Goal: Task Accomplishment & Management: Use online tool/utility

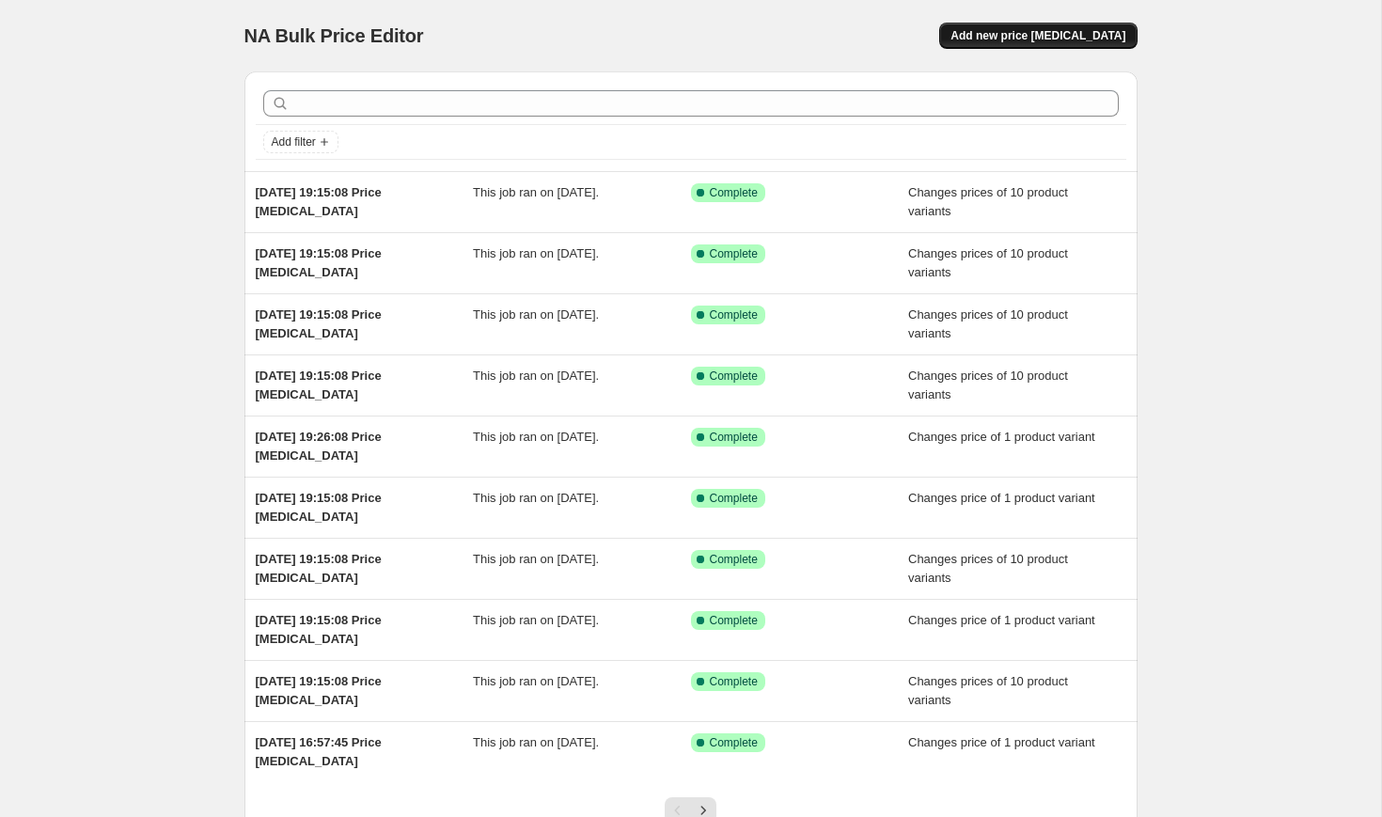
click at [1022, 38] on span "Add new price [MEDICAL_DATA]" at bounding box center [1038, 35] width 175 height 15
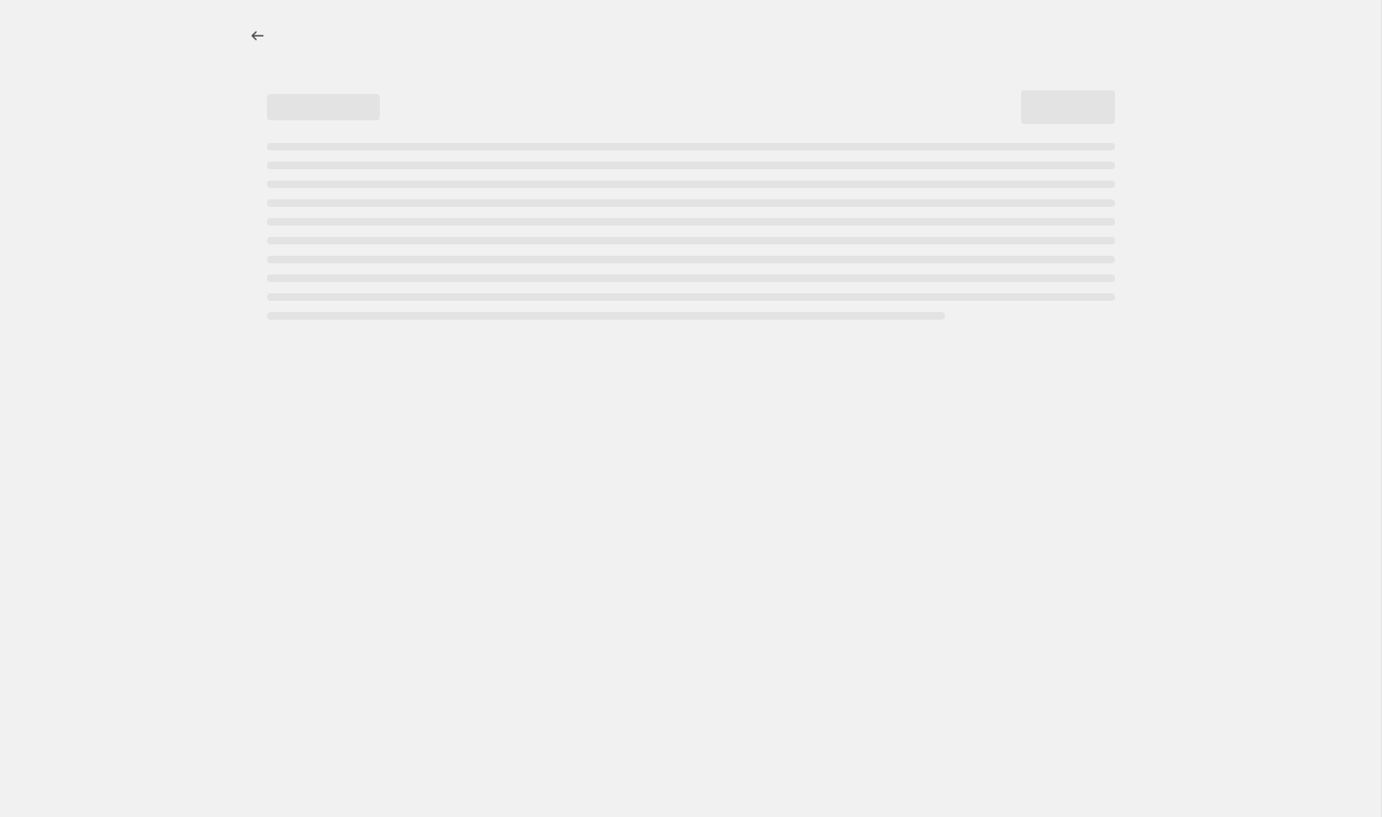
select select "percentage"
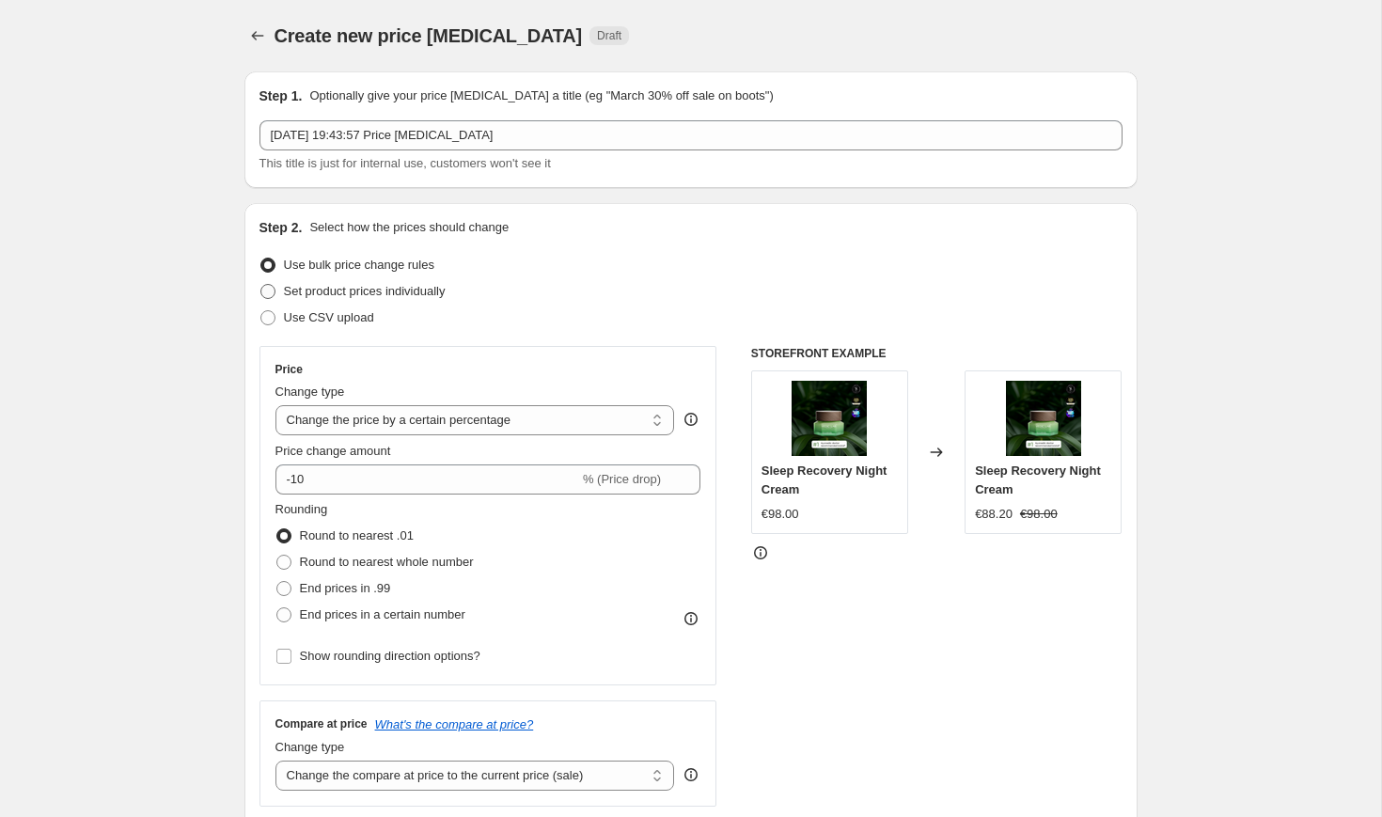
click at [372, 291] on span "Set product prices individually" at bounding box center [365, 291] width 162 height 14
click at [261, 285] on input "Set product prices individually" at bounding box center [260, 284] width 1 height 1
radio input "true"
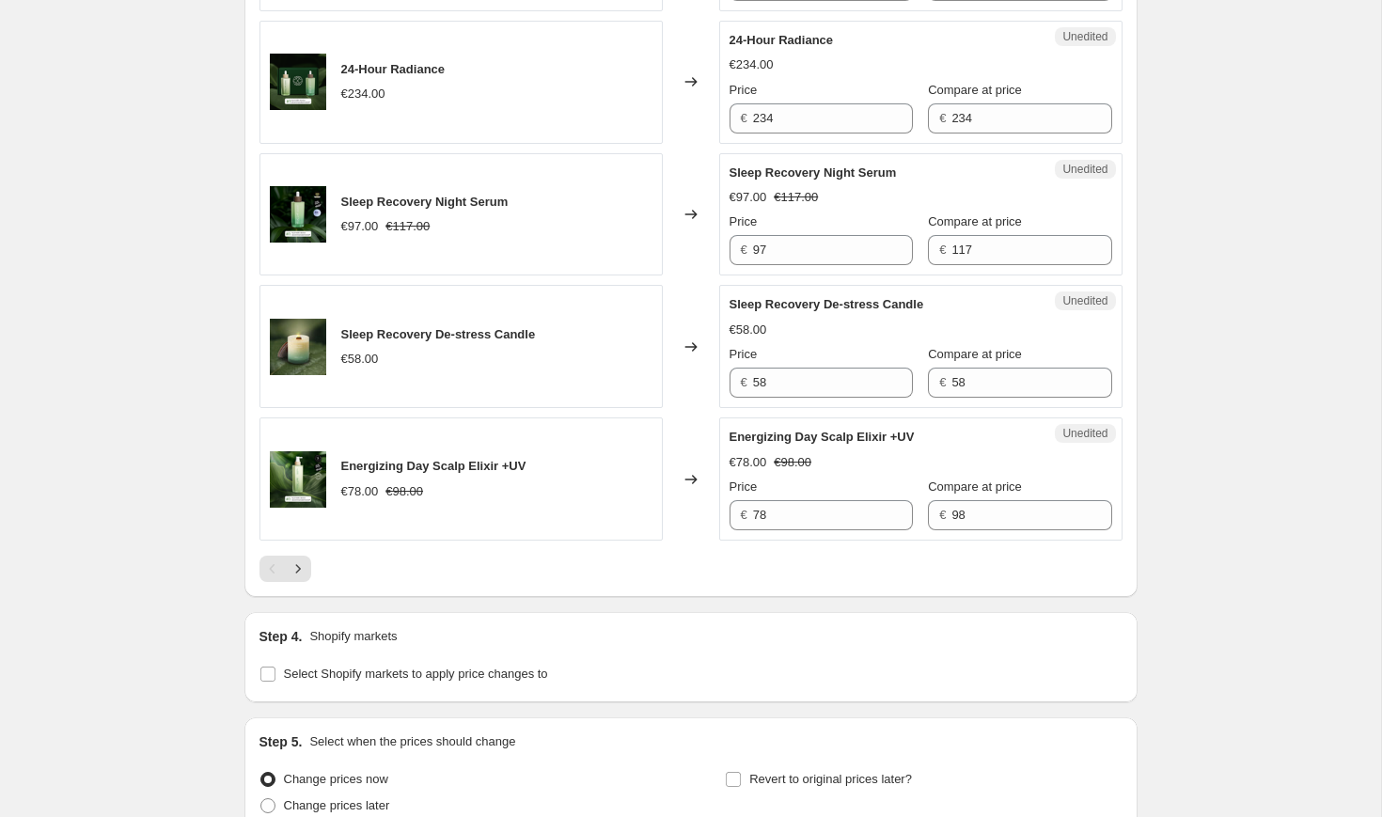
scroll to position [2982, 0]
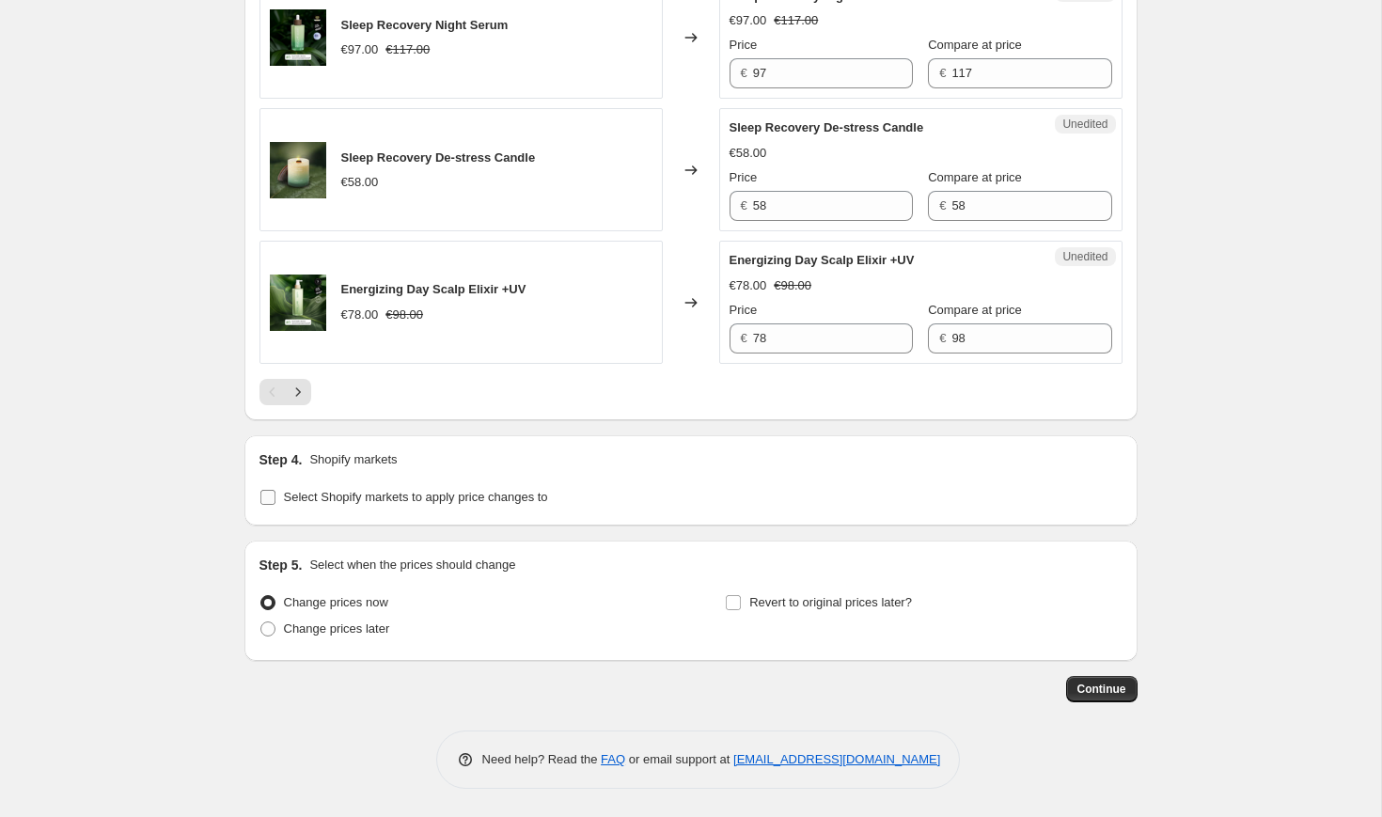
click at [466, 496] on span "Select Shopify markets to apply price changes to" at bounding box center [416, 497] width 264 height 14
click at [275, 496] on input "Select Shopify markets to apply price changes to" at bounding box center [267, 497] width 15 height 15
checkbox input "true"
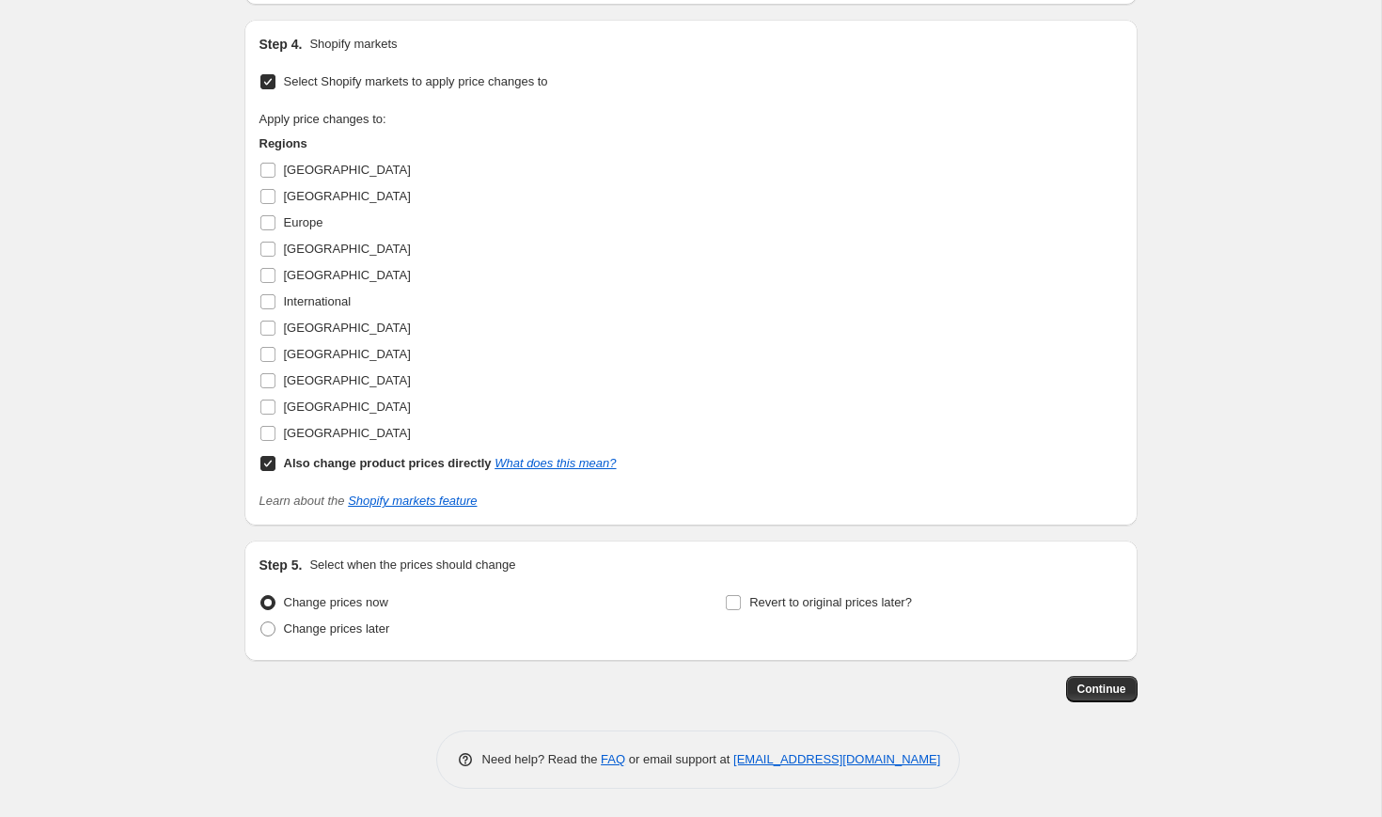
scroll to position [3315, 0]
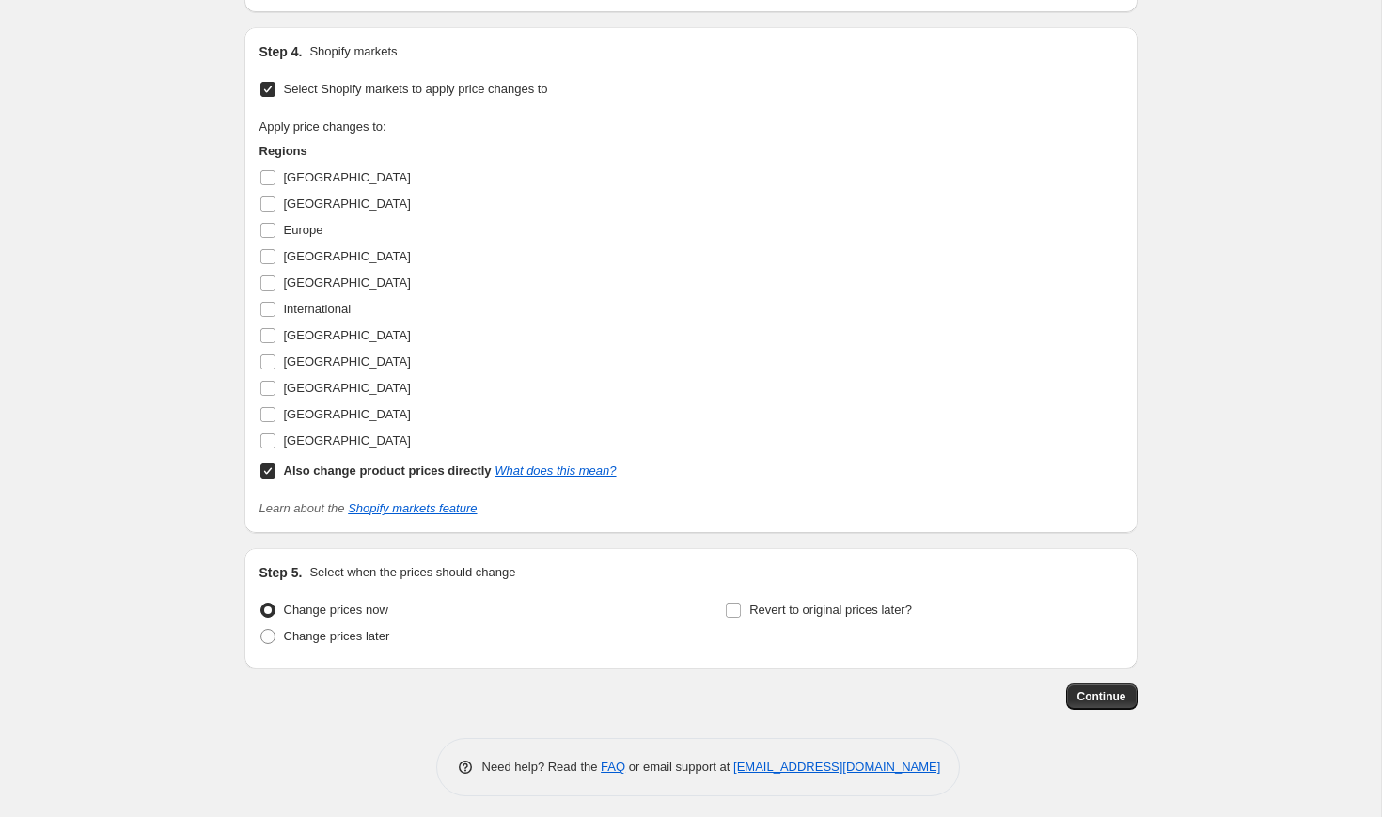
click at [270, 479] on input "Also change product prices directly What does this mean?" at bounding box center [267, 471] width 15 height 15
checkbox input "false"
click at [273, 185] on input "[GEOGRAPHIC_DATA]" at bounding box center [267, 177] width 15 height 15
checkbox input "true"
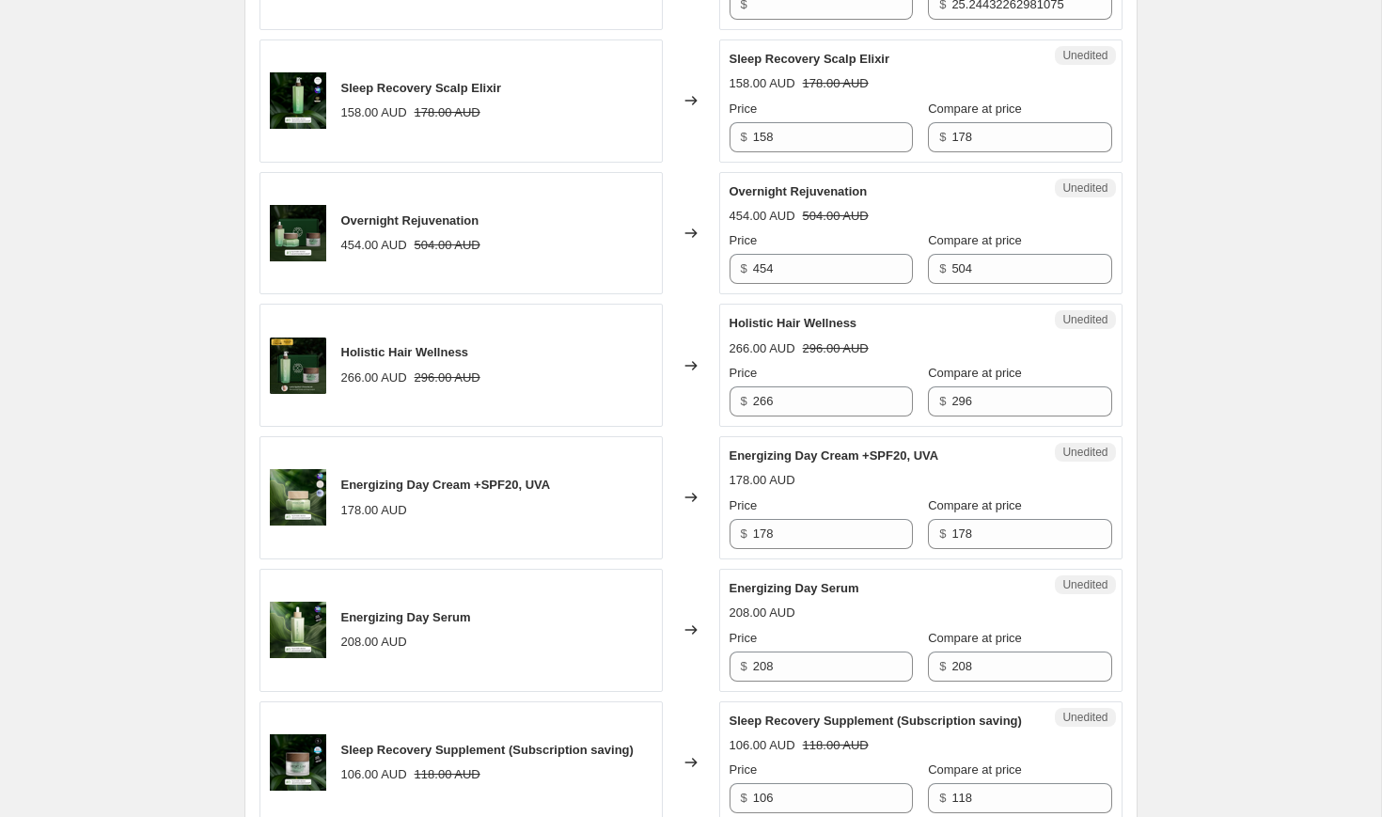
scroll to position [996, 0]
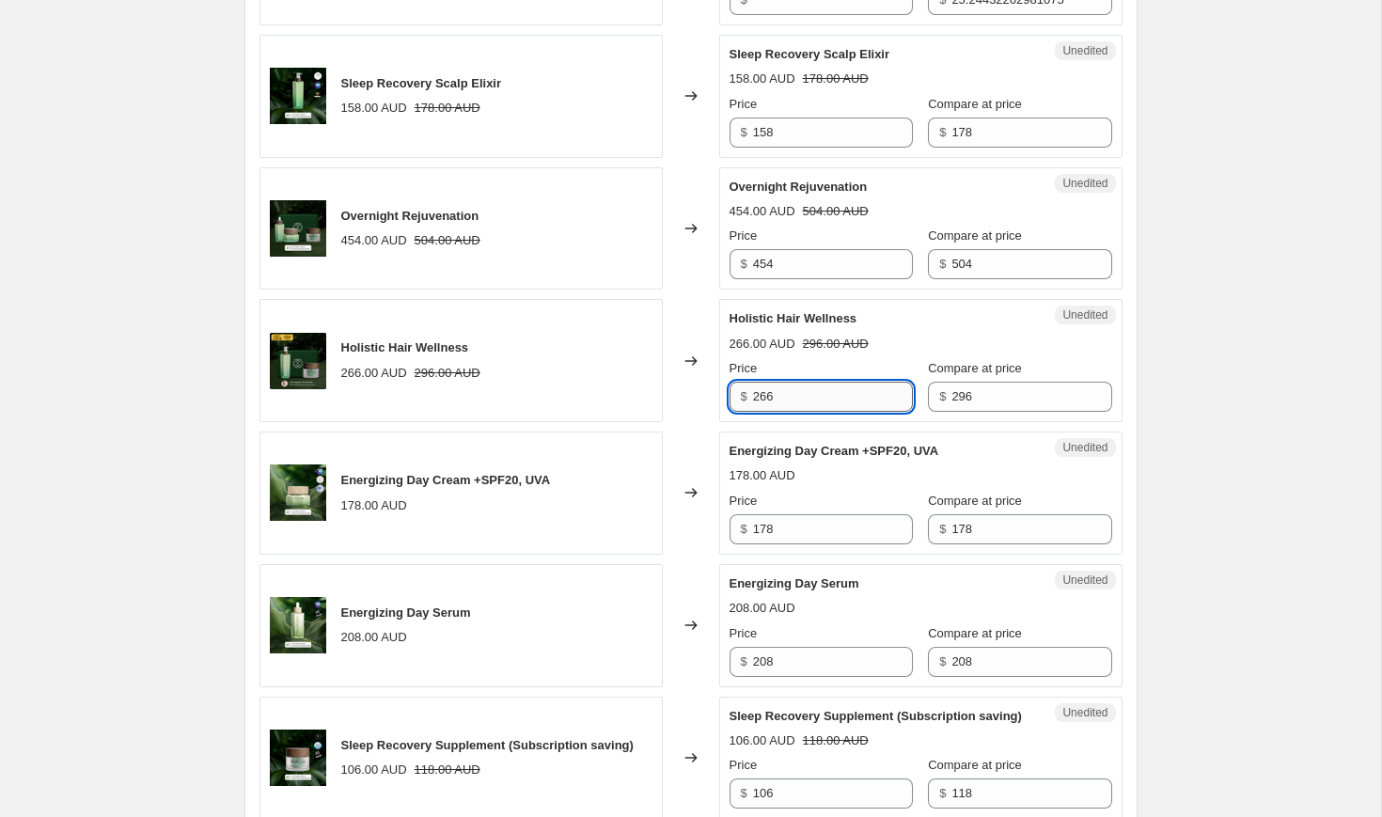
click at [808, 400] on input "266" at bounding box center [833, 397] width 160 height 30
type input "234"
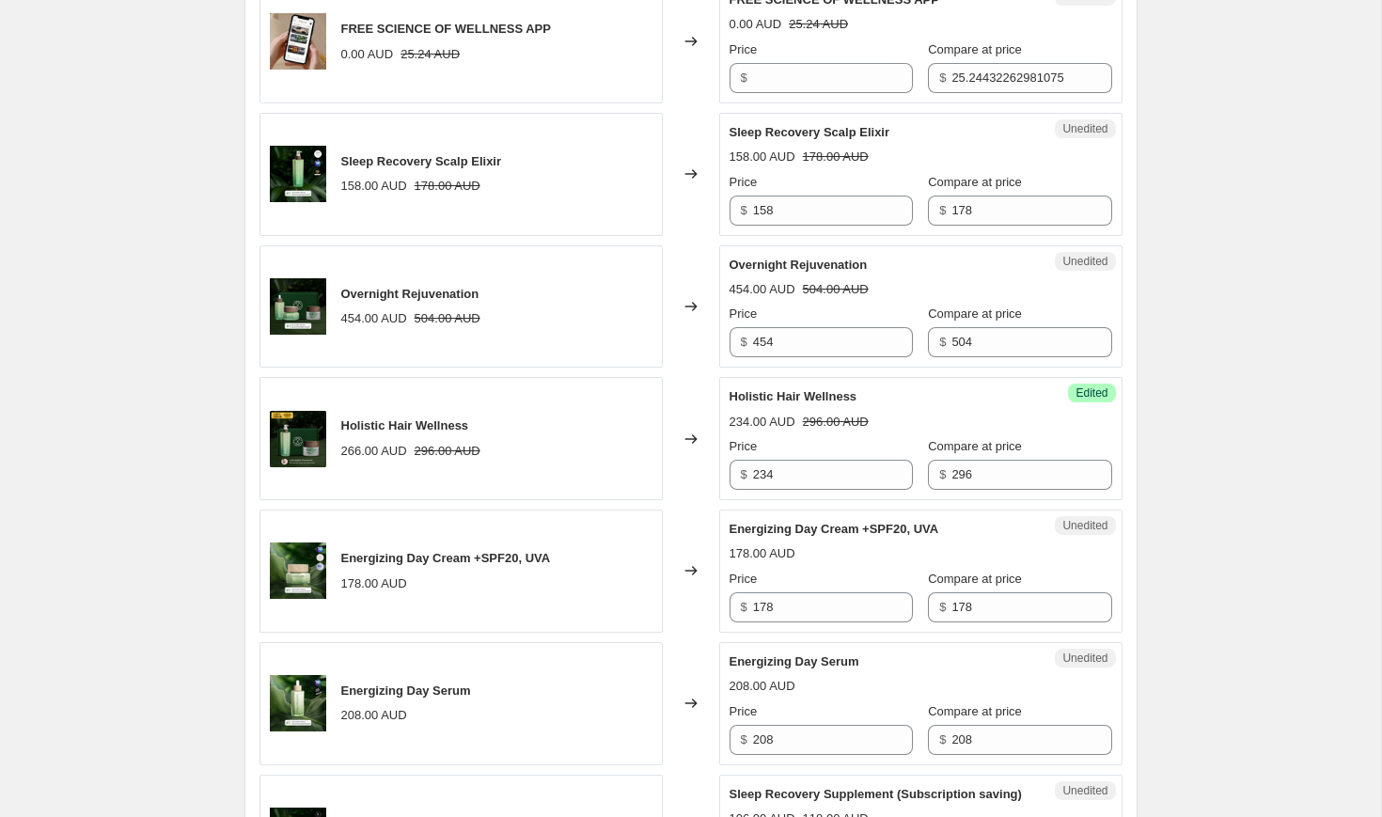
scroll to position [917, 0]
click at [785, 335] on input "454" at bounding box center [833, 343] width 160 height 30
type input "428"
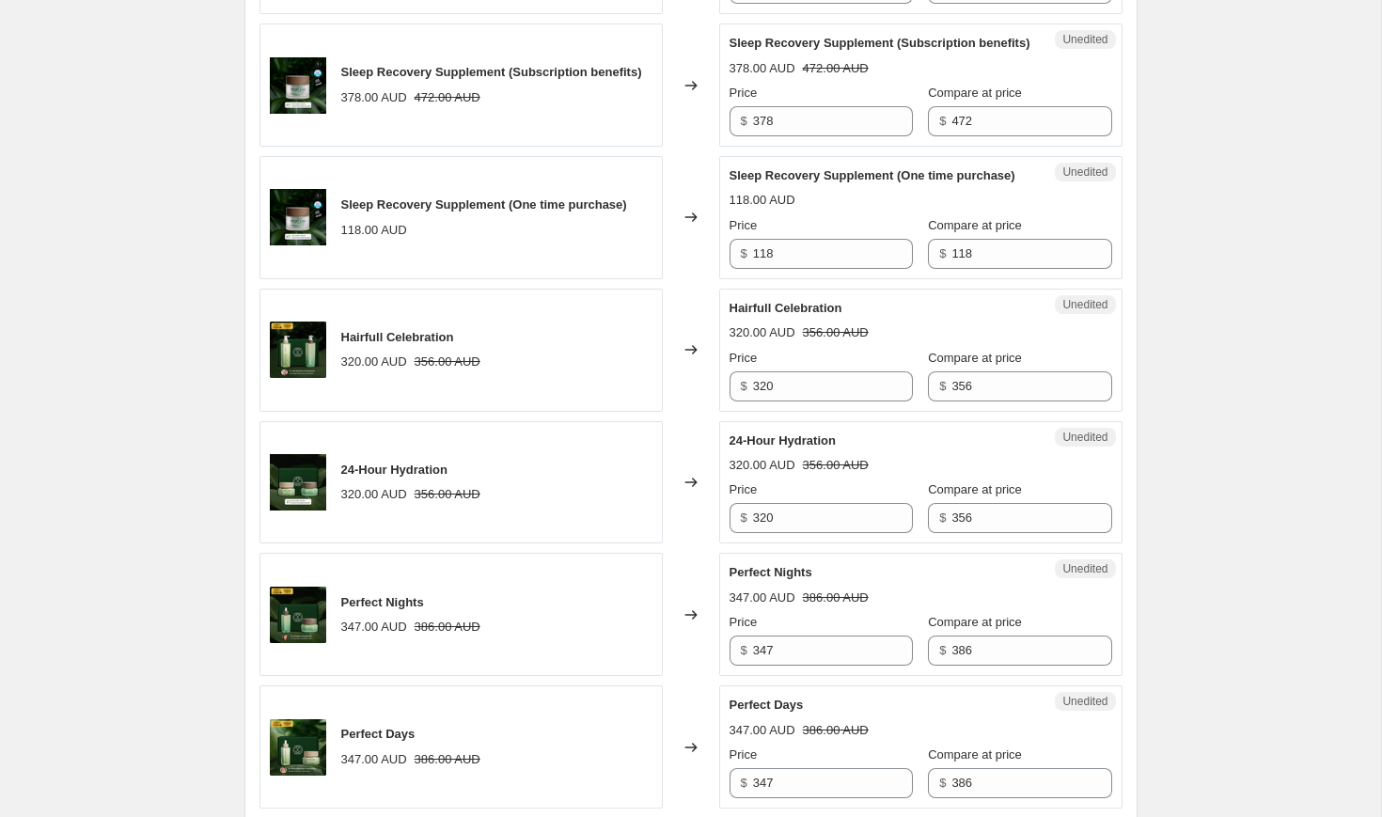
scroll to position [1946, 0]
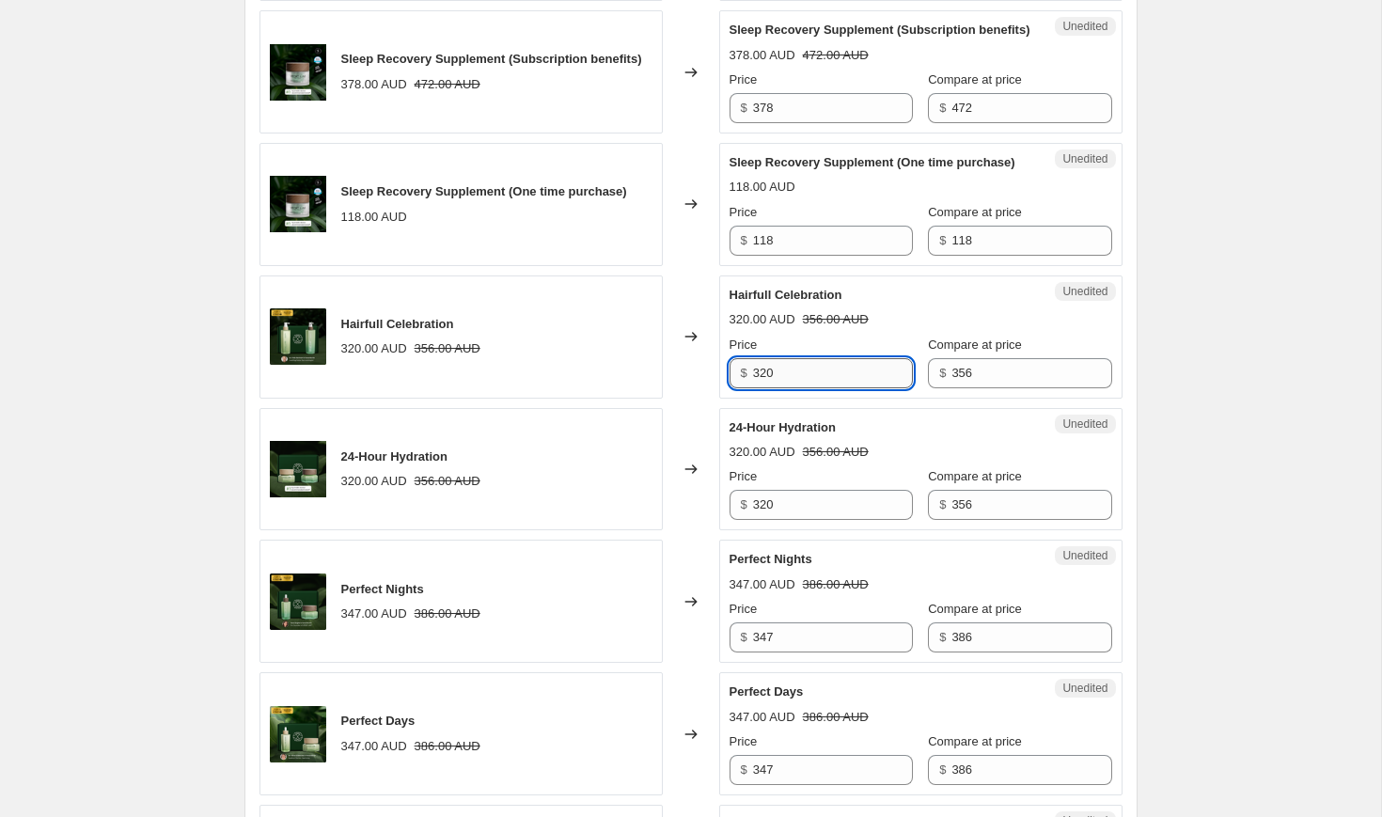
click at [826, 388] on input "320" at bounding box center [833, 373] width 160 height 30
click at [872, 474] on div "Sleep Recovery Night Cream 178.00 AUD Changed to Unedited Sleep Recovery Night …" at bounding box center [690, 6] width 863 height 2638
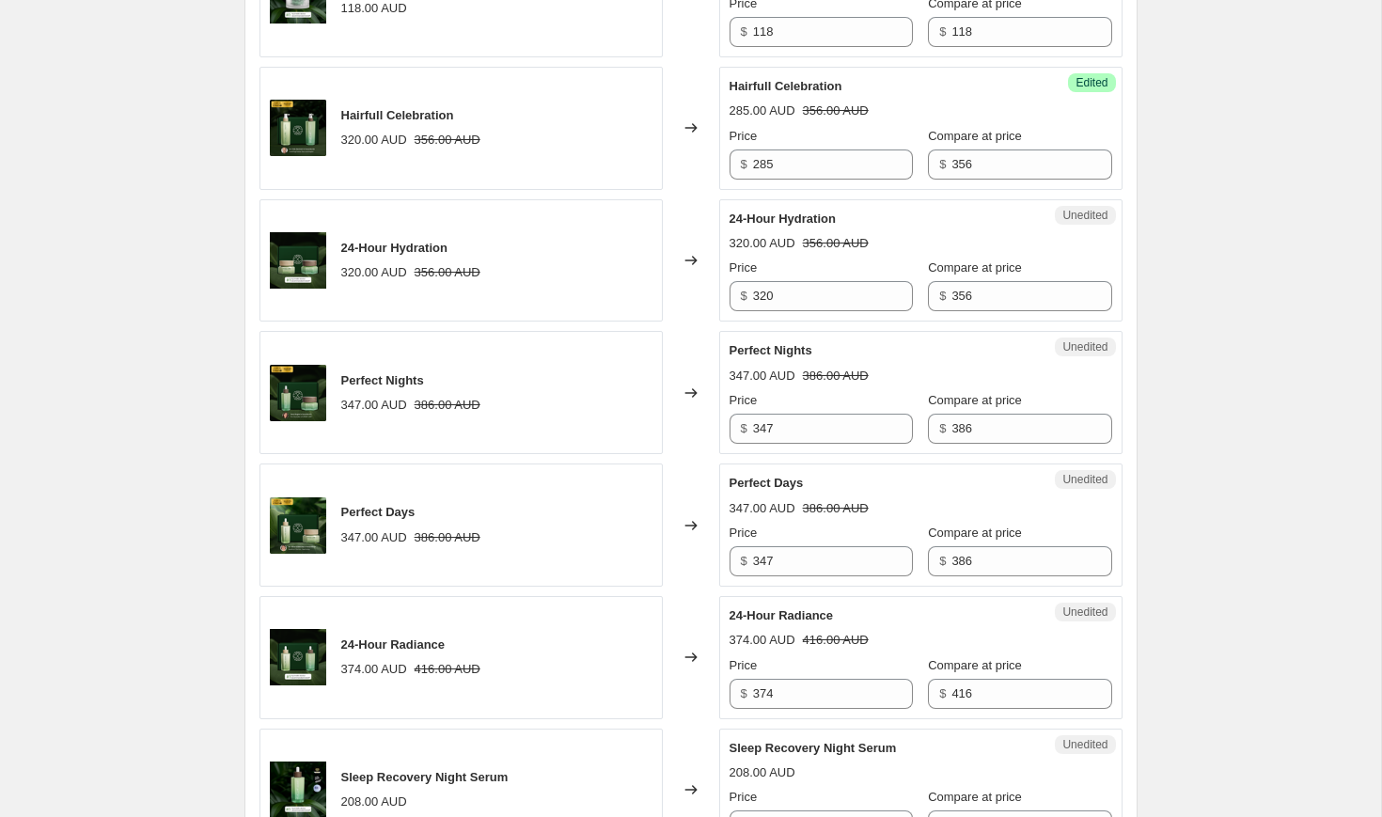
scroll to position [2170, 0]
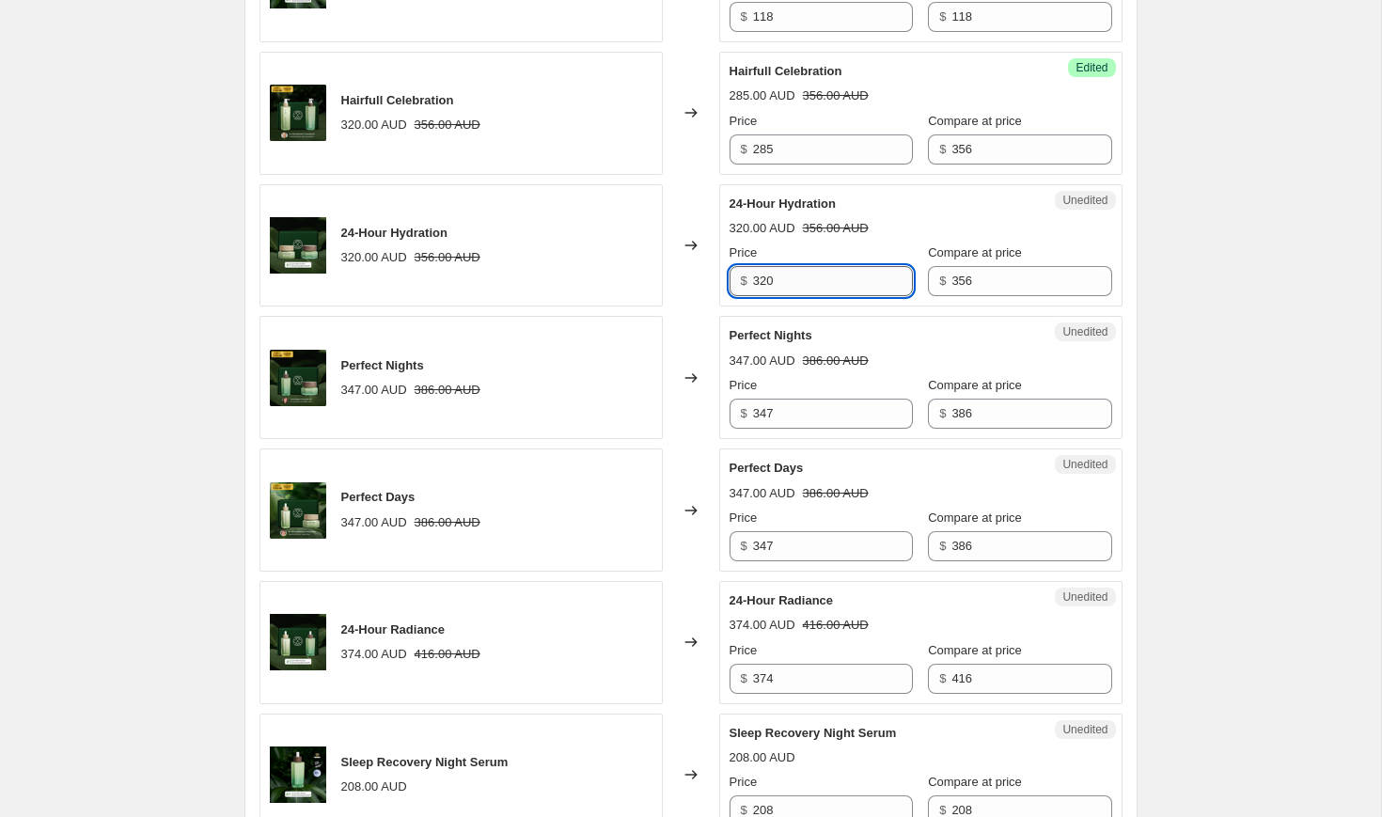
click at [788, 296] on input "320" at bounding box center [833, 281] width 160 height 30
click at [826, 262] on div "Price" at bounding box center [821, 253] width 183 height 19
click at [869, 238] on strike "356.00 AUD" at bounding box center [836, 228] width 66 height 19
click at [893, 238] on div "320.00 AUD 356.00 AUD" at bounding box center [921, 228] width 383 height 19
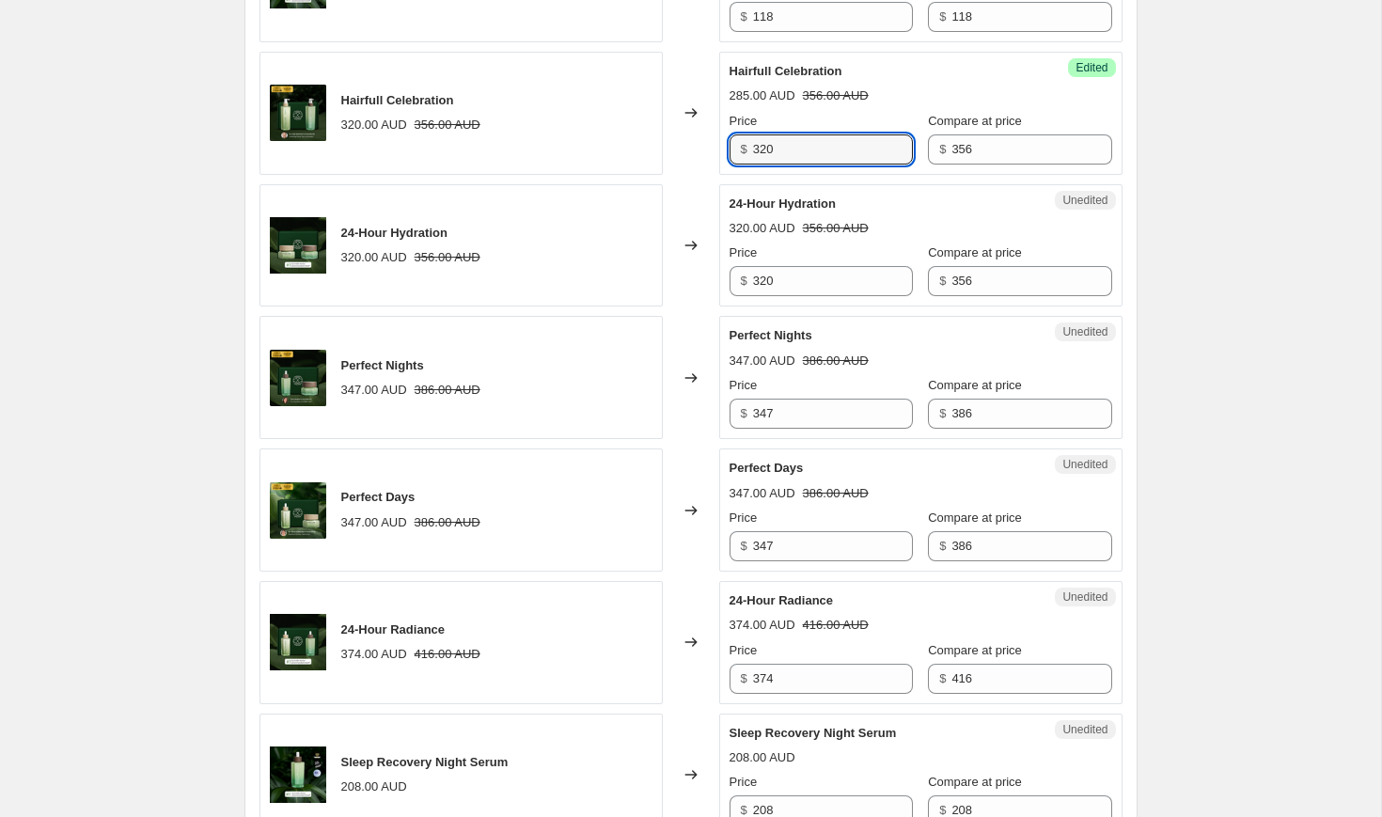
type input "320"
type input "454"
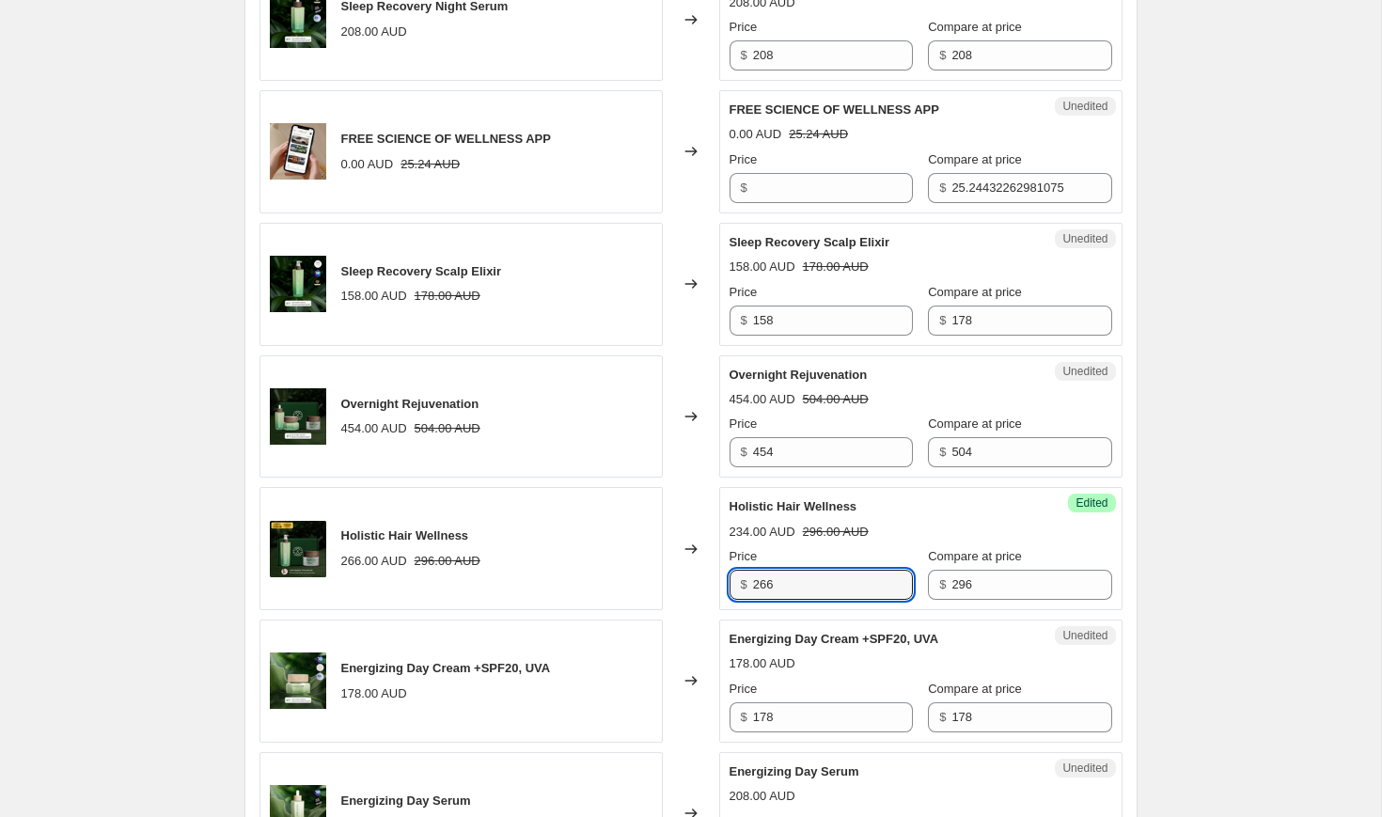
scroll to position [917, 0]
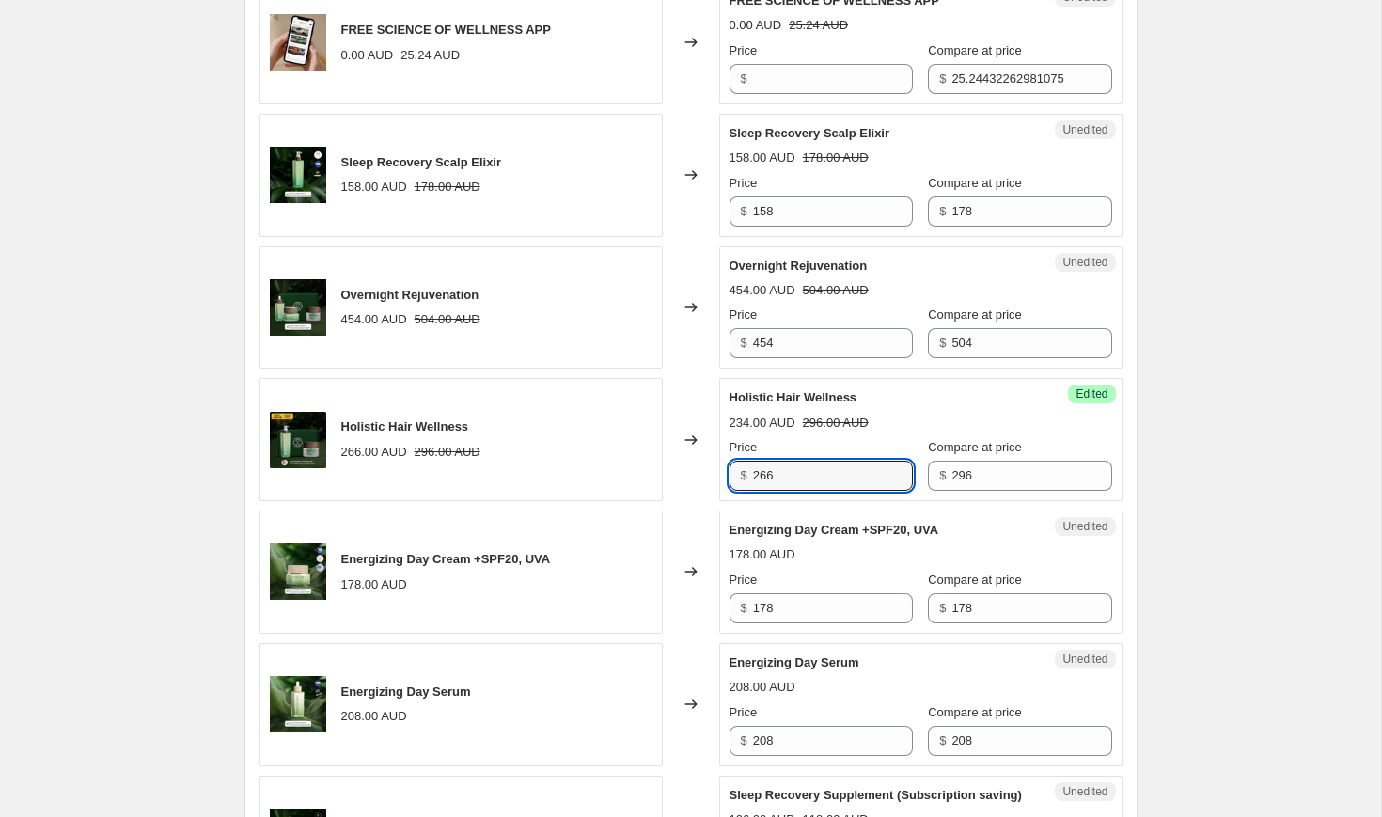
click at [851, 417] on strike "296.00 AUD" at bounding box center [836, 423] width 66 height 19
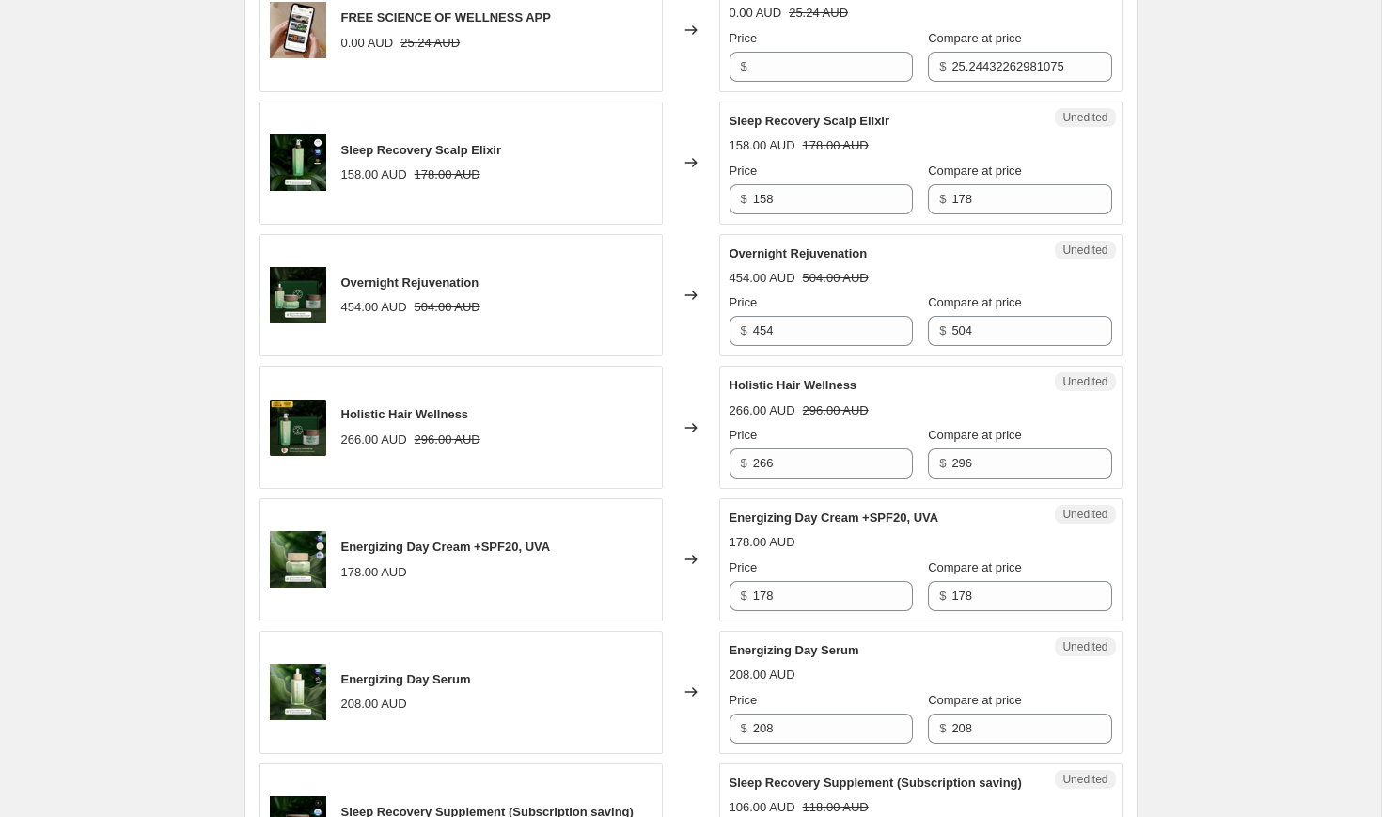
scroll to position [931, 0]
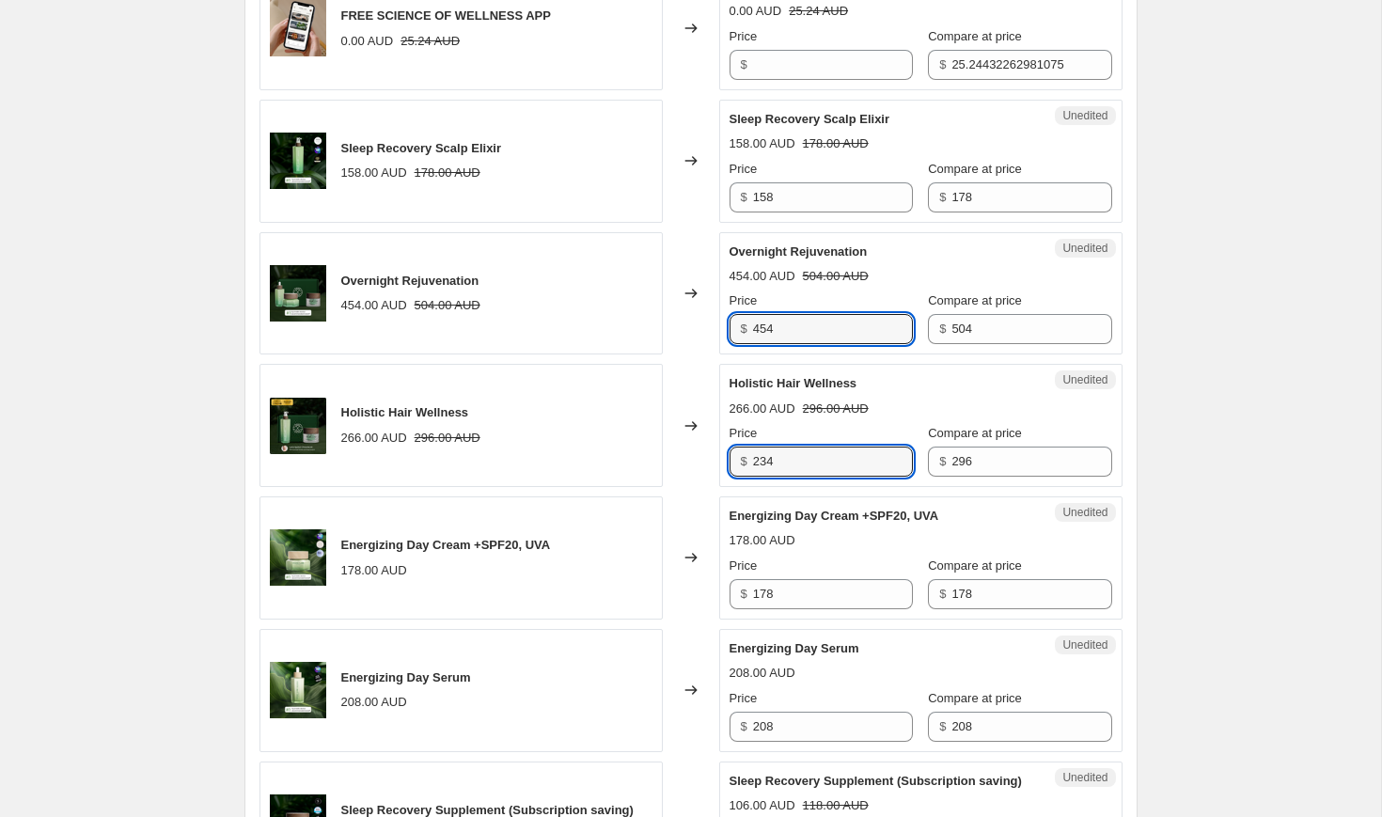
type input "234"
type input "428"
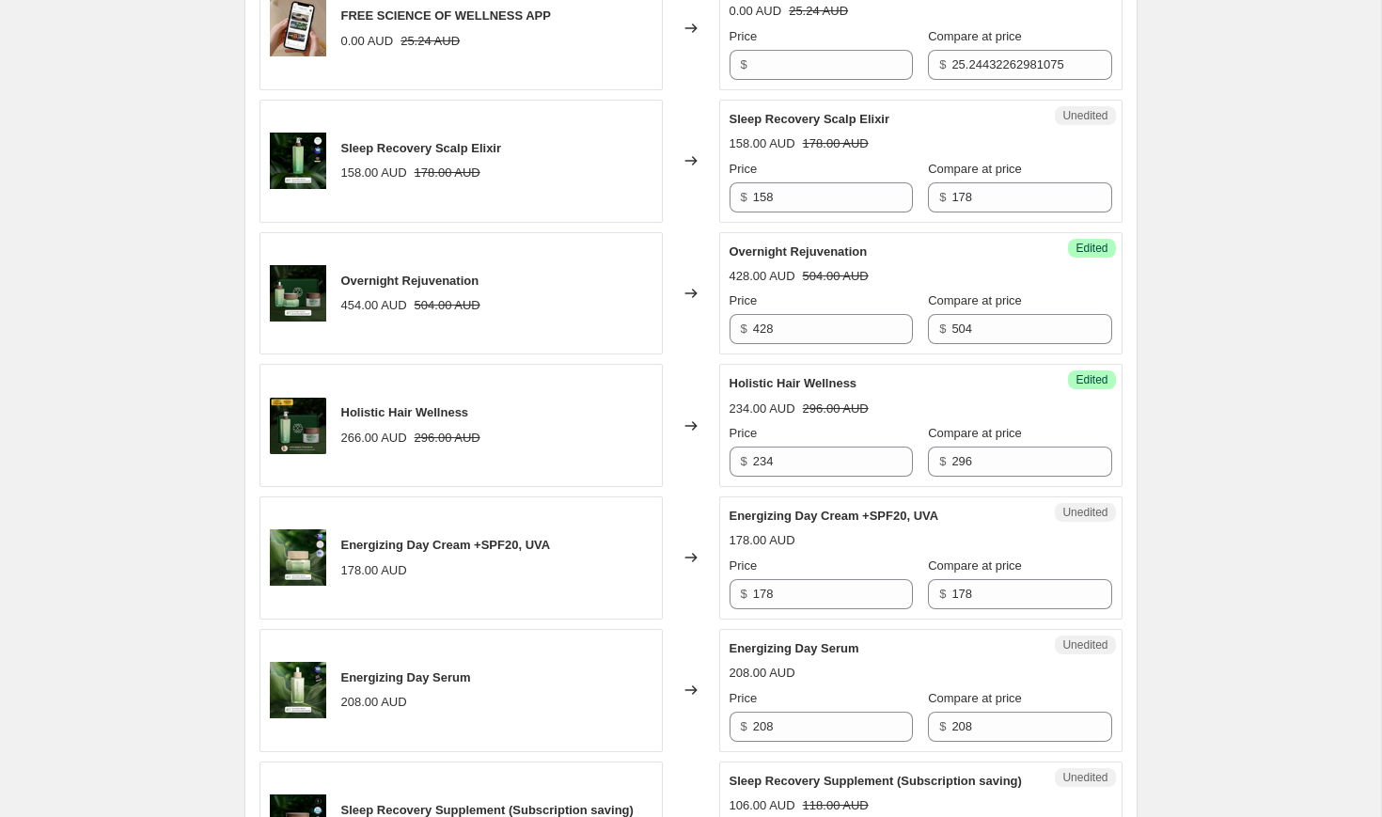
type input "320"
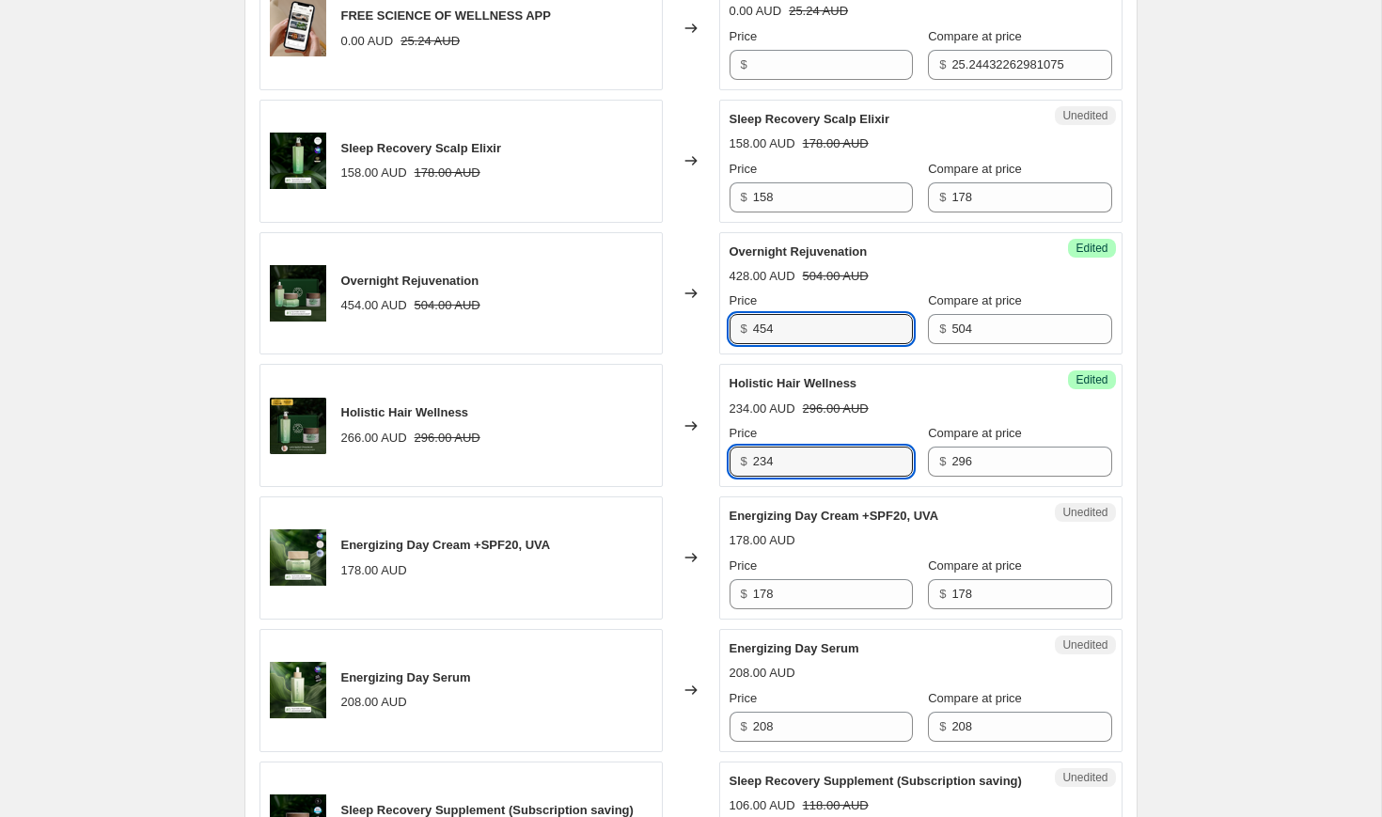
type input "454"
type input "266"
click at [842, 420] on div "Holistic Hair Wellness 234.00 AUD 296.00 AUD Price $ 266 Compare at price $ 296" at bounding box center [921, 425] width 383 height 102
click at [792, 327] on input "454" at bounding box center [833, 329] width 160 height 30
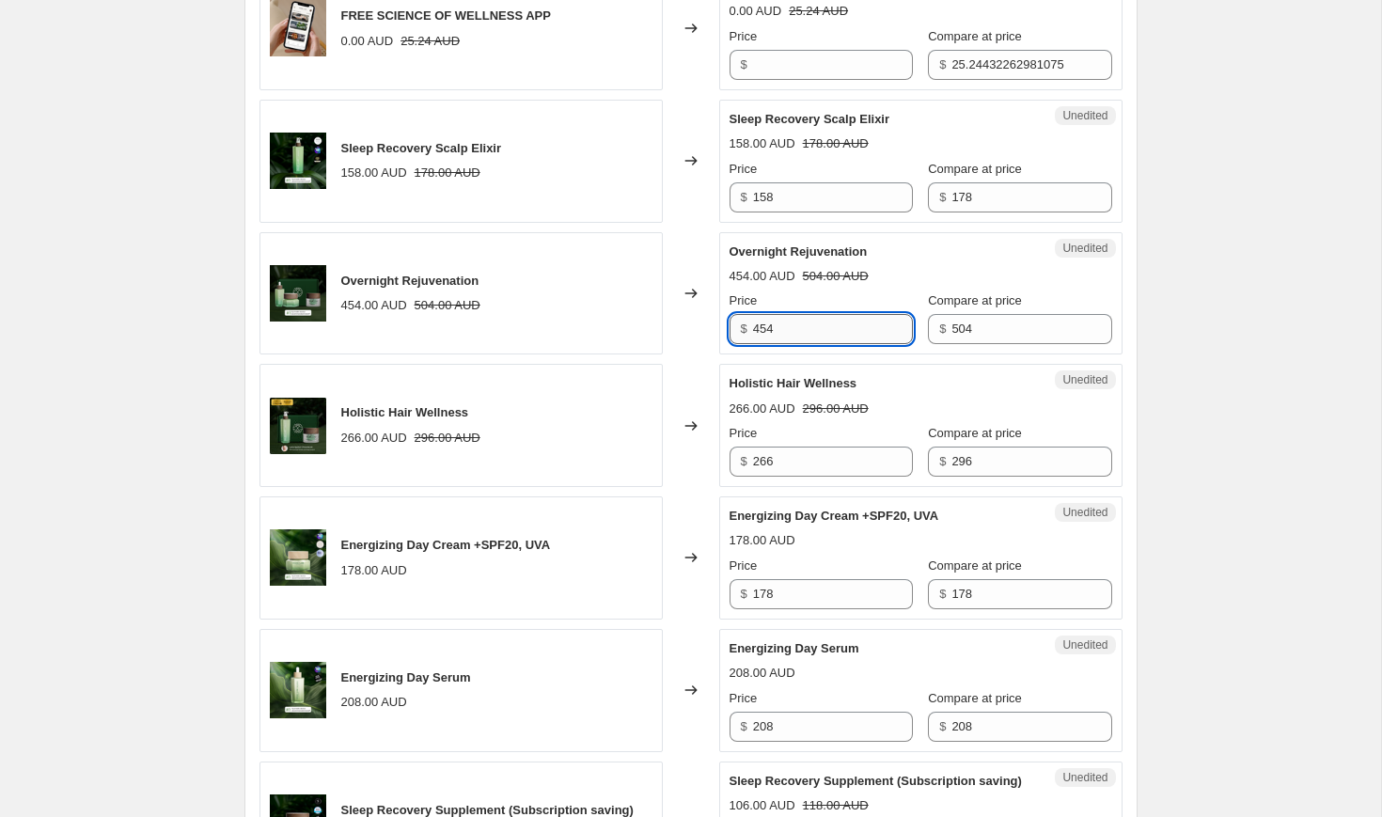
click at [804, 327] on input "454" at bounding box center [833, 329] width 160 height 30
type input "386"
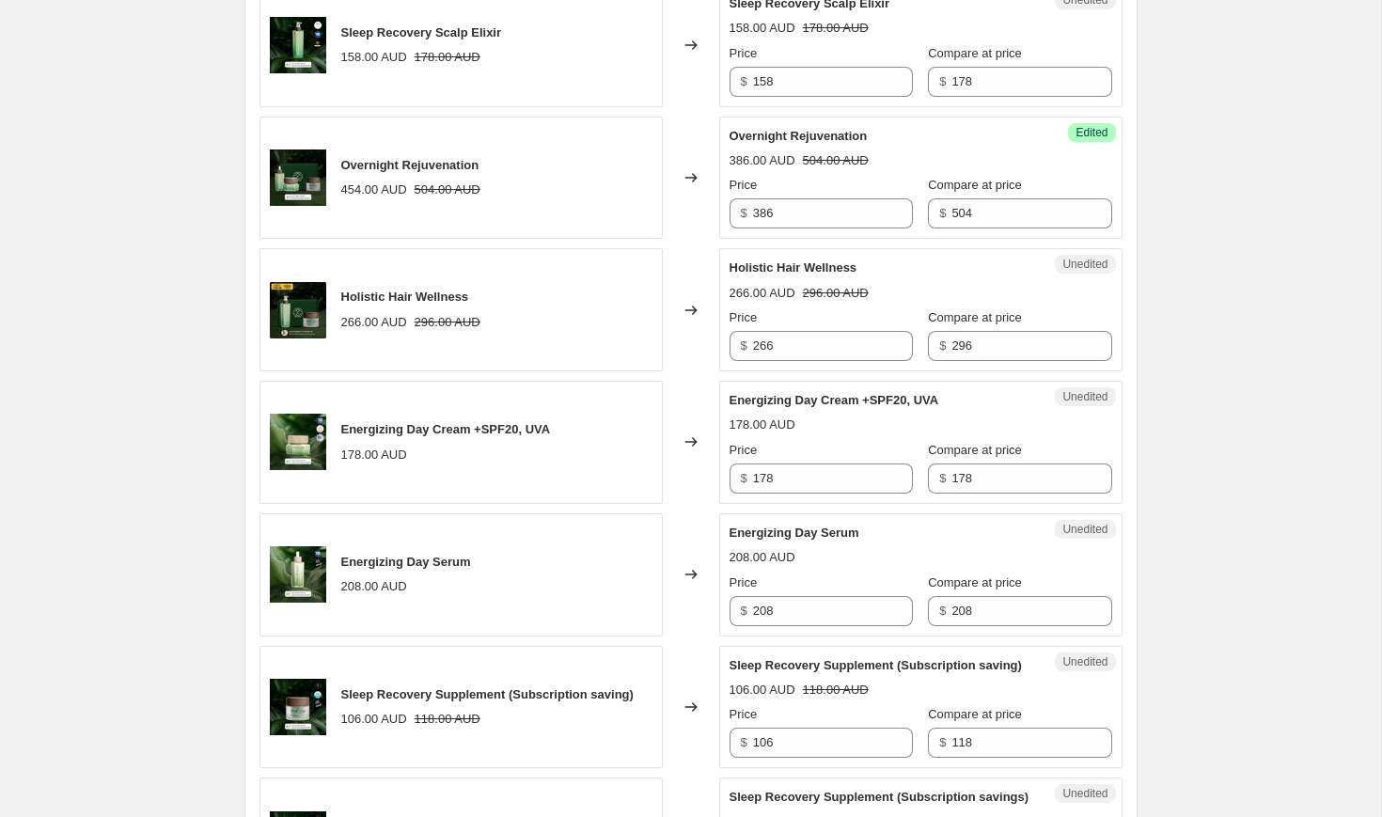
scroll to position [1062, 0]
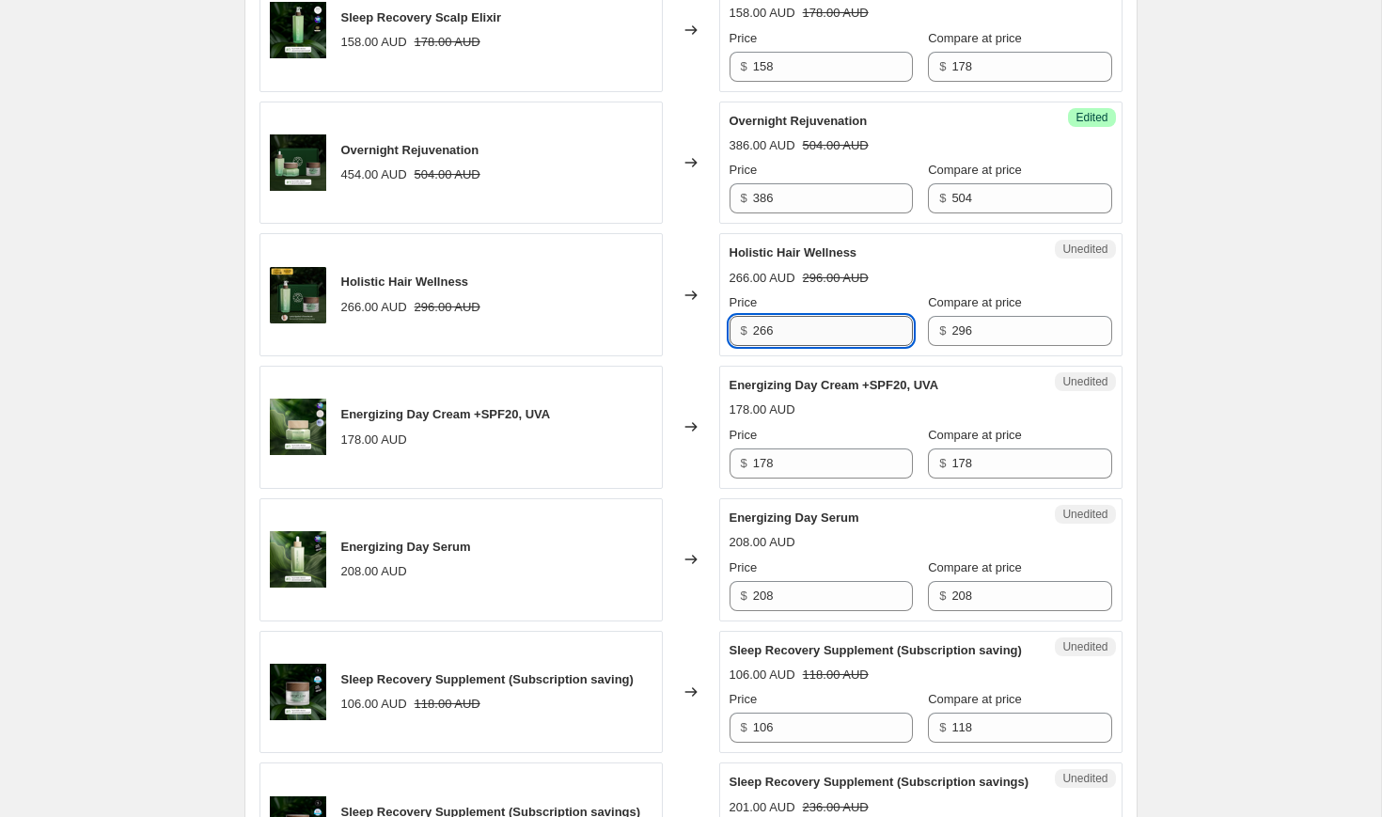
click at [796, 338] on input "266" at bounding box center [833, 331] width 160 height 30
type input "213"
click at [819, 292] on div "Holistic Hair Wellness 213.00 AUD 296.00 AUD Price $ 213 Compare at price $ 296" at bounding box center [921, 295] width 383 height 102
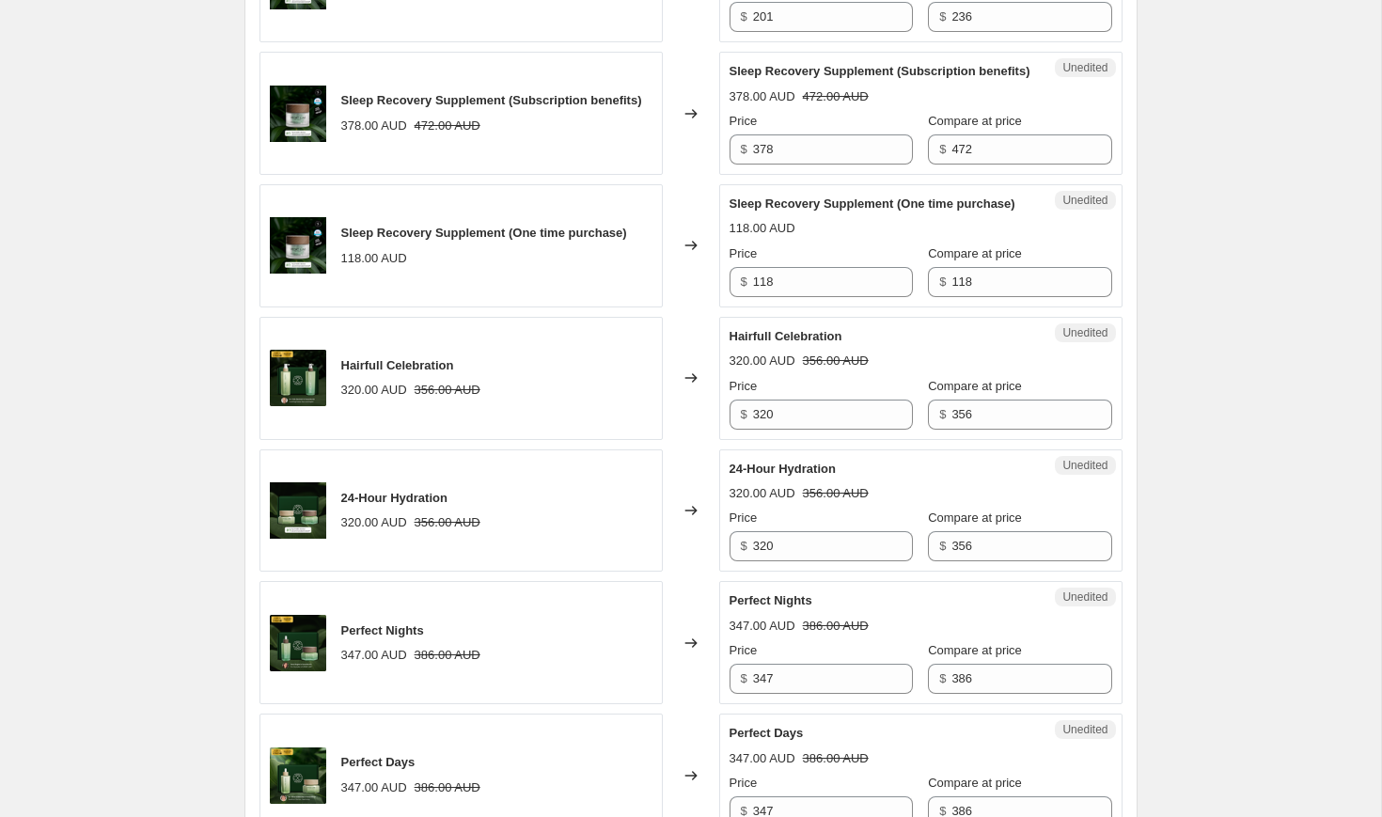
scroll to position [1924, 0]
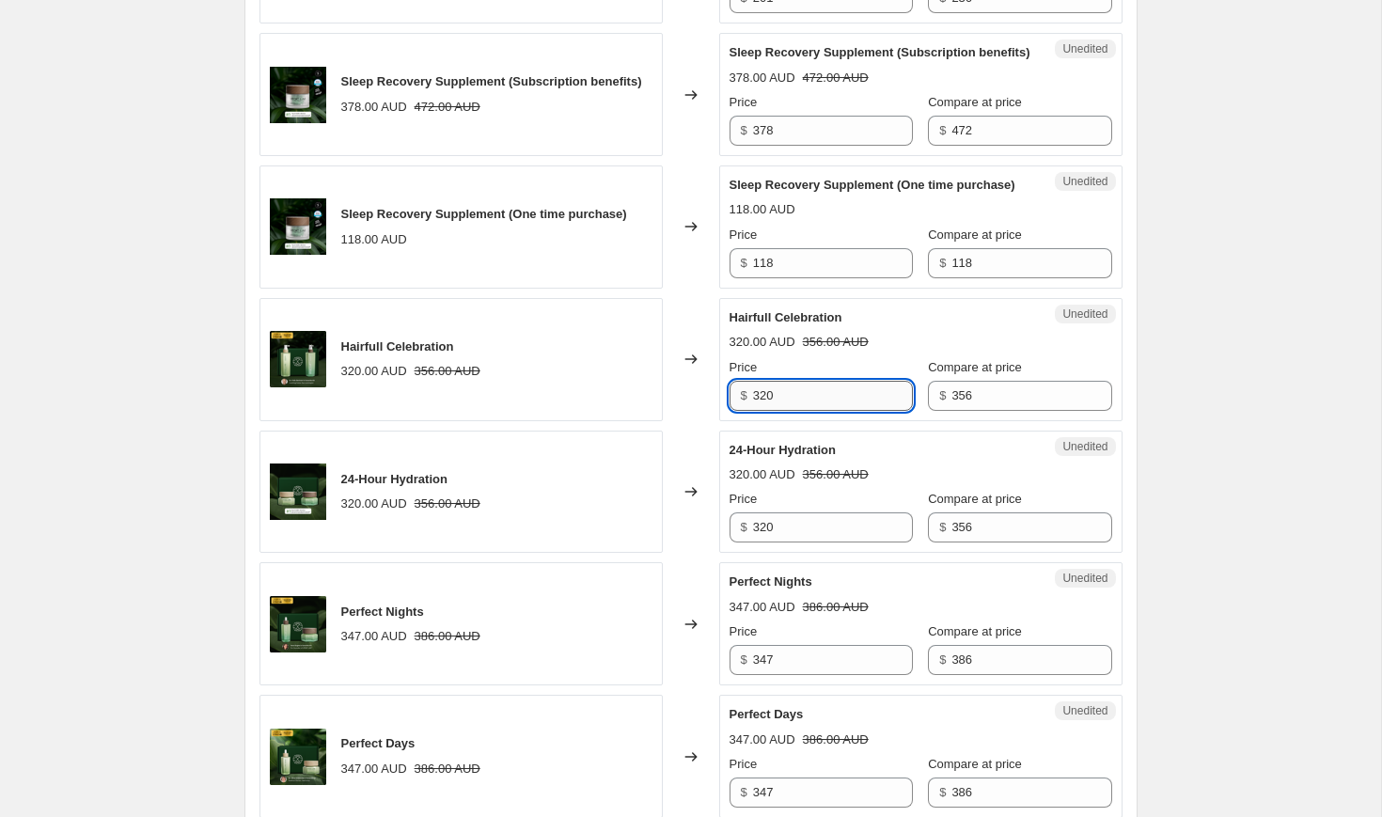
click at [795, 411] on input "320" at bounding box center [833, 396] width 160 height 30
type input "256"
click at [890, 377] on div "Price" at bounding box center [821, 367] width 183 height 19
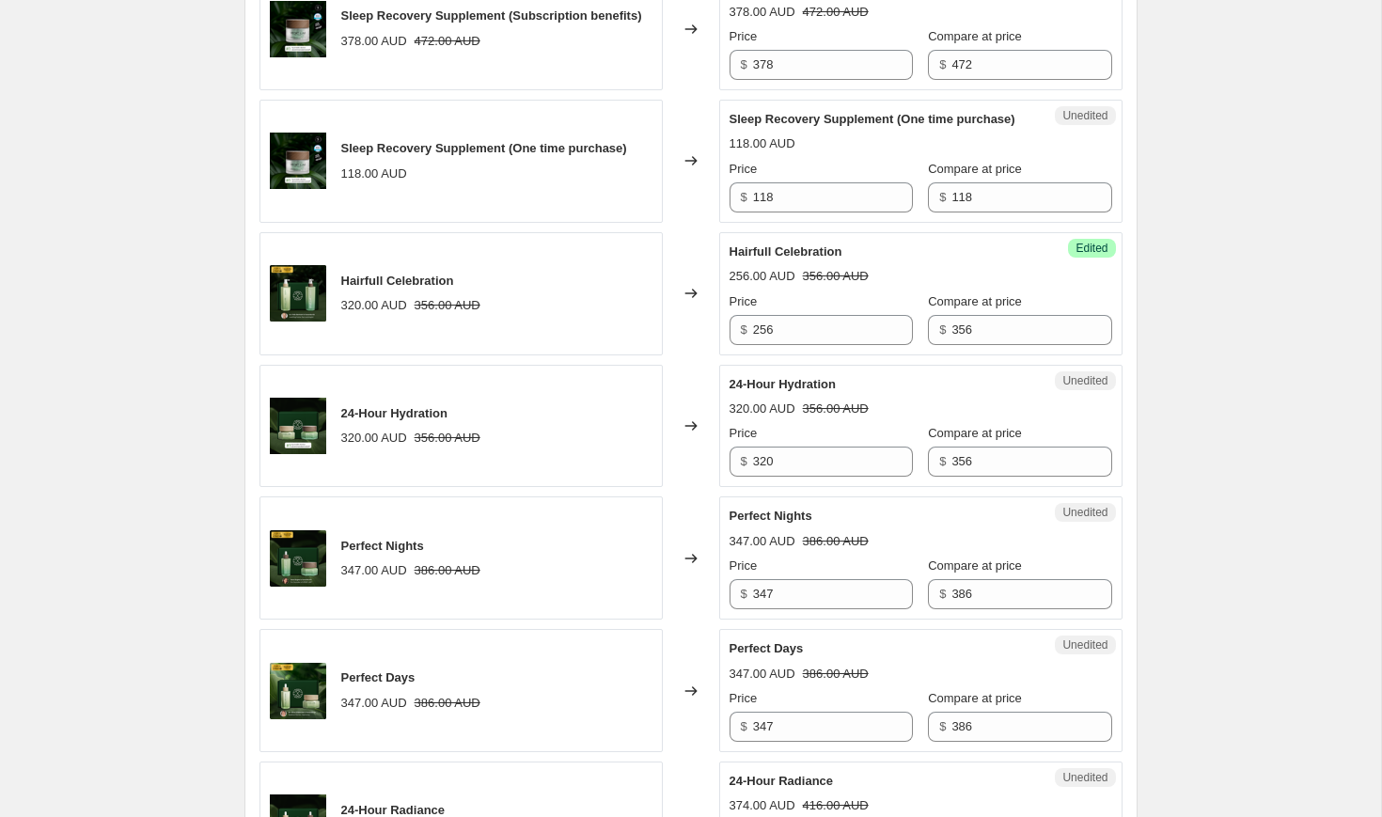
scroll to position [2147, 0]
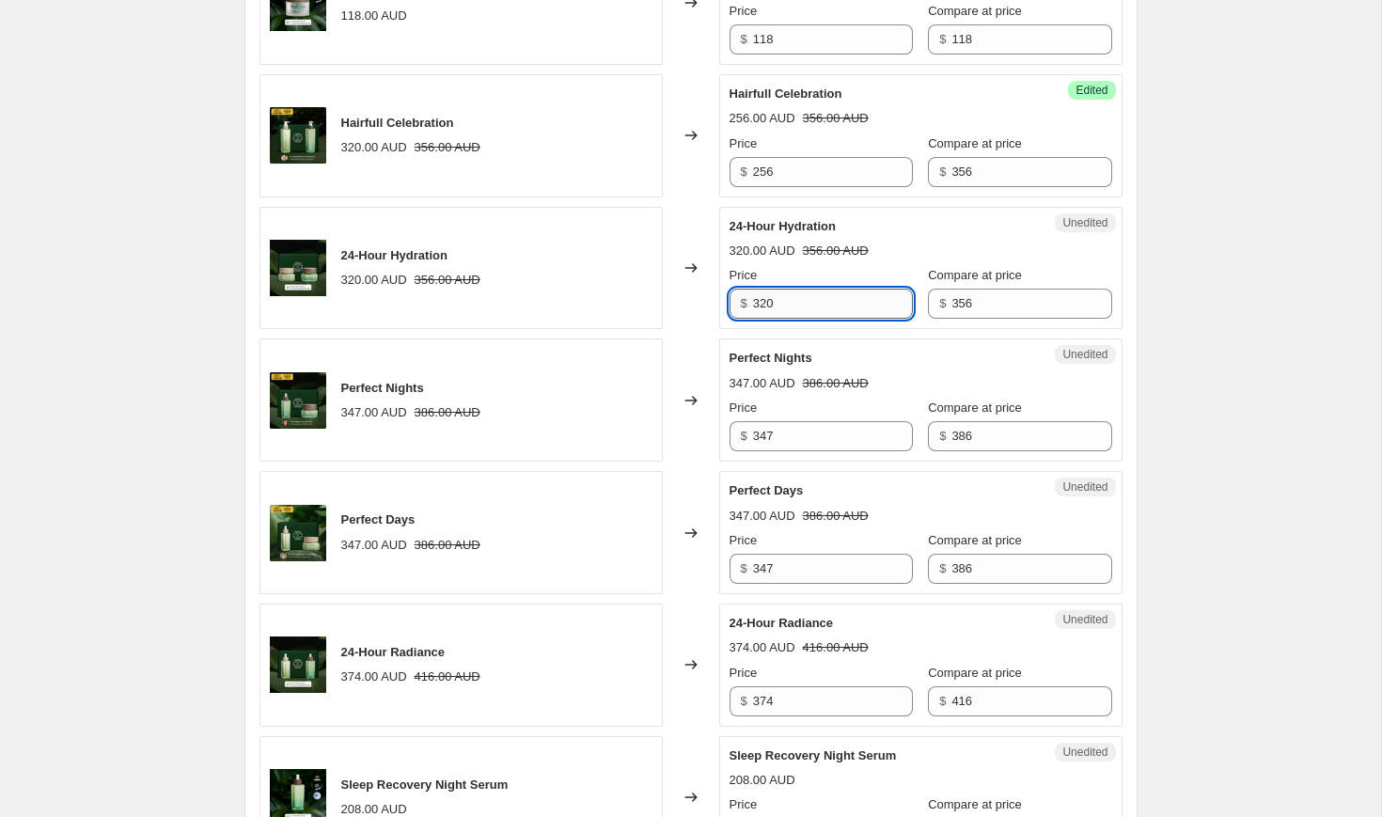
click at [809, 319] on input "320" at bounding box center [833, 304] width 160 height 30
type input "272"
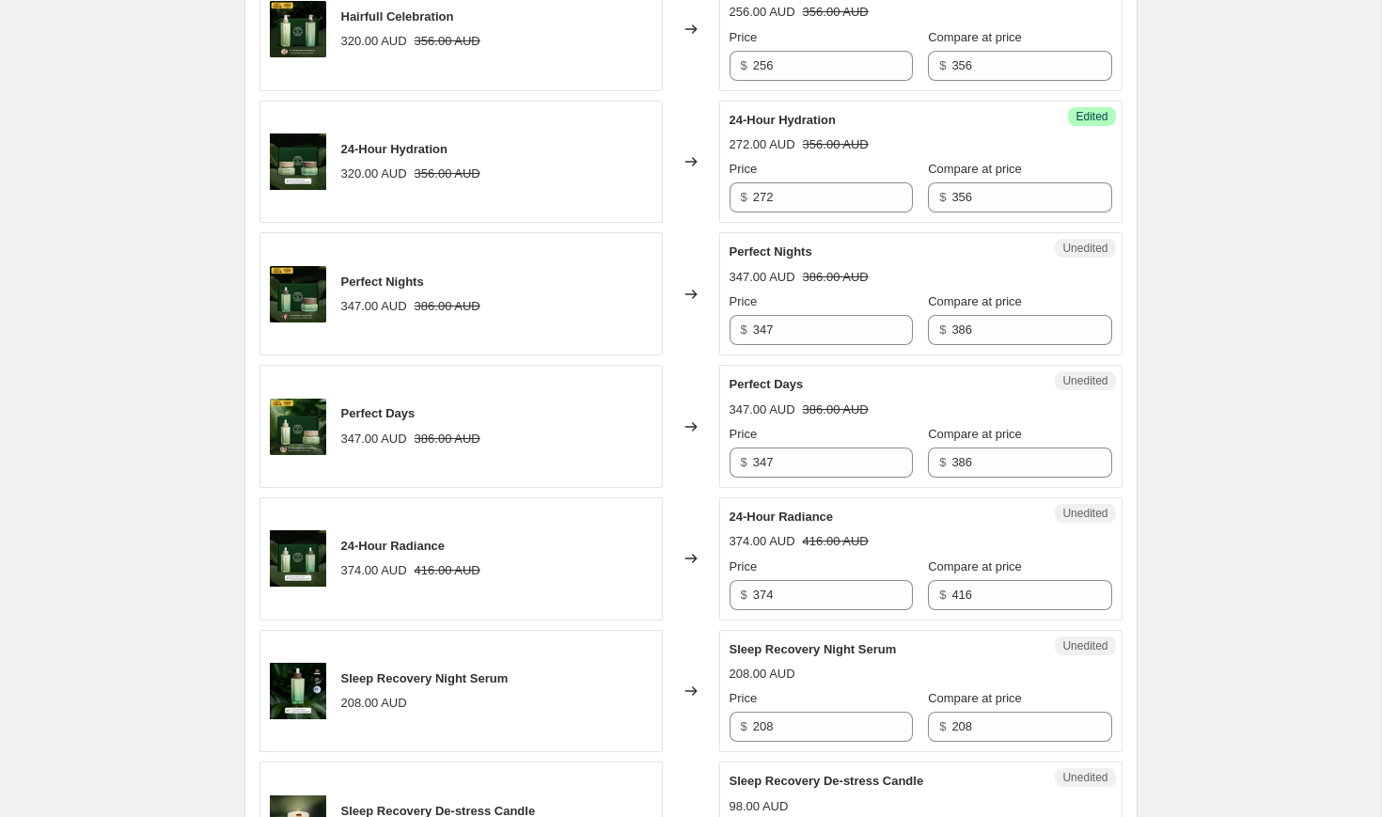
scroll to position [2300, 0]
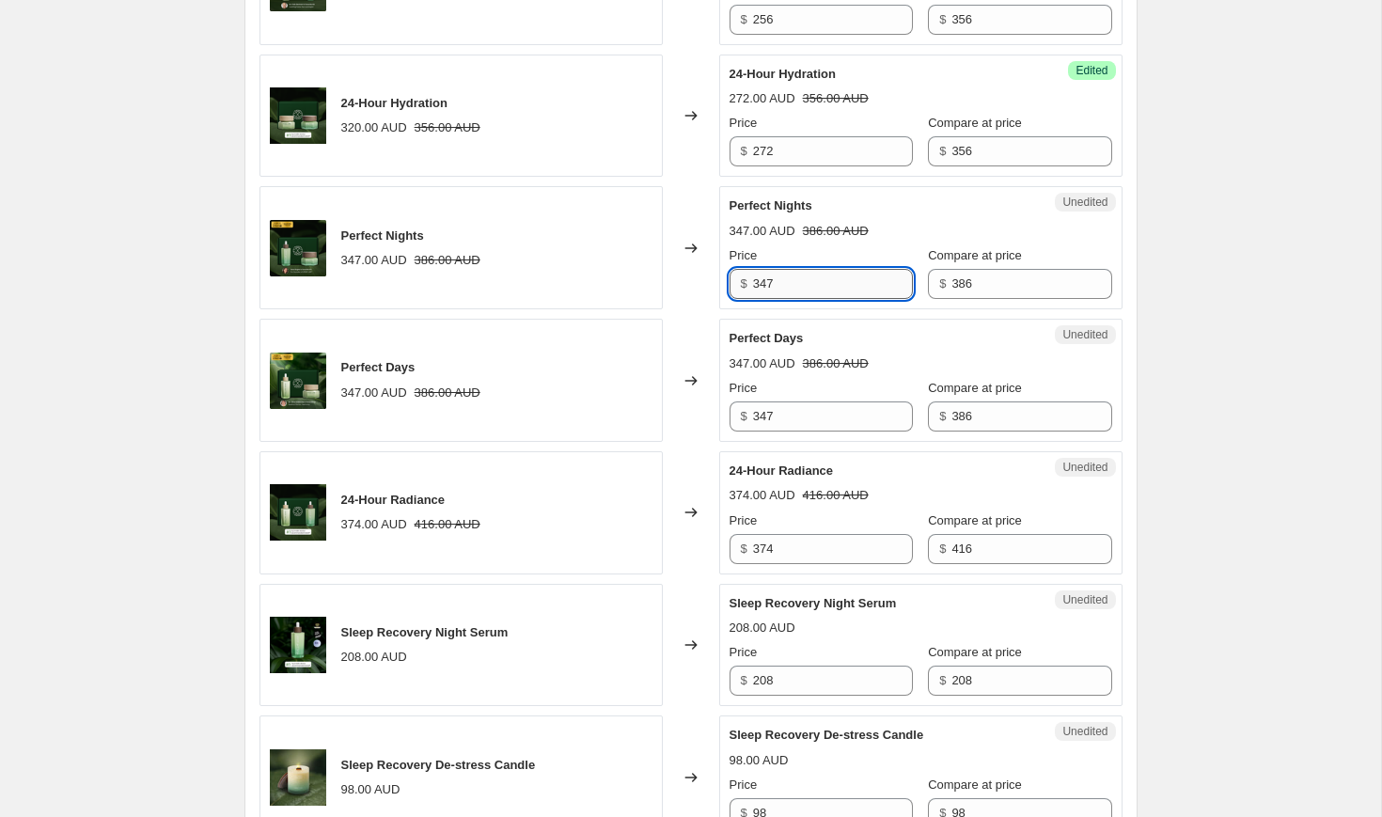
click at [822, 299] on input "347" at bounding box center [833, 284] width 160 height 30
type input "278"
click at [859, 401] on div "Unedited Perfect Days 347.00 AUD 386.00 AUD Price $ 347 Compare at price $ 386" at bounding box center [920, 380] width 403 height 123
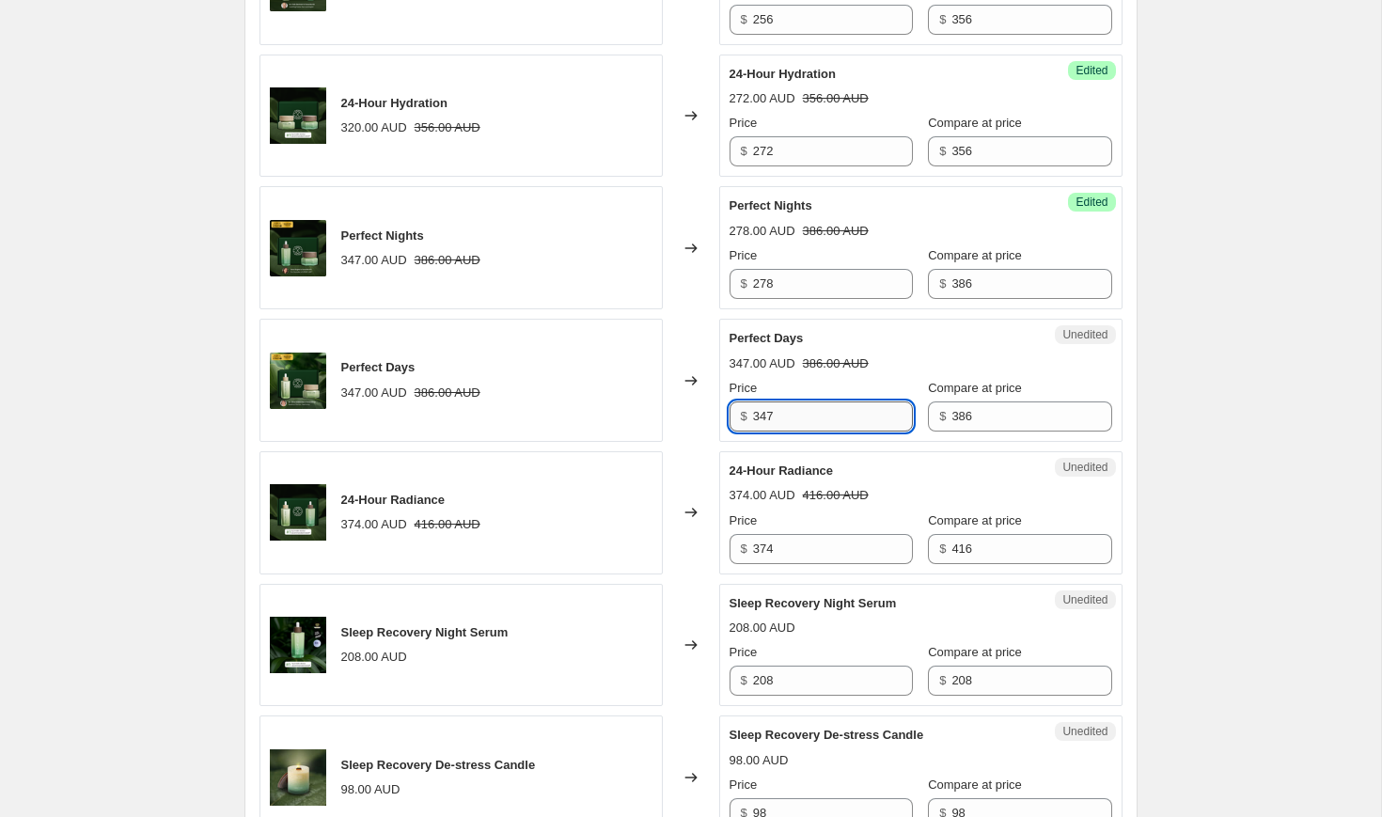
click at [809, 432] on input "347" at bounding box center [833, 416] width 160 height 30
type input "278"
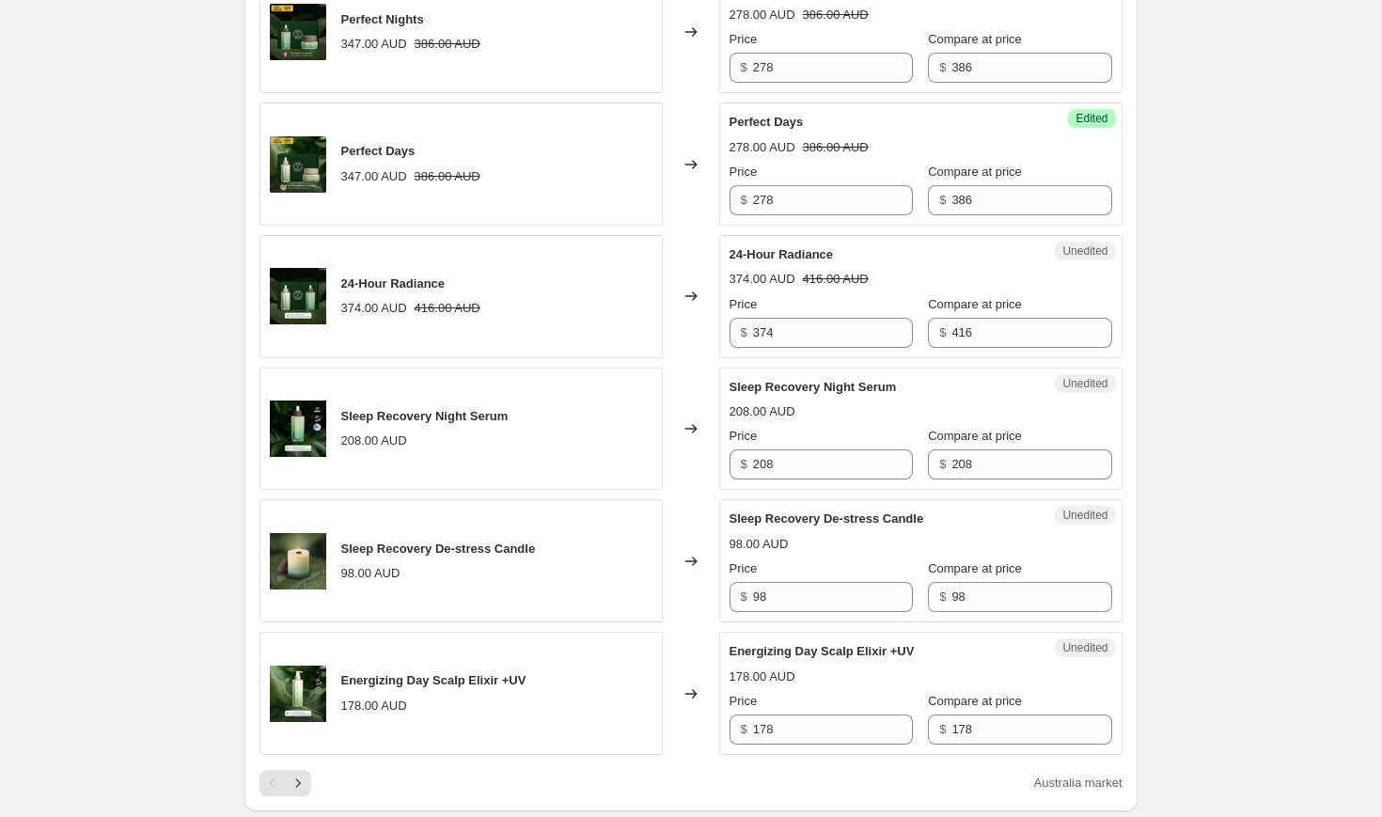
scroll to position [2518, 0]
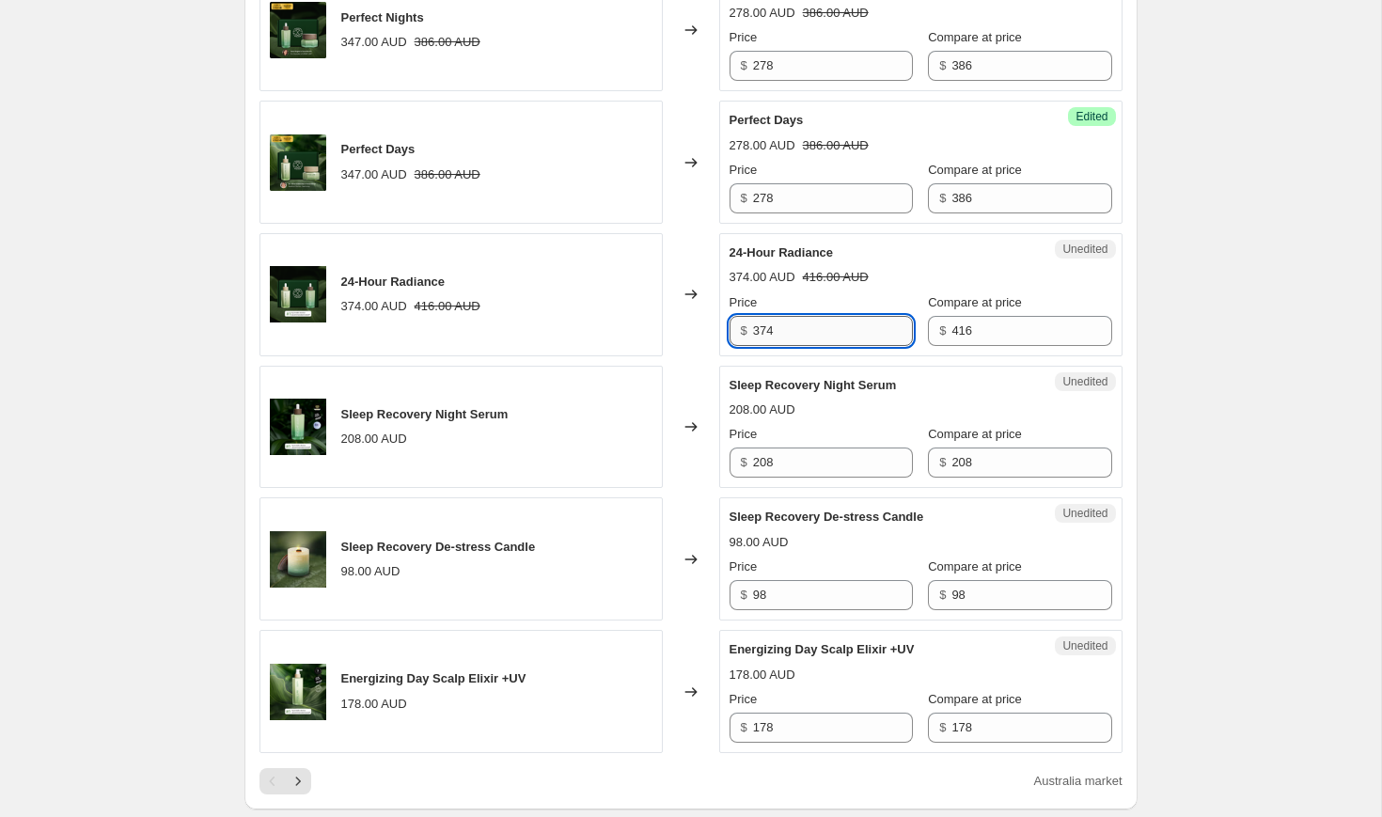
click at [806, 346] on input "374" at bounding box center [833, 331] width 160 height 30
type input "318"
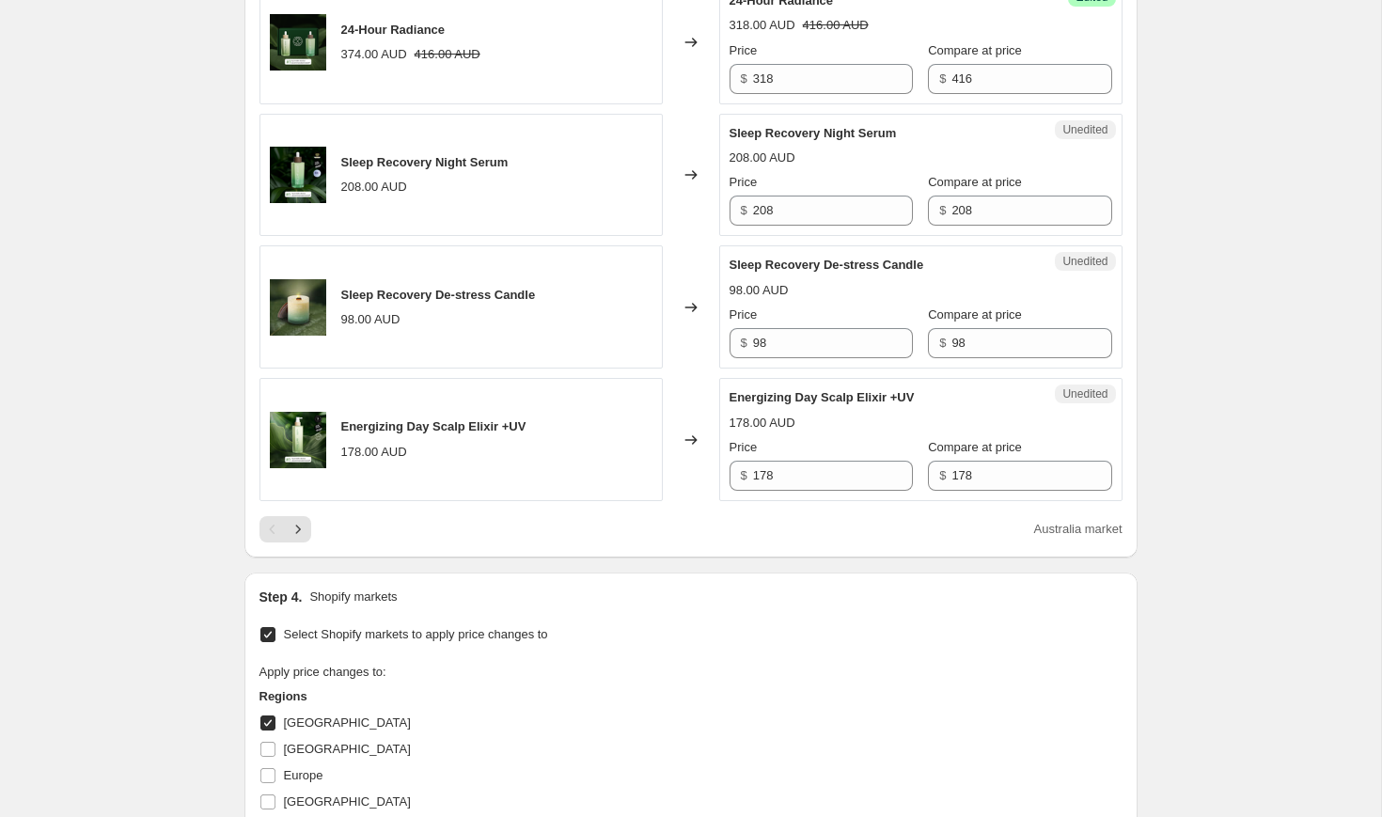
scroll to position [2864, 0]
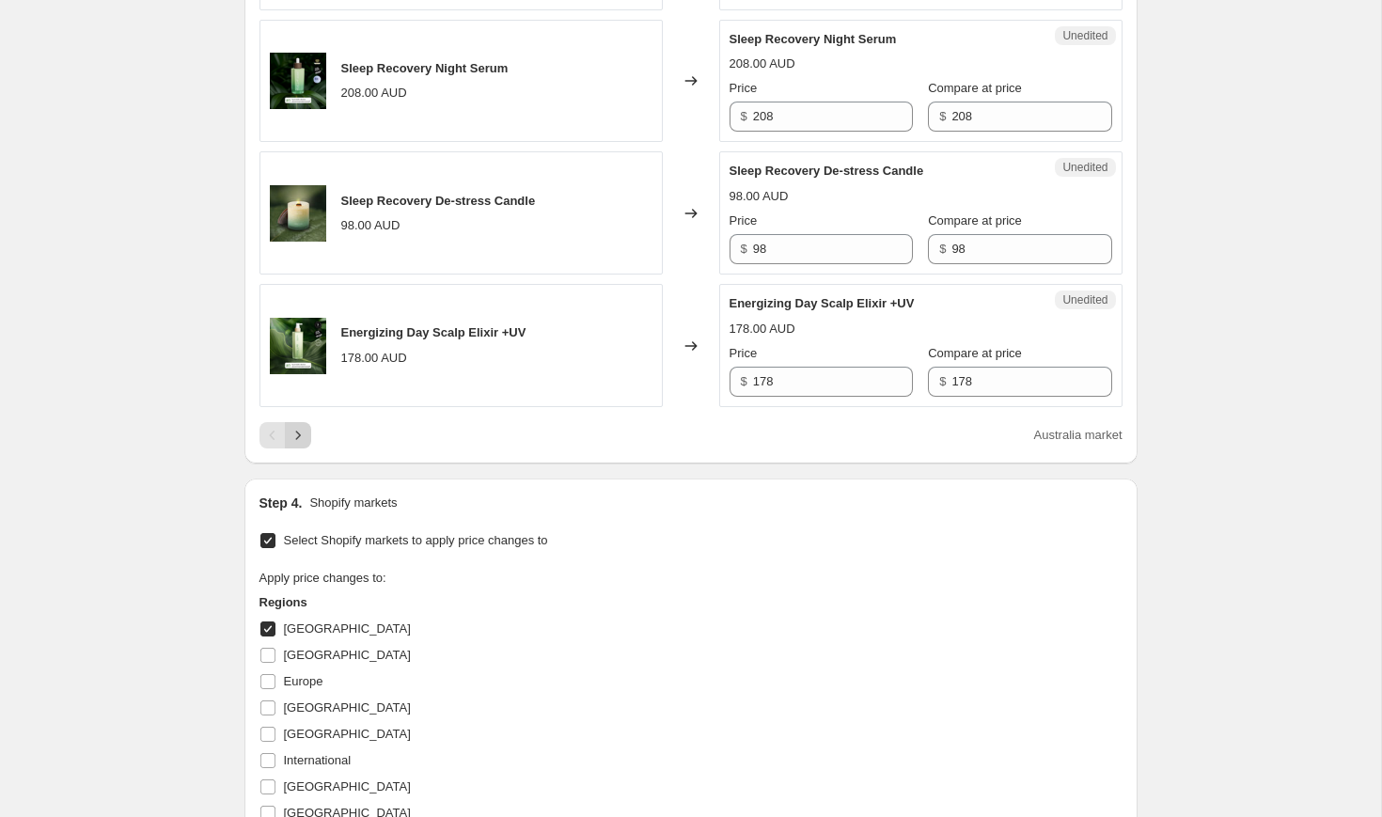
click at [303, 445] on icon "Next" at bounding box center [298, 435] width 19 height 19
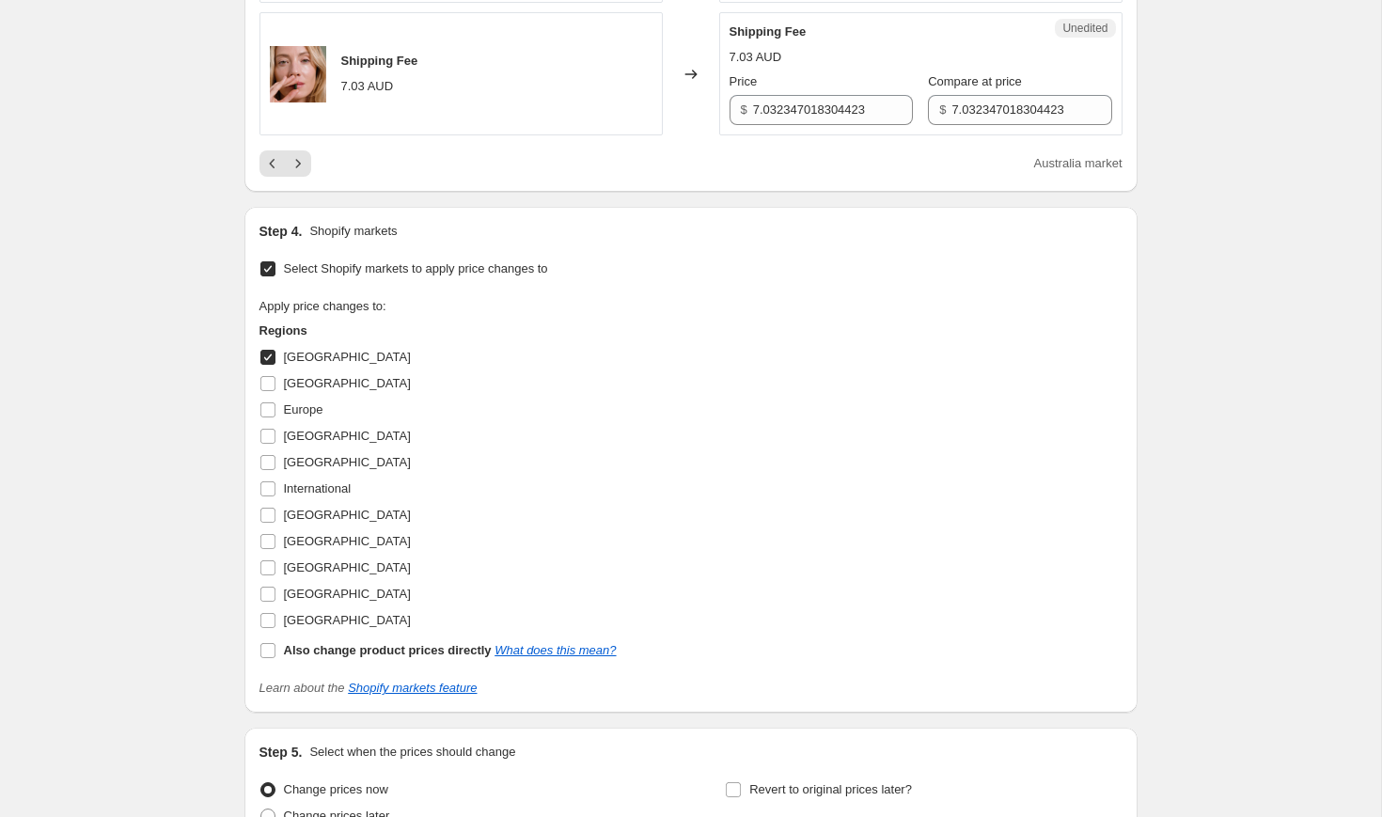
scroll to position [3216, 0]
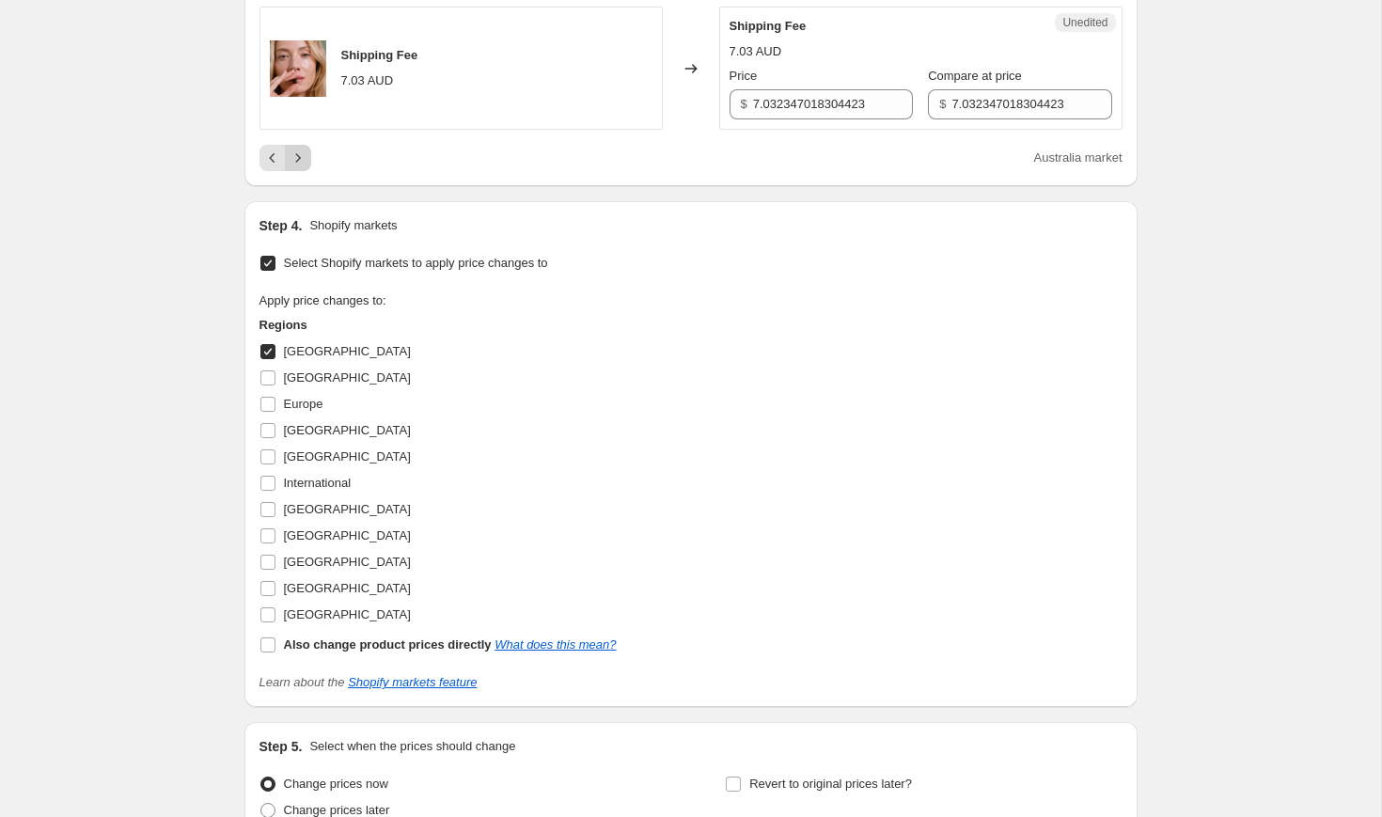
click at [304, 167] on icon "Next" at bounding box center [298, 158] width 19 height 19
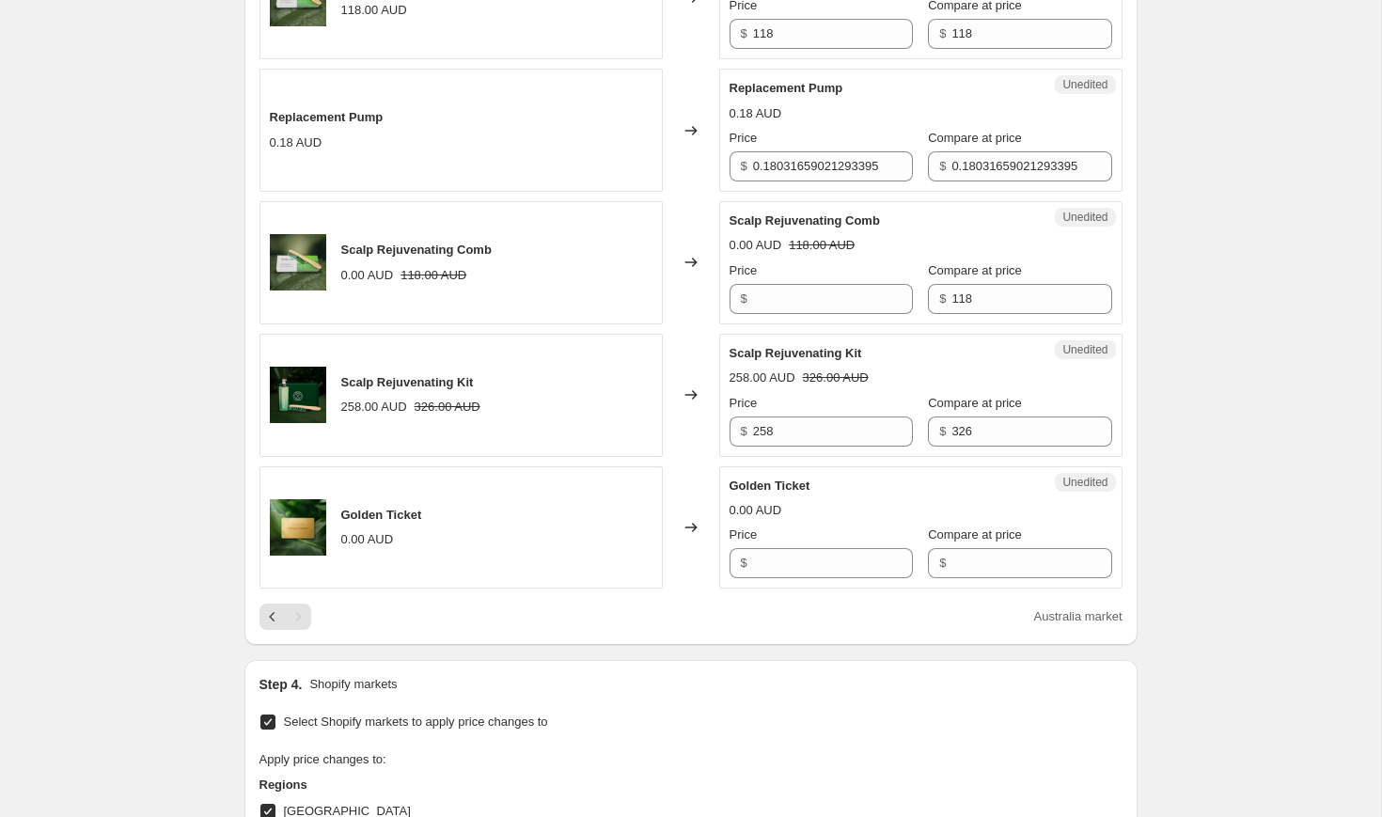
scroll to position [1855, 0]
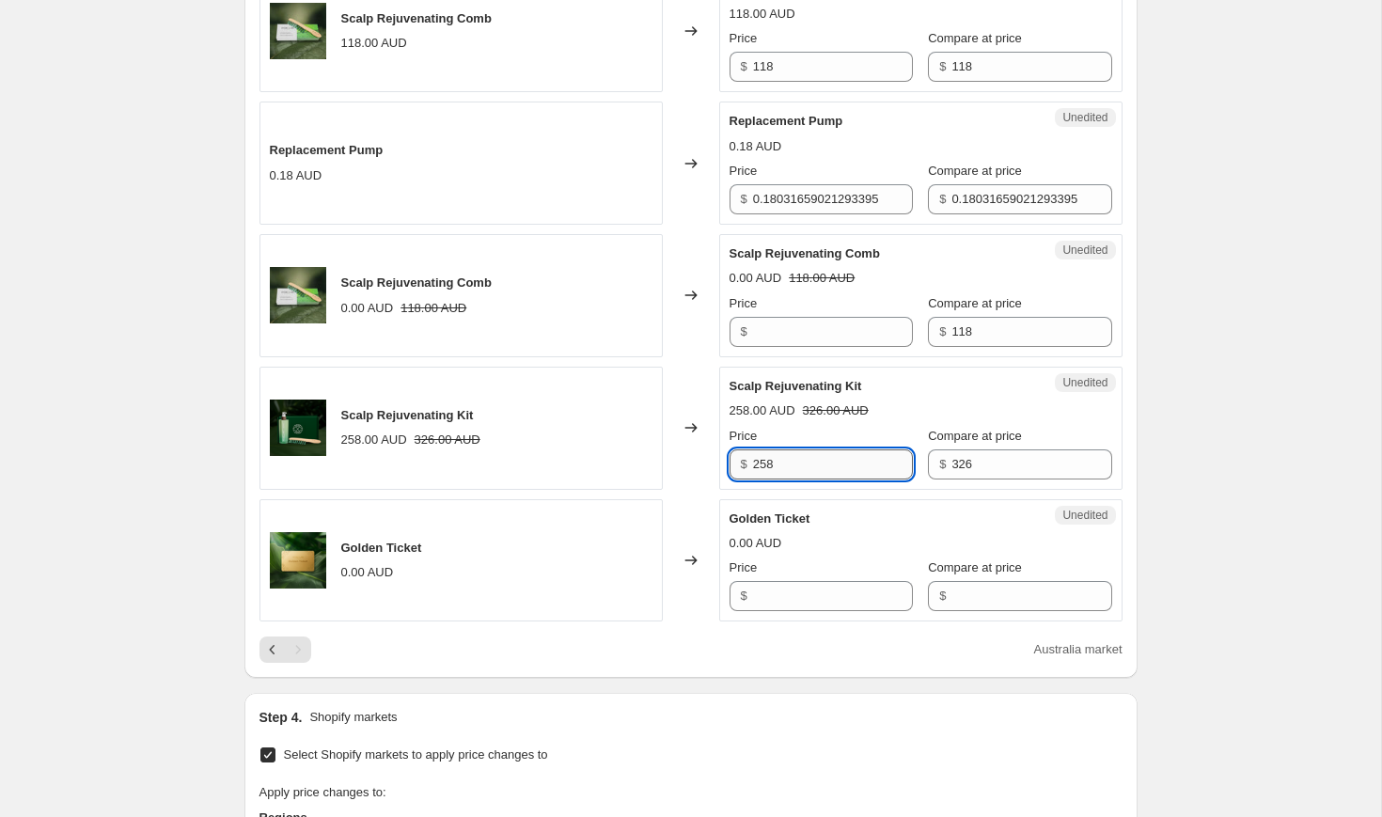
click at [799, 454] on input "258" at bounding box center [833, 464] width 160 height 30
type input "219"
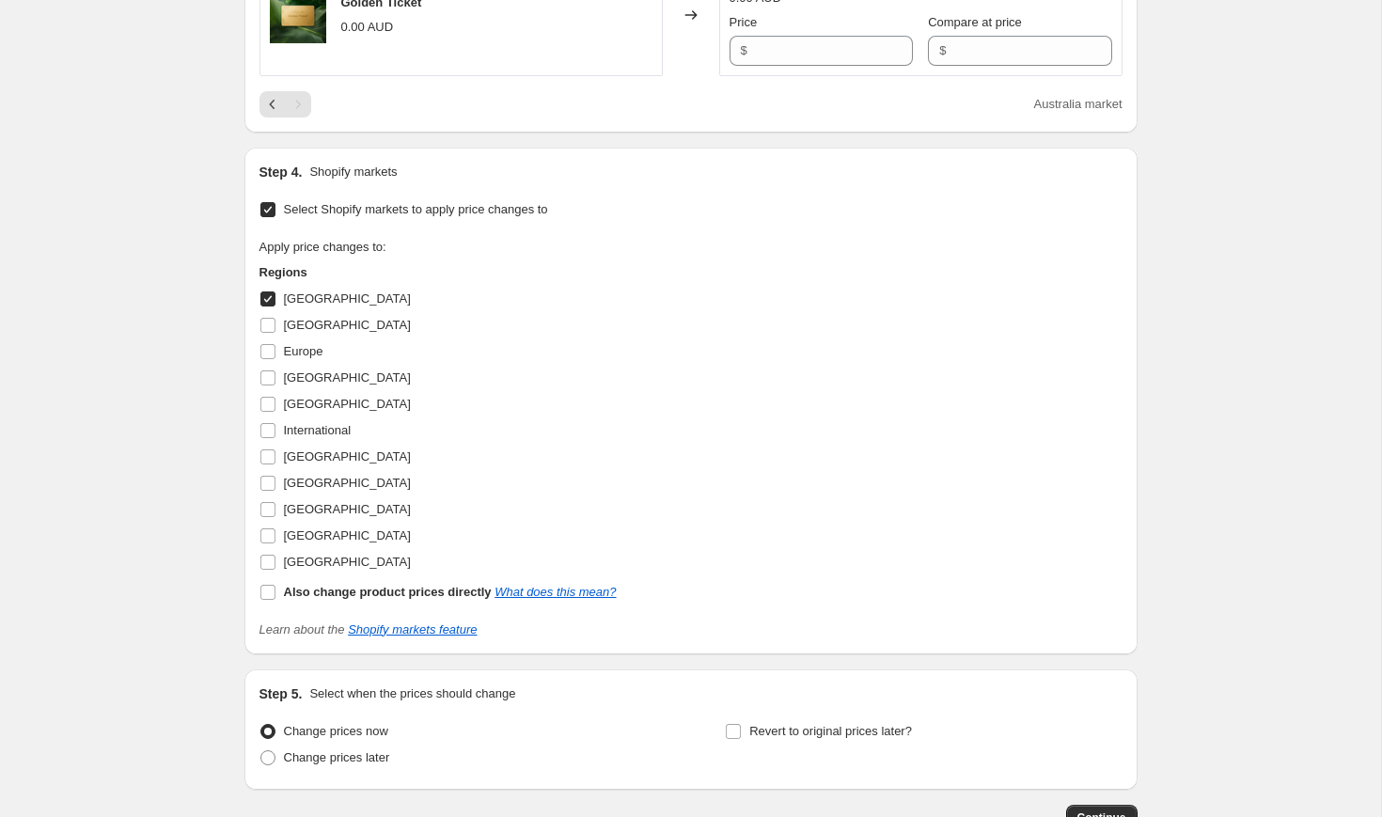
scroll to position [2529, 0]
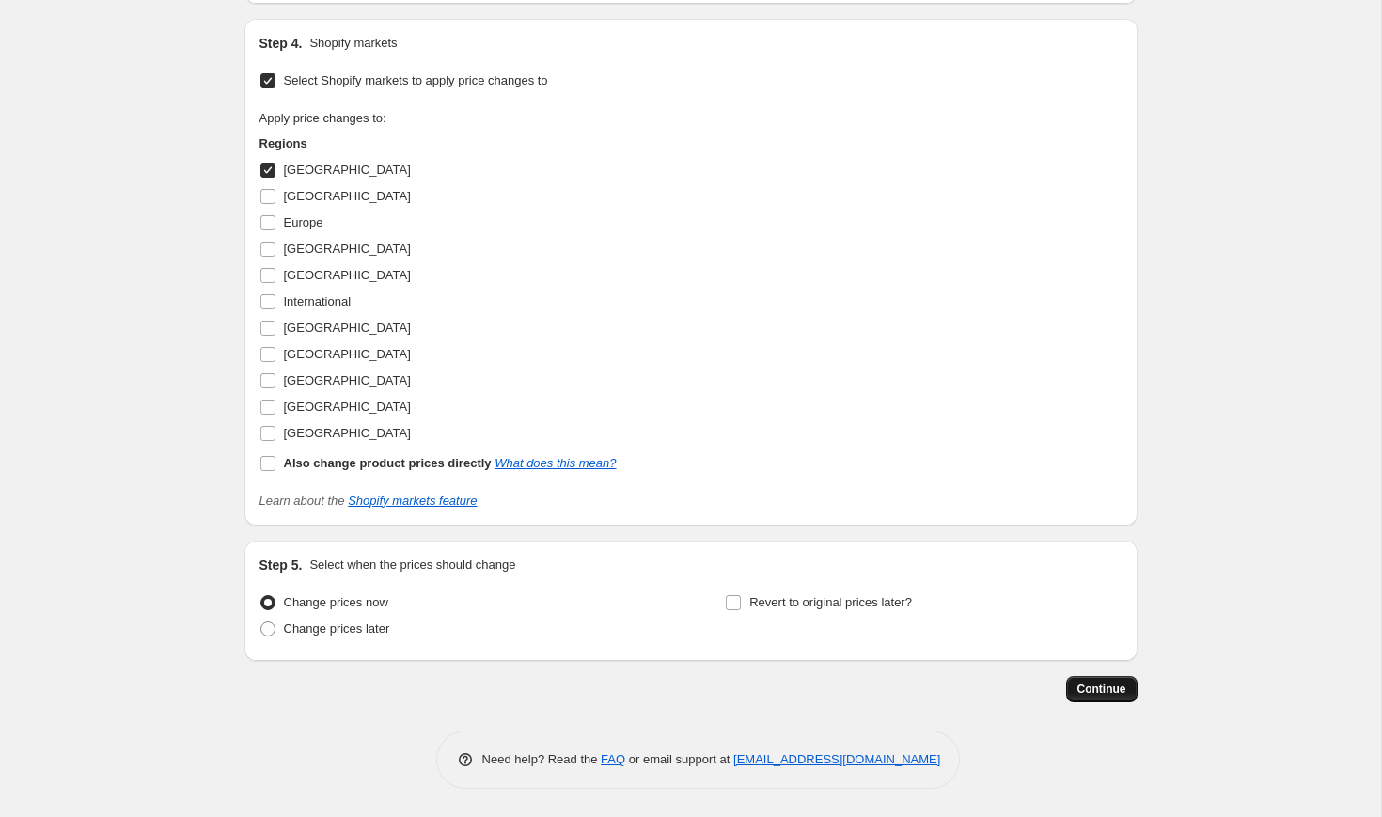
click at [1085, 683] on span "Continue" at bounding box center [1101, 689] width 49 height 15
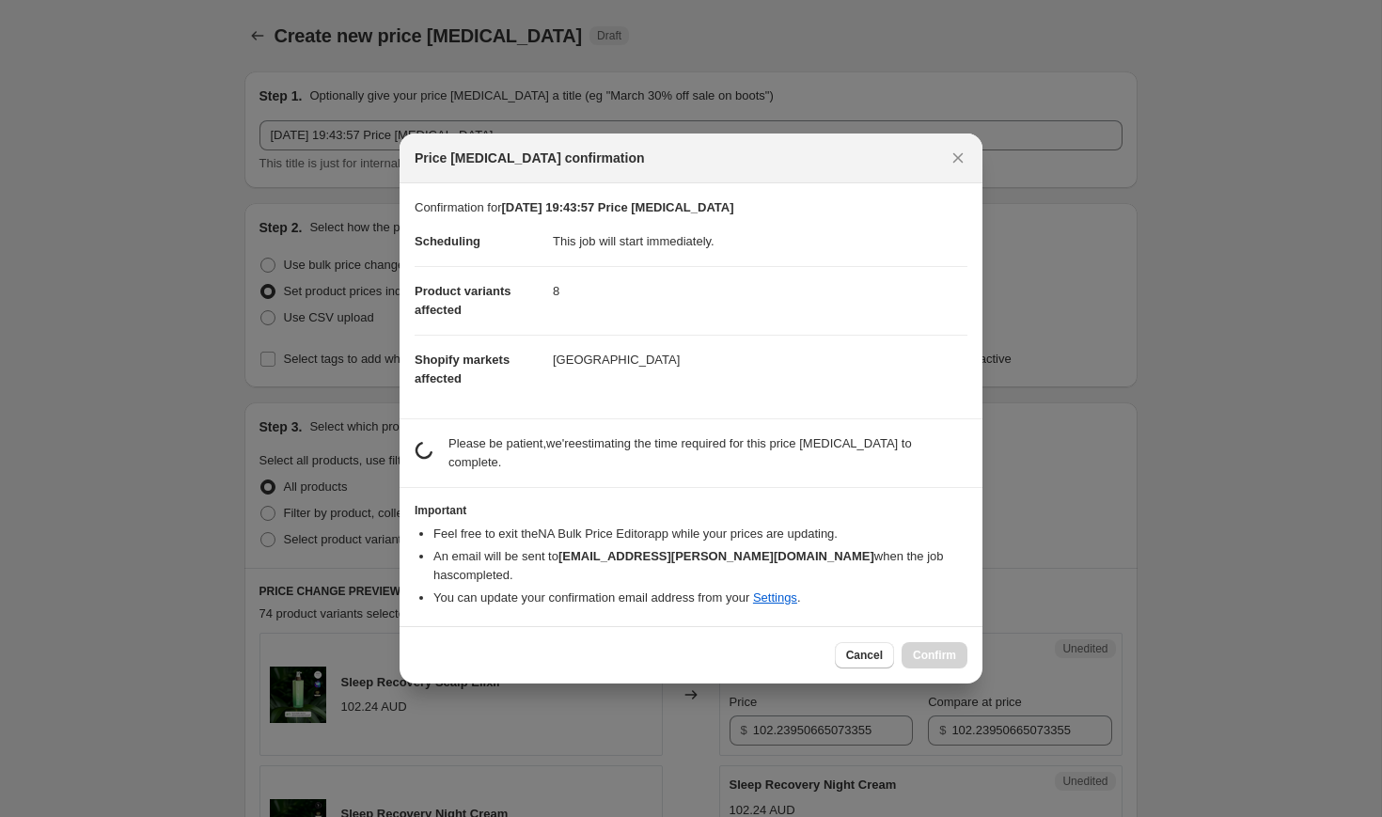
scroll to position [0, 0]
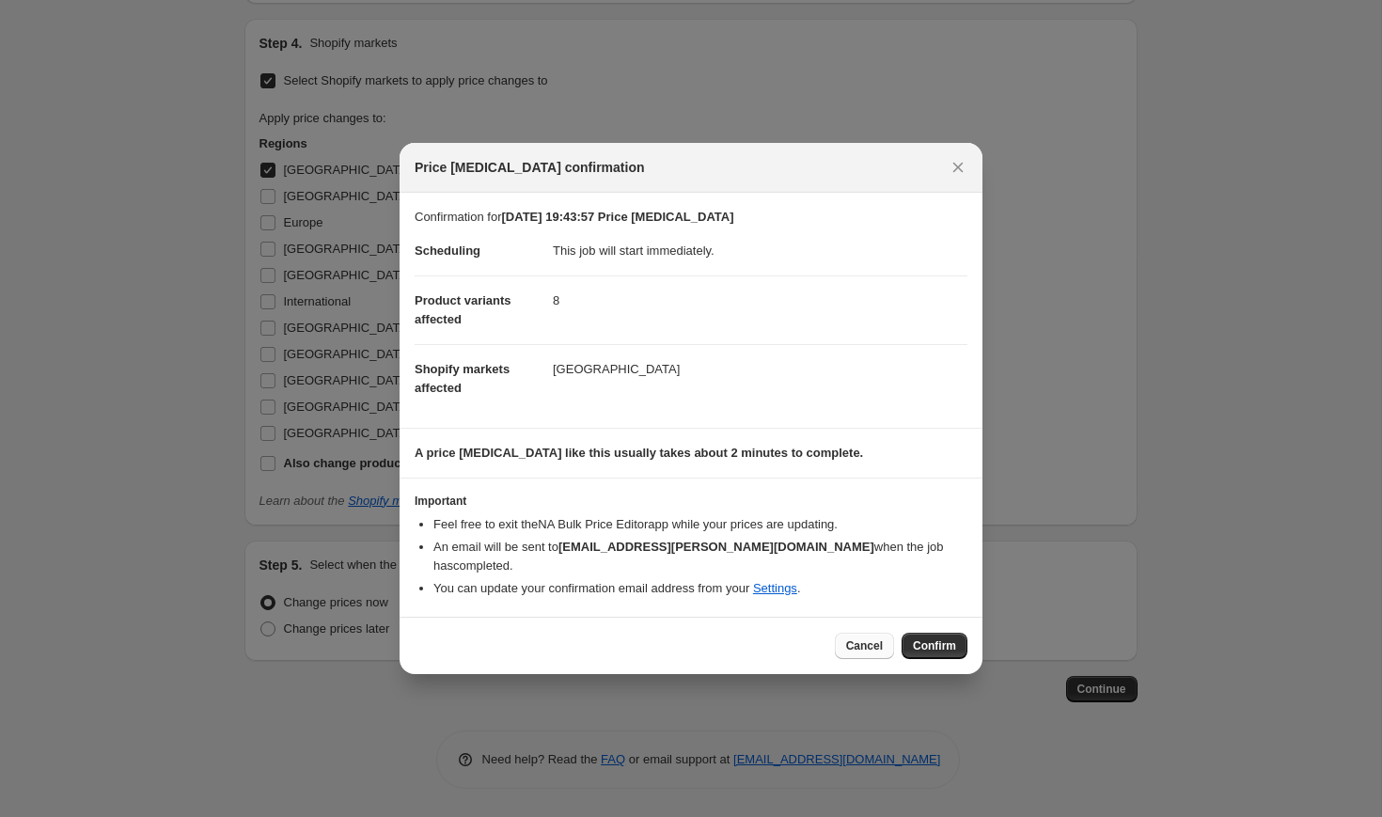
click at [856, 640] on span "Cancel" at bounding box center [864, 645] width 37 height 15
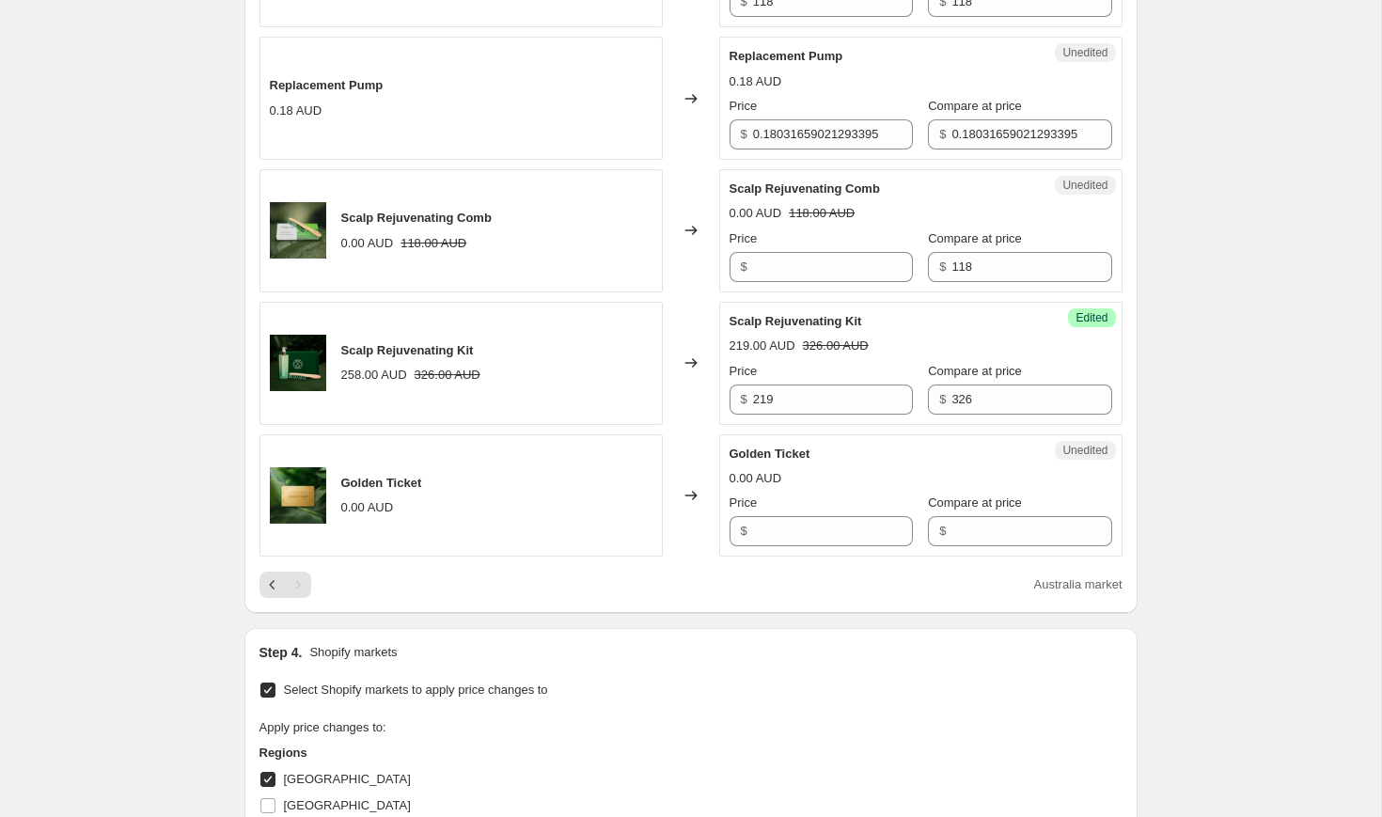
scroll to position [1922, 0]
click at [273, 584] on icon "Previous" at bounding box center [272, 583] width 19 height 19
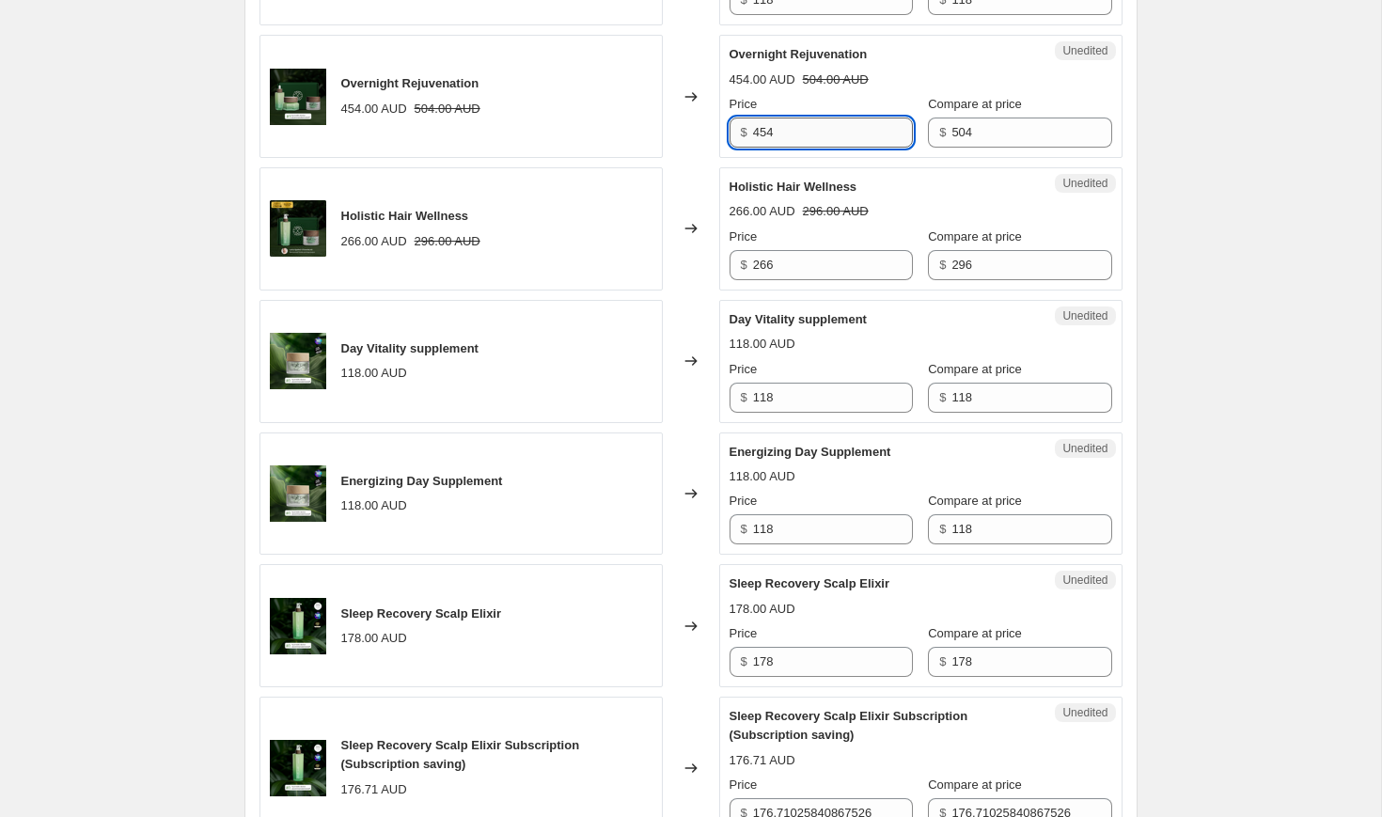
click at [774, 148] on input "454" at bounding box center [833, 133] width 160 height 30
type input "386"
click at [768, 331] on div "Sleep Recovery Night Serum (Subscription saving) 187.00 AUD 208.00 AUD Changed …" at bounding box center [690, 67] width 863 height 2713
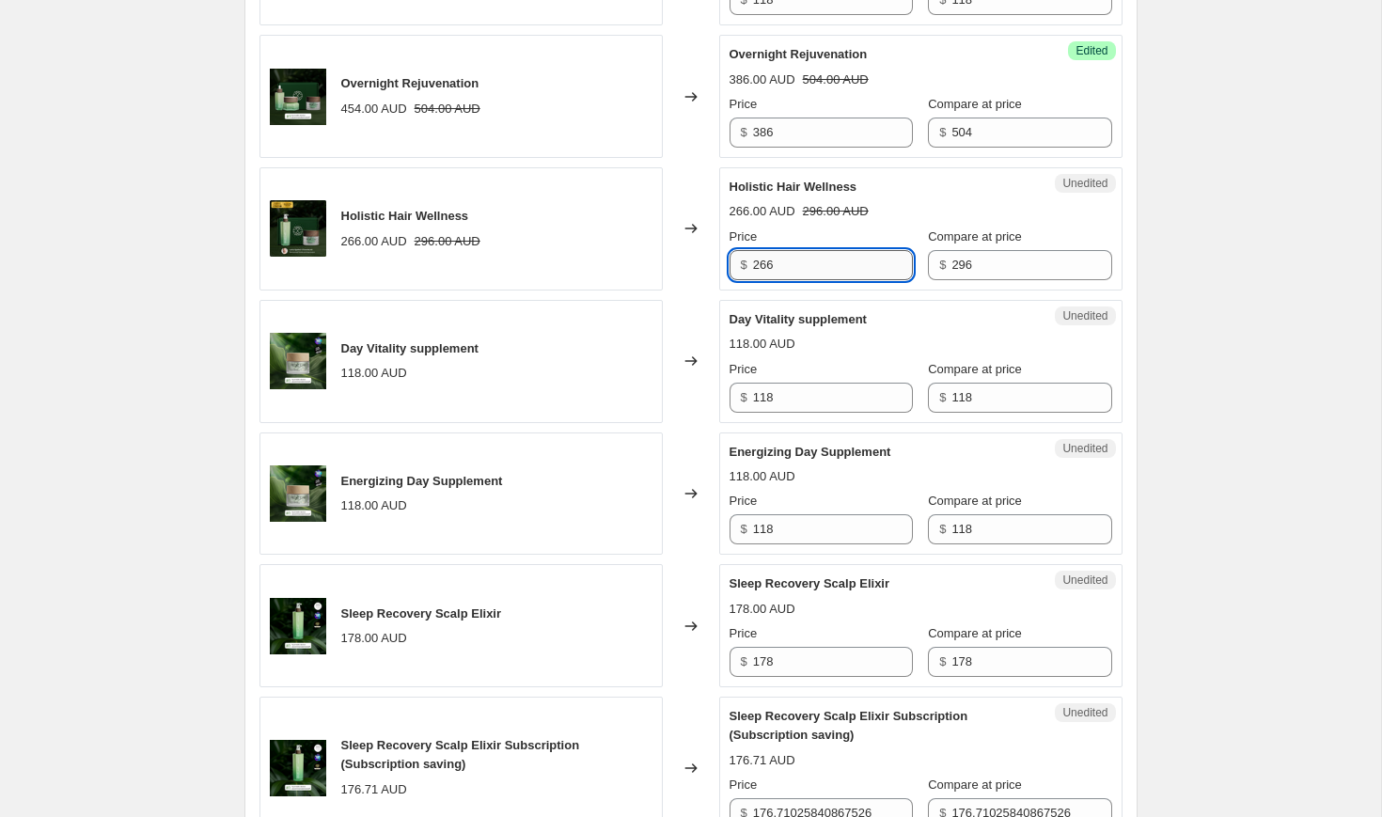
click at [777, 280] on input "266" at bounding box center [833, 265] width 160 height 30
type input "213"
click at [707, 291] on div "Changed to" at bounding box center [691, 228] width 56 height 123
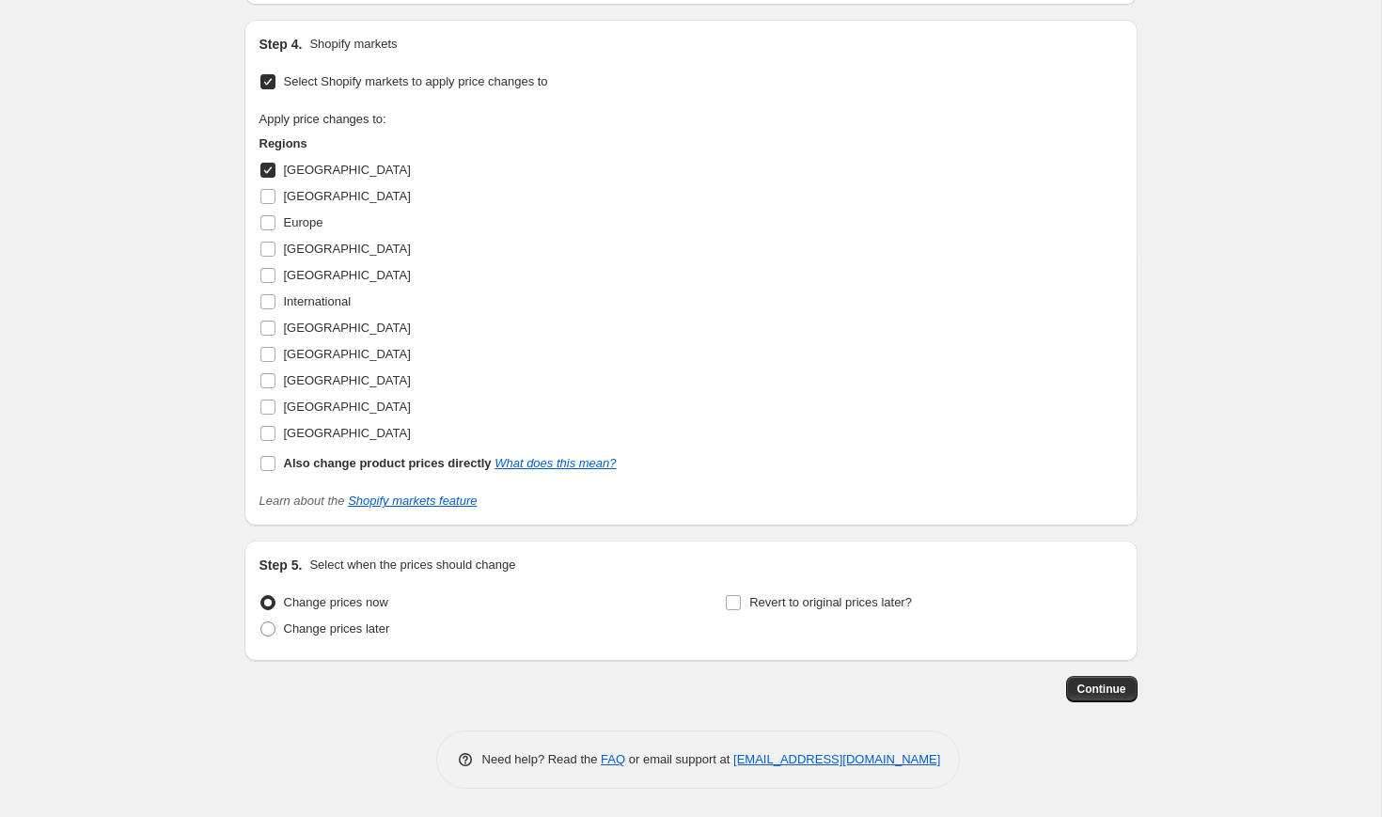
scroll to position [3567, 0]
click at [1106, 678] on button "Continue" at bounding box center [1101, 689] width 71 height 26
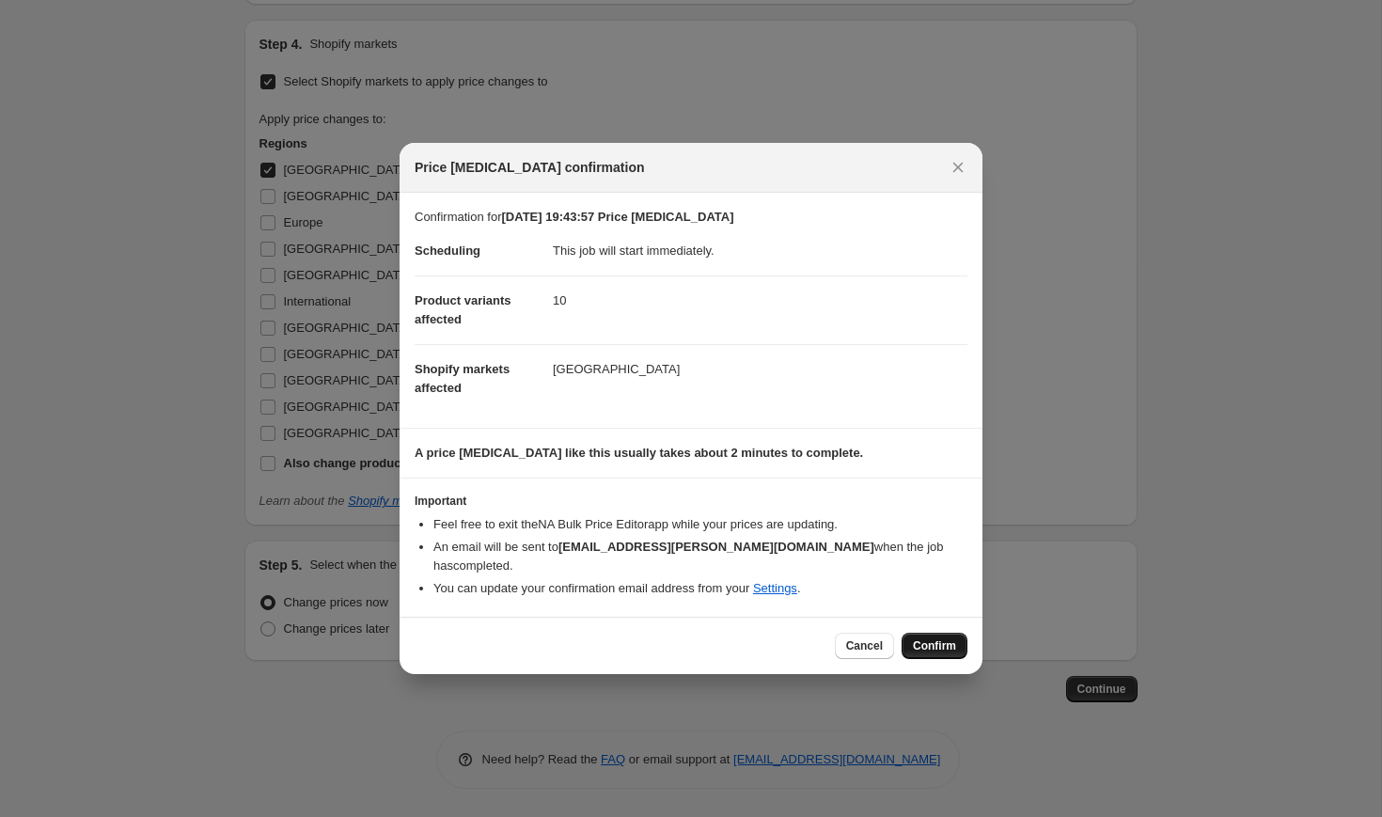
click at [930, 648] on span "Confirm" at bounding box center [934, 645] width 43 height 15
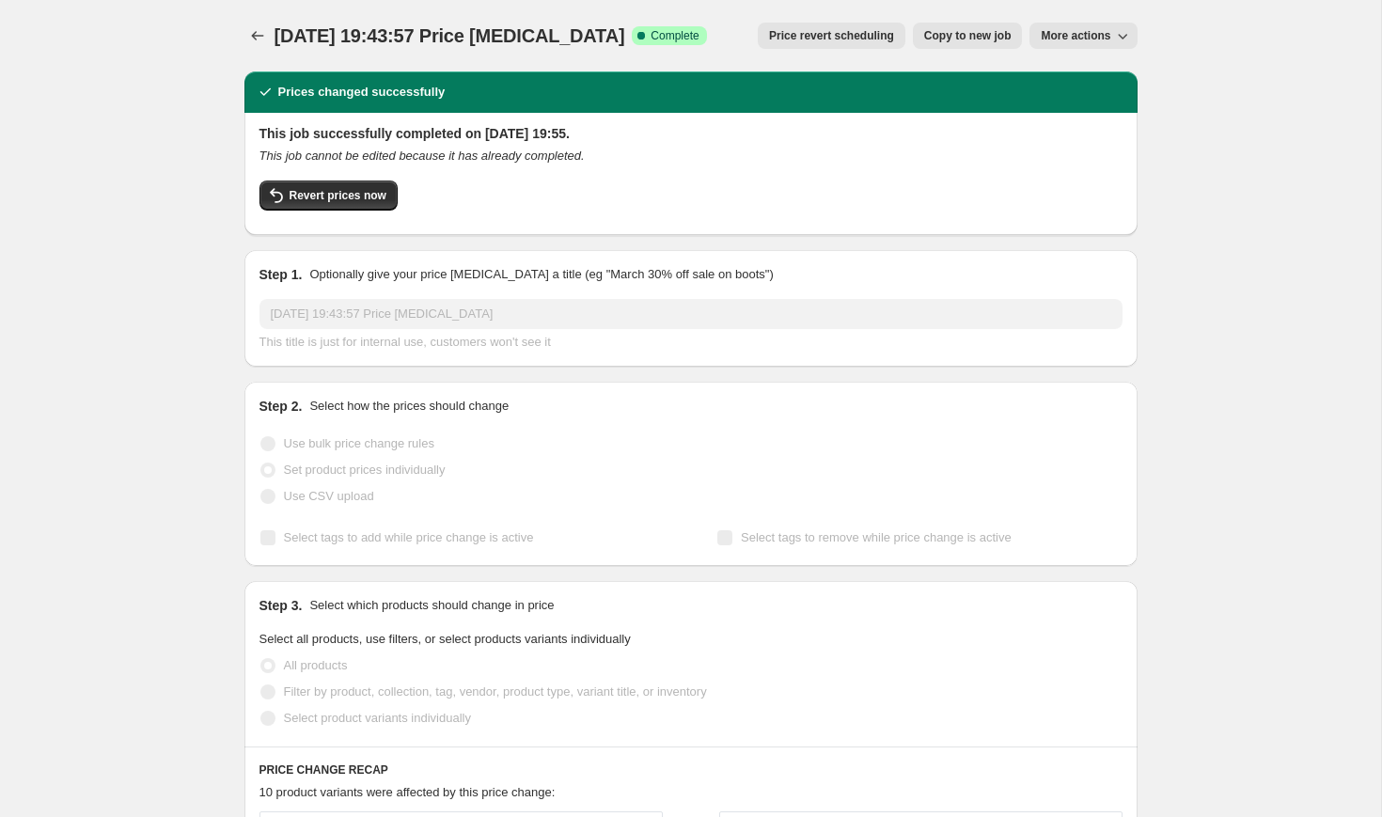
click at [1077, 39] on span "More actions" at bounding box center [1076, 35] width 70 height 15
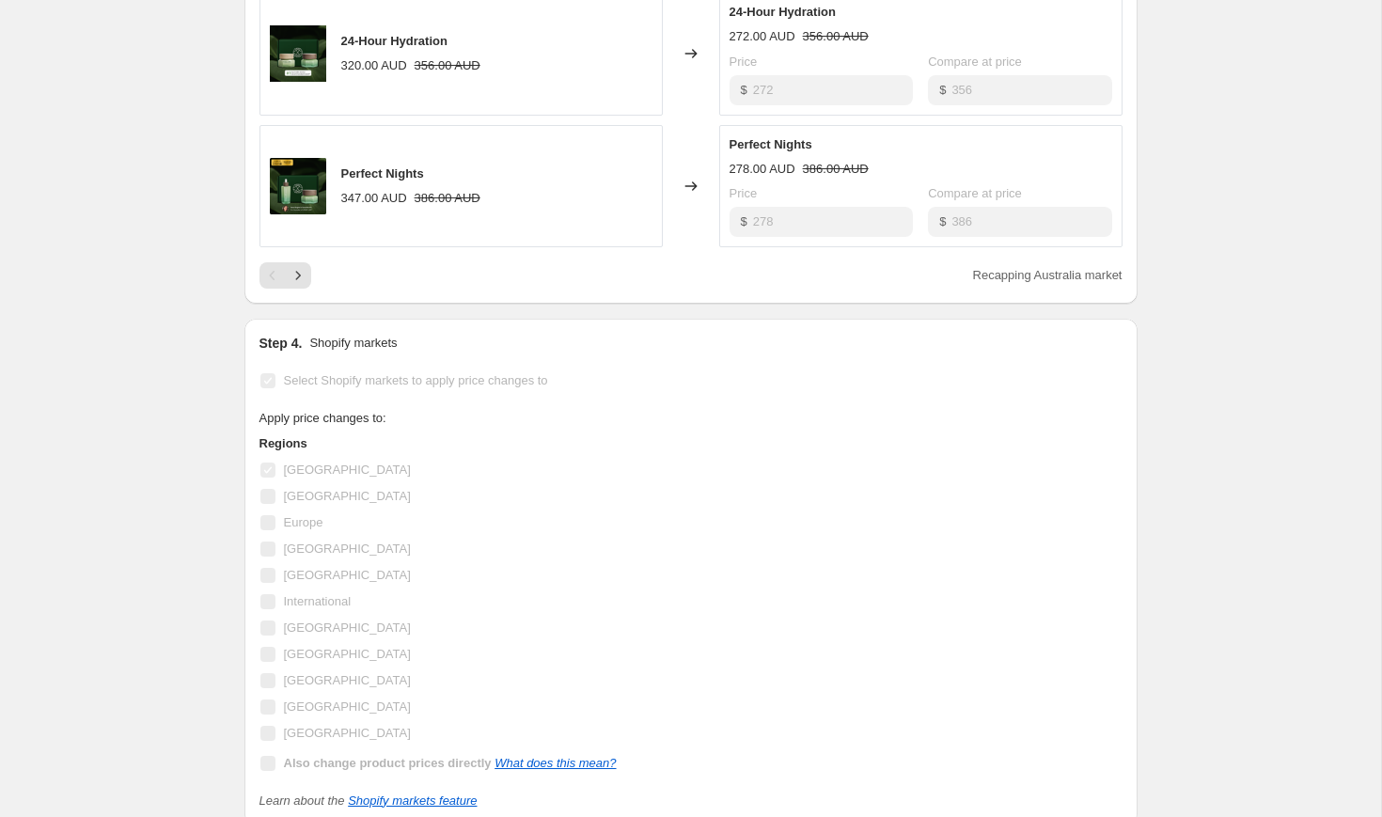
scroll to position [1211, 0]
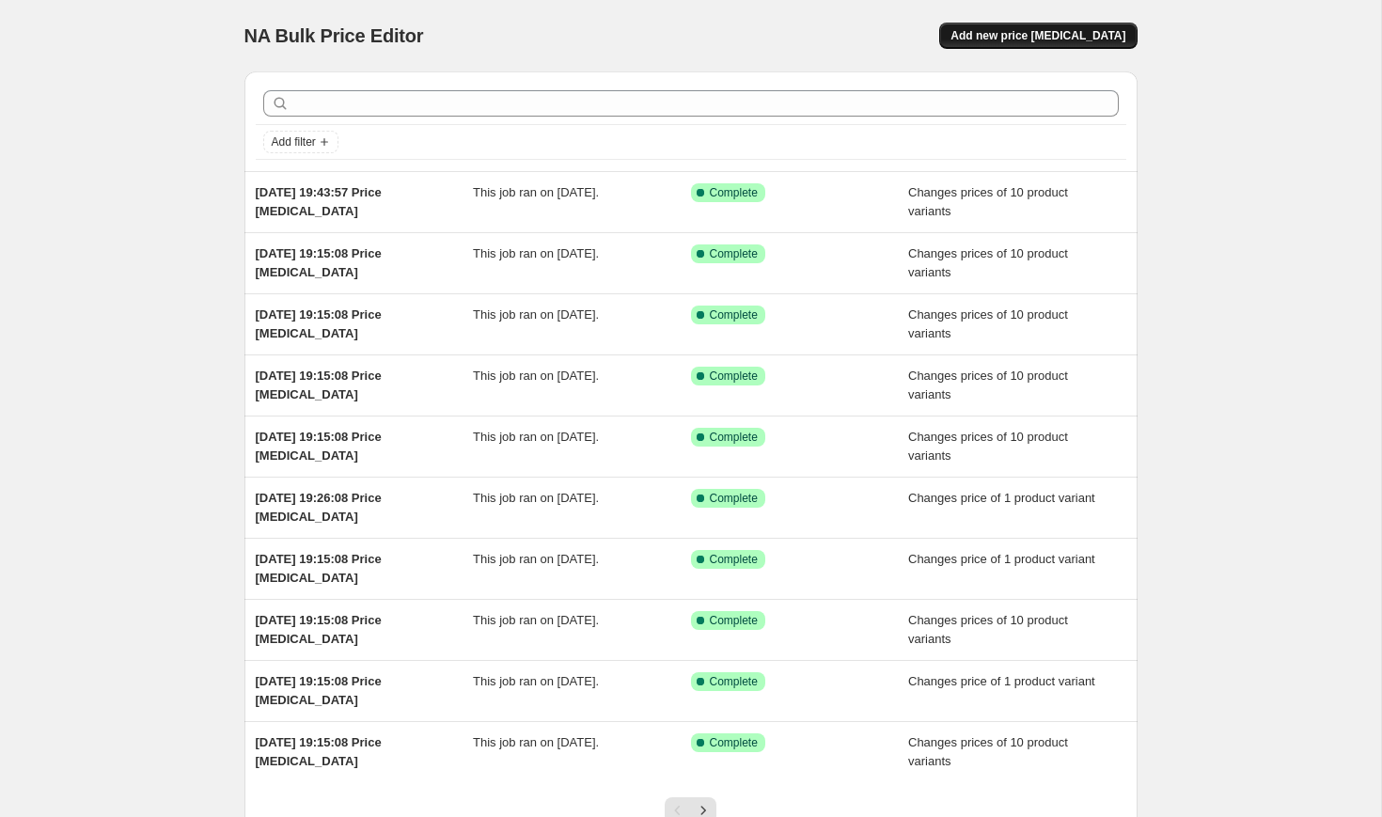
click at [1072, 28] on button "Add new price [MEDICAL_DATA]" at bounding box center [1037, 36] width 197 height 26
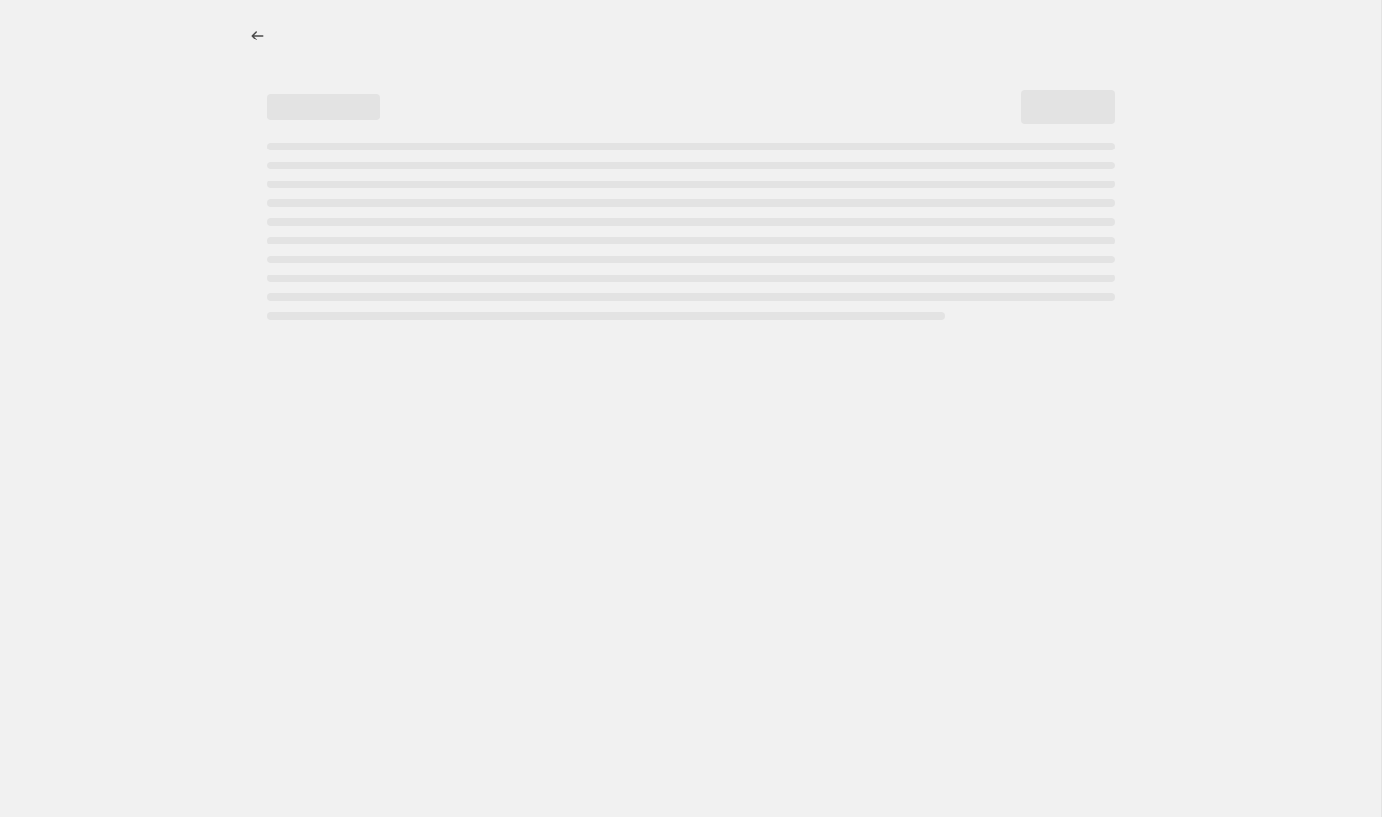
select select "percentage"
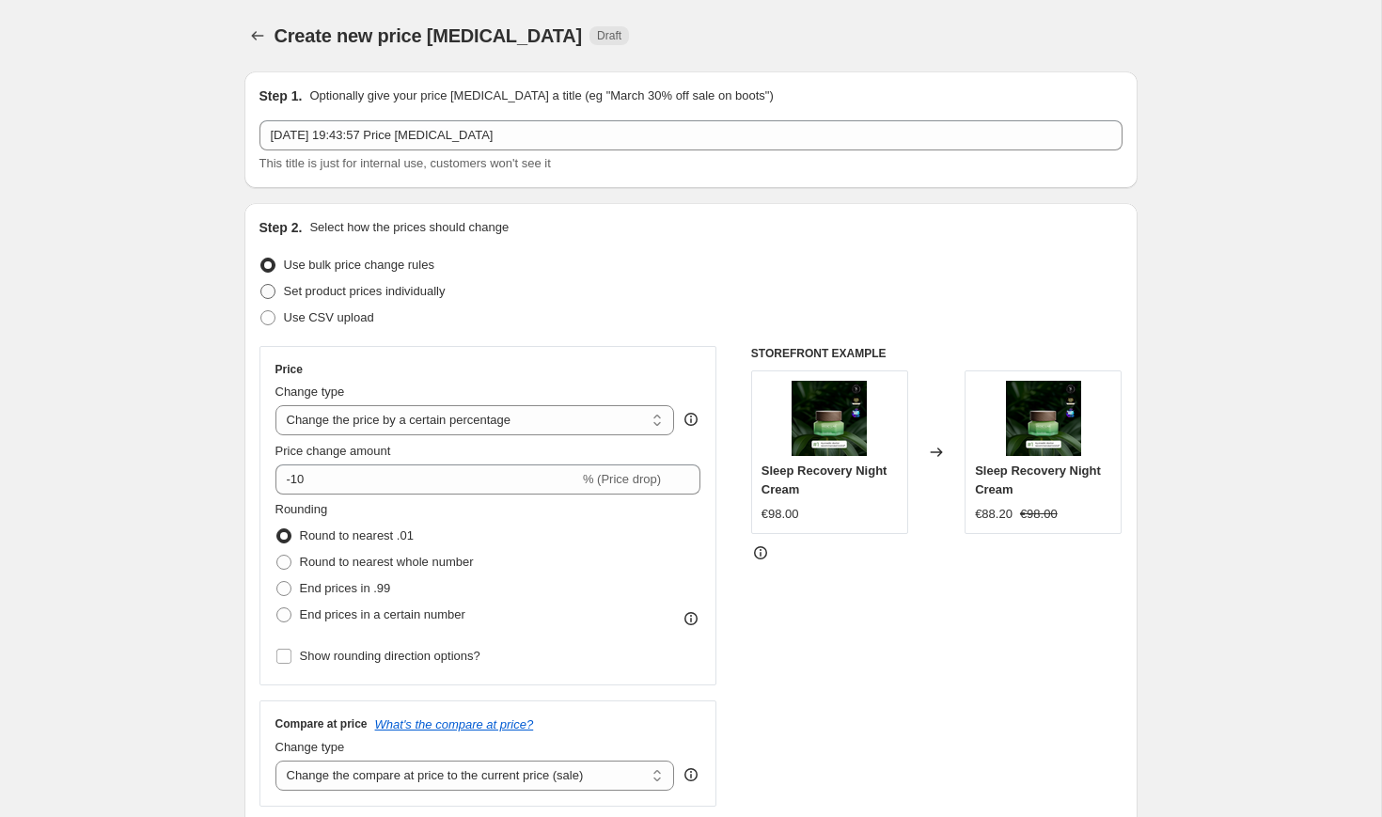
click at [366, 292] on span "Set product prices individually" at bounding box center [365, 291] width 162 height 14
click at [261, 285] on input "Set product prices individually" at bounding box center [260, 284] width 1 height 1
radio input "true"
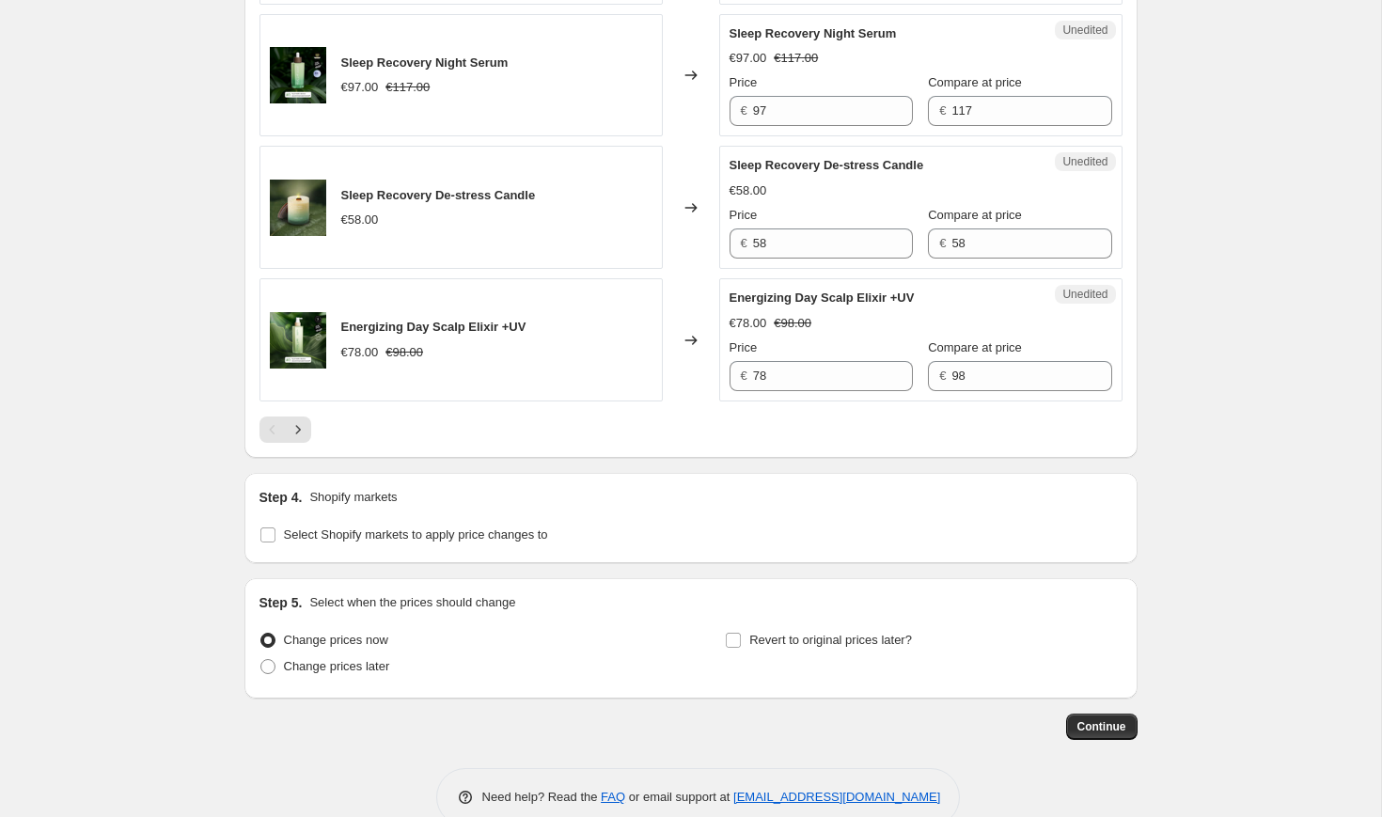
scroll to position [2982, 0]
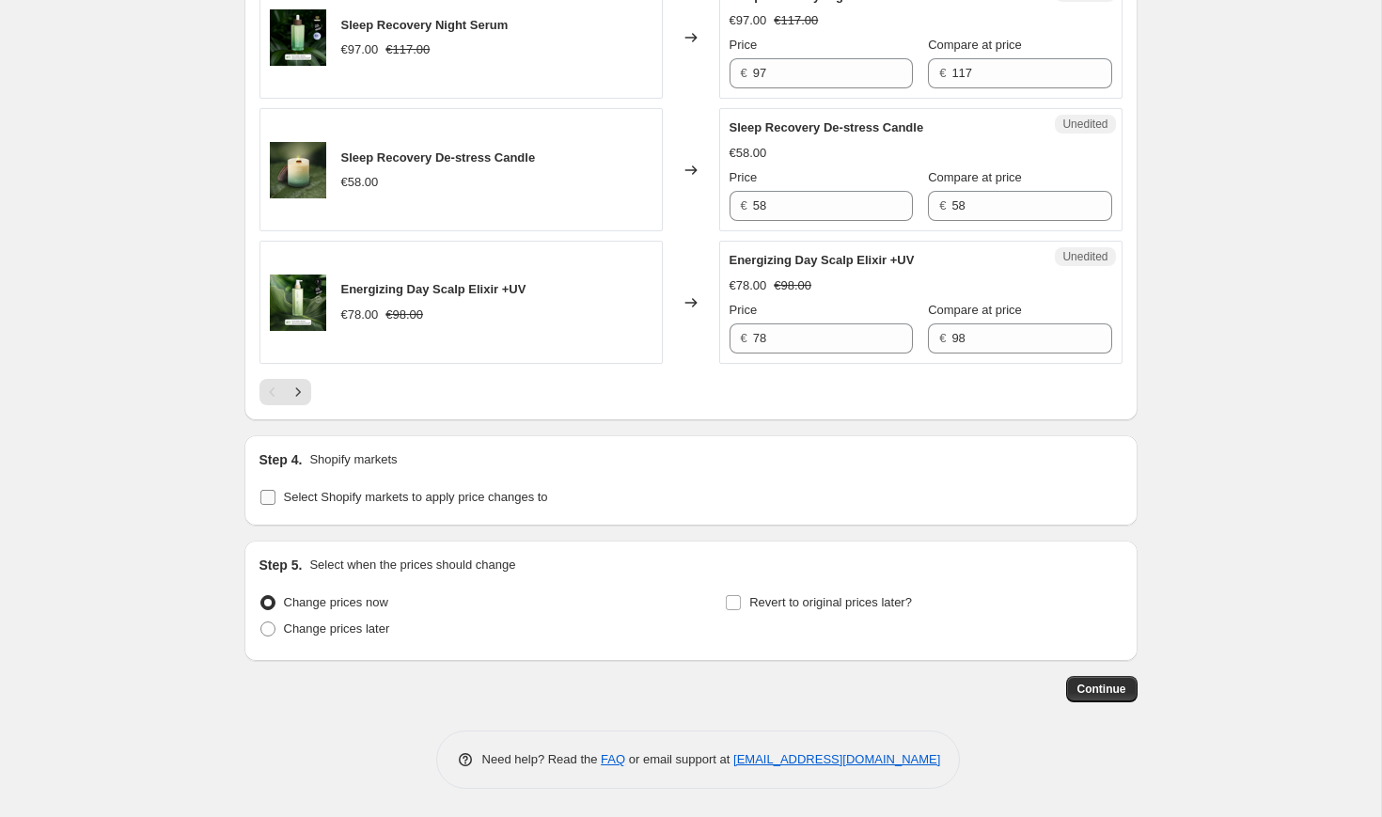
click at [338, 496] on span "Select Shopify markets to apply price changes to" at bounding box center [416, 497] width 264 height 14
click at [275, 496] on input "Select Shopify markets to apply price changes to" at bounding box center [267, 497] width 15 height 15
checkbox input "true"
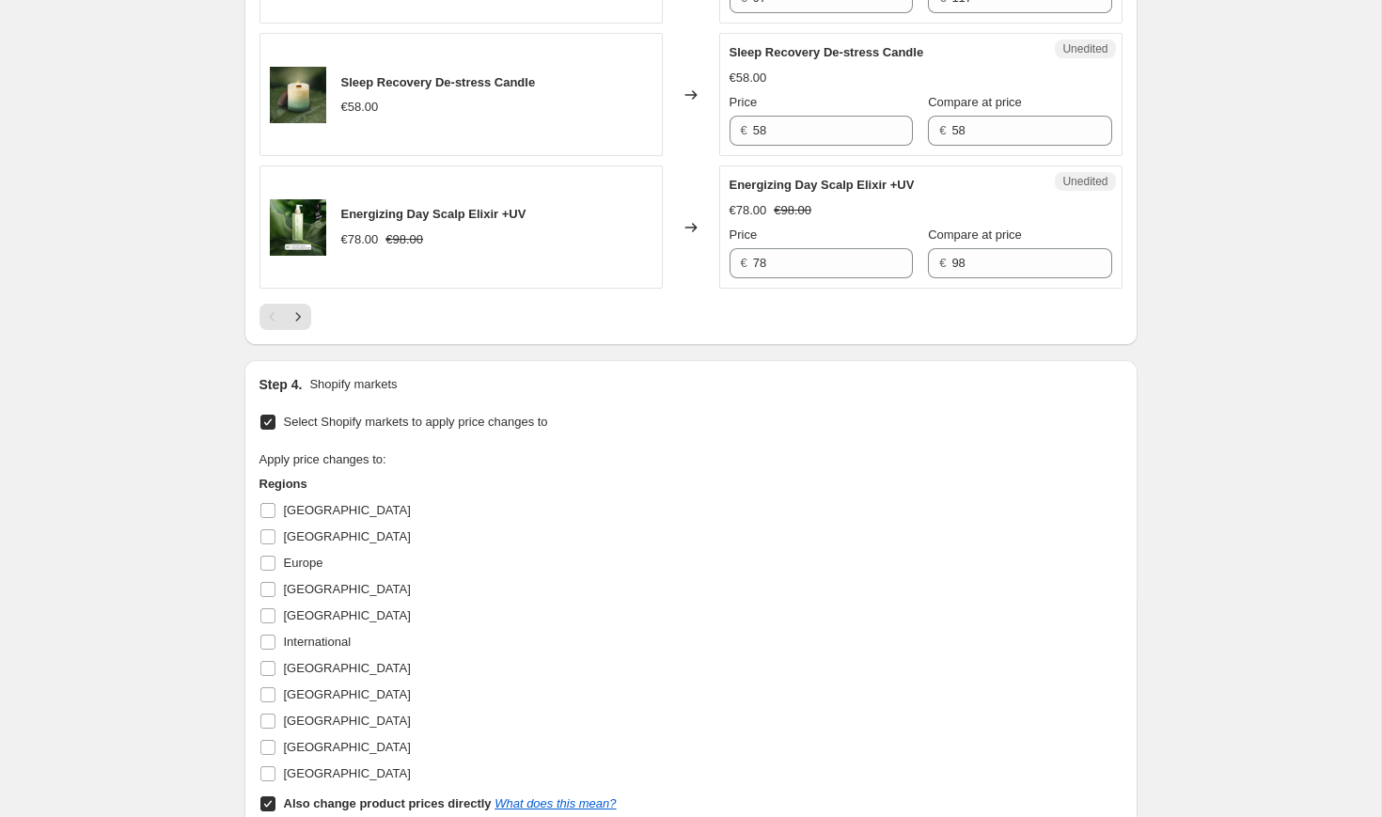
scroll to position [3398, 0]
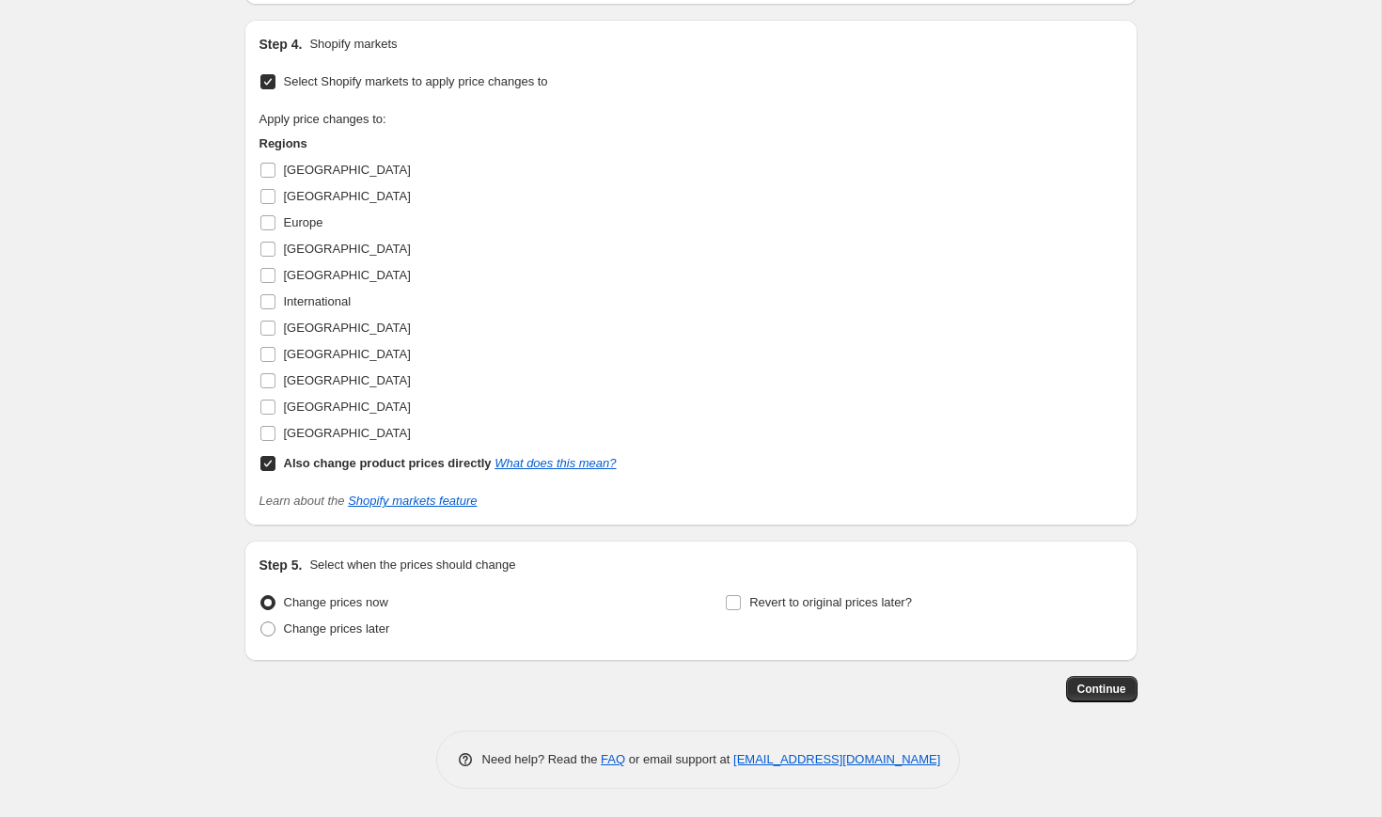
click at [367, 460] on b "Also change product prices directly" at bounding box center [388, 463] width 208 height 14
click at [275, 460] on input "Also change product prices directly What does this mean?" at bounding box center [267, 463] width 15 height 15
checkbox input "false"
click at [266, 196] on input "[GEOGRAPHIC_DATA]" at bounding box center [267, 196] width 15 height 15
checkbox input "true"
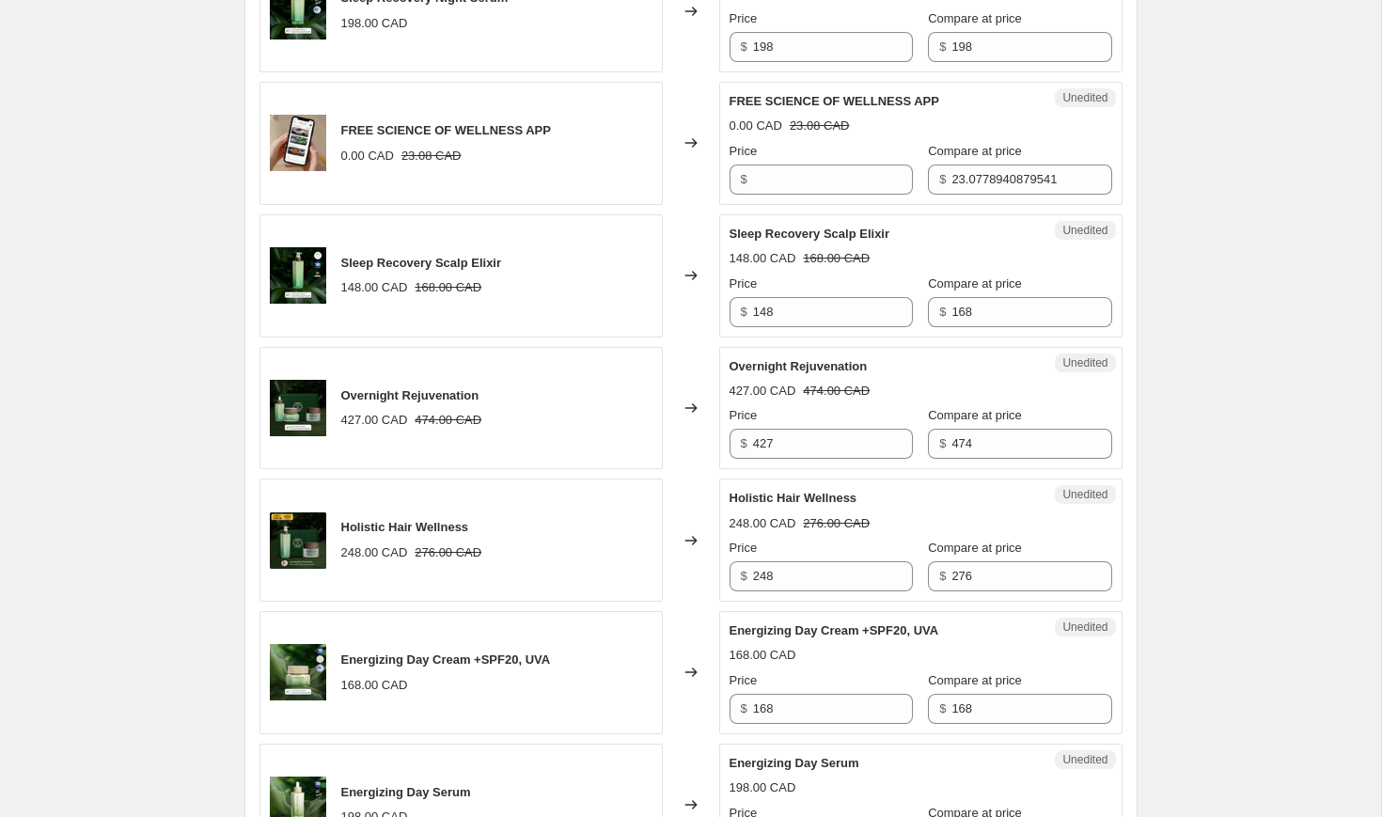
scroll to position [815, 0]
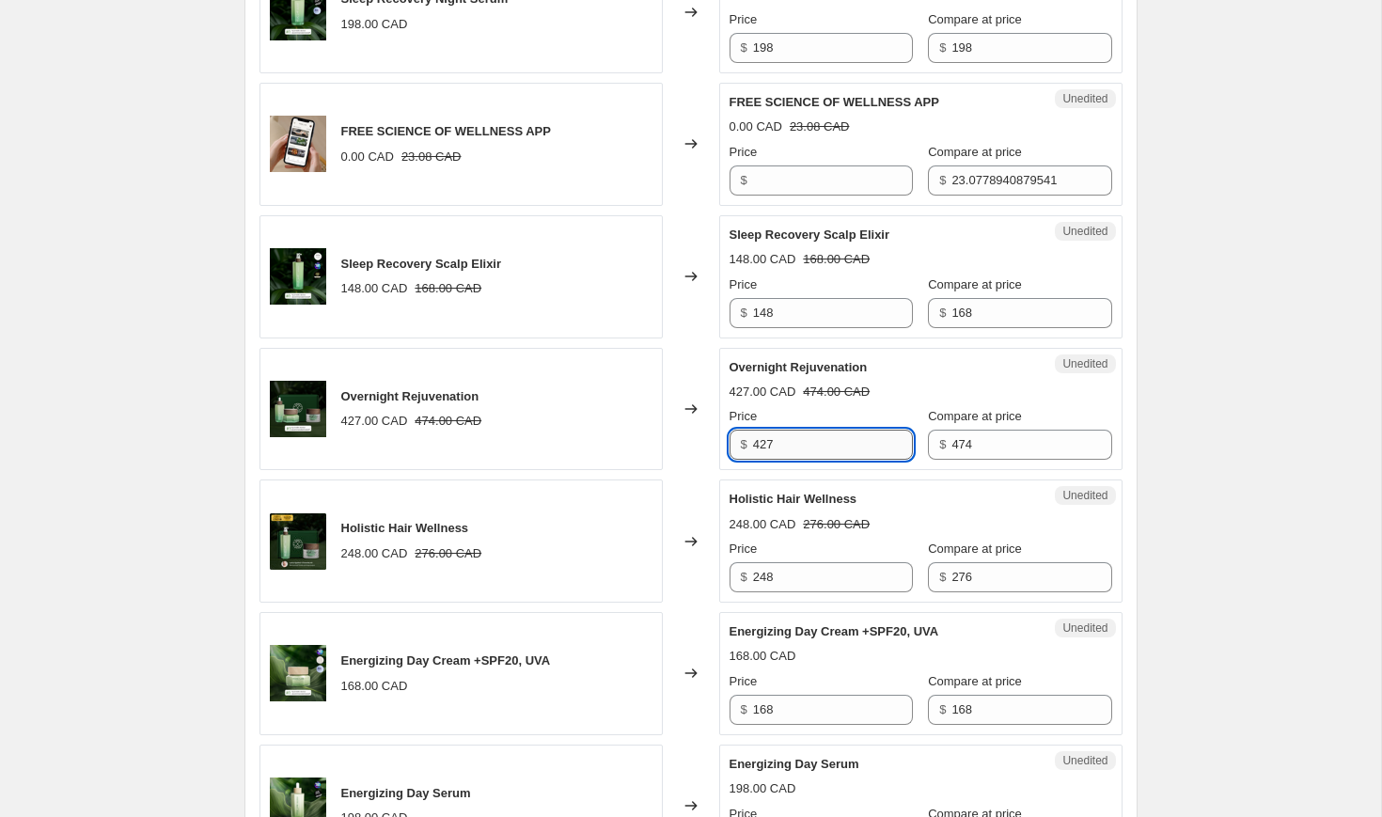
click at [783, 442] on input "427" at bounding box center [833, 445] width 160 height 30
type input "363"
click at [786, 545] on div "Price" at bounding box center [821, 549] width 183 height 19
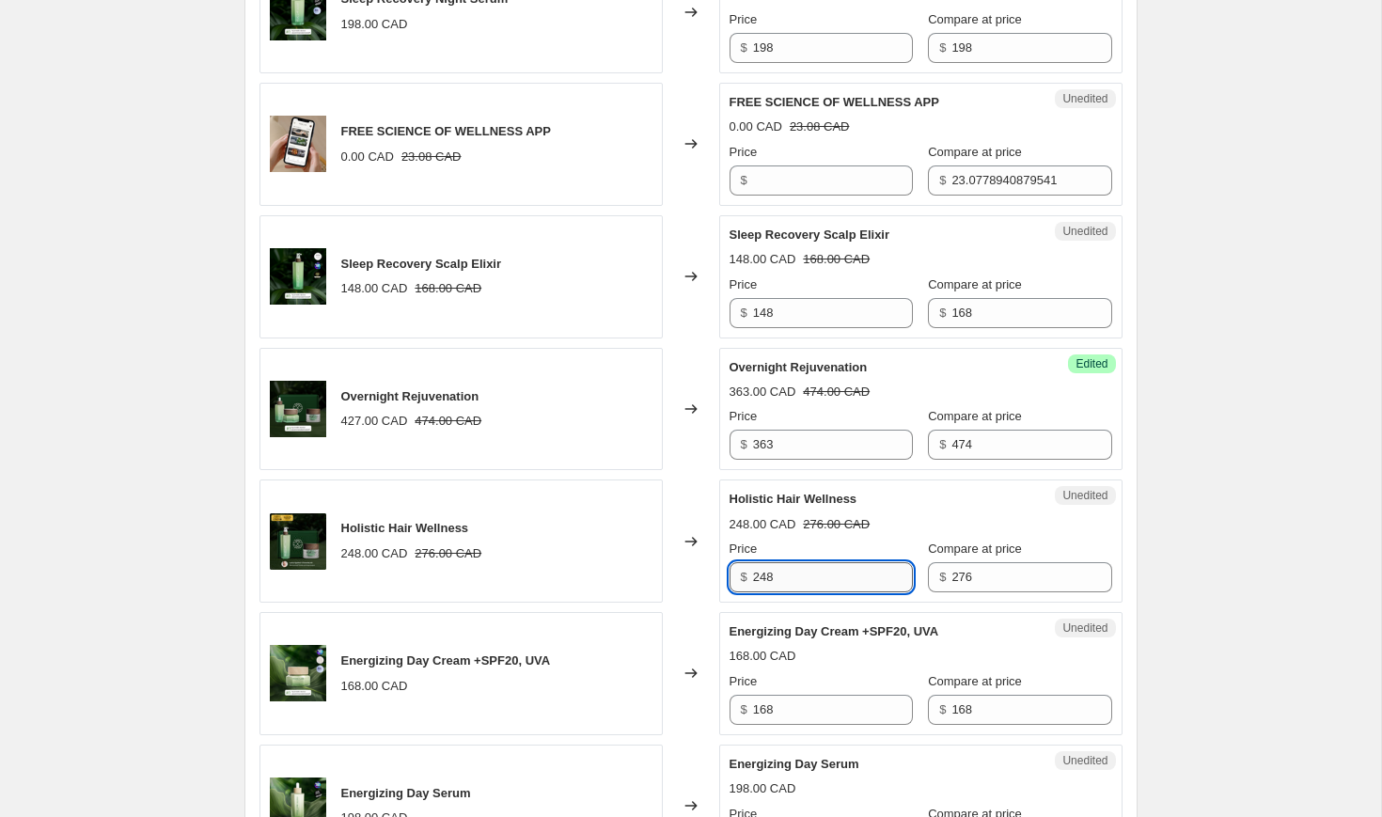
click at [797, 582] on input "248" at bounding box center [833, 577] width 160 height 30
type input "198"
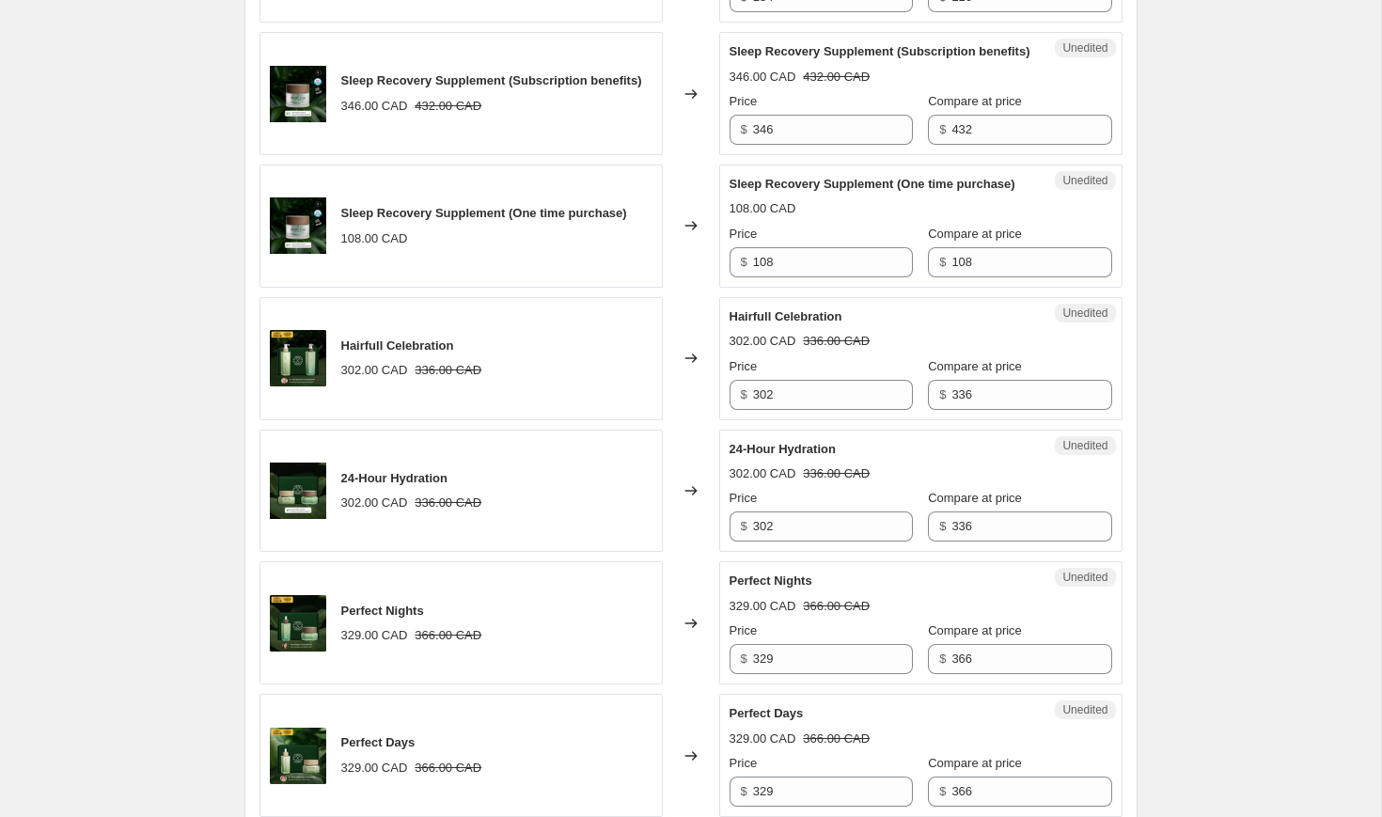
scroll to position [1974, 0]
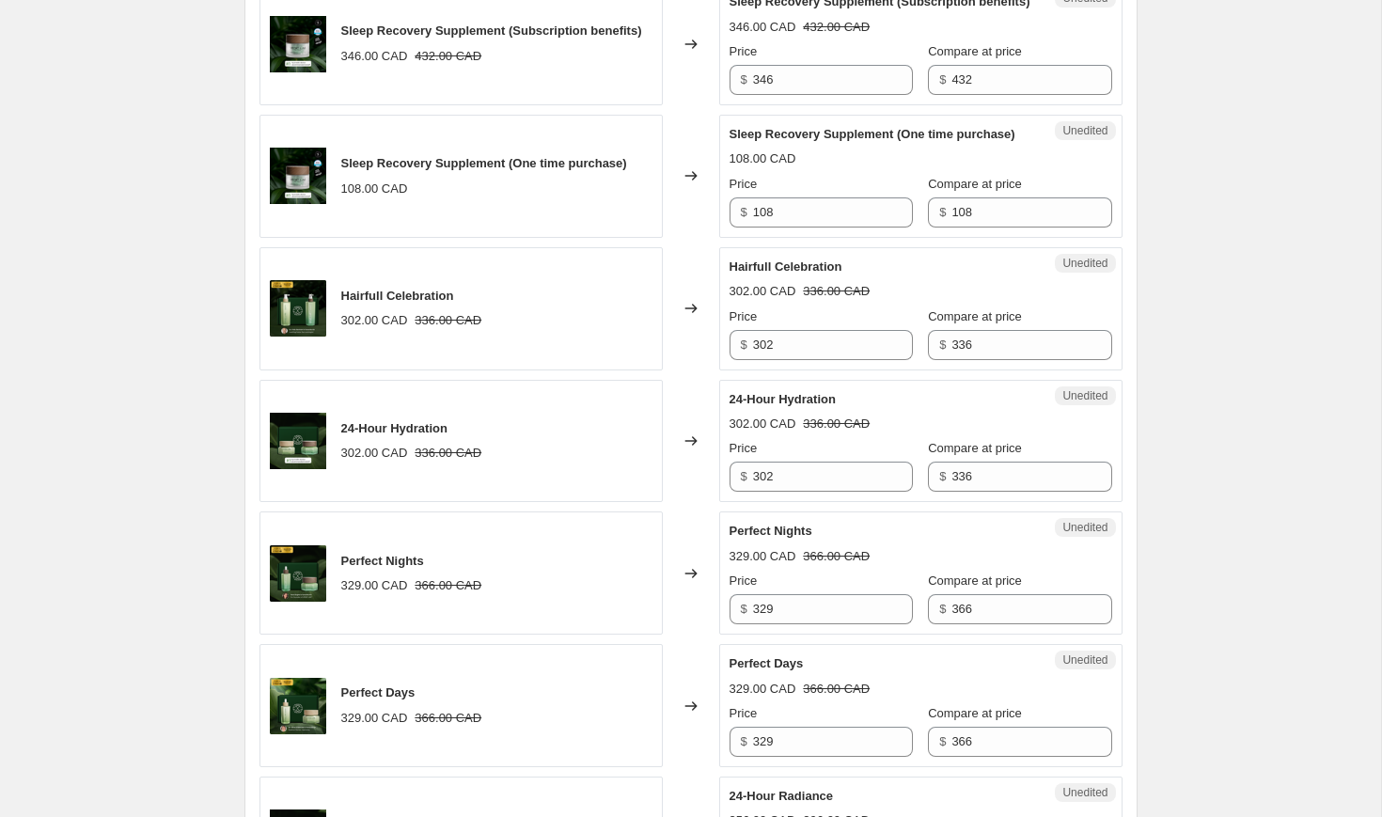
click at [784, 360] on div "Hairfull Celebration 302.00 CAD 336.00 CAD Price $ 302 Compare at price $ 336" at bounding box center [921, 309] width 383 height 102
click at [777, 360] on input "302" at bounding box center [833, 345] width 160 height 30
type input "242"
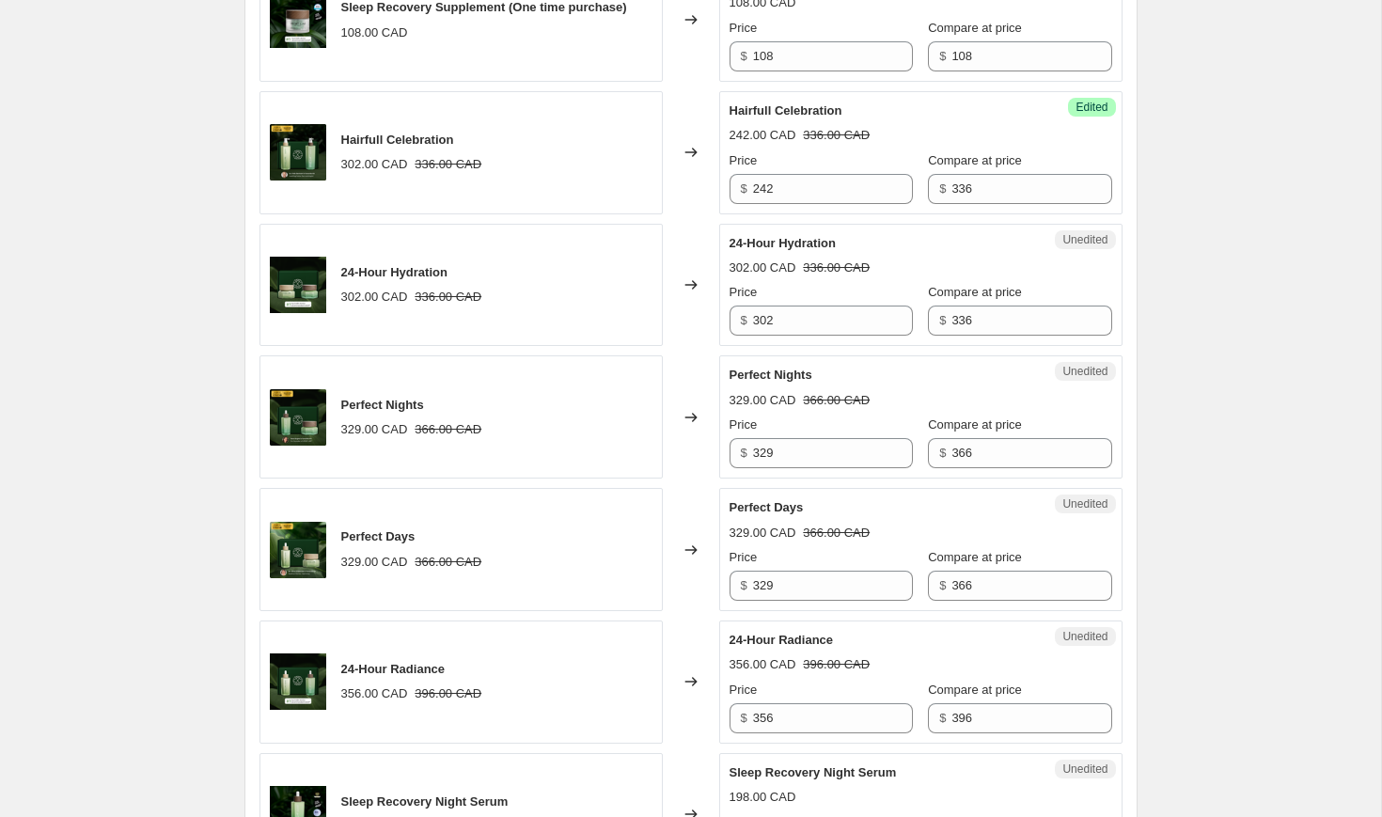
scroll to position [2178, 0]
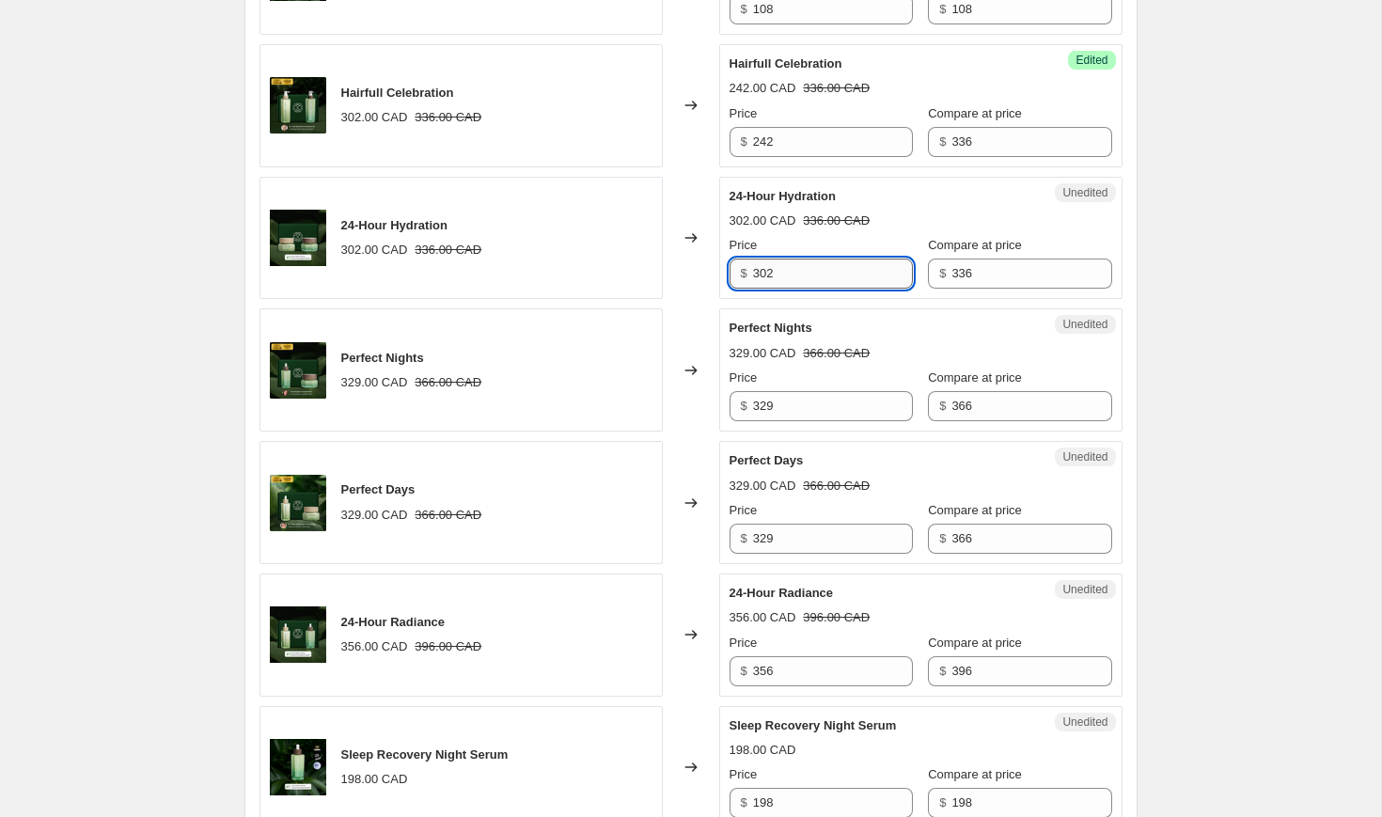
click at [789, 289] on input "302" at bounding box center [833, 274] width 160 height 30
type input "257"
click at [854, 338] on div "Perfect Nights" at bounding box center [883, 328] width 307 height 19
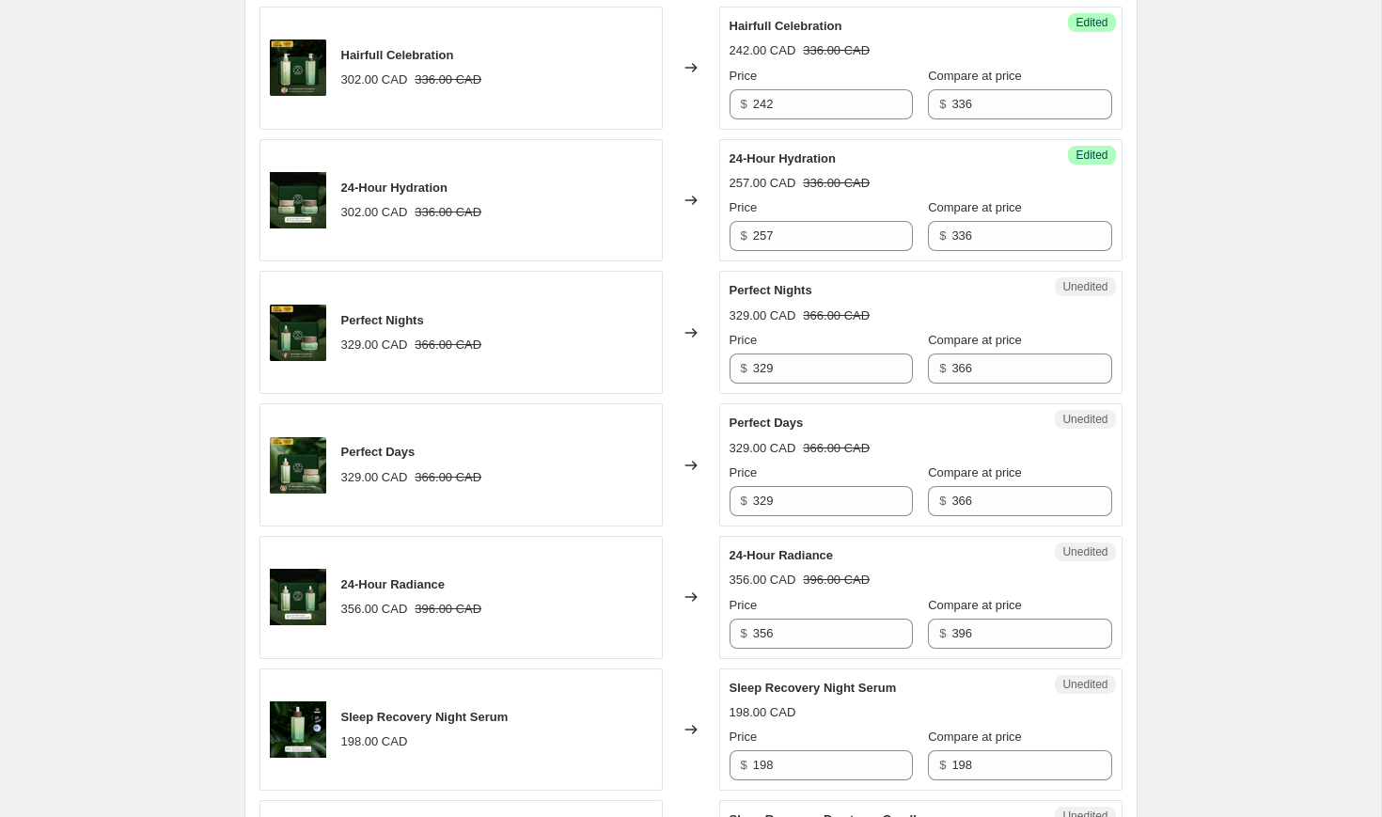
scroll to position [2233, 0]
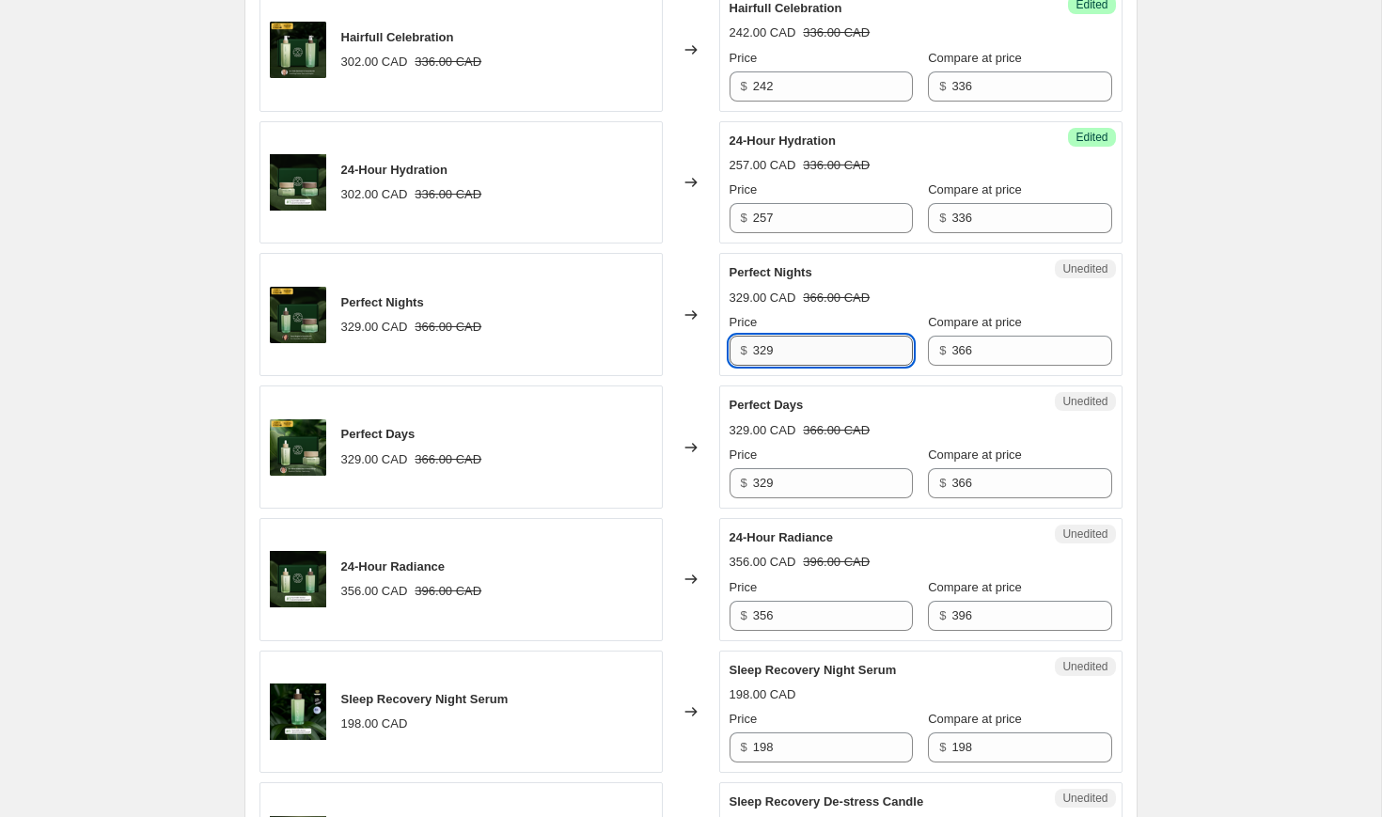
click at [793, 366] on input "329" at bounding box center [833, 351] width 160 height 30
type input "263"
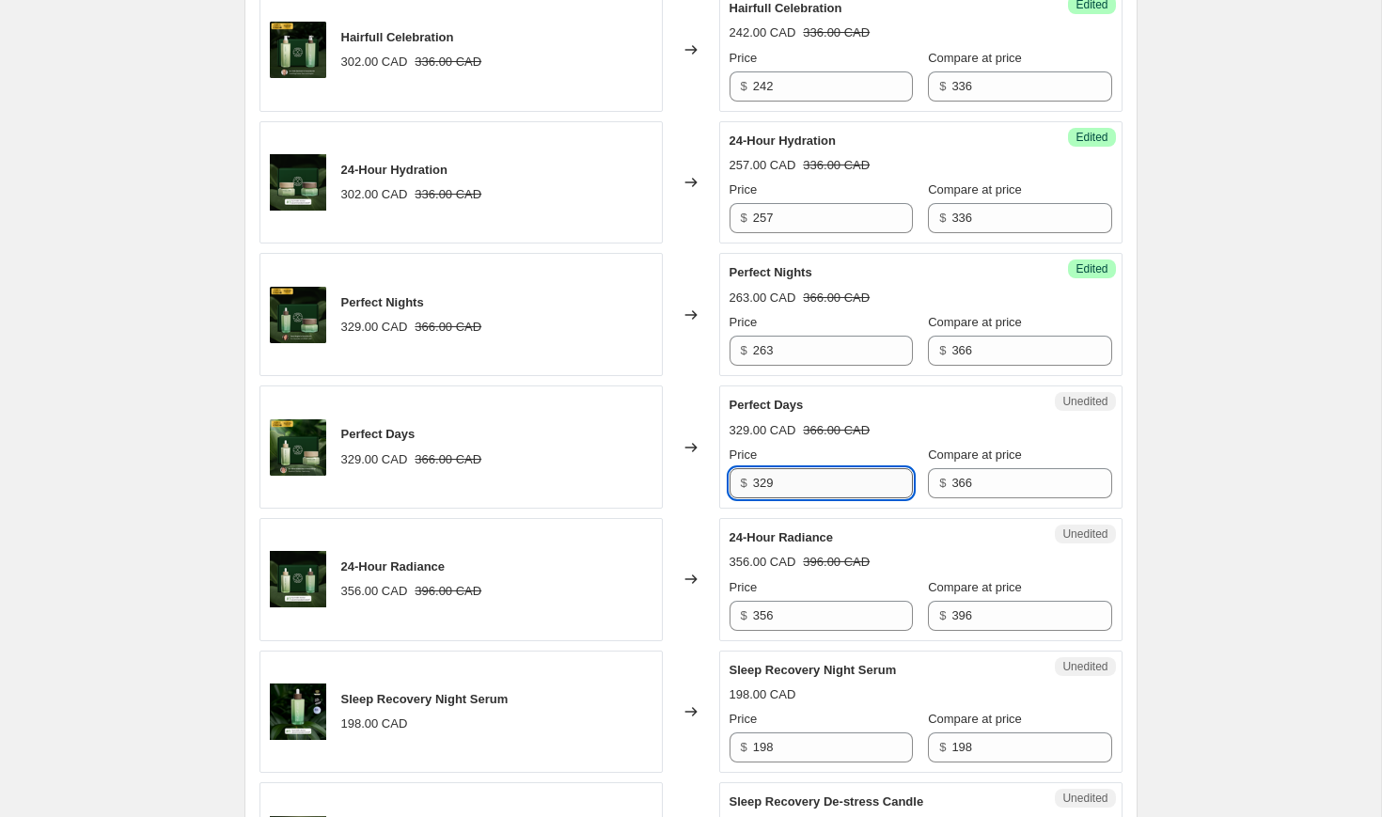
click at [799, 498] on input "329" at bounding box center [833, 483] width 160 height 30
type input "263"
click at [846, 596] on div "Unedited 24-Hour Radiance 356.00 CAD 396.00 CAD Price $ 356 Compare at price $ …" at bounding box center [920, 579] width 403 height 123
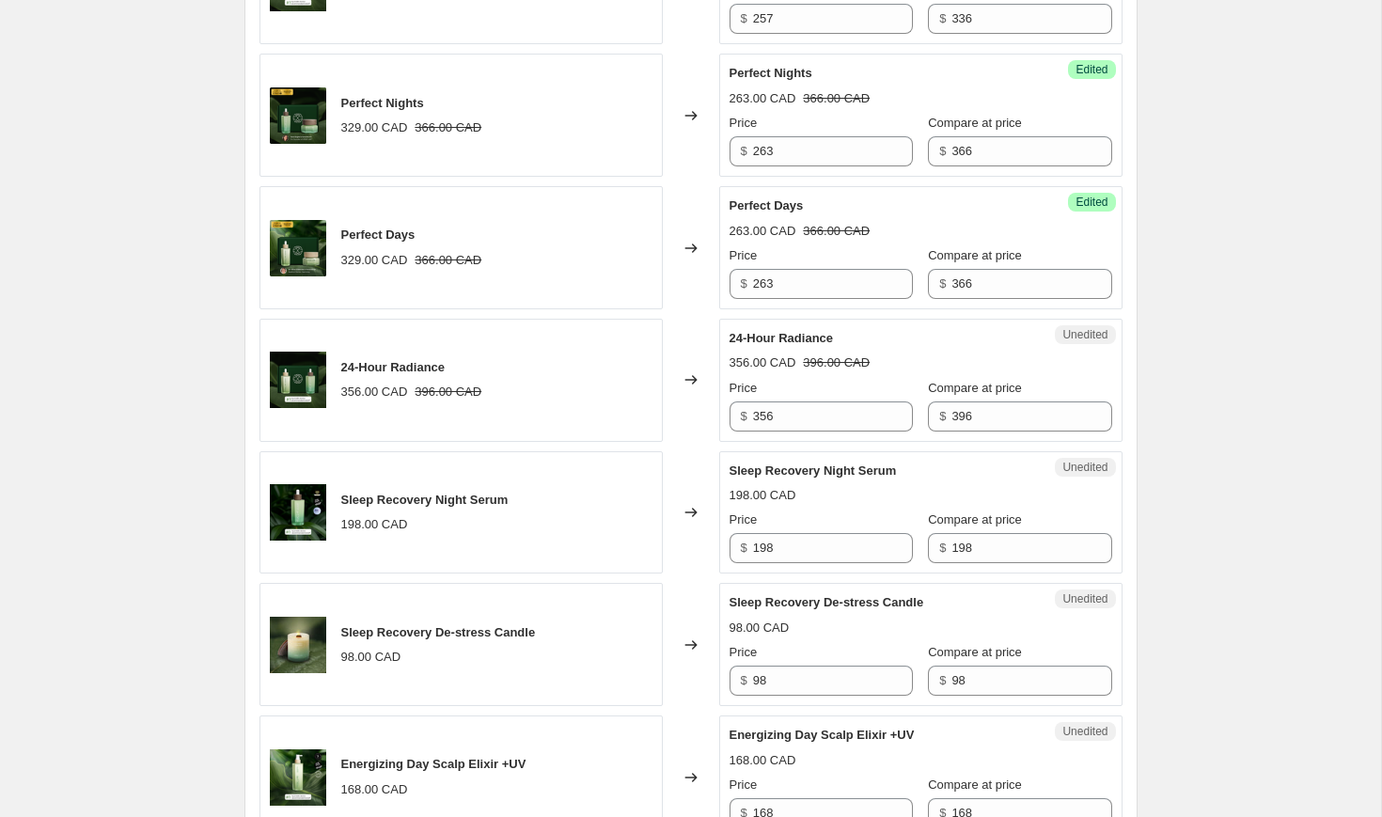
scroll to position [2437, 0]
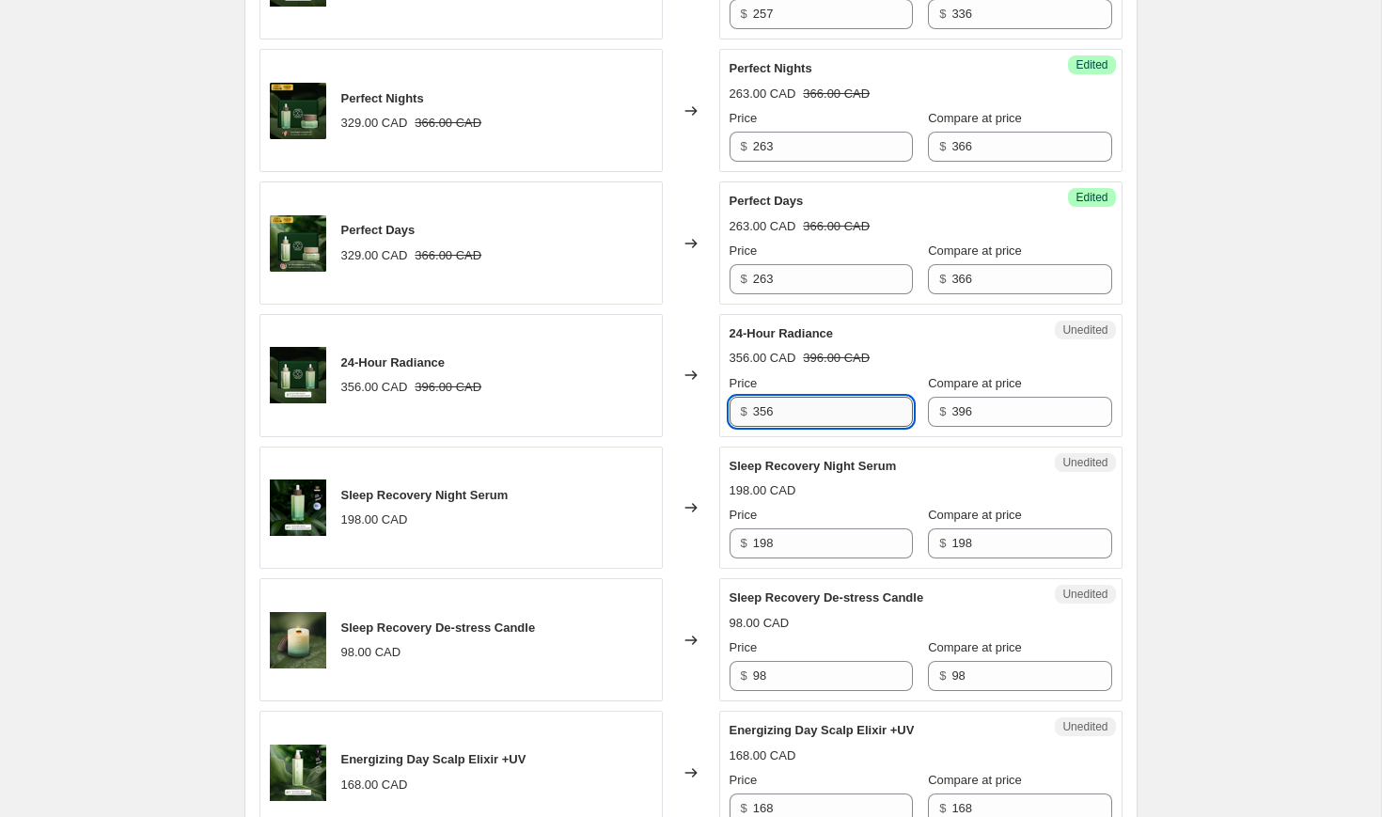
click at [790, 427] on input "356" at bounding box center [833, 412] width 160 height 30
click at [959, 368] on div "356.00 CAD 396.00 CAD" at bounding box center [921, 358] width 383 height 19
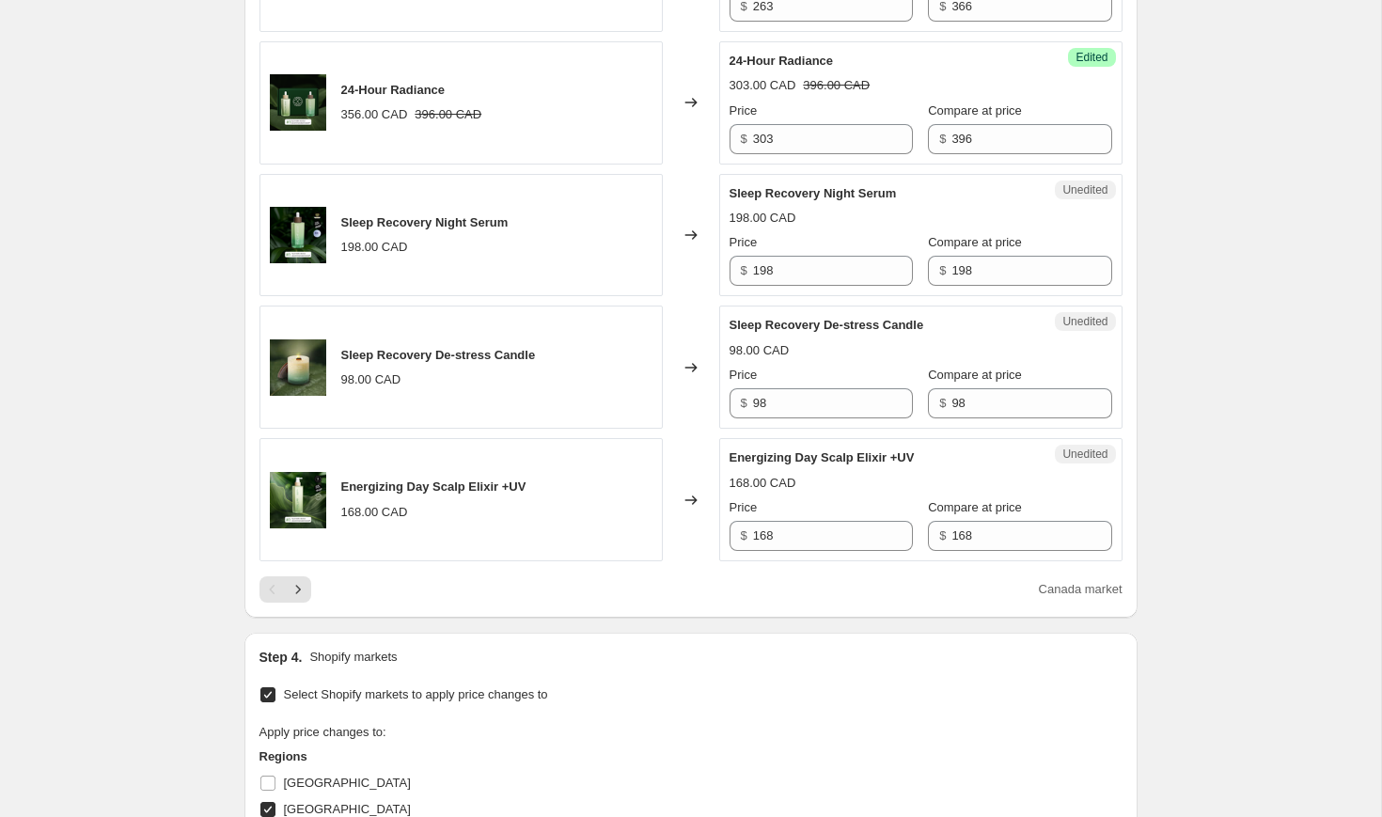
scroll to position [2641, 0]
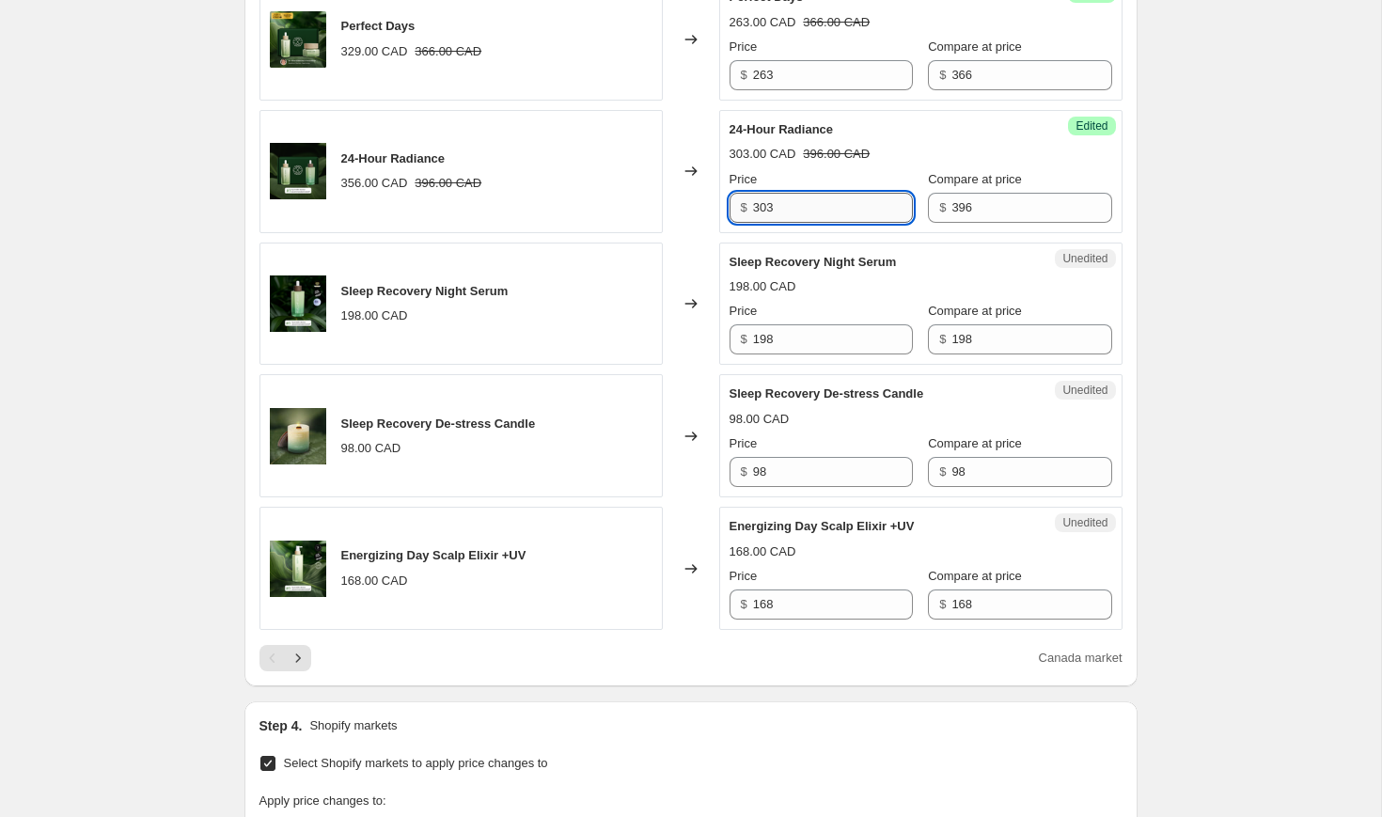
click at [783, 223] on input "303" at bounding box center [833, 208] width 160 height 30
type input "258"
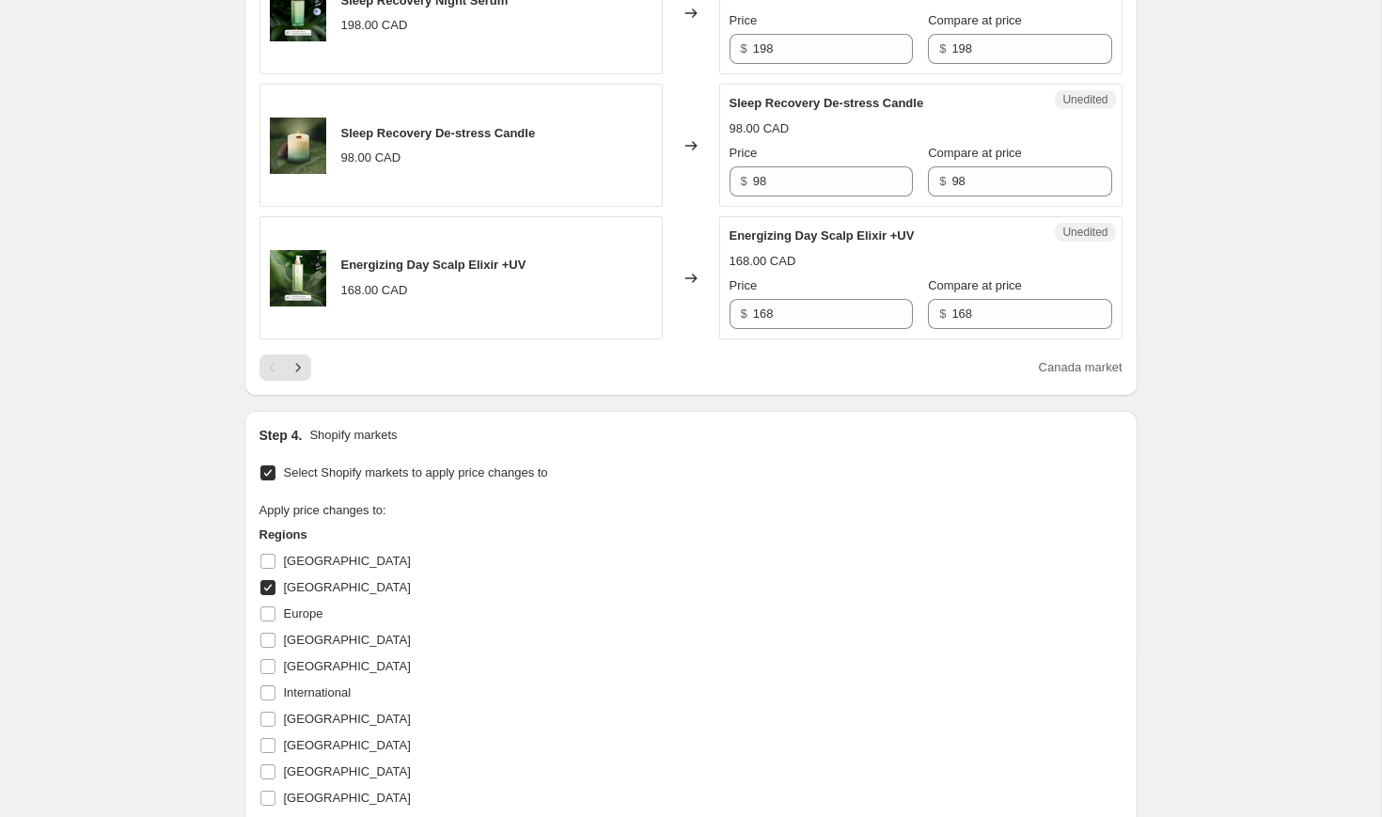
scroll to position [2933, 0]
click at [306, 380] on button "Next" at bounding box center [298, 367] width 26 height 26
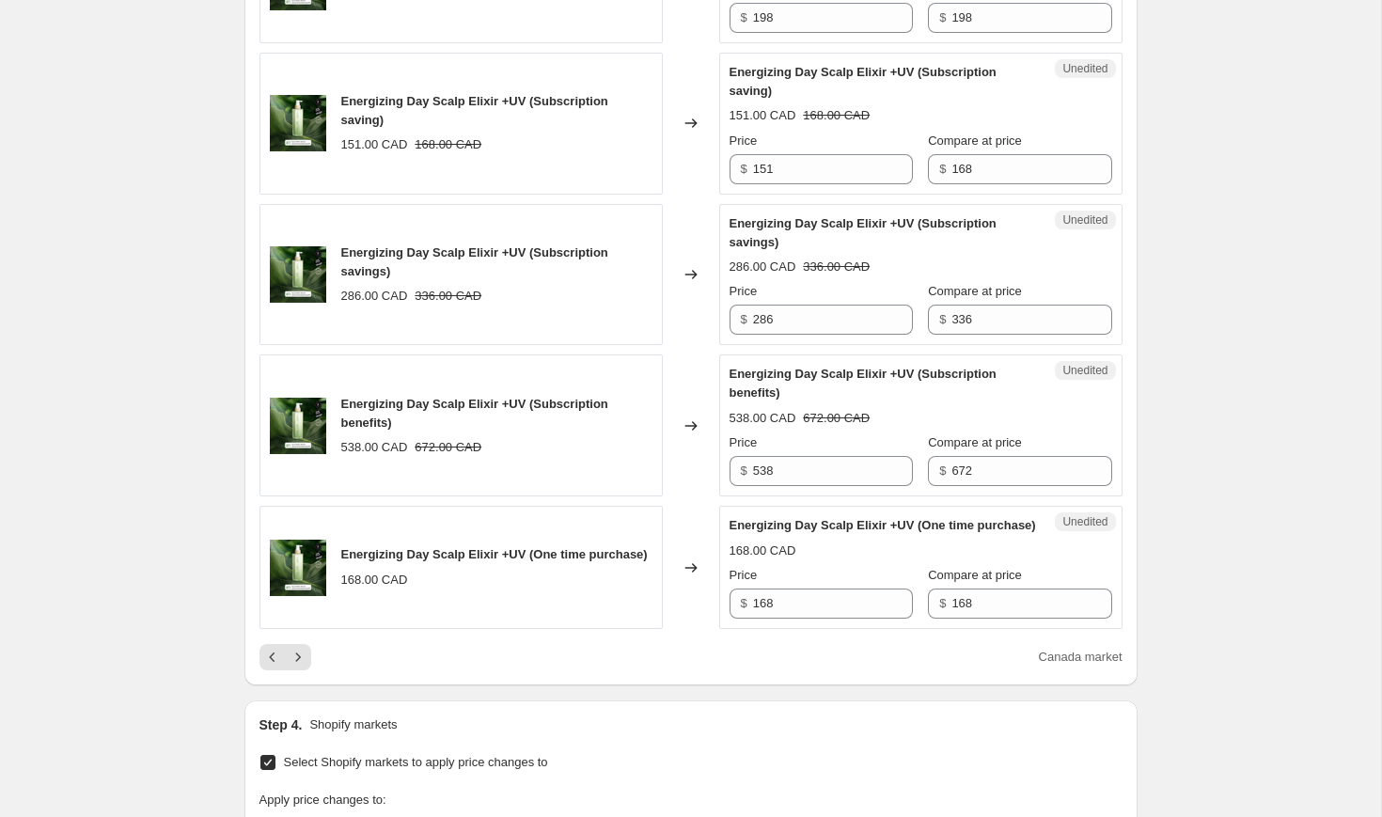
scroll to position [2917, 0]
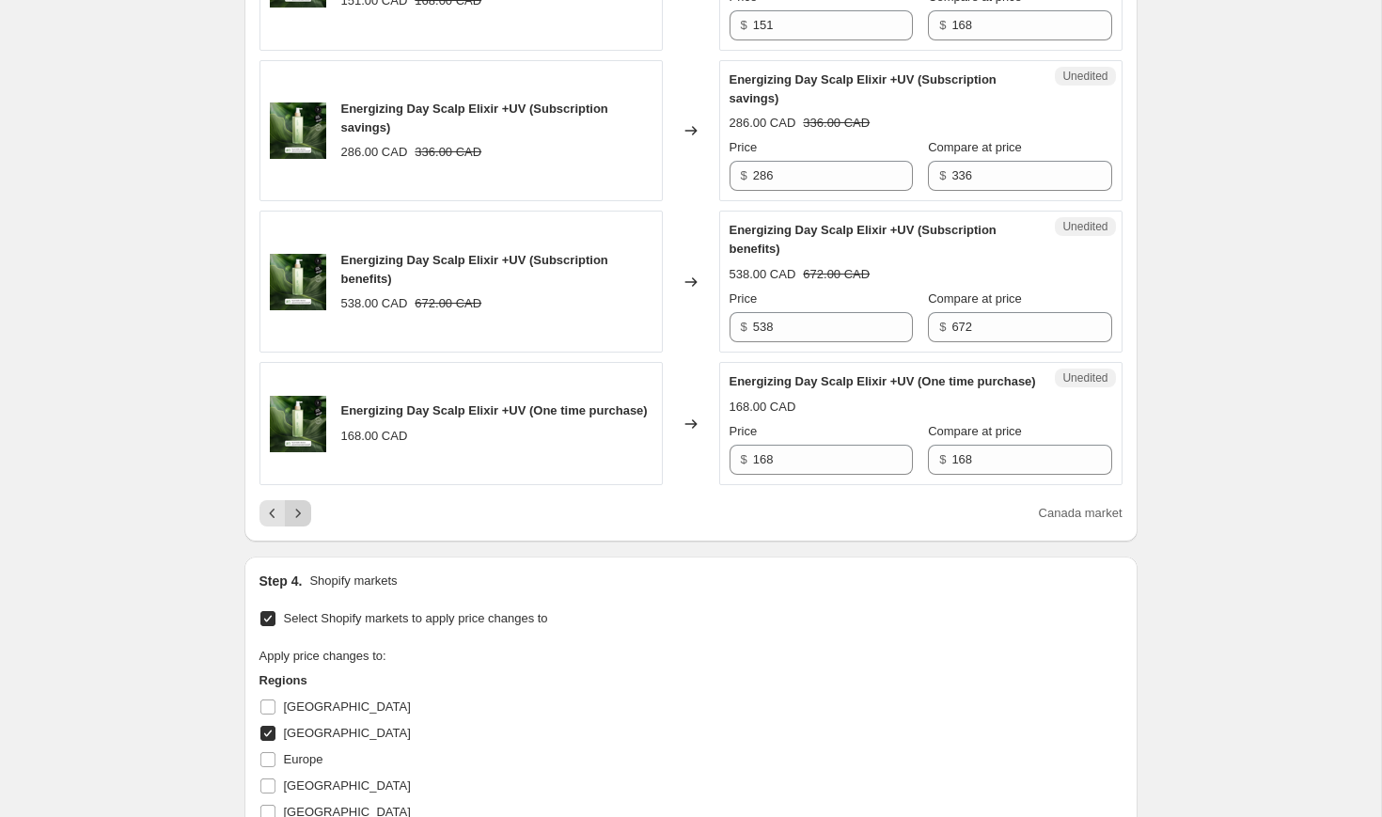
click at [294, 523] on icon "Next" at bounding box center [298, 513] width 19 height 19
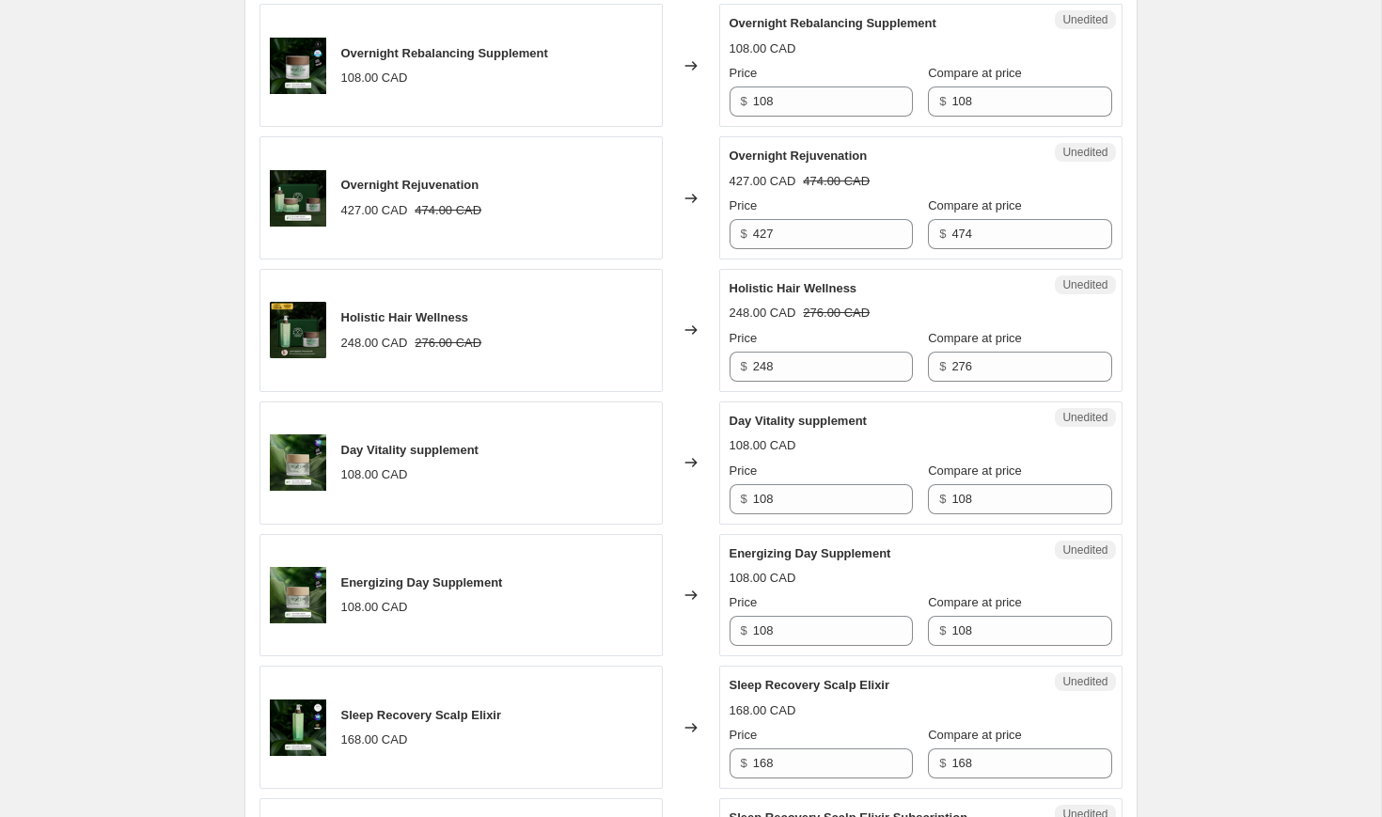
scroll to position [1814, 0]
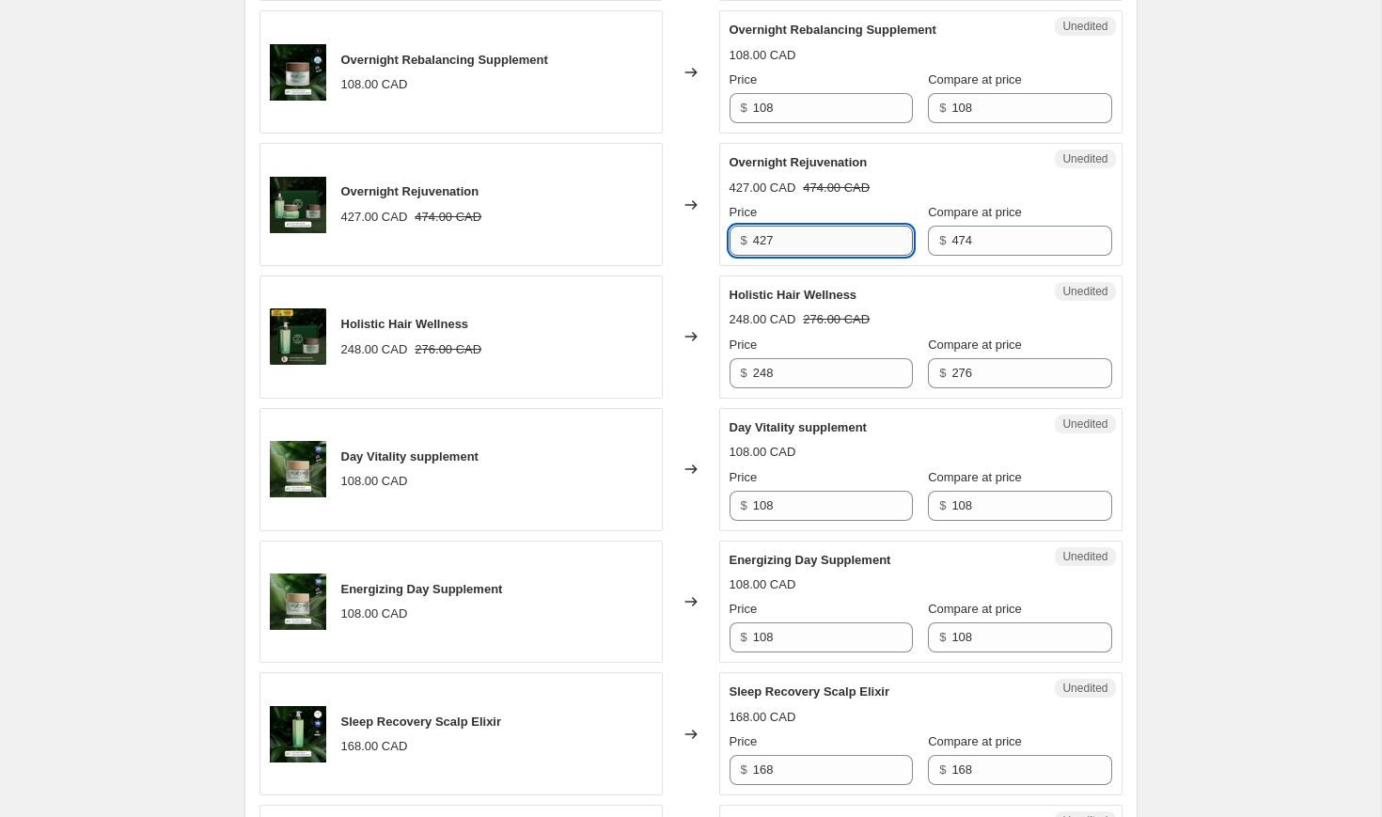
click at [778, 256] on input "427" at bounding box center [833, 241] width 160 height 30
type input "363"
click at [701, 399] on div "Changed to" at bounding box center [691, 336] width 56 height 123
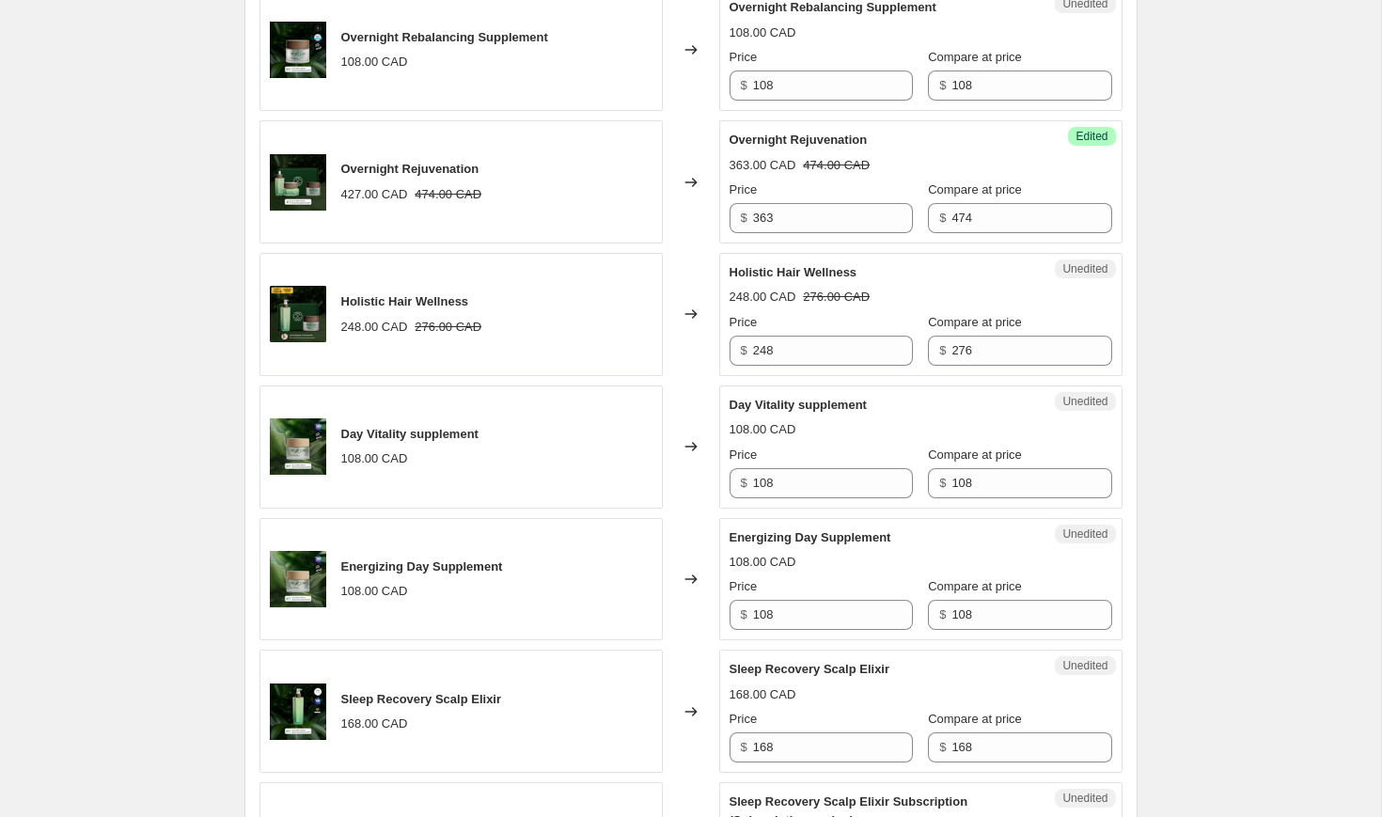
scroll to position [1838, 0]
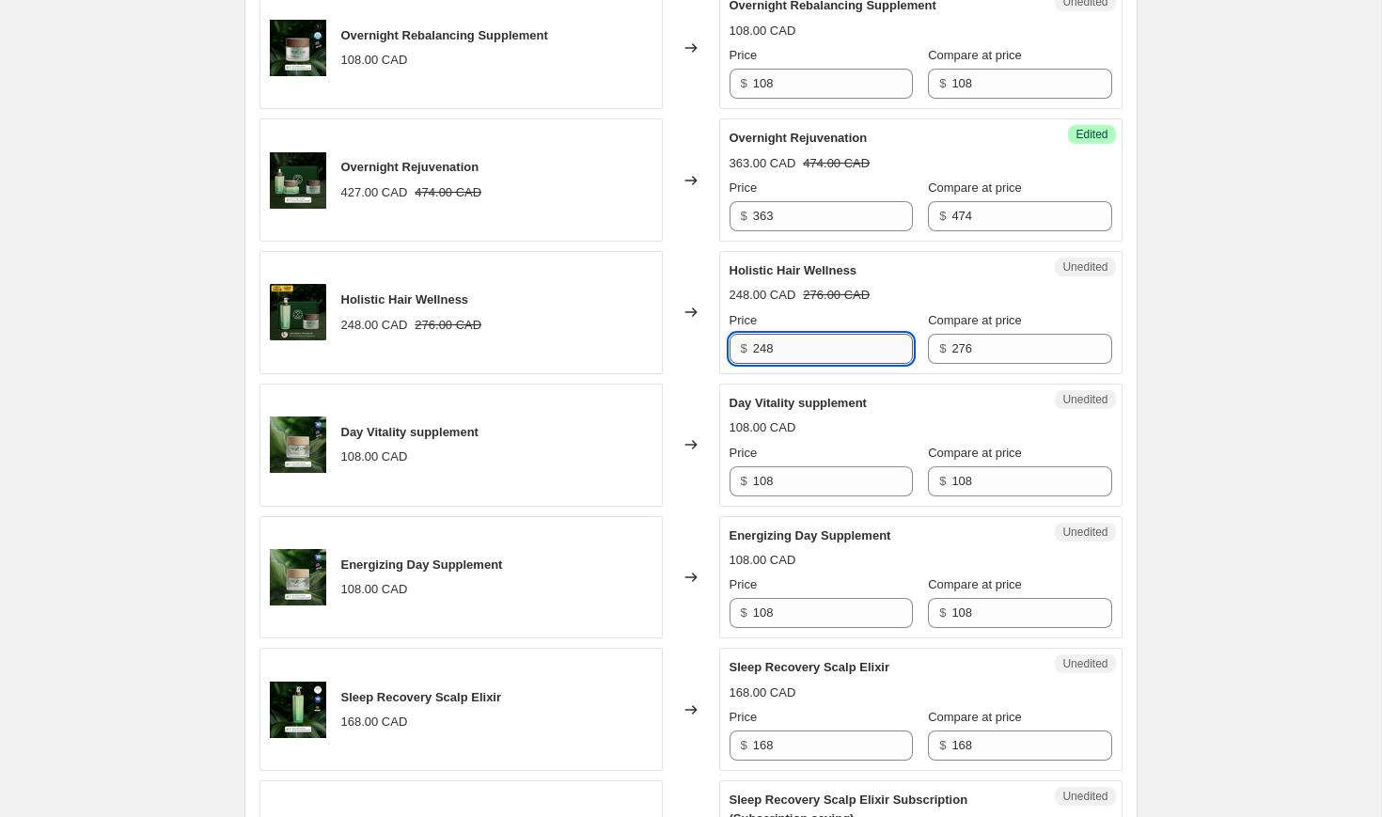
click at [794, 364] on input "248" at bounding box center [833, 349] width 160 height 30
type input "198"
click at [862, 330] on div "Price" at bounding box center [821, 320] width 183 height 19
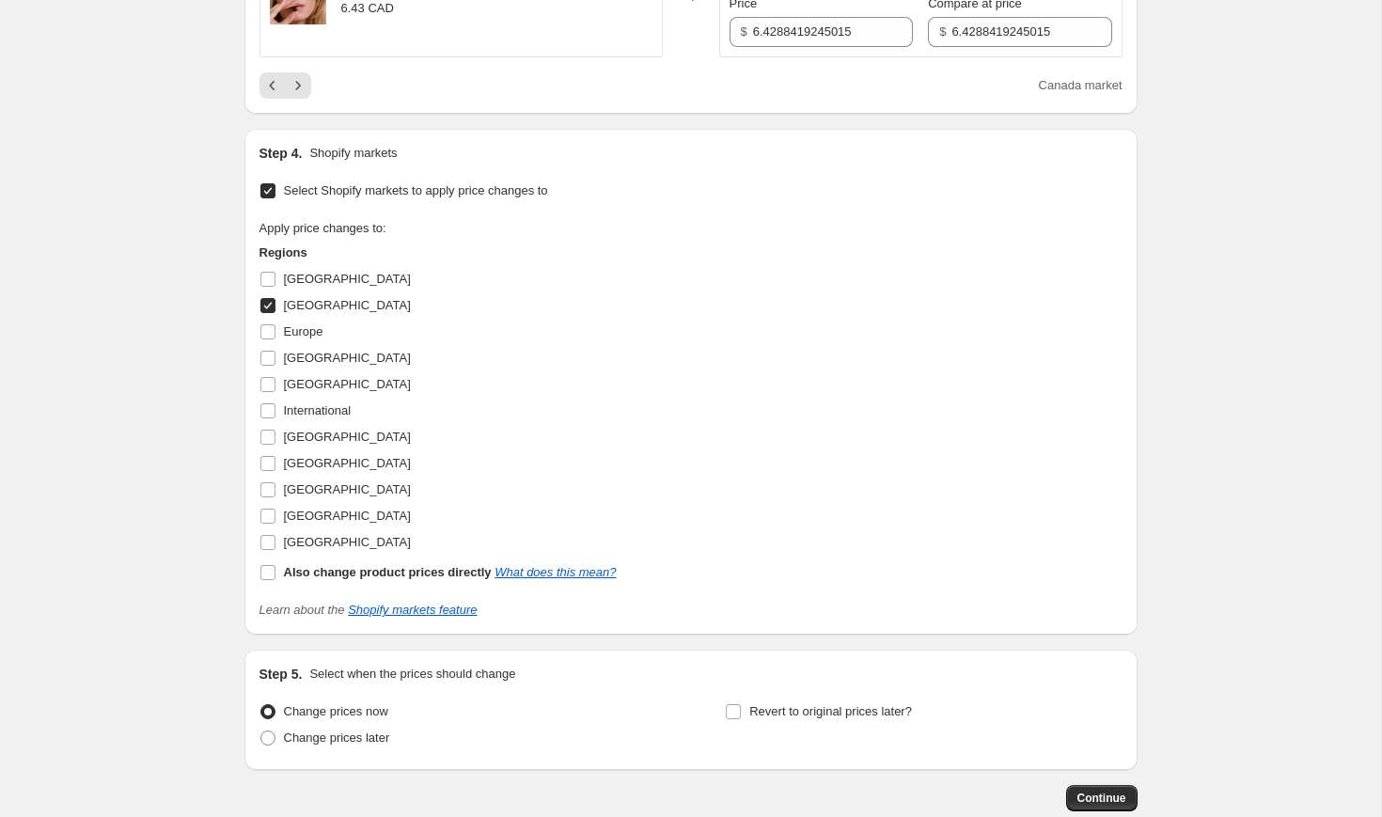
scroll to position [3185, 0]
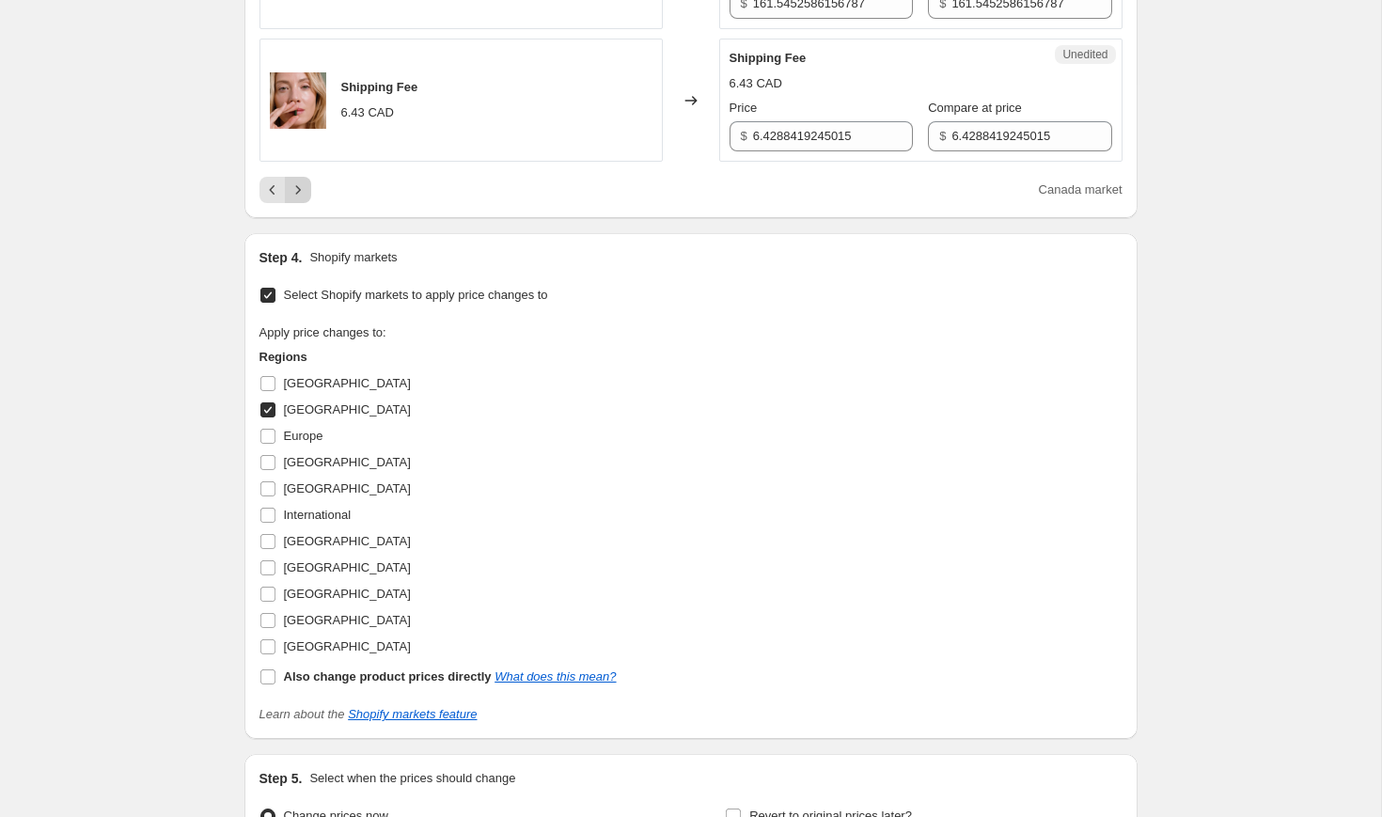
click at [305, 199] on icon "Next" at bounding box center [298, 190] width 19 height 19
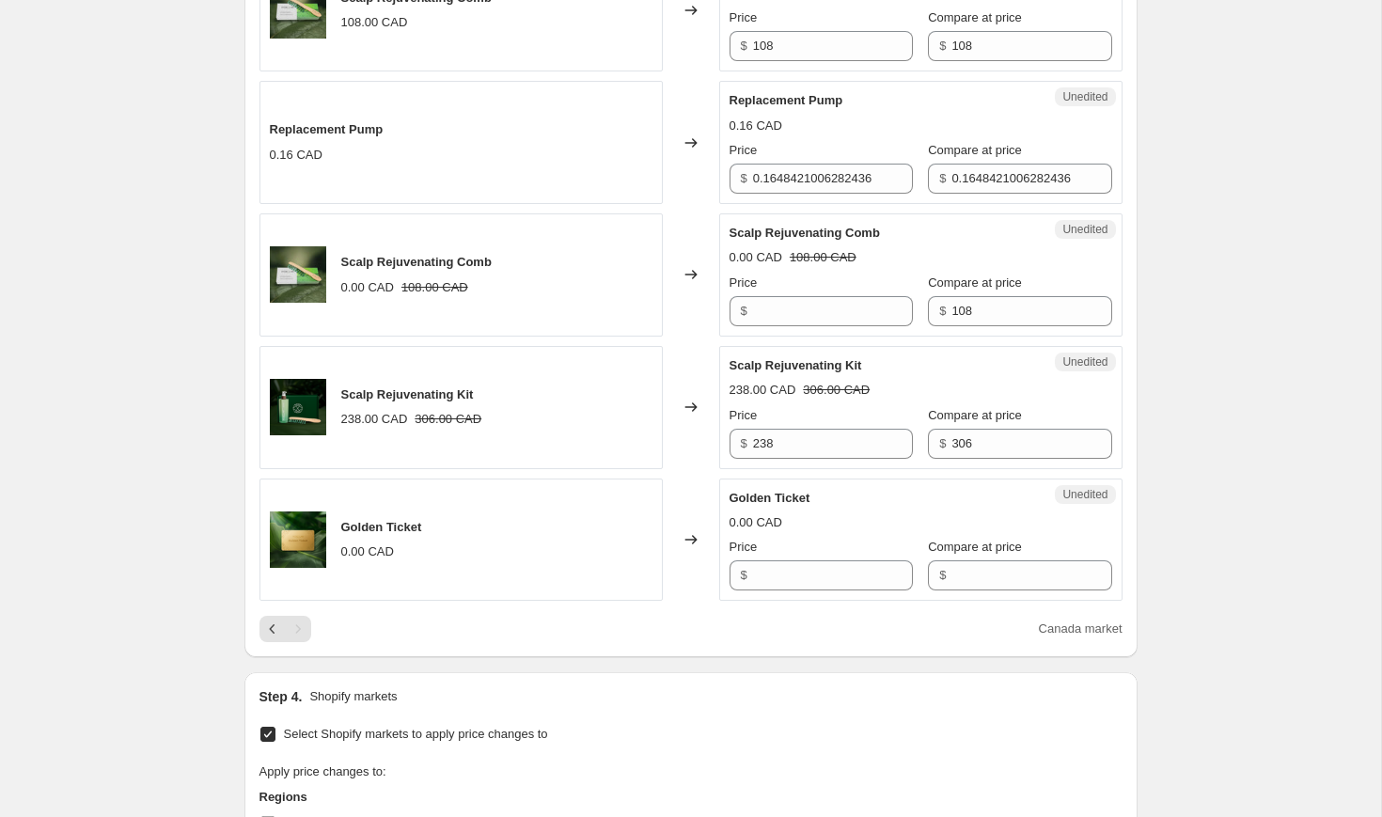
scroll to position [1869, 0]
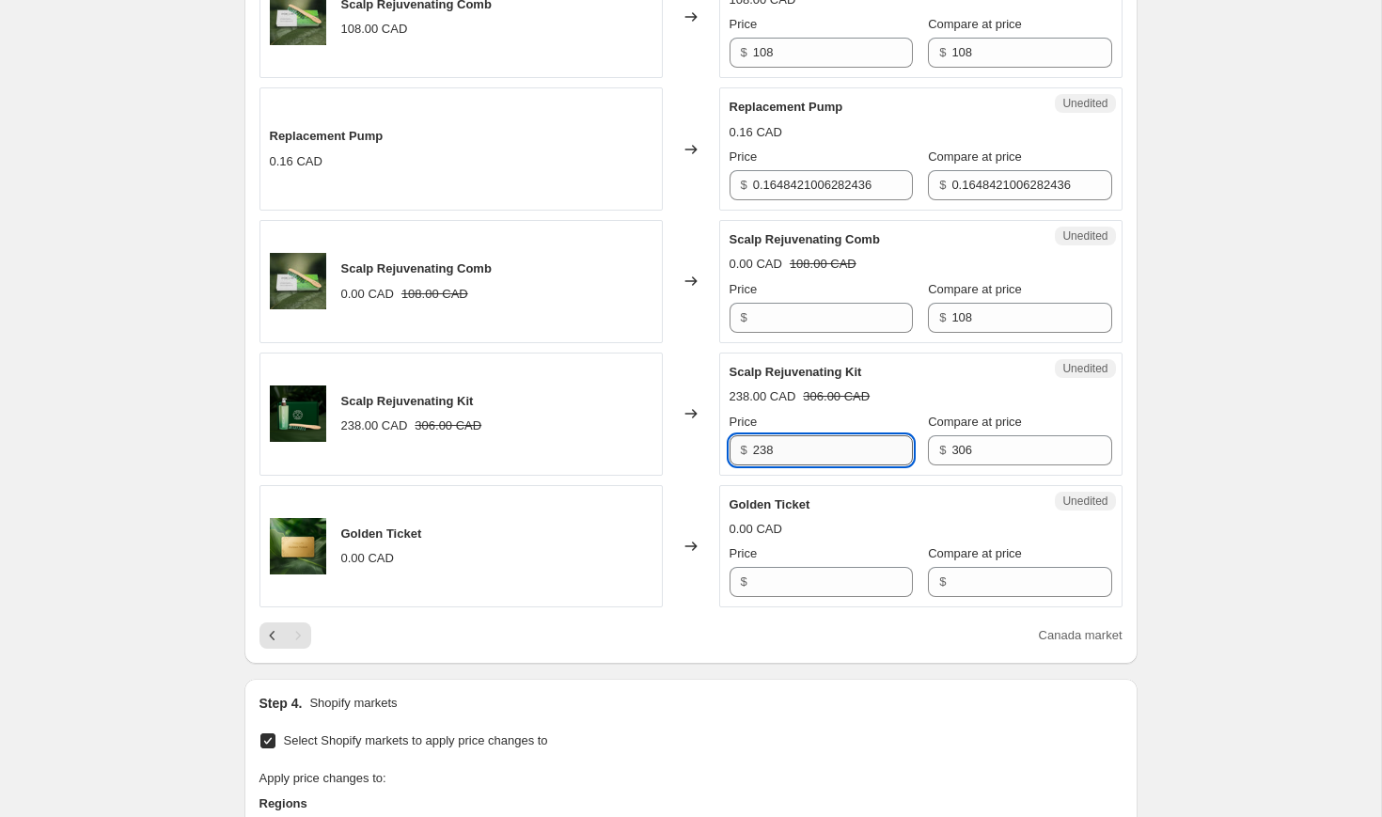
click at [773, 448] on input "238" at bounding box center [833, 450] width 160 height 30
type input "202"
click at [693, 468] on div "Changed to" at bounding box center [691, 414] width 56 height 123
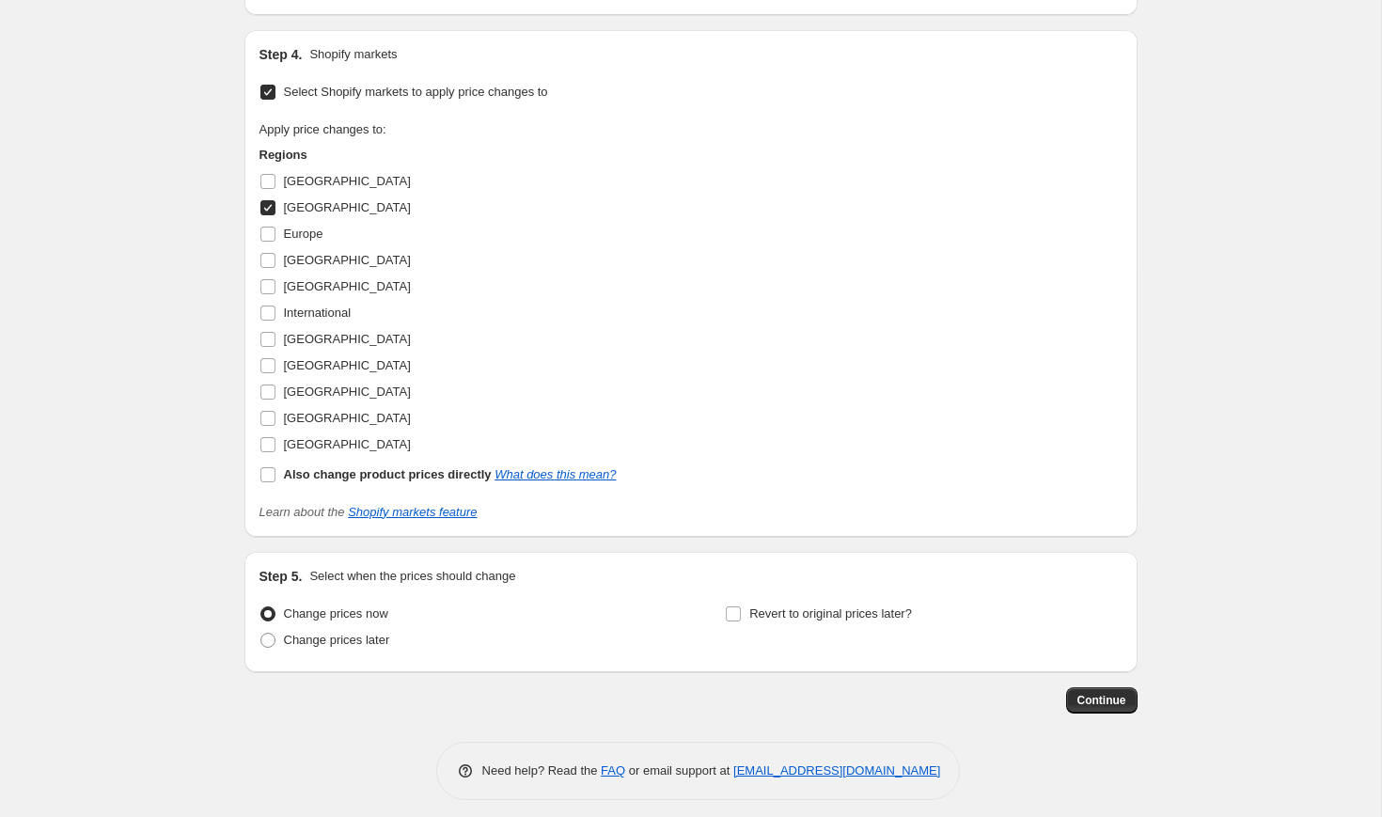
scroll to position [2519, 0]
click at [1109, 698] on span "Continue" at bounding box center [1101, 699] width 49 height 15
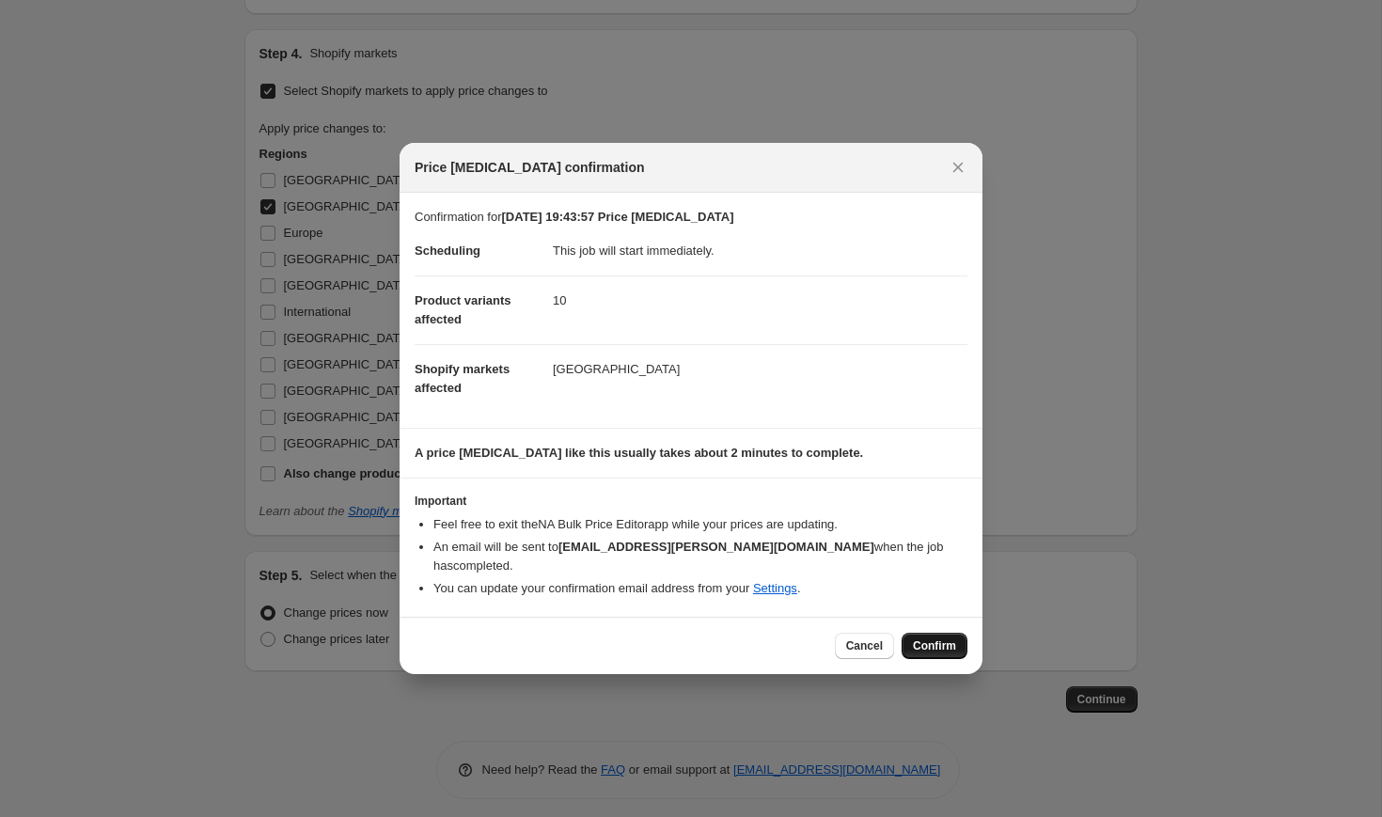
click at [956, 644] on button "Confirm" at bounding box center [935, 646] width 66 height 26
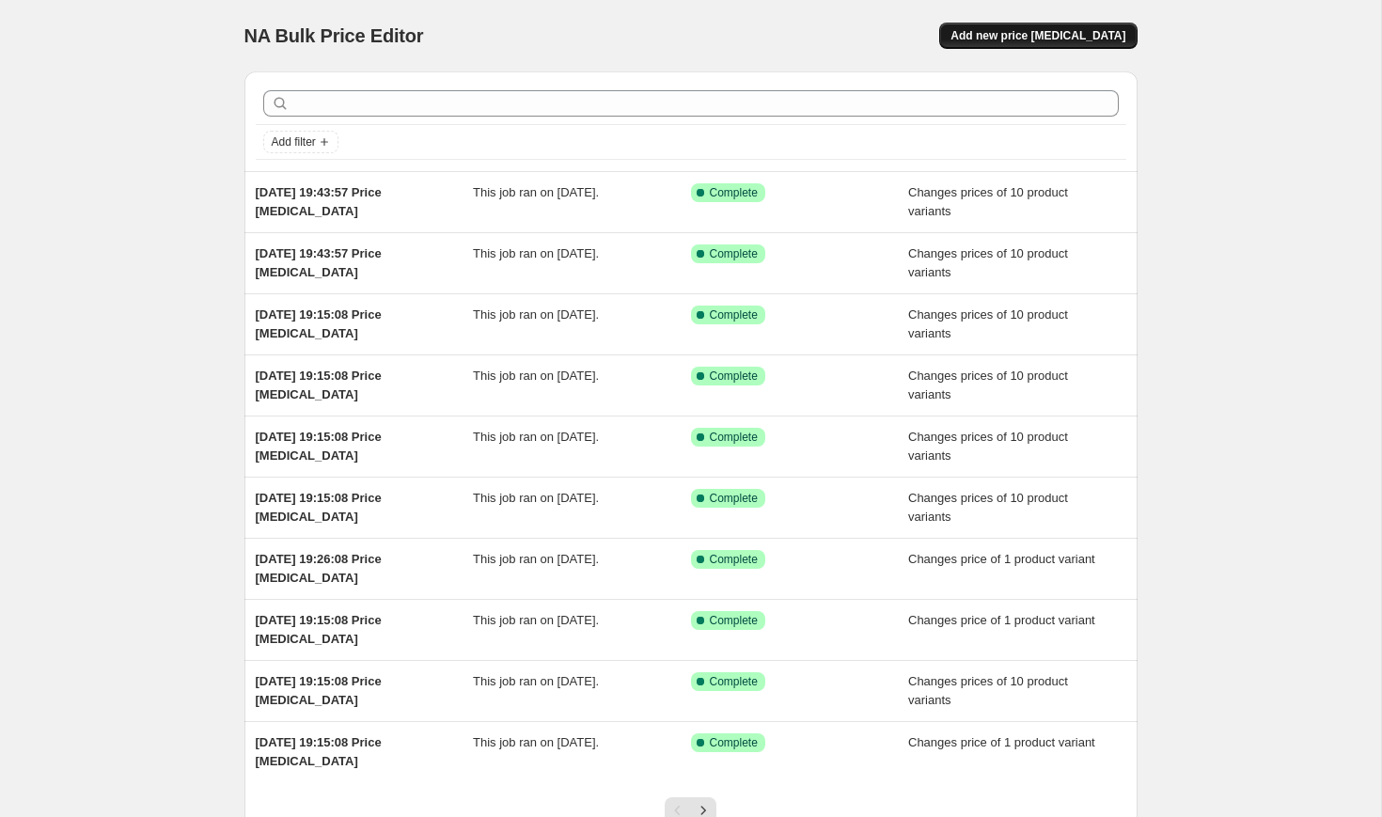
click at [1116, 27] on button "Add new price [MEDICAL_DATA]" at bounding box center [1037, 36] width 197 height 26
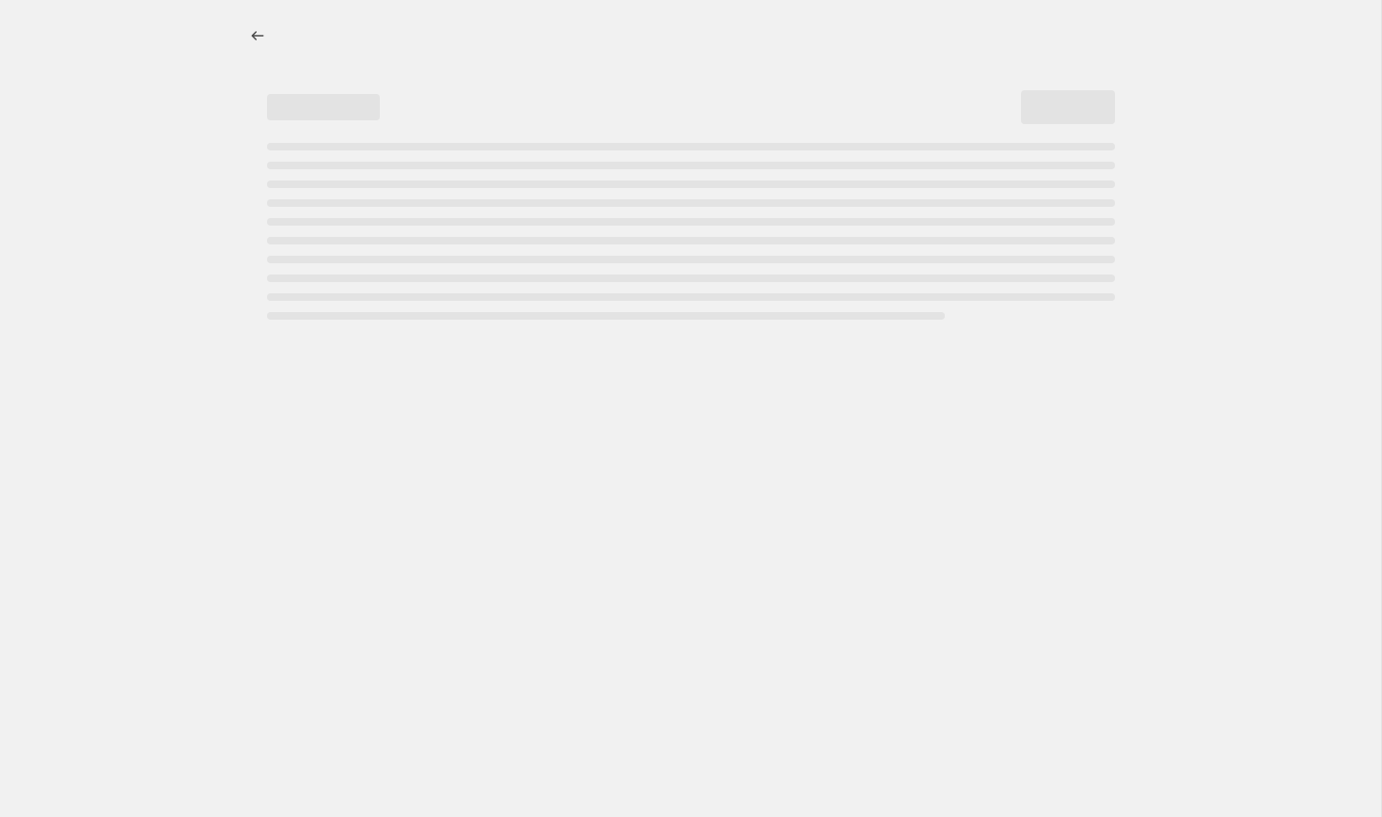
select select "percentage"
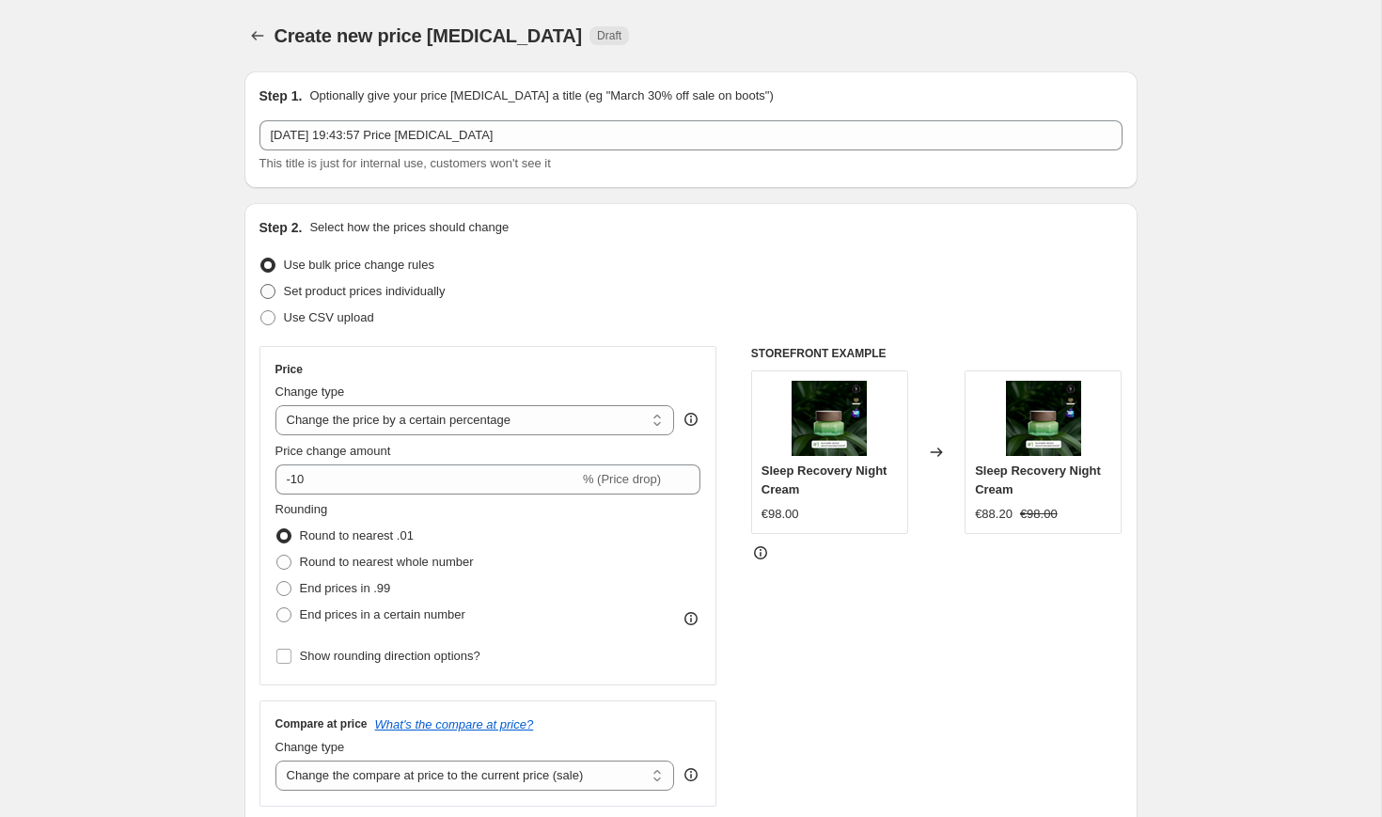
click at [446, 291] on span "Set product prices individually" at bounding box center [365, 291] width 162 height 14
click at [261, 285] on input "Set product prices individually" at bounding box center [260, 284] width 1 height 1
radio input "true"
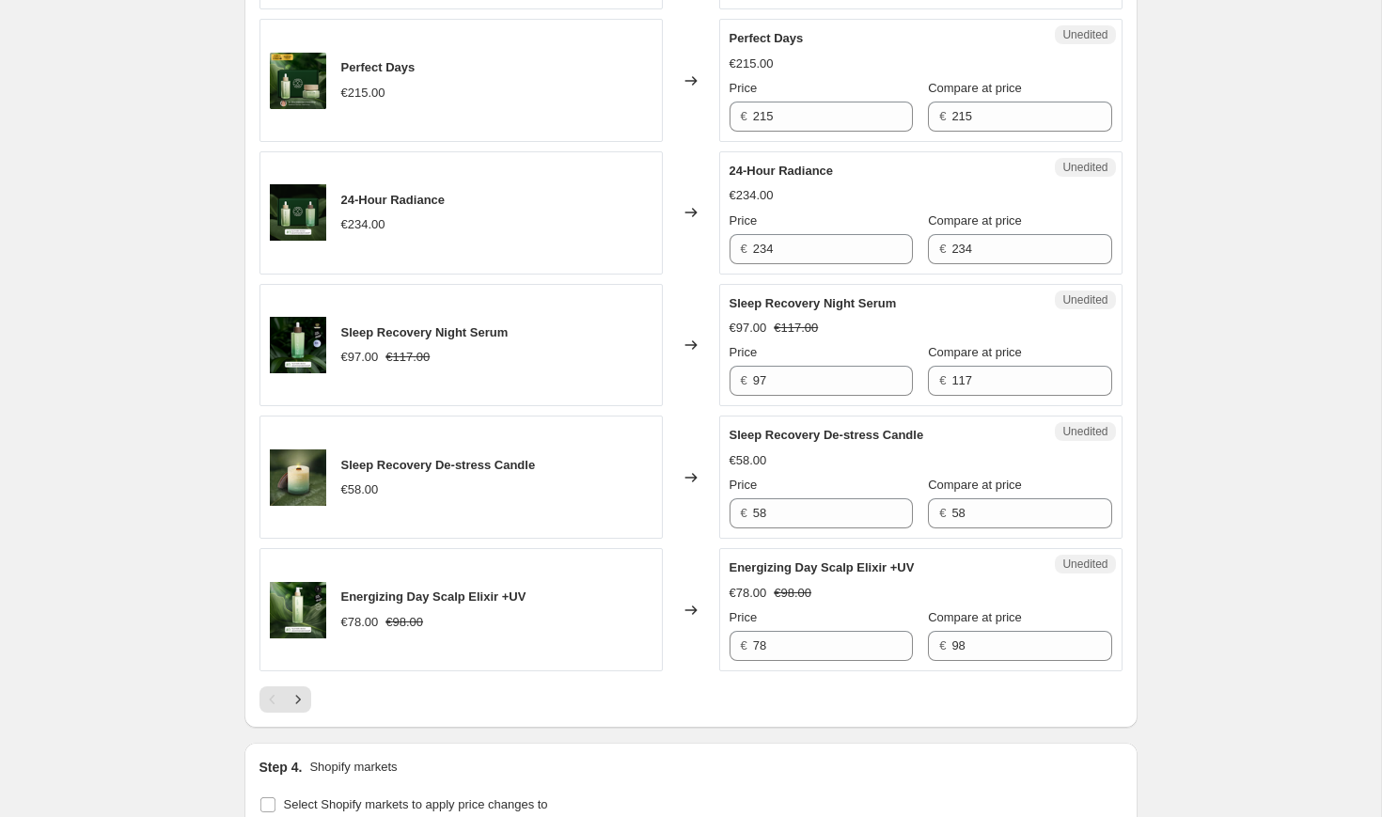
scroll to position [2982, 0]
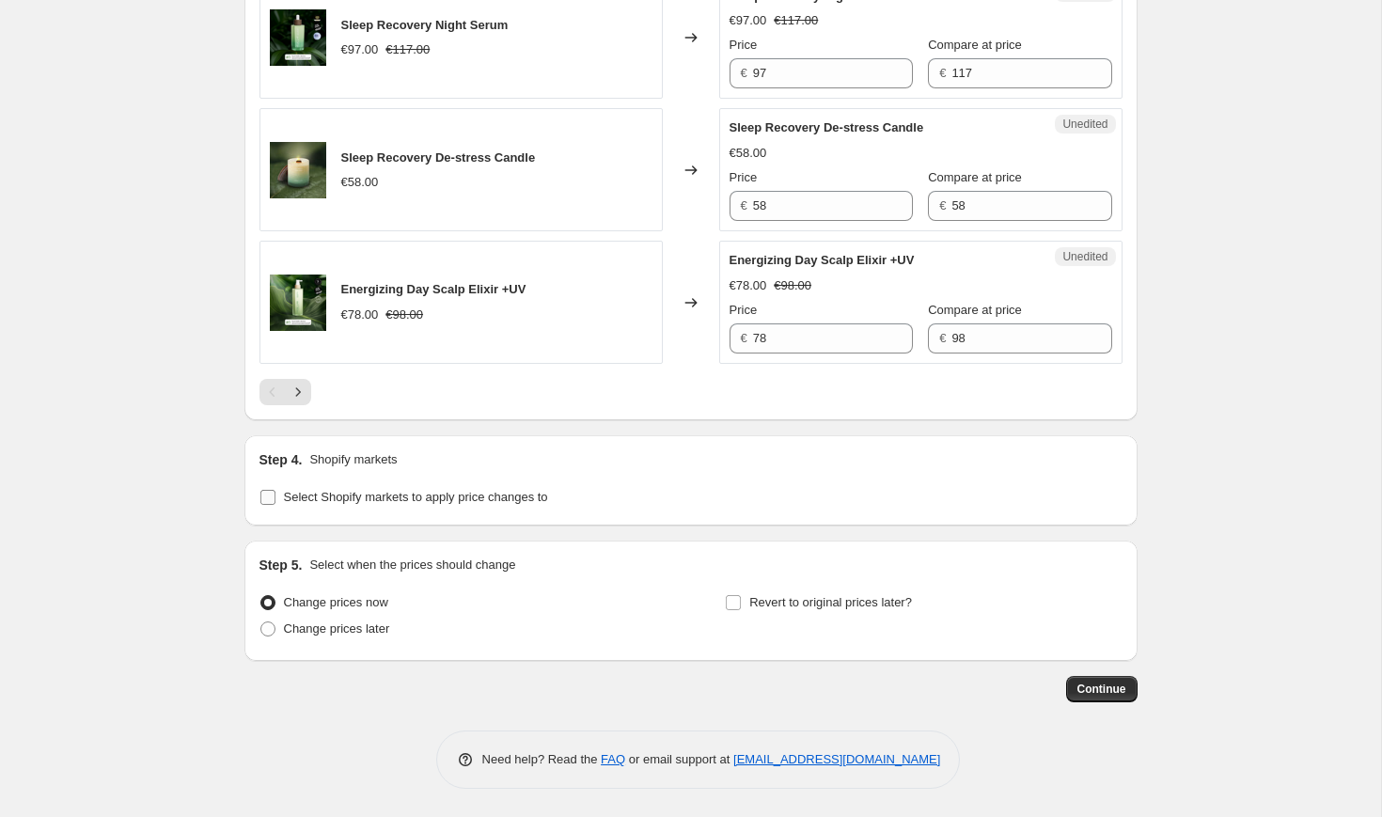
click at [344, 501] on span "Select Shopify markets to apply price changes to" at bounding box center [416, 497] width 264 height 14
click at [275, 501] on input "Select Shopify markets to apply price changes to" at bounding box center [267, 497] width 15 height 15
checkbox input "true"
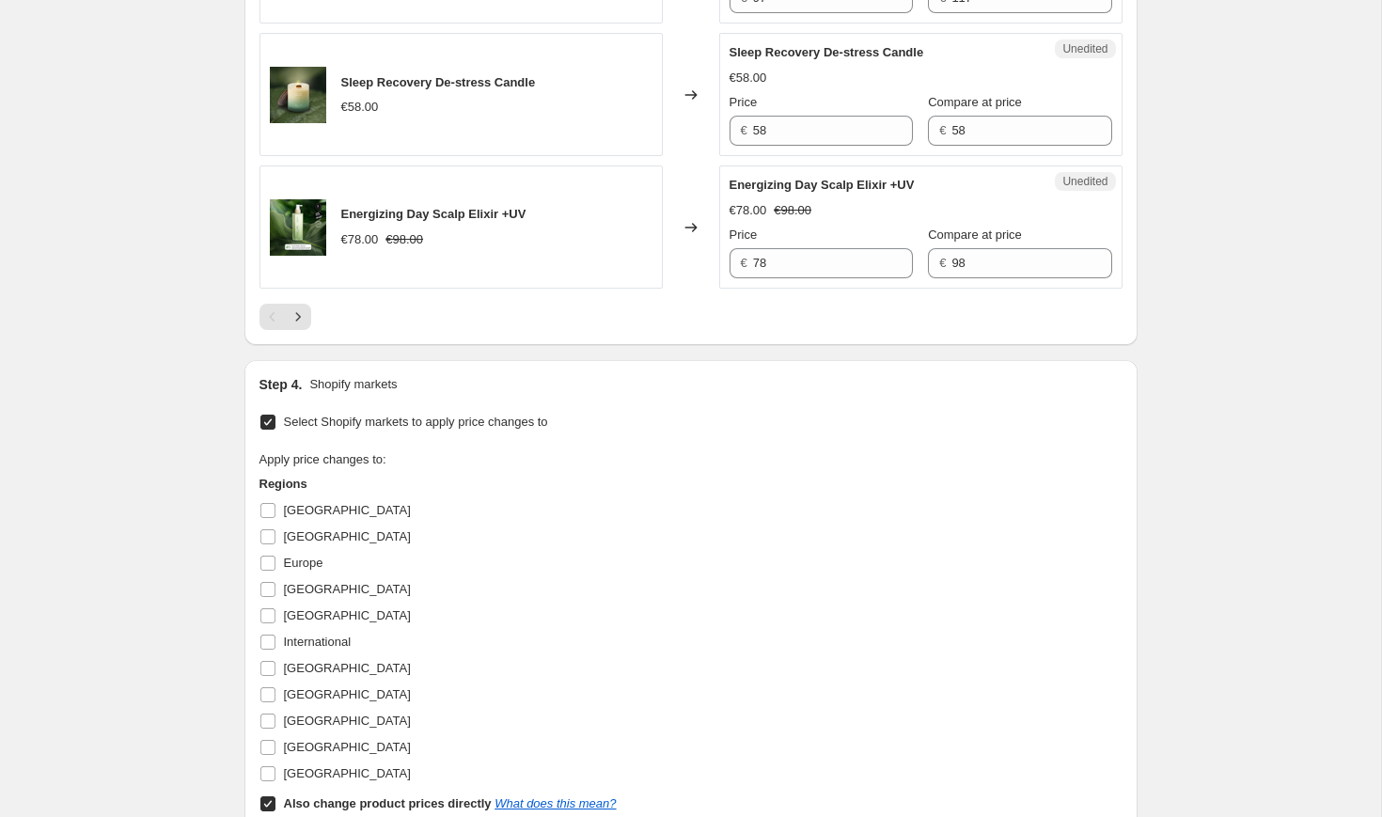
scroll to position [3398, 0]
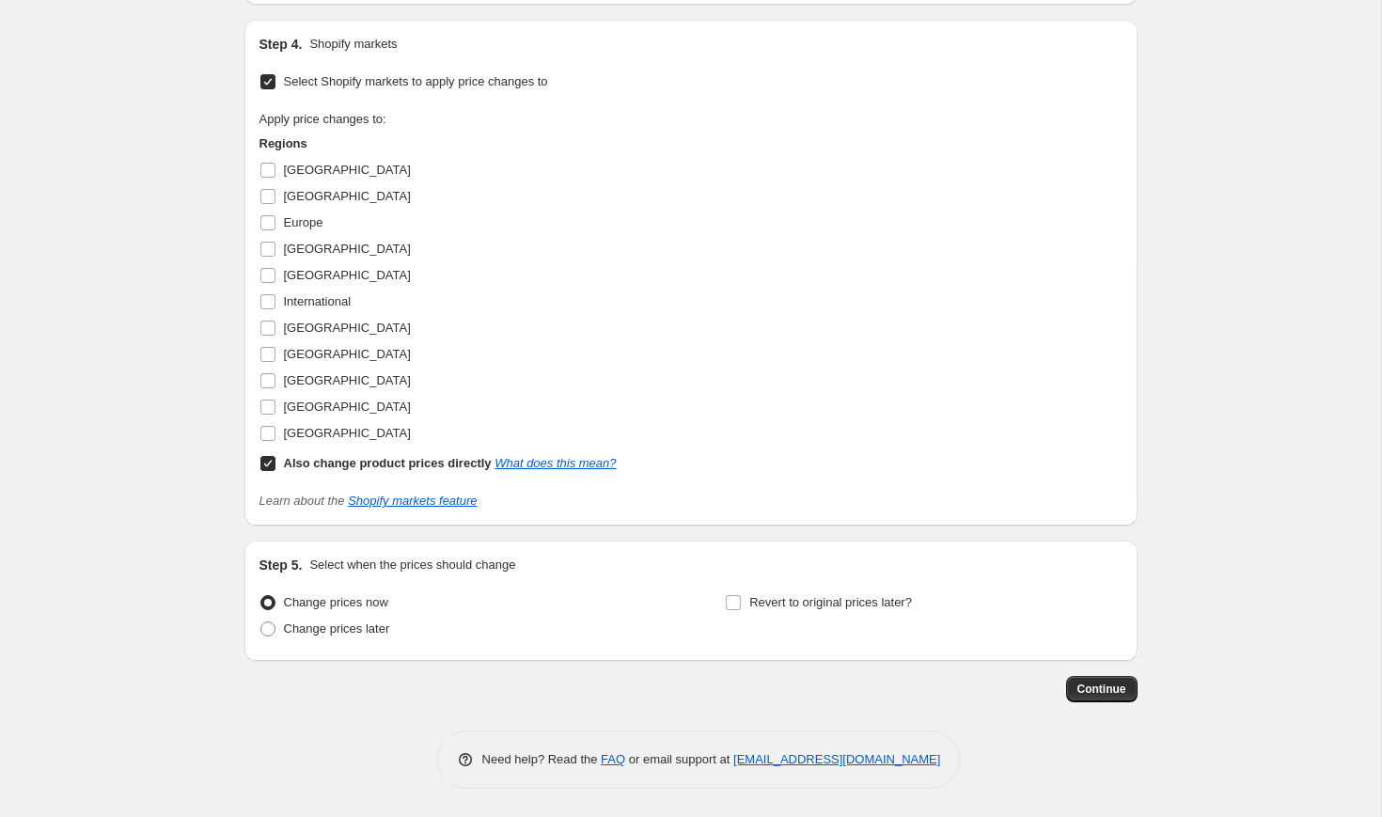
click at [380, 462] on b "Also change product prices directly" at bounding box center [388, 463] width 208 height 14
click at [275, 462] on input "Also change product prices directly What does this mean?" at bounding box center [267, 463] width 15 height 15
checkbox input "false"
click at [273, 276] on input "[GEOGRAPHIC_DATA]" at bounding box center [267, 275] width 15 height 15
checkbox input "true"
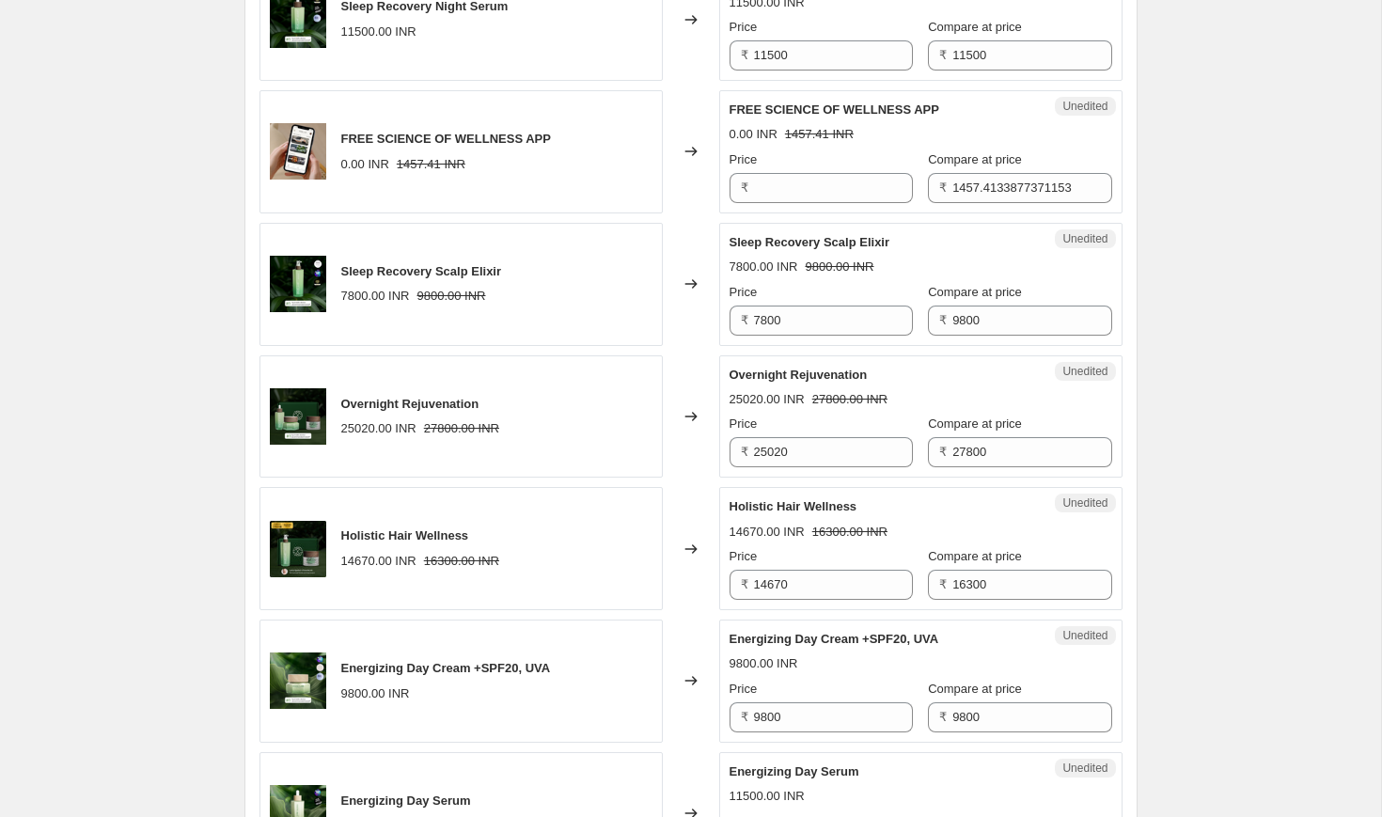
scroll to position [815, 0]
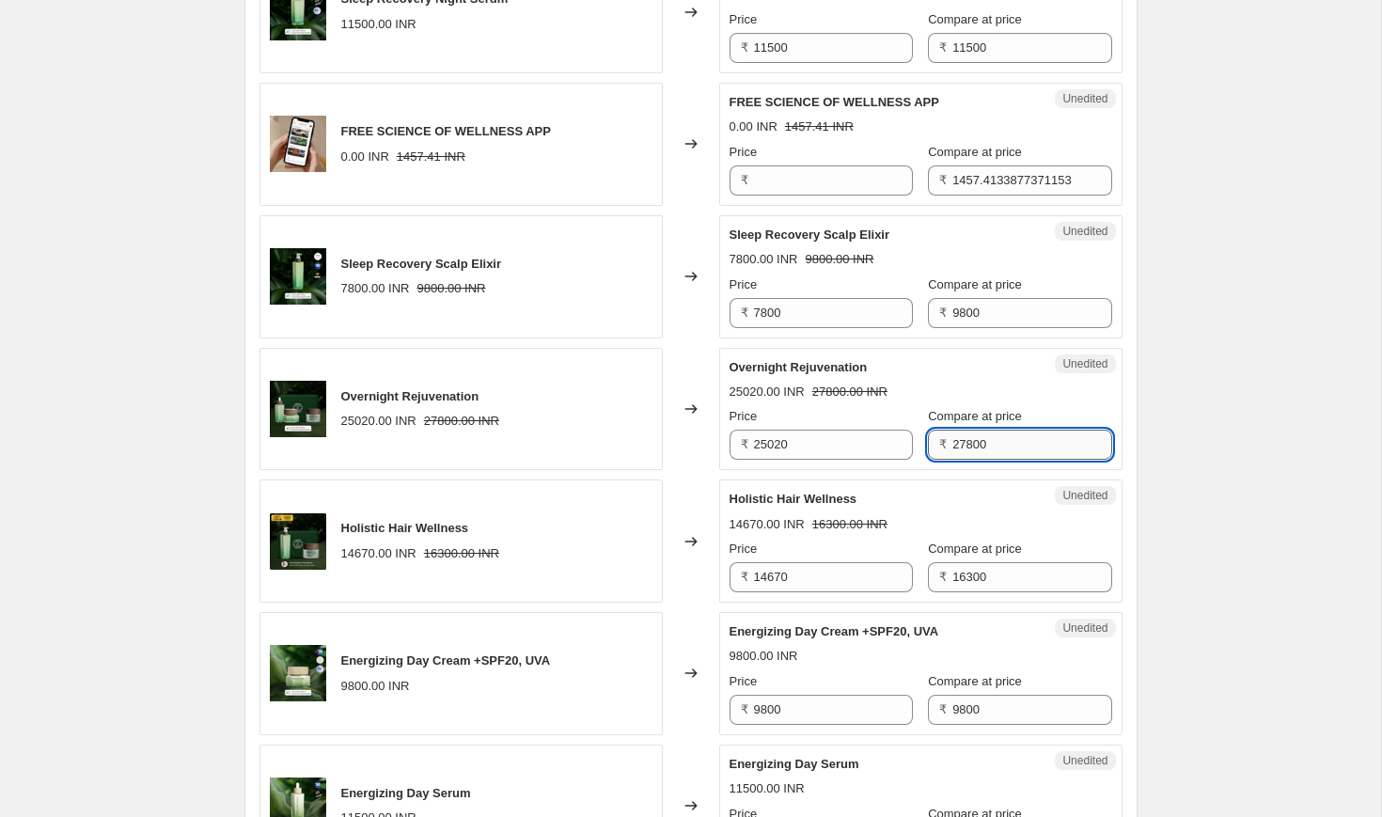
click at [1028, 441] on input "27800" at bounding box center [1031, 445] width 159 height 30
click at [786, 364] on span "Overnight Rejuvenation" at bounding box center [799, 367] width 138 height 14
click at [1003, 451] on input "27800" at bounding box center [1031, 445] width 159 height 30
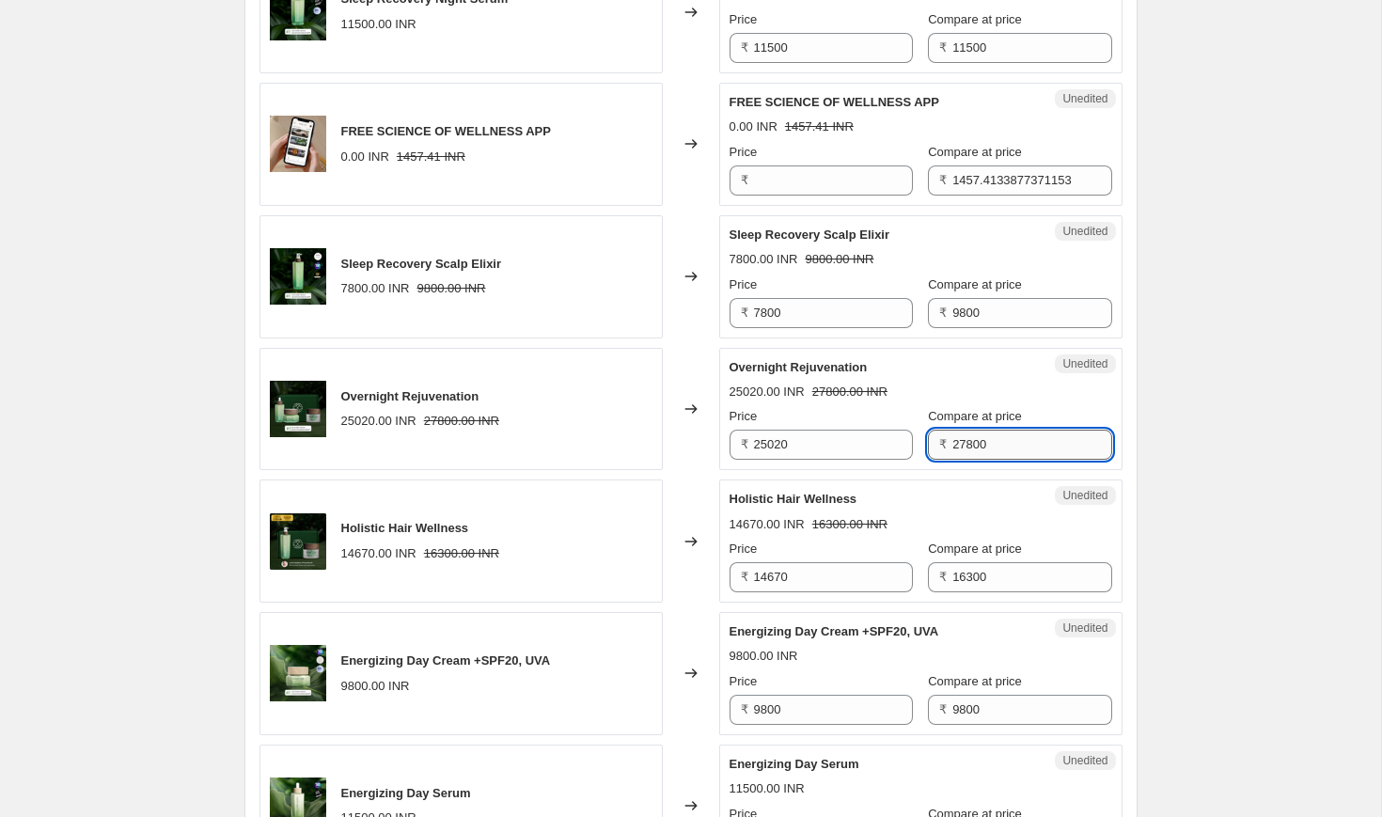
click at [1003, 451] on input "27800" at bounding box center [1031, 445] width 159 height 30
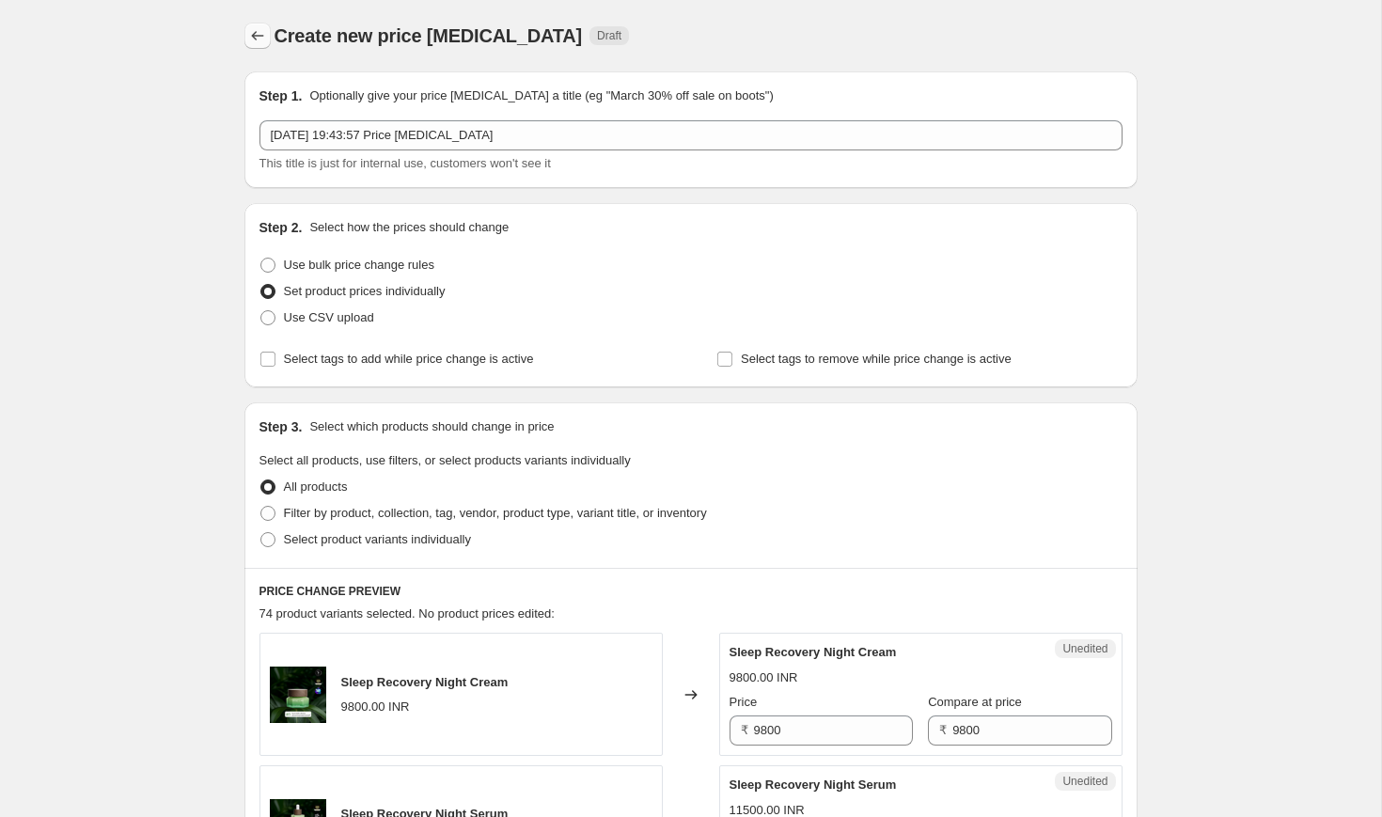
click at [260, 34] on icon "Price change jobs" at bounding box center [257, 35] width 19 height 19
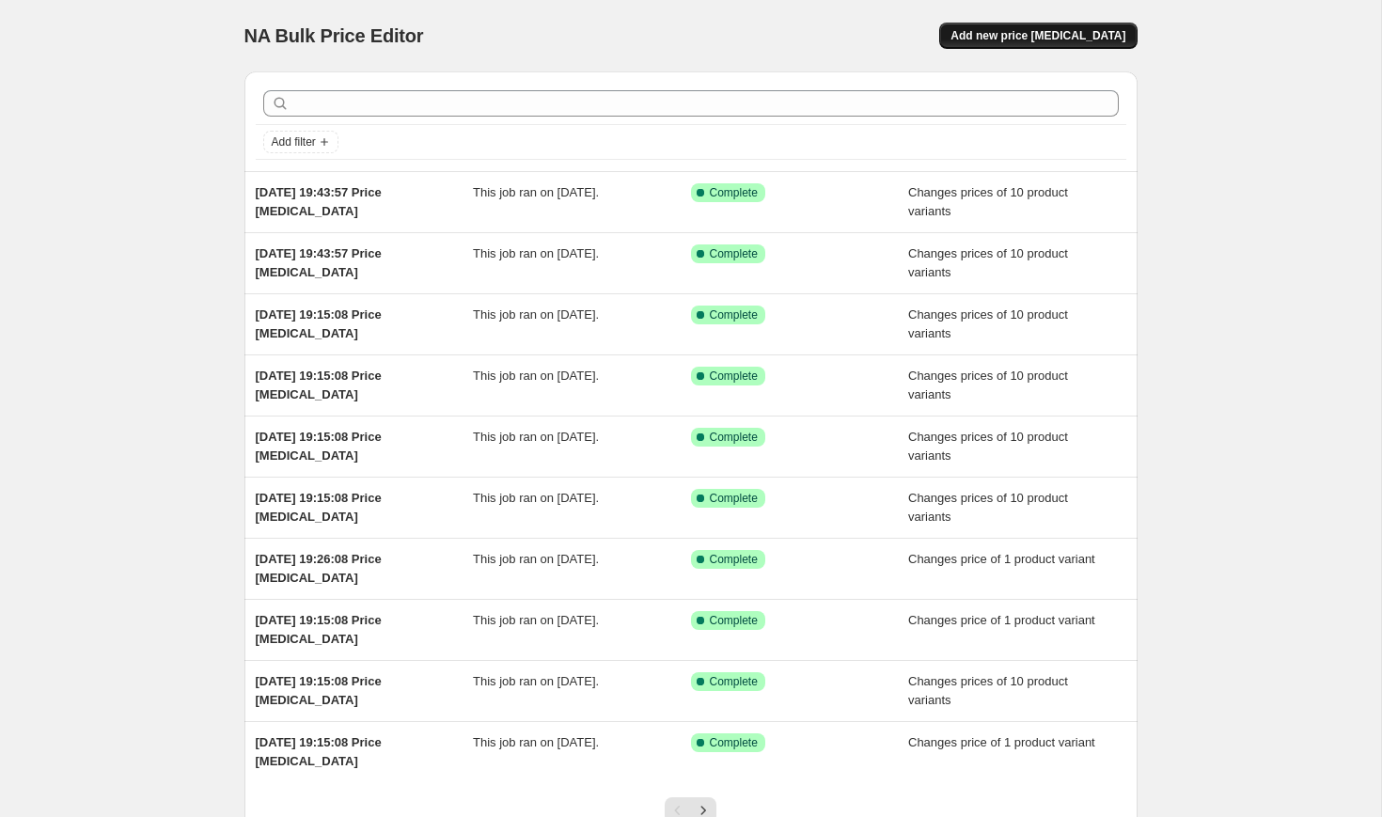
click at [1040, 38] on span "Add new price [MEDICAL_DATA]" at bounding box center [1038, 35] width 175 height 15
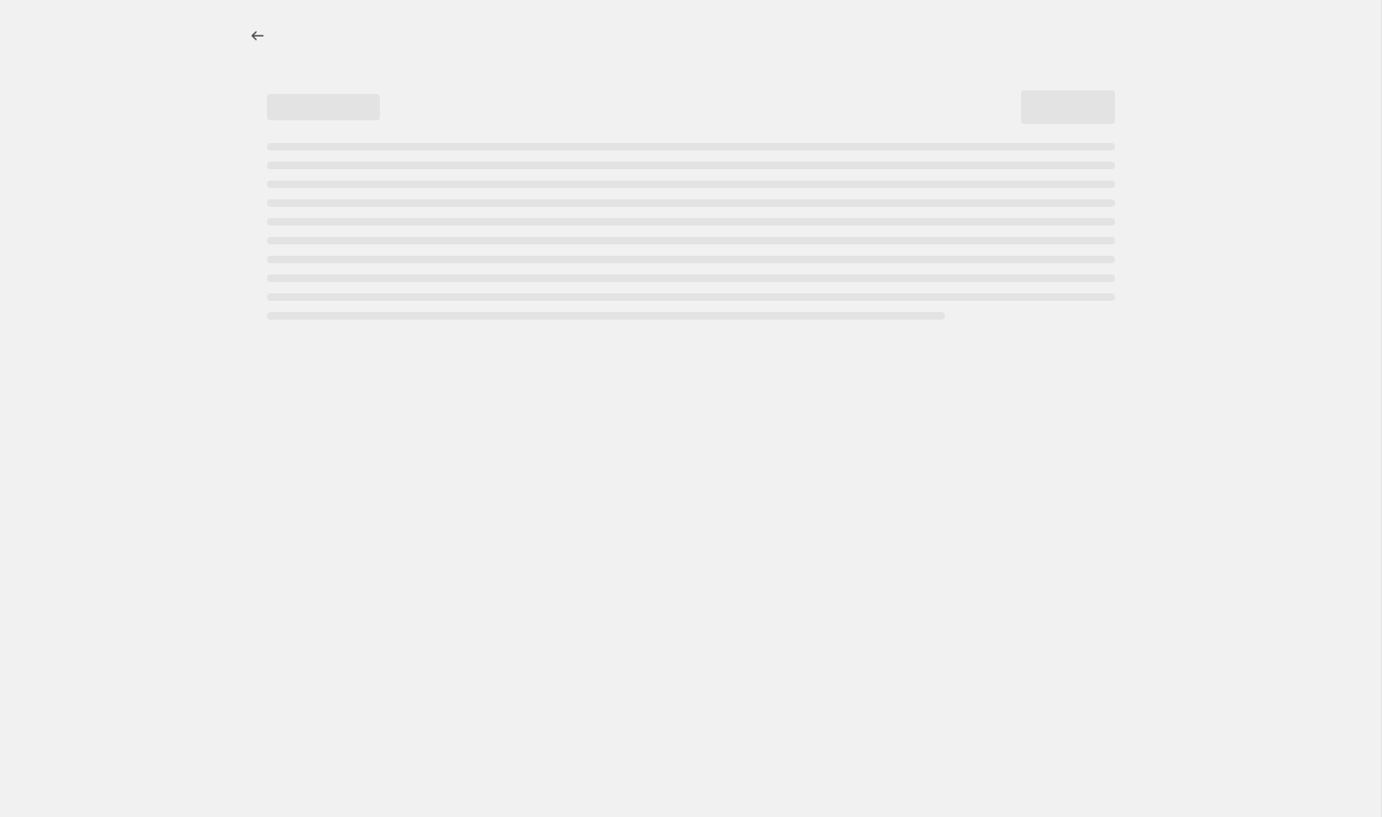
select select "percentage"
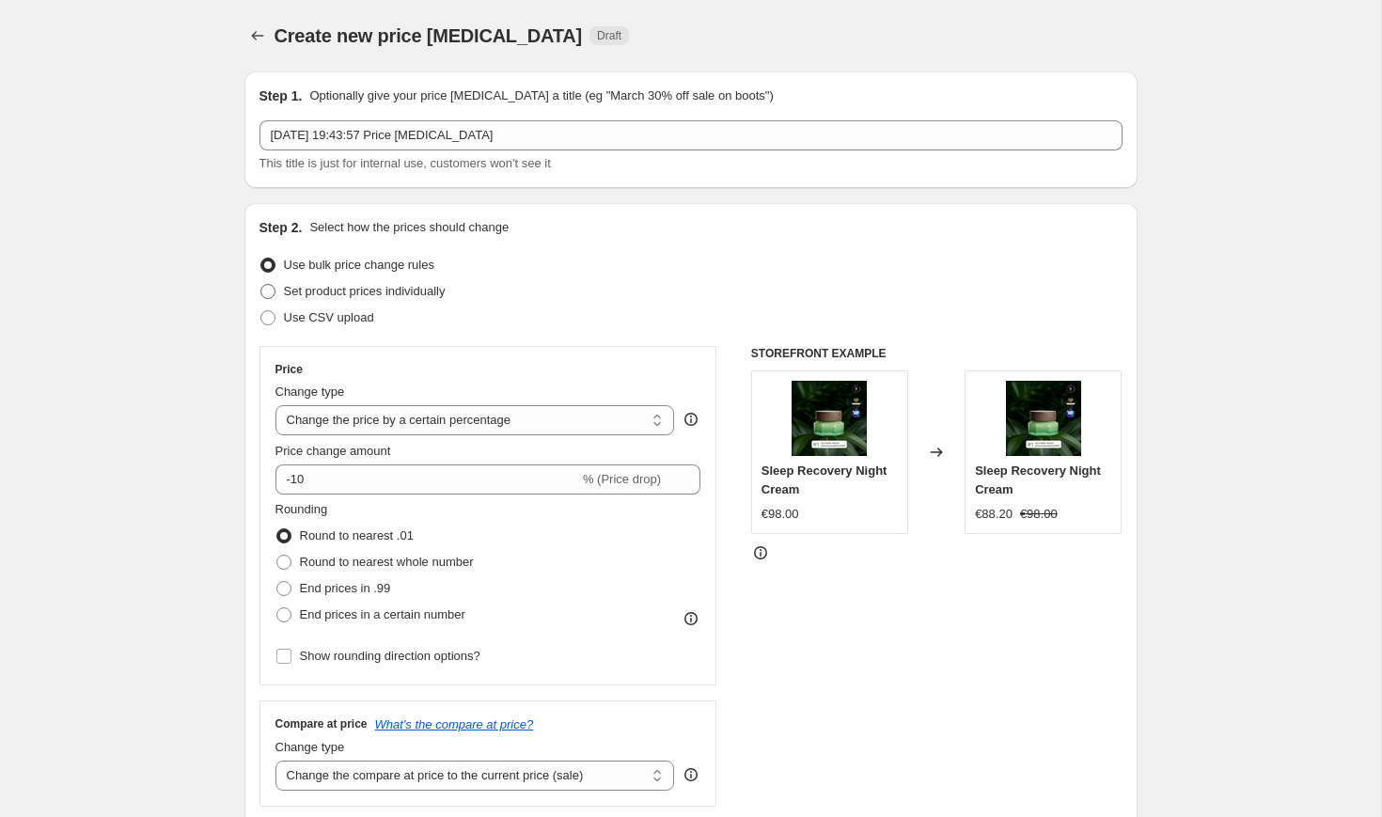
click at [403, 291] on span "Set product prices individually" at bounding box center [365, 291] width 162 height 14
click at [261, 285] on input "Set product prices individually" at bounding box center [260, 284] width 1 height 1
radio input "true"
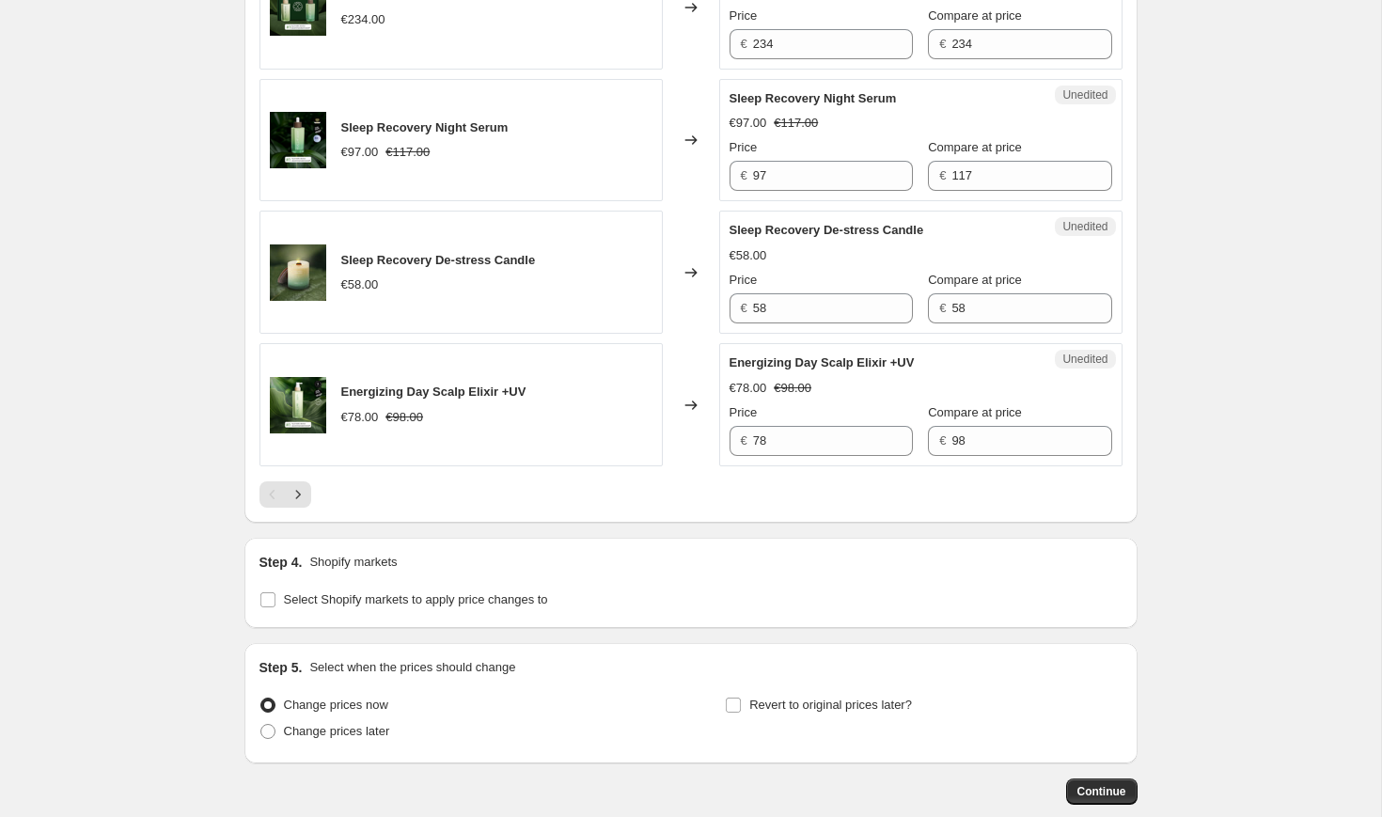
scroll to position [2982, 0]
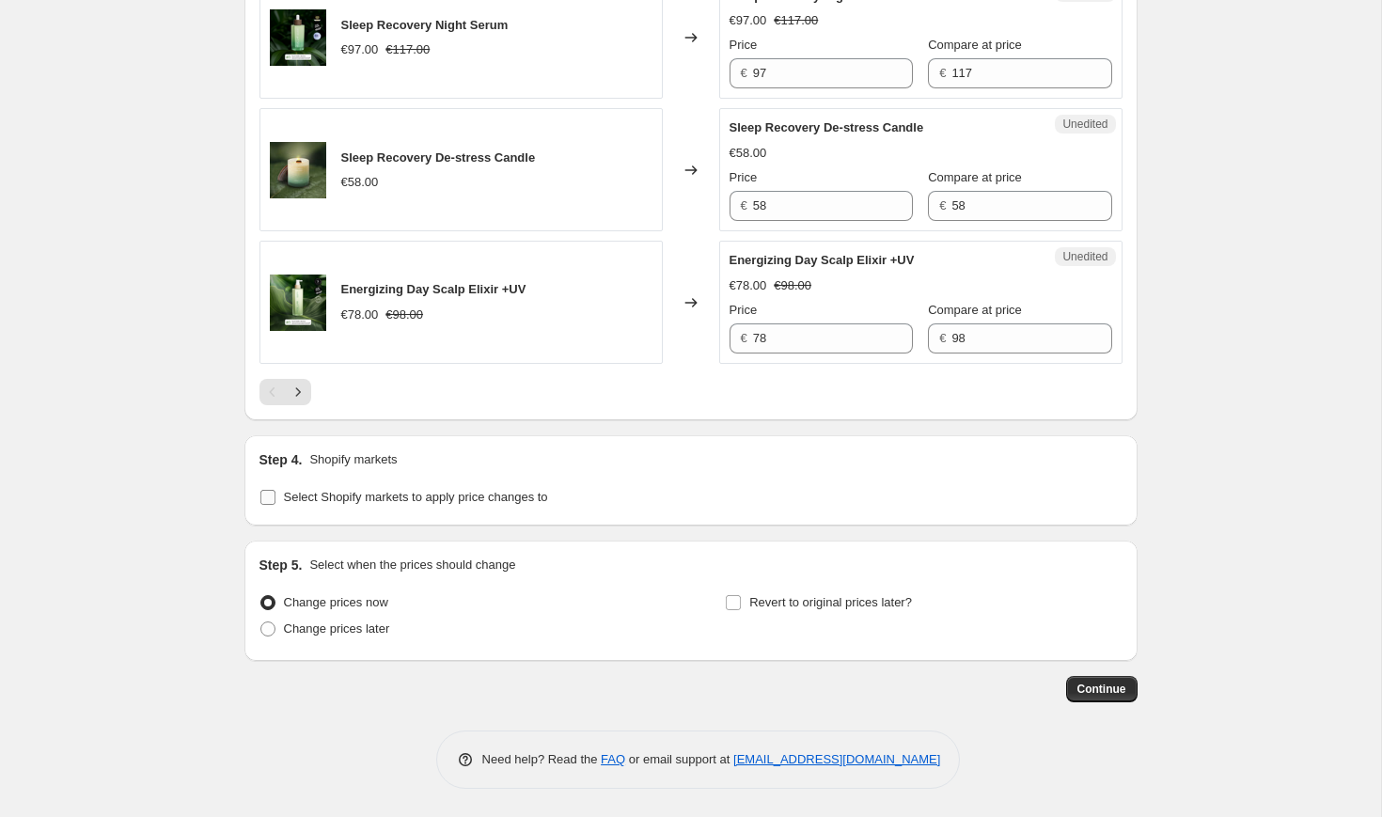
click at [387, 505] on span "Select Shopify markets to apply price changes to" at bounding box center [416, 497] width 264 height 19
click at [275, 505] on input "Select Shopify markets to apply price changes to" at bounding box center [267, 497] width 15 height 15
checkbox input "true"
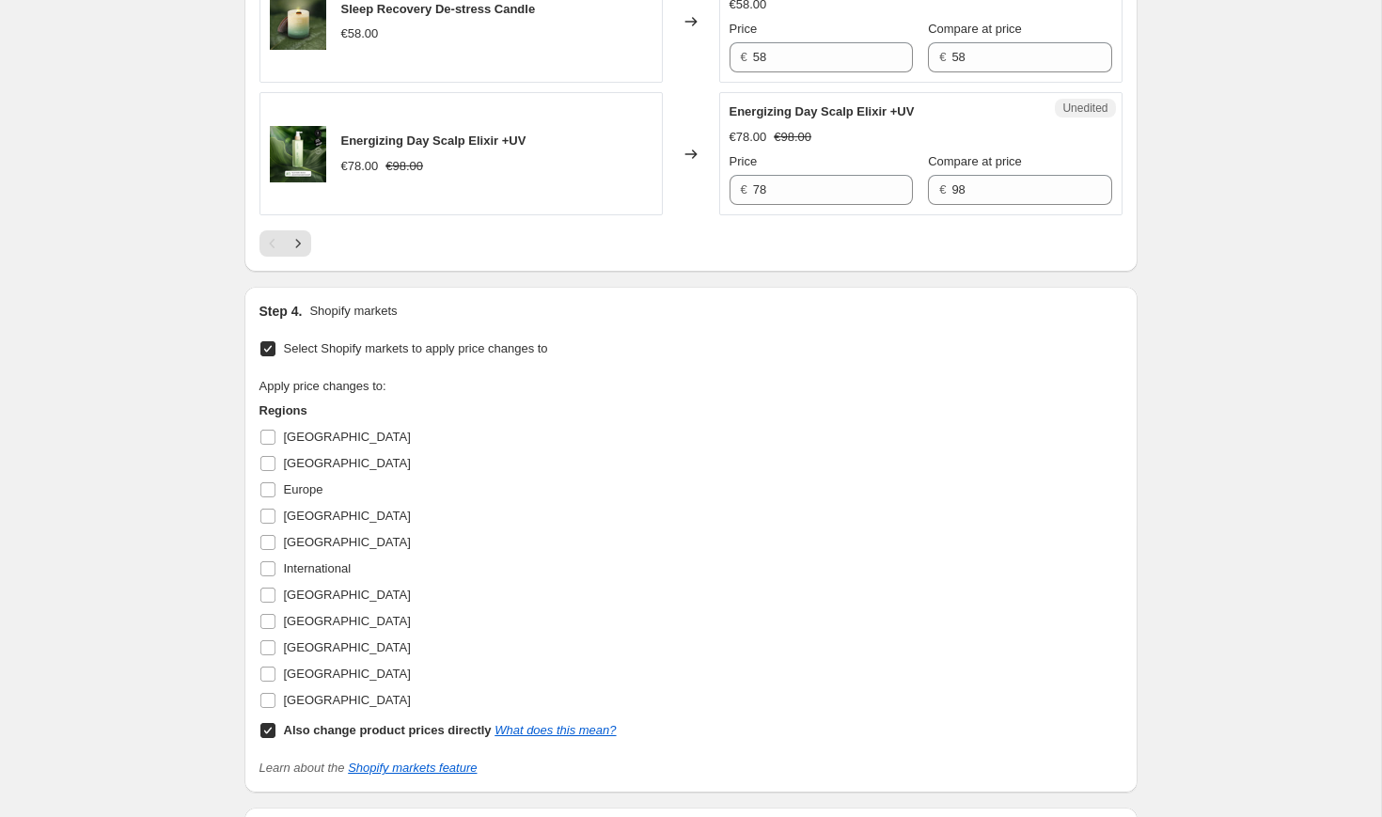
scroll to position [3139, 0]
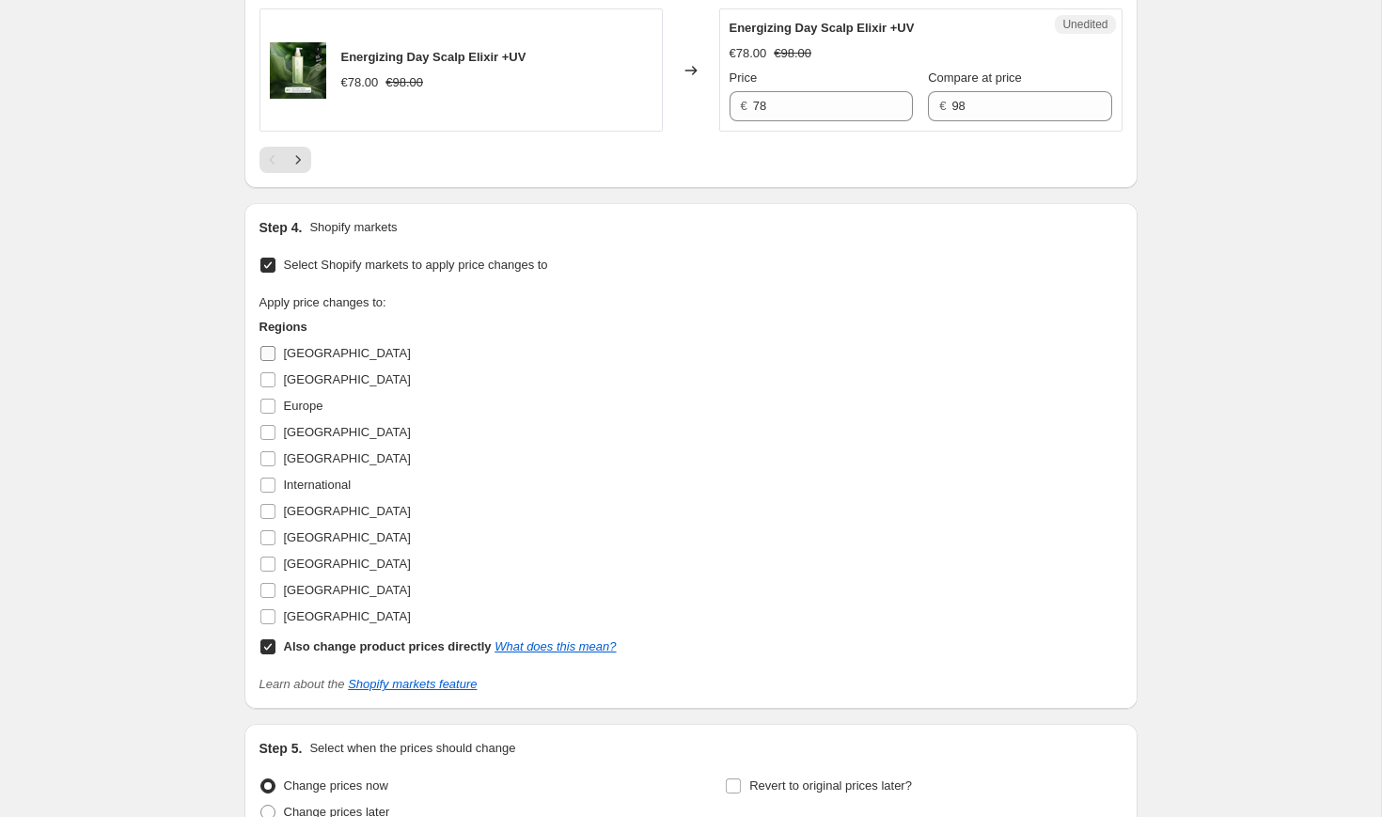
click at [293, 360] on span "[GEOGRAPHIC_DATA]" at bounding box center [347, 353] width 127 height 14
click at [275, 361] on input "[GEOGRAPHIC_DATA]" at bounding box center [267, 353] width 15 height 15
checkbox input "true"
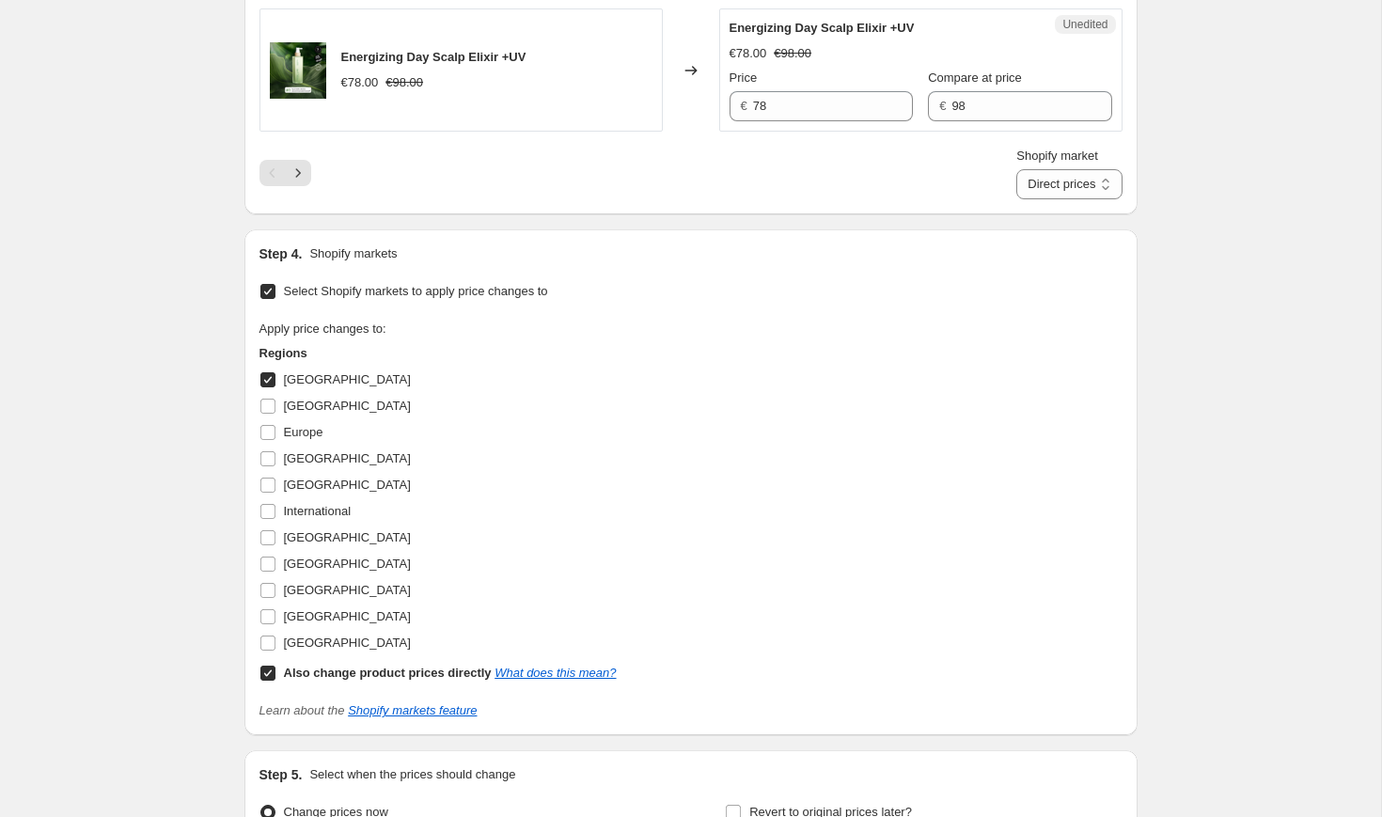
click at [368, 680] on b "Also change product prices directly" at bounding box center [388, 673] width 208 height 14
click at [275, 681] on input "Also change product prices directly What does this mean?" at bounding box center [267, 673] width 15 height 15
checkbox input "false"
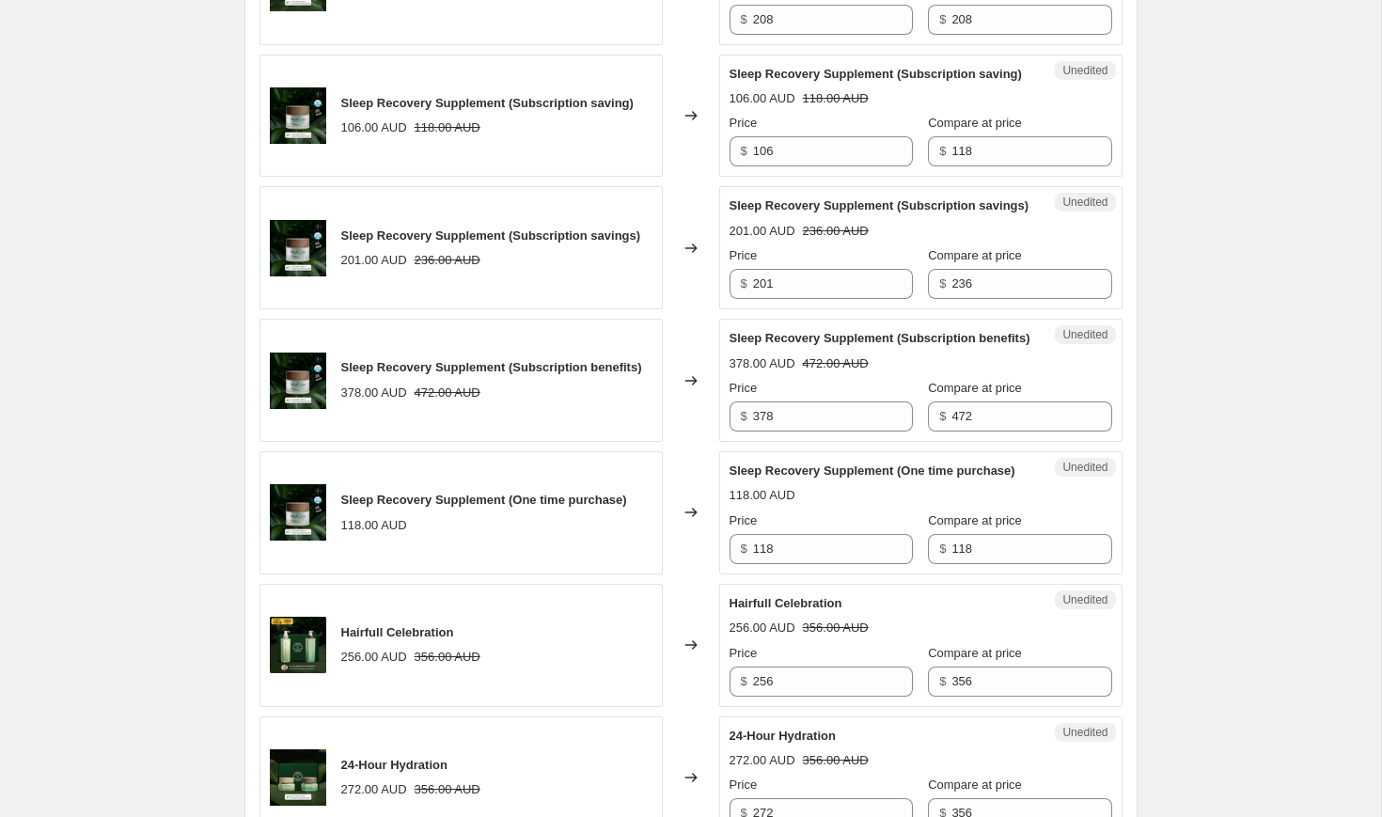
scroll to position [1637, 0]
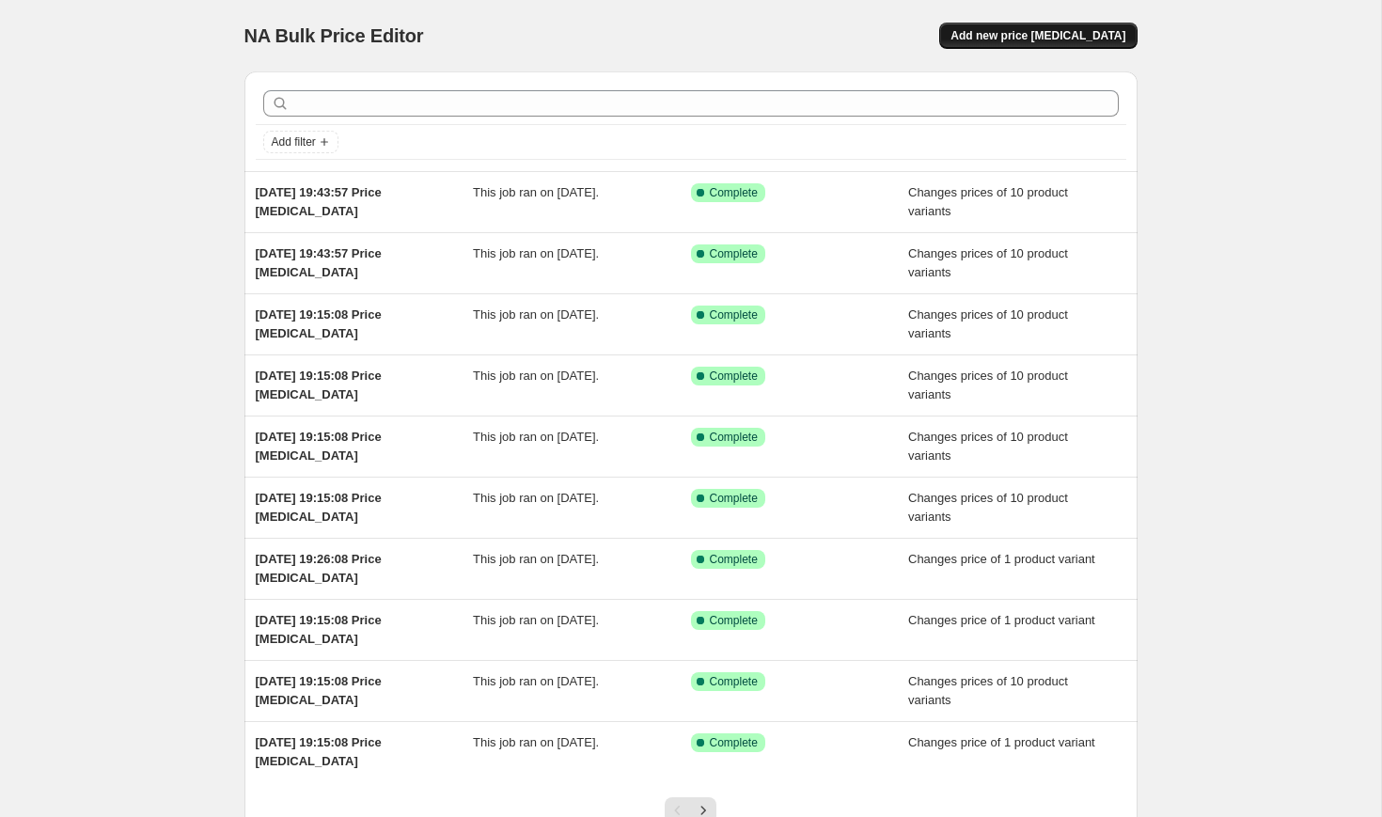
click at [1062, 24] on button "Add new price [MEDICAL_DATA]" at bounding box center [1037, 36] width 197 height 26
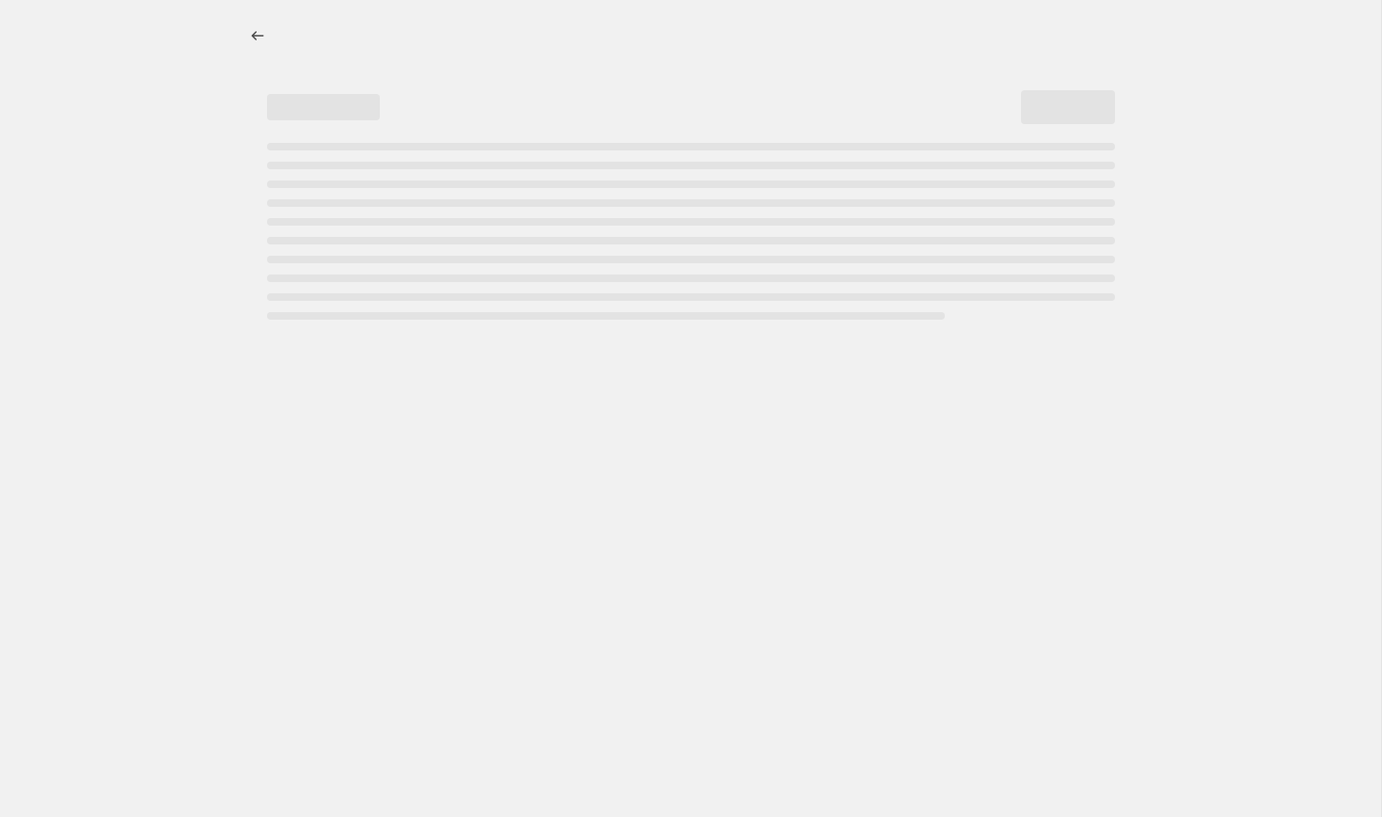
select select "percentage"
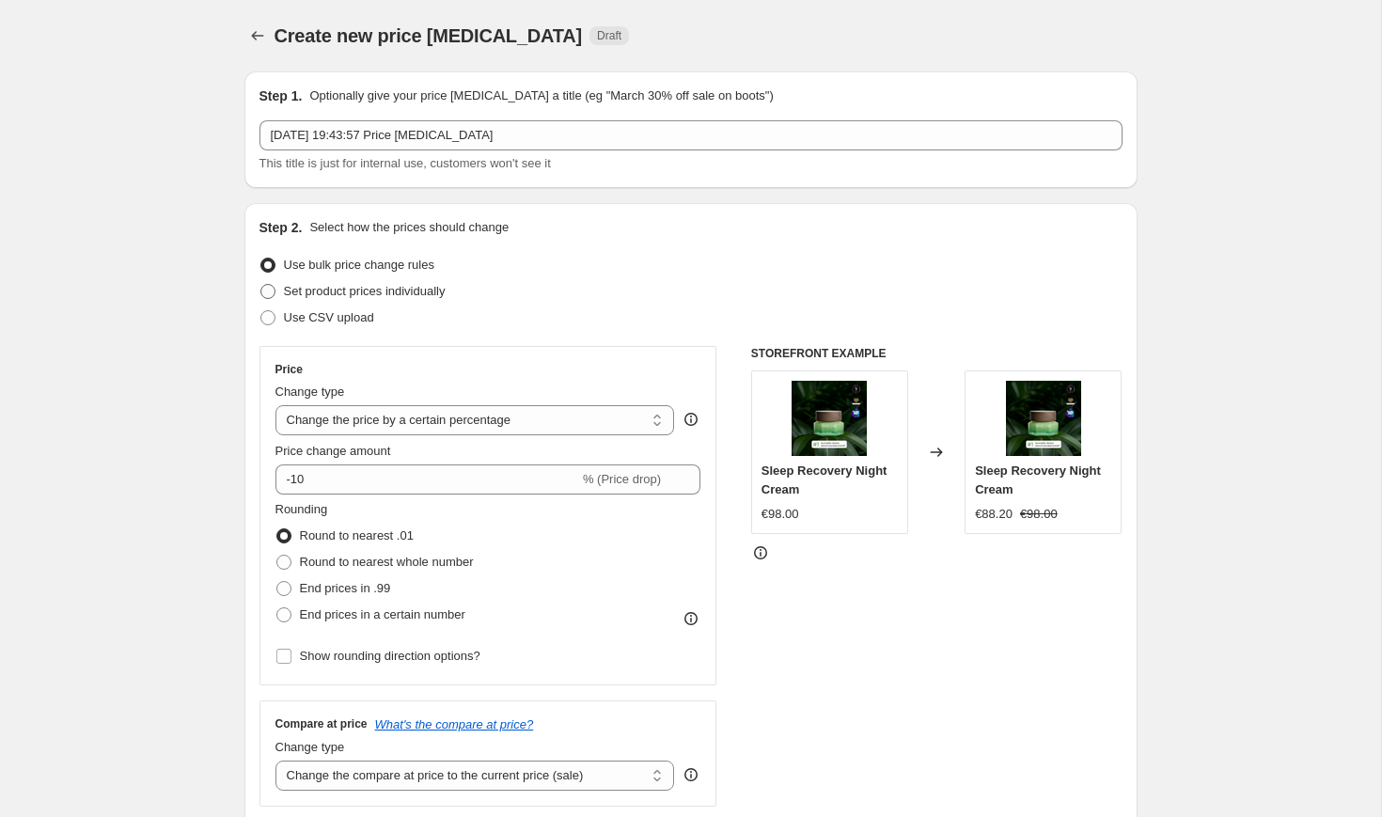
click at [339, 288] on span "Set product prices individually" at bounding box center [365, 291] width 162 height 14
click at [261, 285] on input "Set product prices individually" at bounding box center [260, 284] width 1 height 1
radio input "true"
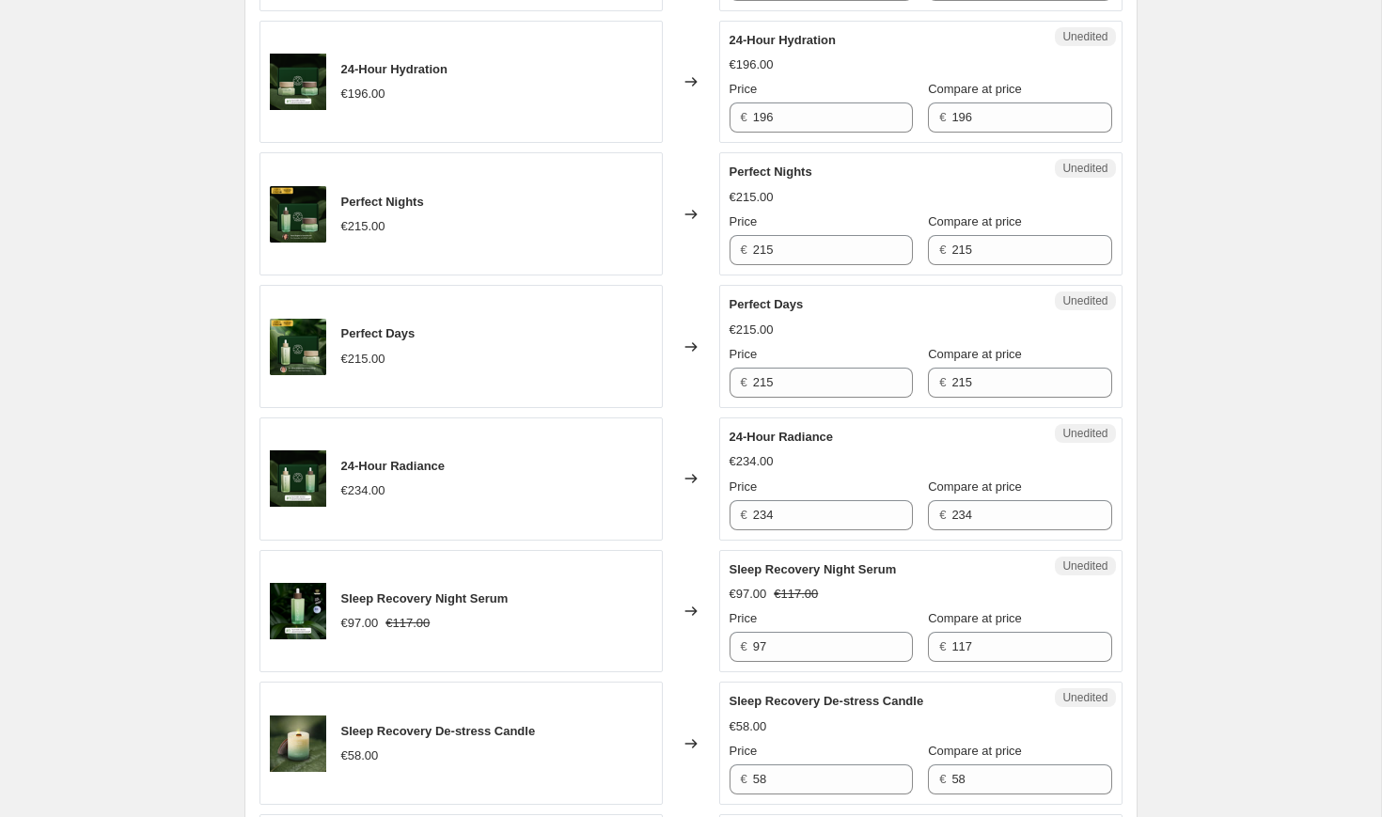
scroll to position [2982, 0]
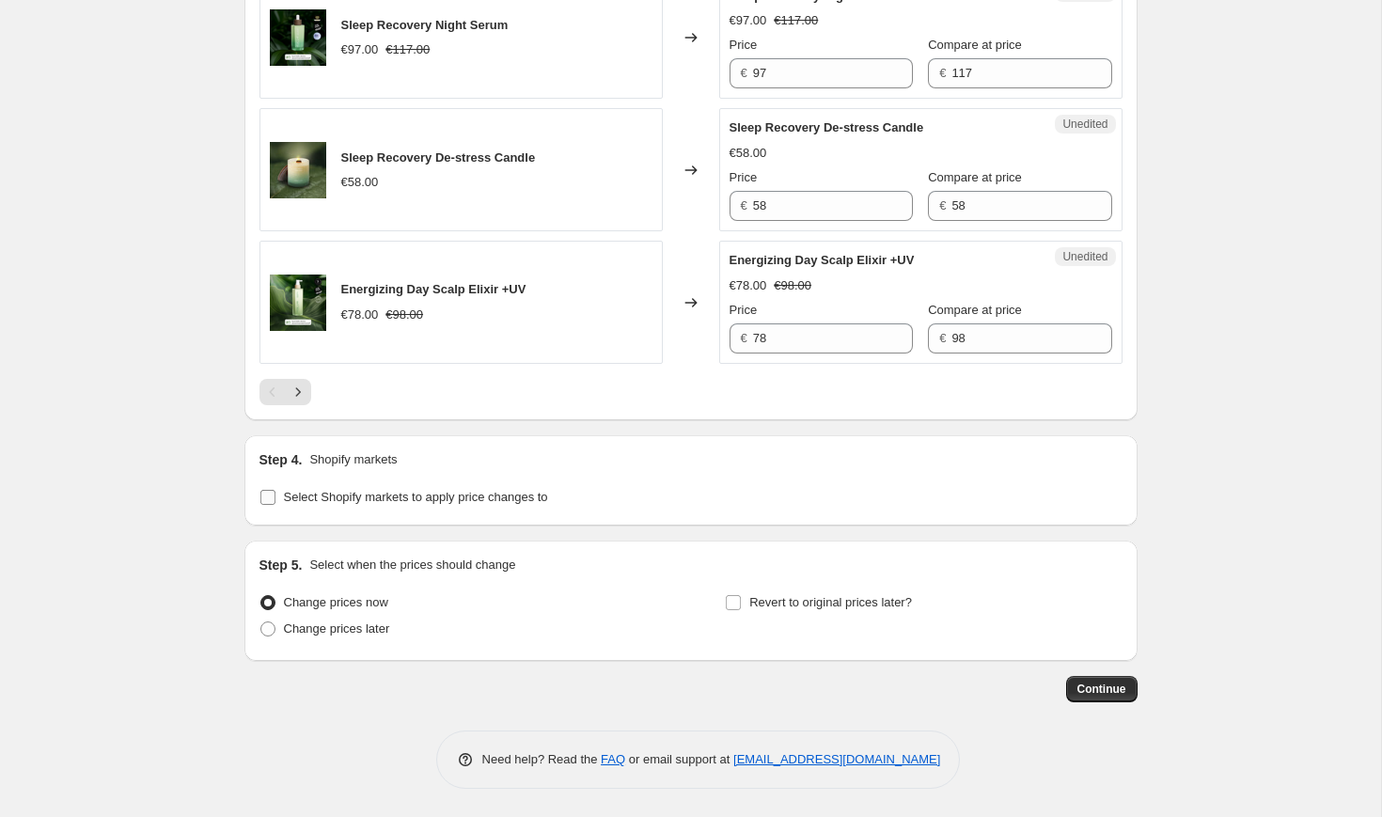
click at [369, 496] on span "Select Shopify markets to apply price changes to" at bounding box center [416, 497] width 264 height 14
click at [275, 496] on input "Select Shopify markets to apply price changes to" at bounding box center [267, 497] width 15 height 15
checkbox input "true"
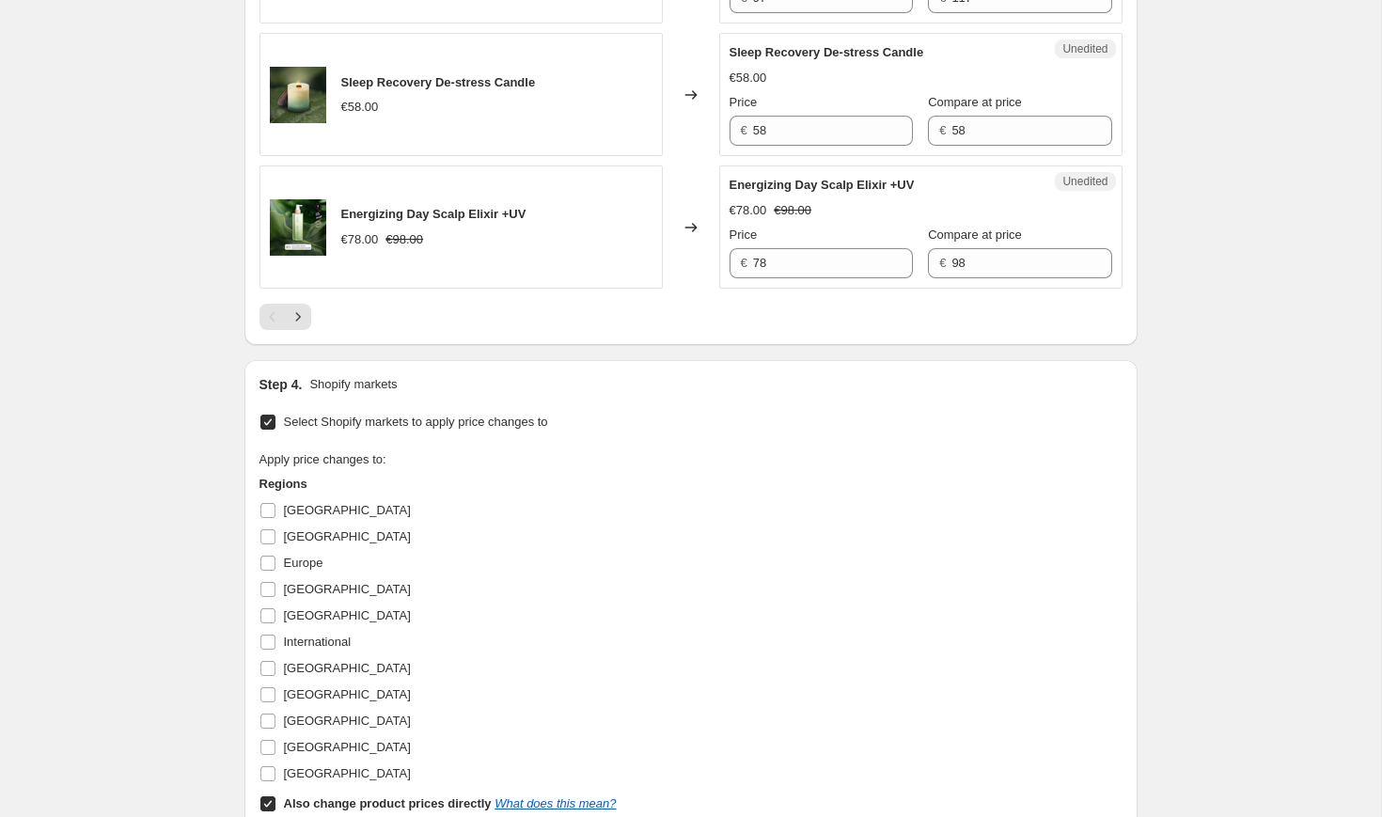
scroll to position [3209, 0]
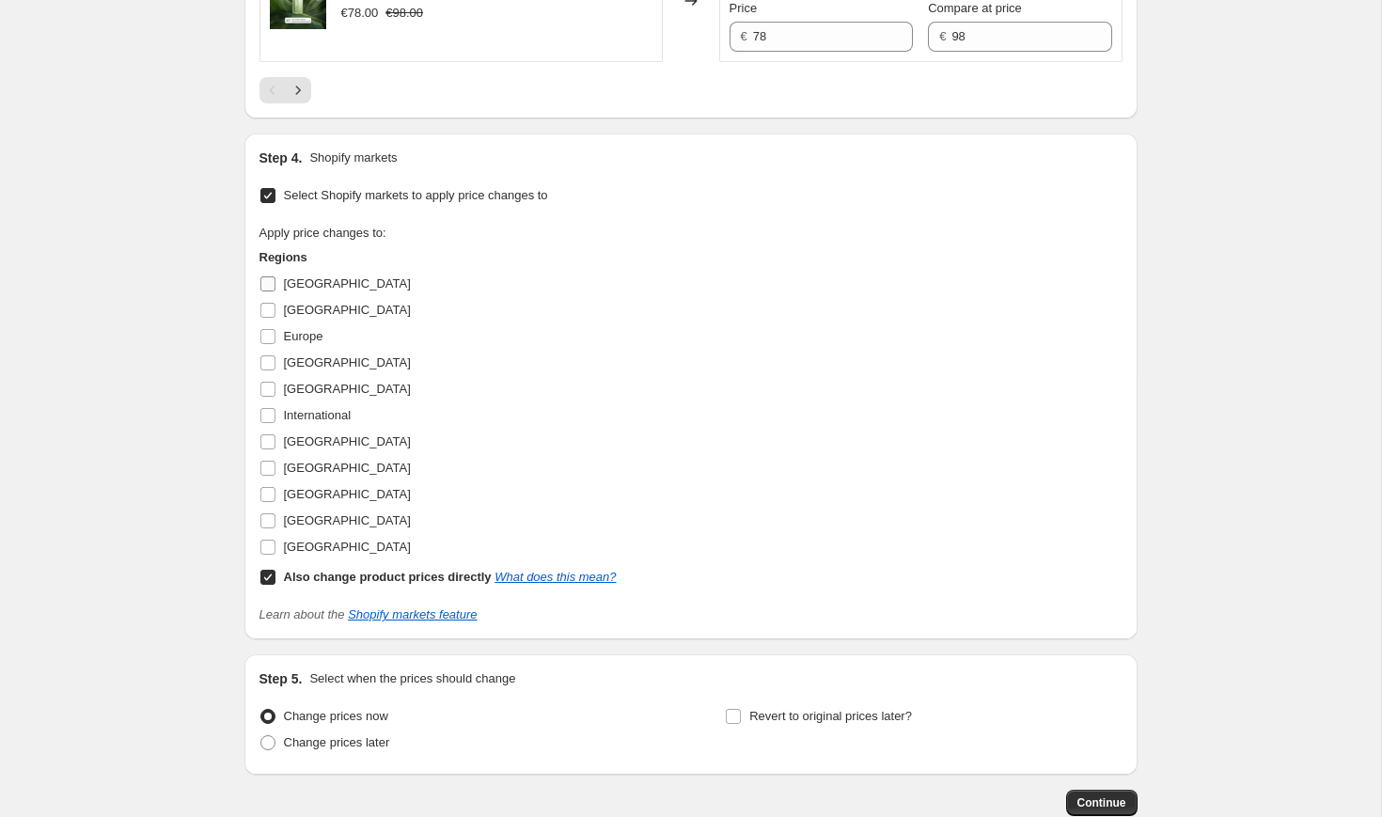
click at [295, 291] on span "[GEOGRAPHIC_DATA]" at bounding box center [347, 283] width 127 height 14
click at [275, 291] on input "[GEOGRAPHIC_DATA]" at bounding box center [267, 283] width 15 height 15
checkbox input "true"
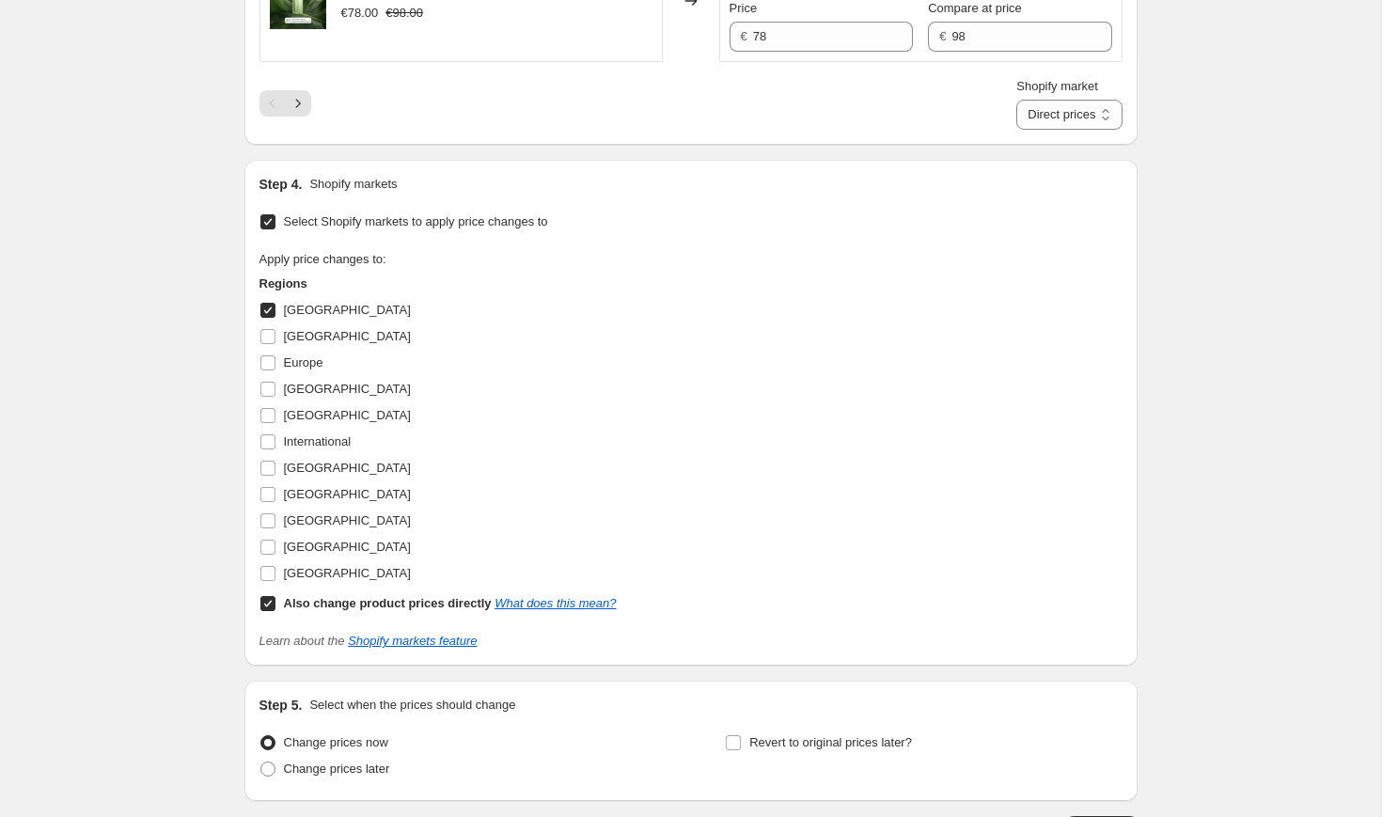
click at [396, 610] on b "Also change product prices directly" at bounding box center [388, 603] width 208 height 14
click at [275, 611] on input "Also change product prices directly What does this mean?" at bounding box center [267, 603] width 15 height 15
checkbox input "false"
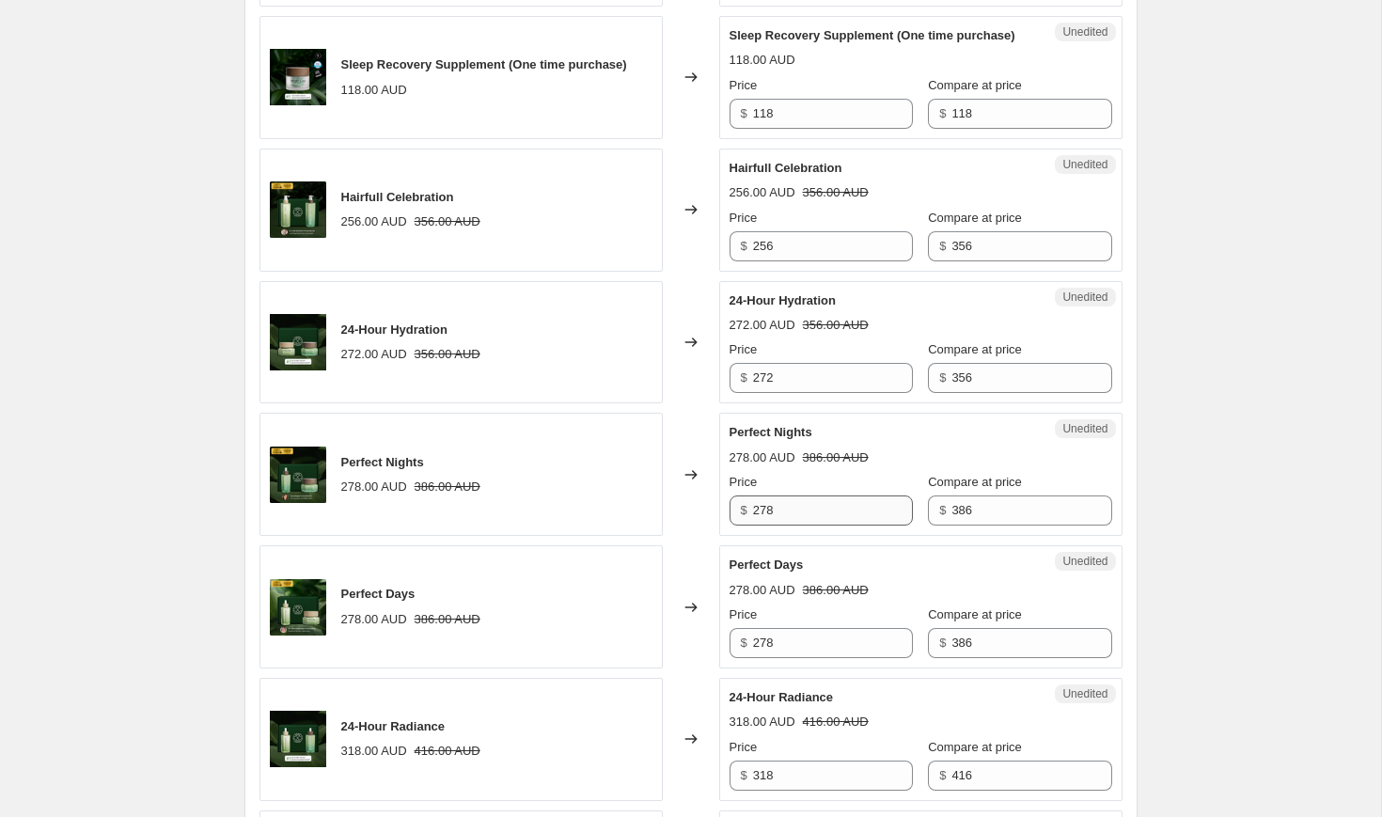
scroll to position [2059, 0]
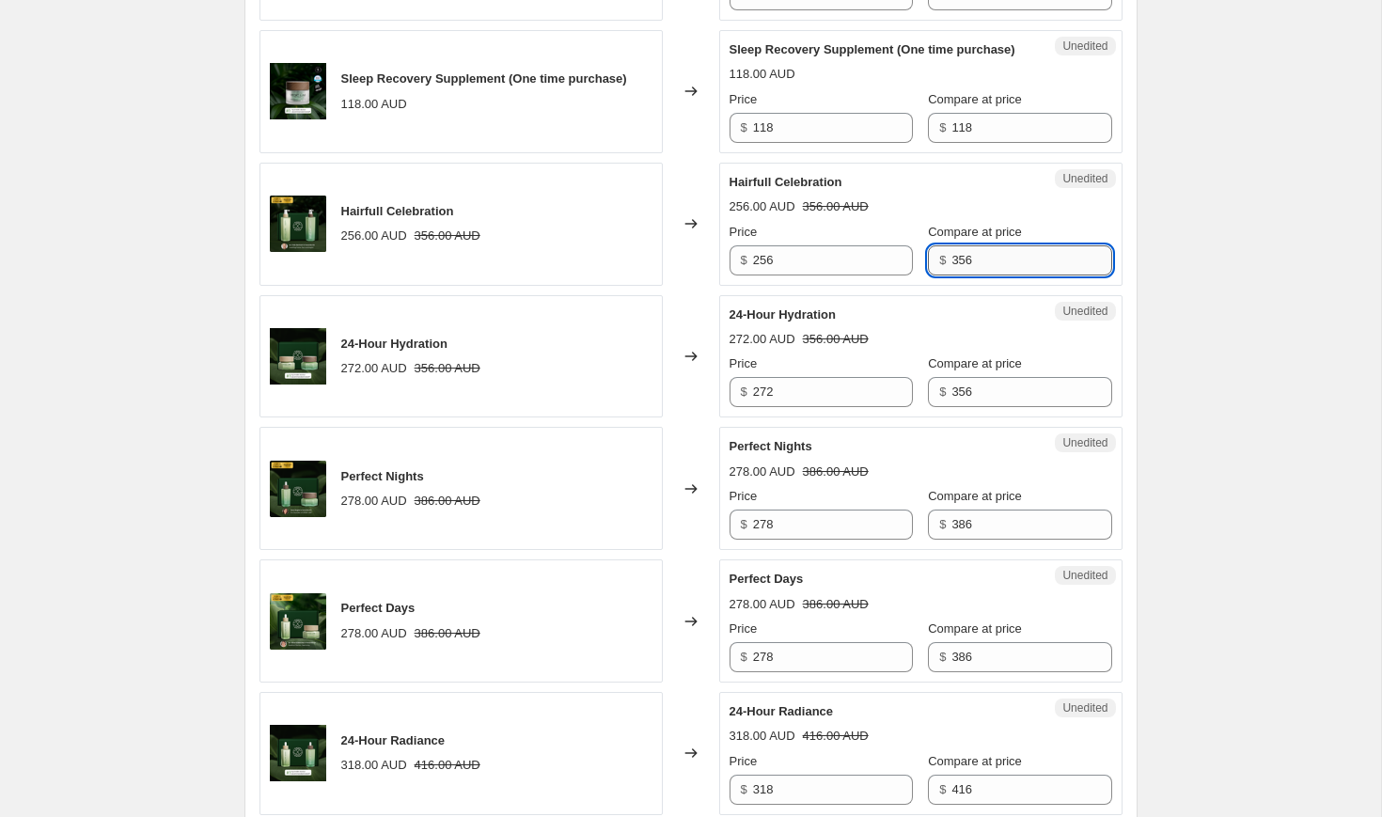
click at [981, 275] on input "356" at bounding box center [1031, 260] width 160 height 30
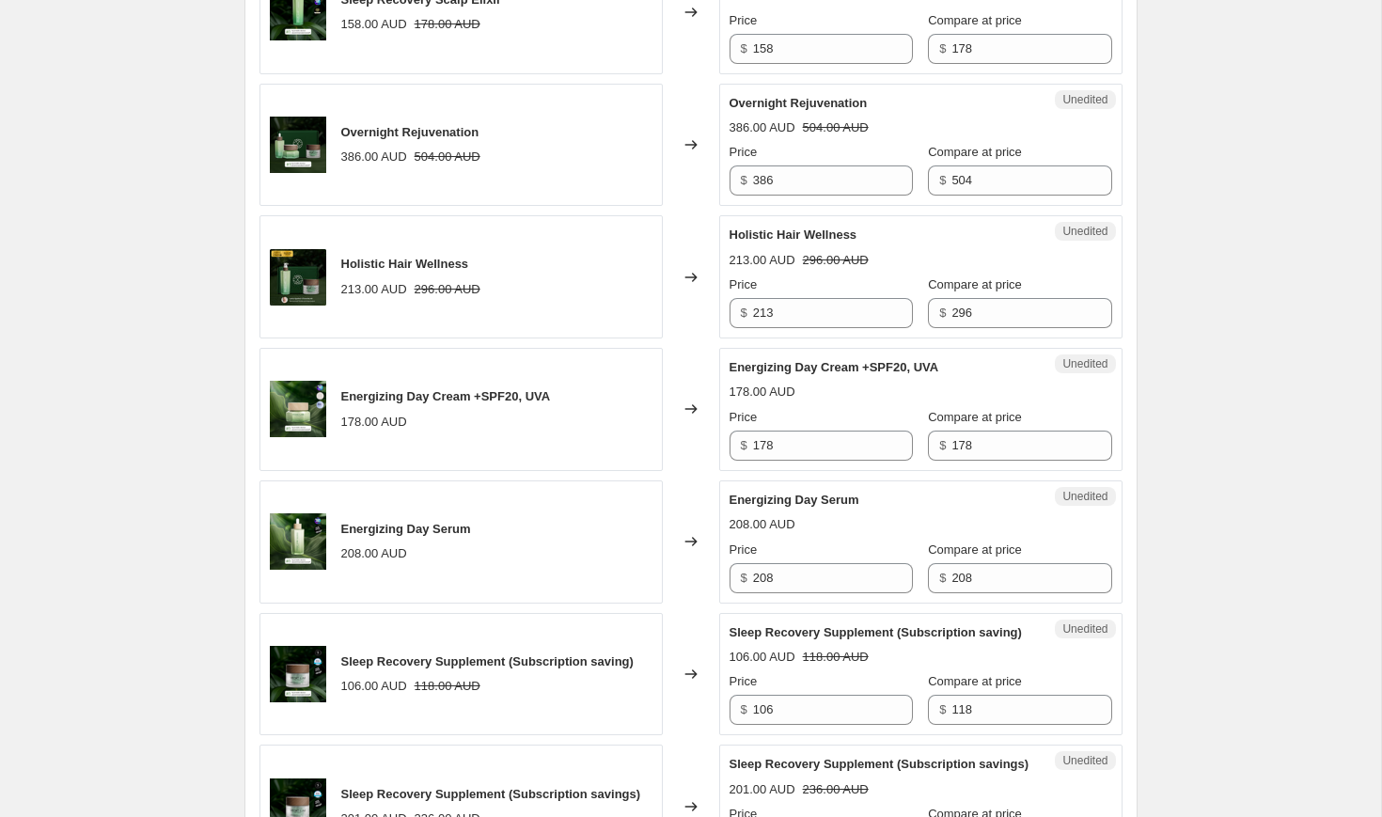
scroll to position [1006, 0]
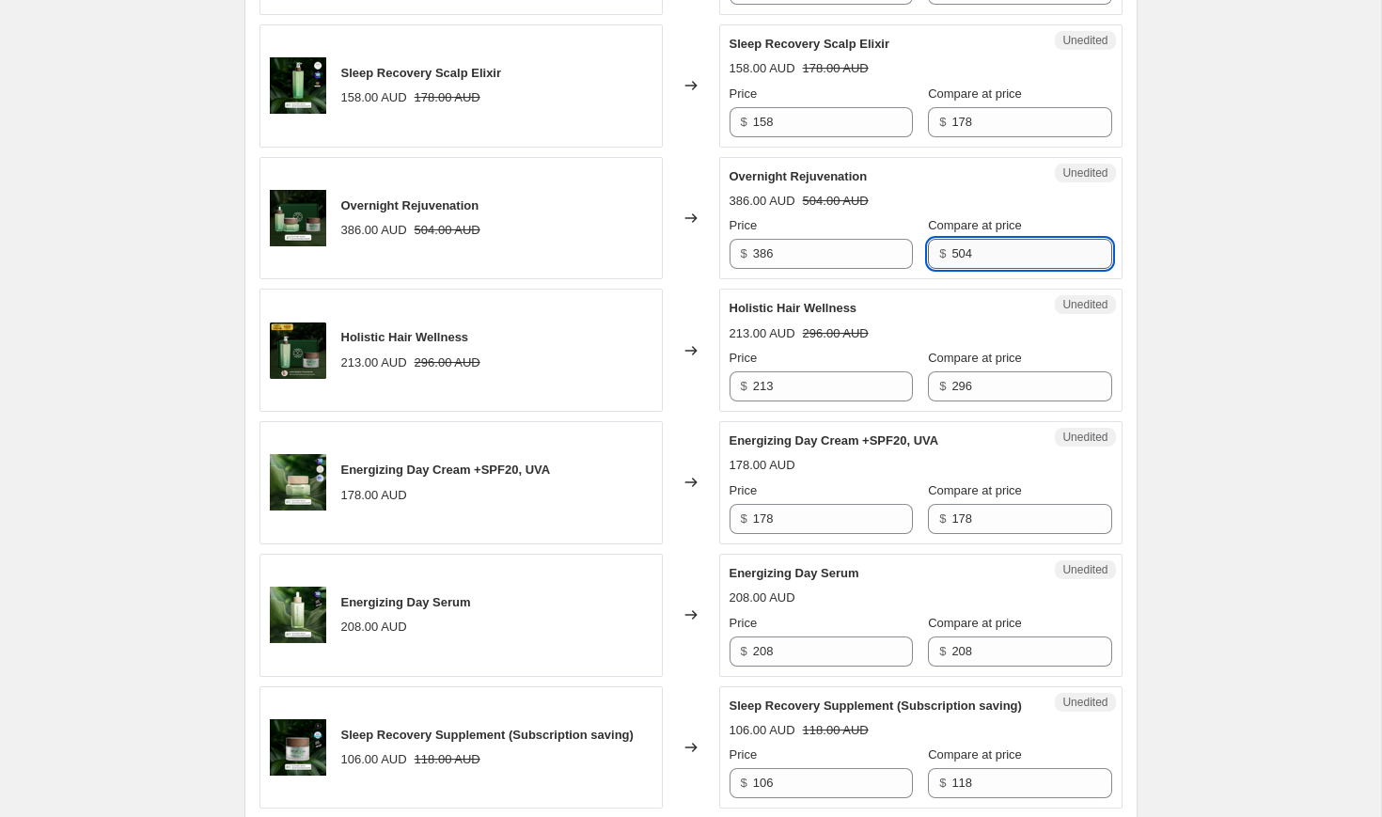
click at [976, 258] on input "504" at bounding box center [1031, 254] width 160 height 30
click at [825, 244] on input "386" at bounding box center [833, 254] width 160 height 30
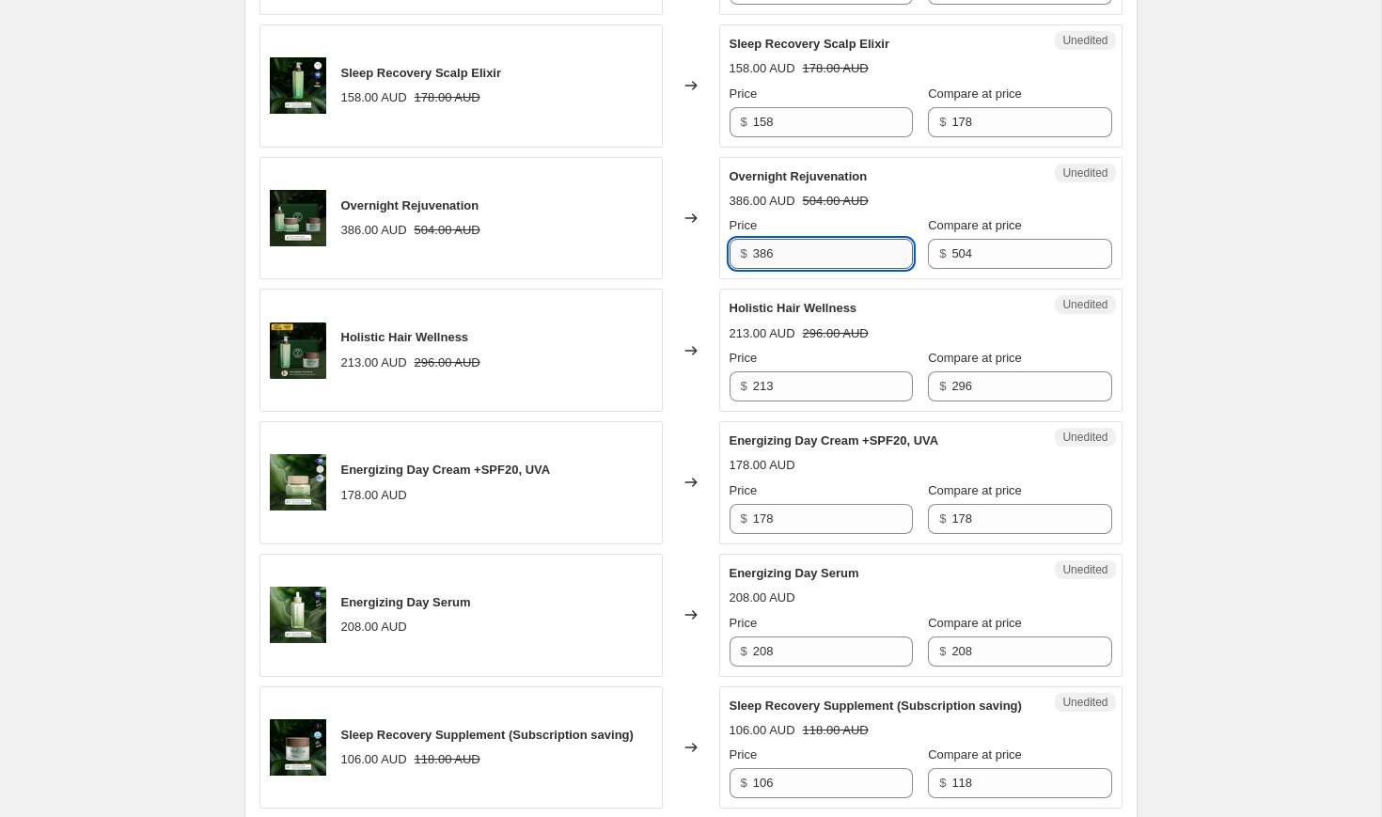
click at [825, 244] on input "386" at bounding box center [833, 254] width 160 height 30
type input "429"
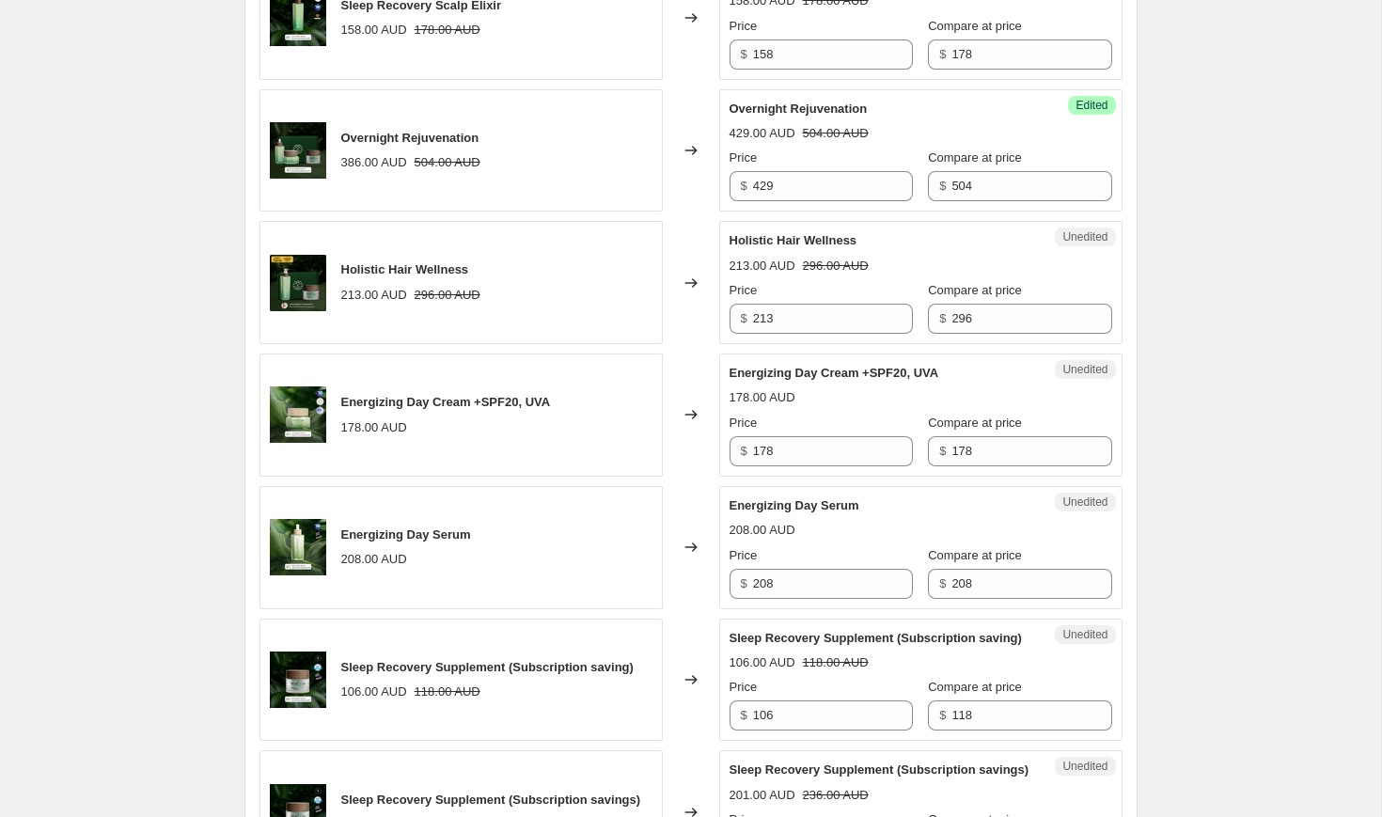
scroll to position [1085, 0]
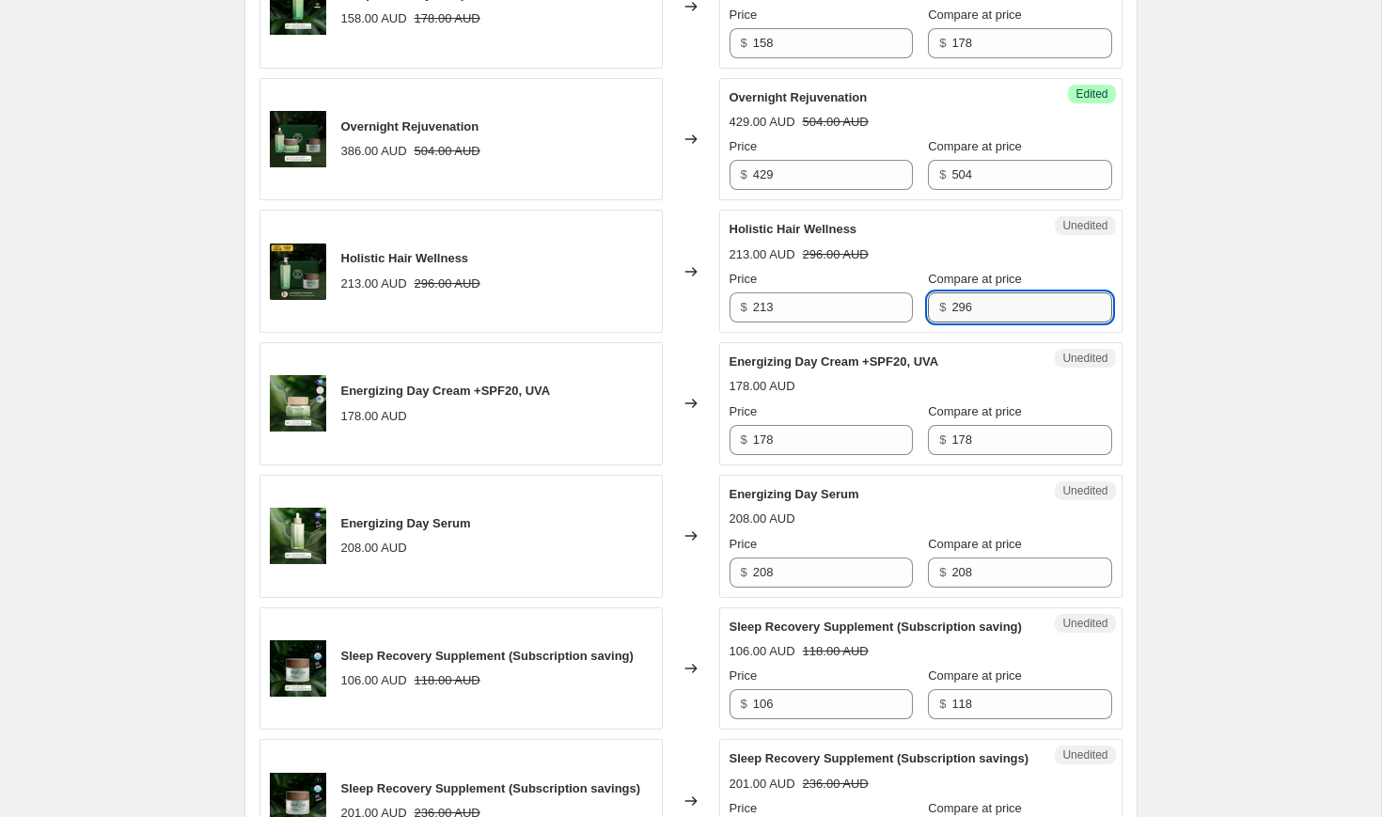
click at [1017, 303] on input "296" at bounding box center [1031, 307] width 160 height 30
click at [786, 317] on input "213" at bounding box center [833, 307] width 160 height 30
type input "237"
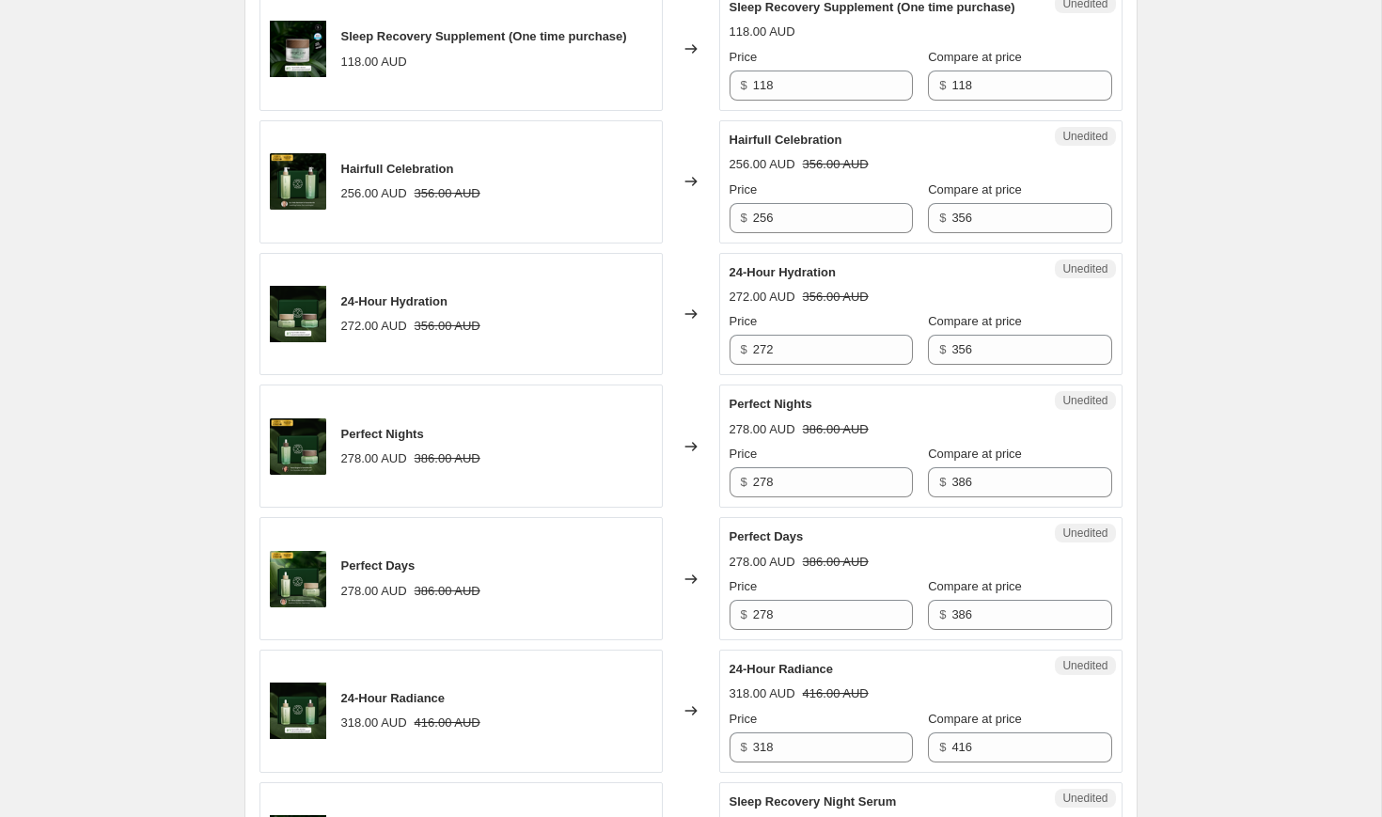
scroll to position [2110, 0]
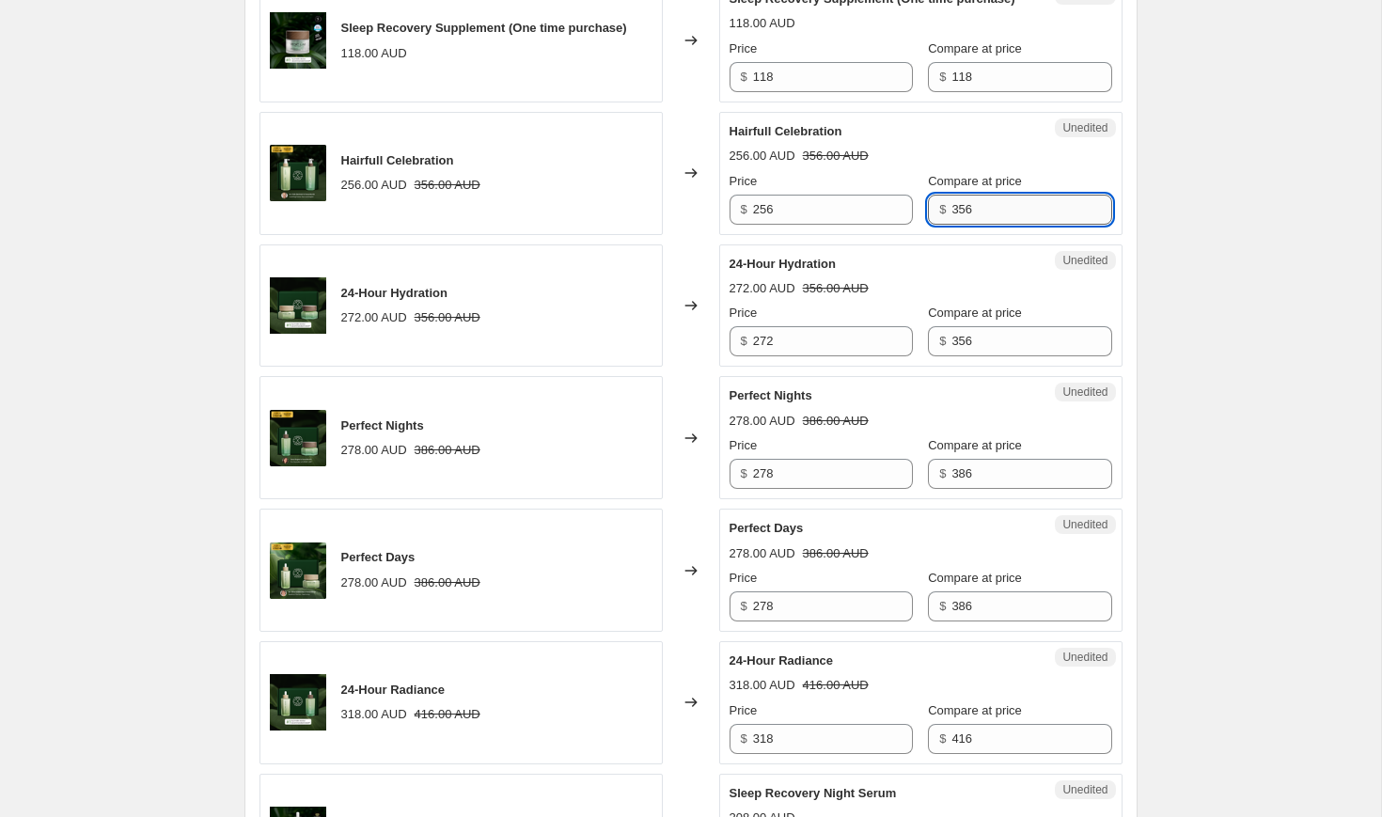
click at [980, 225] on input "356" at bounding box center [1031, 210] width 160 height 30
click at [997, 225] on input "356" at bounding box center [1031, 210] width 160 height 30
click at [788, 225] on input "256" at bounding box center [833, 210] width 160 height 30
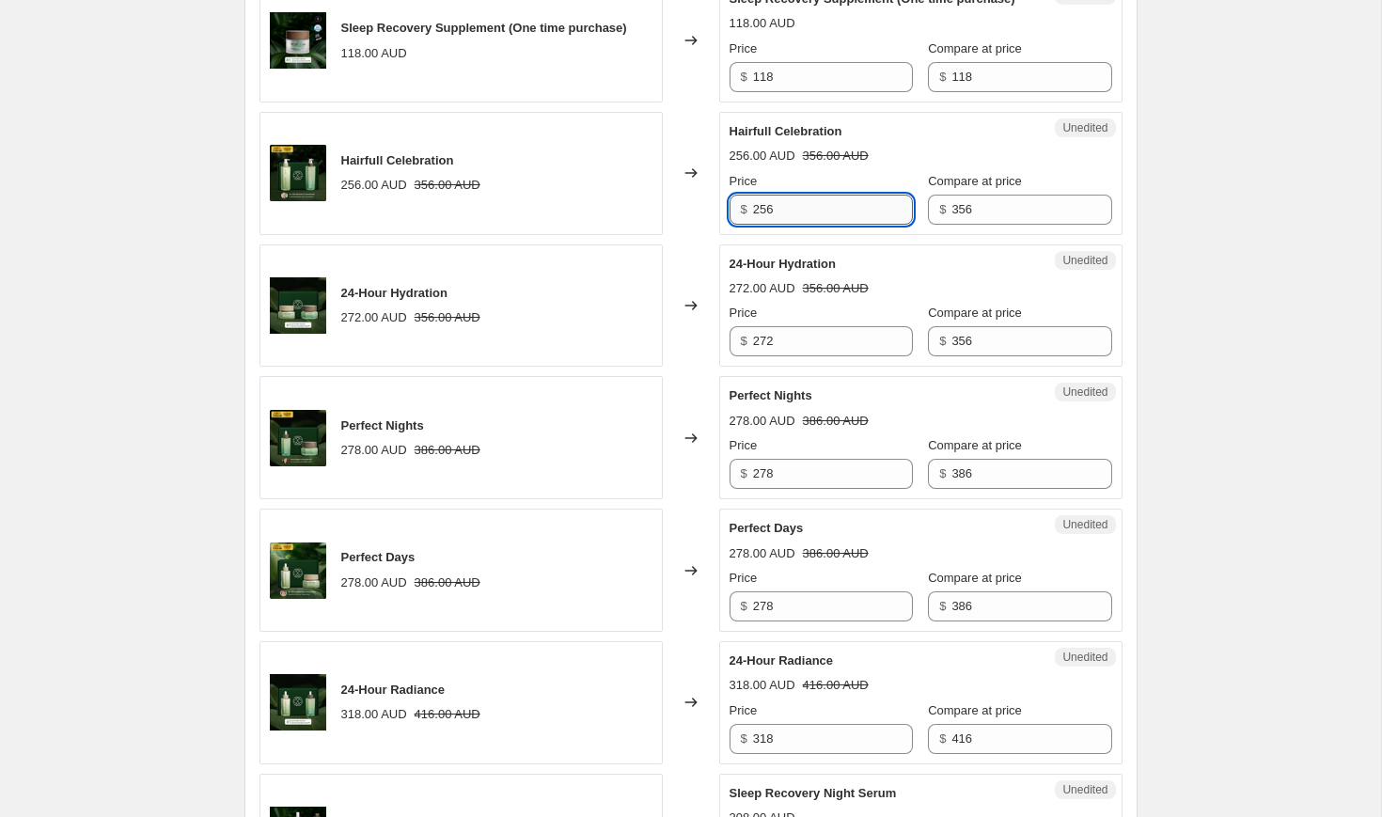
click at [788, 225] on input "256" at bounding box center [833, 210] width 160 height 30
type input "285"
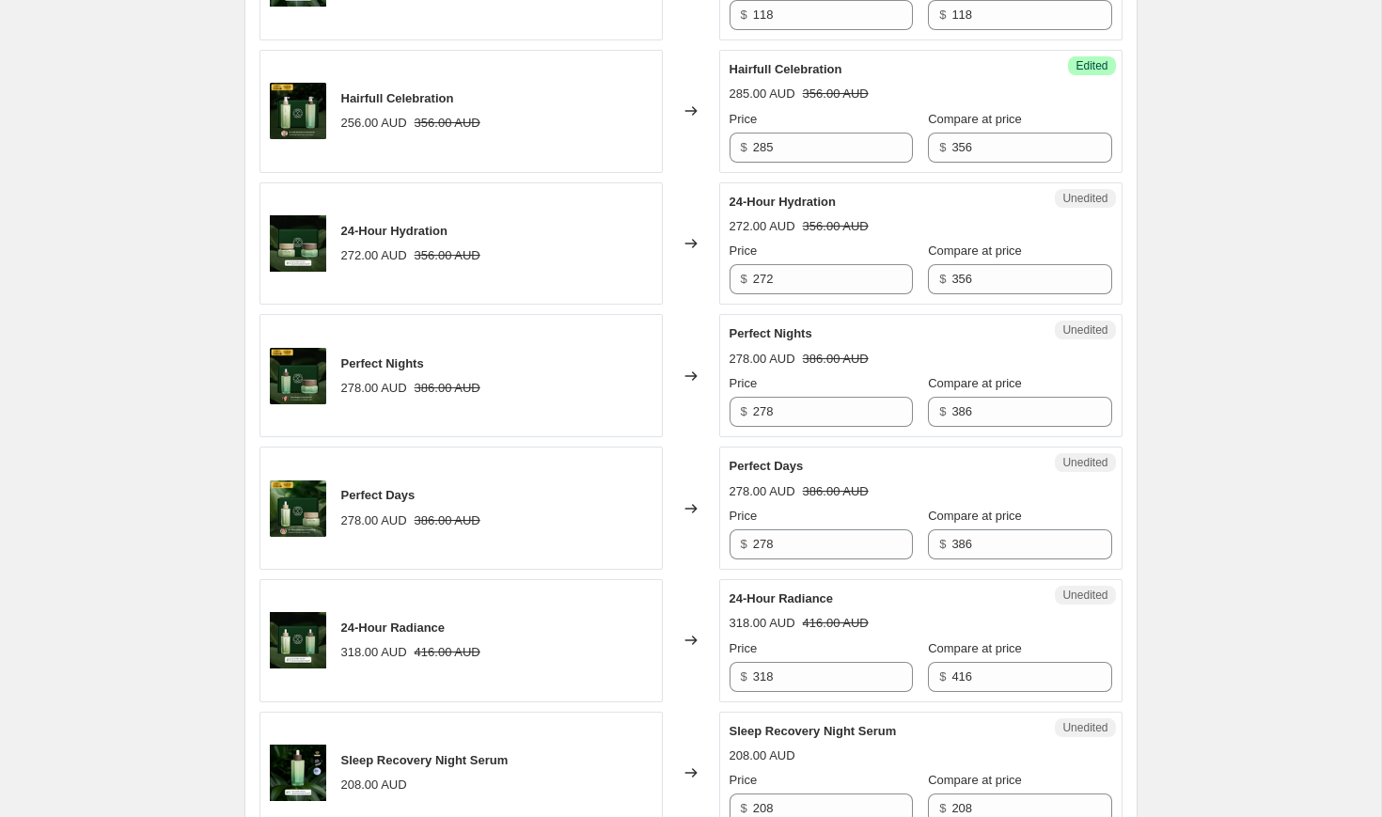
scroll to position [2173, 0]
click at [1036, 293] on input "356" at bounding box center [1031, 278] width 160 height 30
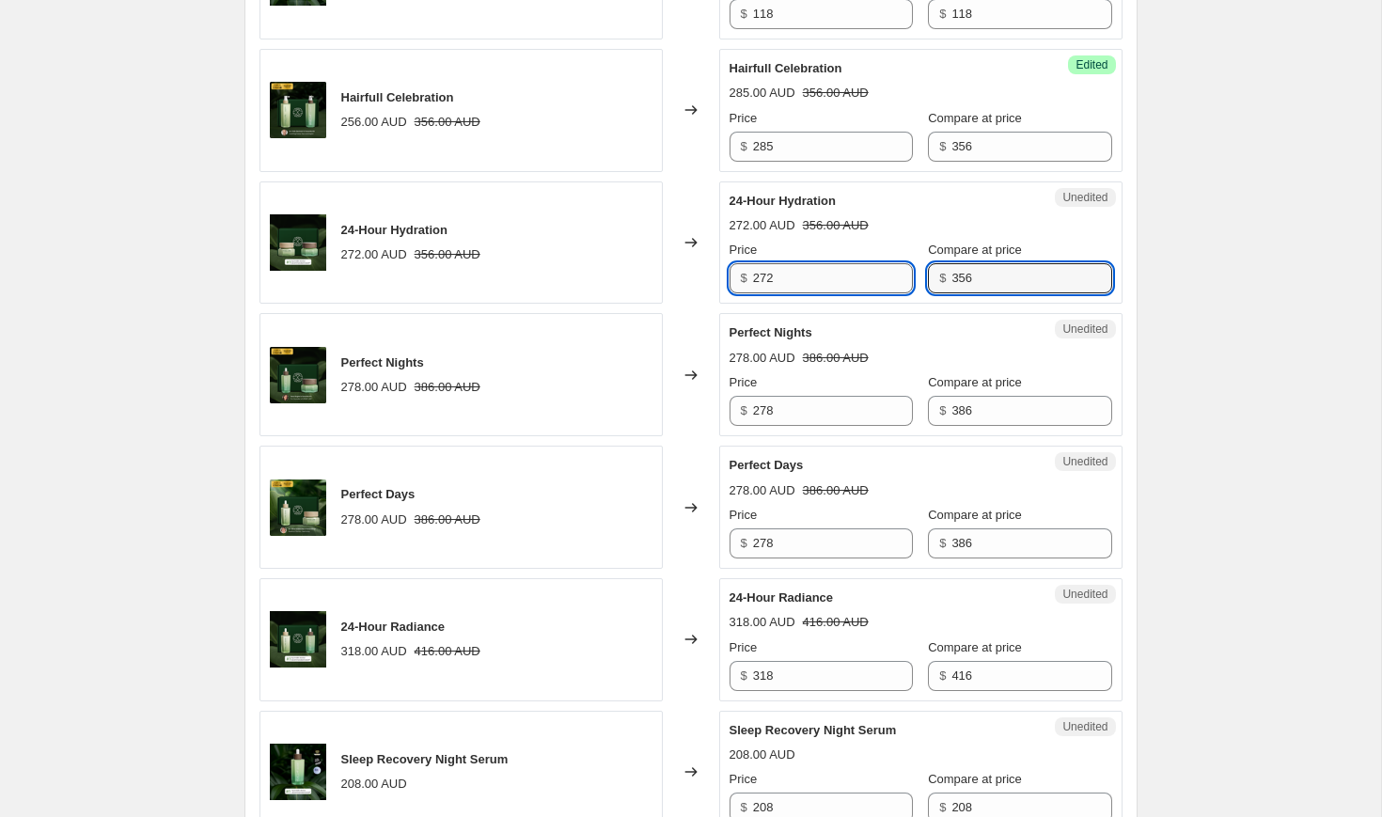
click at [807, 293] on input "272" at bounding box center [833, 278] width 160 height 30
type input "303"
click at [968, 259] on label "Compare at price" at bounding box center [975, 250] width 94 height 19
click at [968, 293] on input "356" at bounding box center [1031, 278] width 160 height 30
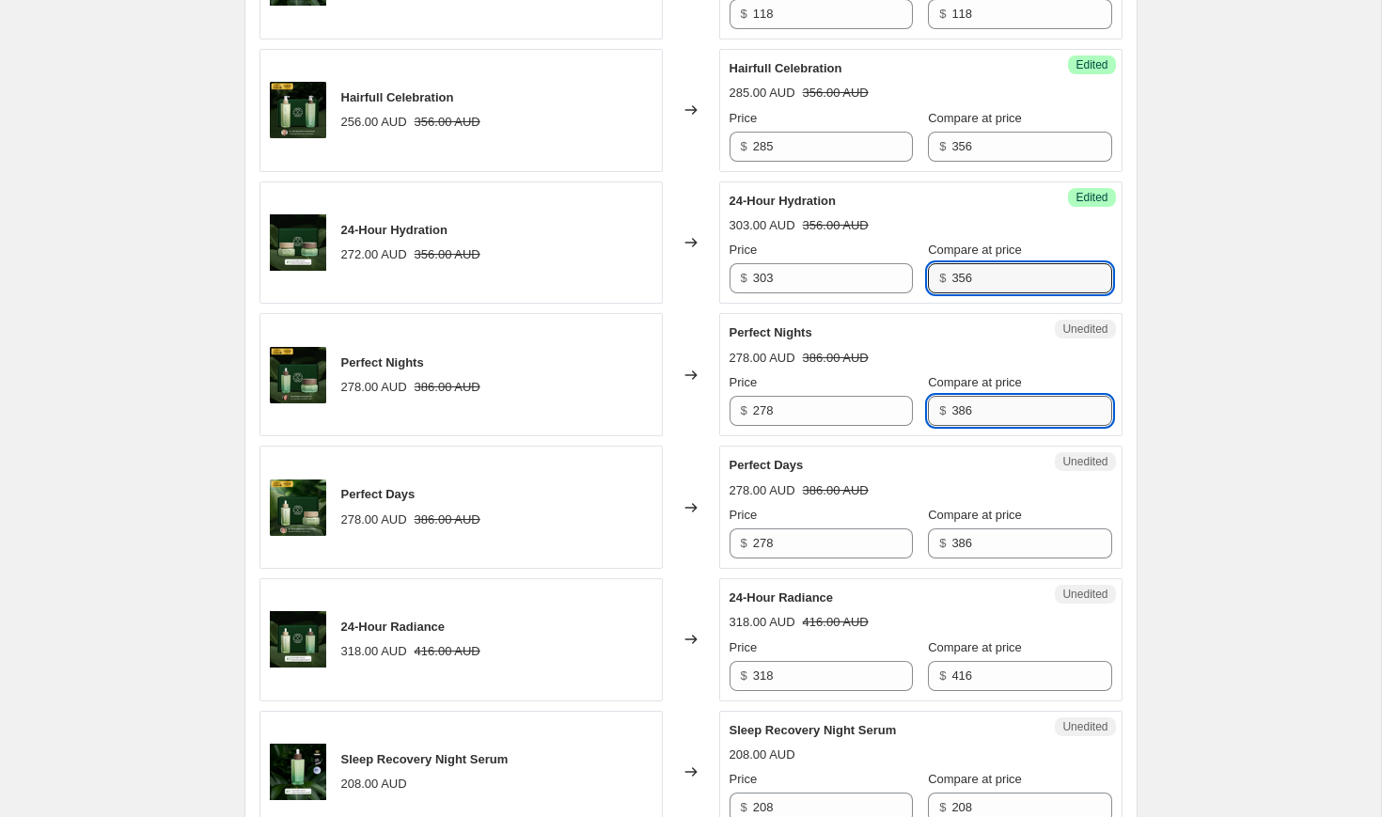
click at [978, 426] on input "386" at bounding box center [1031, 411] width 160 height 30
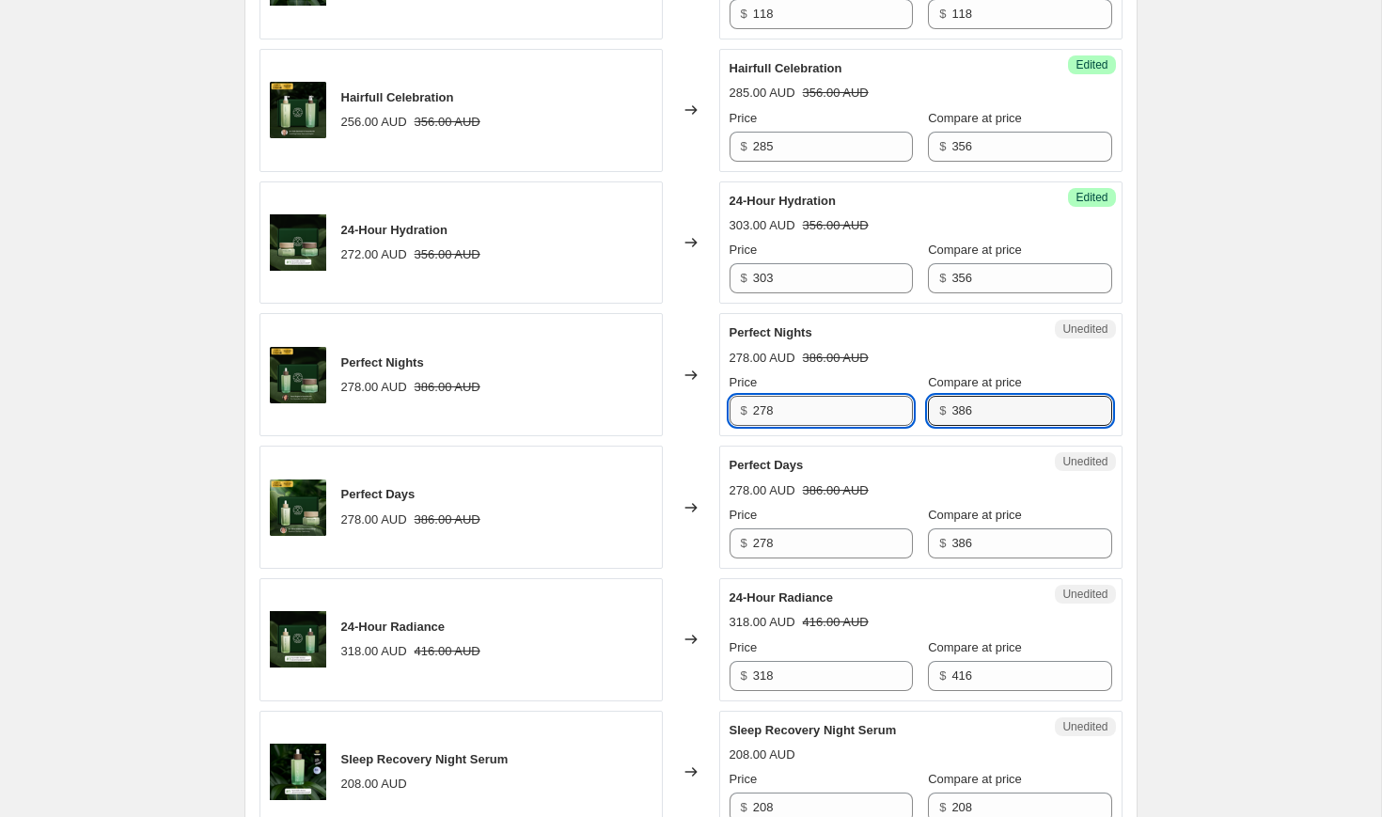
click at [835, 426] on input "278" at bounding box center [833, 411] width 160 height 30
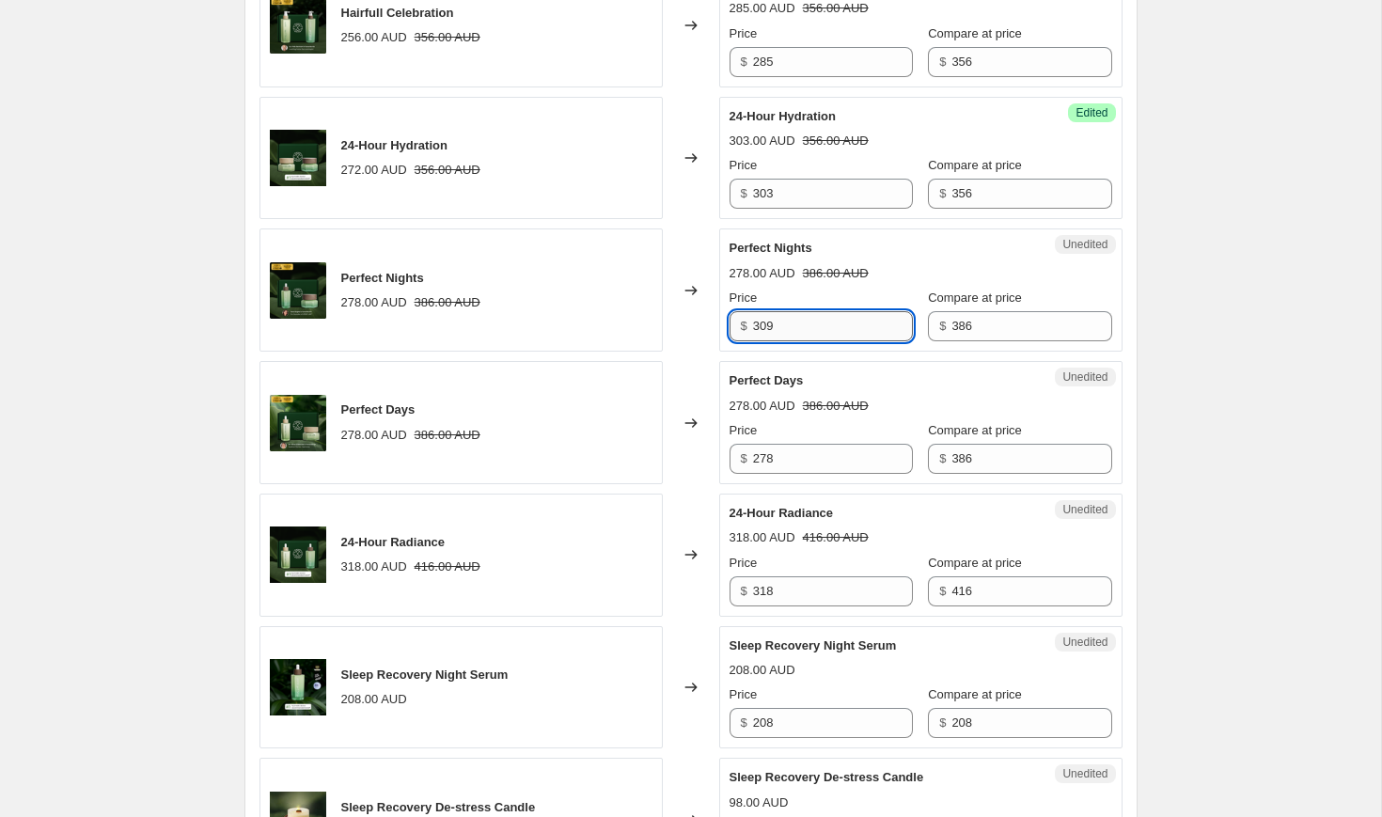
scroll to position [2265, 0]
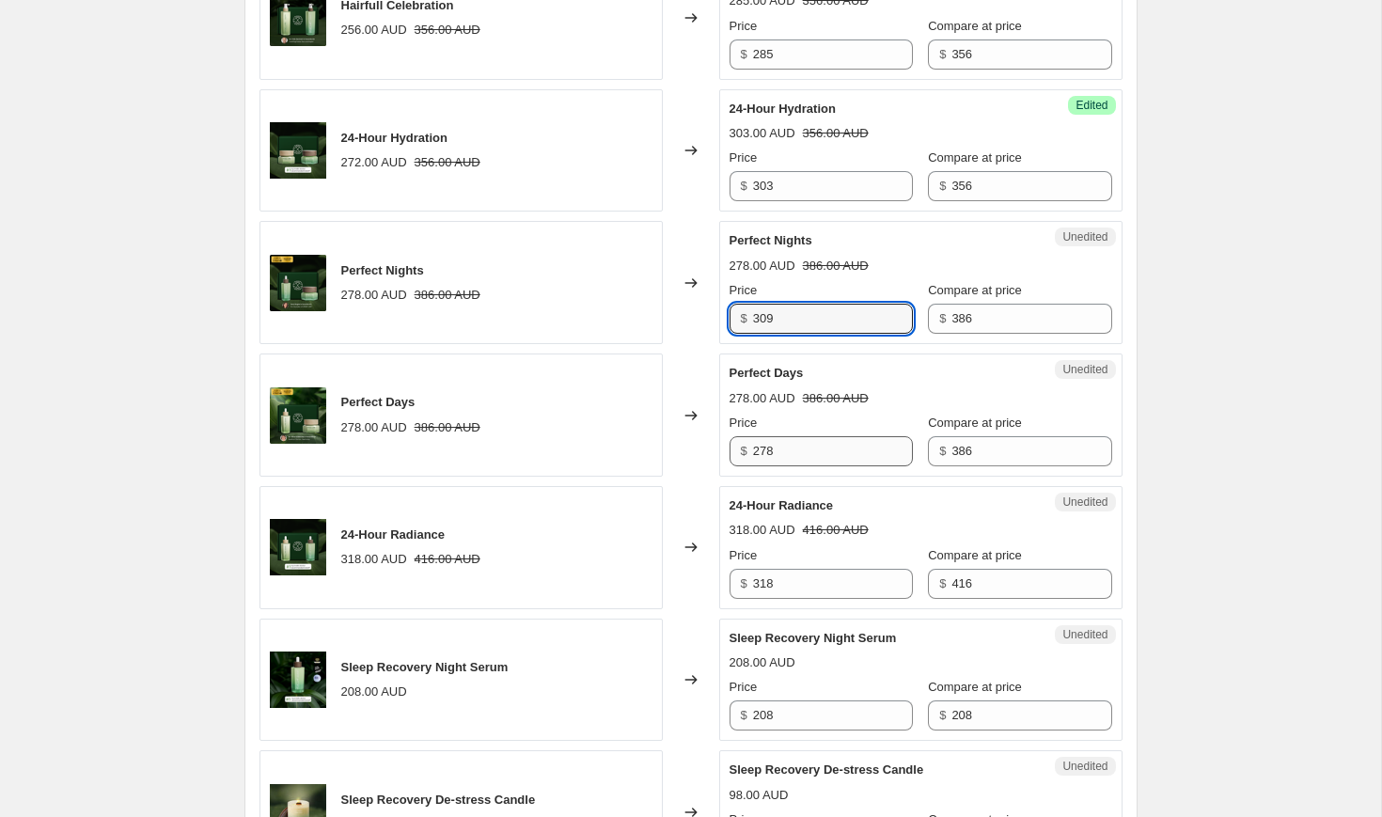
type input "309"
click at [822, 466] on input "278" at bounding box center [833, 451] width 160 height 30
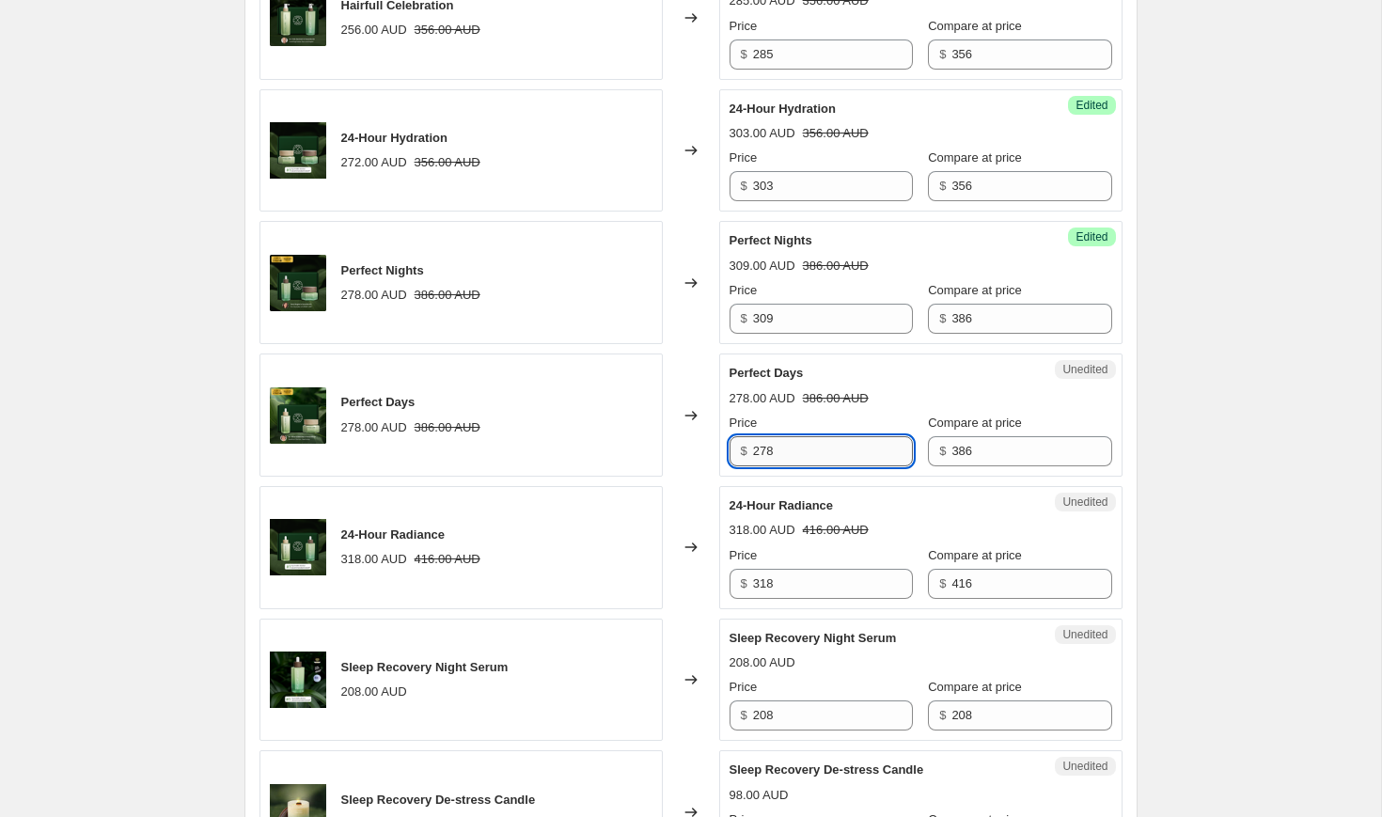
paste input "309"
type input "309"
click at [845, 408] on strike "386.00 AUD" at bounding box center [836, 398] width 66 height 19
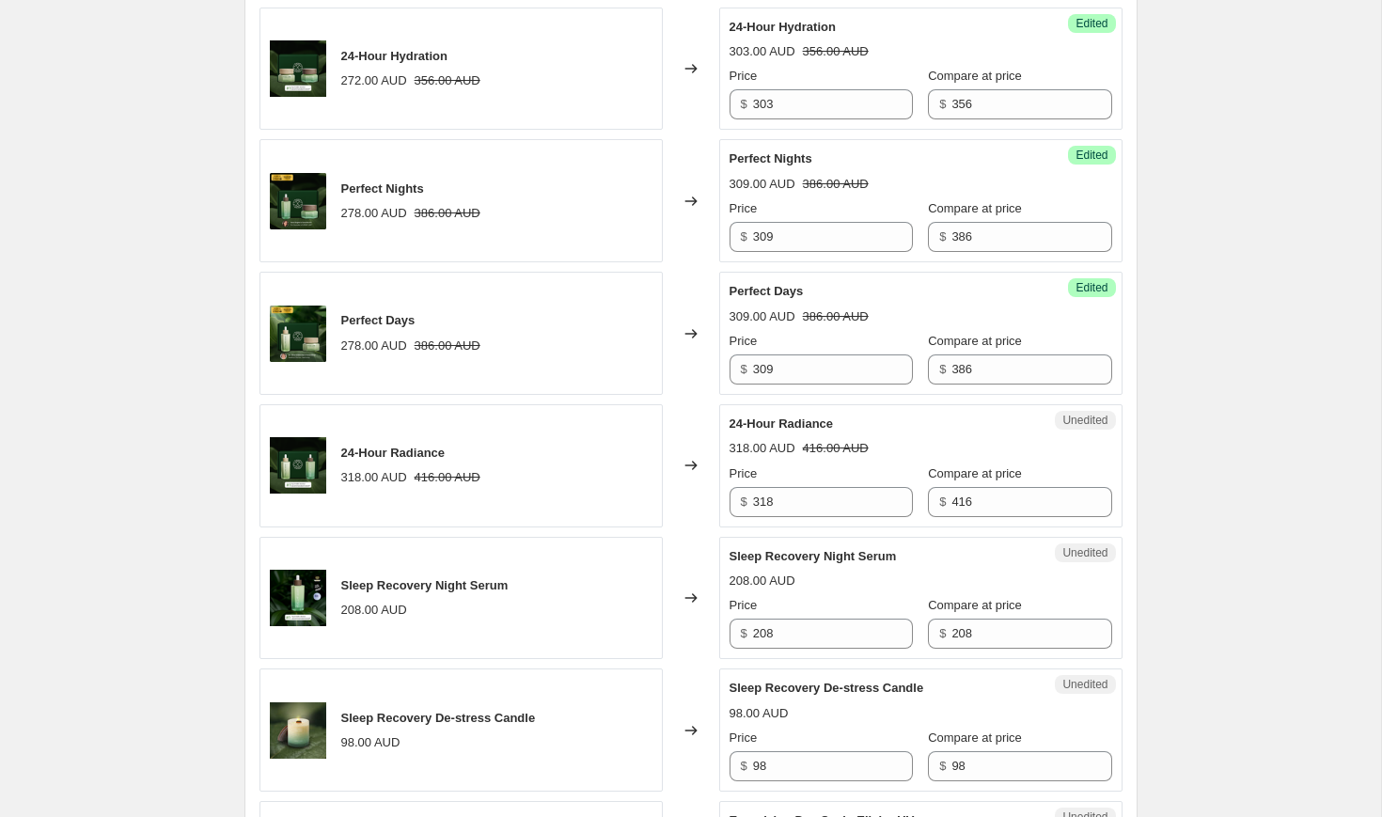
scroll to position [2387, 0]
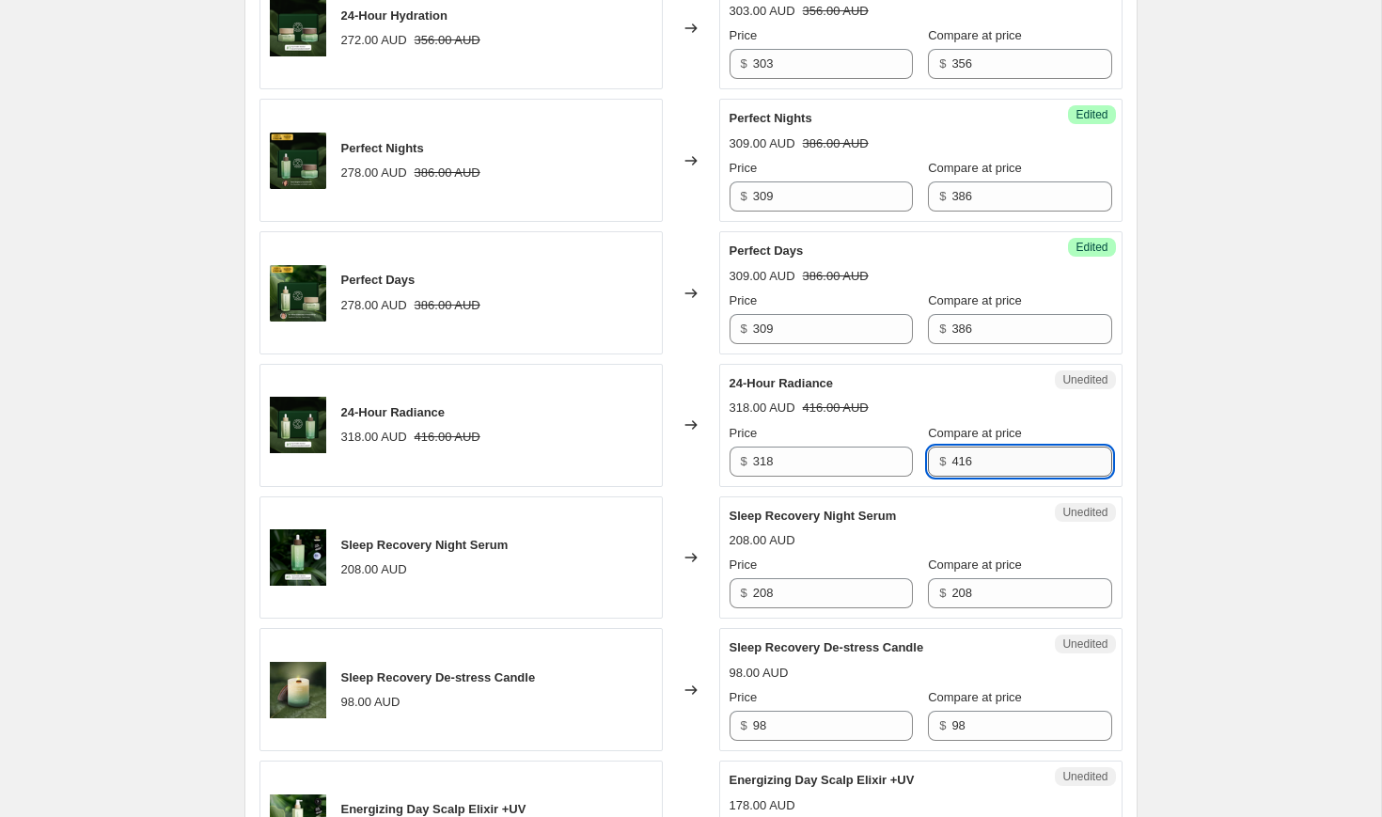
click at [965, 477] on input "416" at bounding box center [1031, 462] width 160 height 30
click at [801, 477] on input "318" at bounding box center [833, 462] width 160 height 30
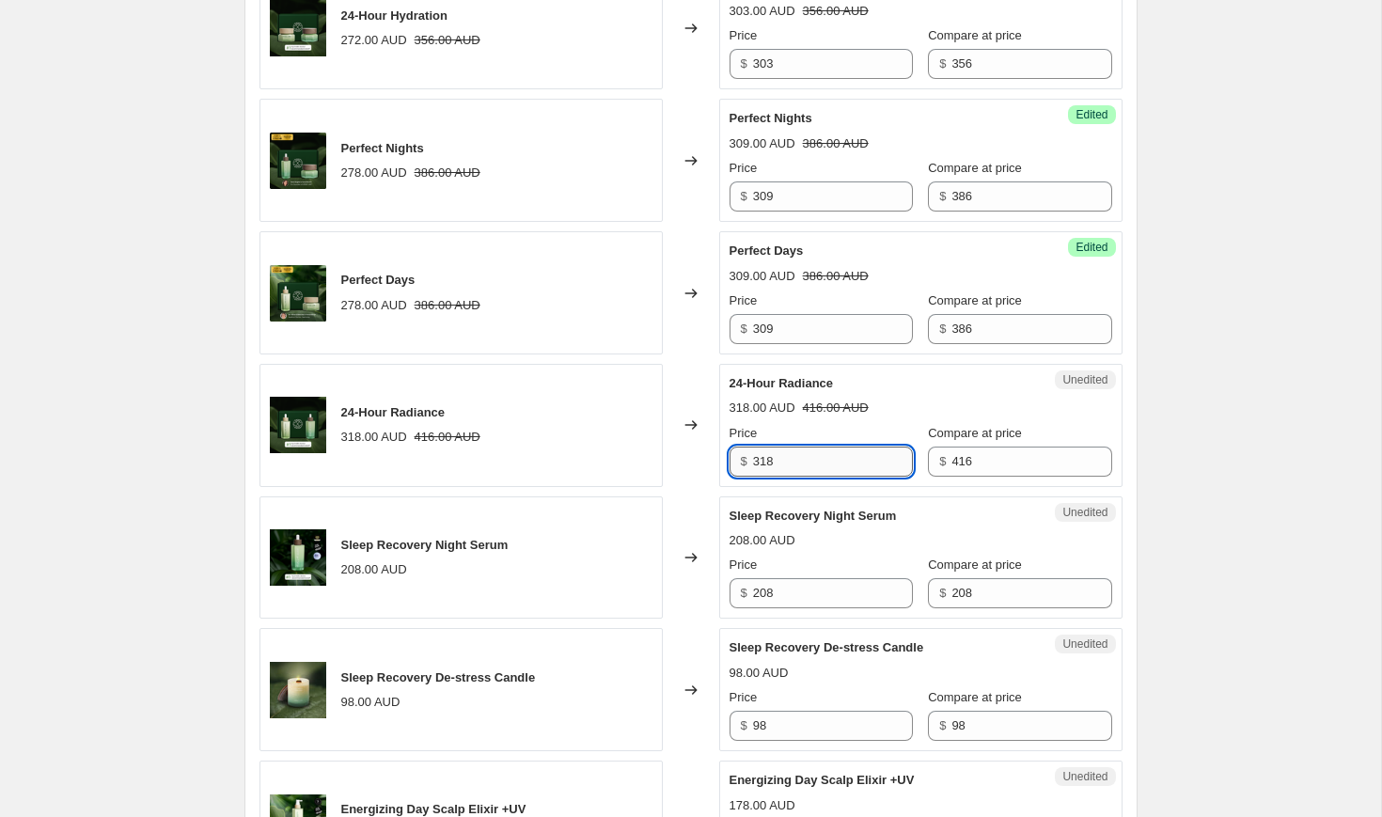
click at [801, 477] on input "318" at bounding box center [833, 462] width 160 height 30
type input "354"
click at [844, 417] on strike "416.00 AUD" at bounding box center [836, 408] width 66 height 19
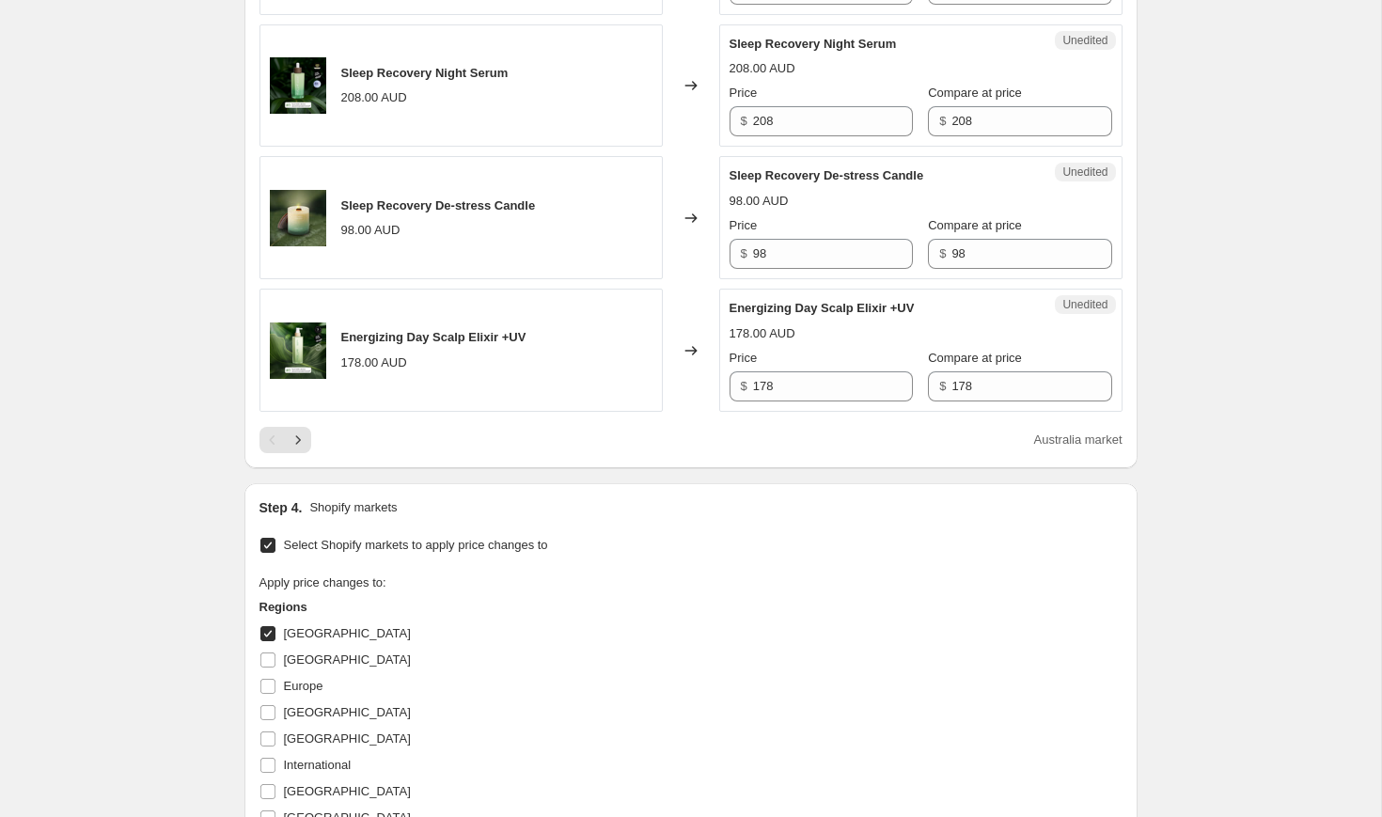
scroll to position [2873, 0]
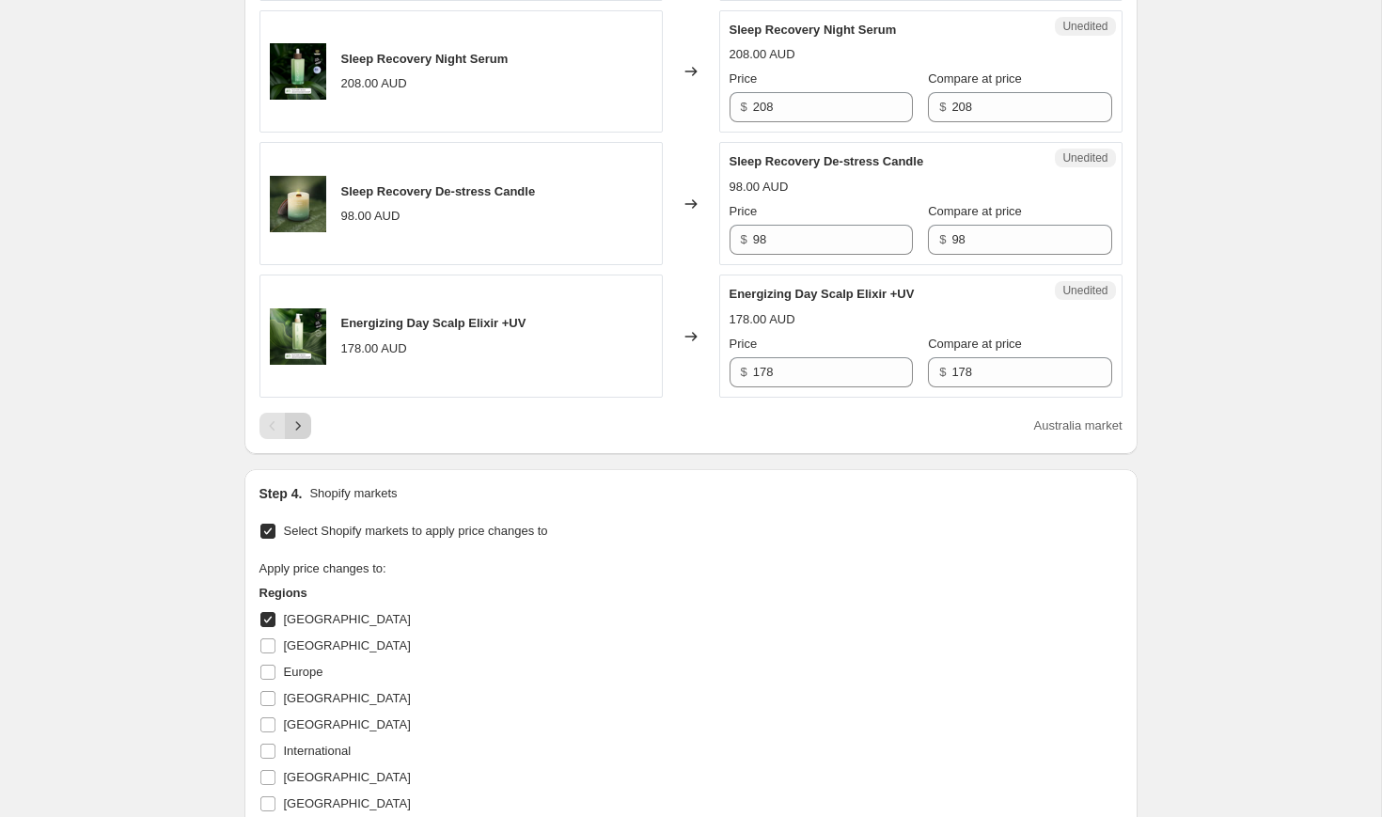
click at [294, 435] on icon "Next" at bounding box center [298, 426] width 19 height 19
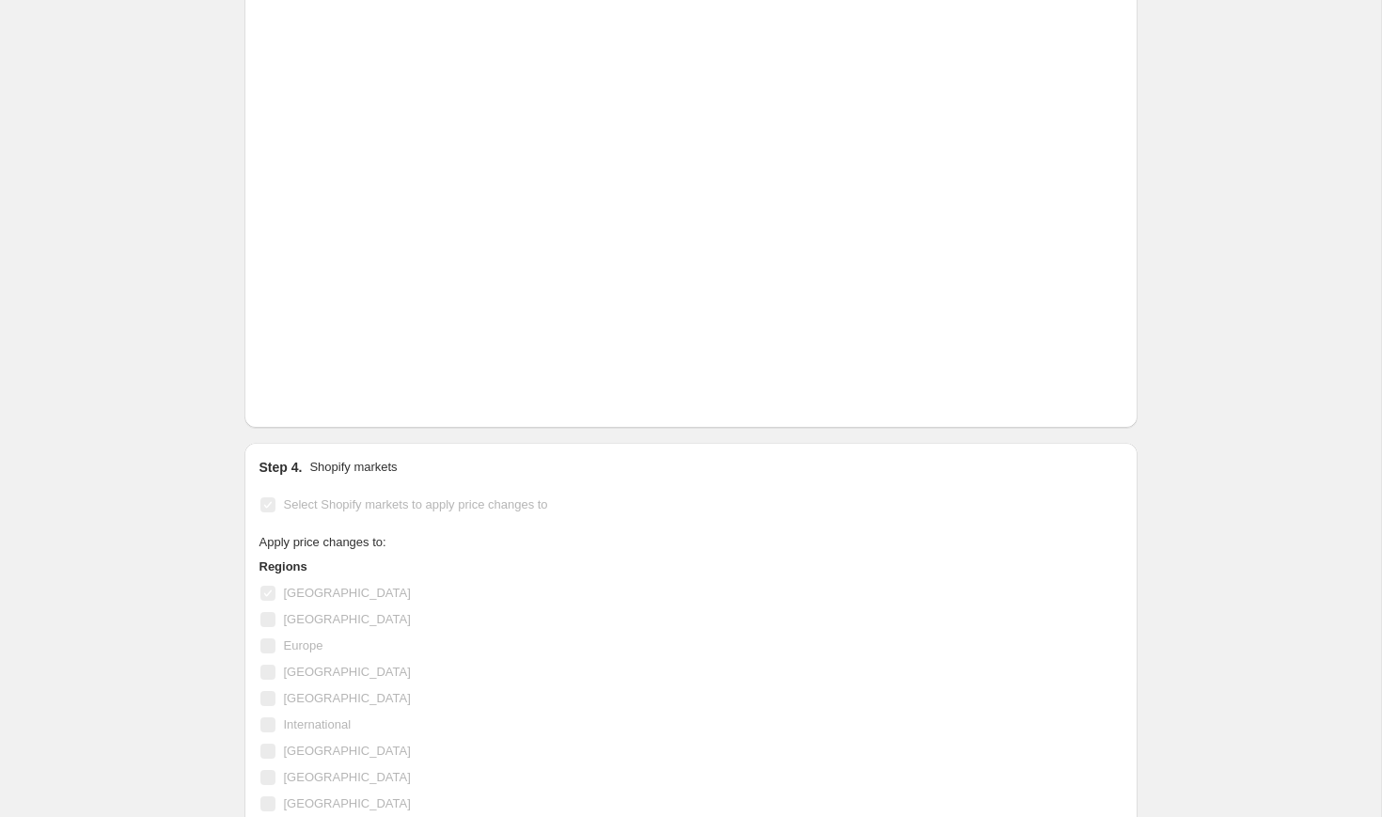
scroll to position [2902, 0]
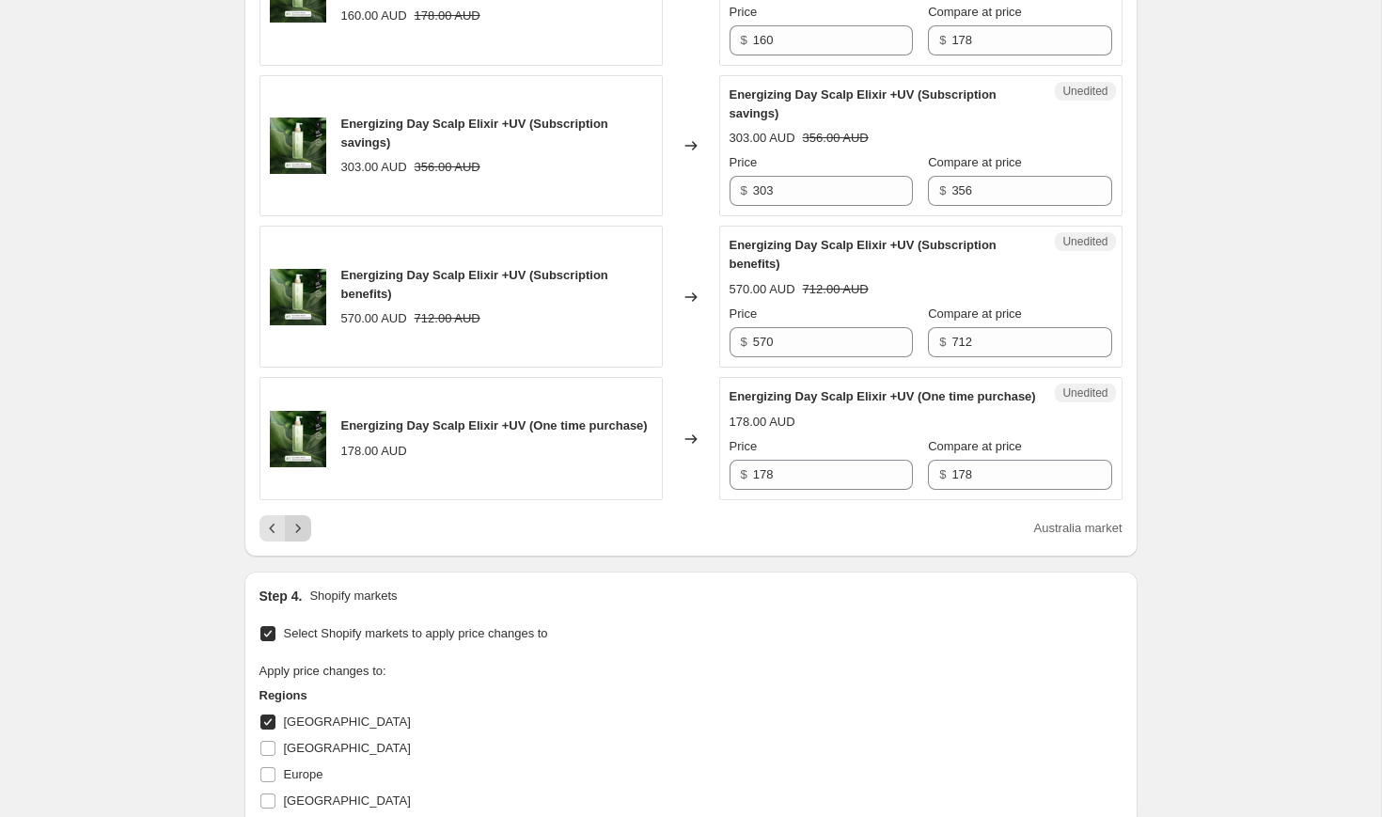
click at [290, 538] on icon "Next" at bounding box center [298, 528] width 19 height 19
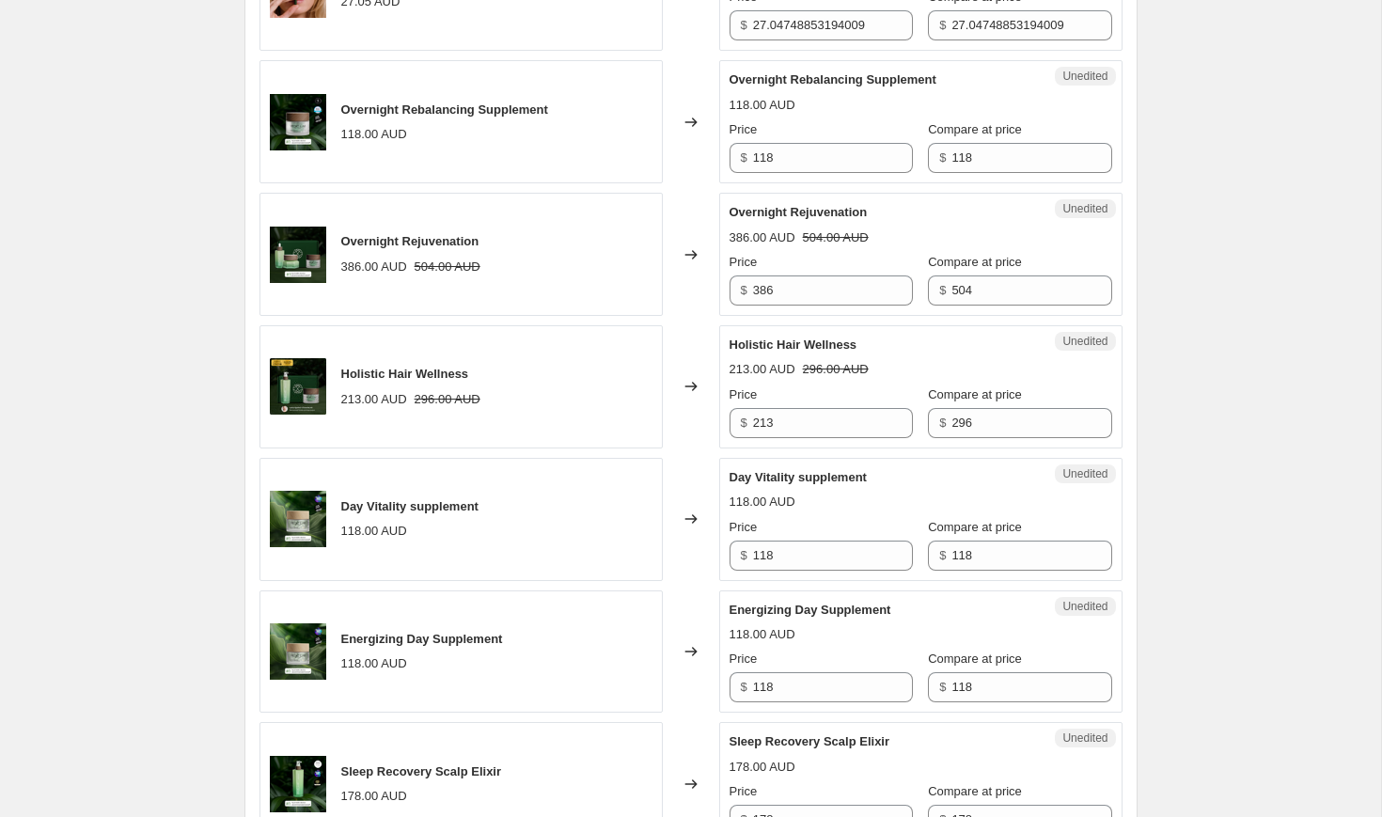
scroll to position [1744, 0]
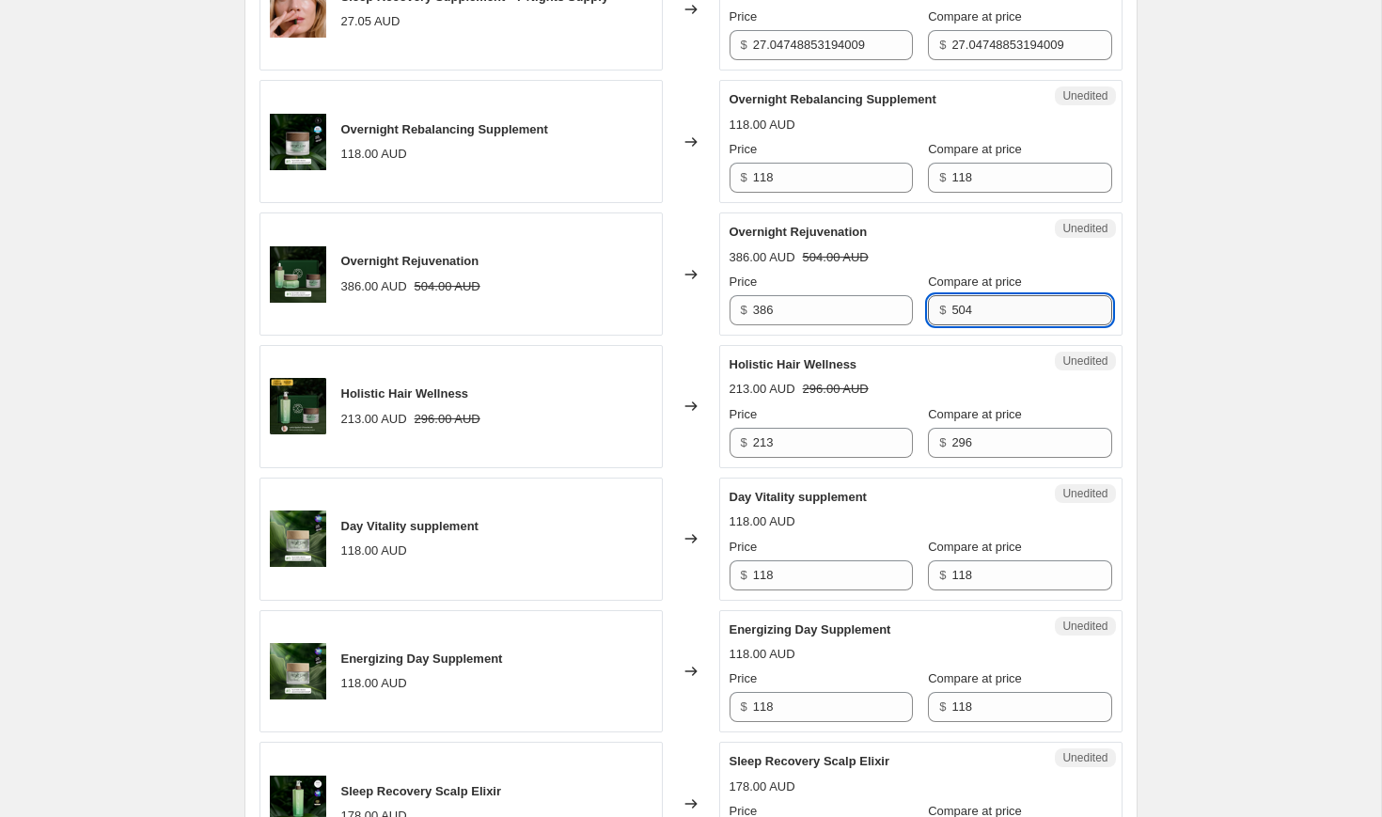
click at [1004, 325] on input "504" at bounding box center [1031, 310] width 160 height 30
click at [809, 325] on input "386" at bounding box center [833, 310] width 160 height 30
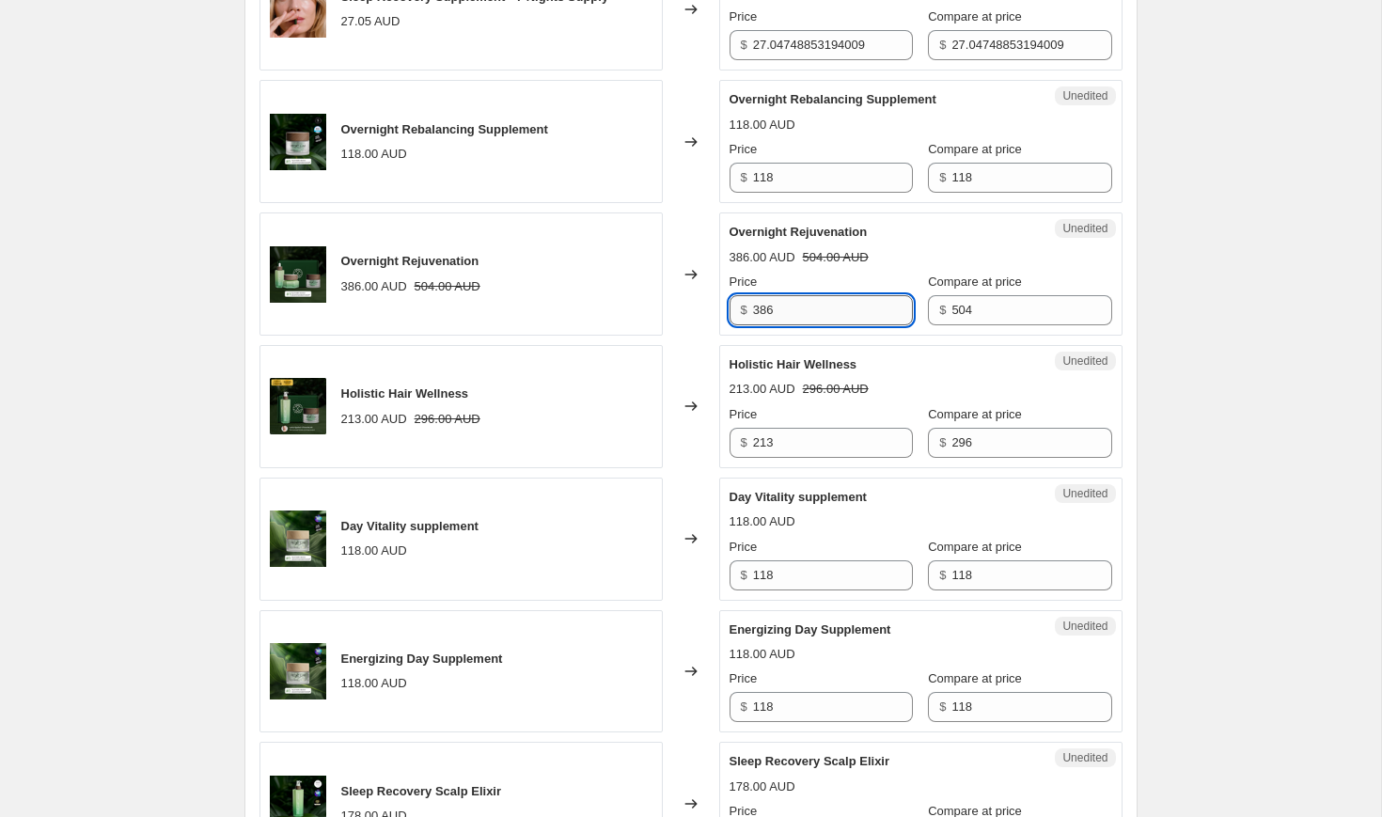
click at [809, 325] on input "386" at bounding box center [833, 310] width 160 height 30
type input "428"
click at [982, 458] on input "296" at bounding box center [1031, 443] width 160 height 30
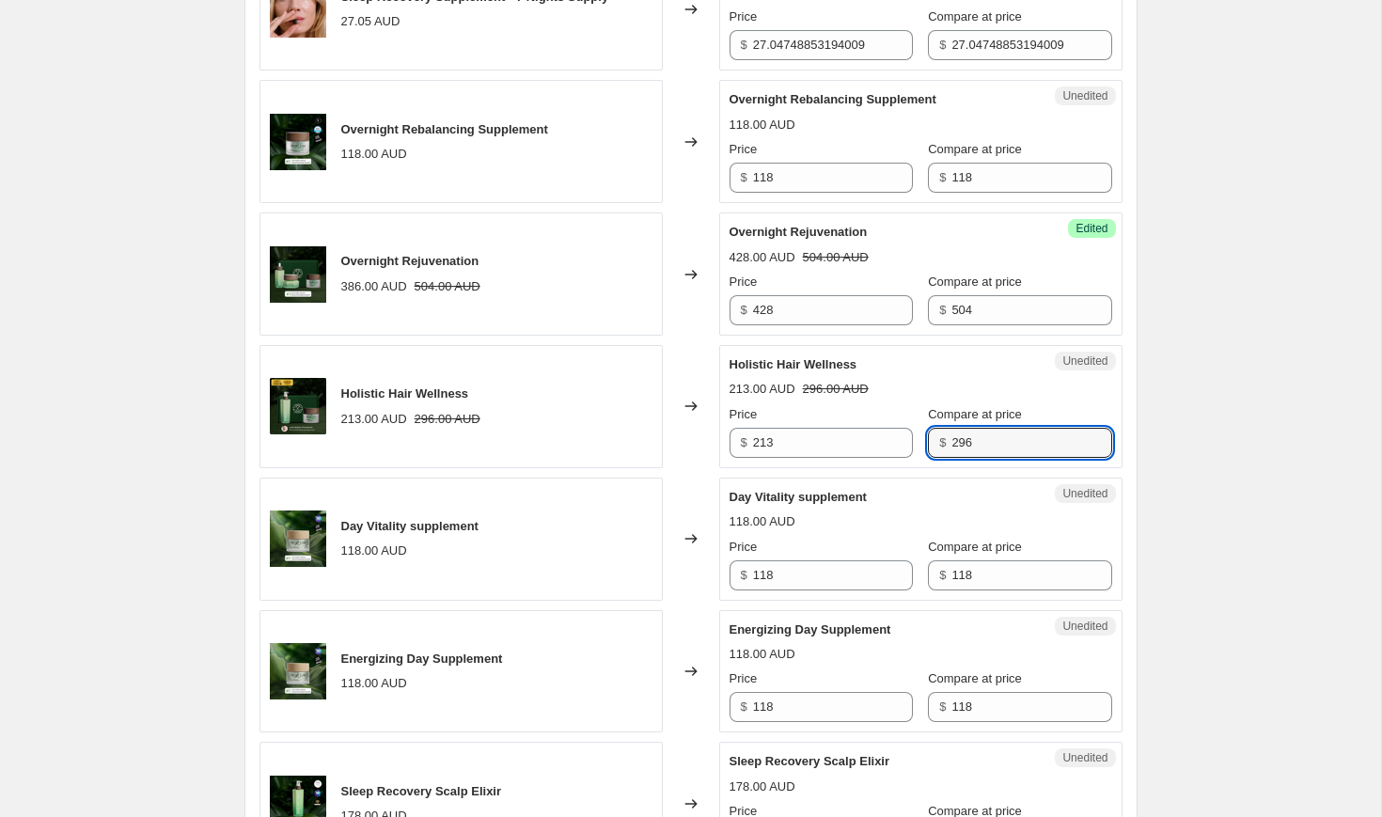
scroll to position [1816, 0]
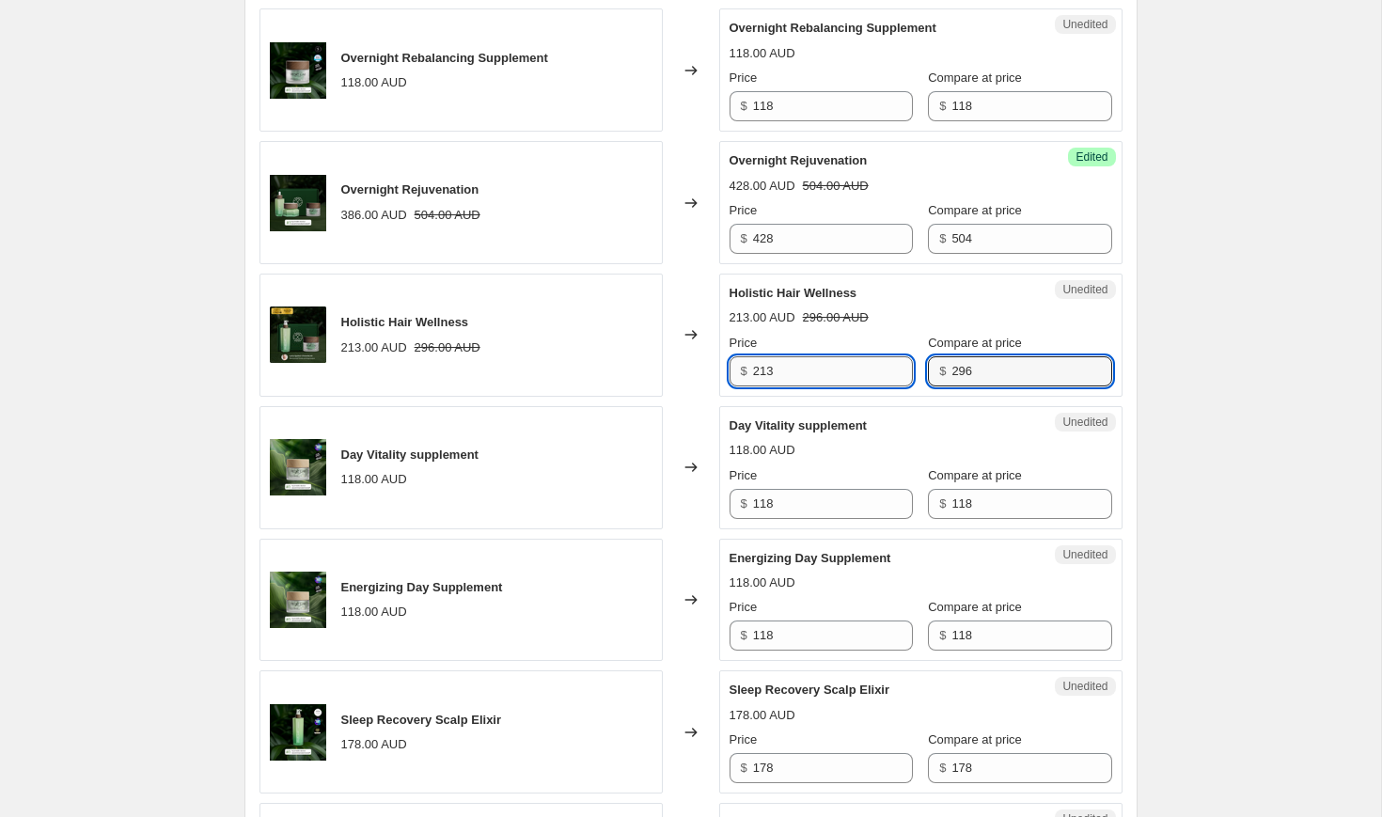
click at [809, 386] on input "213" at bounding box center [833, 371] width 160 height 30
type input "237"
click at [1026, 386] on div "Holistic Hair Wellness 23.00 AUD 296.00 AUD Price $ 237 Compare at price $ 296" at bounding box center [921, 335] width 383 height 102
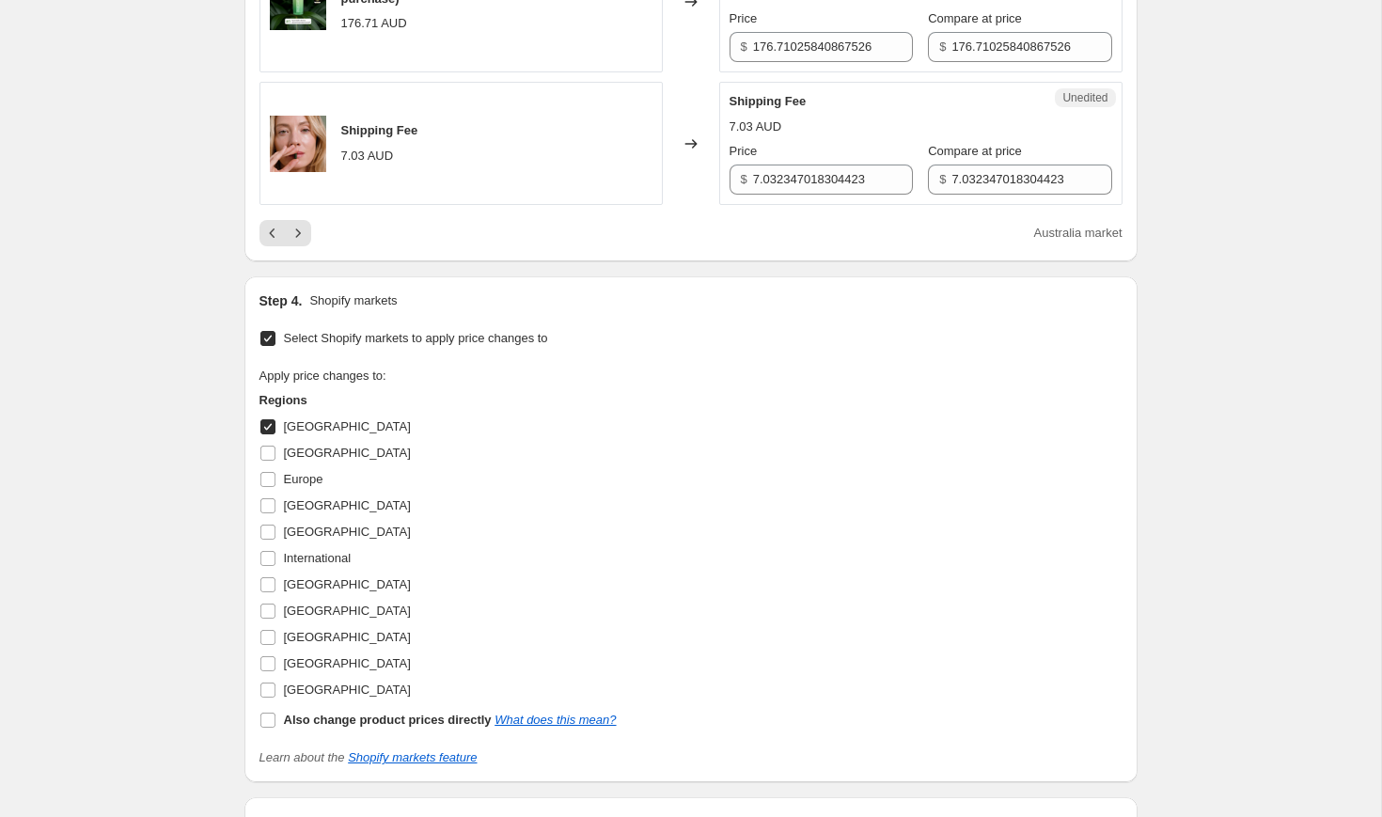
scroll to position [3151, 0]
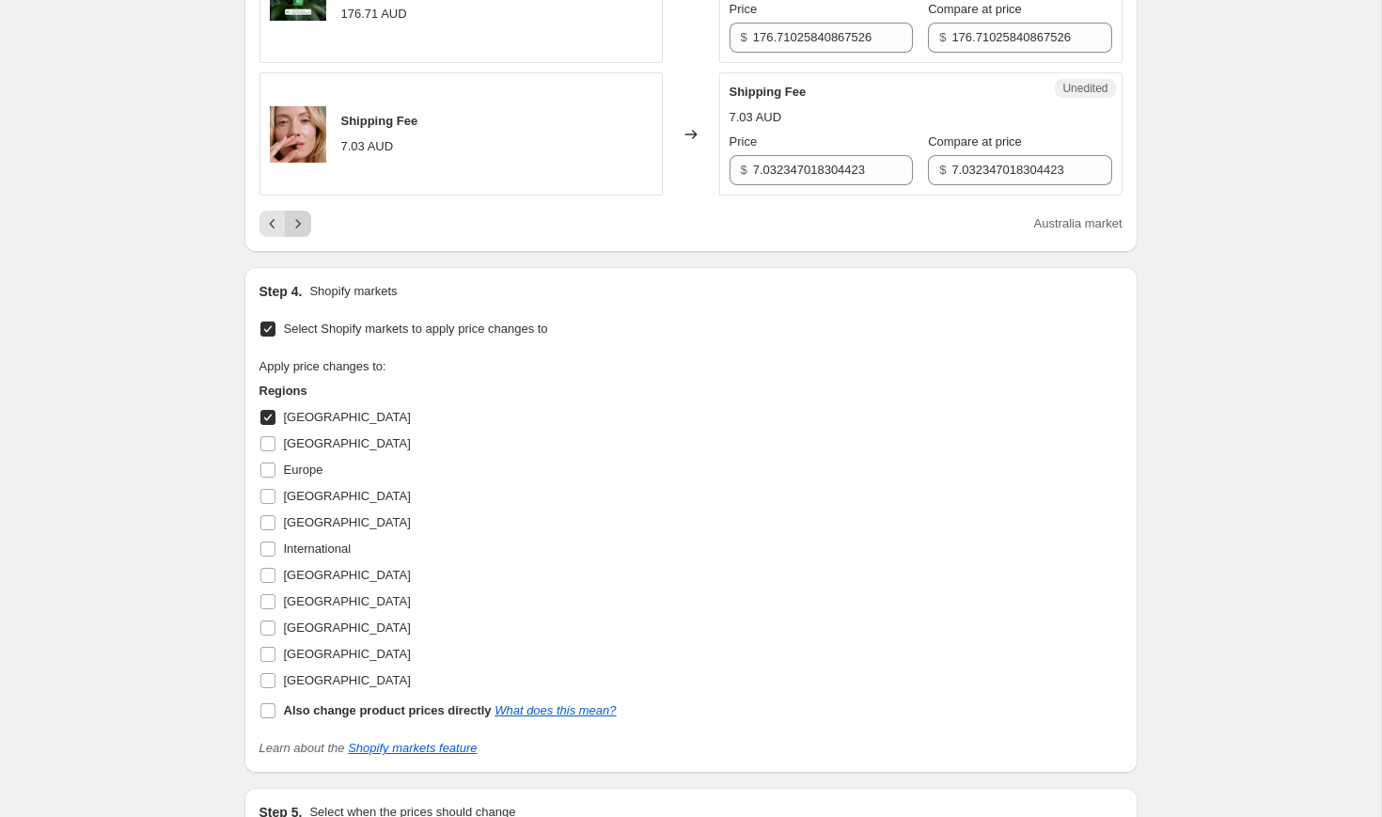
click at [307, 237] on button "Next" at bounding box center [298, 224] width 26 height 26
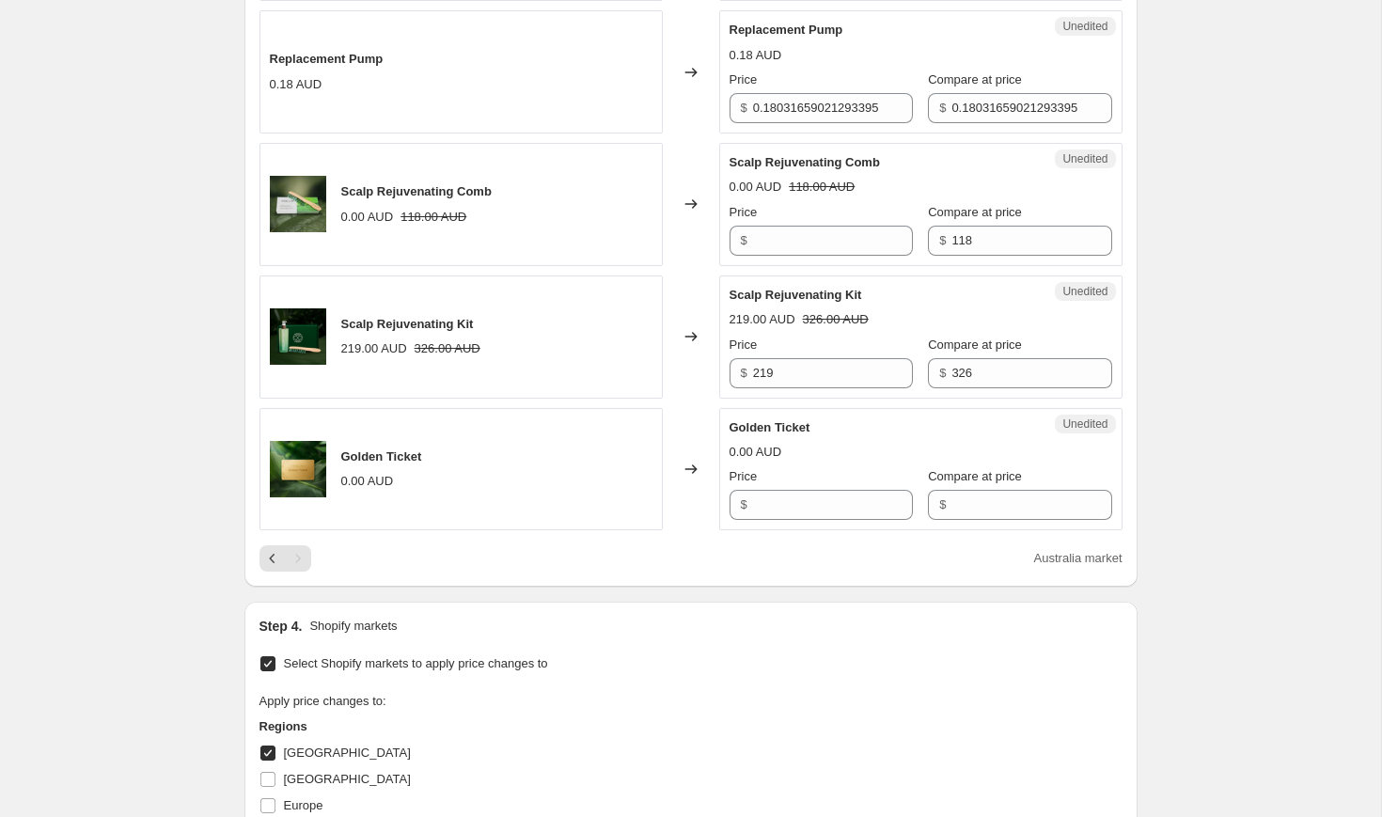
scroll to position [1932, 0]
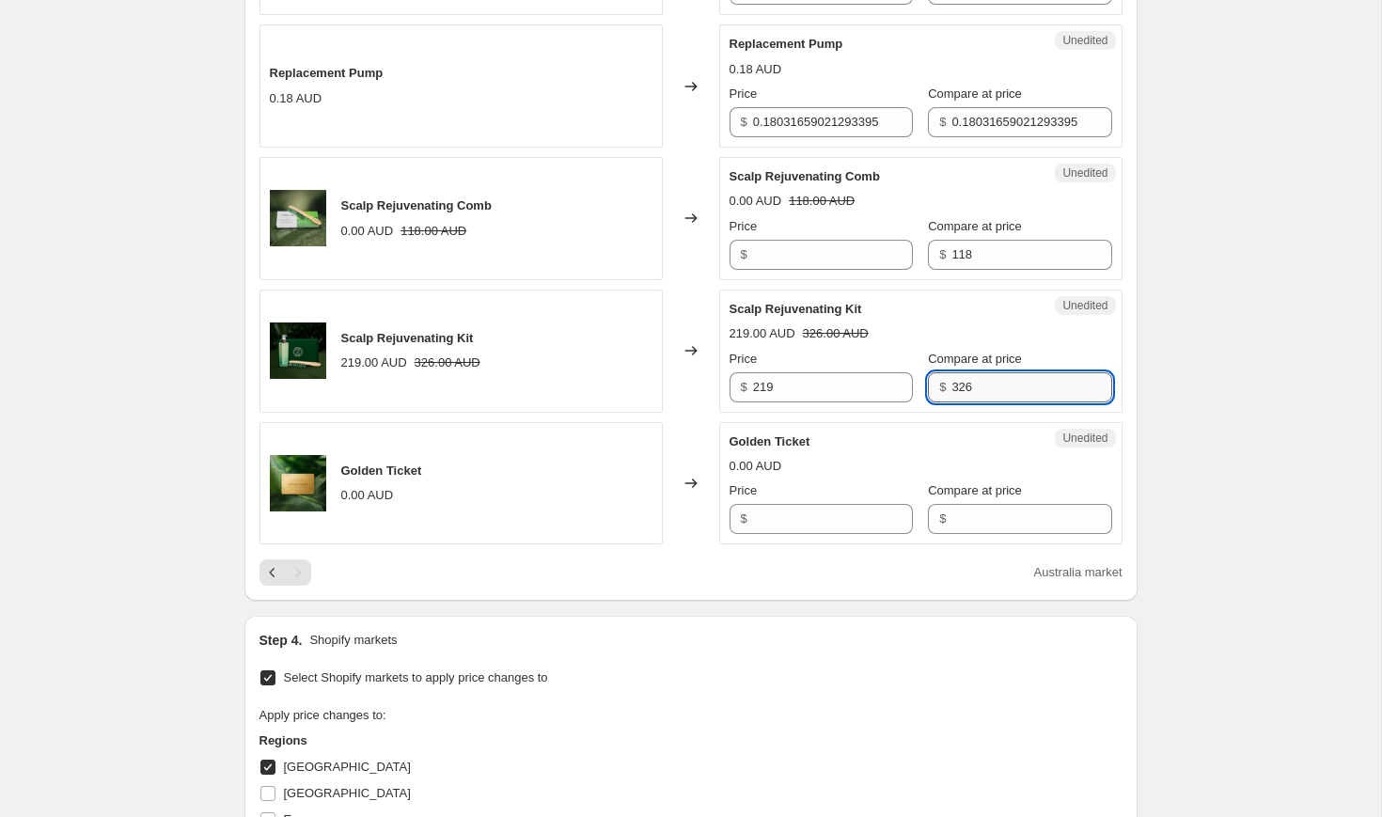
click at [965, 391] on input "326" at bounding box center [1031, 387] width 160 height 30
type input "326"
click at [806, 397] on input "219" at bounding box center [833, 387] width 160 height 30
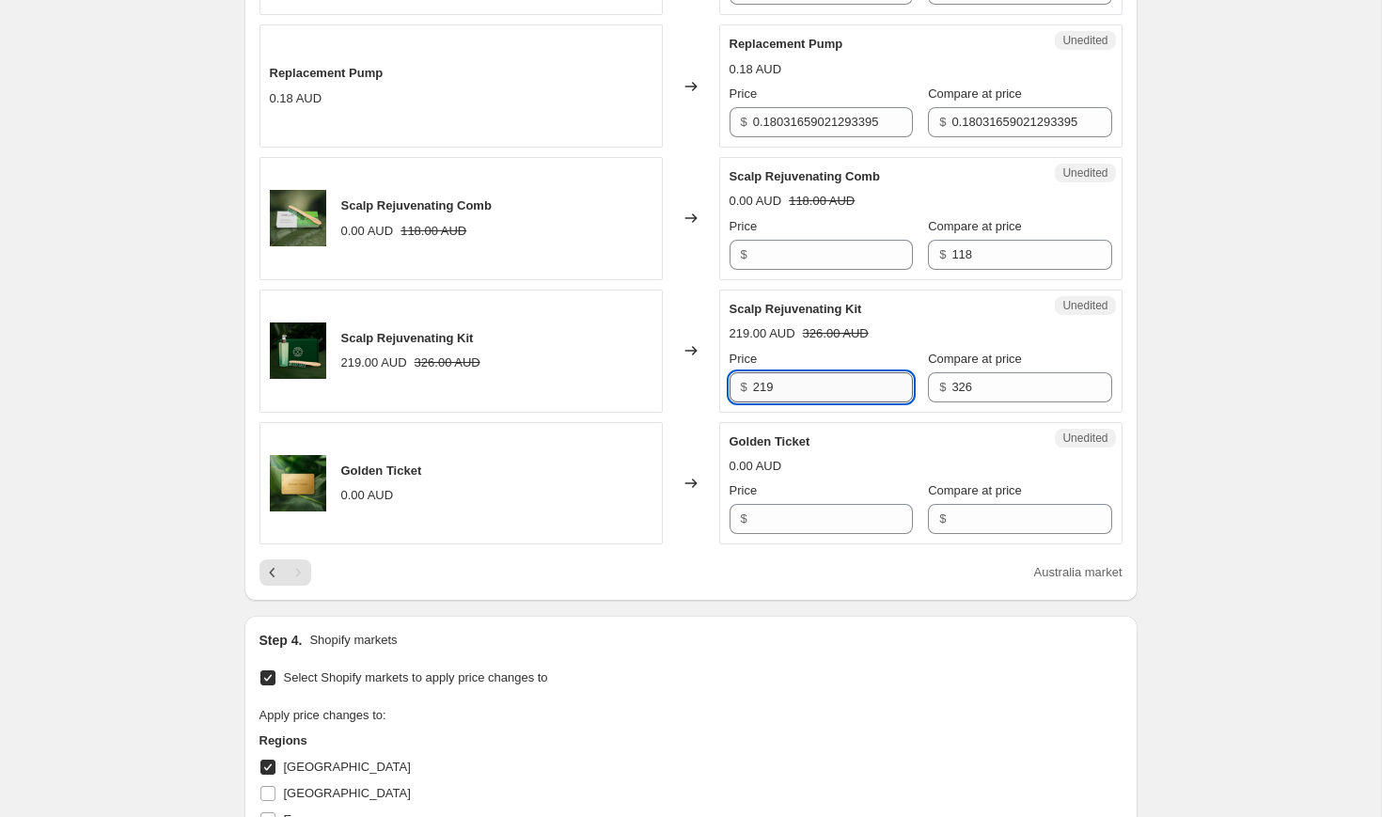
click at [806, 397] on input "219" at bounding box center [833, 387] width 160 height 30
type input "277"
click at [933, 329] on div "219.00 AUD 326.00 AUD" at bounding box center [921, 333] width 383 height 19
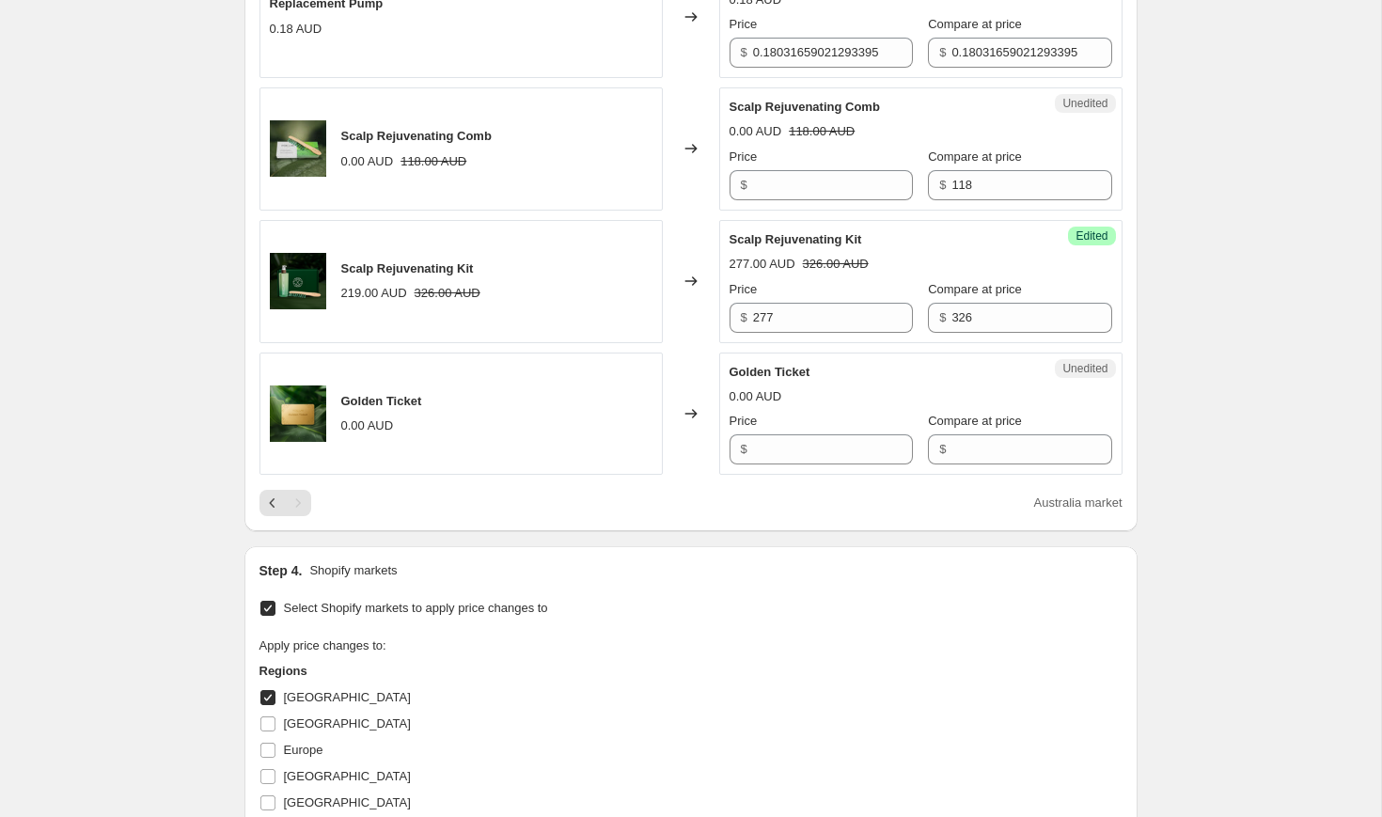
scroll to position [2003, 0]
click at [276, 507] on icon "Previous" at bounding box center [272, 502] width 19 height 19
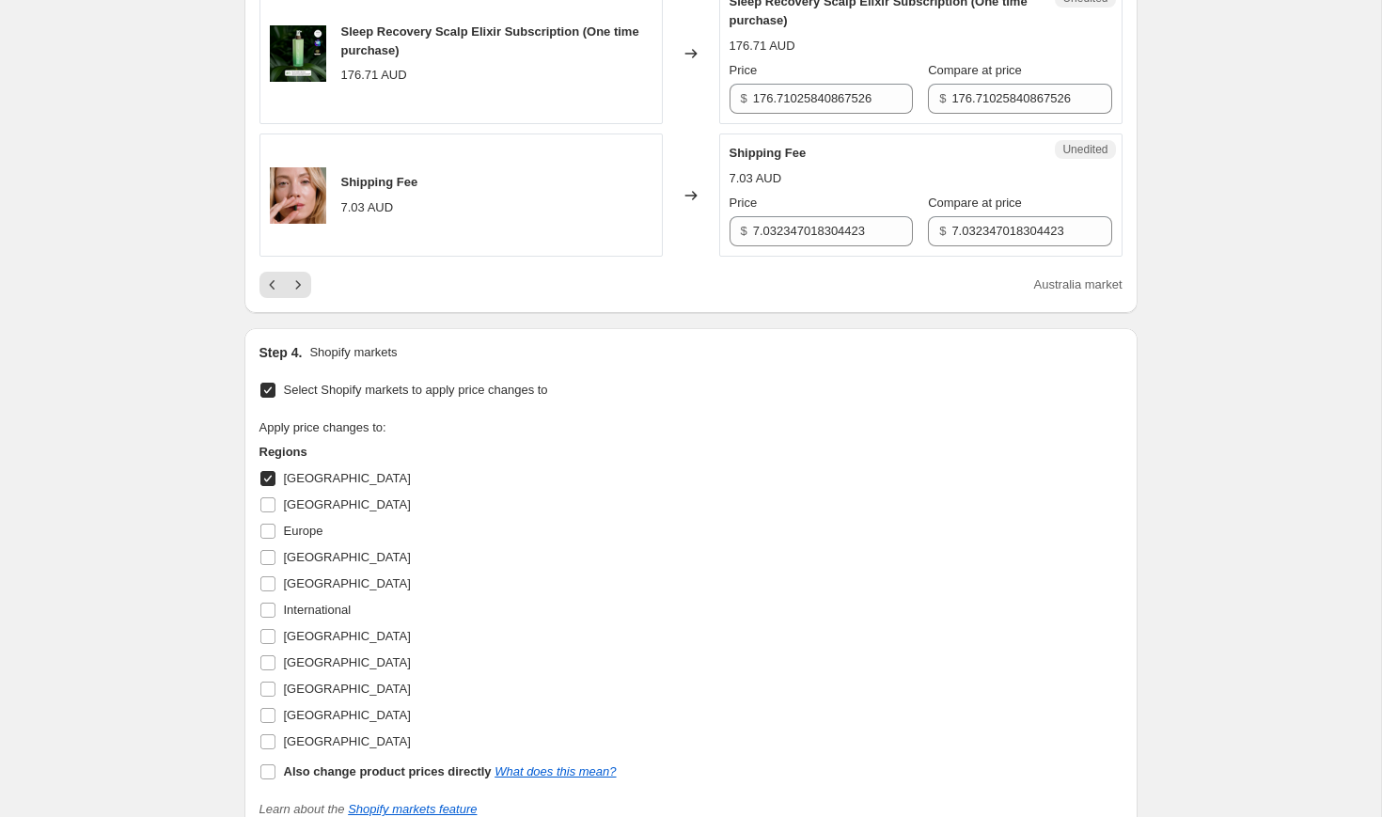
scroll to position [3106, 0]
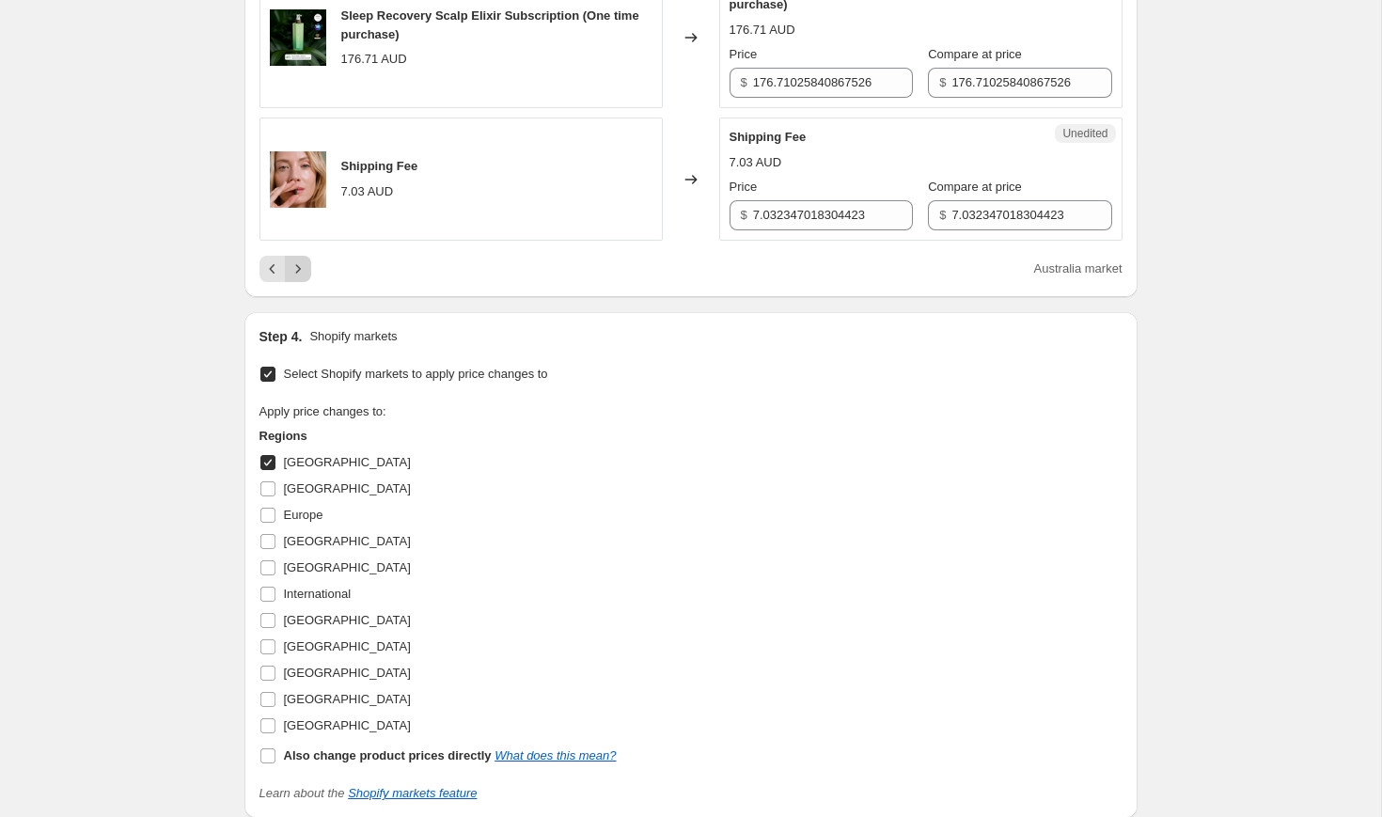
click at [305, 278] on icon "Next" at bounding box center [298, 268] width 19 height 19
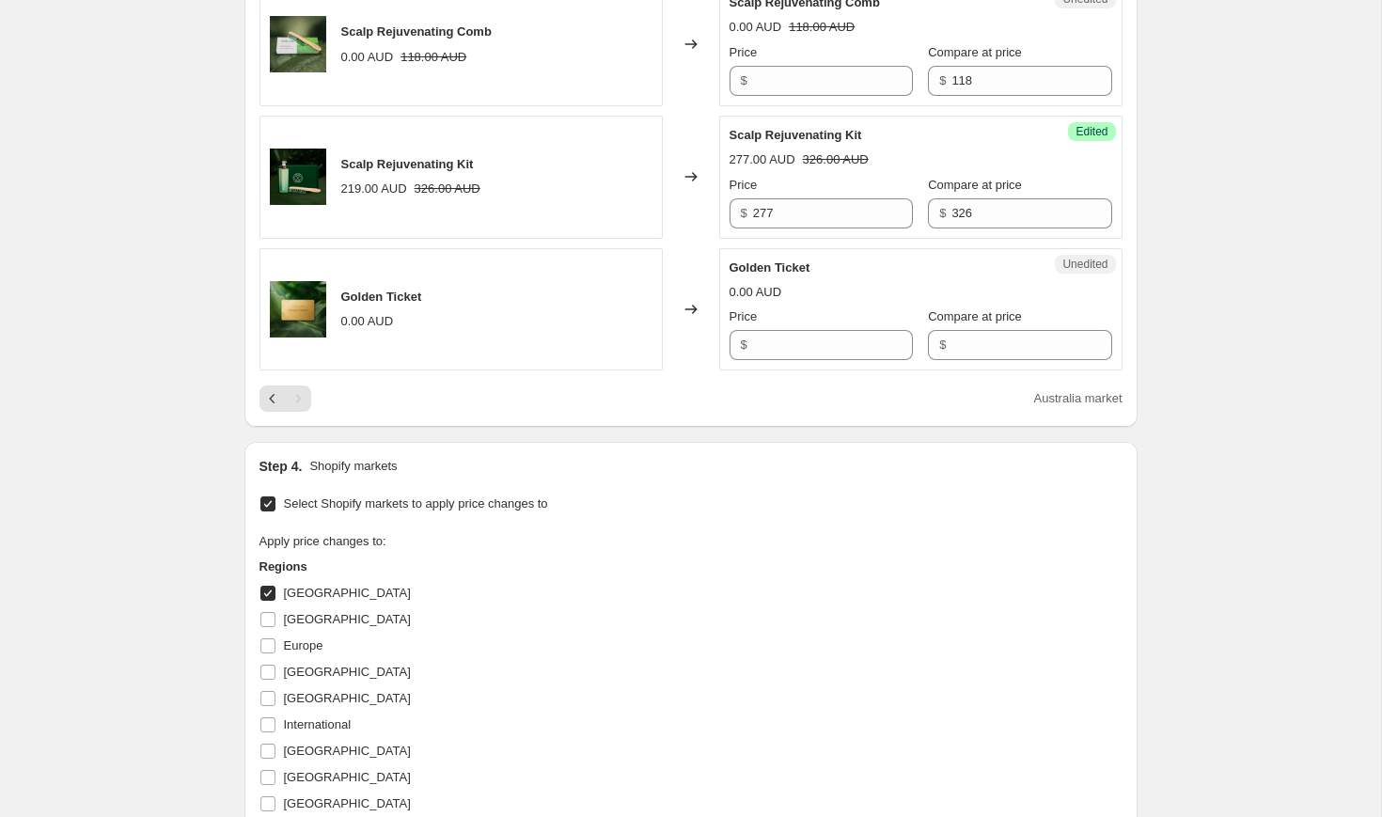
scroll to position [2104, 0]
click at [264, 409] on icon "Previous" at bounding box center [272, 400] width 19 height 19
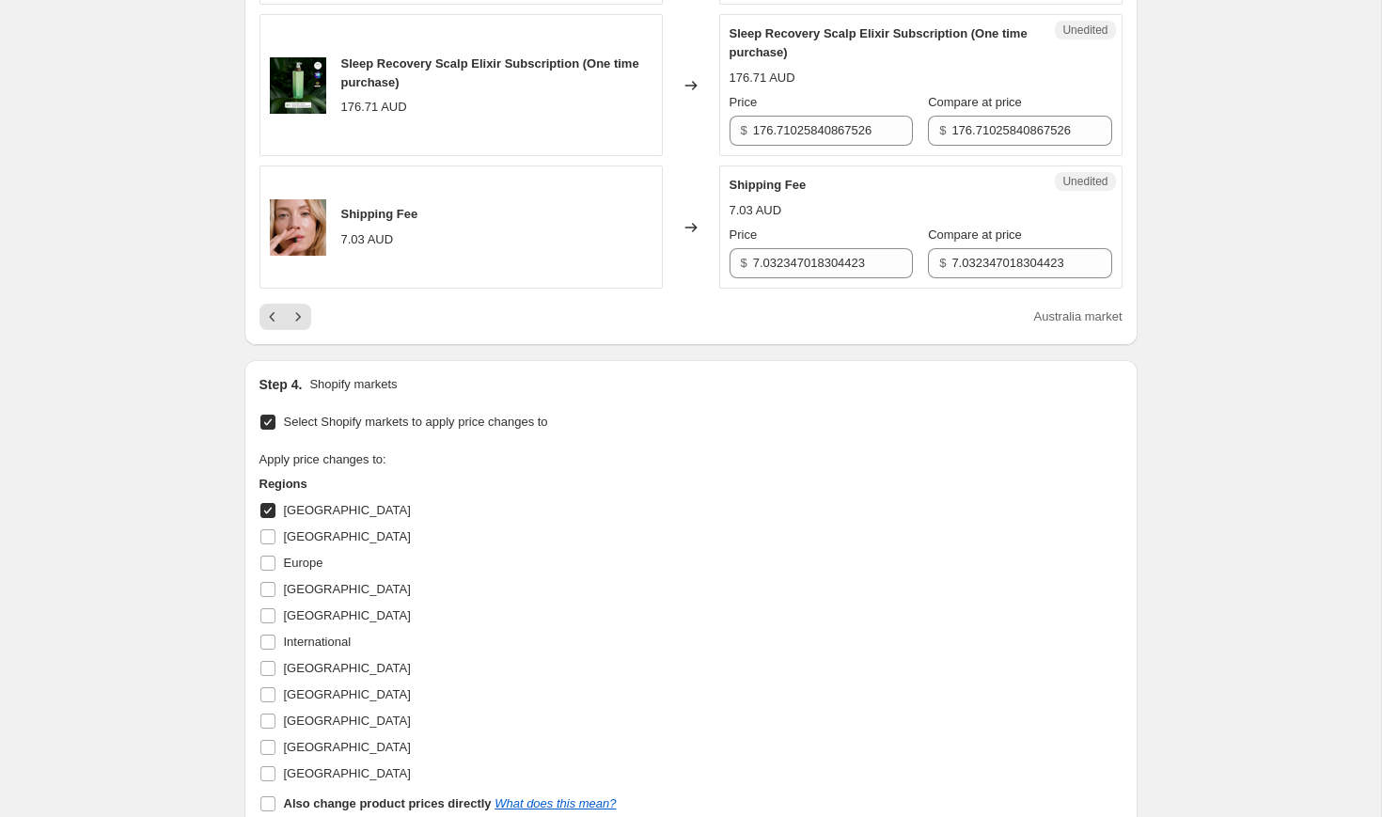
scroll to position [3082, 0]
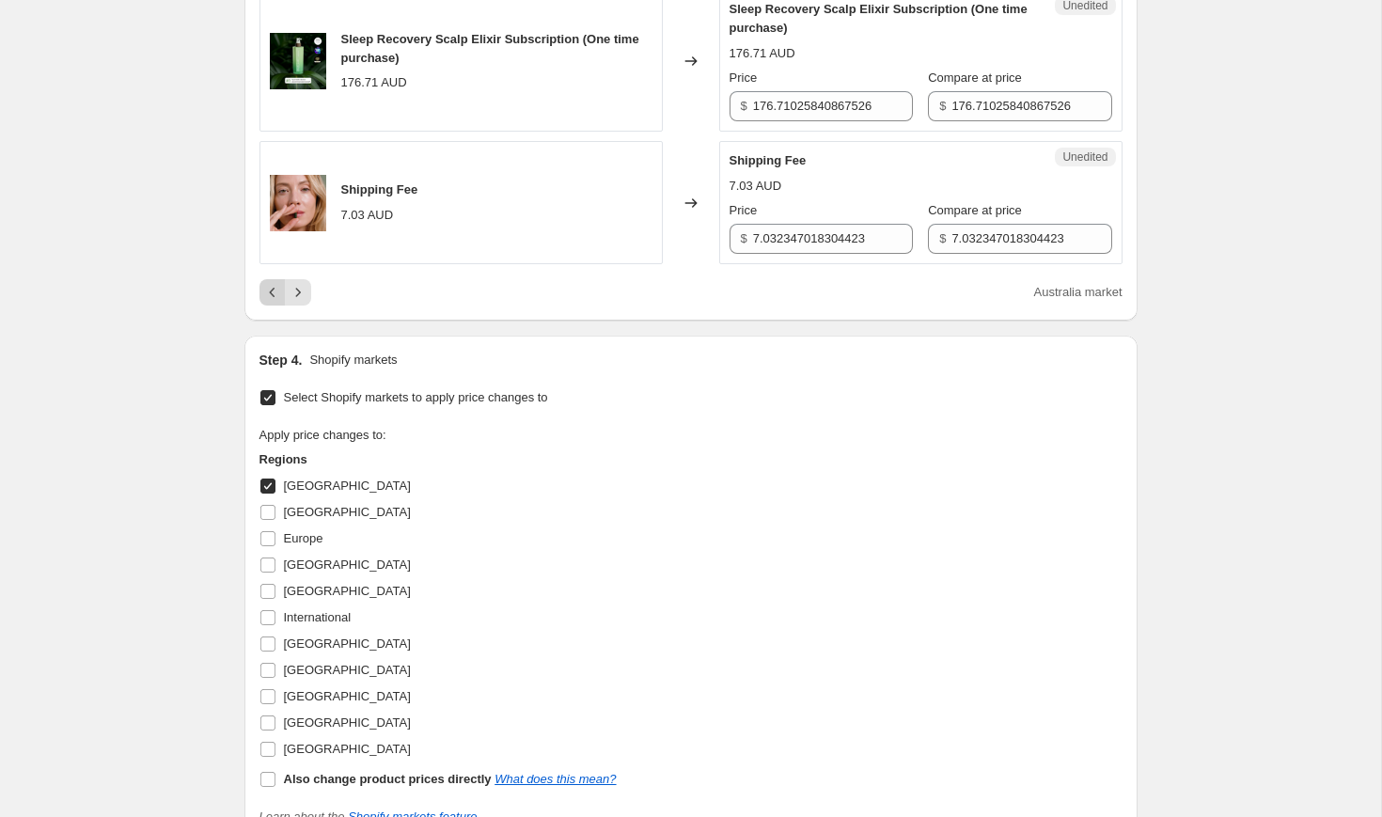
click at [267, 306] on button "Previous" at bounding box center [272, 292] width 26 height 26
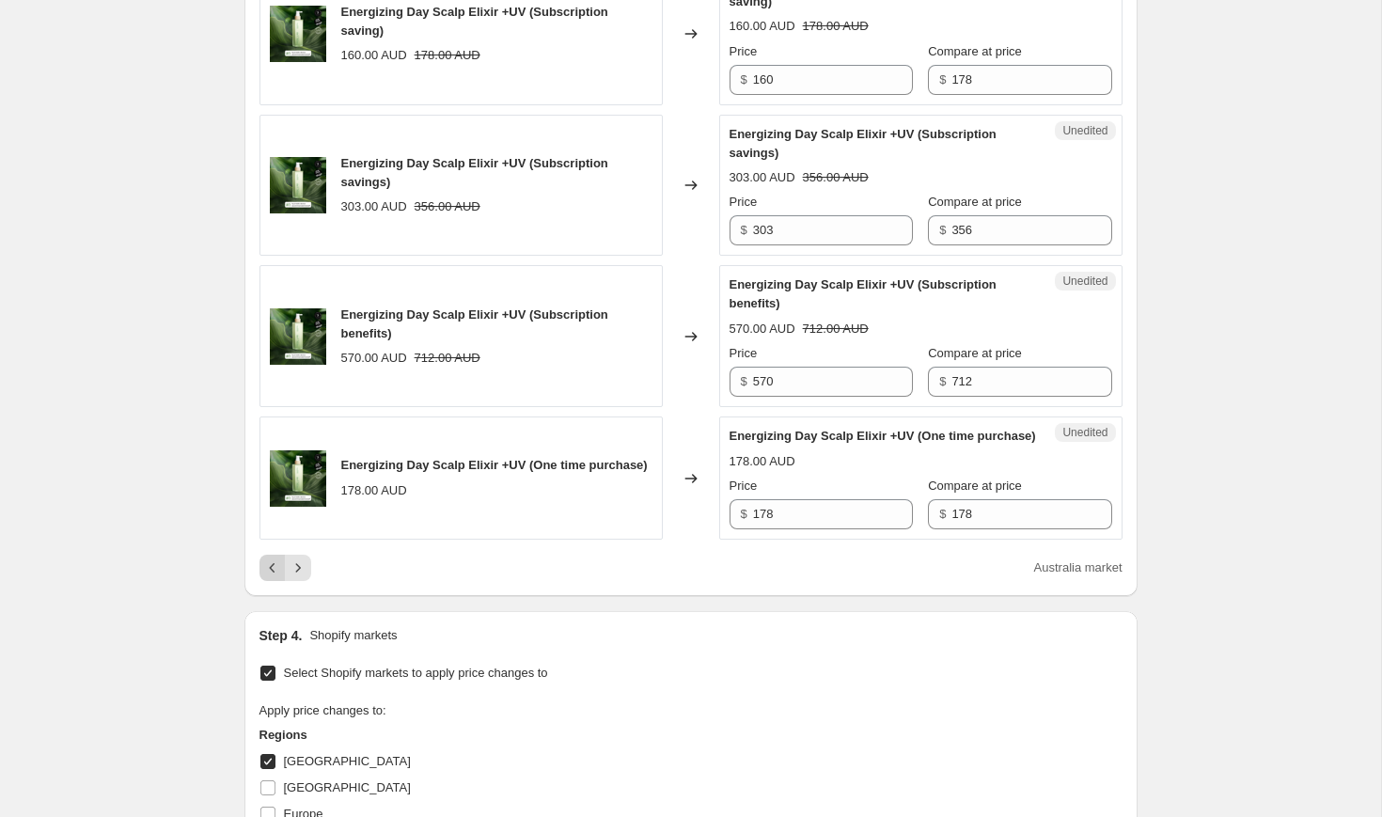
scroll to position [2881, 0]
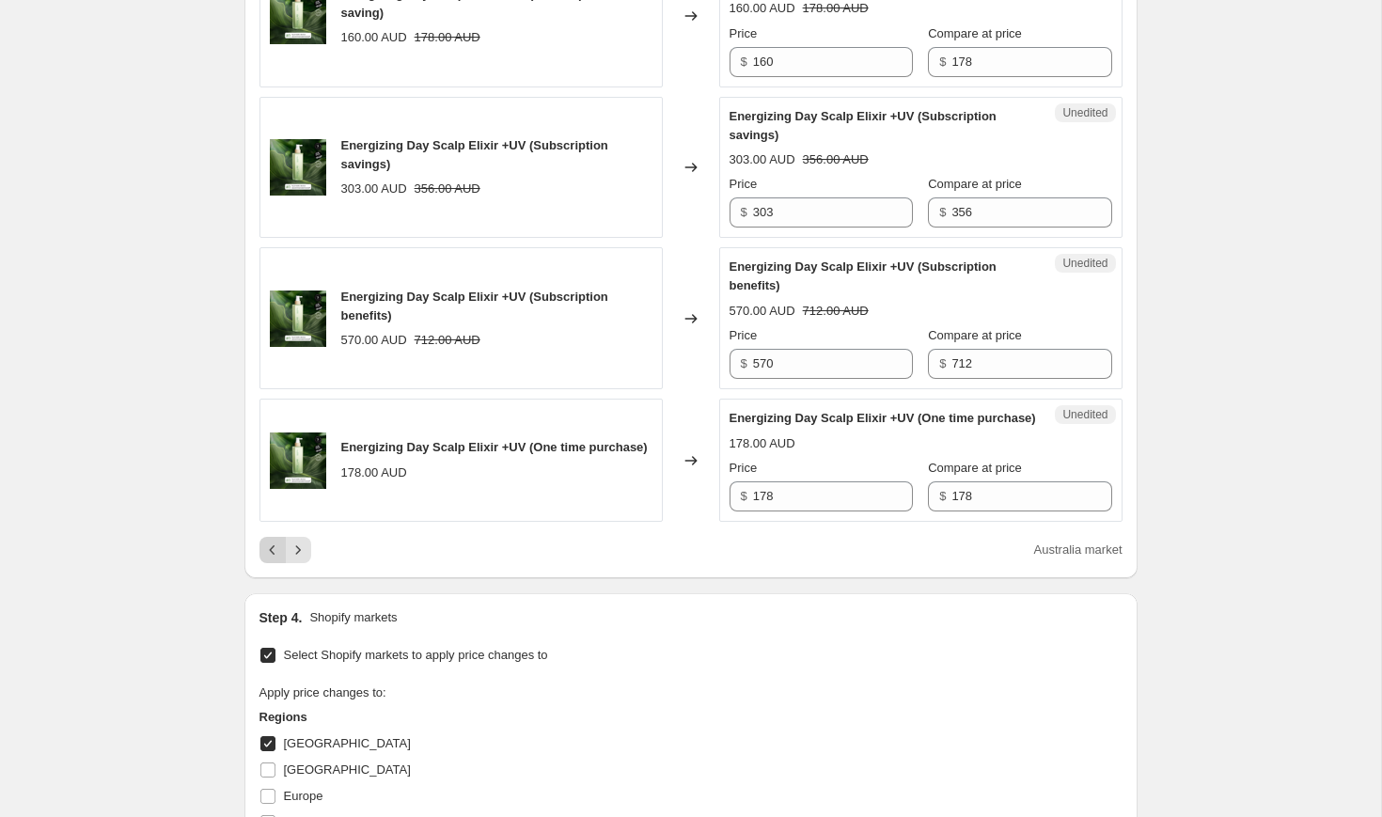
click at [271, 559] on icon "Previous" at bounding box center [272, 550] width 19 height 19
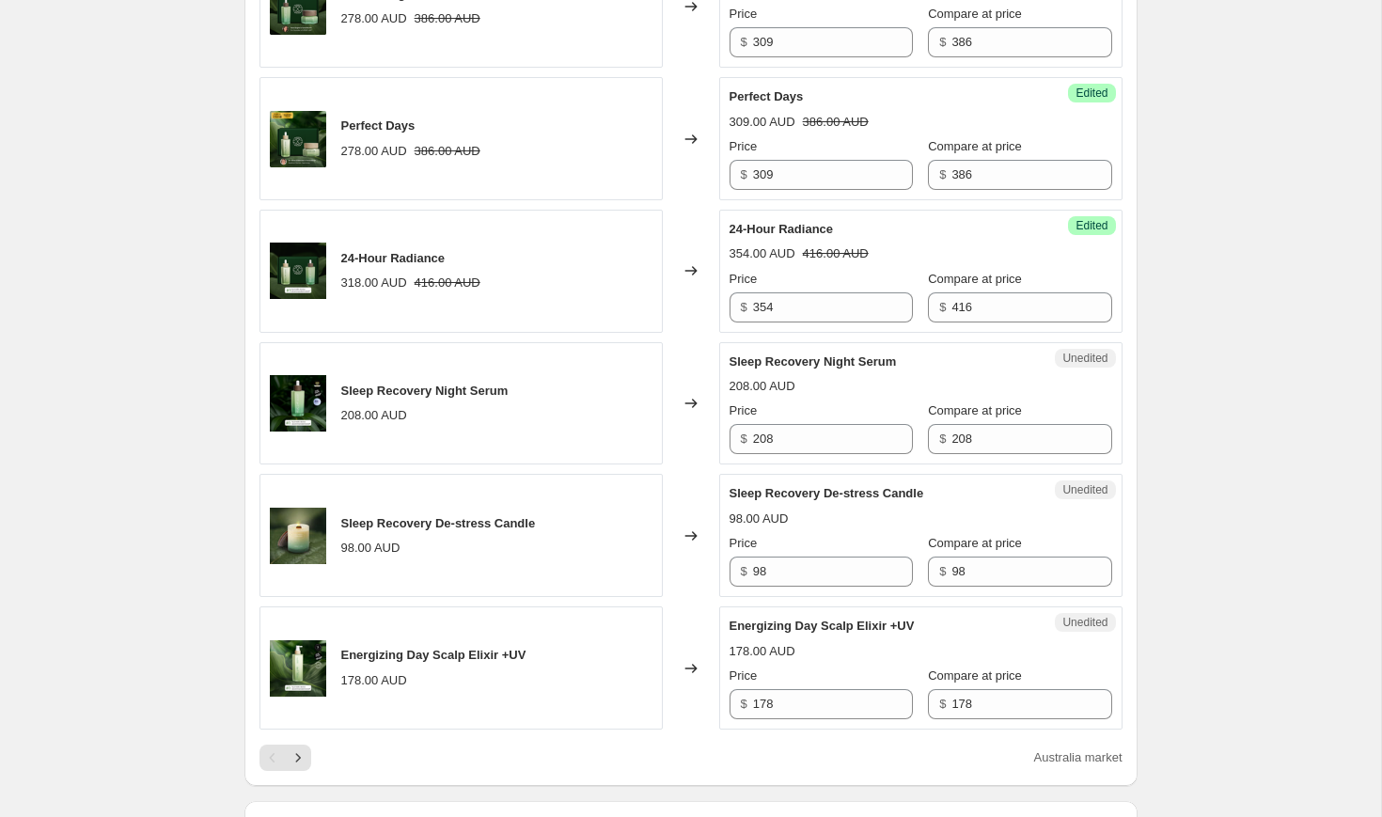
scroll to position [2540, 0]
click at [1042, 323] on input "416" at bounding box center [1031, 308] width 160 height 30
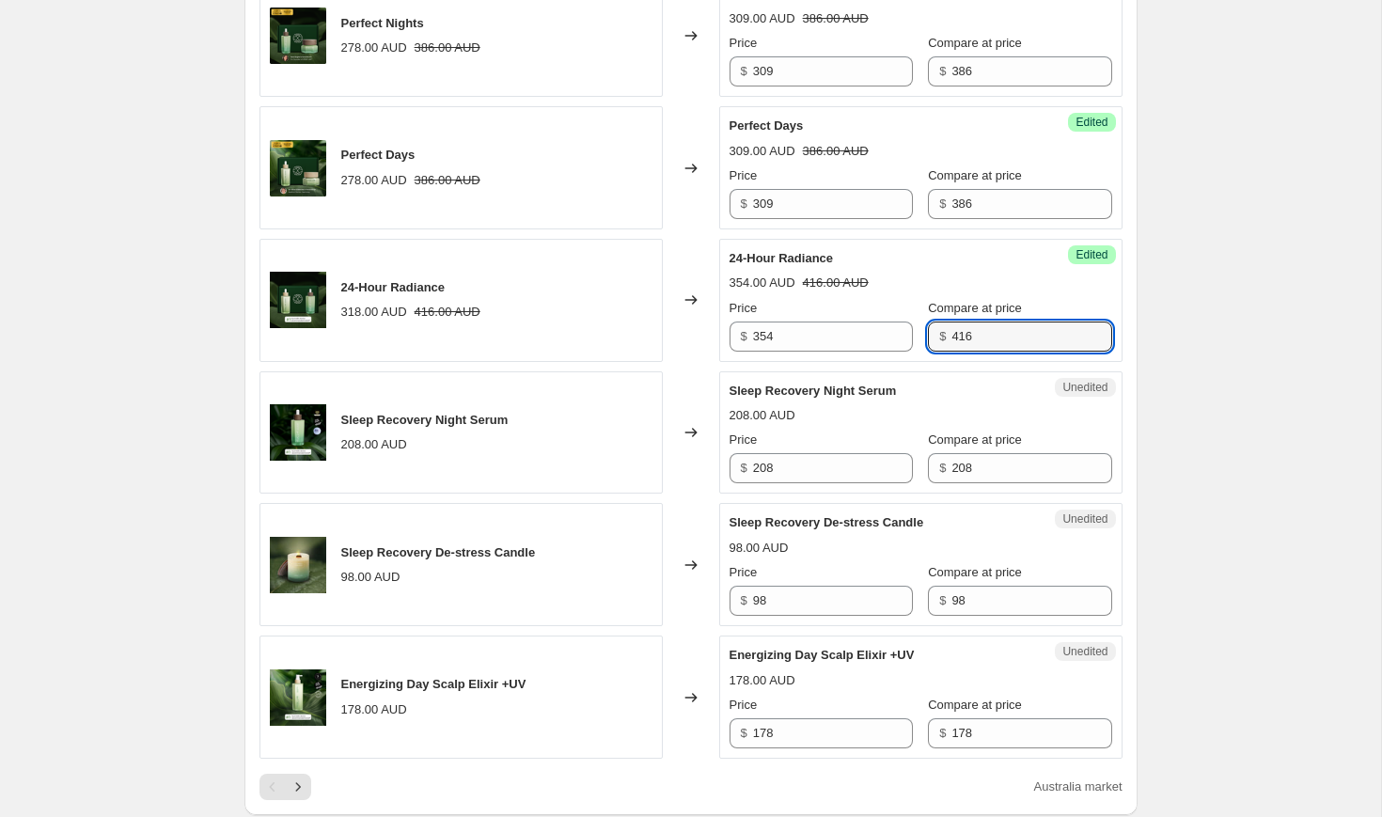
scroll to position [2486, 0]
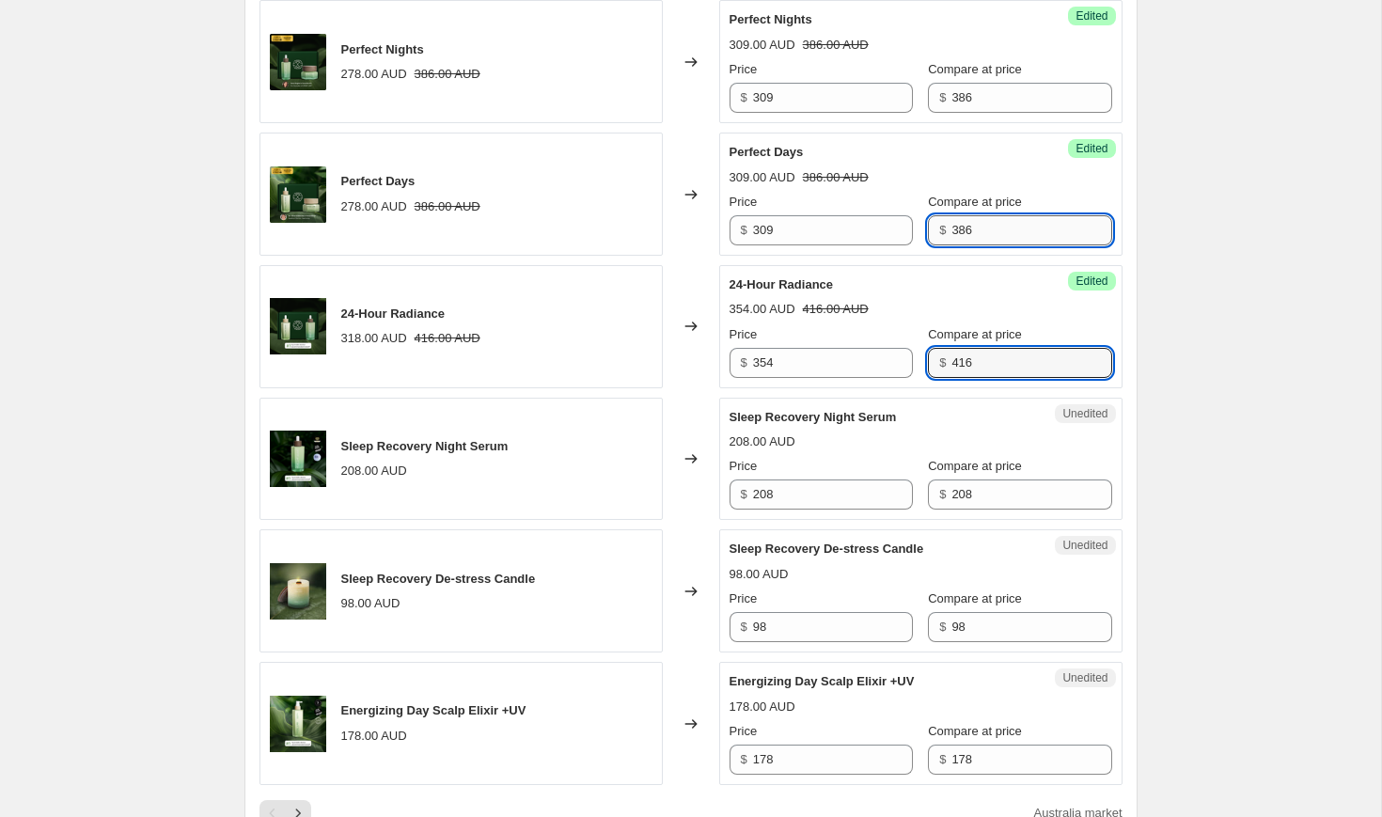
click at [986, 245] on input "386" at bounding box center [1031, 230] width 160 height 30
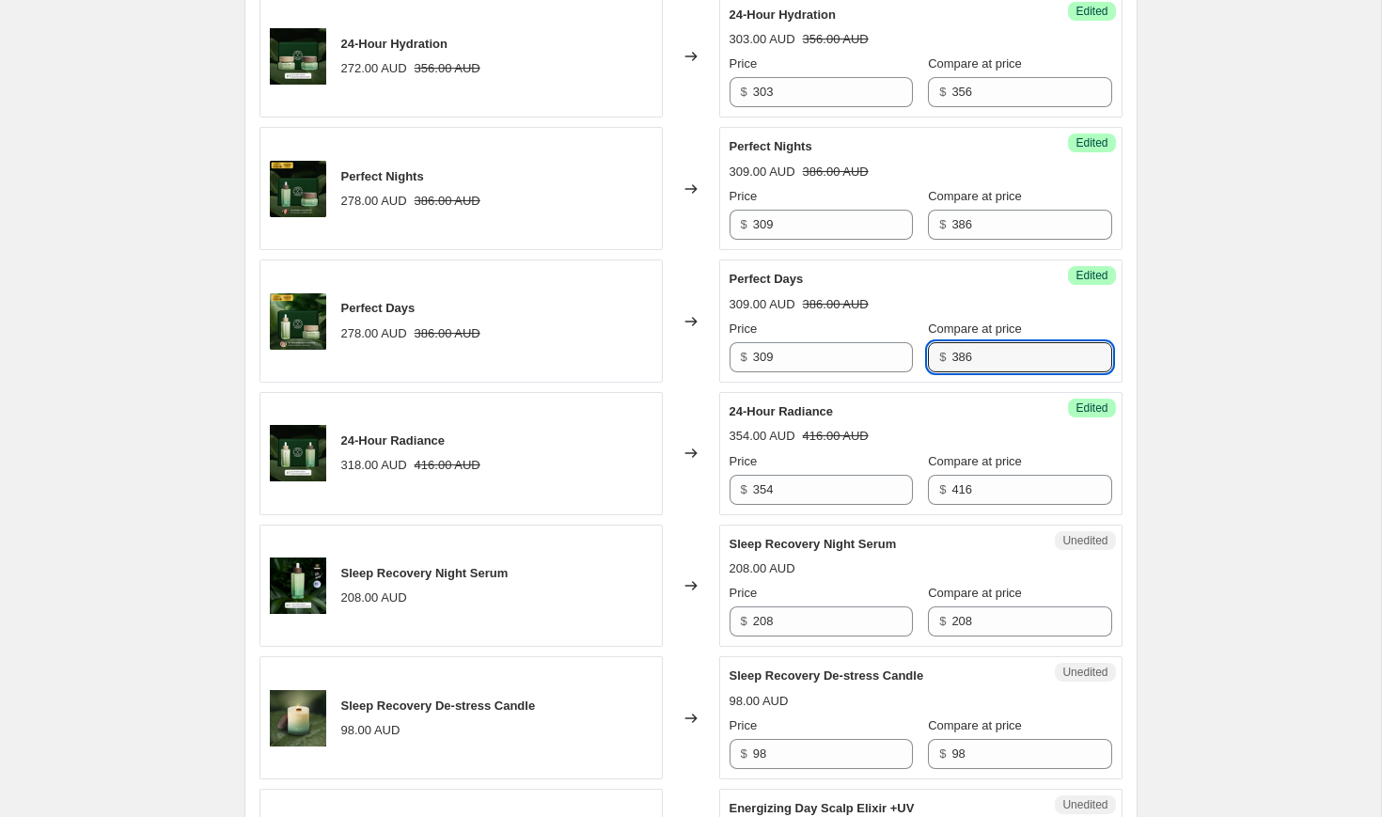
scroll to position [2350, 0]
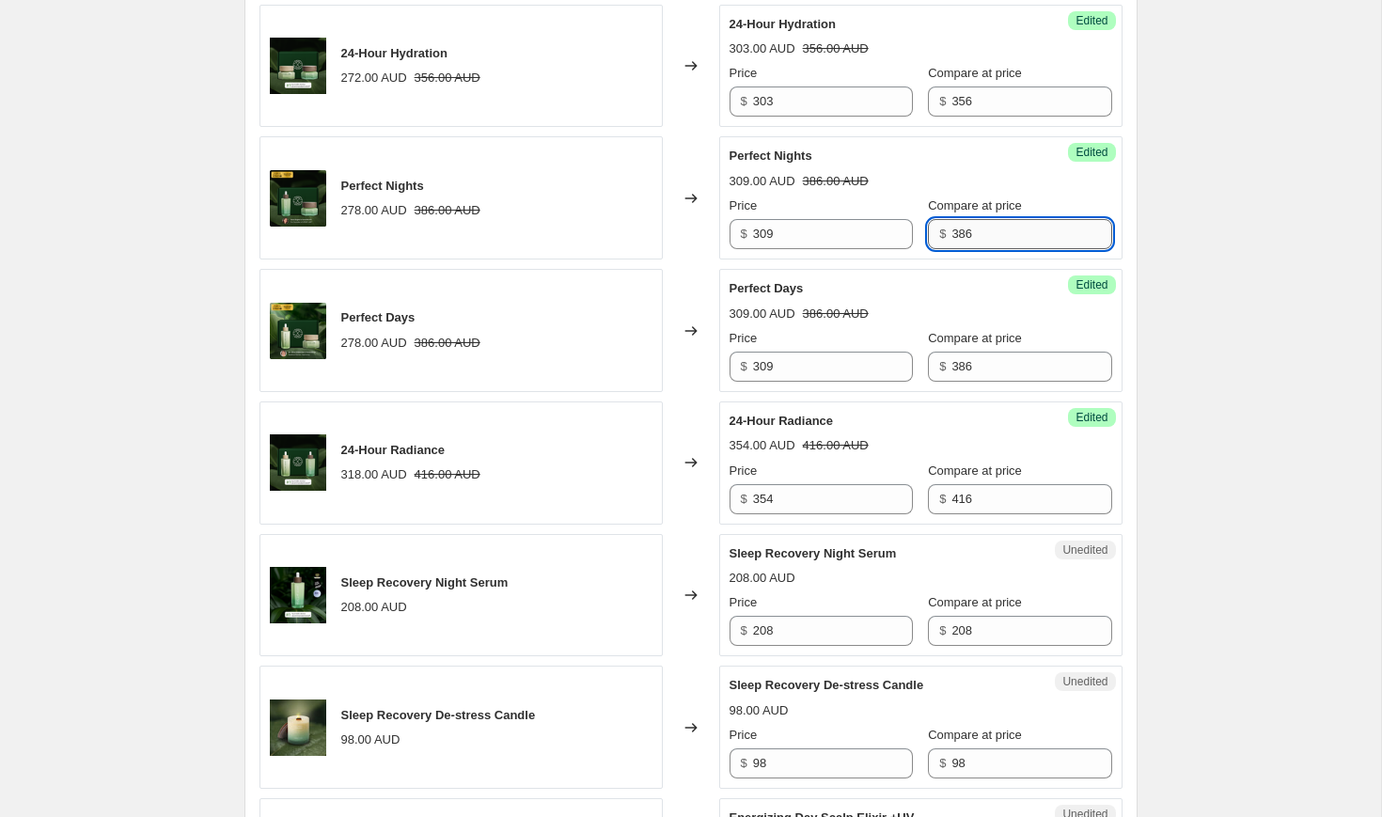
click at [976, 249] on input "386" at bounding box center [1031, 234] width 160 height 30
click at [972, 117] on input "356" at bounding box center [1031, 101] width 160 height 30
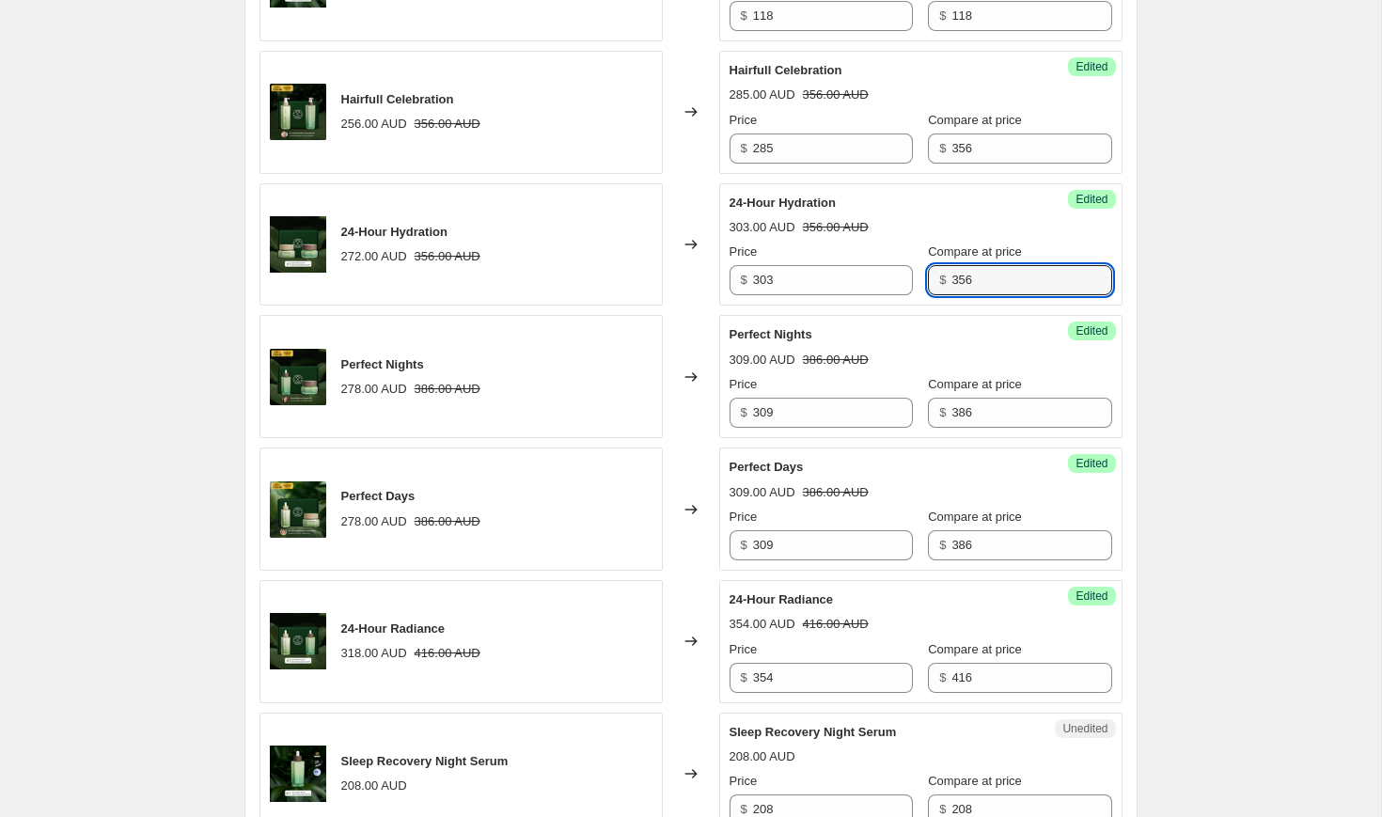
scroll to position [2154, 0]
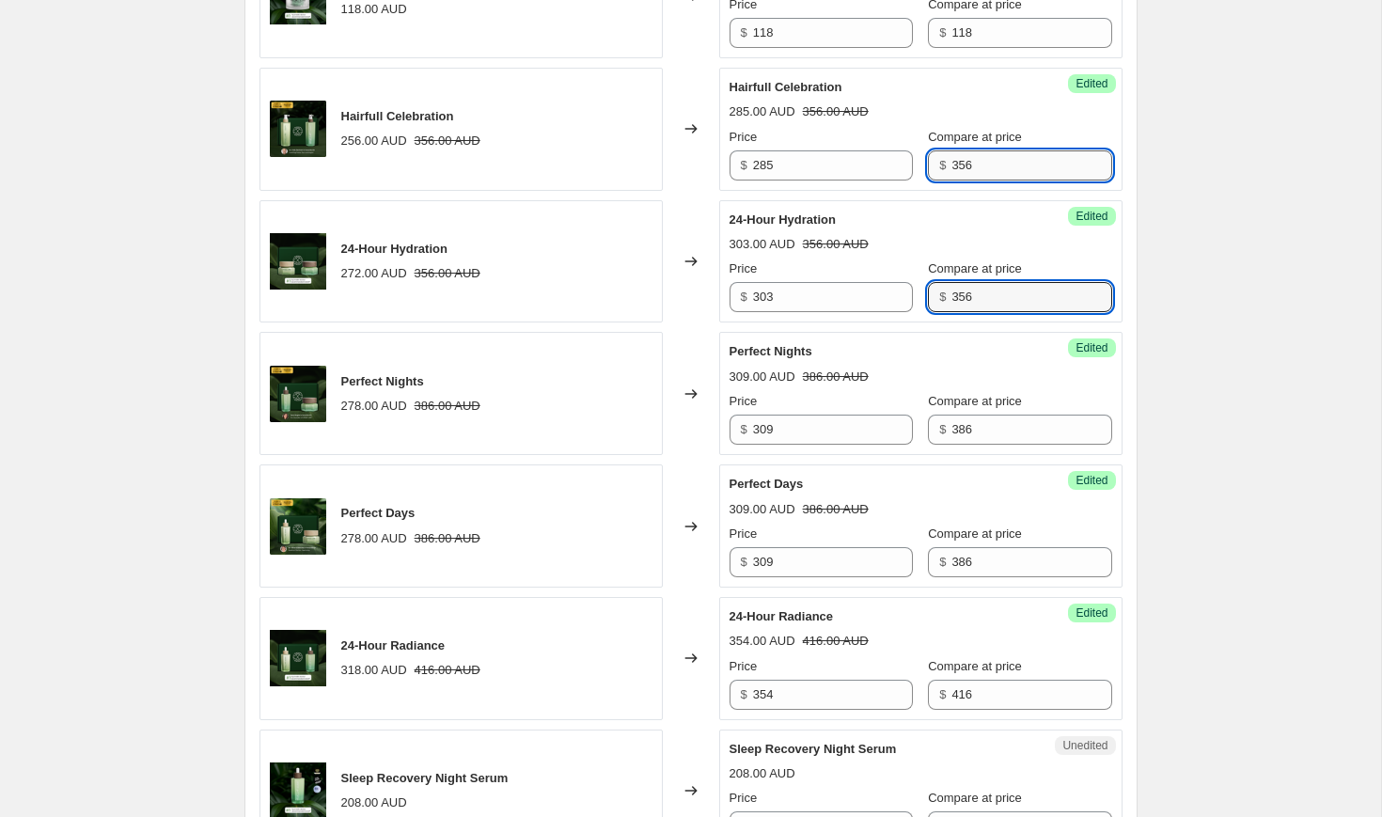
click at [973, 181] on input "356" at bounding box center [1031, 165] width 160 height 30
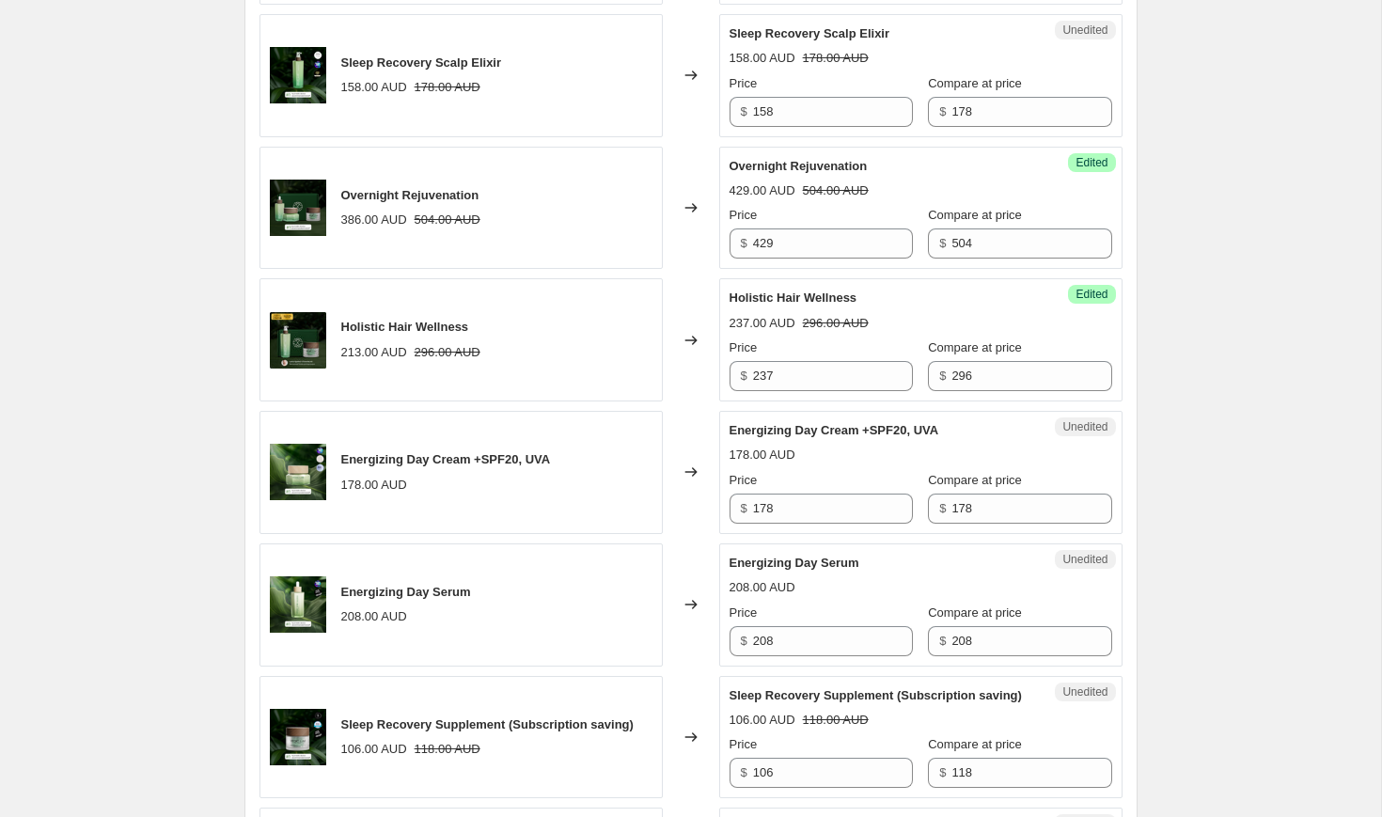
scroll to position [1010, 0]
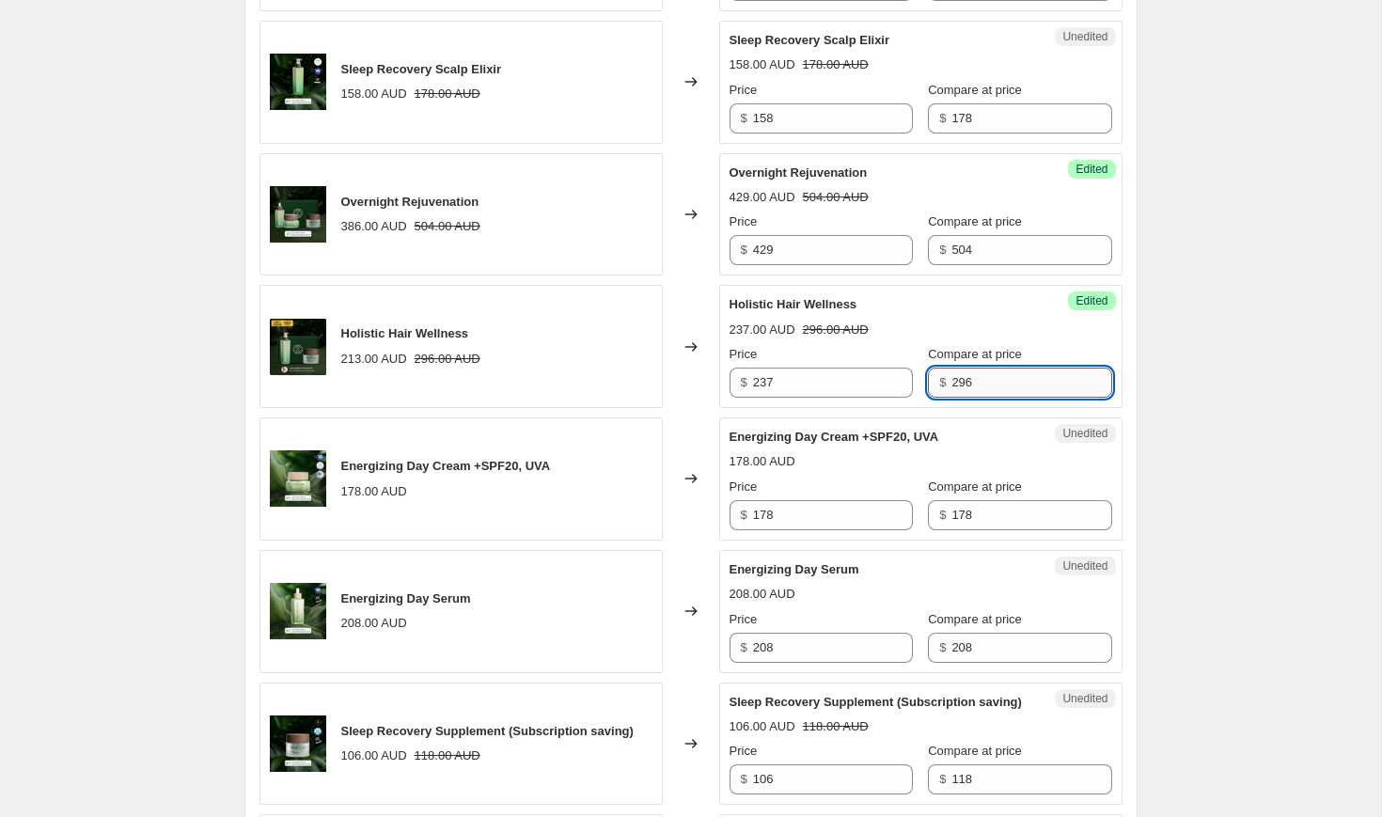
click at [974, 375] on input "296" at bounding box center [1031, 383] width 160 height 30
click at [980, 258] on input "504" at bounding box center [1031, 250] width 160 height 30
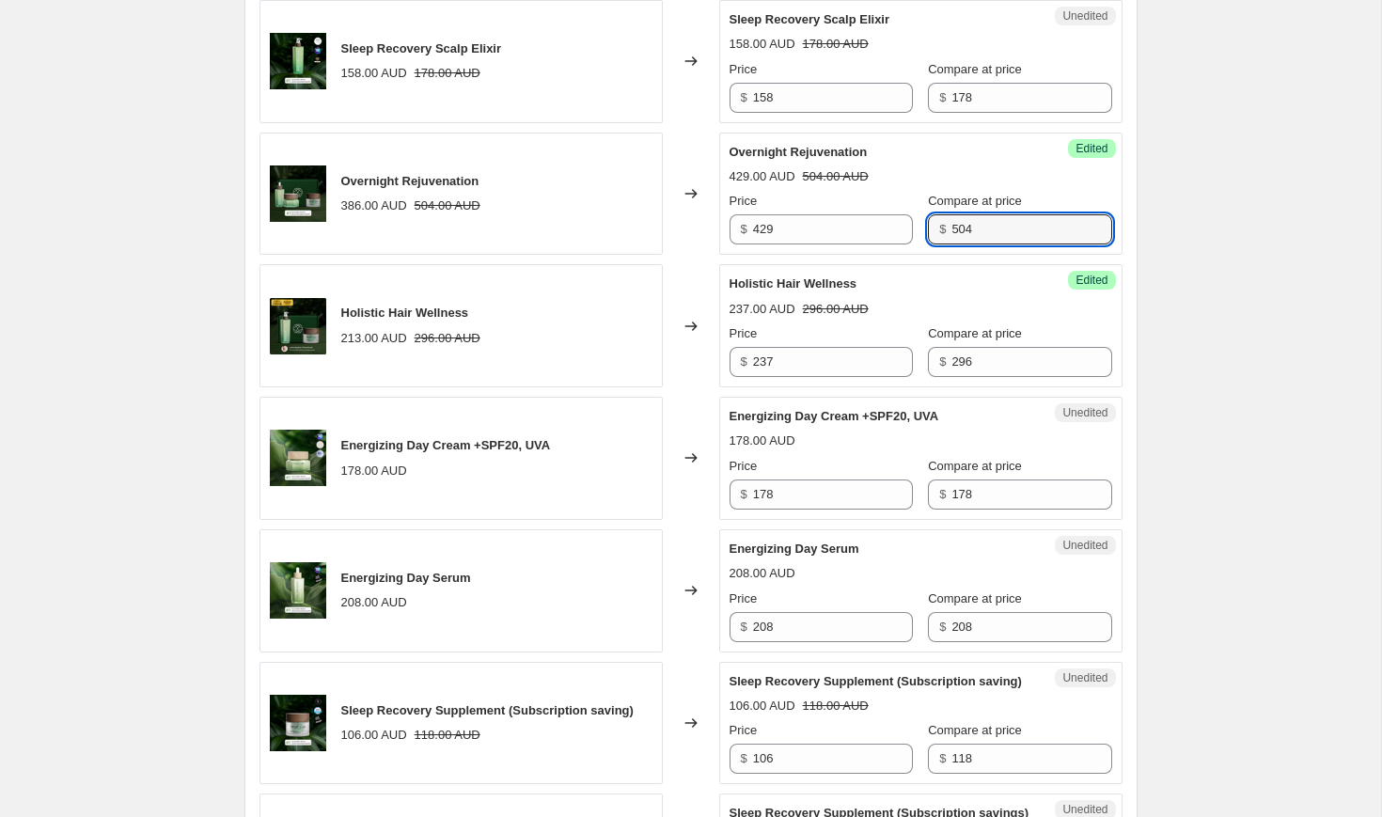
scroll to position [1021, 0]
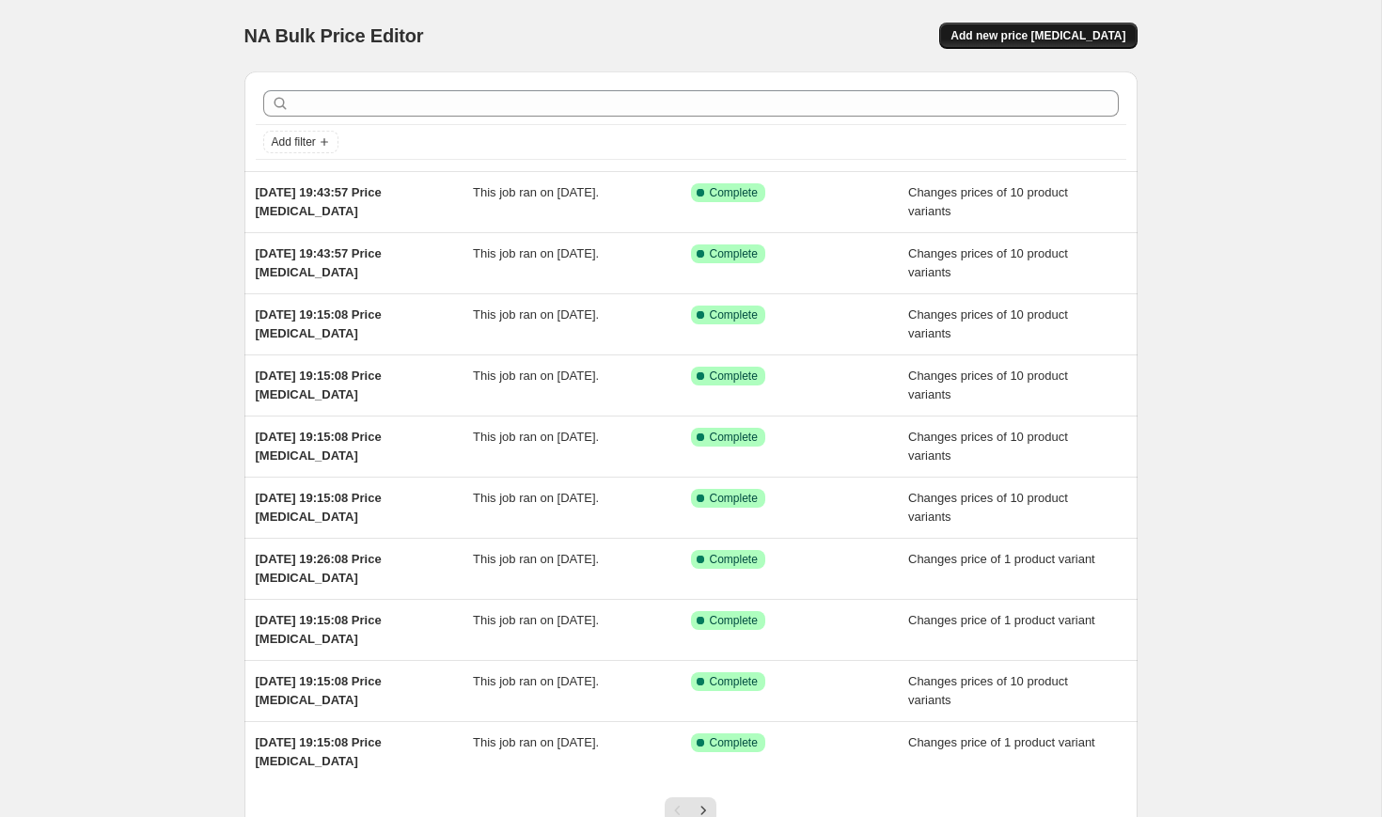
click at [1061, 41] on span "Add new price [MEDICAL_DATA]" at bounding box center [1038, 35] width 175 height 15
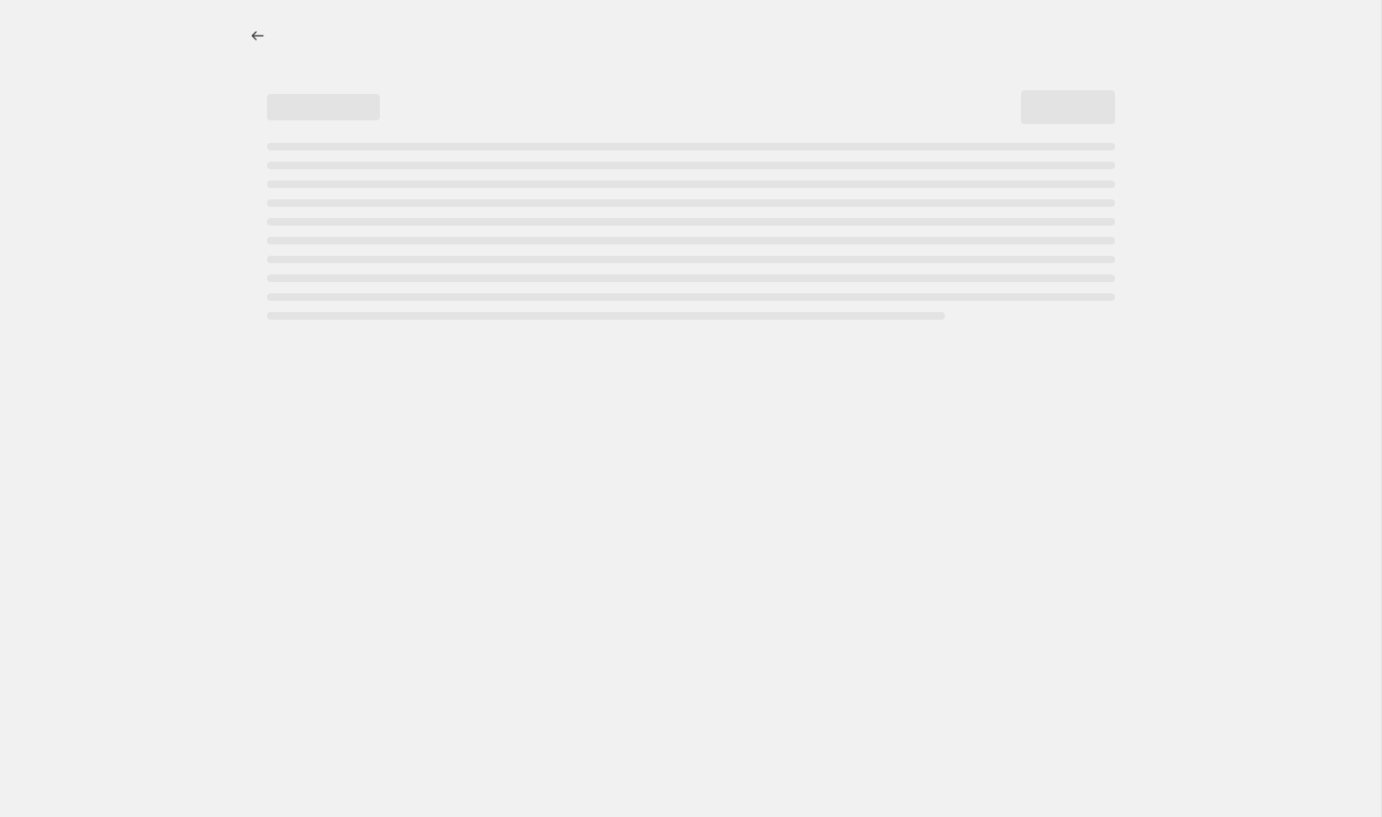
select select "percentage"
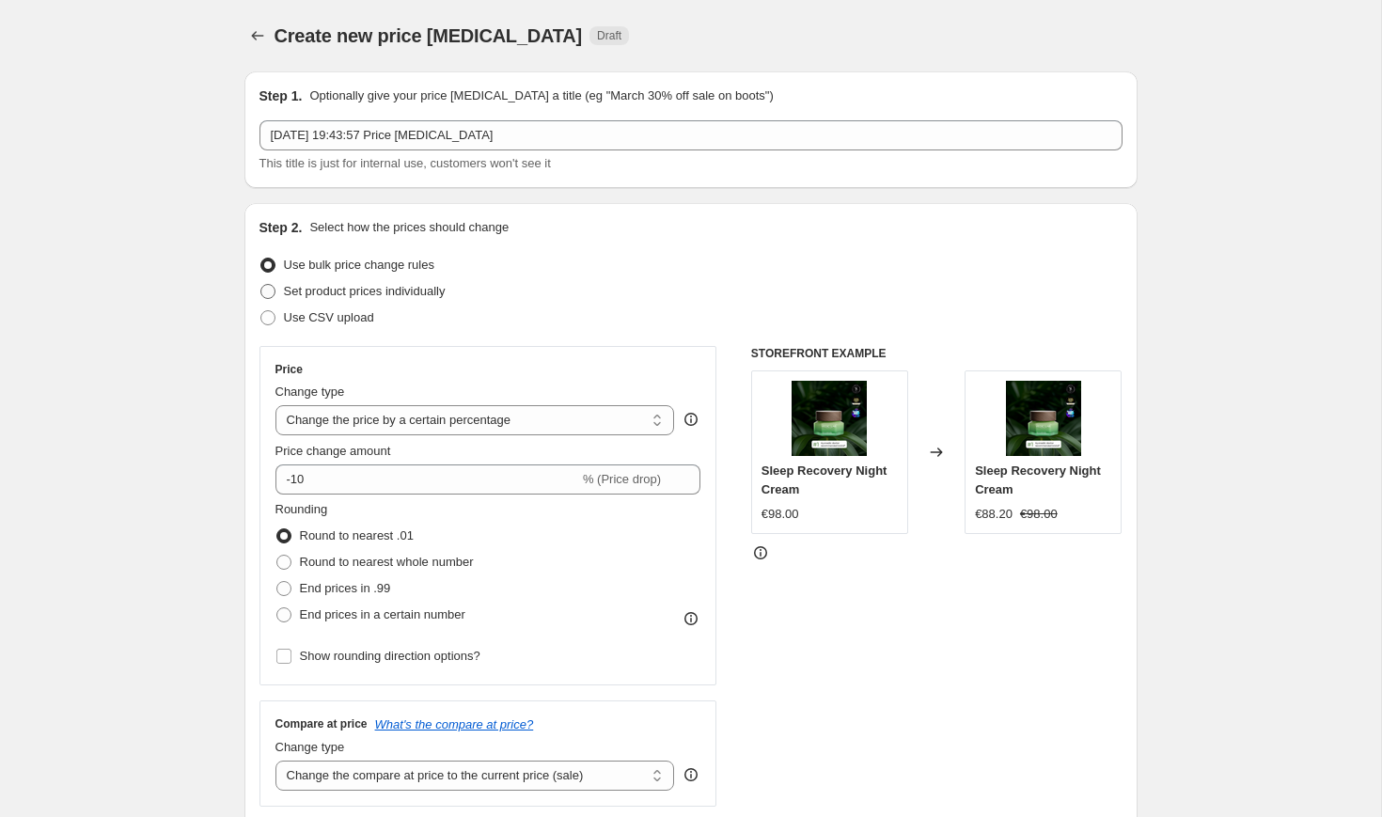
click at [432, 293] on span "Set product prices individually" at bounding box center [365, 291] width 162 height 14
click at [261, 285] on input "Set product prices individually" at bounding box center [260, 284] width 1 height 1
radio input "true"
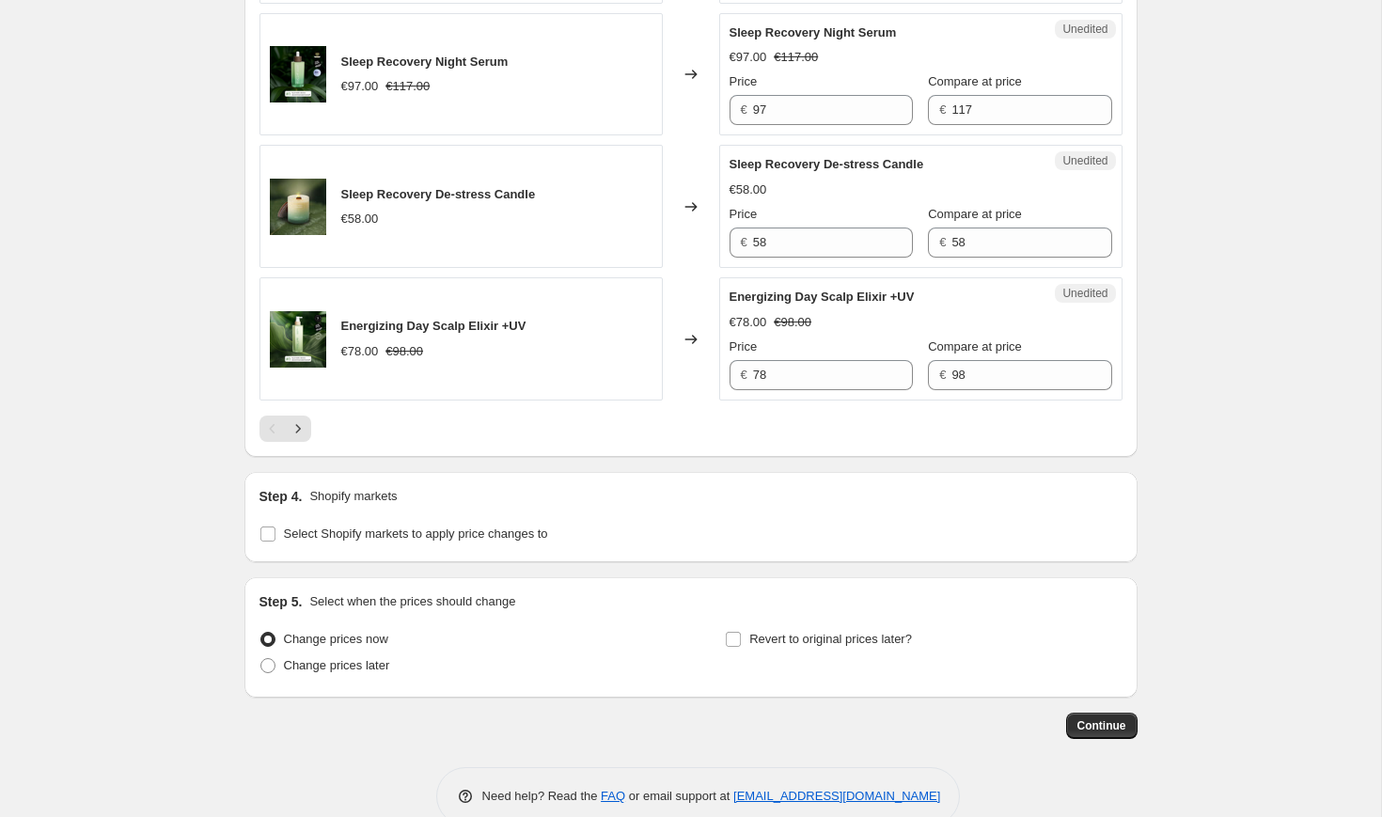
scroll to position [2982, 0]
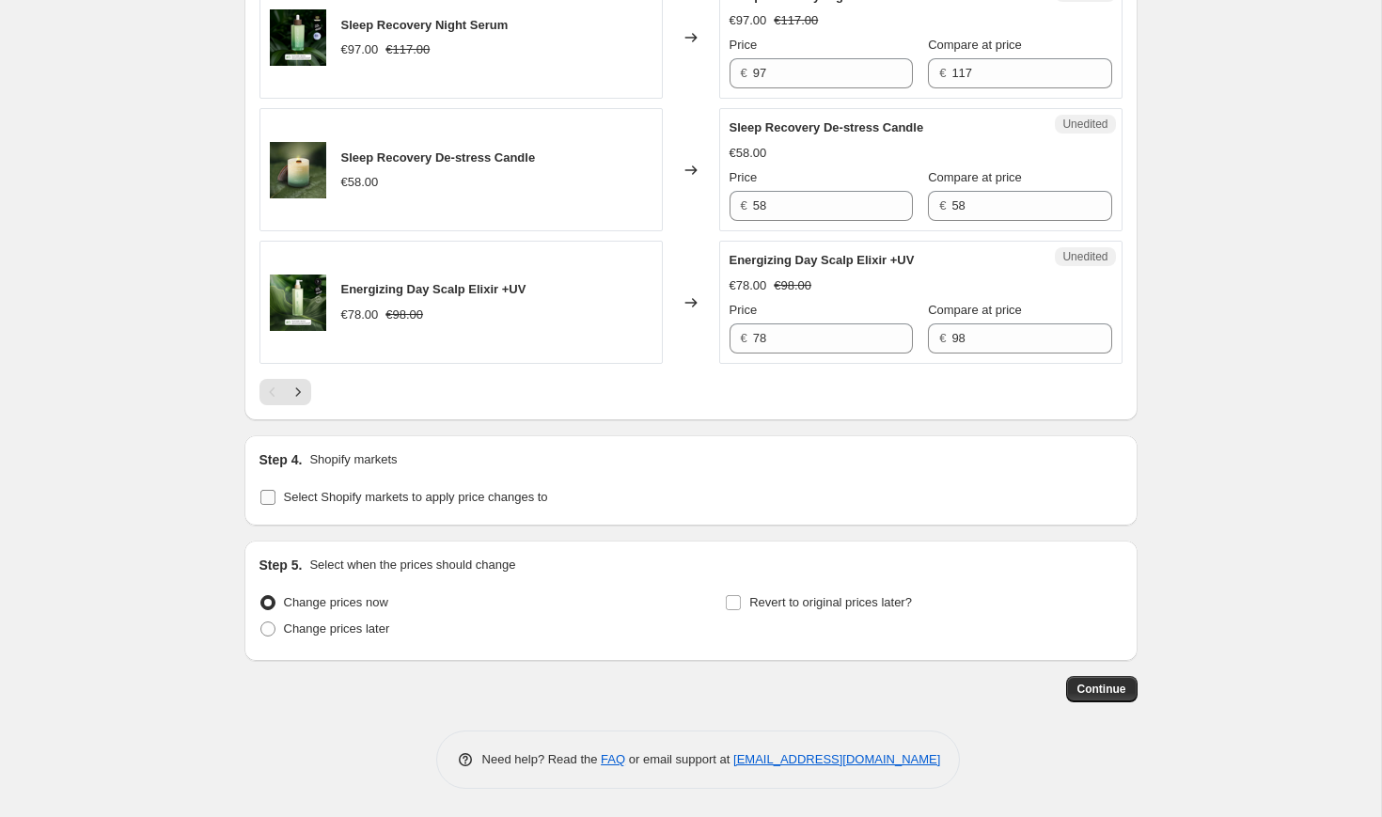
click at [369, 508] on label "Select Shopify markets to apply price changes to" at bounding box center [403, 497] width 289 height 26
click at [275, 505] on input "Select Shopify markets to apply price changes to" at bounding box center [267, 497] width 15 height 15
checkbox input "true"
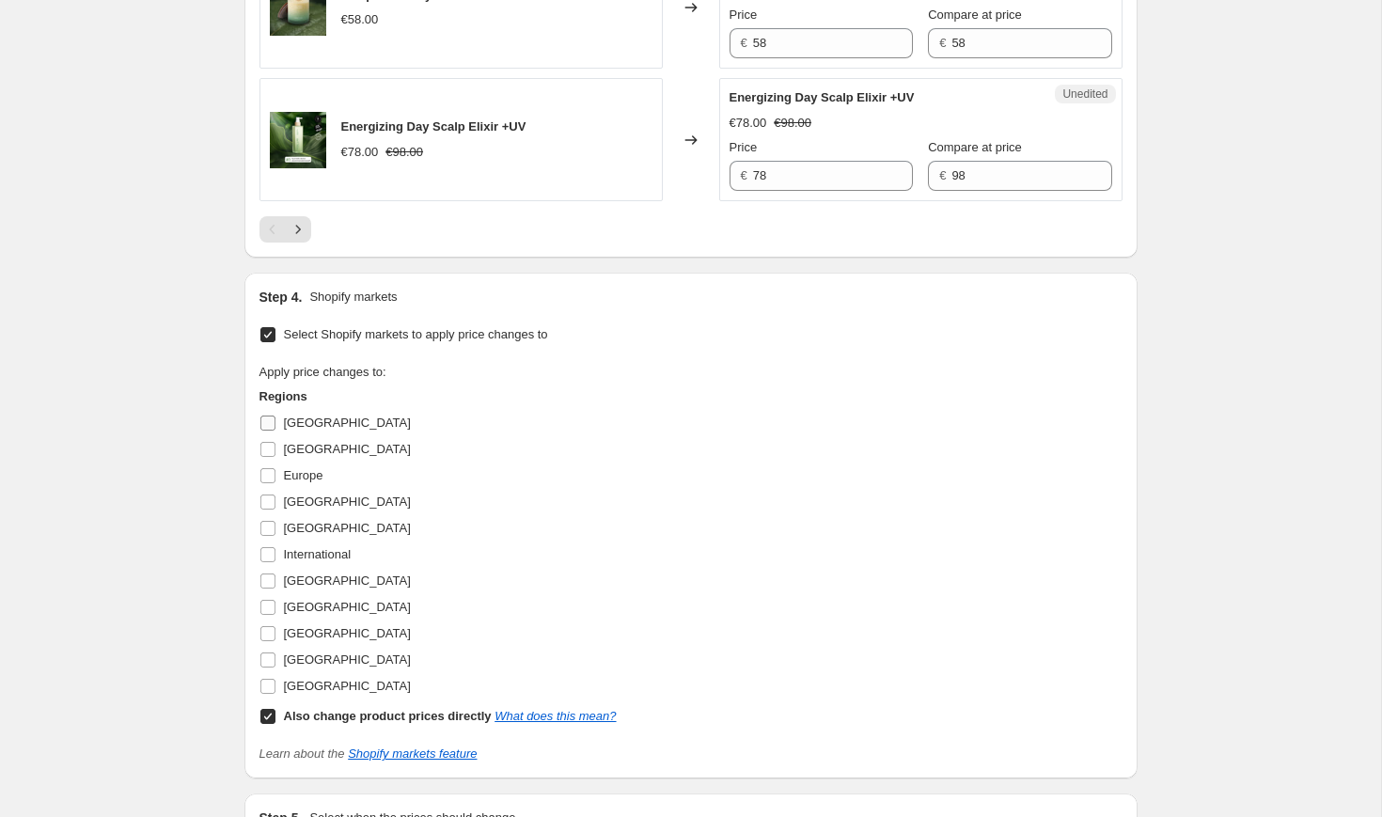
click at [308, 430] on span "[GEOGRAPHIC_DATA]" at bounding box center [347, 423] width 127 height 14
click at [275, 431] on input "[GEOGRAPHIC_DATA]" at bounding box center [267, 423] width 15 height 15
checkbox input "true"
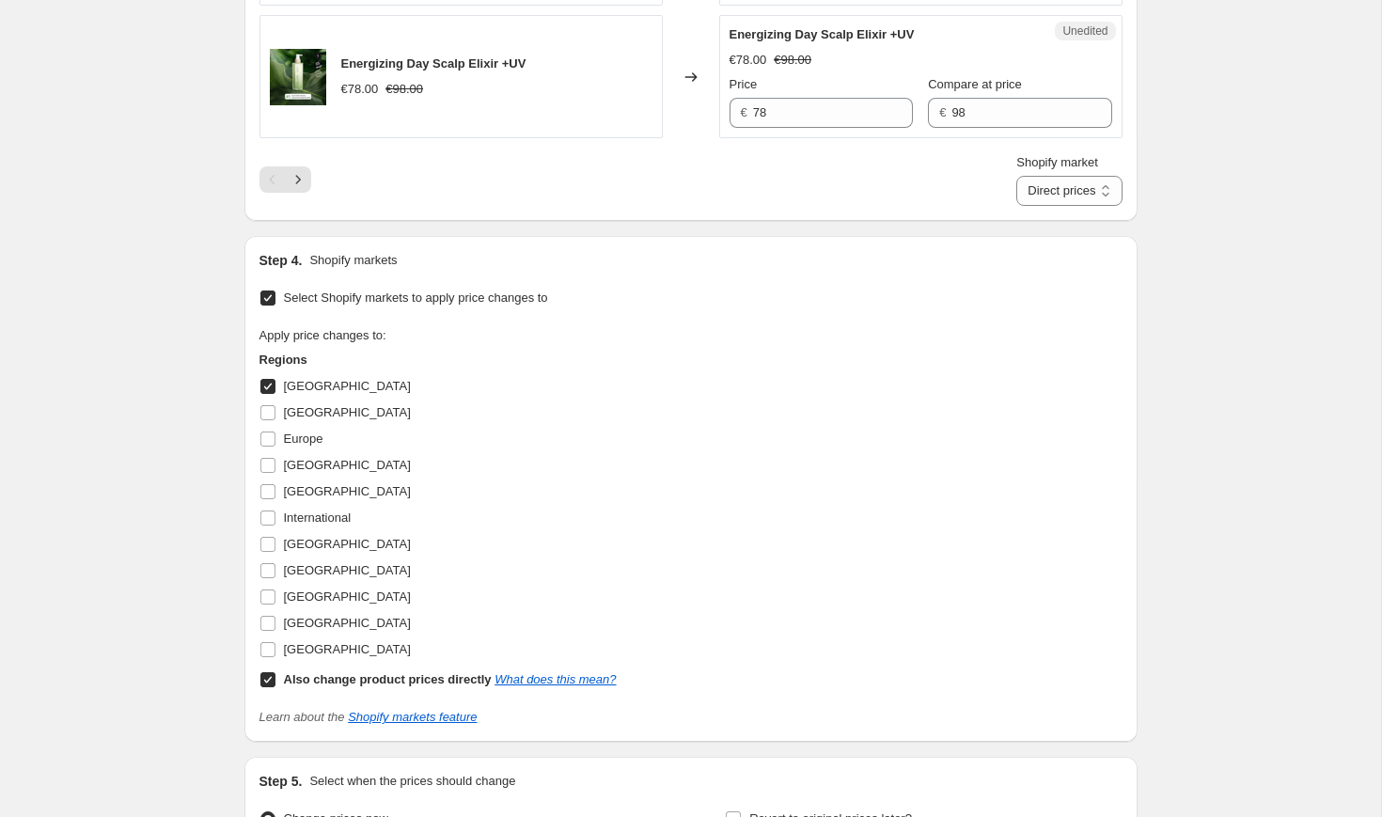
scroll to position [3217, 0]
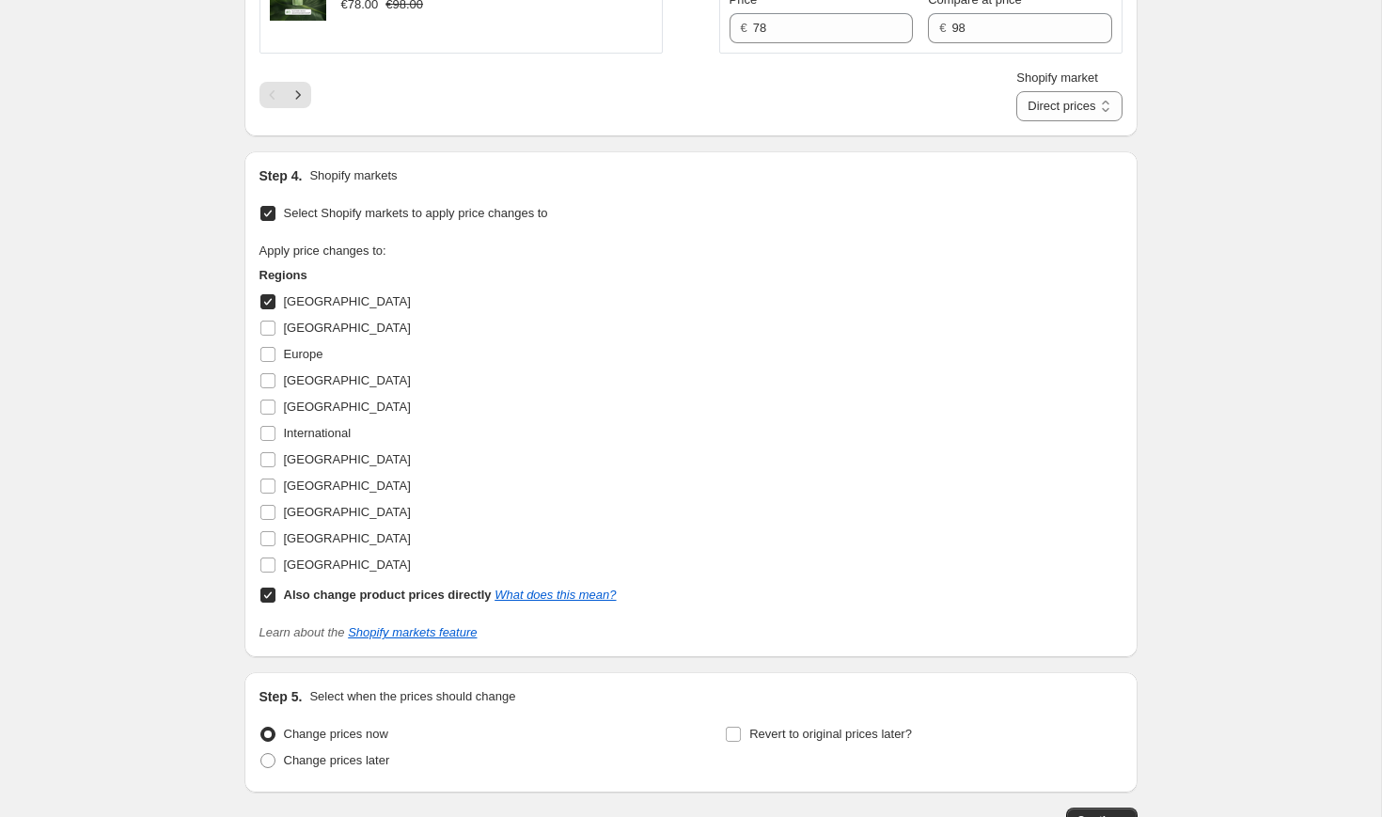
click at [370, 602] on b "Also change product prices directly" at bounding box center [388, 595] width 208 height 14
click at [275, 603] on input "Also change product prices directly What does this mean?" at bounding box center [267, 595] width 15 height 15
checkbox input "false"
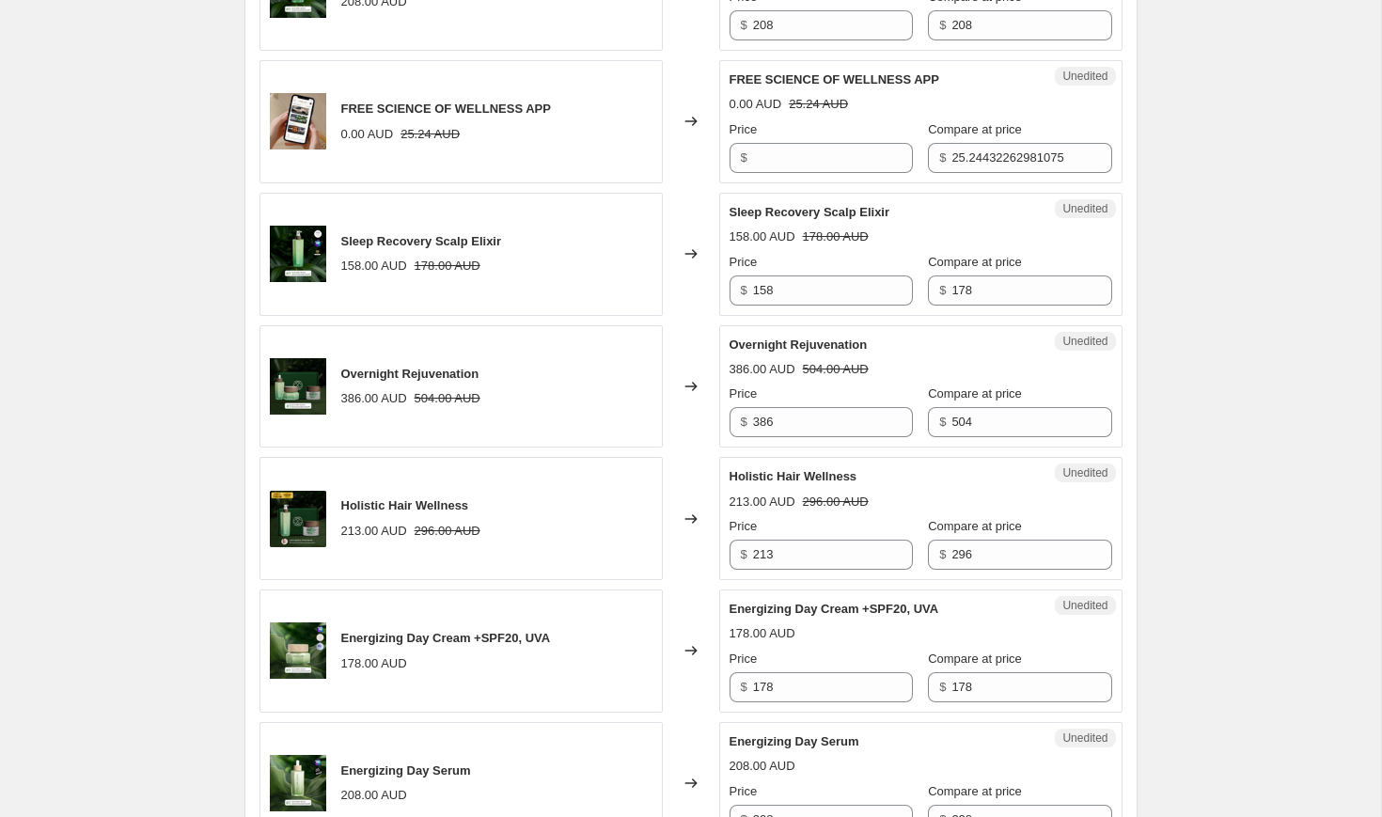
scroll to position [766, 0]
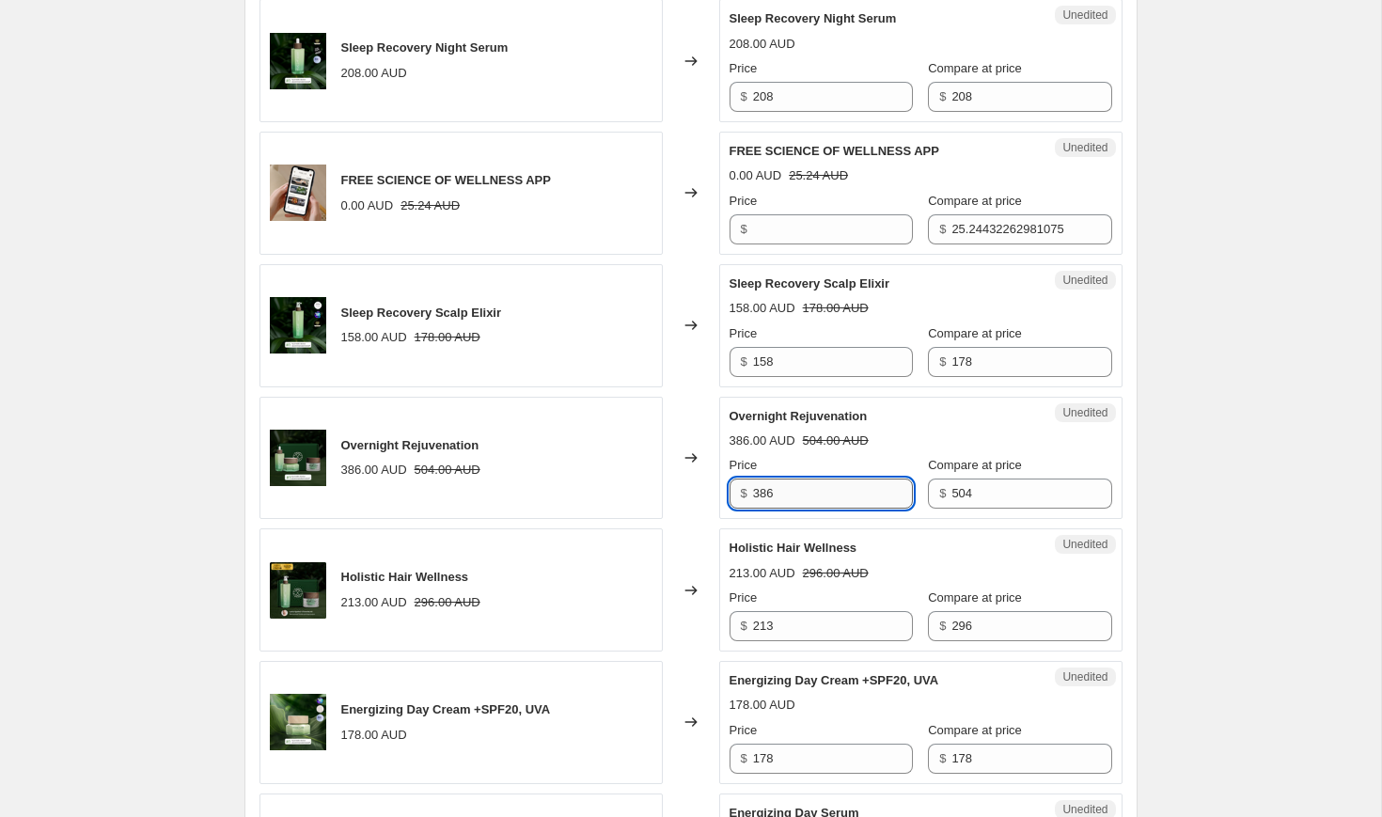
click at [798, 506] on input "386" at bounding box center [833, 494] width 160 height 30
type input "428"
click at [990, 621] on input "296" at bounding box center [1031, 626] width 160 height 30
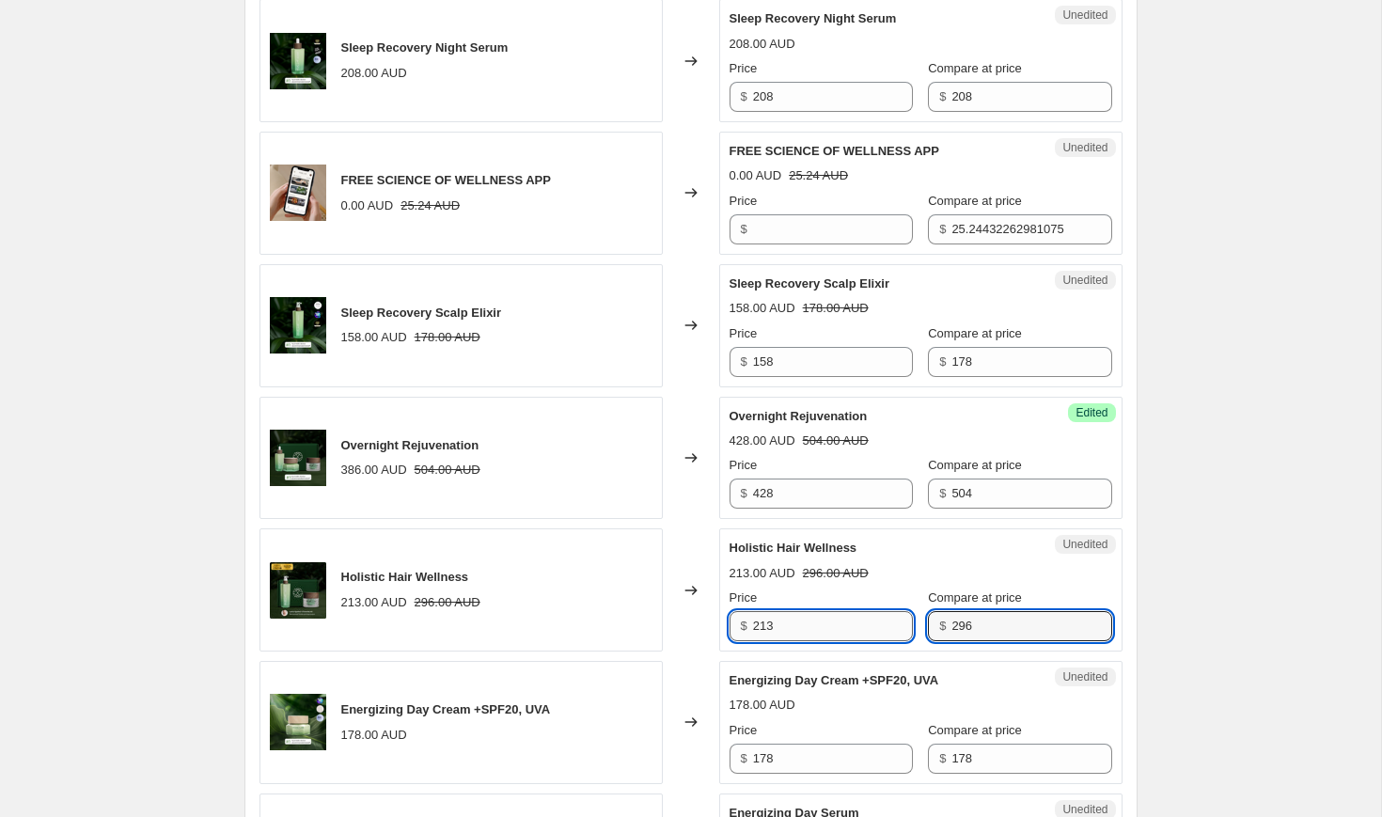
click at [827, 614] on input "213" at bounding box center [833, 626] width 160 height 30
type input "3"
type input "237"
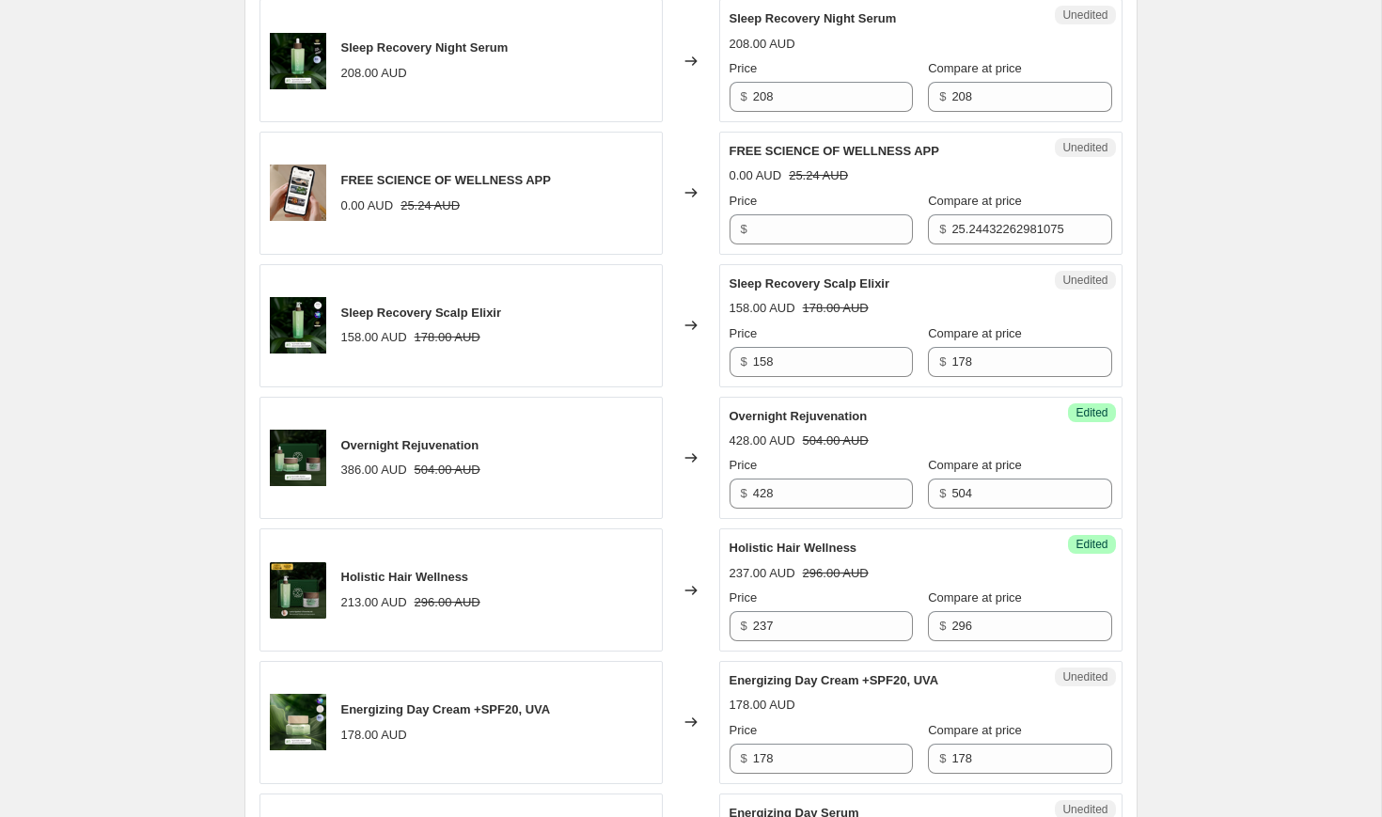
click at [897, 591] on div "Price $ 237 Compare at price $ 296" at bounding box center [921, 615] width 383 height 53
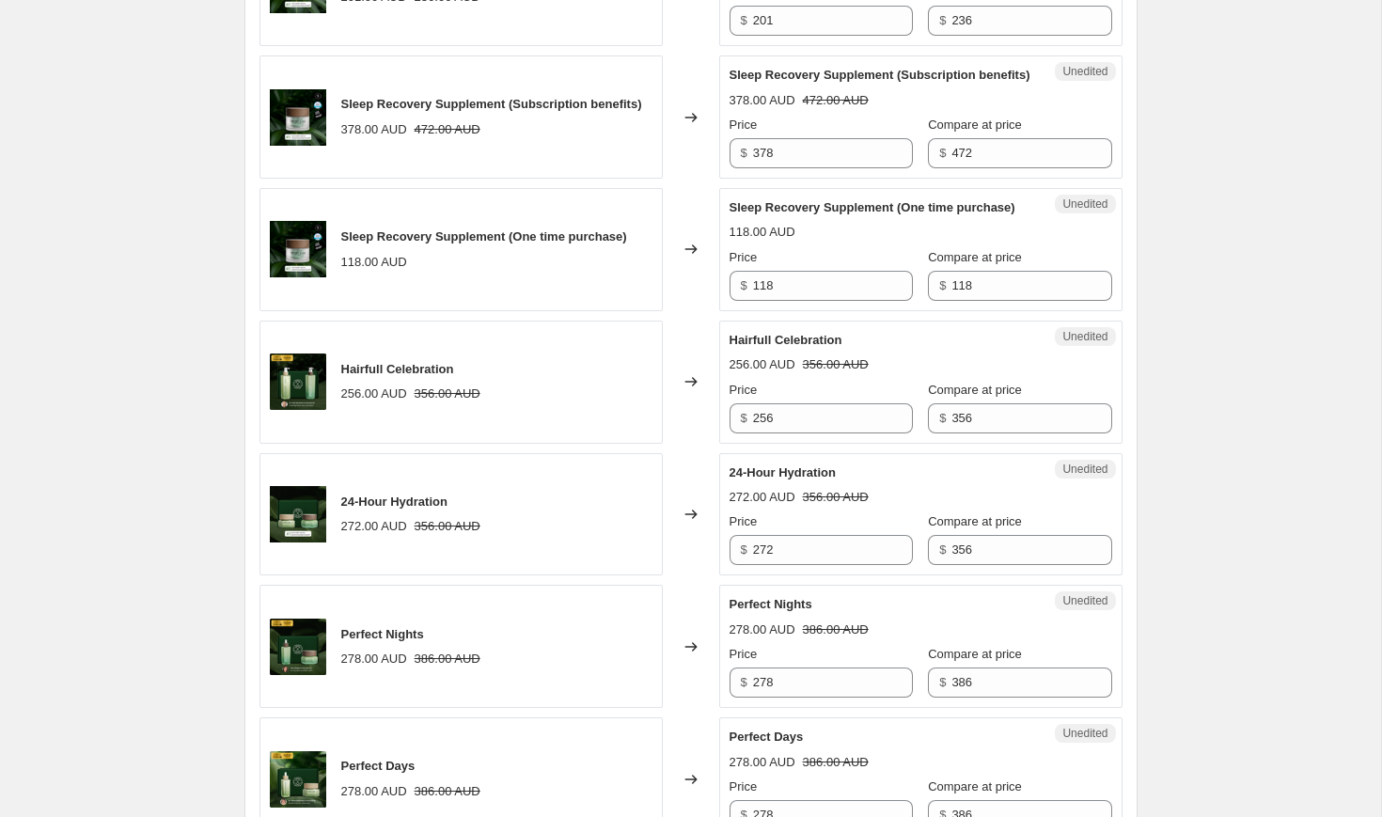
scroll to position [2011, 0]
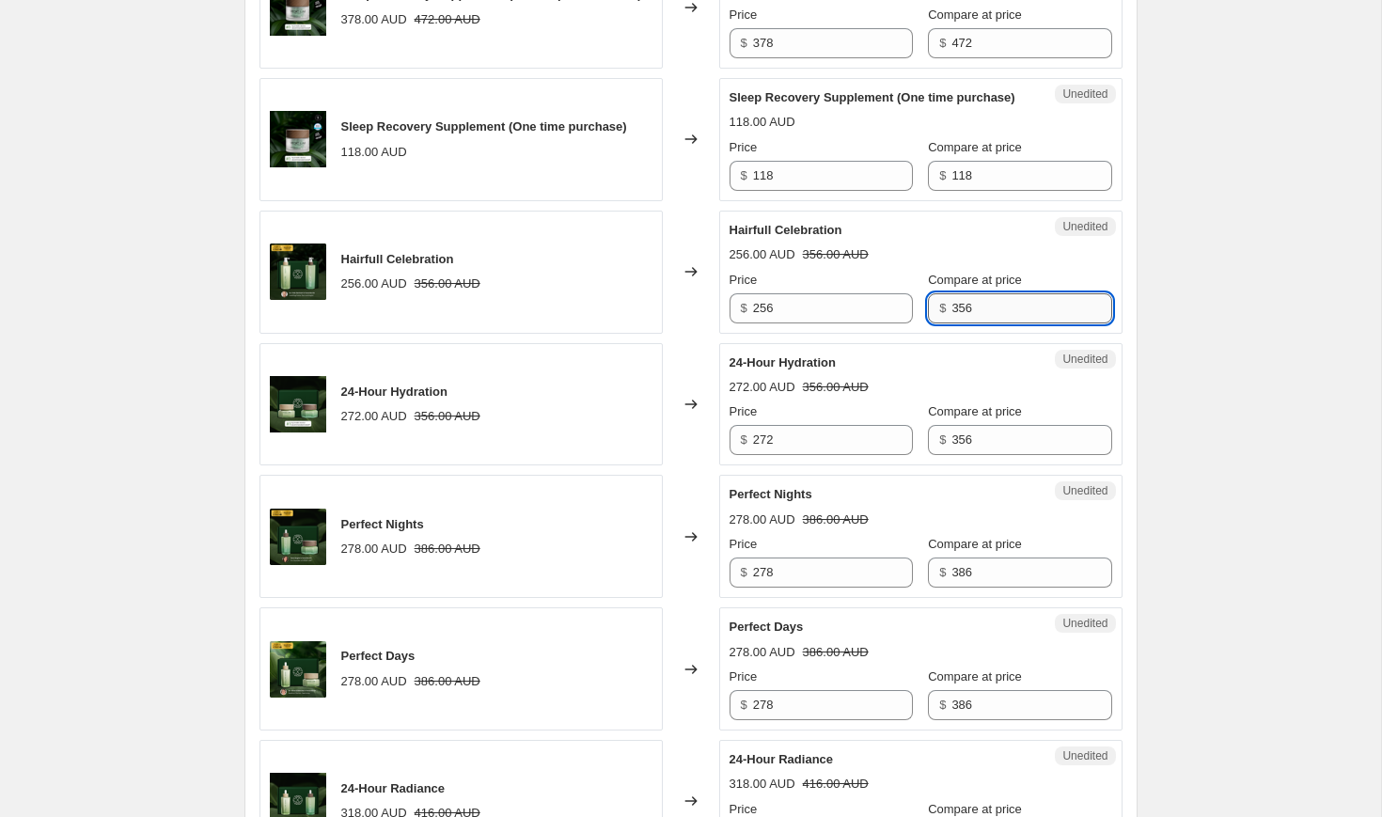
click at [982, 323] on input "356" at bounding box center [1031, 308] width 160 height 30
click at [818, 323] on input "256" at bounding box center [833, 308] width 160 height 30
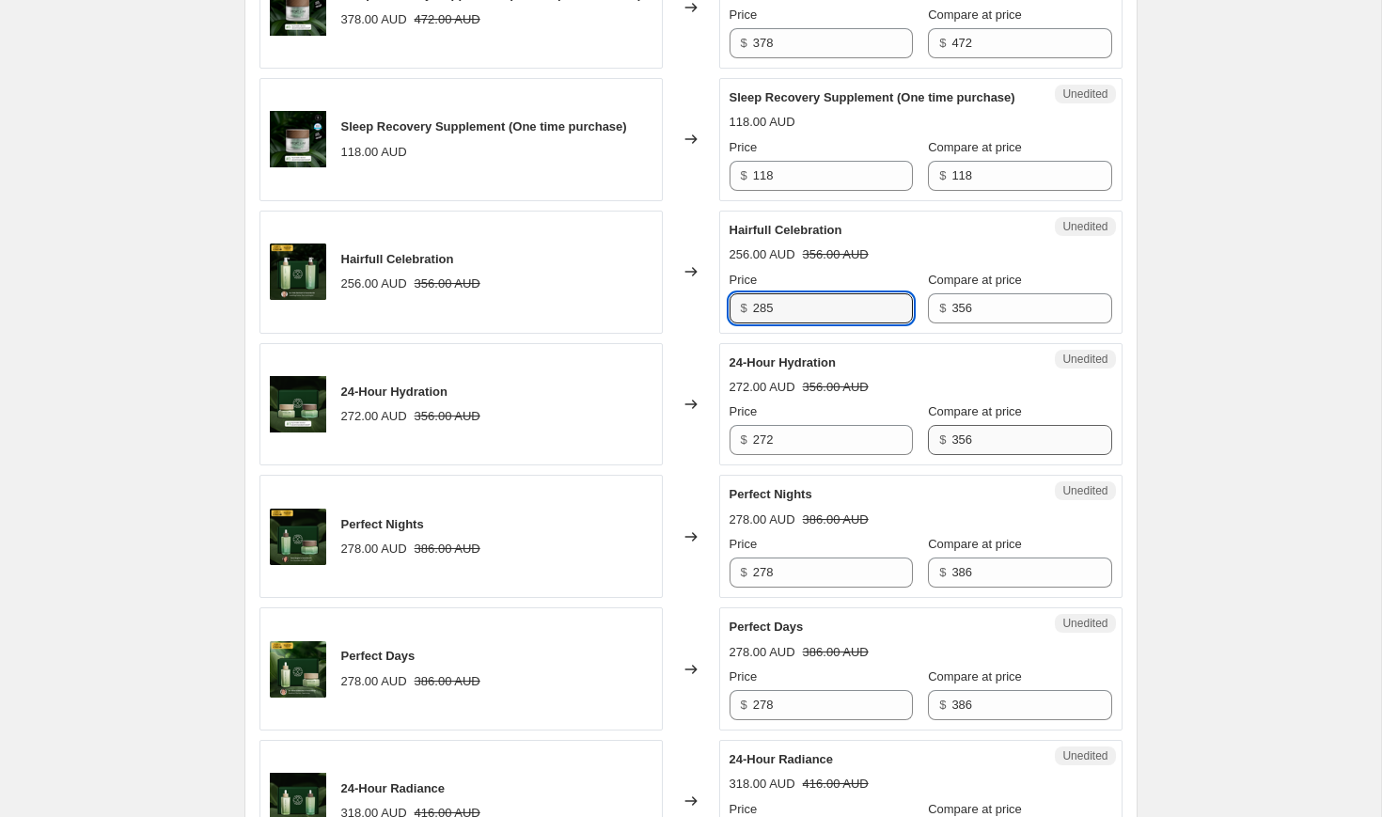
type input "285"
click at [1014, 455] on input "356" at bounding box center [1031, 440] width 160 height 30
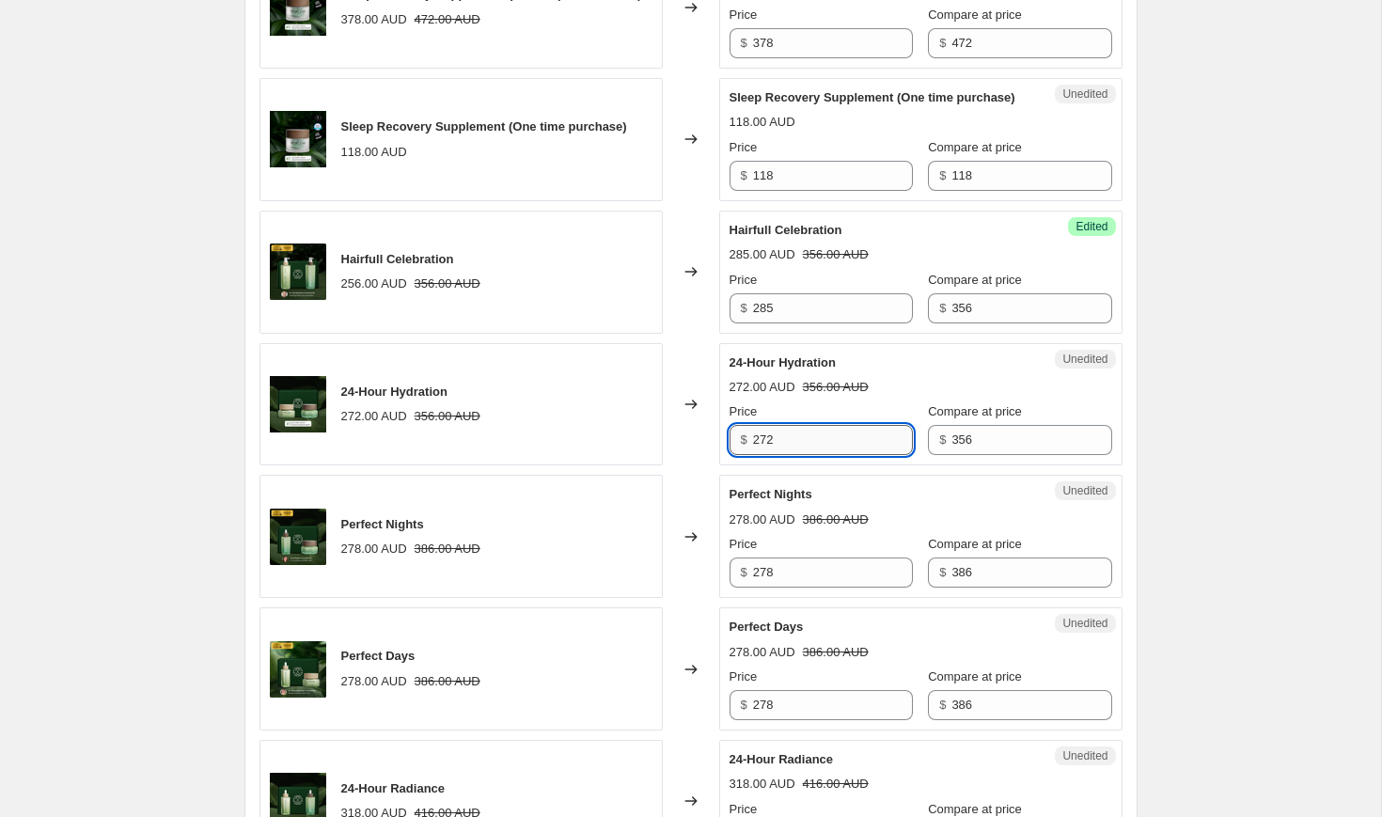
click at [794, 455] on input "272" at bounding box center [833, 440] width 160 height 30
type input "303"
click at [857, 554] on div "Unedited Perfect Nights 278.00 AUD 386.00 AUD Price $ 278 Compare at price $ 386" at bounding box center [920, 536] width 403 height 123
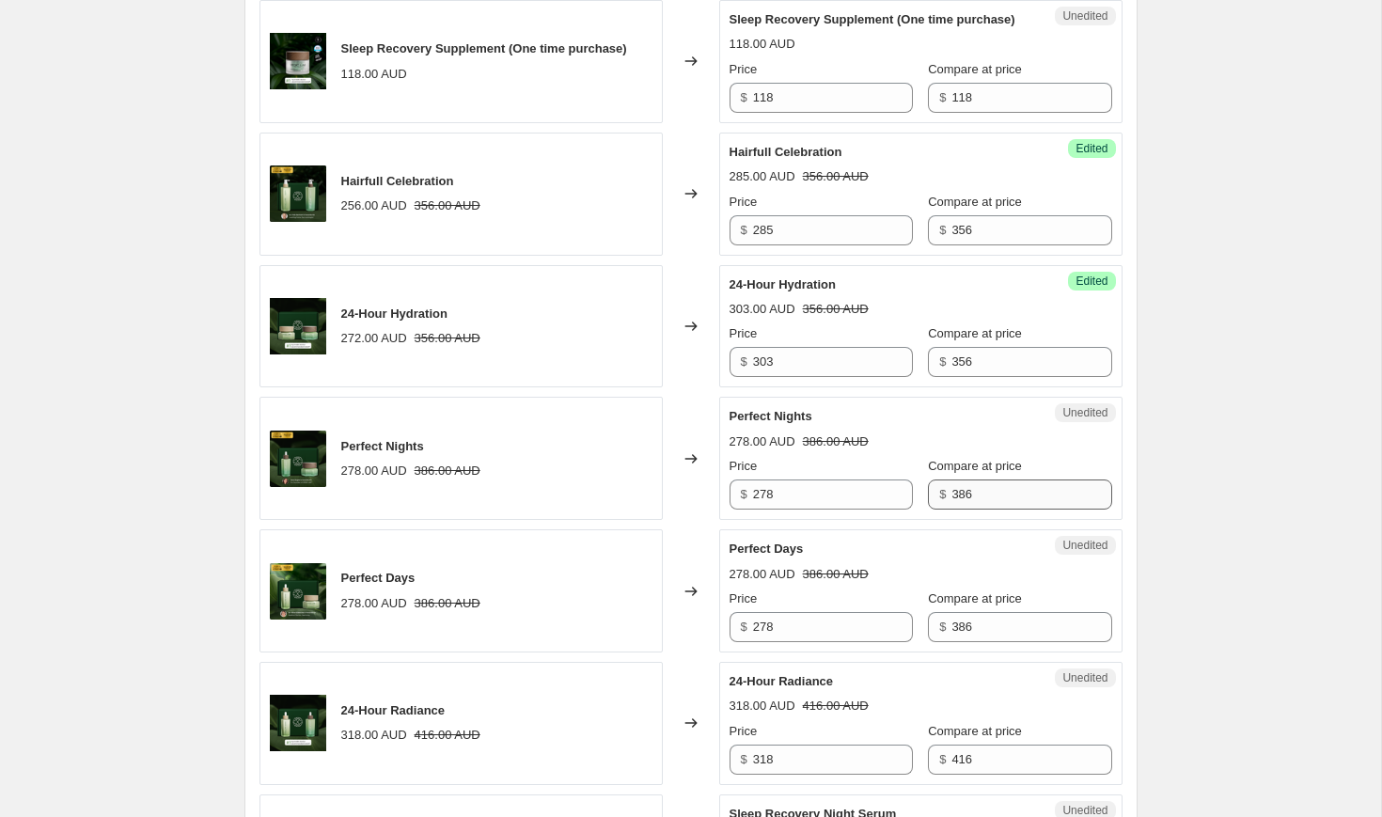
scroll to position [2097, 0]
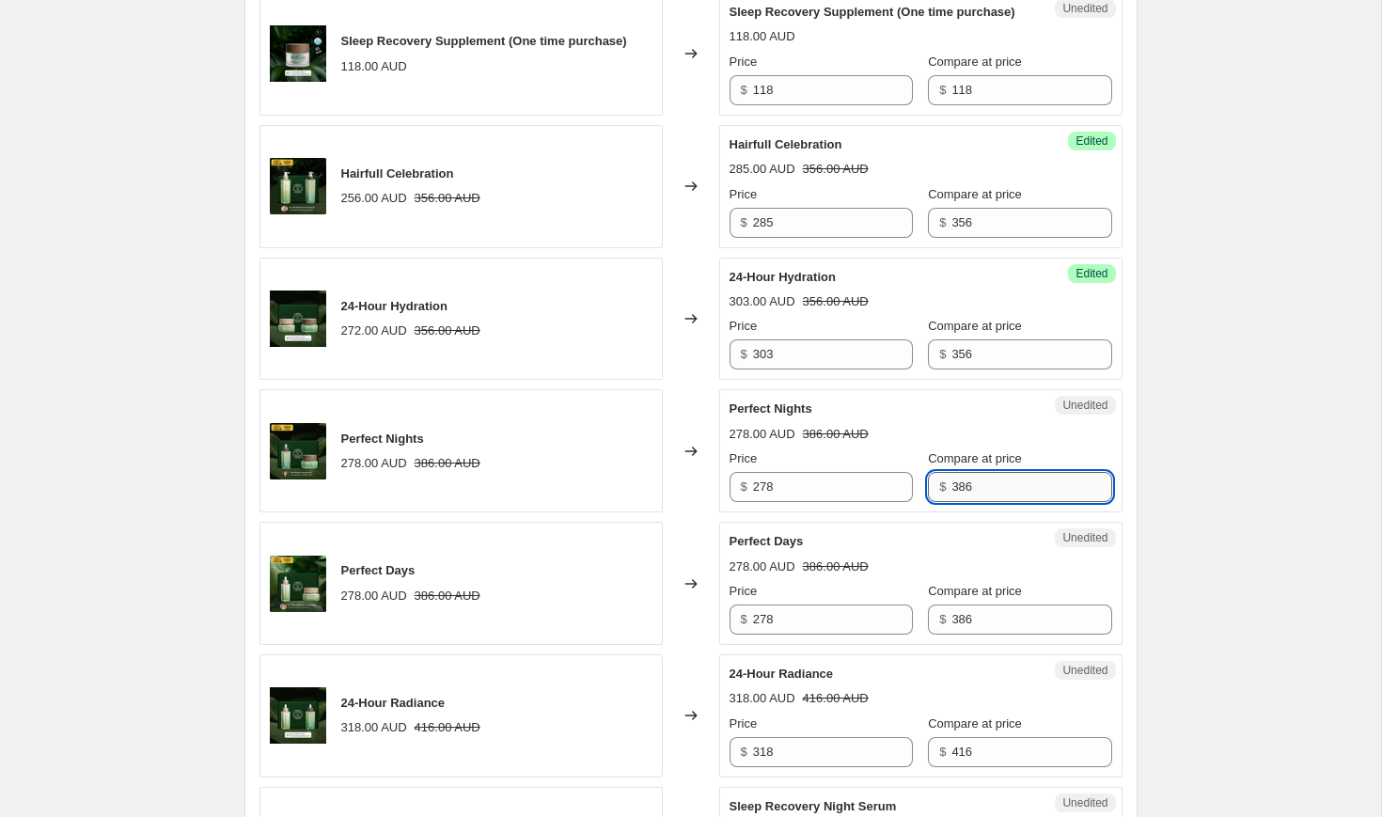
click at [974, 502] on input "386" at bounding box center [1031, 487] width 160 height 30
click at [785, 502] on input "278" at bounding box center [833, 487] width 160 height 30
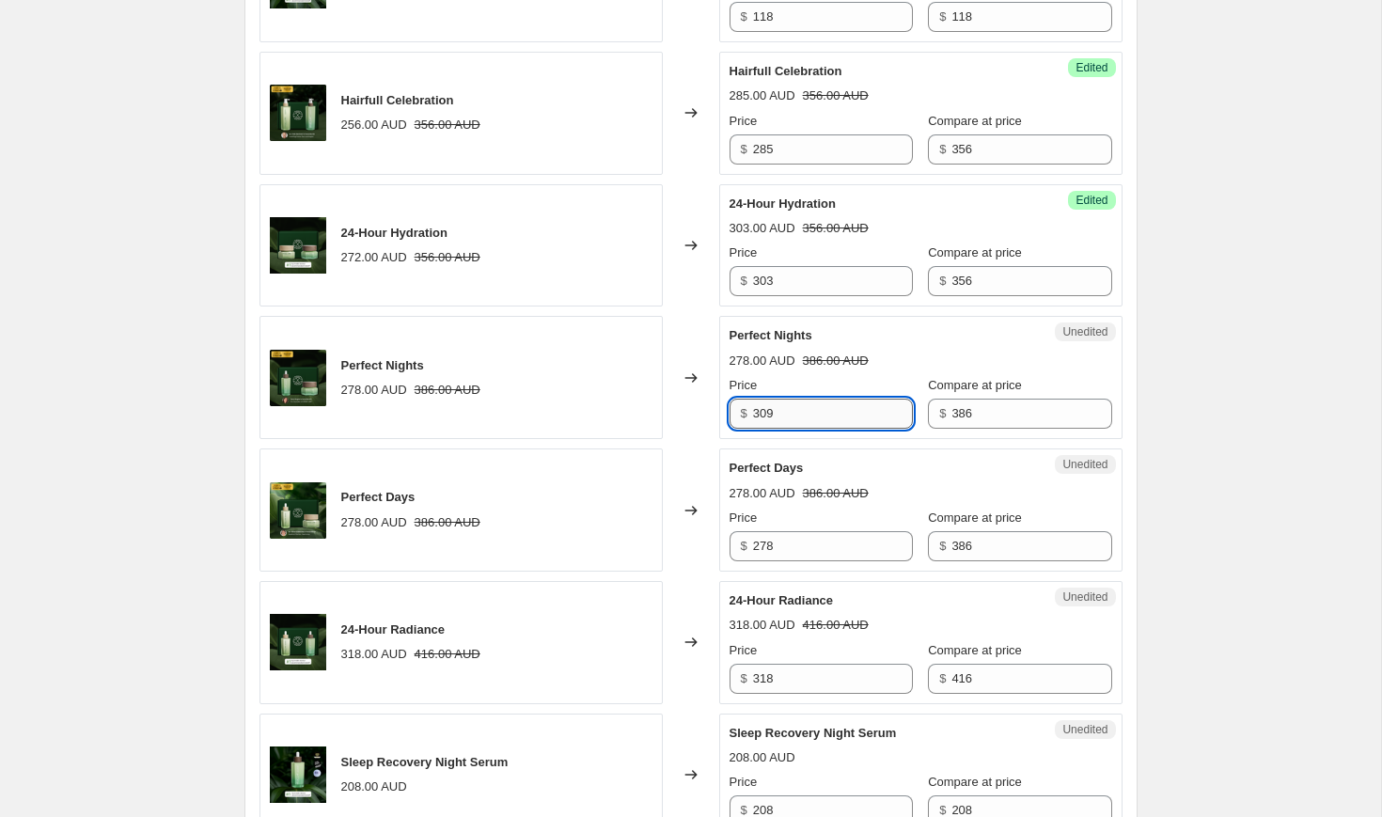
scroll to position [2193, 0]
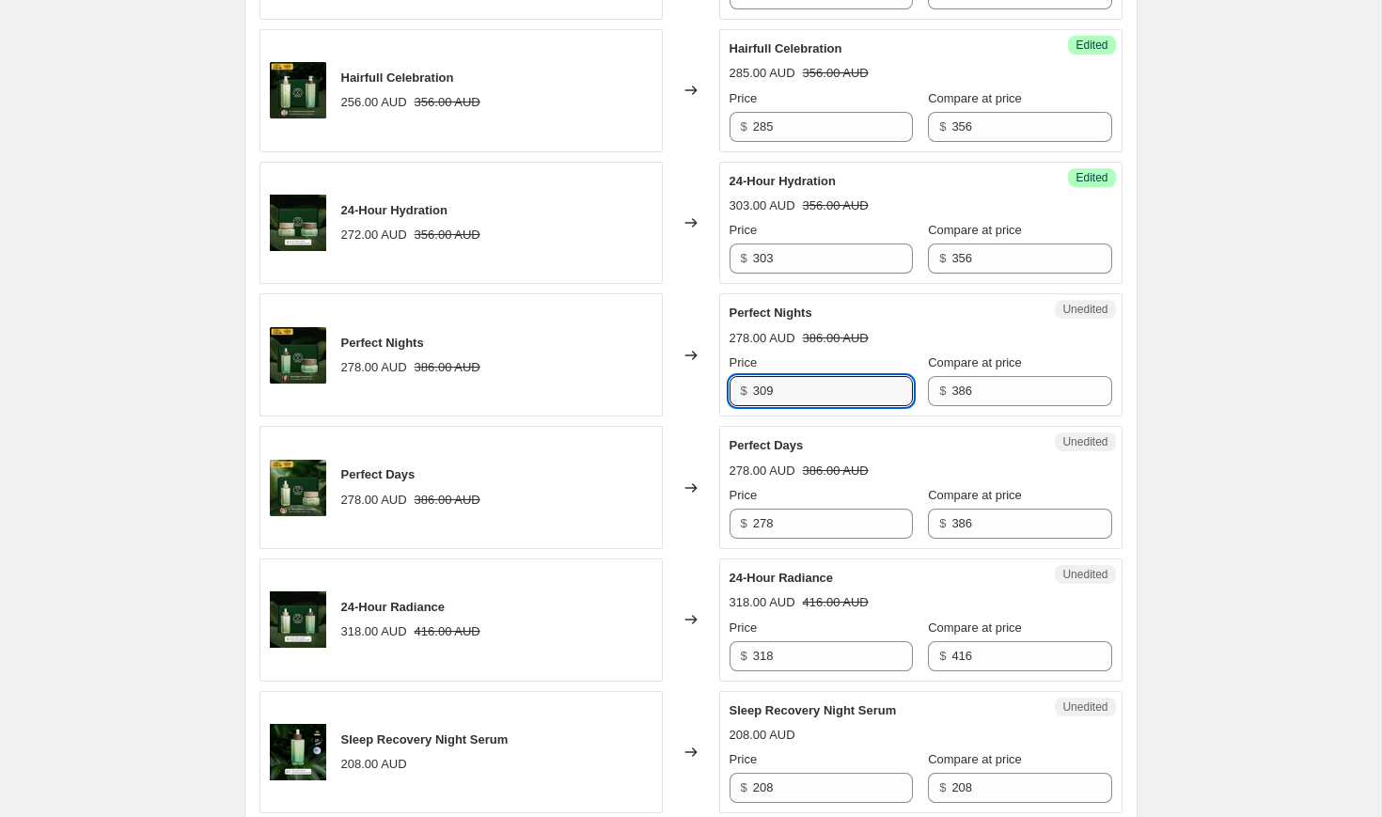
type input "309"
click at [794, 549] on div "Unedited Perfect Days 278.00 AUD 386.00 AUD Price $ 278 Compare at price $ 386" at bounding box center [920, 487] width 403 height 123
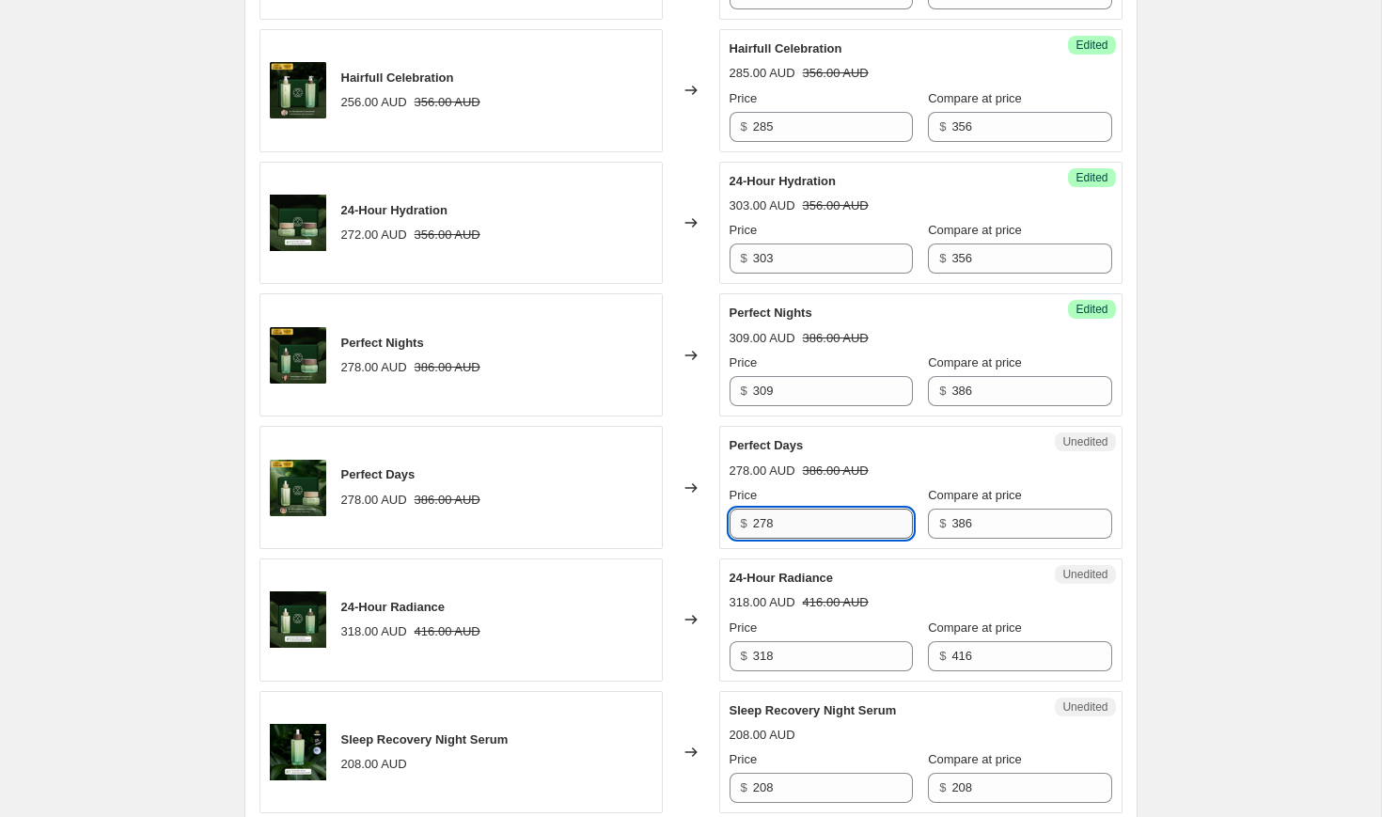
click at [794, 539] on input "278" at bounding box center [833, 524] width 160 height 30
paste input "309"
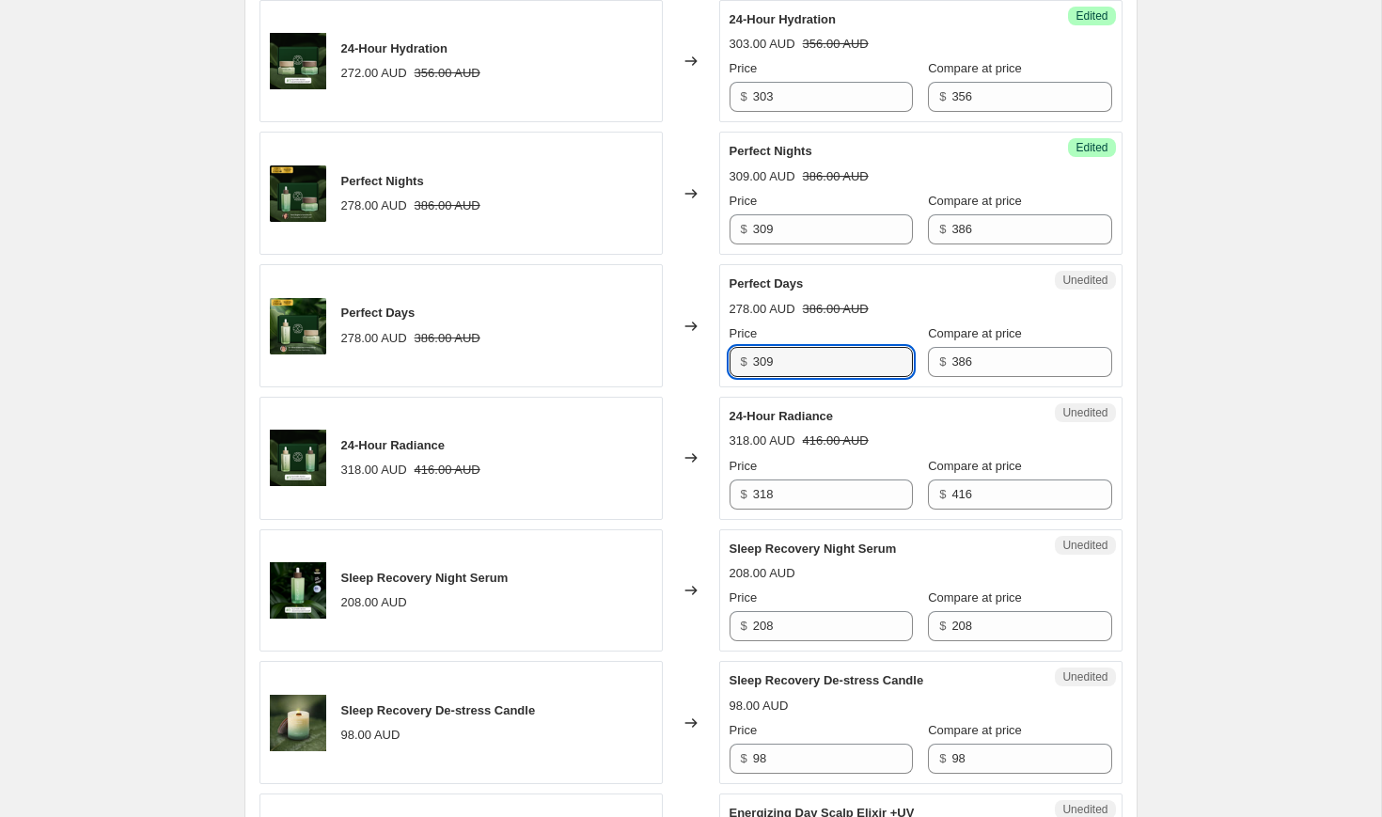
type input "309"
click at [930, 450] on div "318.00 AUD 416.00 AUD" at bounding box center [921, 441] width 383 height 19
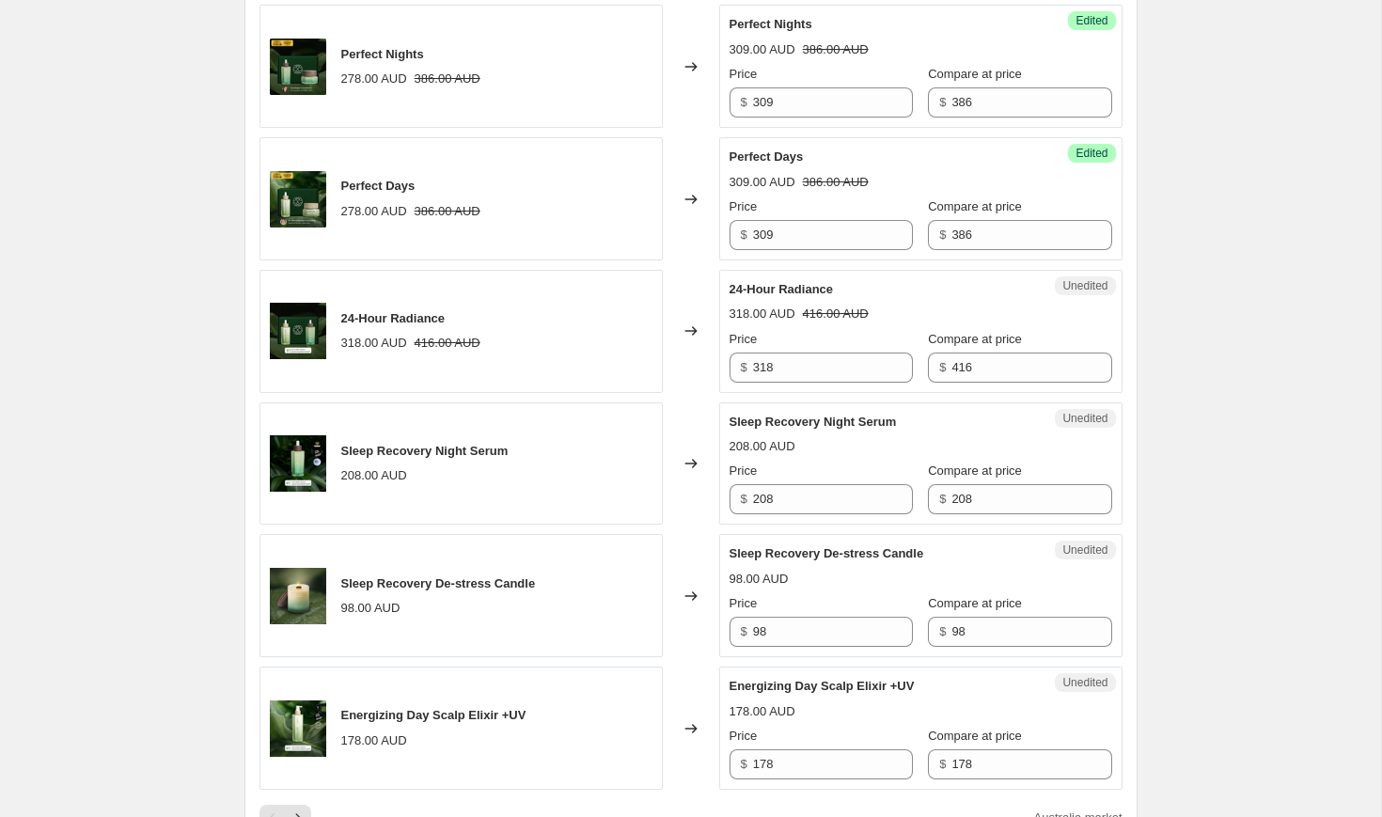
scroll to position [2514, 0]
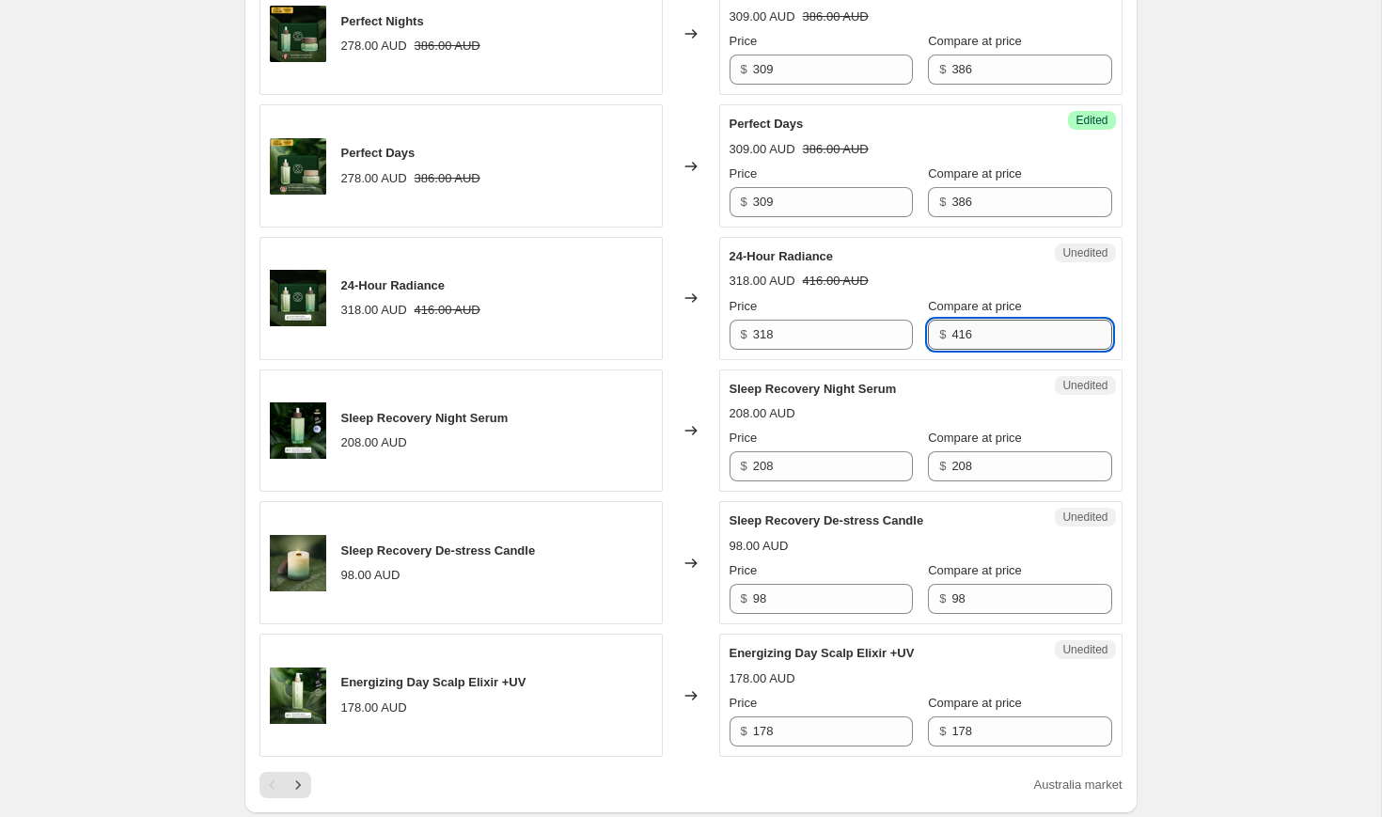
click at [978, 350] on input "416" at bounding box center [1031, 335] width 160 height 30
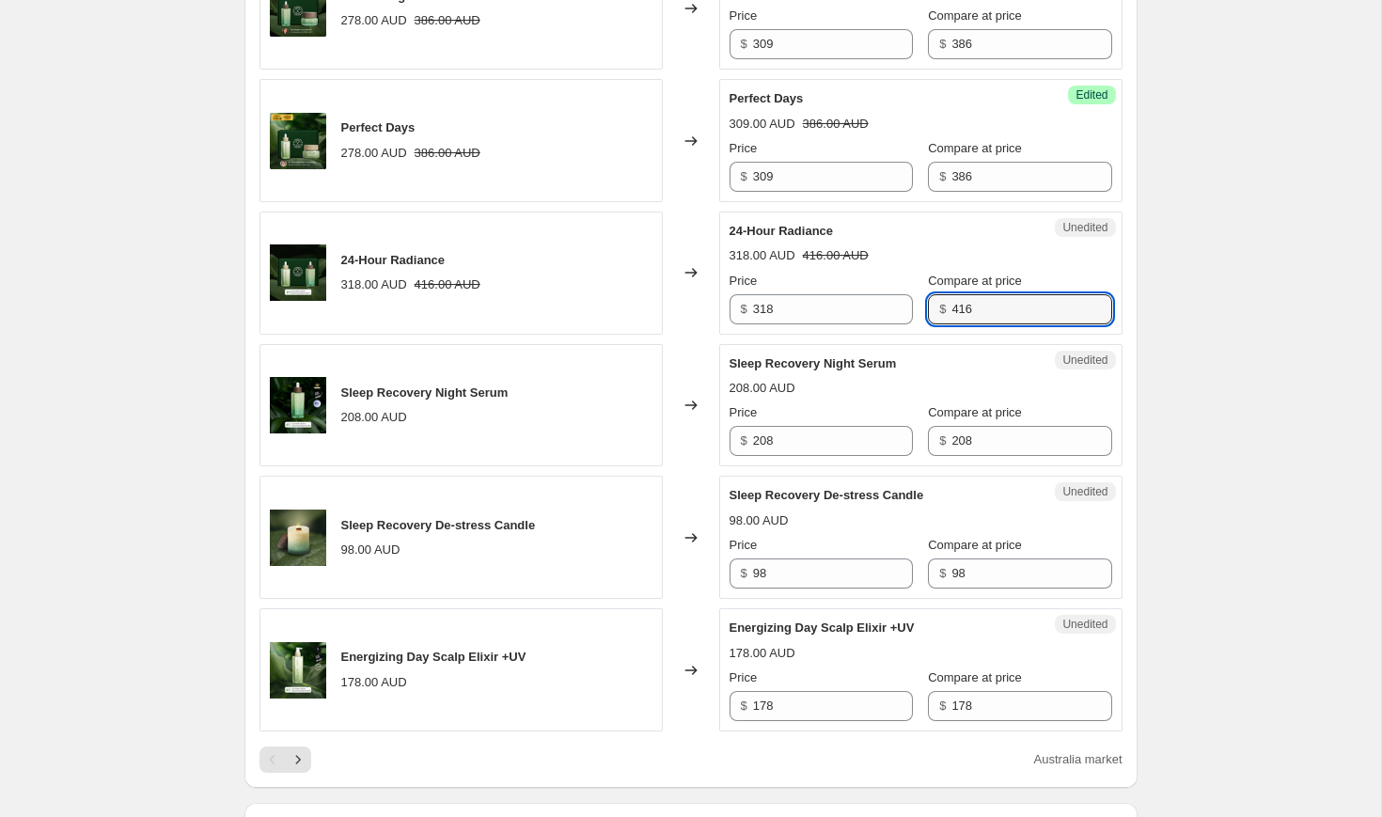
scroll to position [2540, 0]
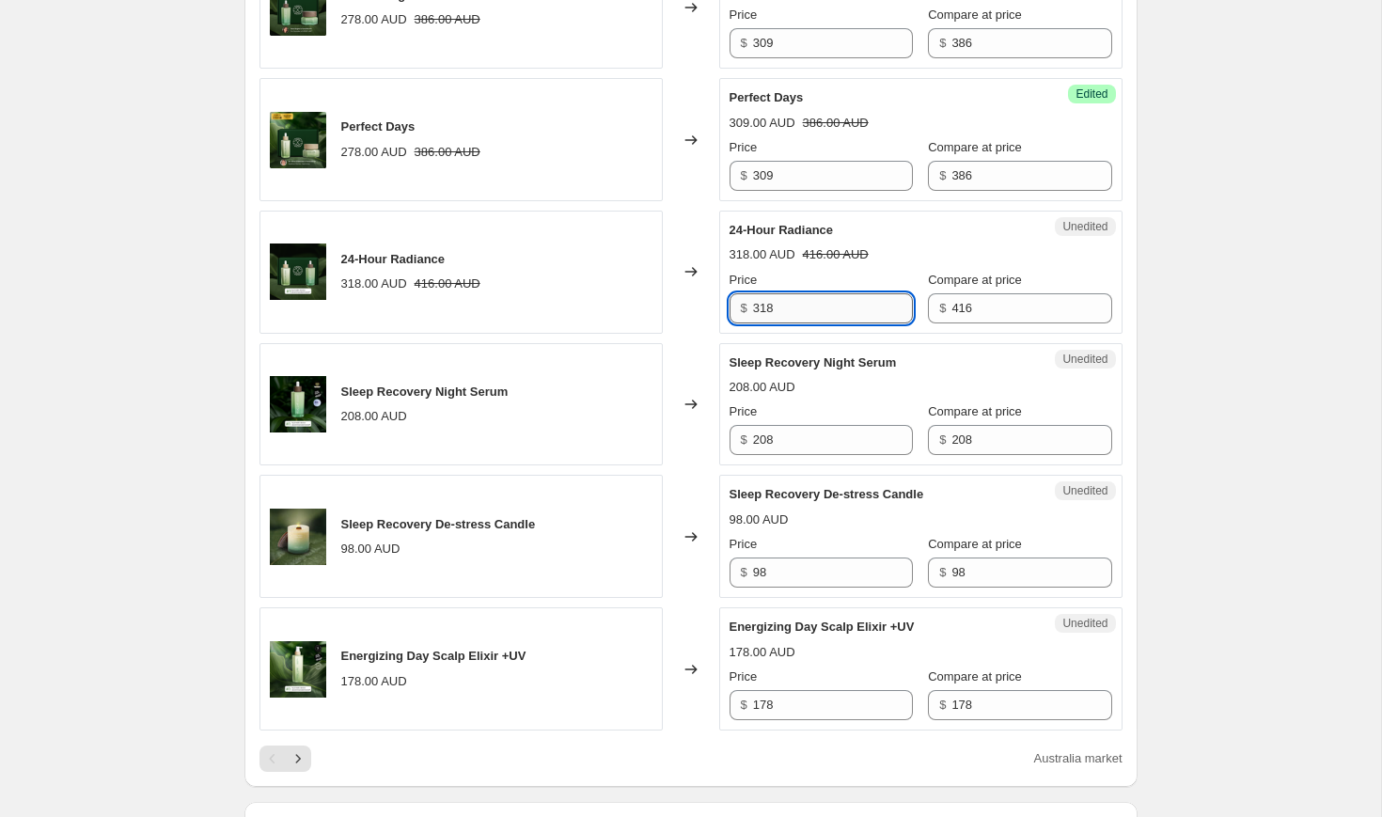
click at [798, 323] on input "318" at bounding box center [833, 308] width 160 height 30
type input "354"
click at [917, 323] on div "24-Hour Radiance 318.00 AUD 416.00 AUD Price $ 354 Compare at price $ 416" at bounding box center [921, 272] width 383 height 102
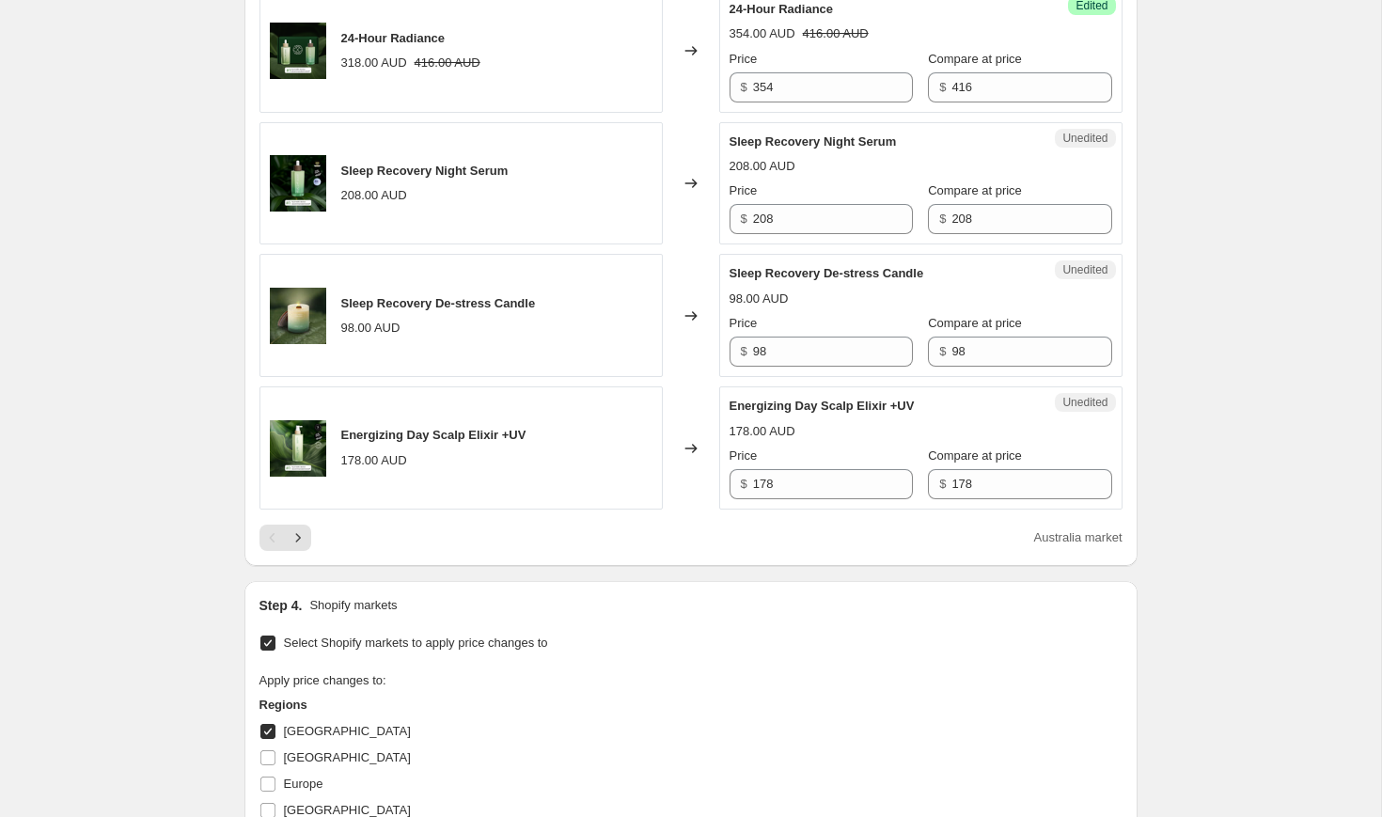
scroll to position [2782, 0]
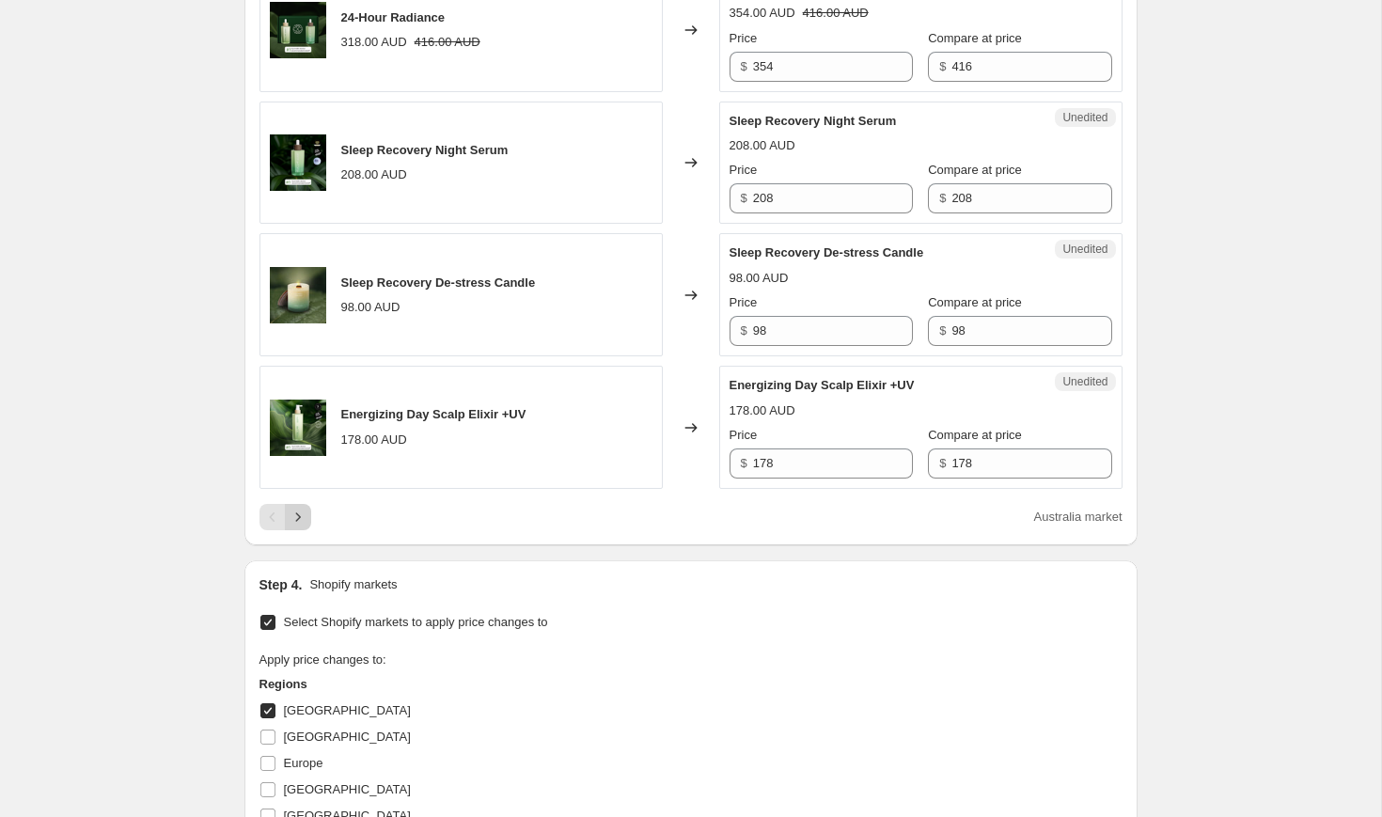
click at [302, 527] on icon "Next" at bounding box center [298, 517] width 19 height 19
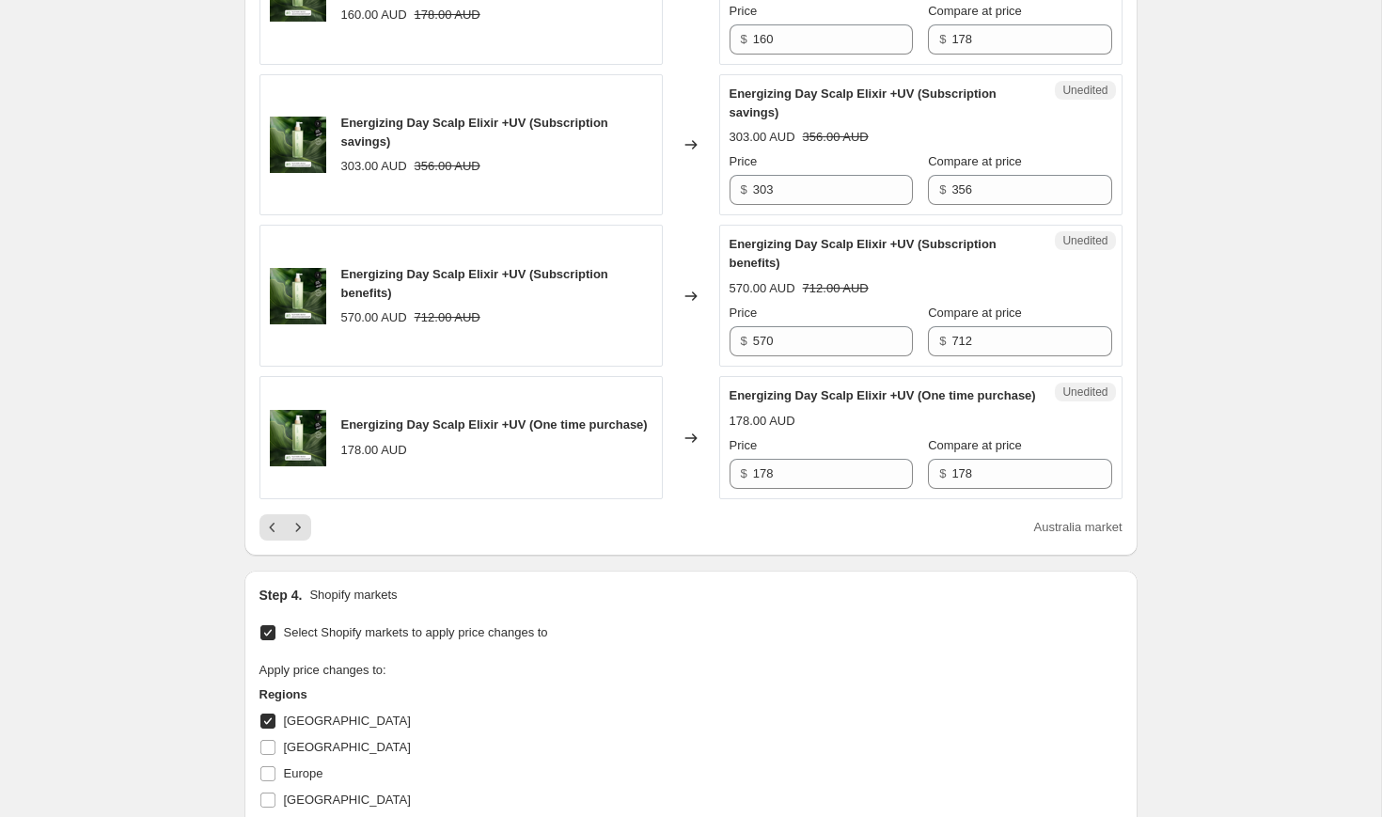
scroll to position [2952, 0]
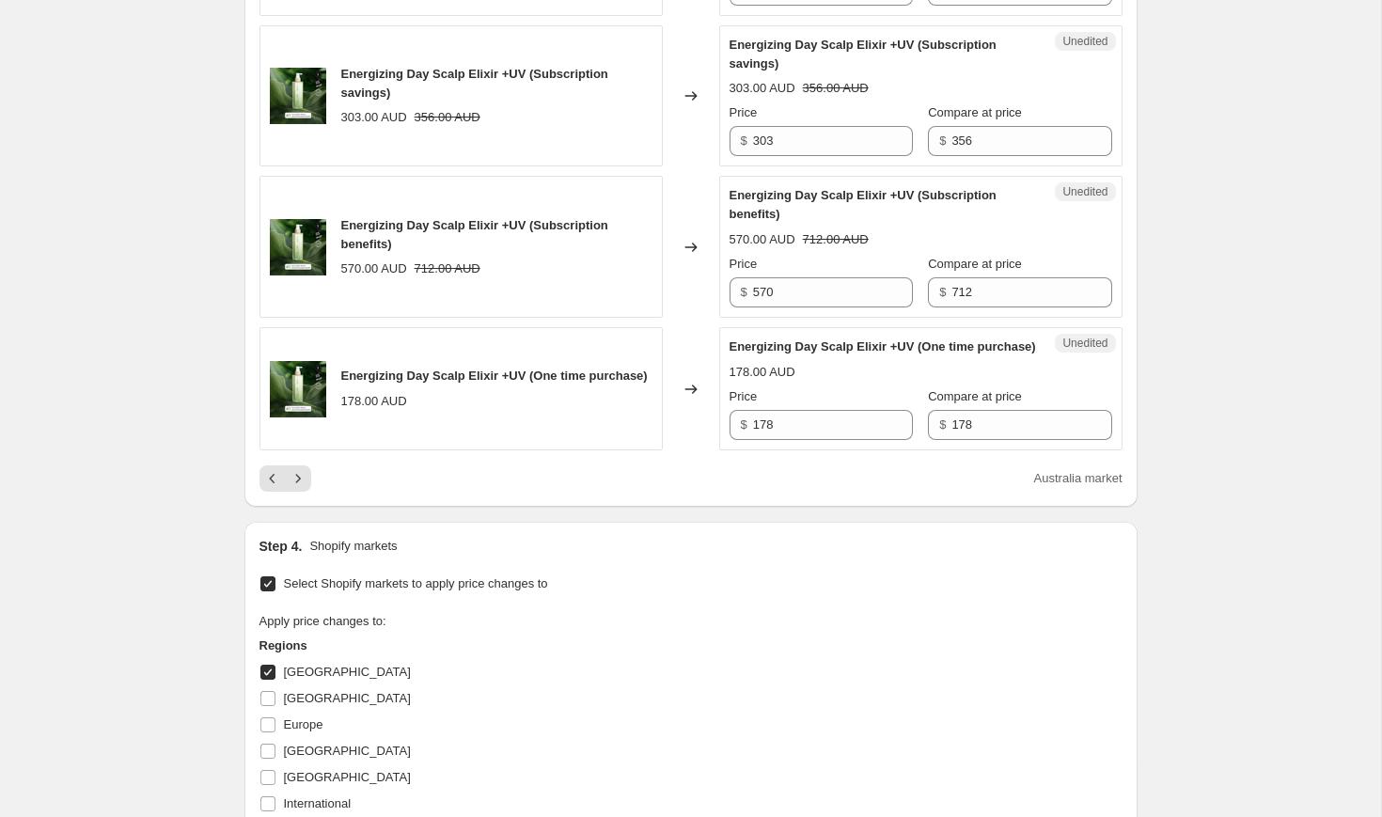
click at [310, 492] on div "Australia market" at bounding box center [690, 478] width 863 height 26
click at [302, 488] on icon "Next" at bounding box center [298, 478] width 19 height 19
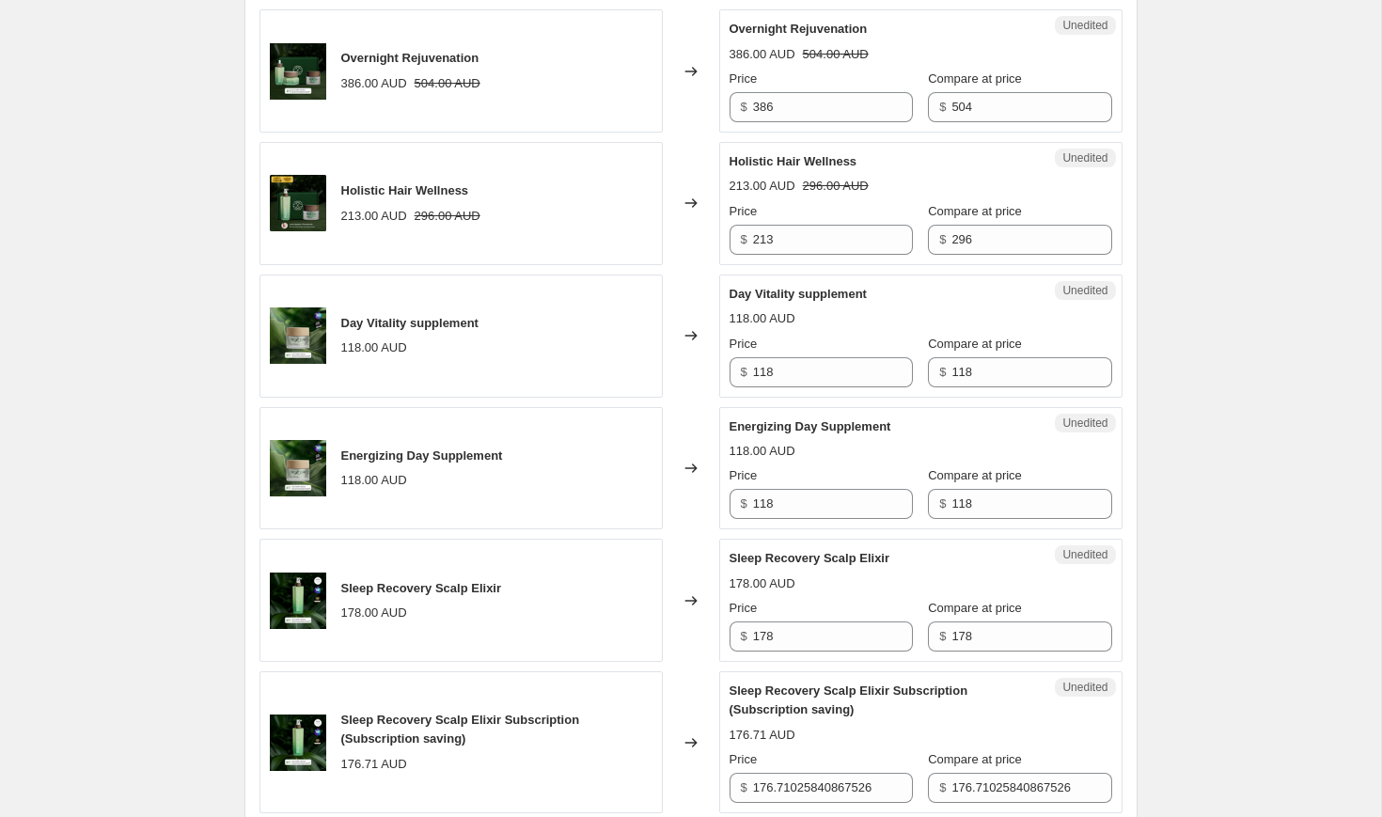
scroll to position [1934, 0]
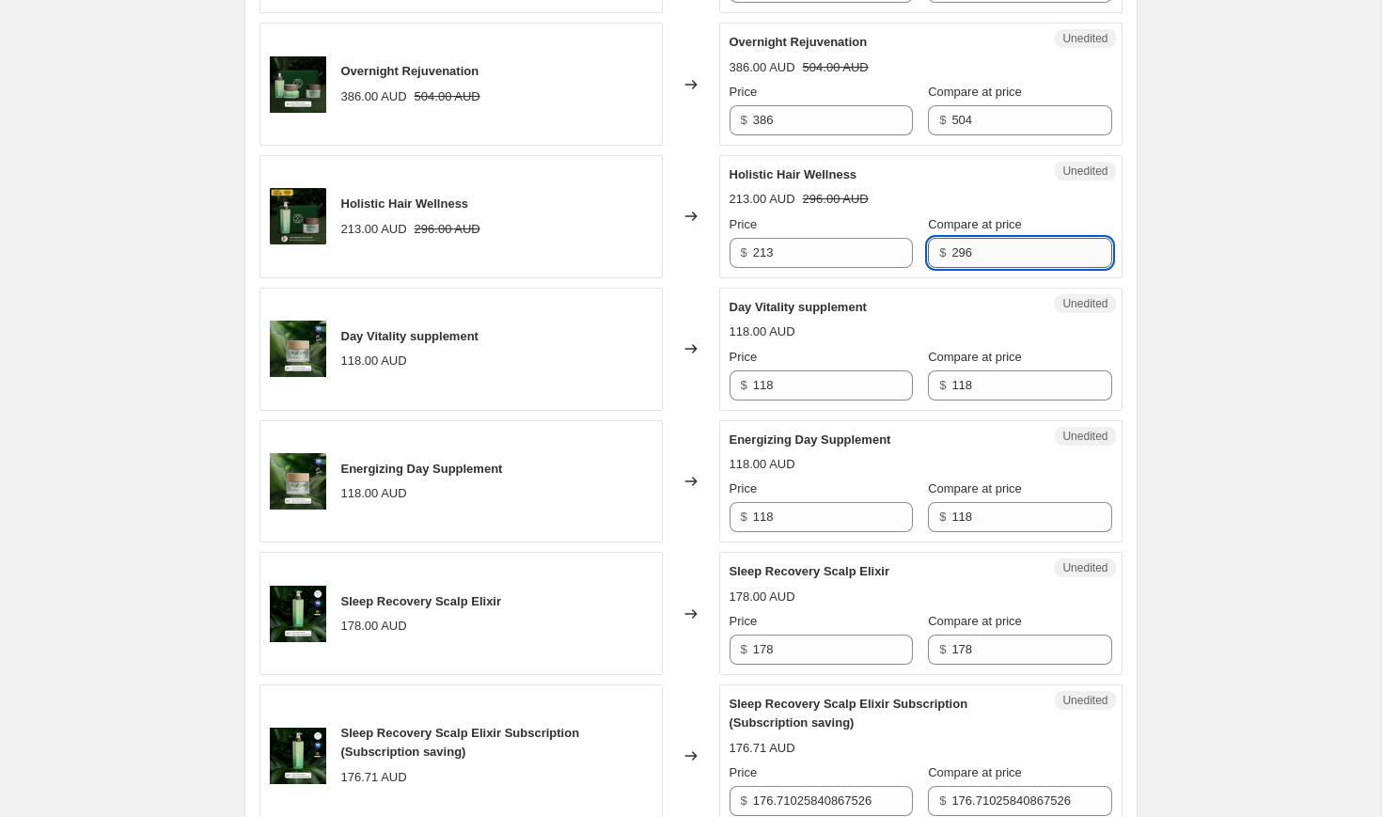
click at [992, 268] on input "296" at bounding box center [1031, 253] width 160 height 30
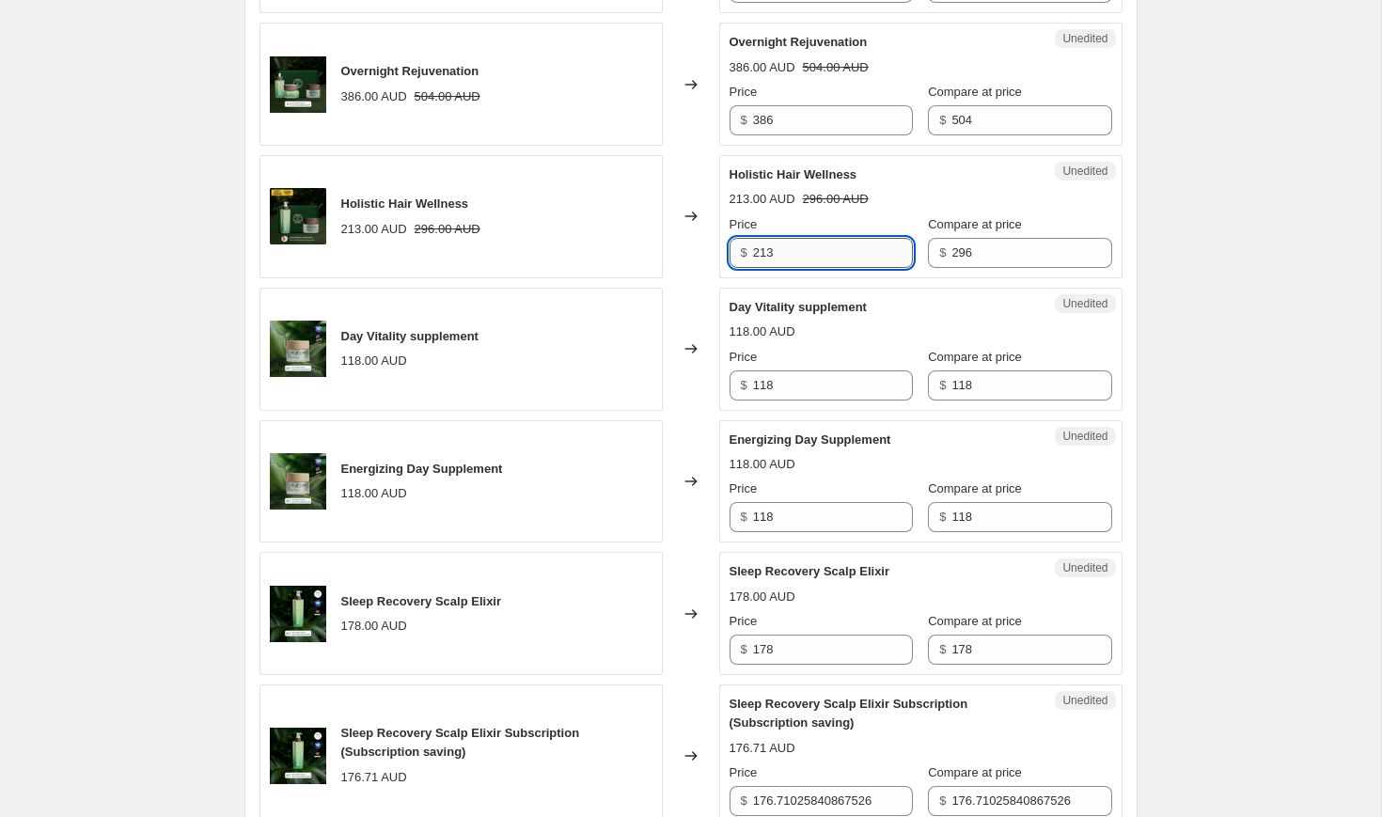
click at [794, 268] on input "213" at bounding box center [833, 253] width 160 height 30
type input "237"
click at [983, 135] on input "504" at bounding box center [1031, 120] width 160 height 30
click at [818, 146] on div "Unedited Overnight Rejuvenation 386.00 AUD 504.00 AUD Price $ 386 Compare at pr…" at bounding box center [920, 84] width 403 height 123
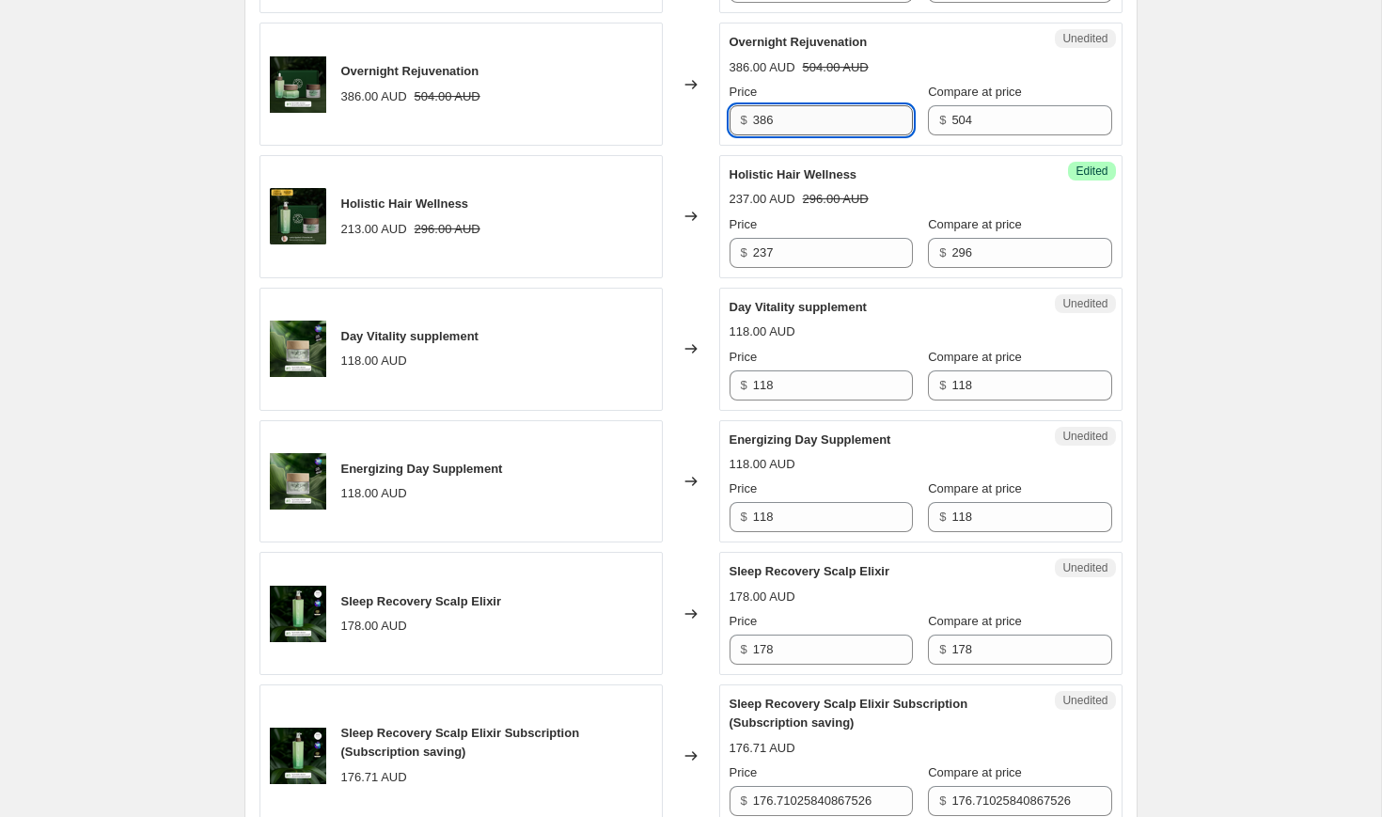
click at [816, 135] on input "386" at bounding box center [833, 120] width 160 height 30
type input "428"
click at [1040, 135] on div "Compare at price $ 504" at bounding box center [1019, 109] width 183 height 53
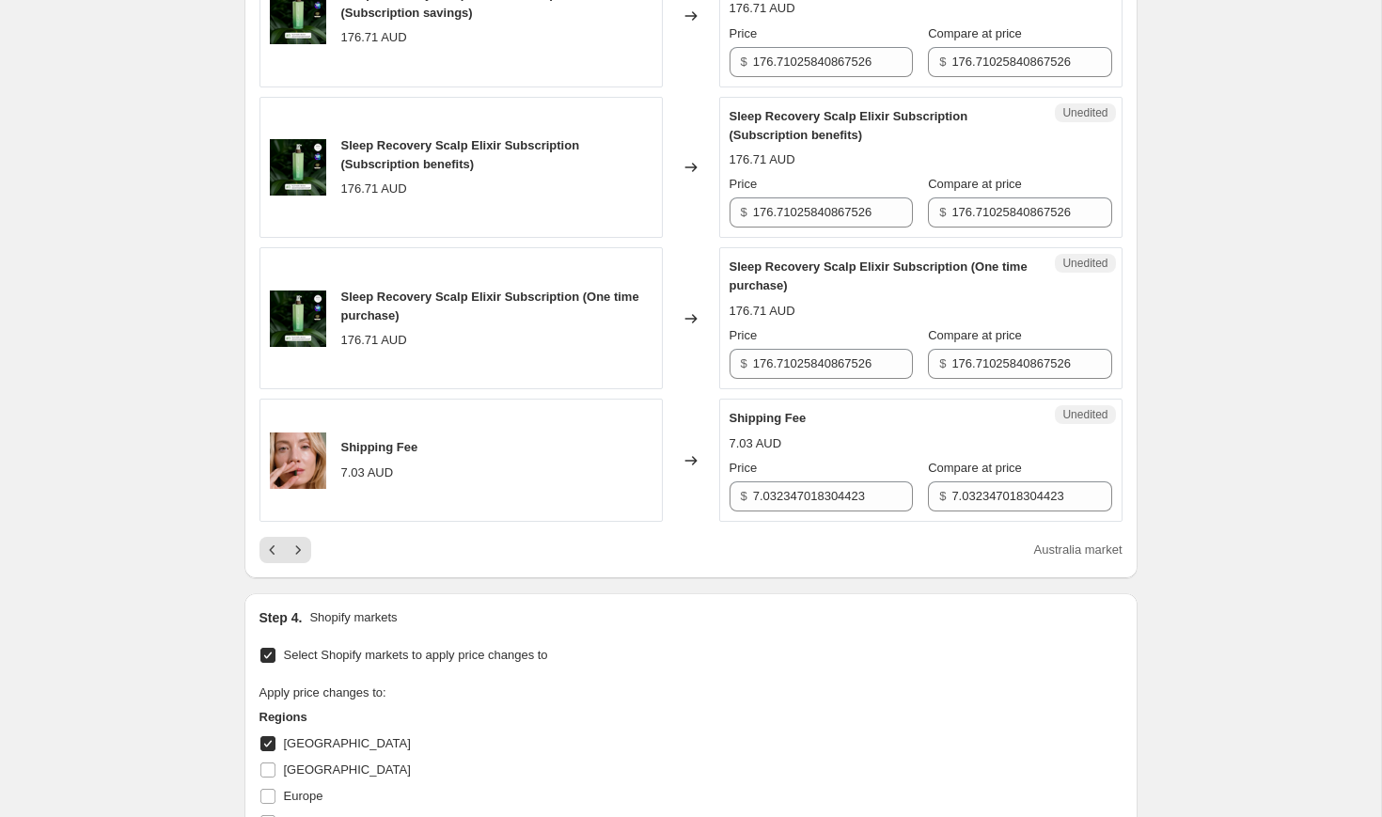
scroll to position [2940, 0]
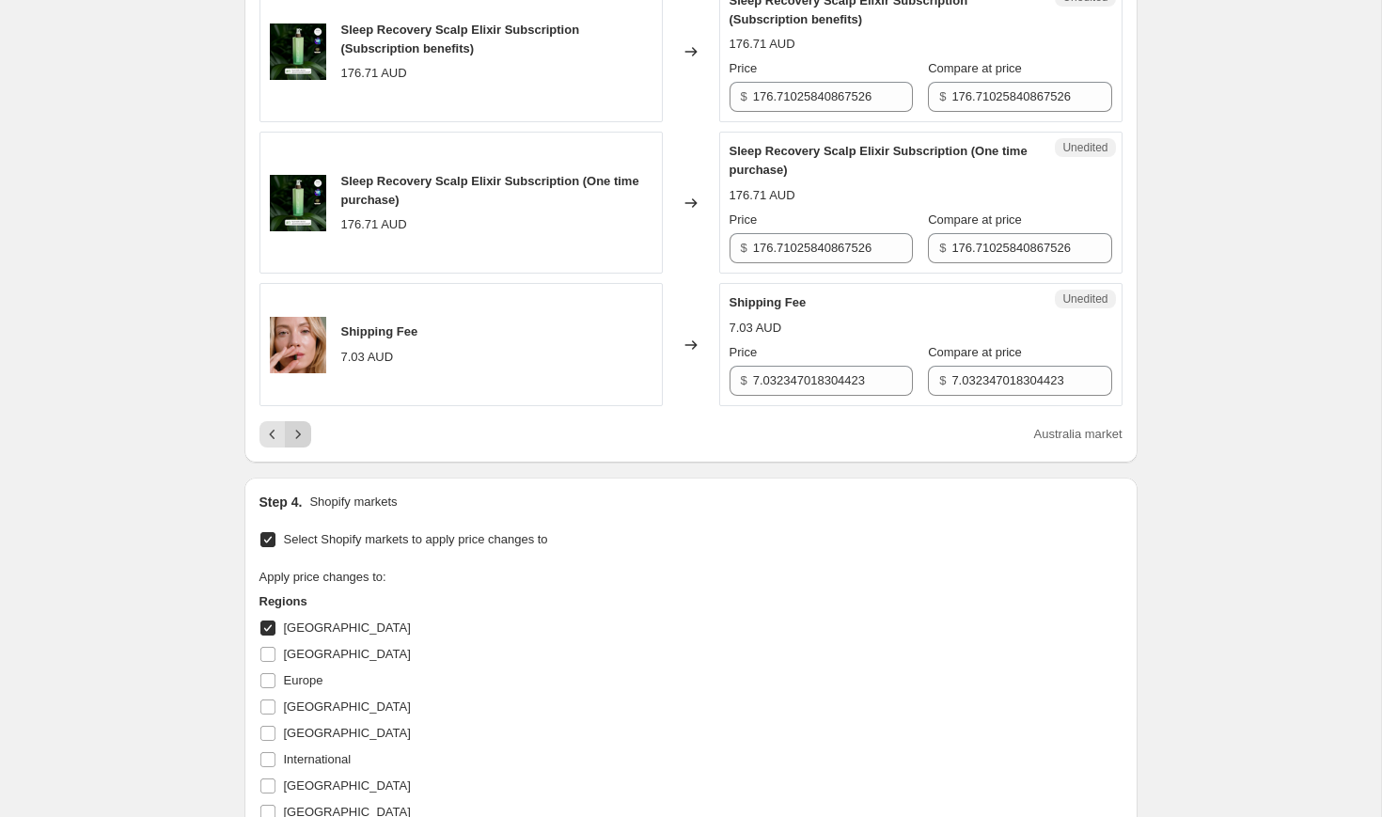
click at [295, 444] on icon "Next" at bounding box center [298, 434] width 19 height 19
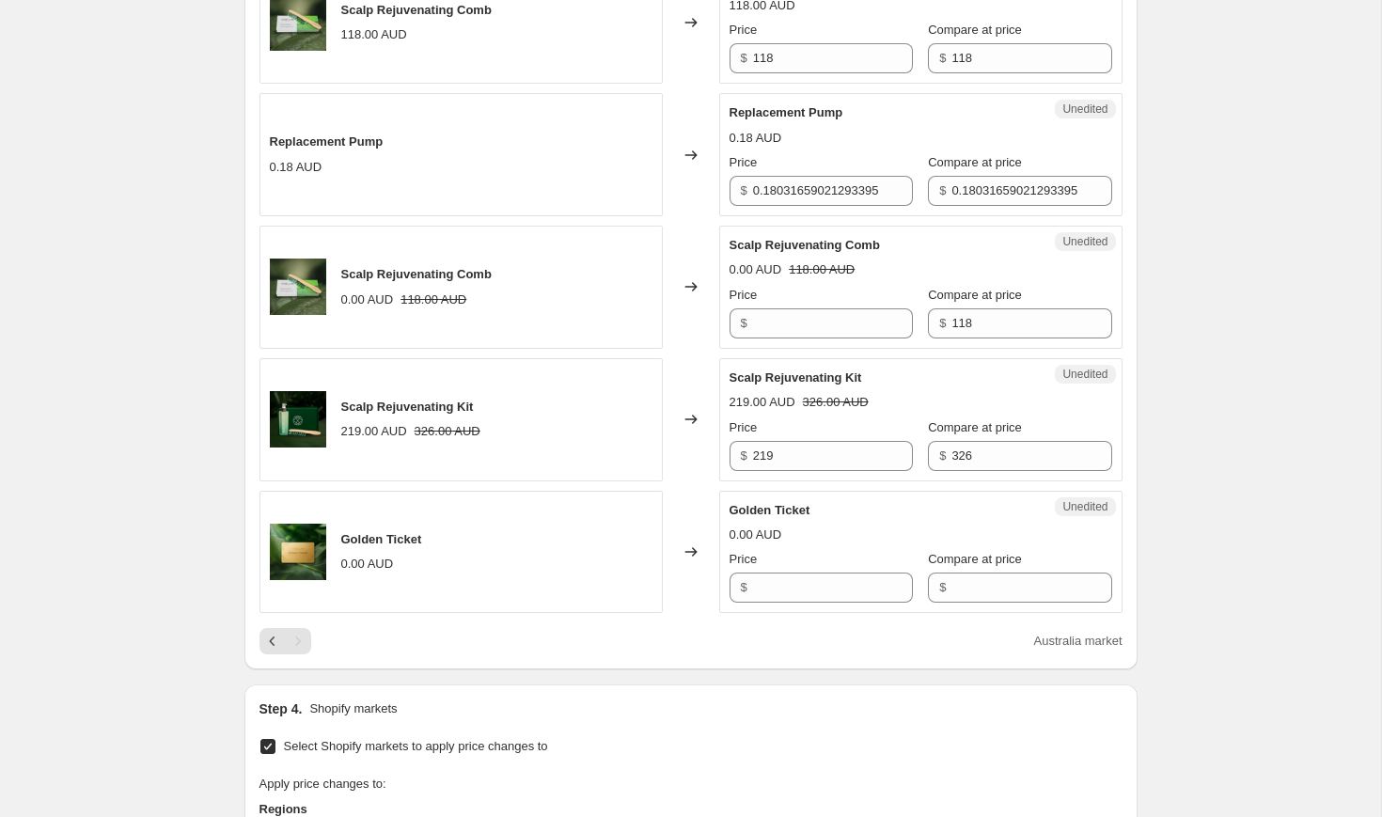
scroll to position [1879, 0]
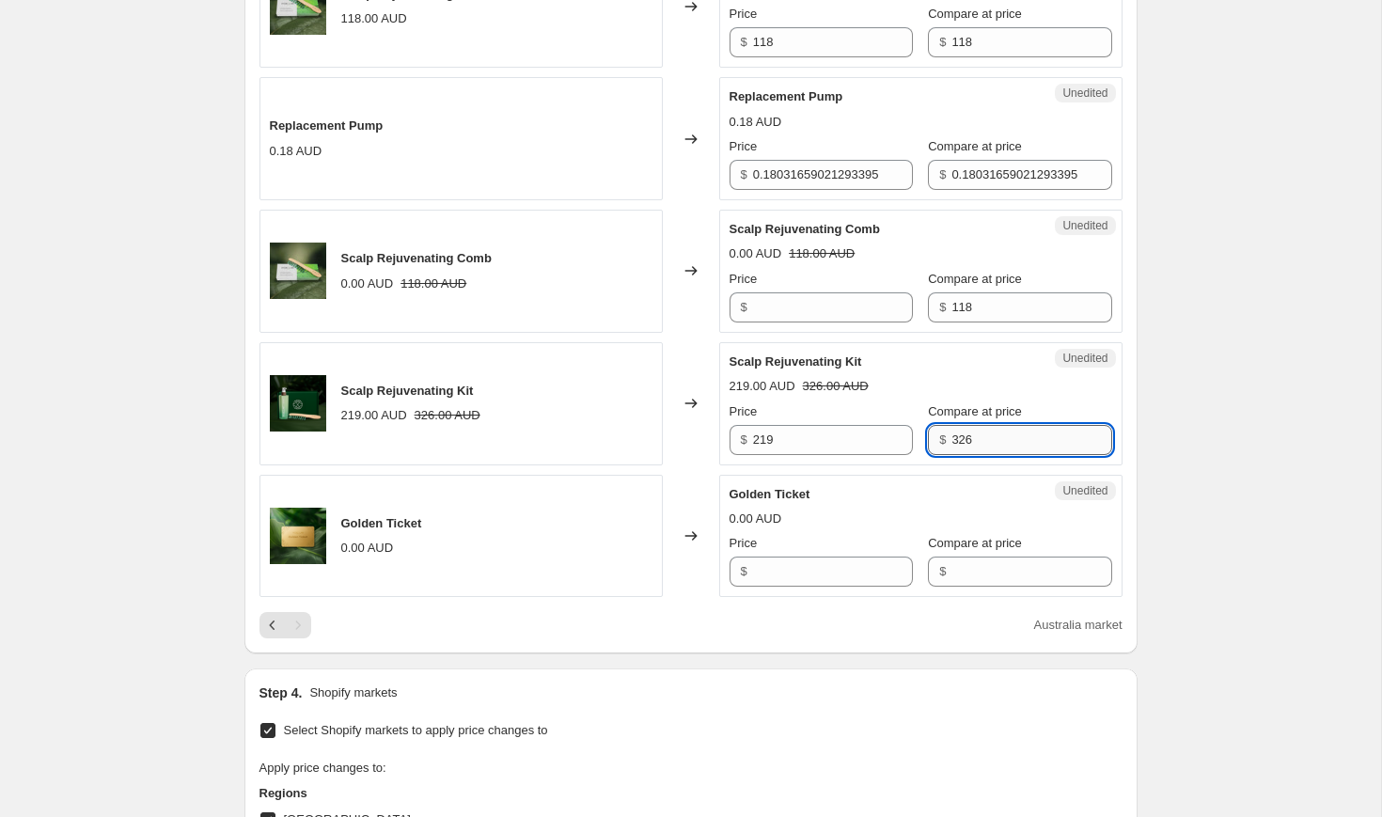
click at [971, 439] on input "326" at bounding box center [1031, 440] width 160 height 30
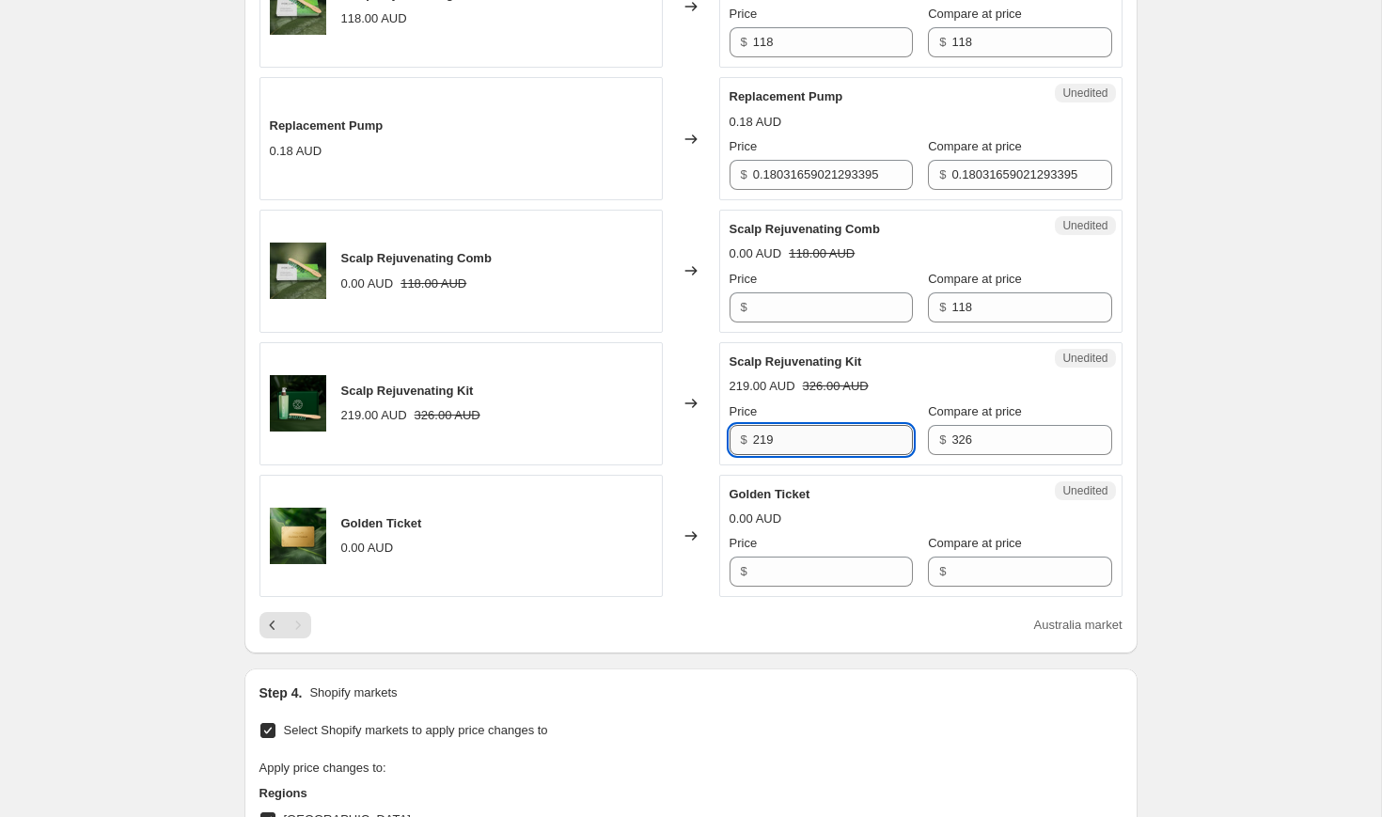
click at [801, 439] on input "219" at bounding box center [833, 440] width 160 height 30
type input "277"
click at [817, 363] on span "Scalp Rejuvenating Kit" at bounding box center [796, 361] width 133 height 14
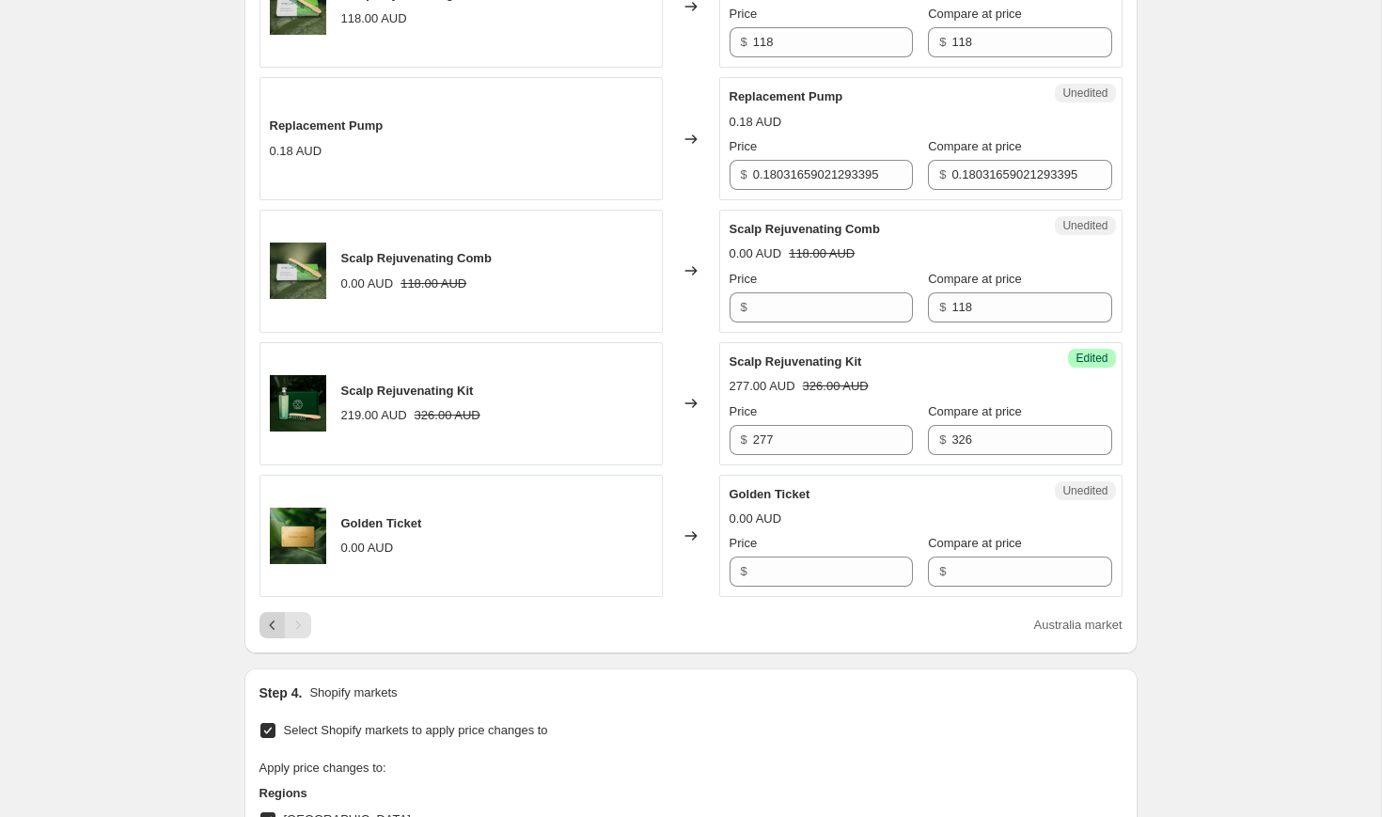
click at [264, 625] on icon "Previous" at bounding box center [272, 625] width 19 height 19
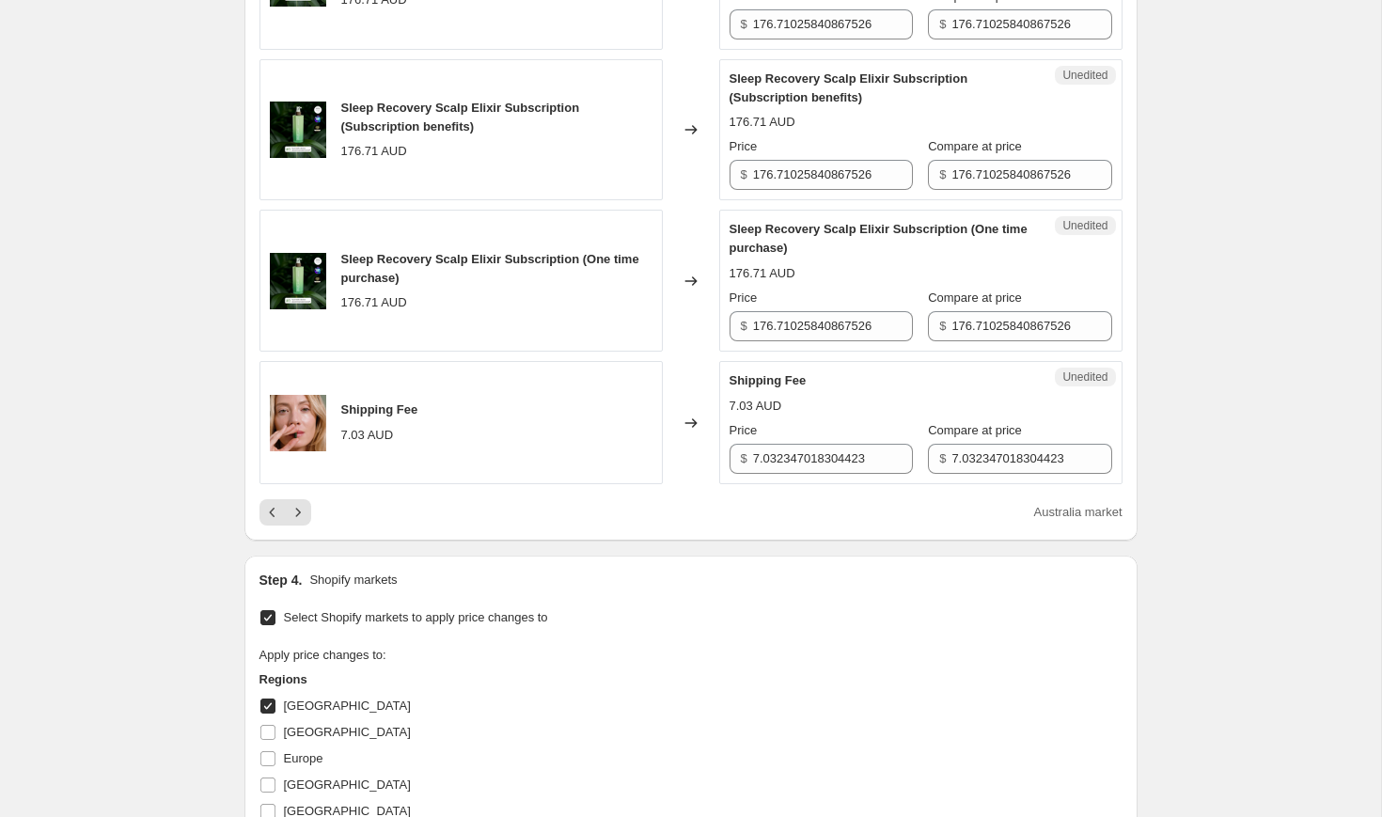
scroll to position [2987, 0]
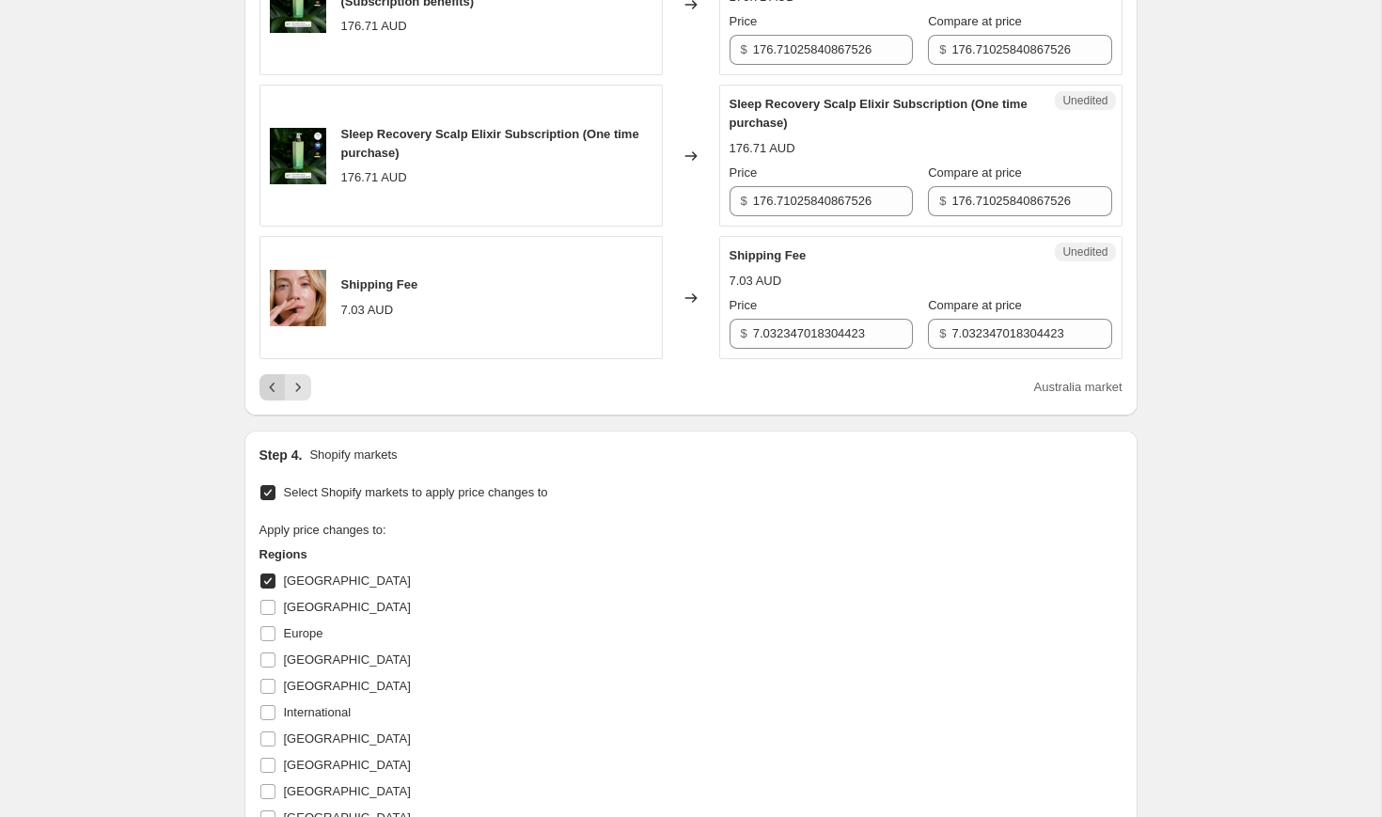
click at [271, 397] on icon "Previous" at bounding box center [272, 387] width 19 height 19
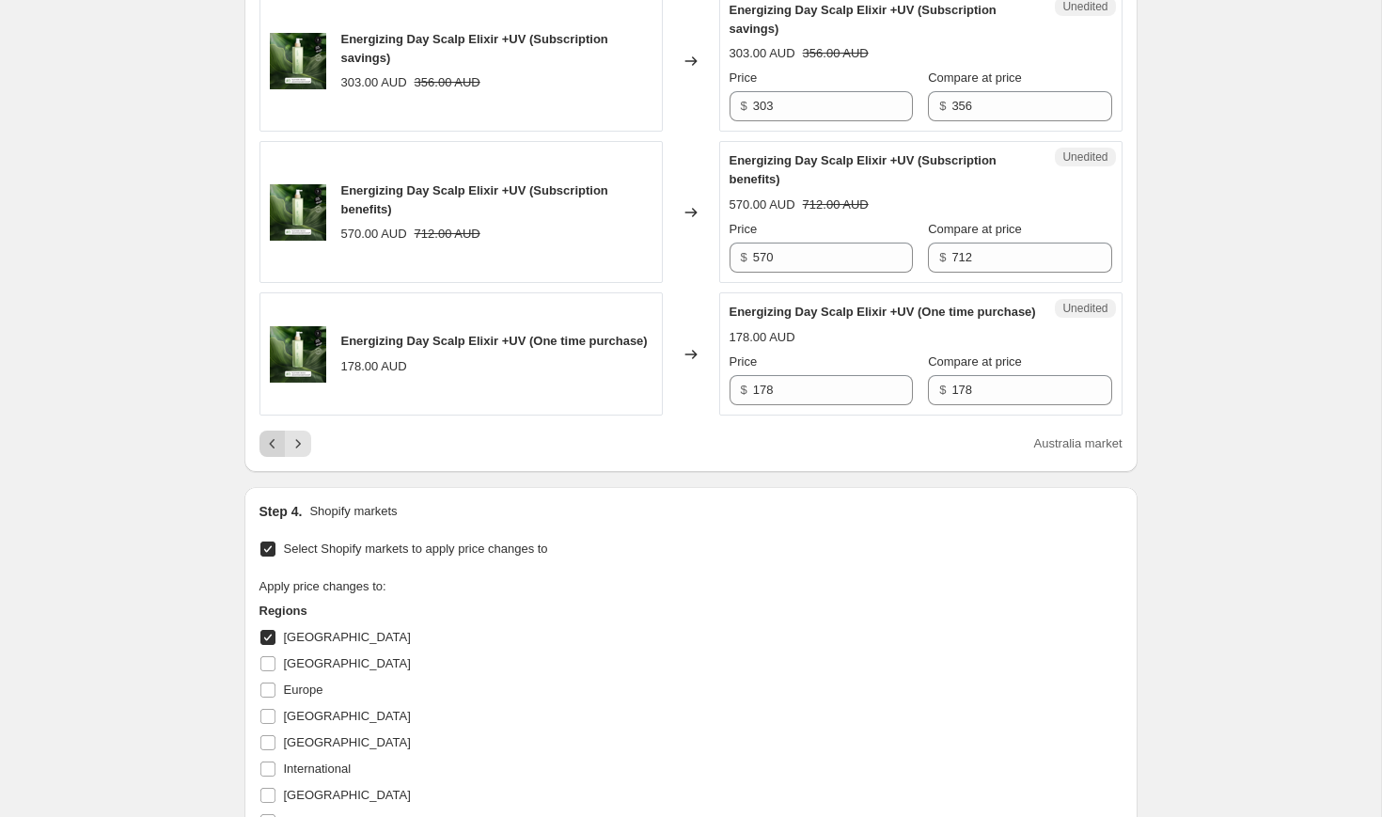
click at [276, 453] on icon "Previous" at bounding box center [272, 443] width 19 height 19
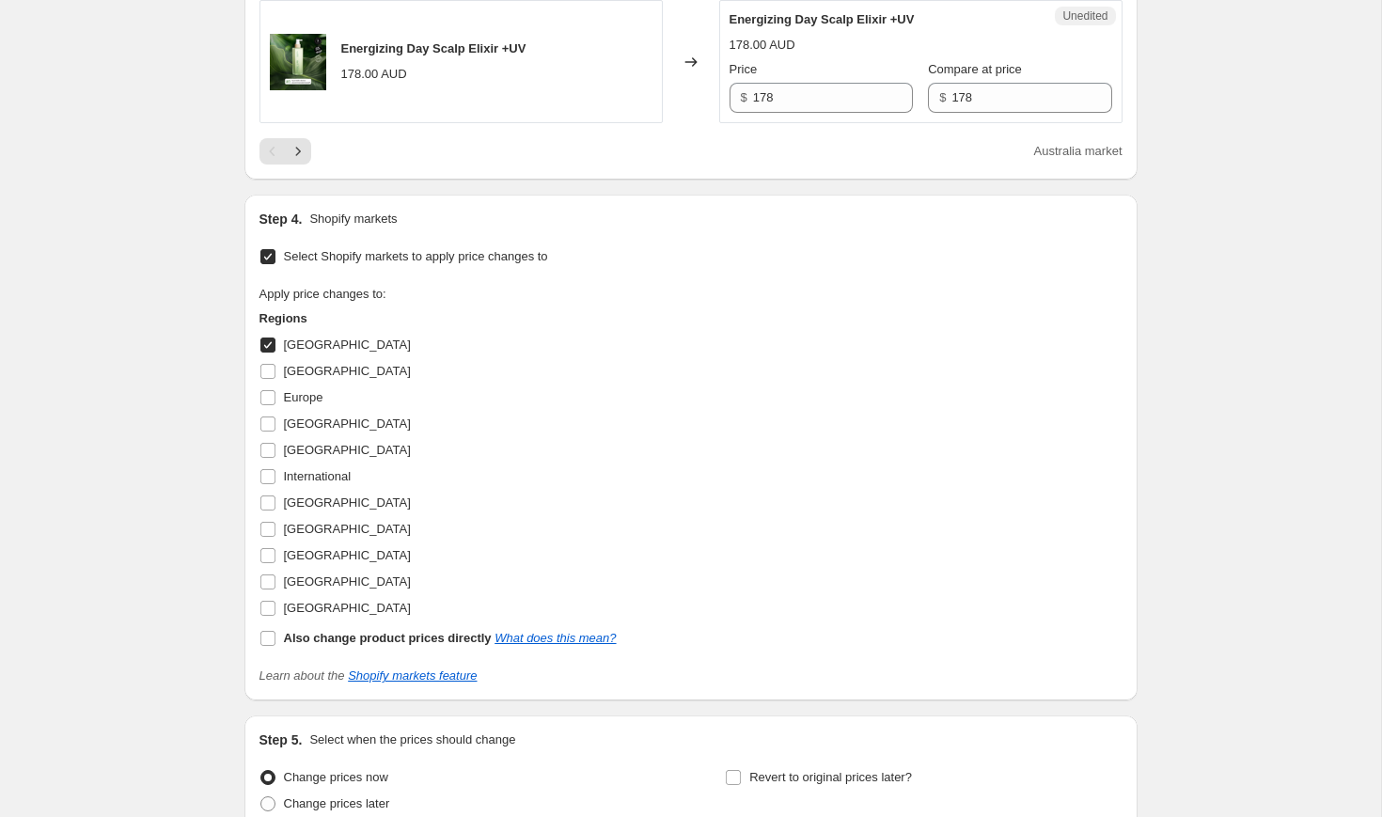
scroll to position [3398, 0]
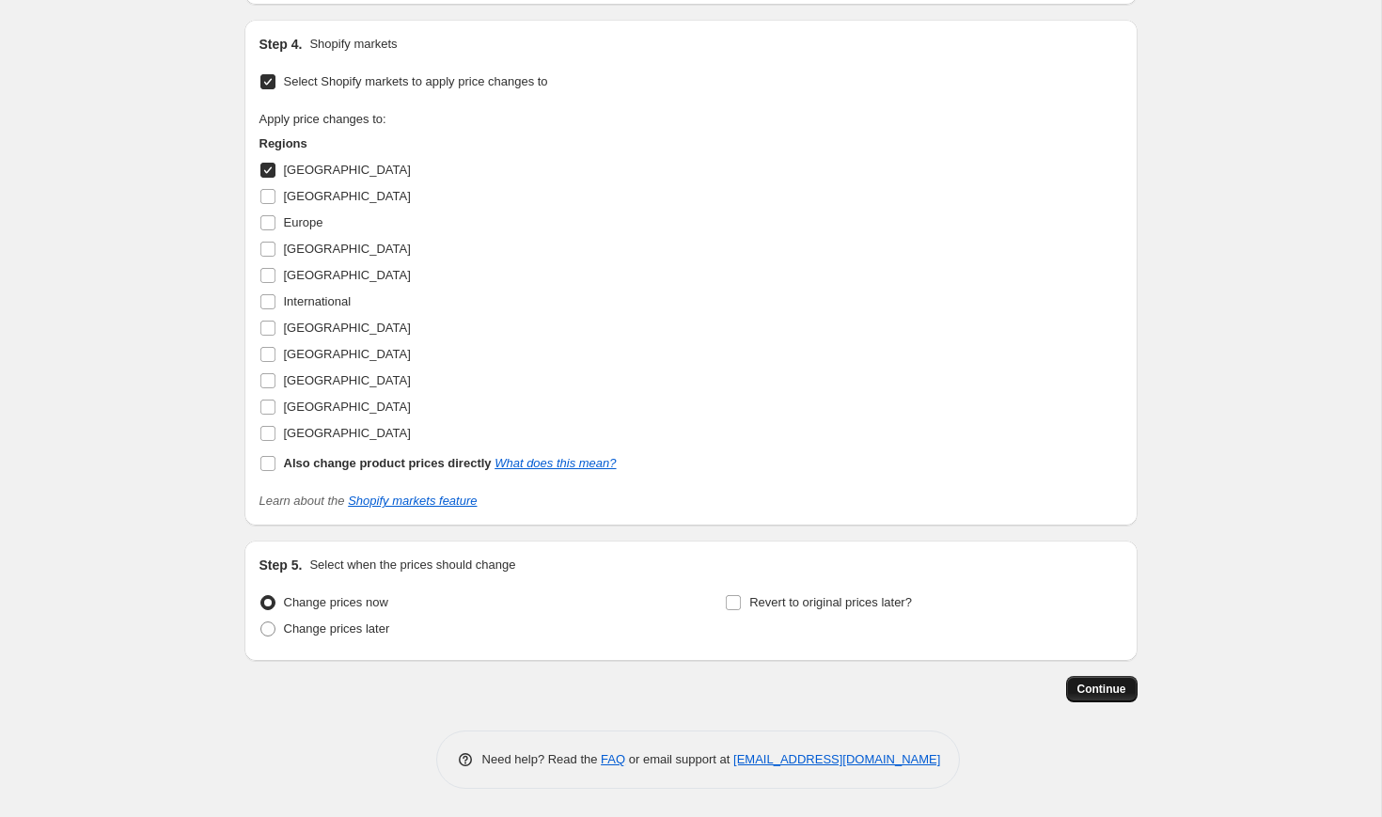
click at [1099, 695] on span "Continue" at bounding box center [1101, 689] width 49 height 15
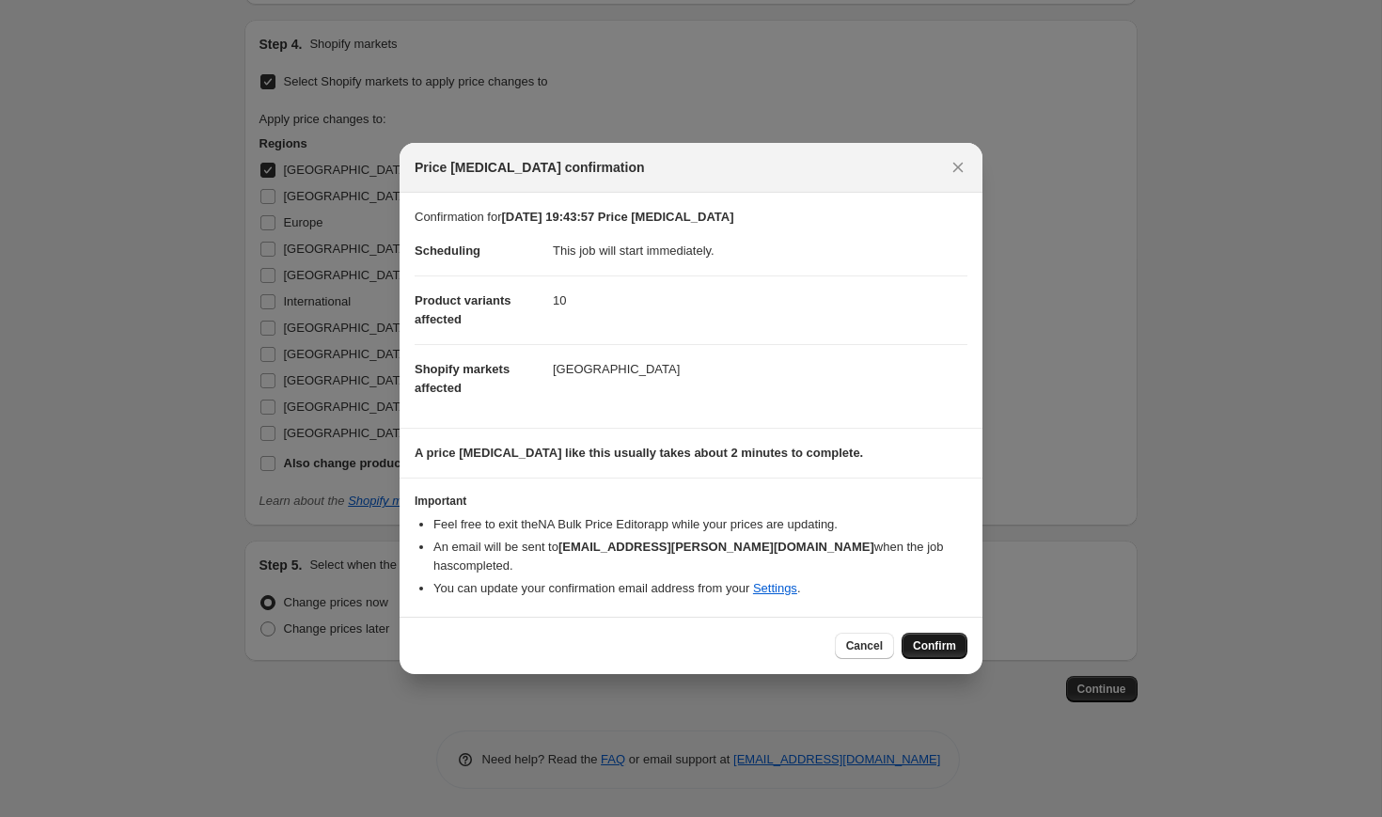
click at [936, 648] on span "Confirm" at bounding box center [934, 645] width 43 height 15
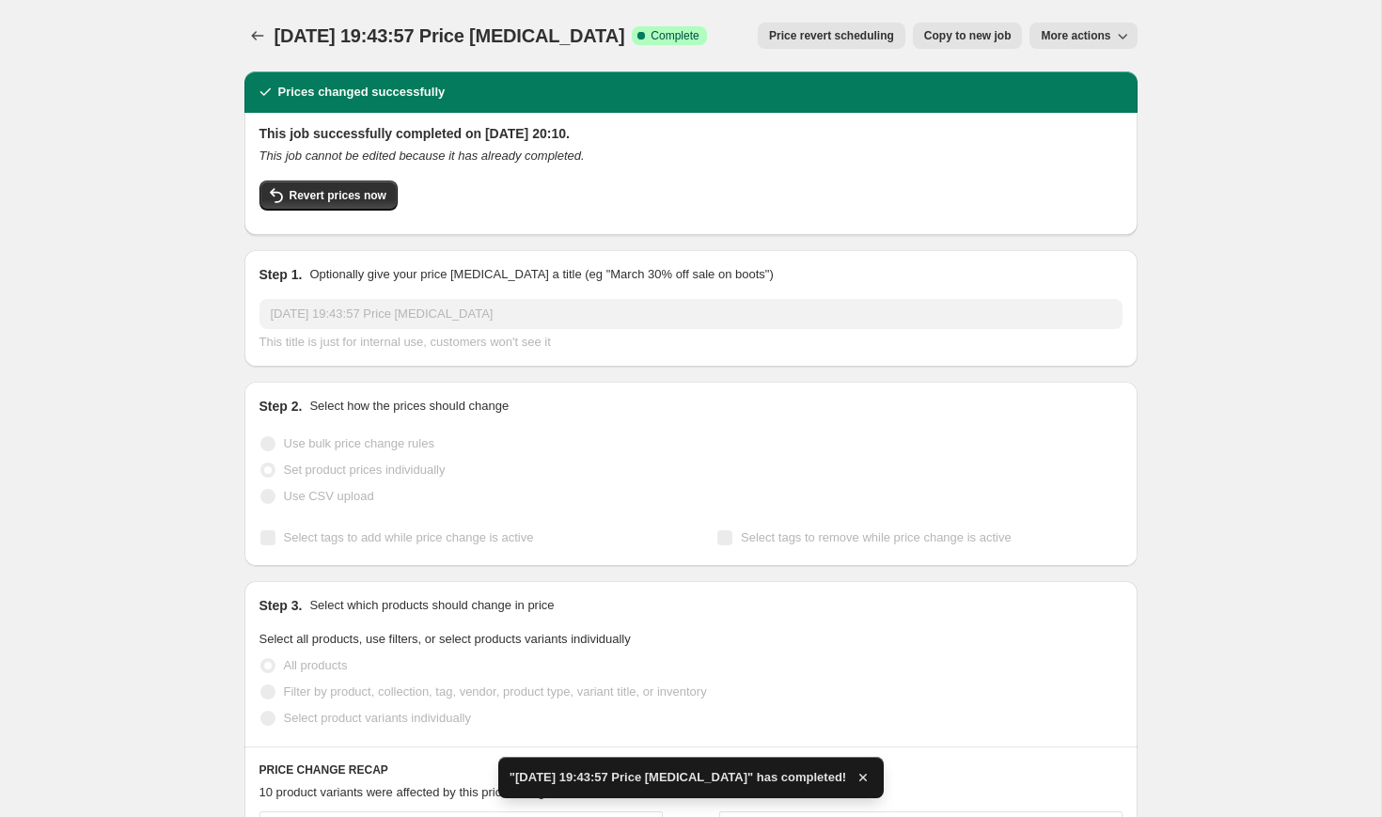
click at [1088, 44] on button "More actions" at bounding box center [1083, 36] width 107 height 26
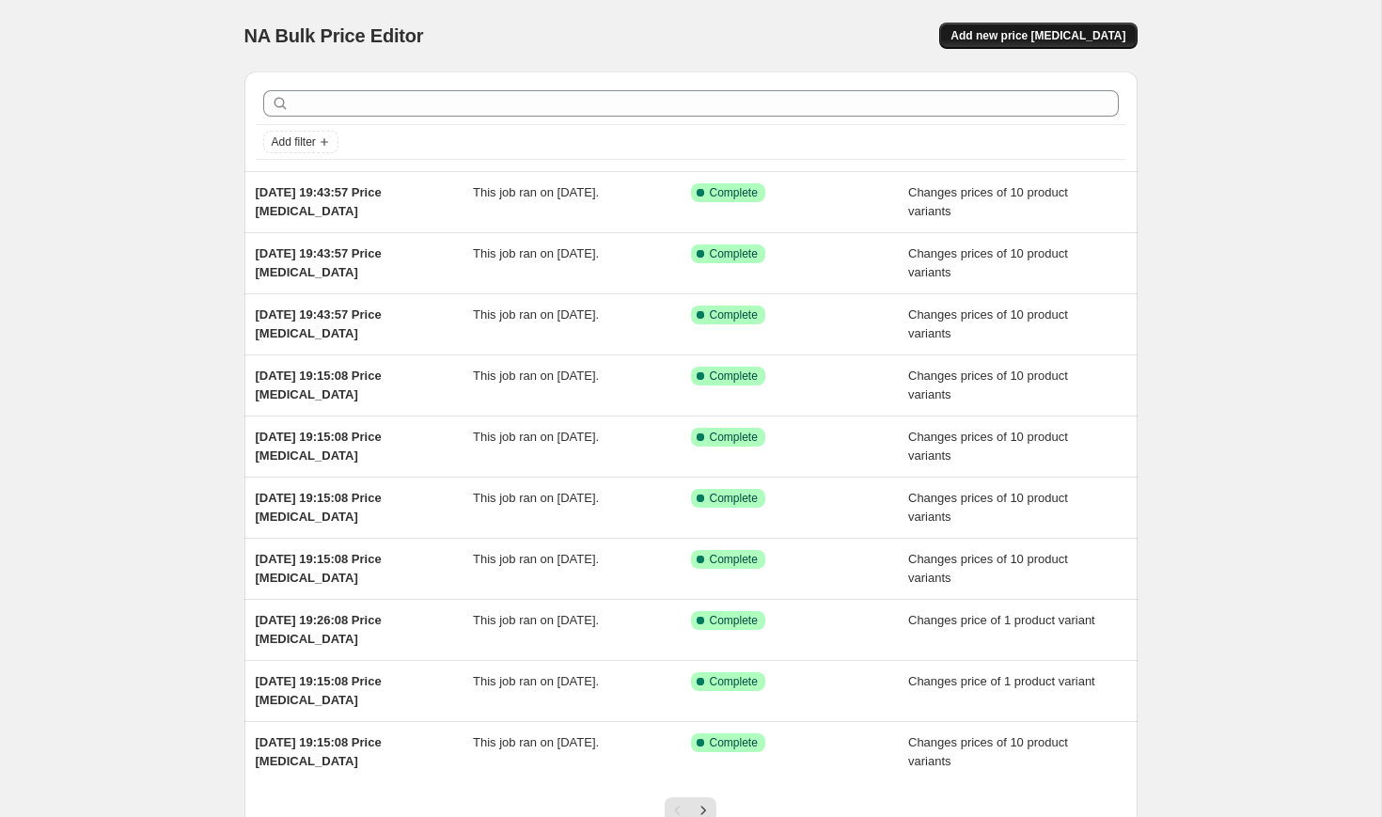
click at [1054, 32] on span "Add new price [MEDICAL_DATA]" at bounding box center [1038, 35] width 175 height 15
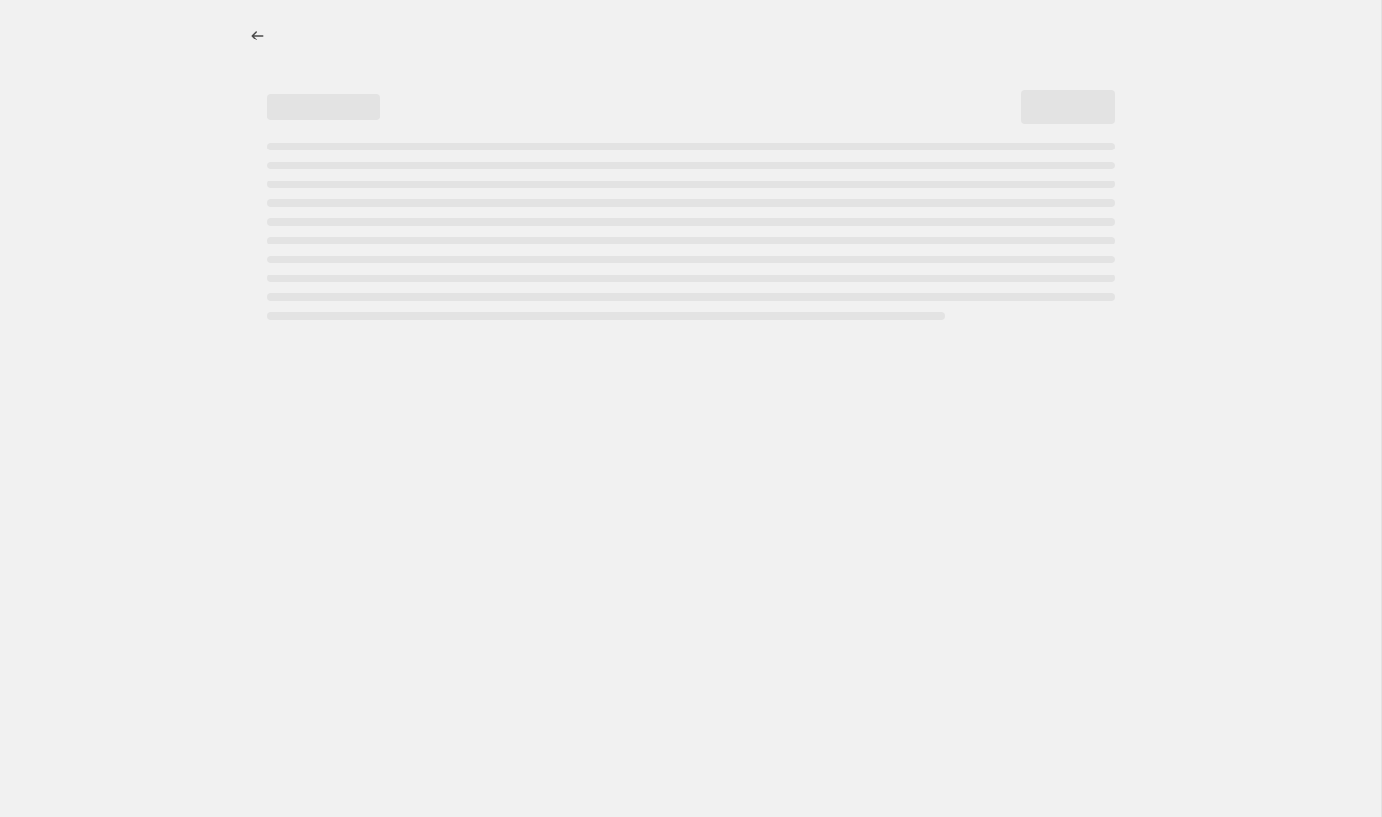
select select "percentage"
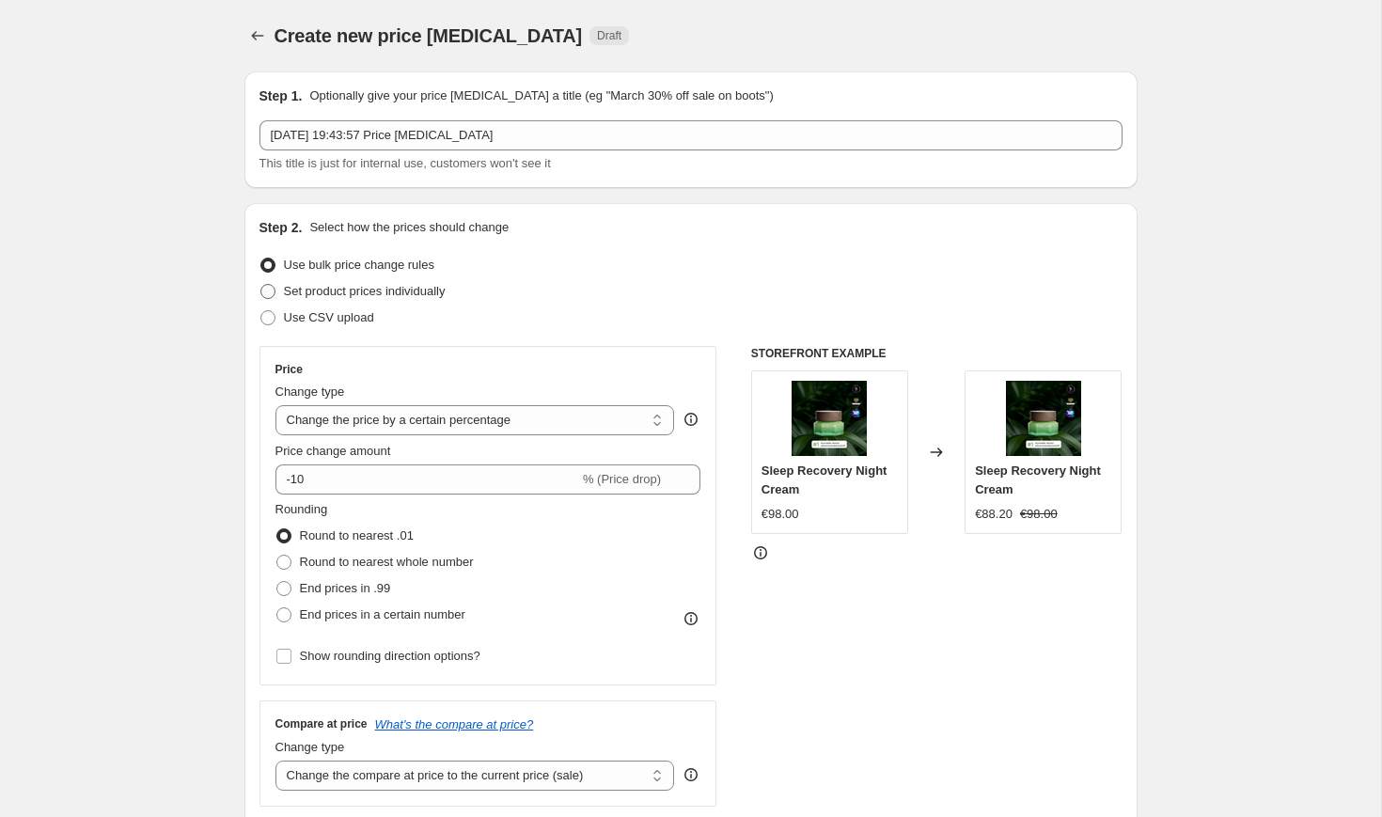
click at [412, 299] on span "Set product prices individually" at bounding box center [365, 291] width 162 height 19
click at [261, 285] on input "Set product prices individually" at bounding box center [260, 284] width 1 height 1
radio input "true"
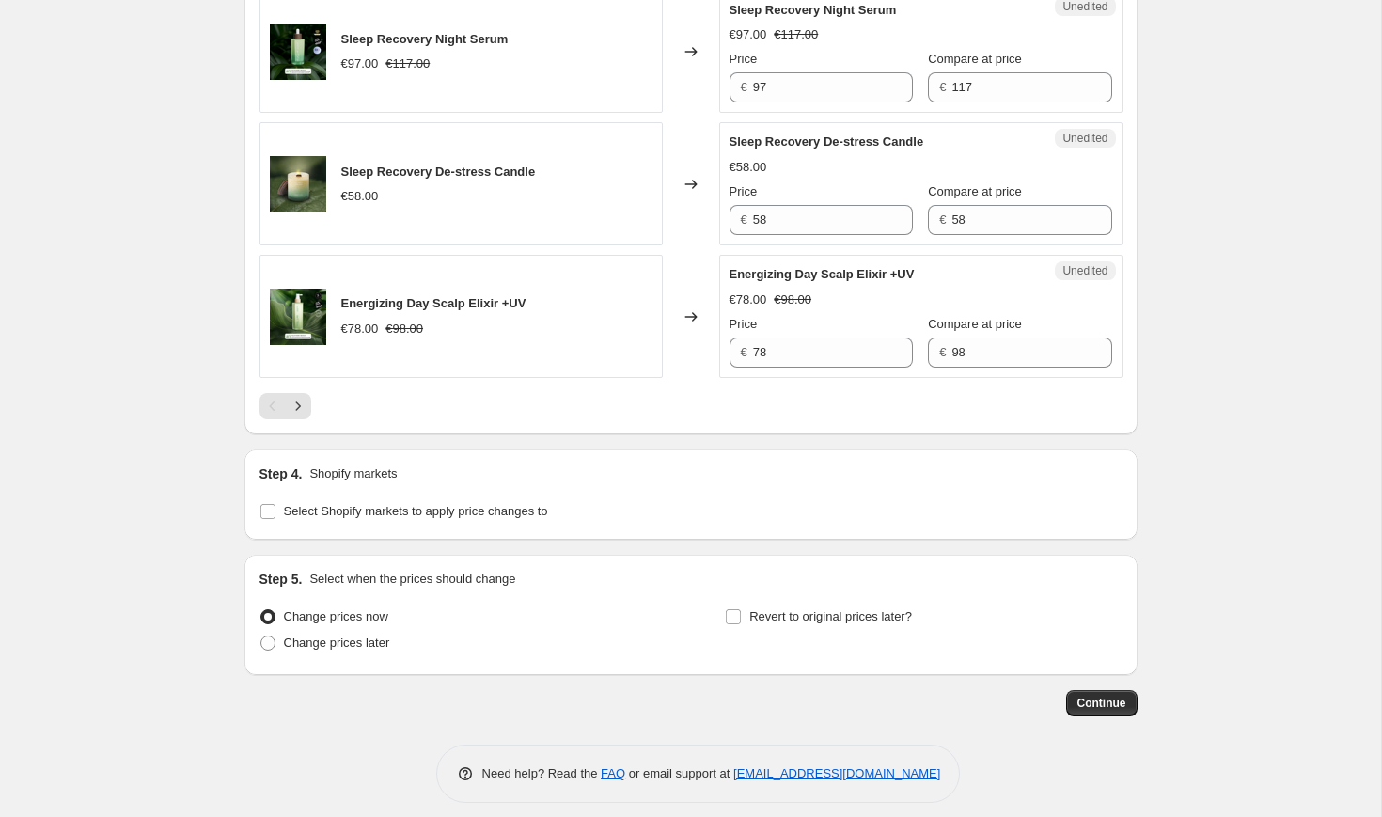
scroll to position [2982, 0]
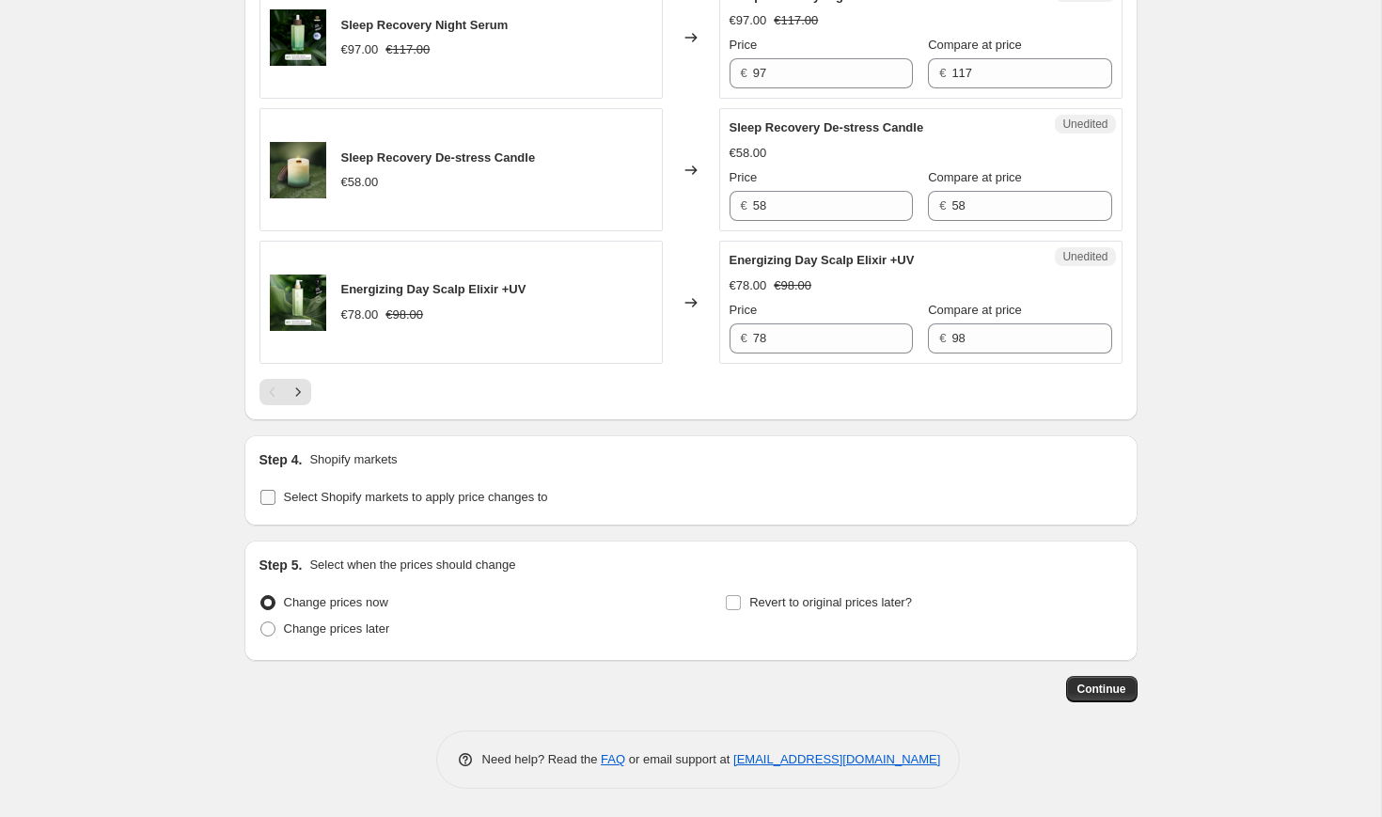
click at [404, 493] on span "Select Shopify markets to apply price changes to" at bounding box center [416, 497] width 264 height 14
click at [275, 493] on input "Select Shopify markets to apply price changes to" at bounding box center [267, 497] width 15 height 15
checkbox input "true"
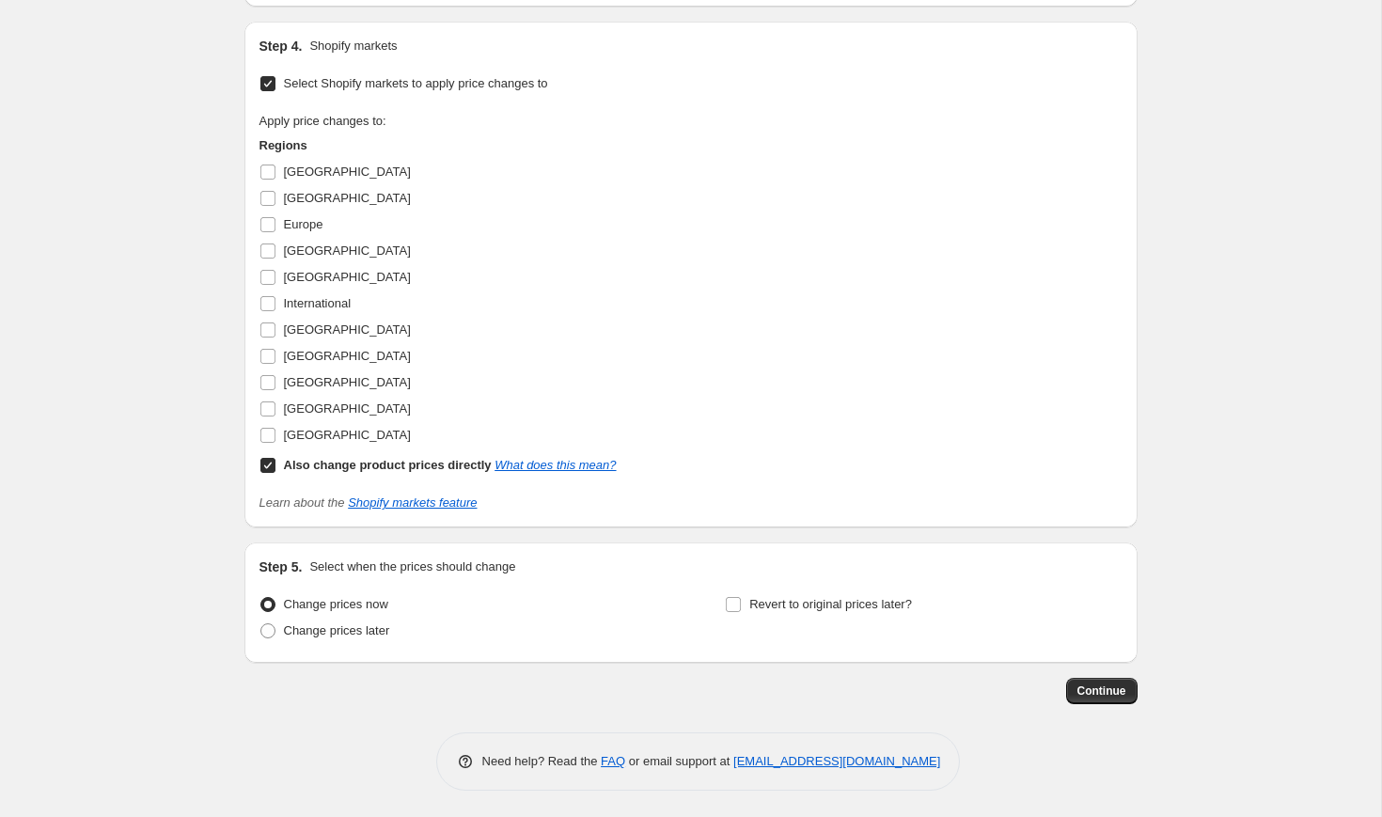
scroll to position [3325, 0]
click at [359, 470] on b "Also change product prices directly" at bounding box center [388, 463] width 208 height 14
click at [275, 471] on input "Also change product prices directly What does this mean?" at bounding box center [267, 463] width 15 height 15
checkbox input "false"
click at [264, 204] on input "[GEOGRAPHIC_DATA]" at bounding box center [267, 196] width 15 height 15
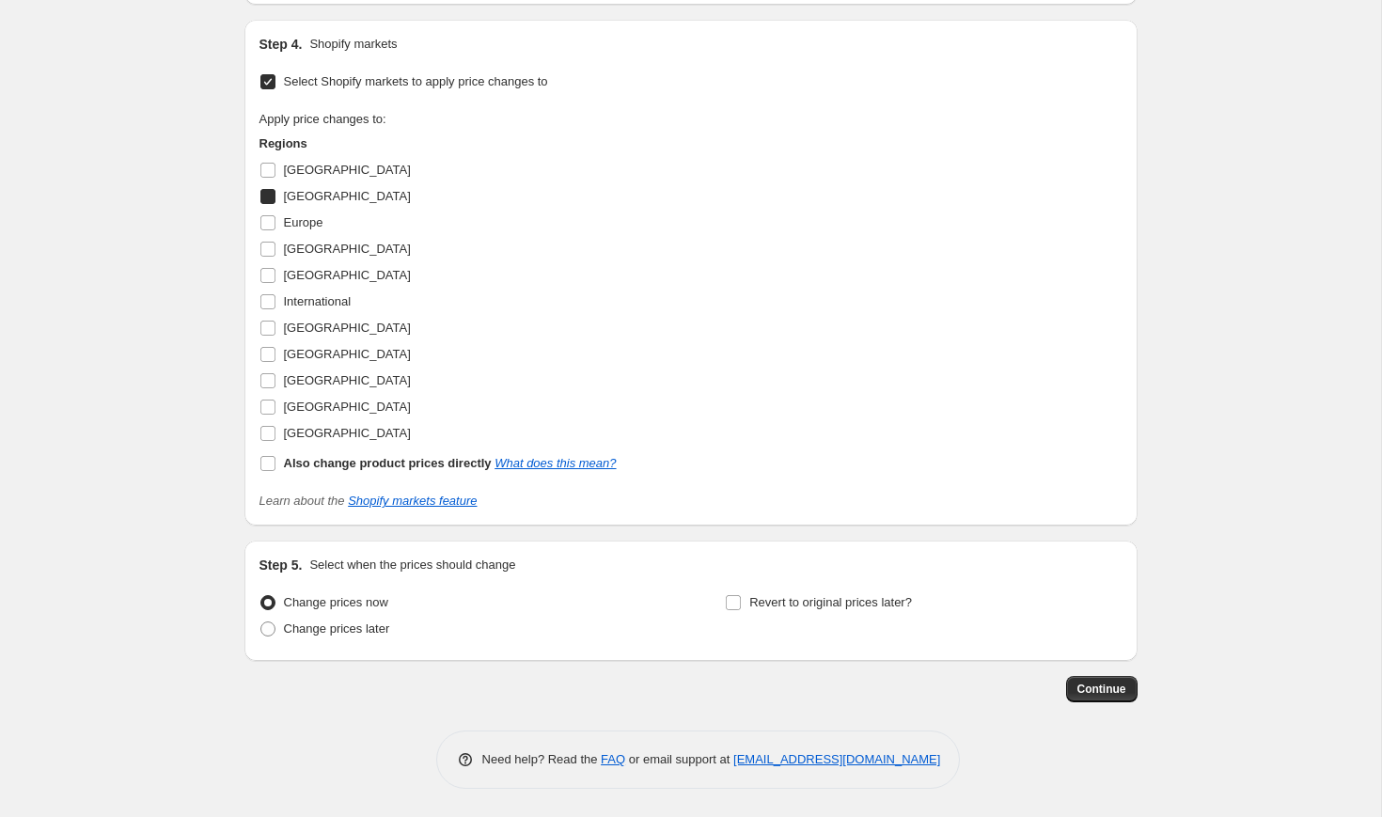
checkbox input "true"
click at [1107, 697] on span "Continue" at bounding box center [1101, 689] width 49 height 15
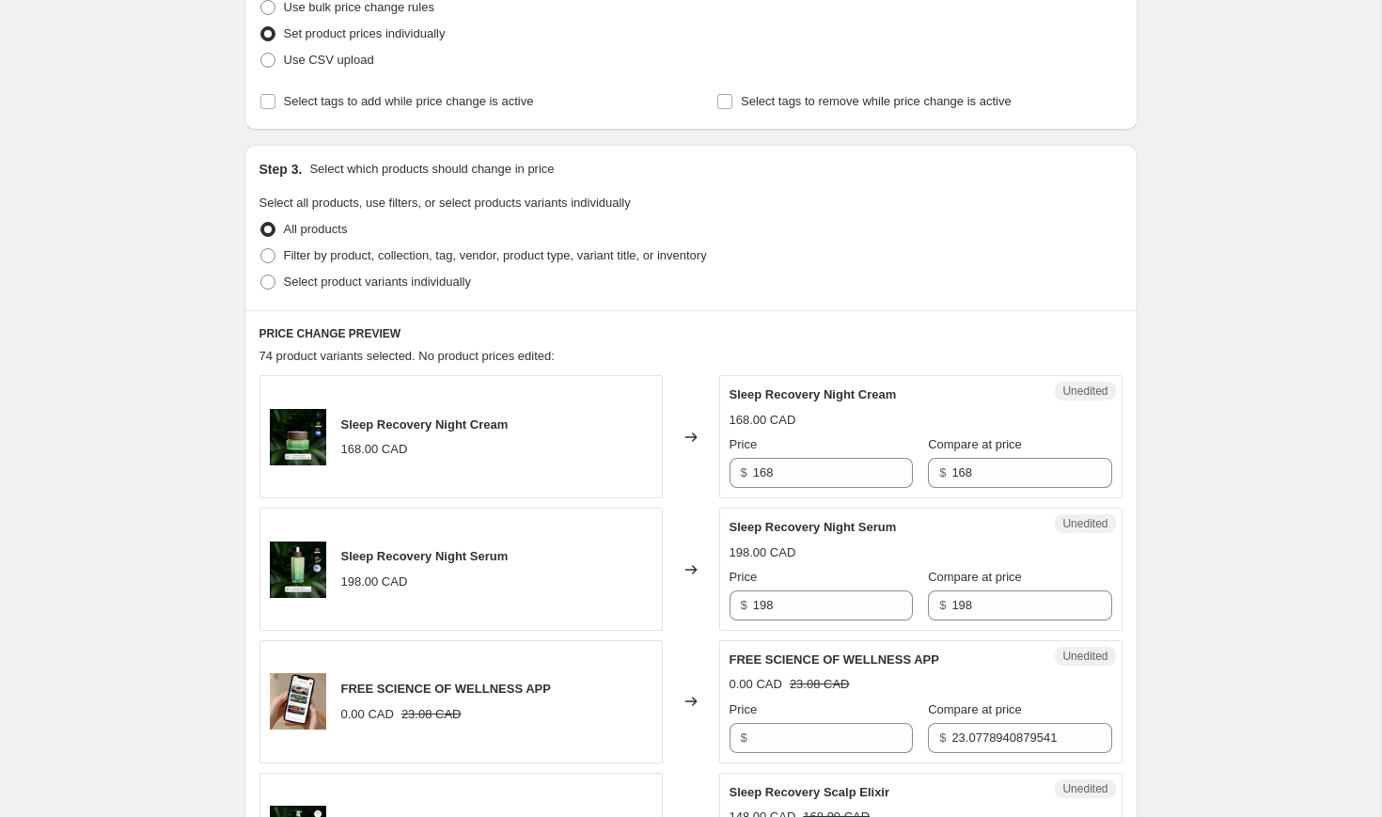
scroll to position [0, 0]
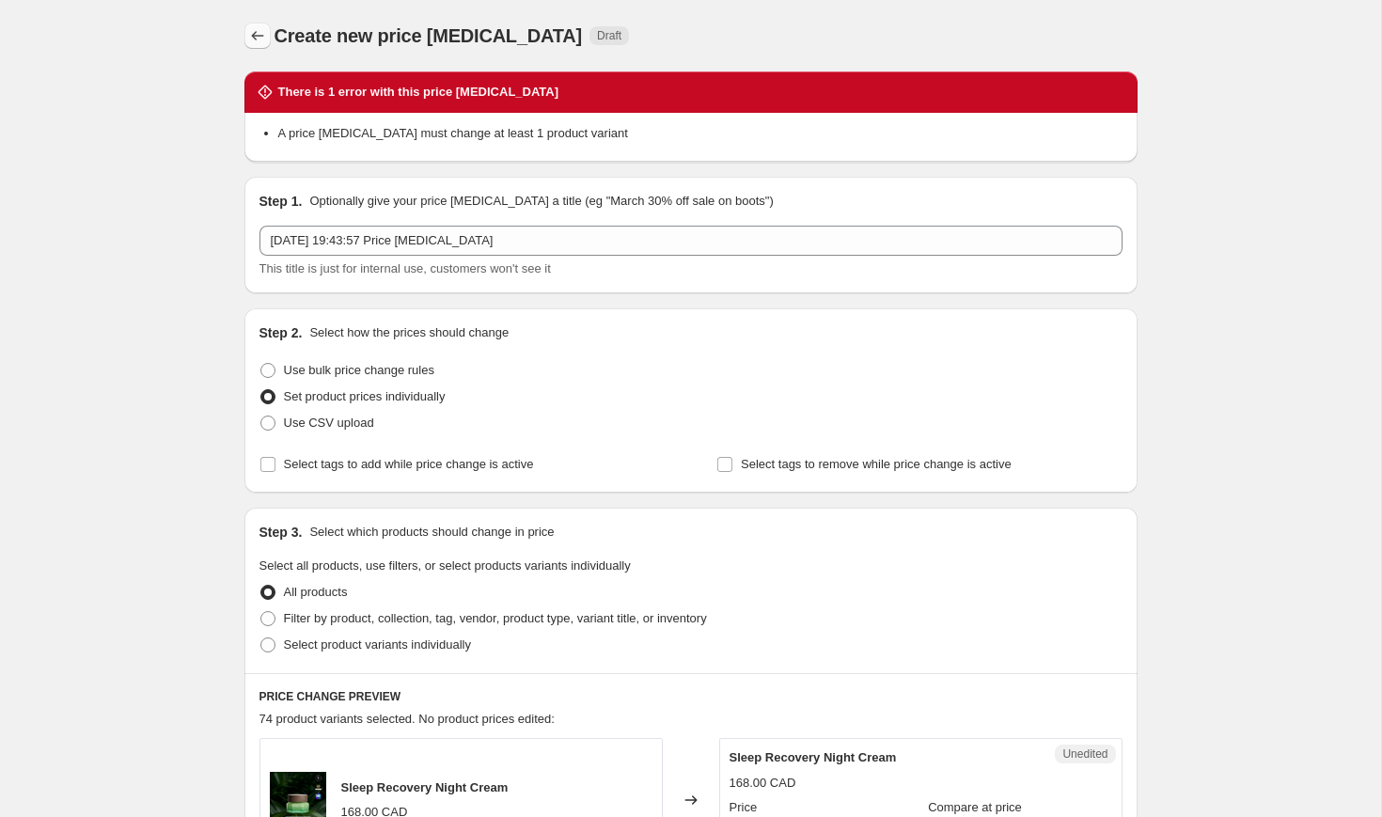
click at [265, 35] on icon "Price change jobs" at bounding box center [257, 35] width 19 height 19
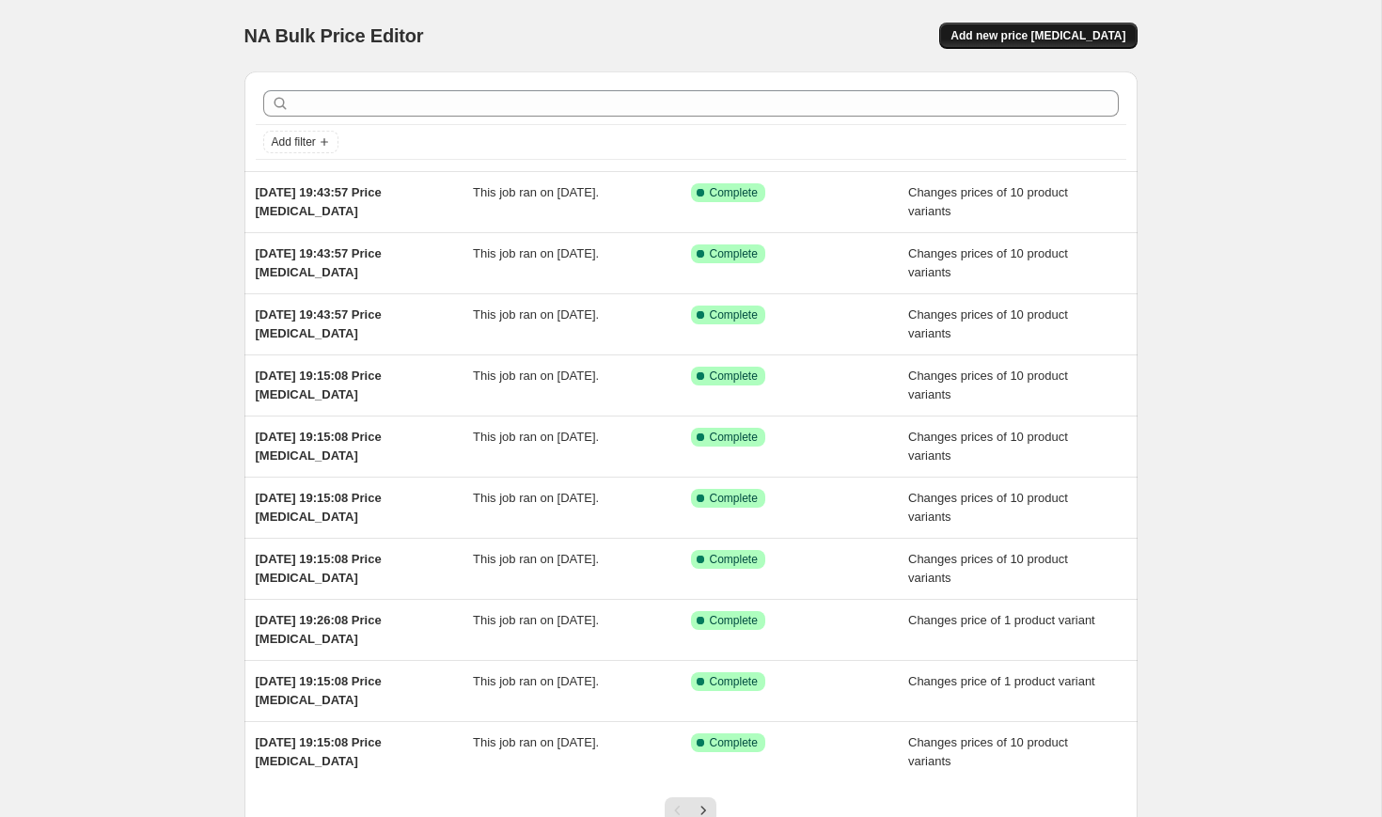
click at [1004, 25] on button "Add new price [MEDICAL_DATA]" at bounding box center [1037, 36] width 197 height 26
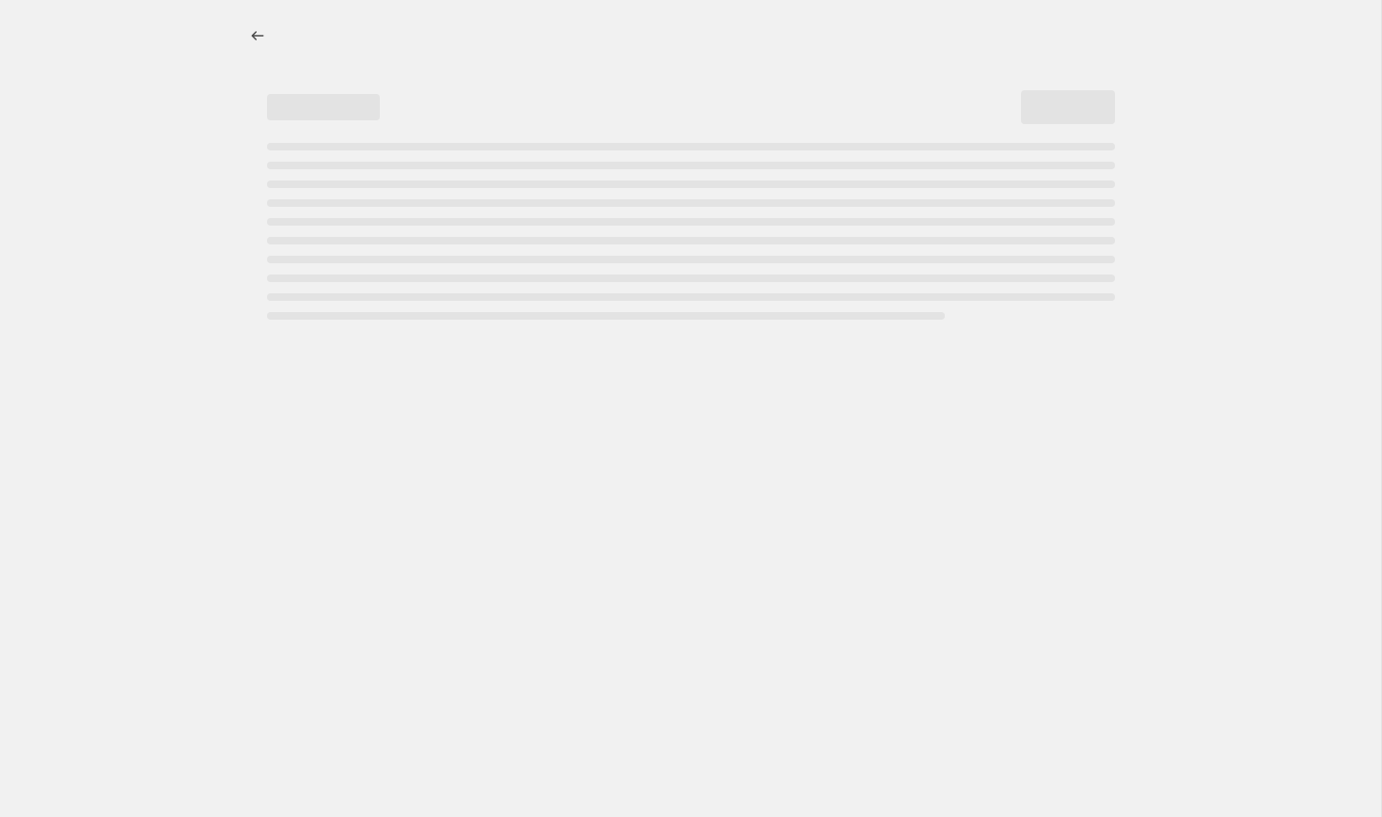
select select "percentage"
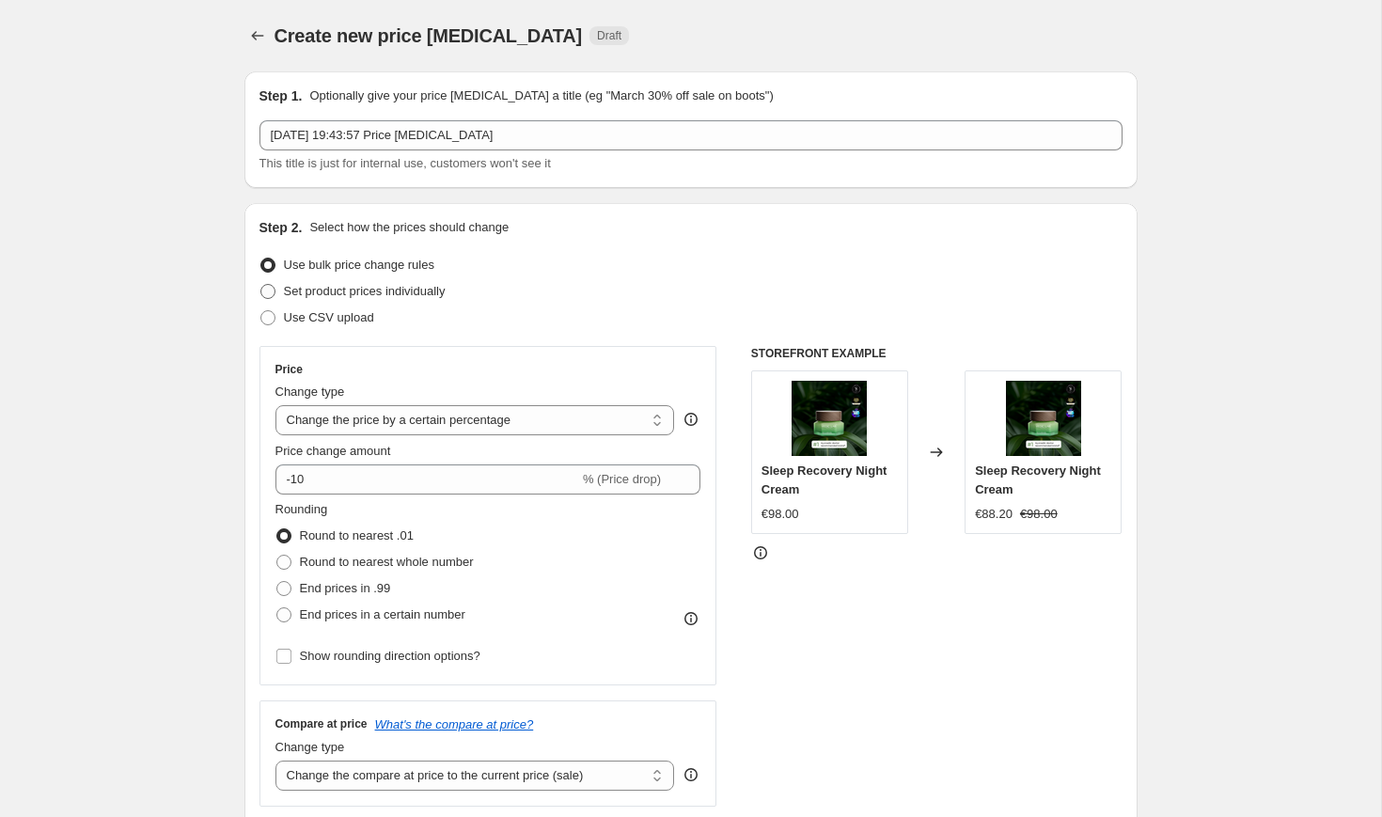
click at [417, 285] on span "Set product prices individually" at bounding box center [365, 291] width 162 height 14
click at [261, 285] on input "Set product prices individually" at bounding box center [260, 284] width 1 height 1
radio input "true"
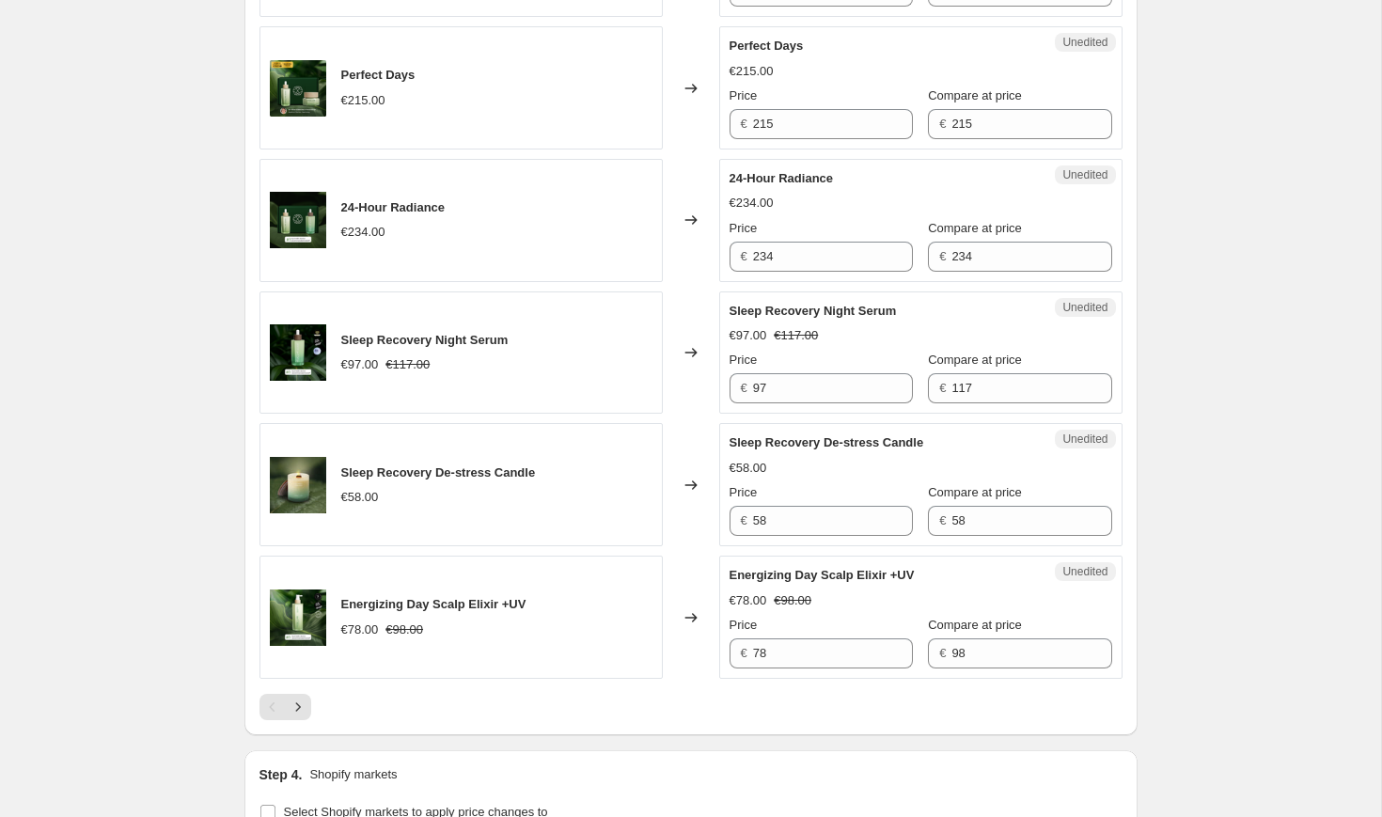
scroll to position [2982, 0]
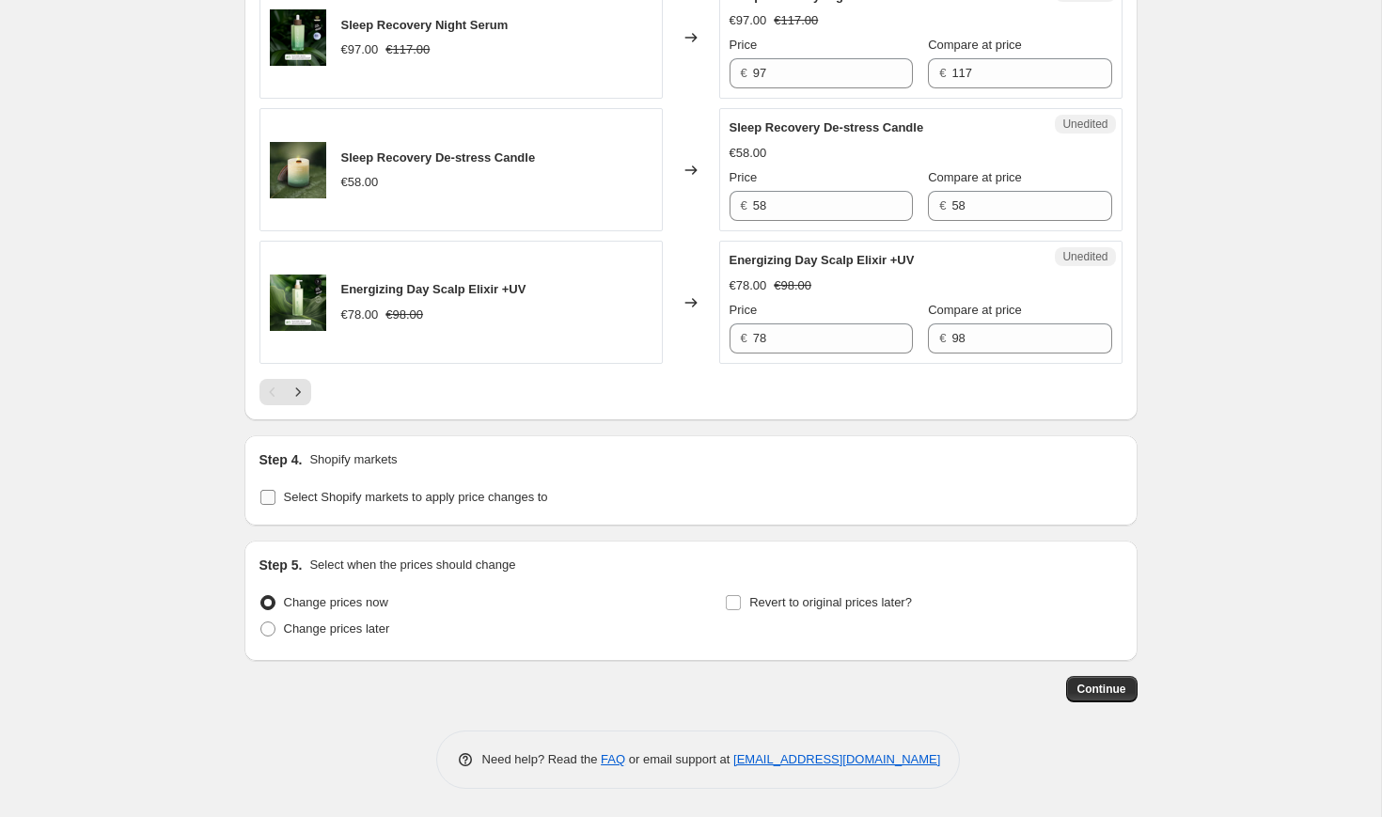
click at [403, 497] on span "Select Shopify markets to apply price changes to" at bounding box center [416, 497] width 264 height 14
click at [275, 497] on input "Select Shopify markets to apply price changes to" at bounding box center [267, 497] width 15 height 15
checkbox input "true"
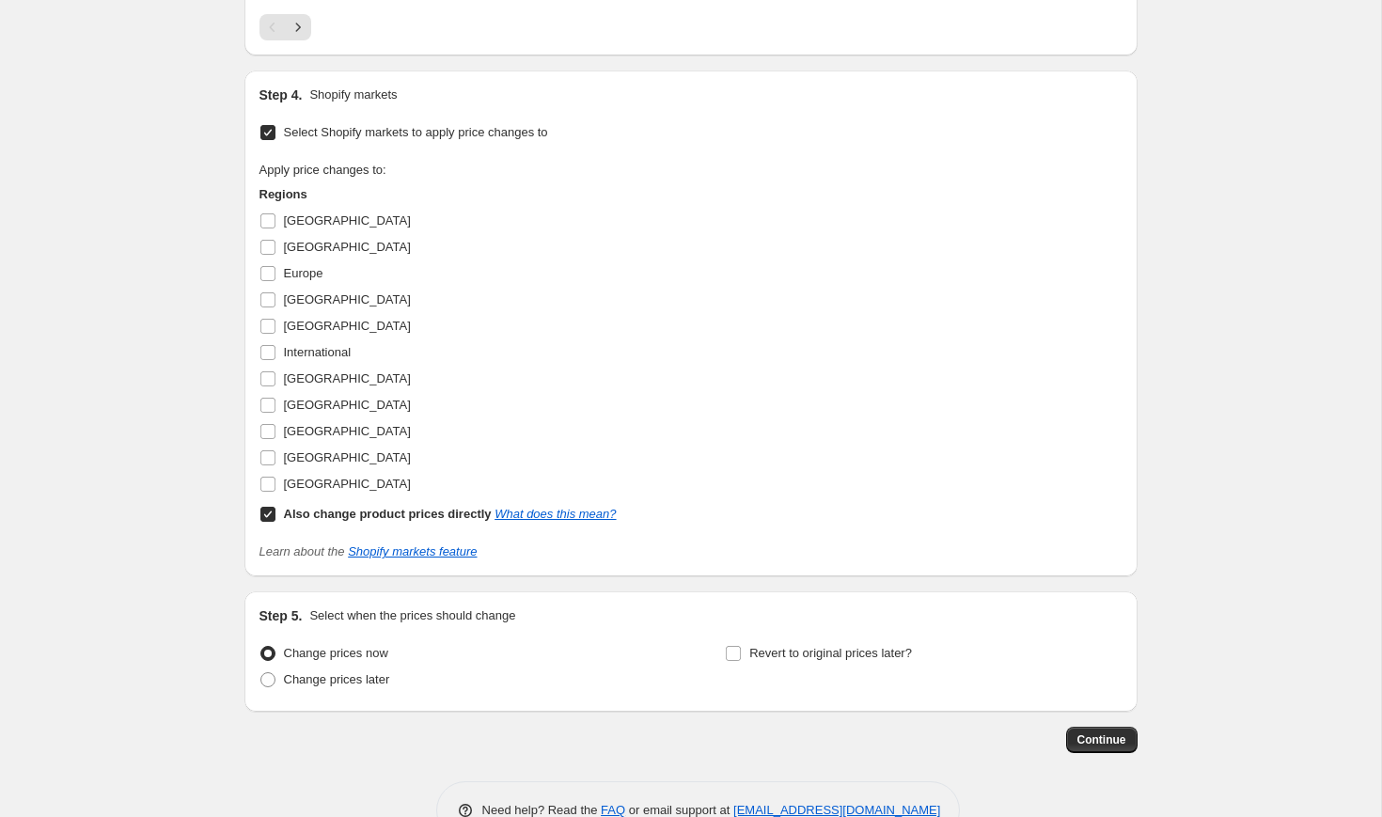
scroll to position [3398, 0]
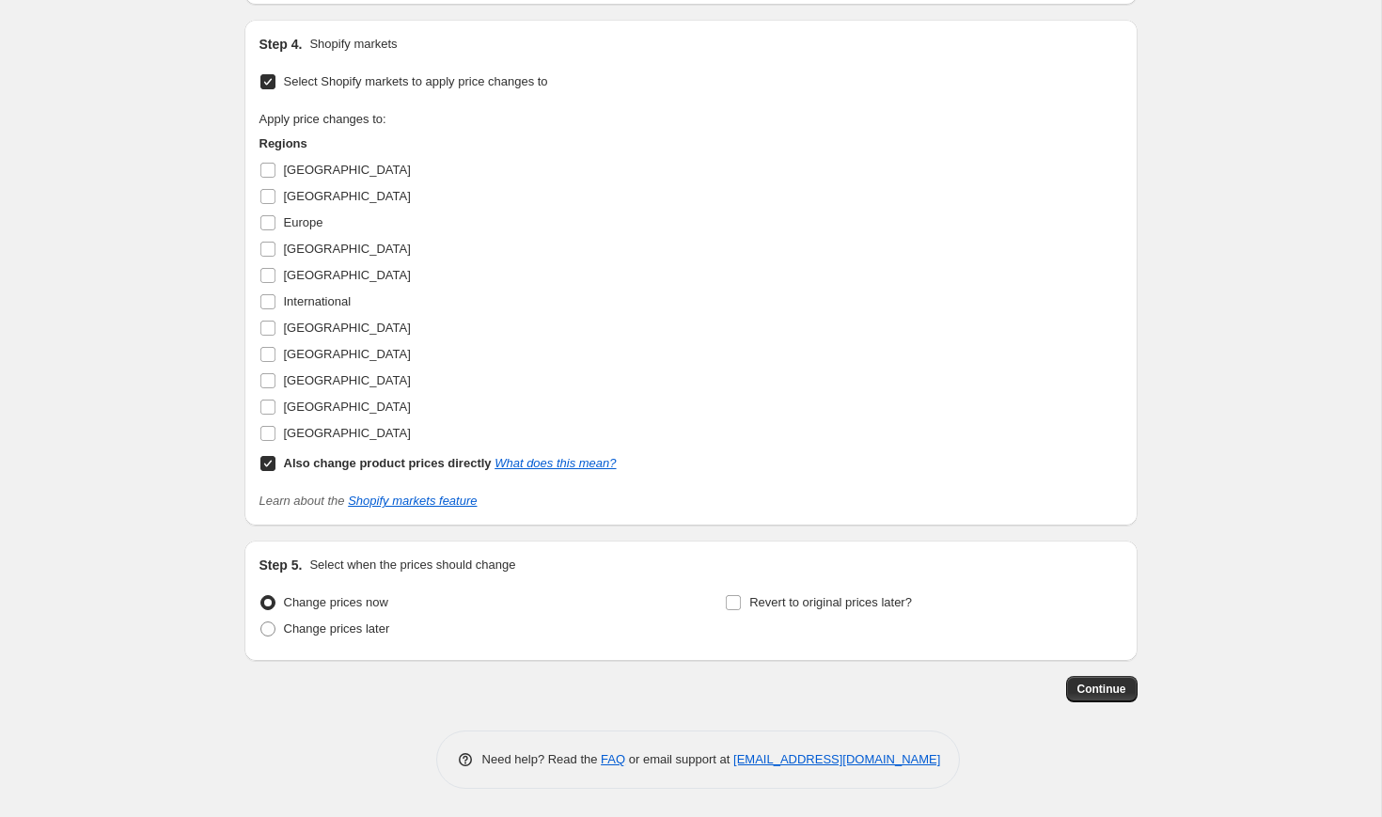
click at [394, 465] on b "Also change product prices directly" at bounding box center [388, 463] width 208 height 14
click at [275, 465] on input "Also change product prices directly What does this mean?" at bounding box center [267, 463] width 15 height 15
checkbox input "false"
click at [315, 201] on span "[GEOGRAPHIC_DATA]" at bounding box center [347, 196] width 127 height 14
click at [275, 201] on input "[GEOGRAPHIC_DATA]" at bounding box center [267, 196] width 15 height 15
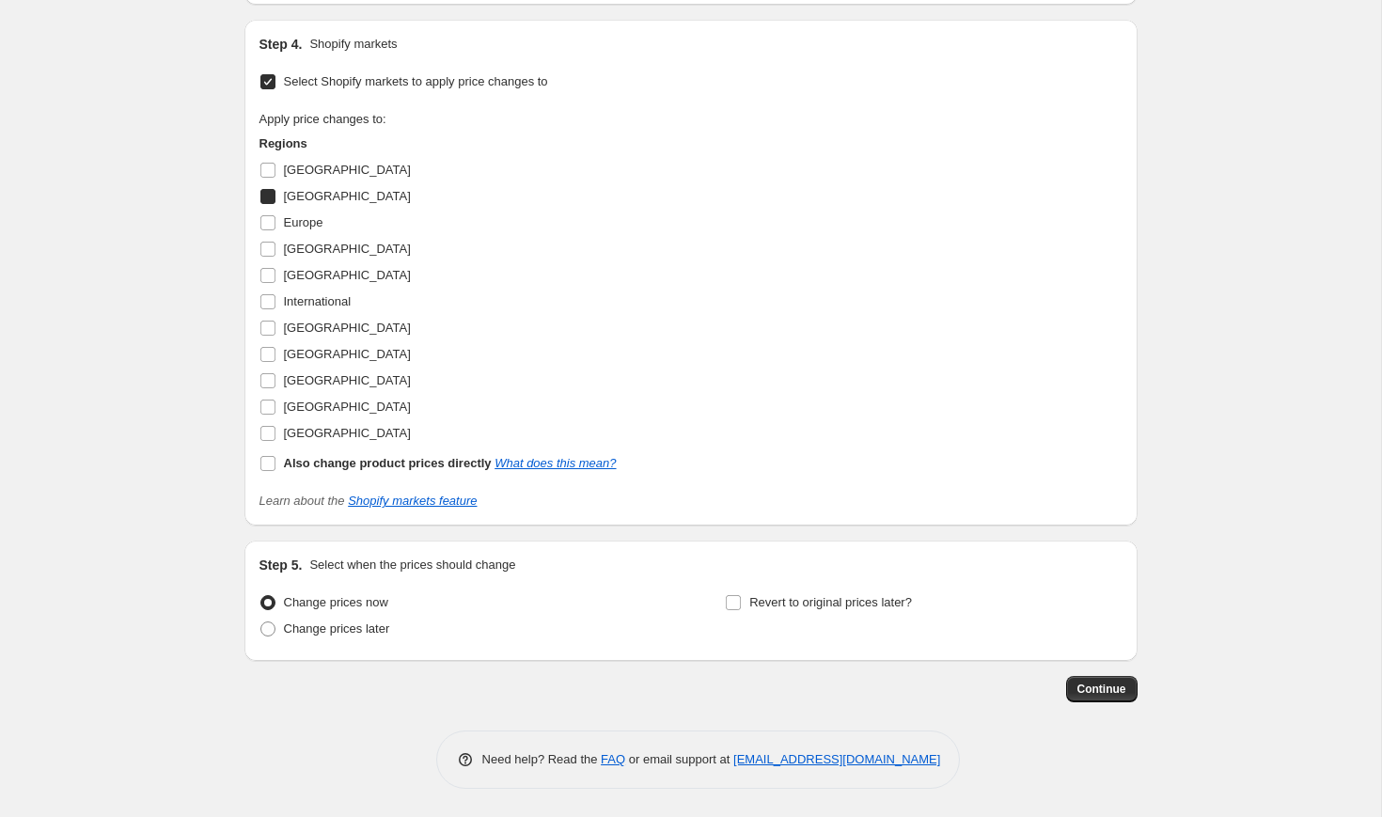
checkbox input "true"
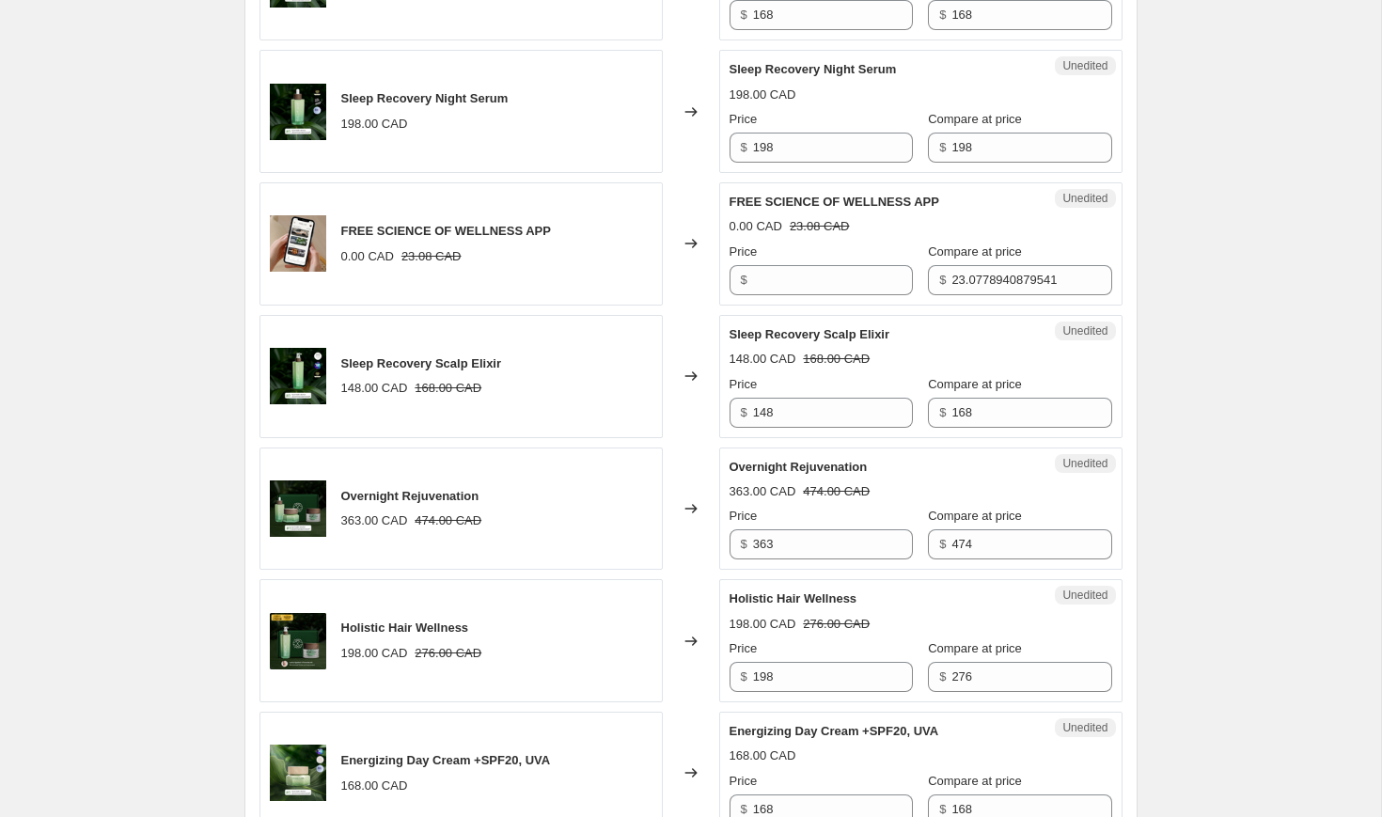
scroll to position [721, 0]
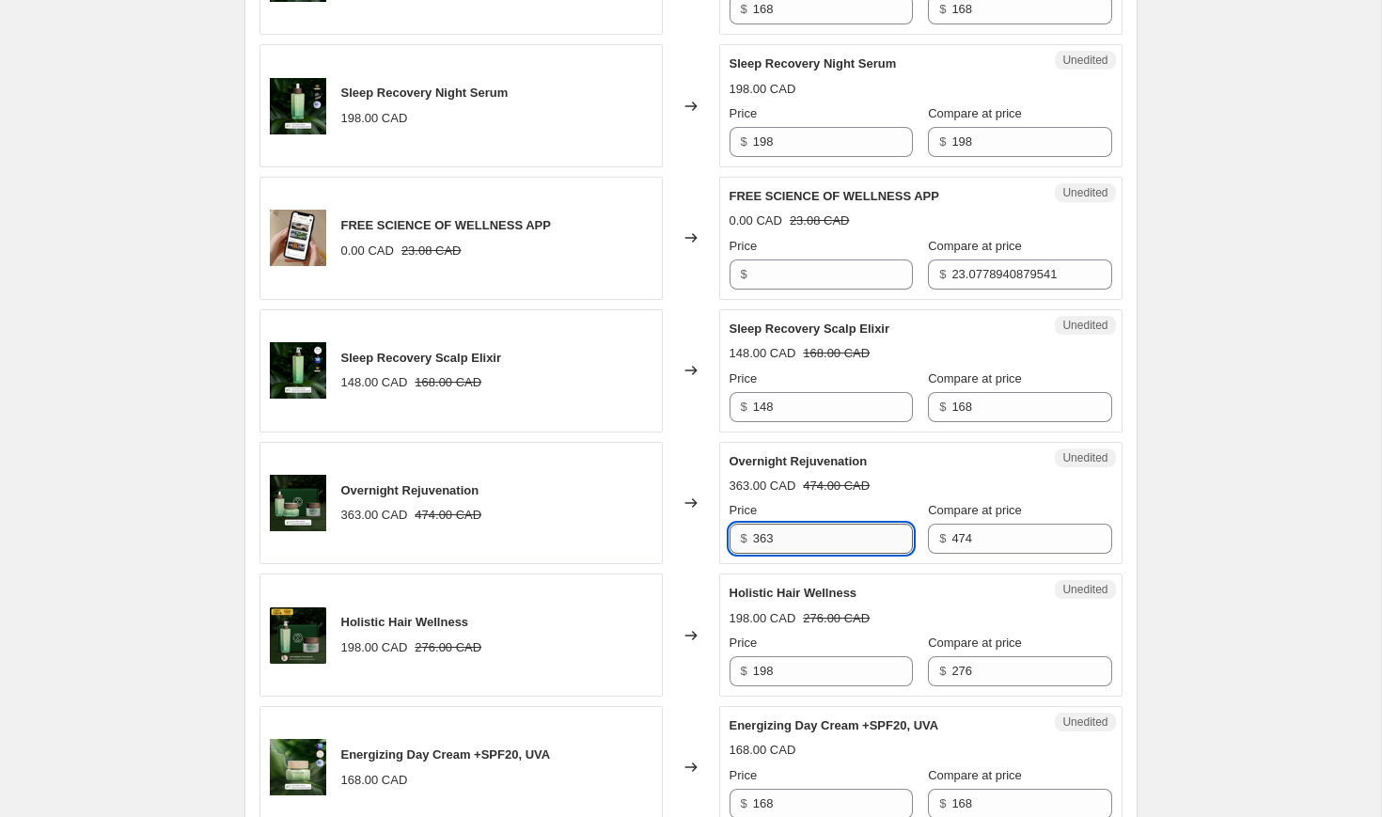
click at [810, 533] on input "363" at bounding box center [833, 539] width 160 height 30
type input "403"
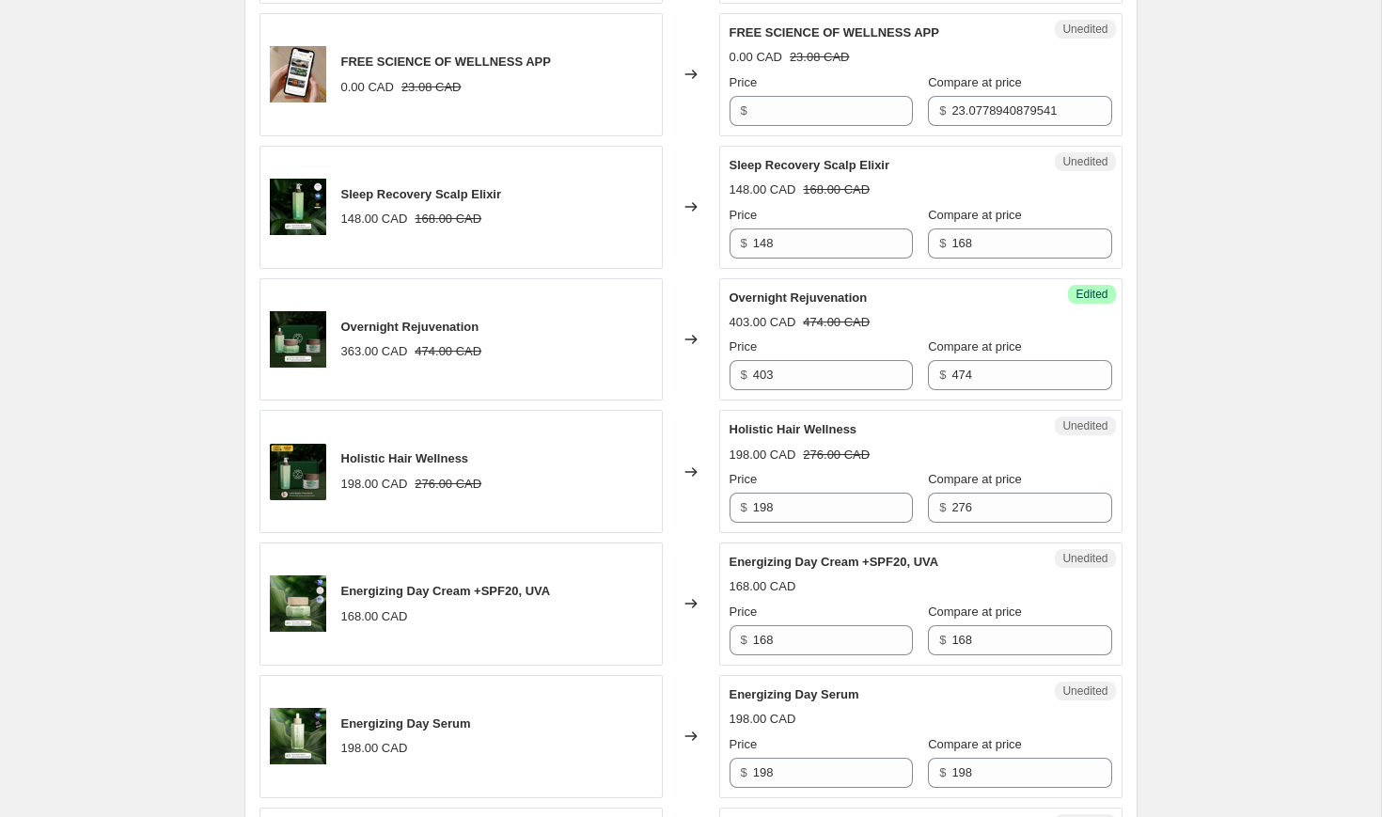
scroll to position [934, 0]
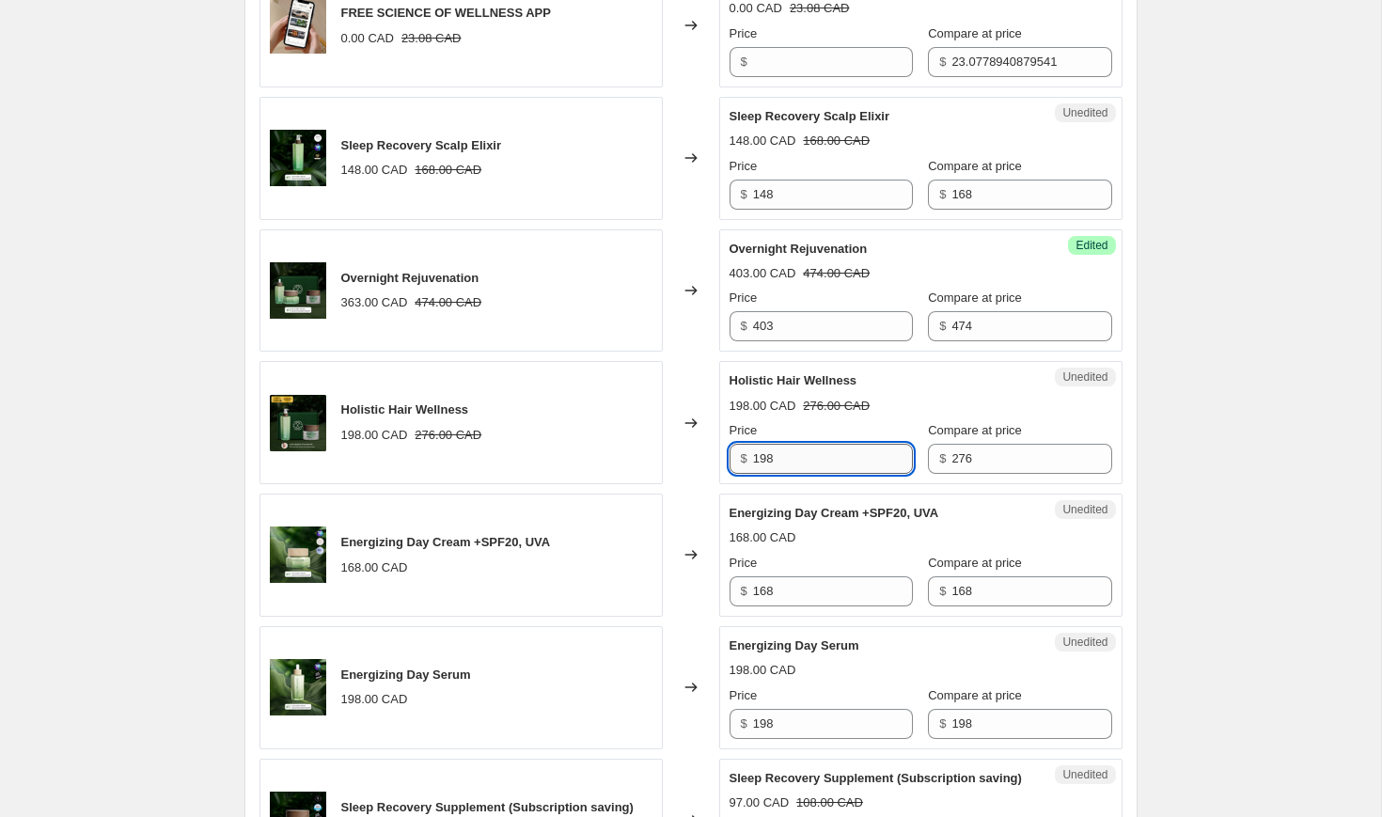
click at [821, 467] on input "198" at bounding box center [833, 459] width 160 height 30
type input "221"
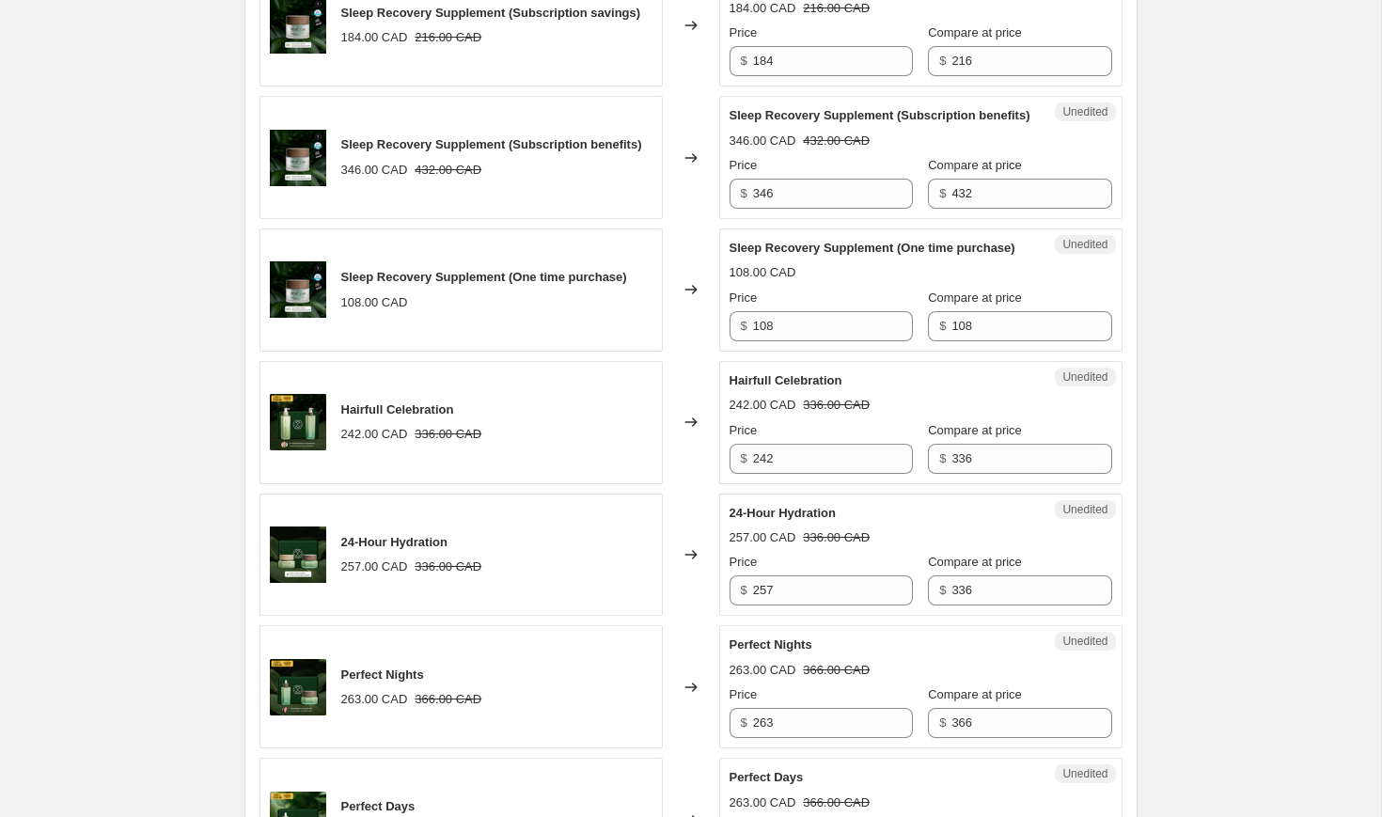
scroll to position [1895, 0]
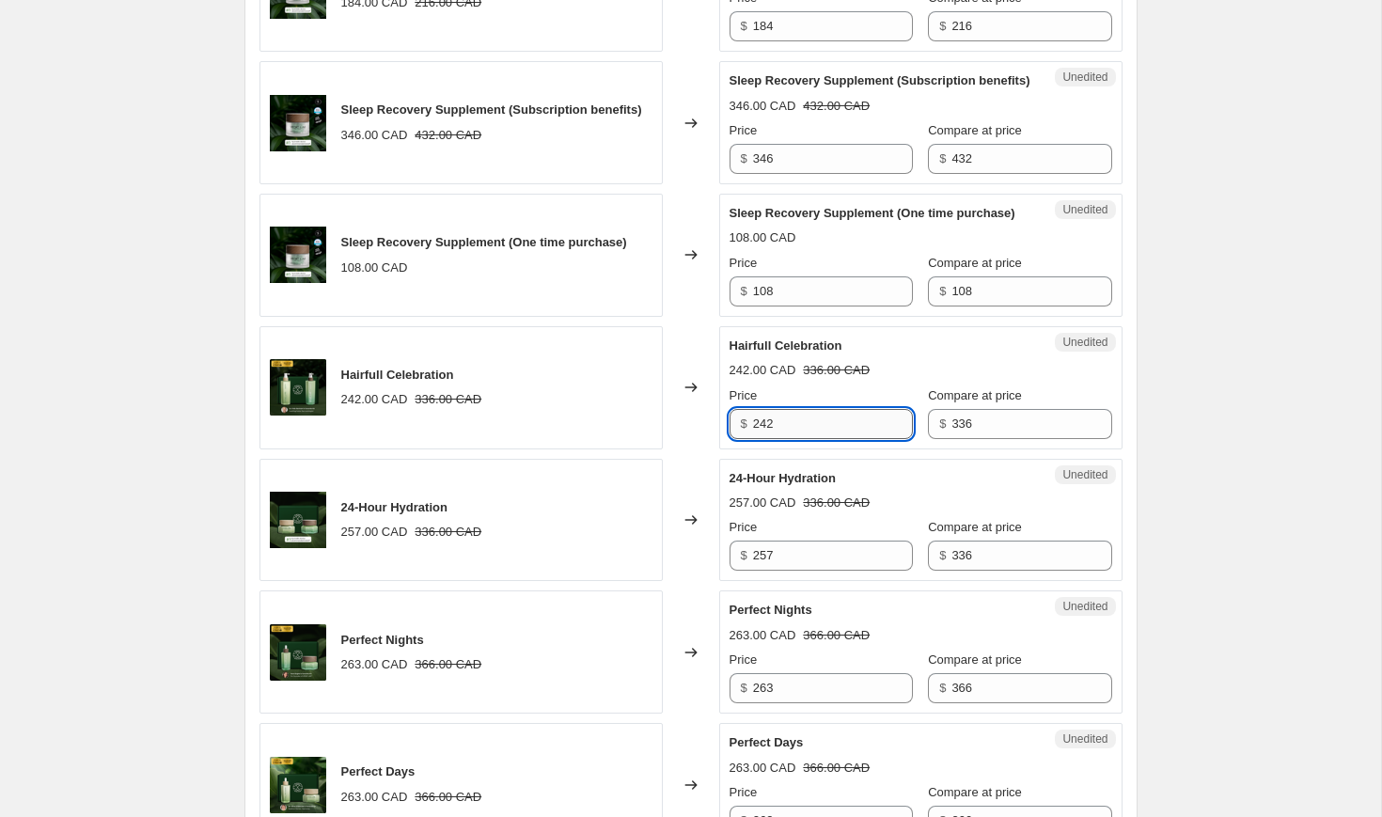
click at [811, 439] on input "242" at bounding box center [833, 424] width 160 height 30
click at [829, 439] on input "242" at bounding box center [833, 424] width 160 height 30
type input "269"
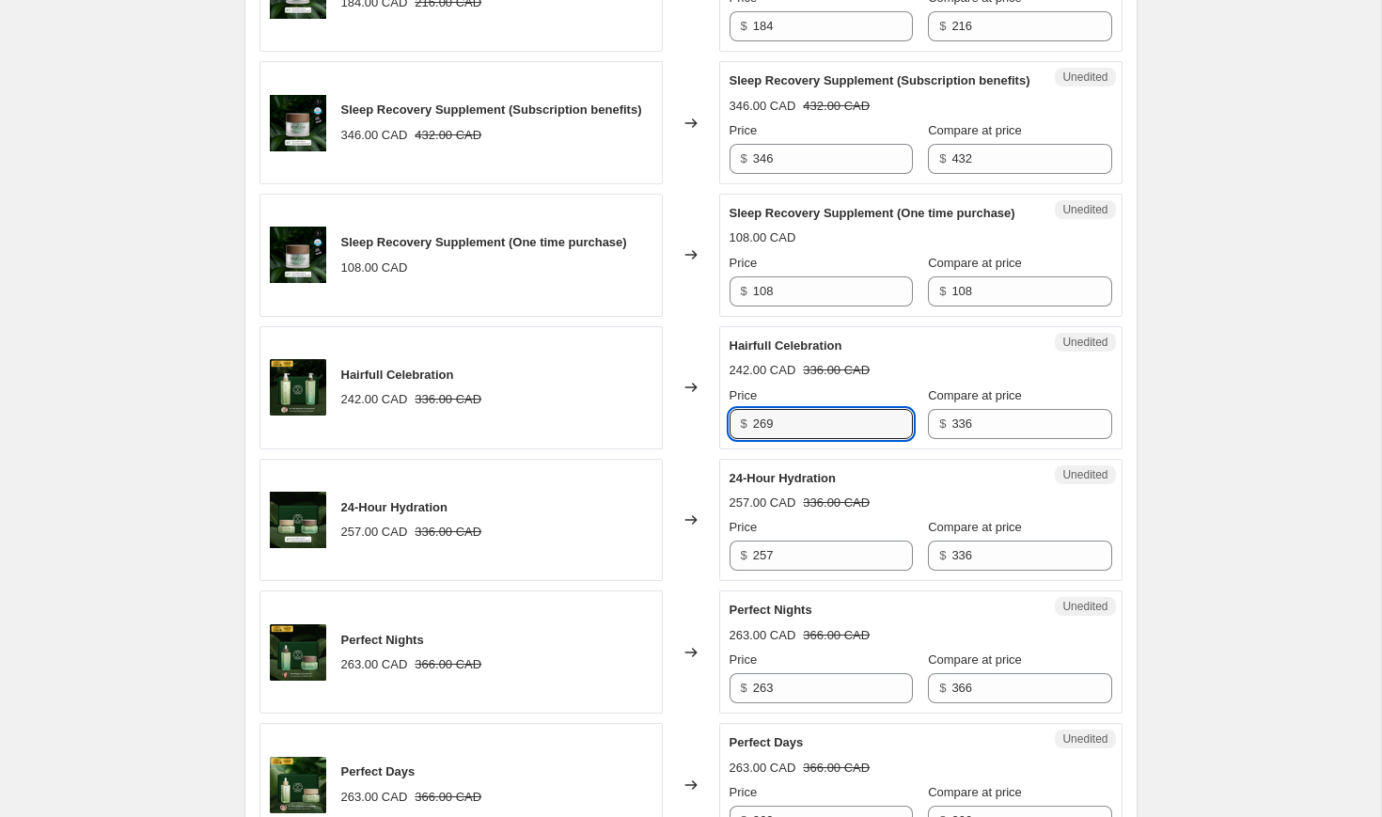
click at [895, 531] on div "Sleep Recovery Night Cream 168.00 CAD Changed to Unedited Sleep Recovery Night …" at bounding box center [690, 56] width 863 height 2638
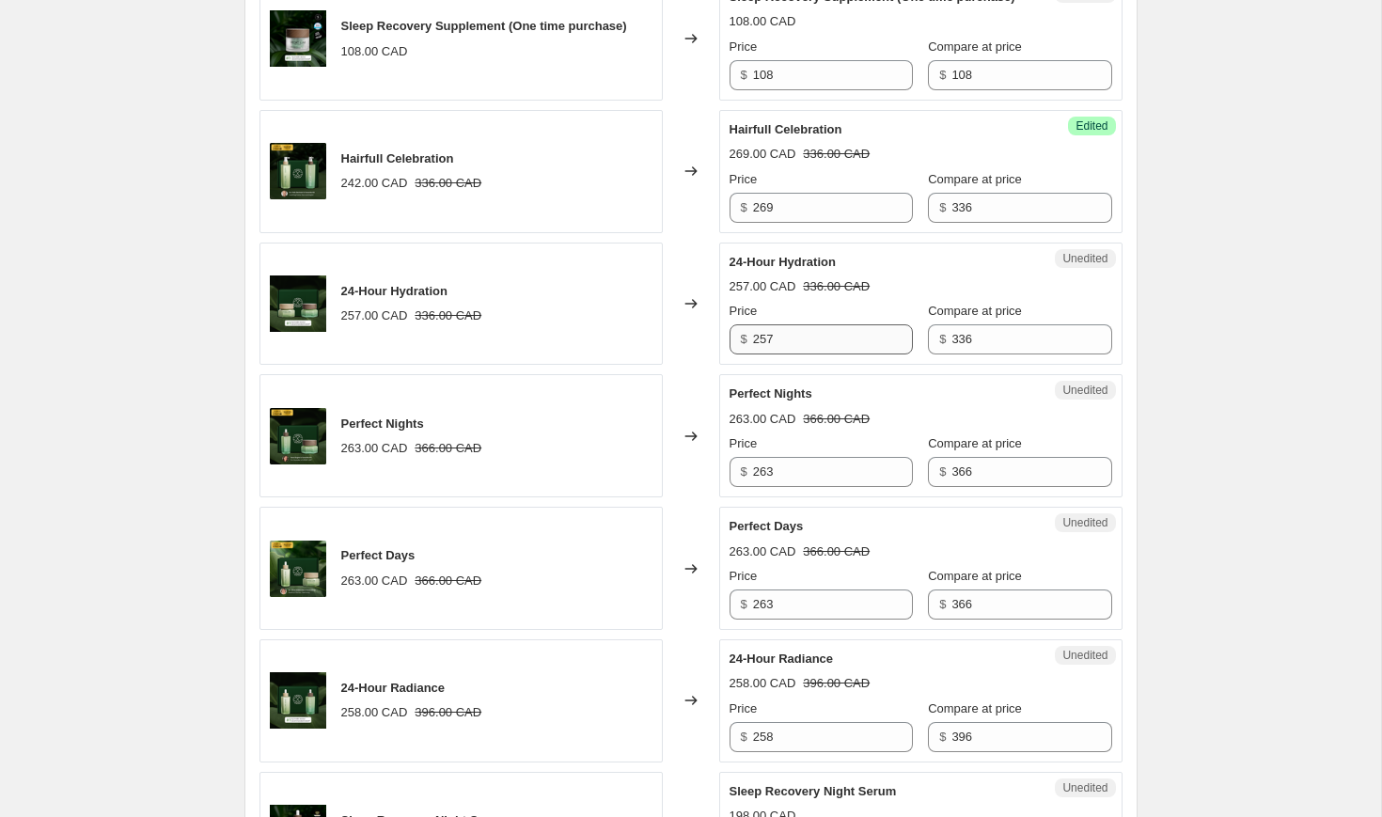
scroll to position [2116, 0]
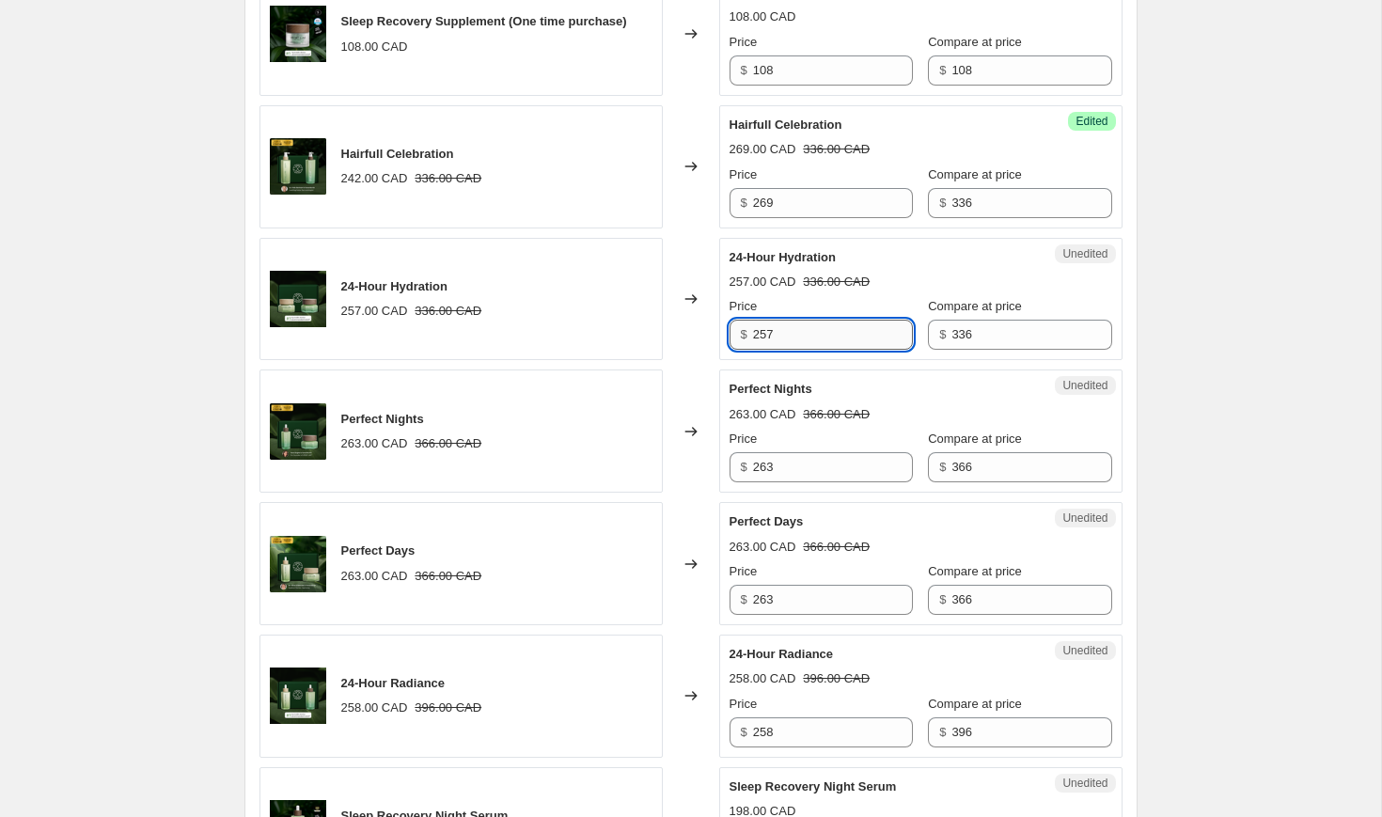
click at [787, 350] on input "257" at bounding box center [833, 335] width 160 height 30
click at [867, 351] on div "24-Hour Hydration 257.00 CAD 336.00 CAD Price $ 257 Compare at price $ 336" at bounding box center [921, 299] width 383 height 102
click at [810, 350] on input "257" at bounding box center [833, 335] width 160 height 30
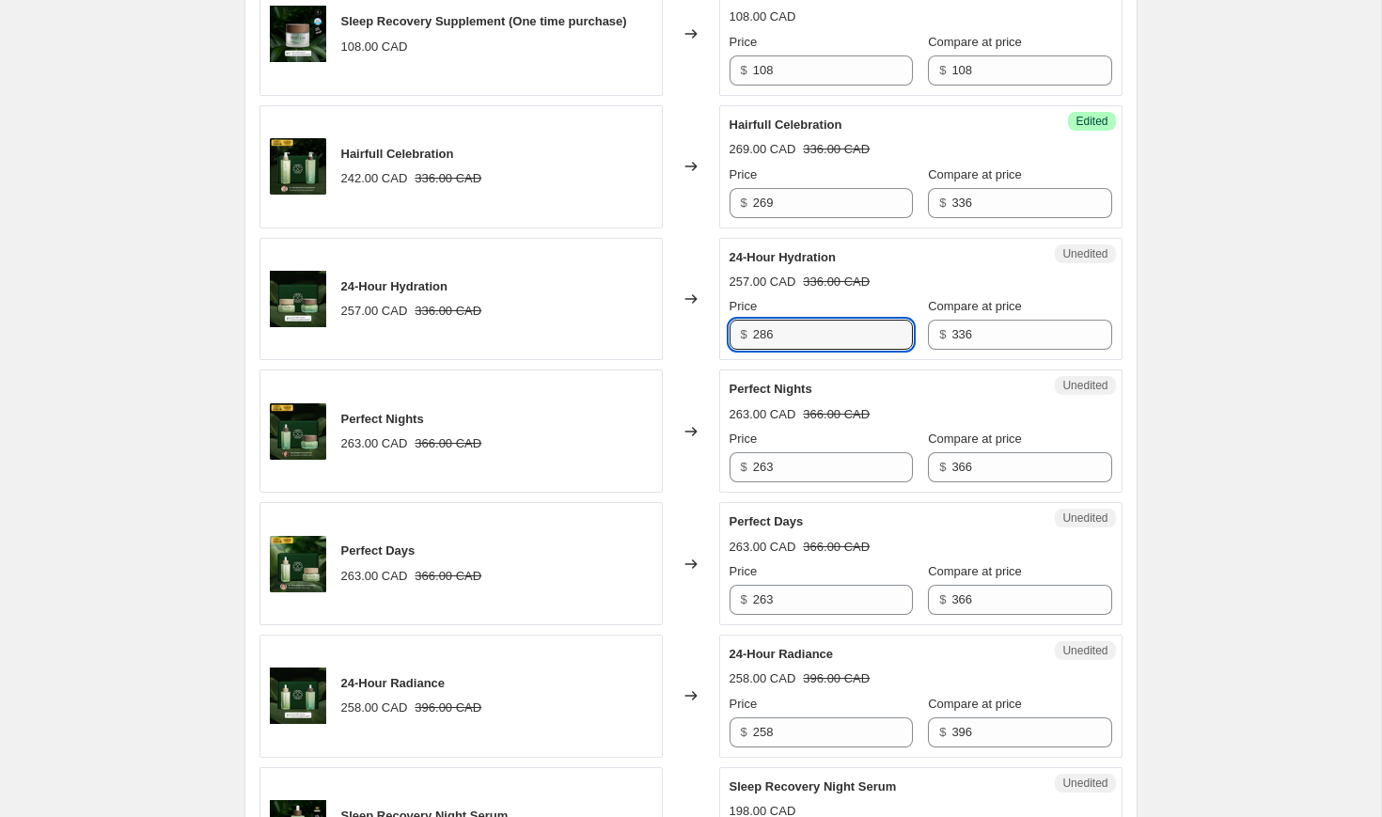
type input "286"
click at [811, 445] on div "Unedited Perfect Nights 263.00 CAD 366.00 CAD Price $ 263 Compare at price $ 366" at bounding box center [920, 431] width 403 height 123
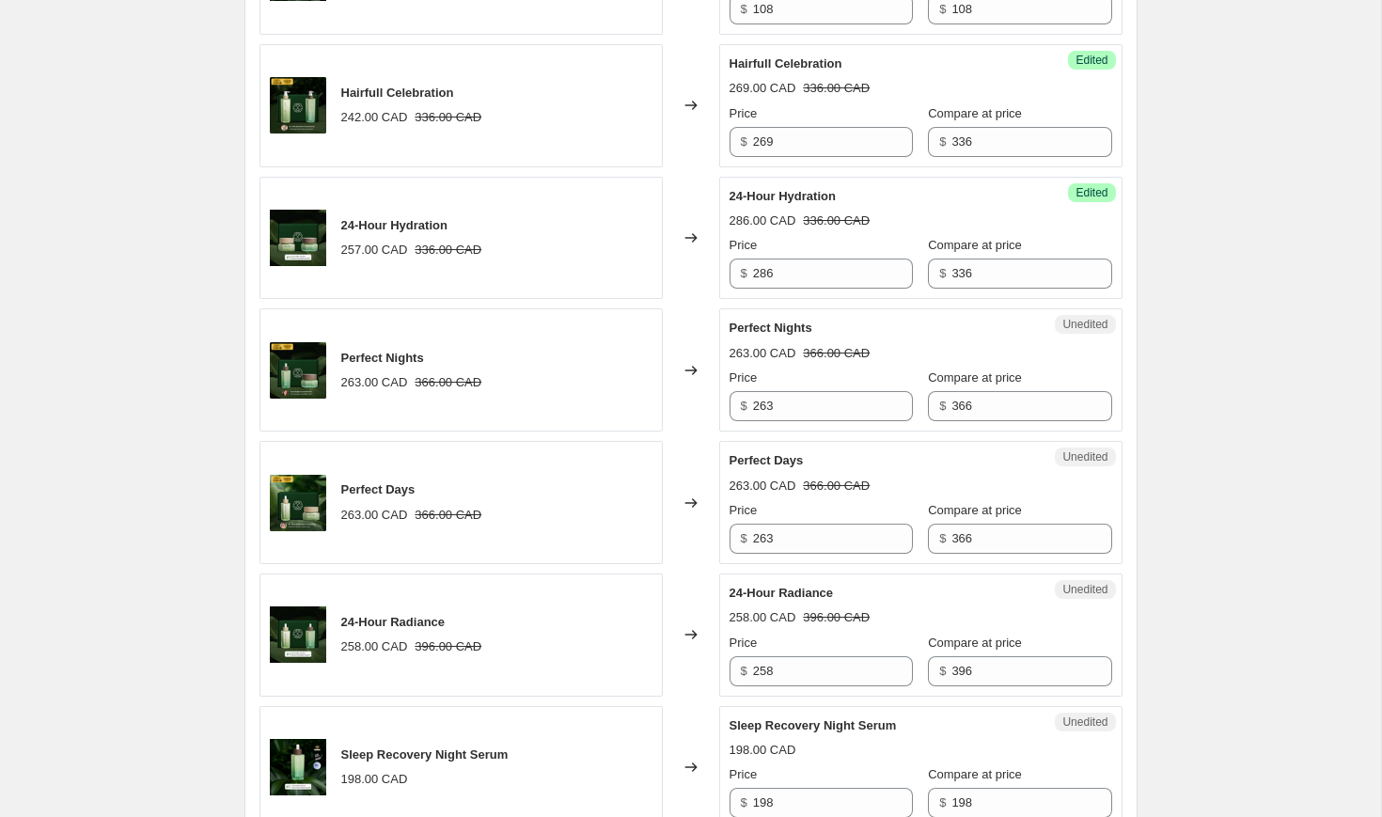
scroll to position [2273, 0]
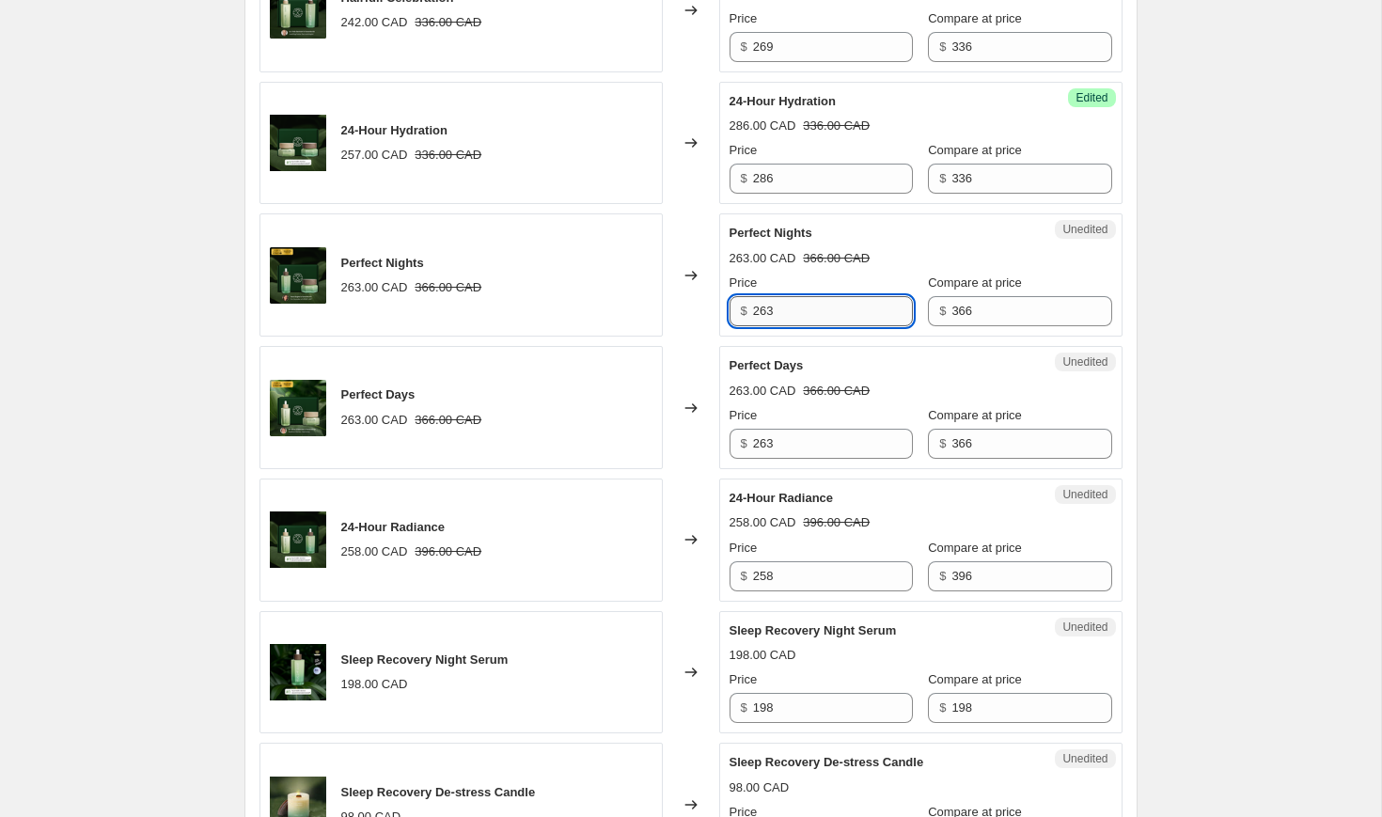
click at [798, 326] on input "263" at bounding box center [833, 311] width 160 height 30
type input "293"
click at [793, 459] on input "263" at bounding box center [833, 444] width 160 height 30
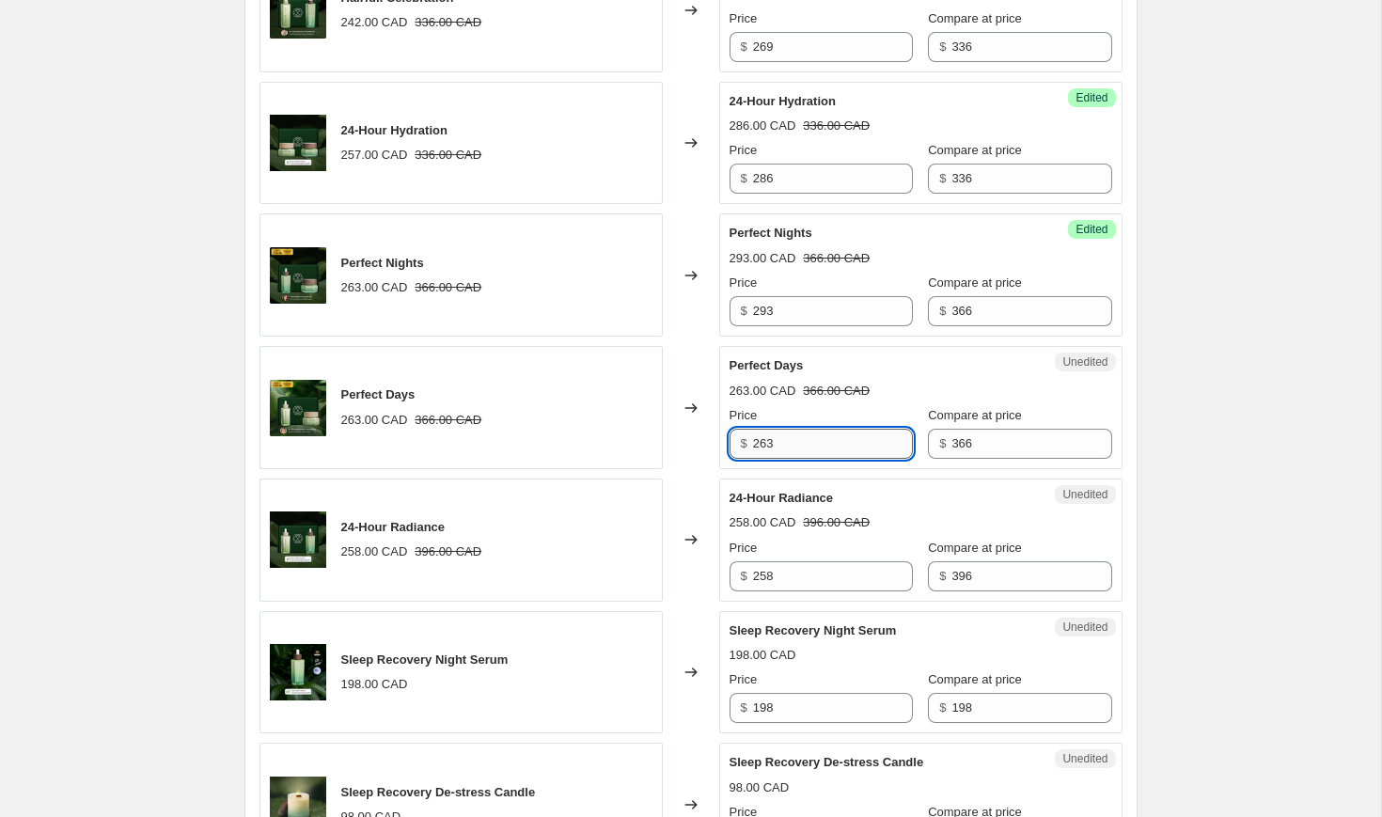
click at [793, 459] on input "263" at bounding box center [833, 444] width 160 height 30
type input "293"
click at [837, 425] on div "Price" at bounding box center [821, 415] width 183 height 19
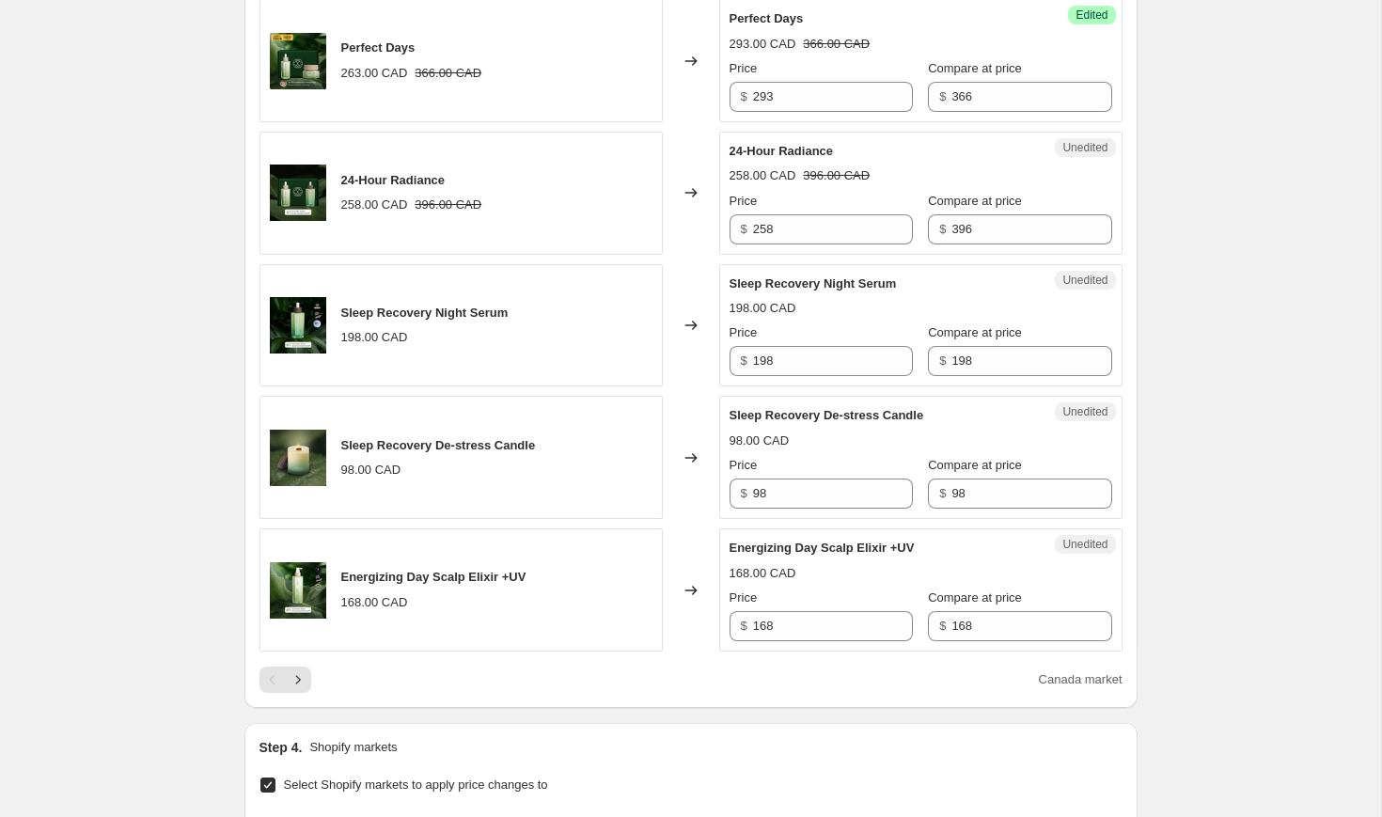
scroll to position [2600, 0]
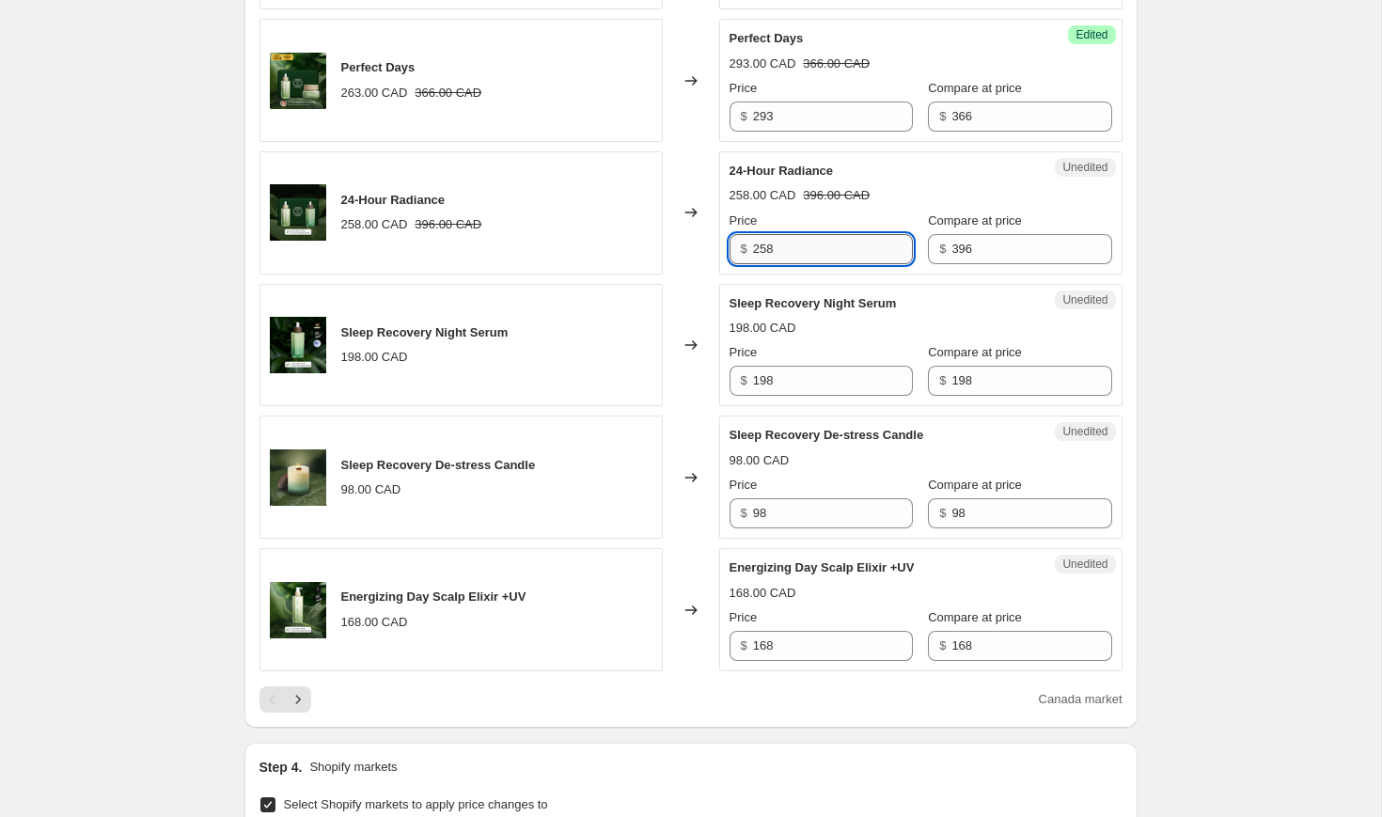
click at [801, 264] on input "258" at bounding box center [833, 249] width 160 height 30
type input "337"
click at [832, 230] on div "Price" at bounding box center [821, 221] width 183 height 19
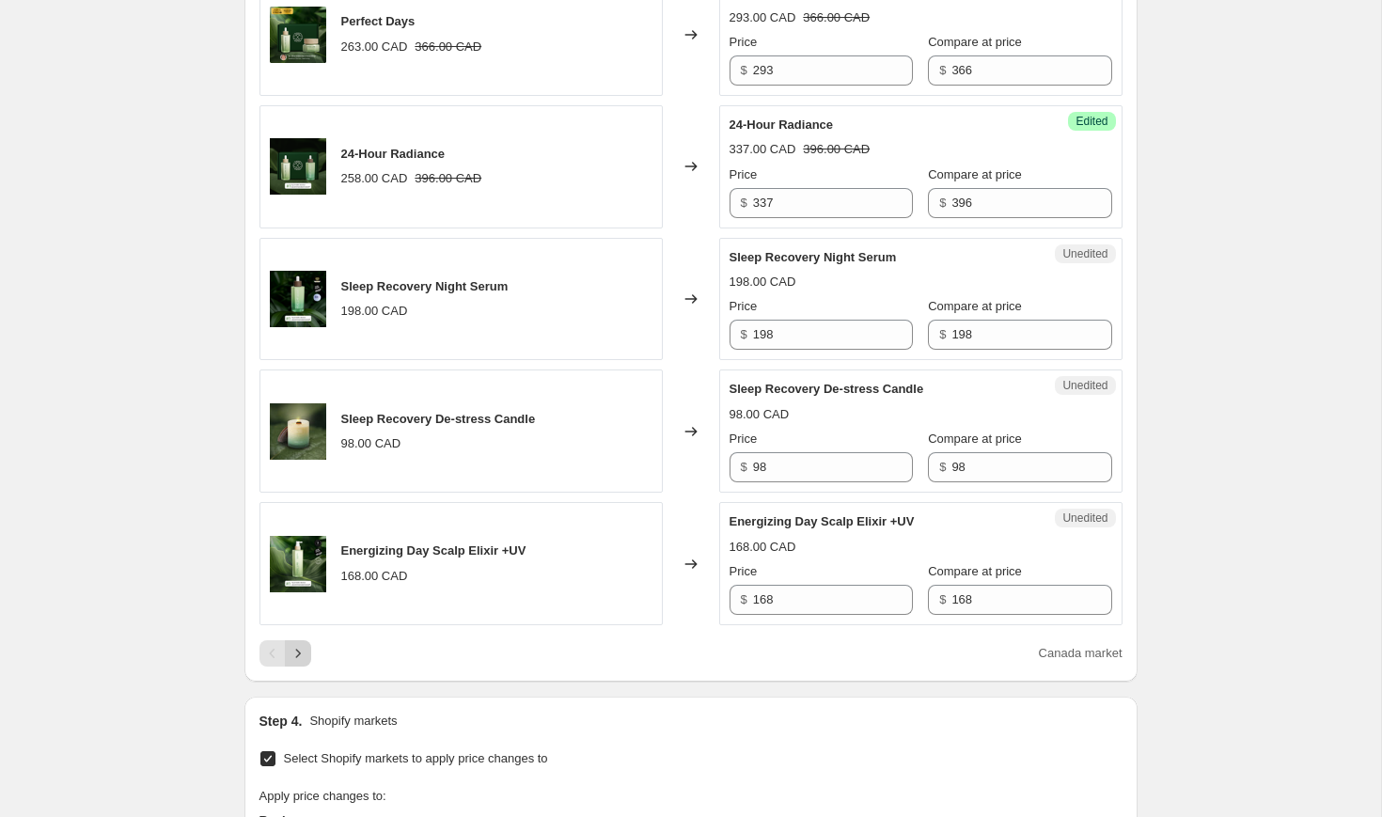
click at [305, 663] on icon "Next" at bounding box center [298, 653] width 19 height 19
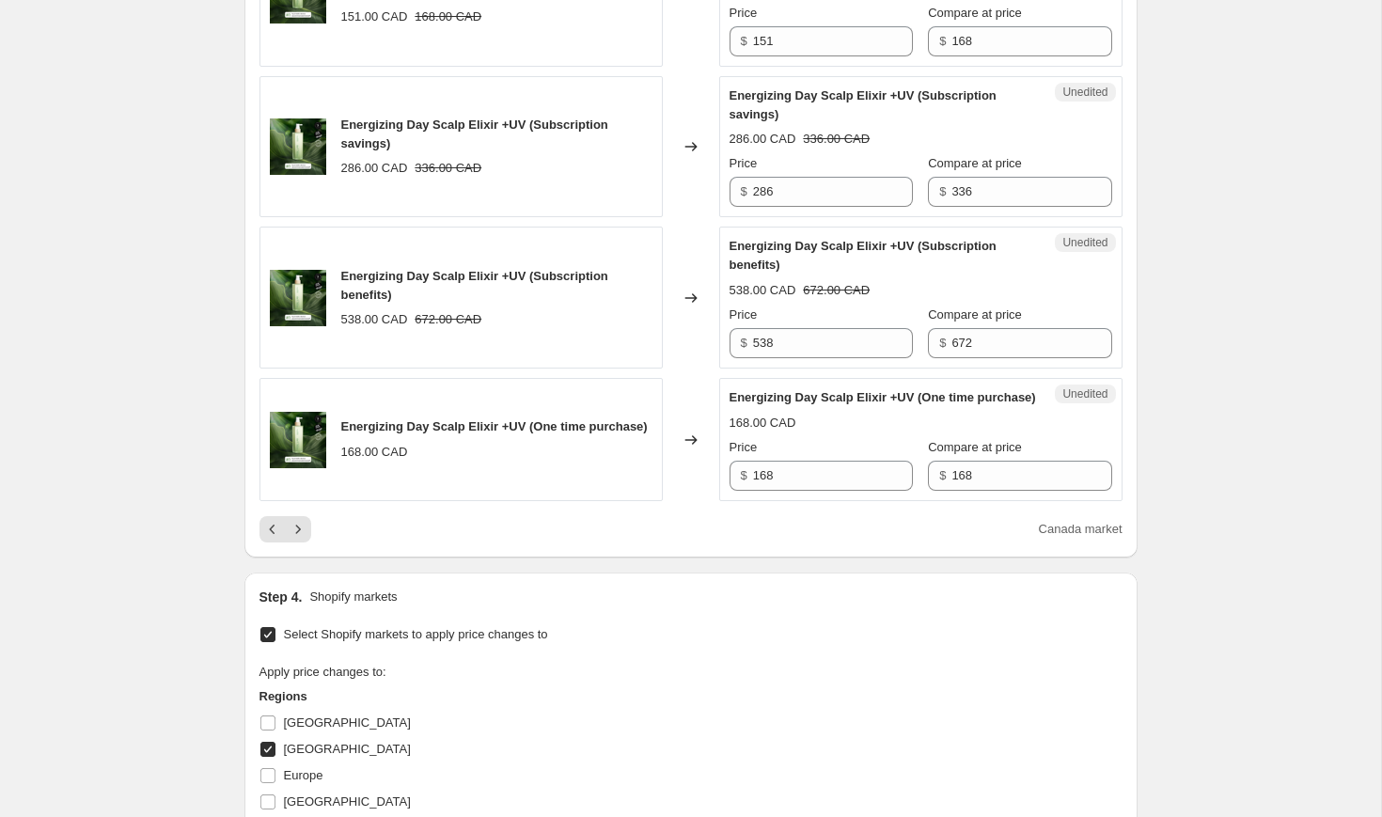
scroll to position [2933, 0]
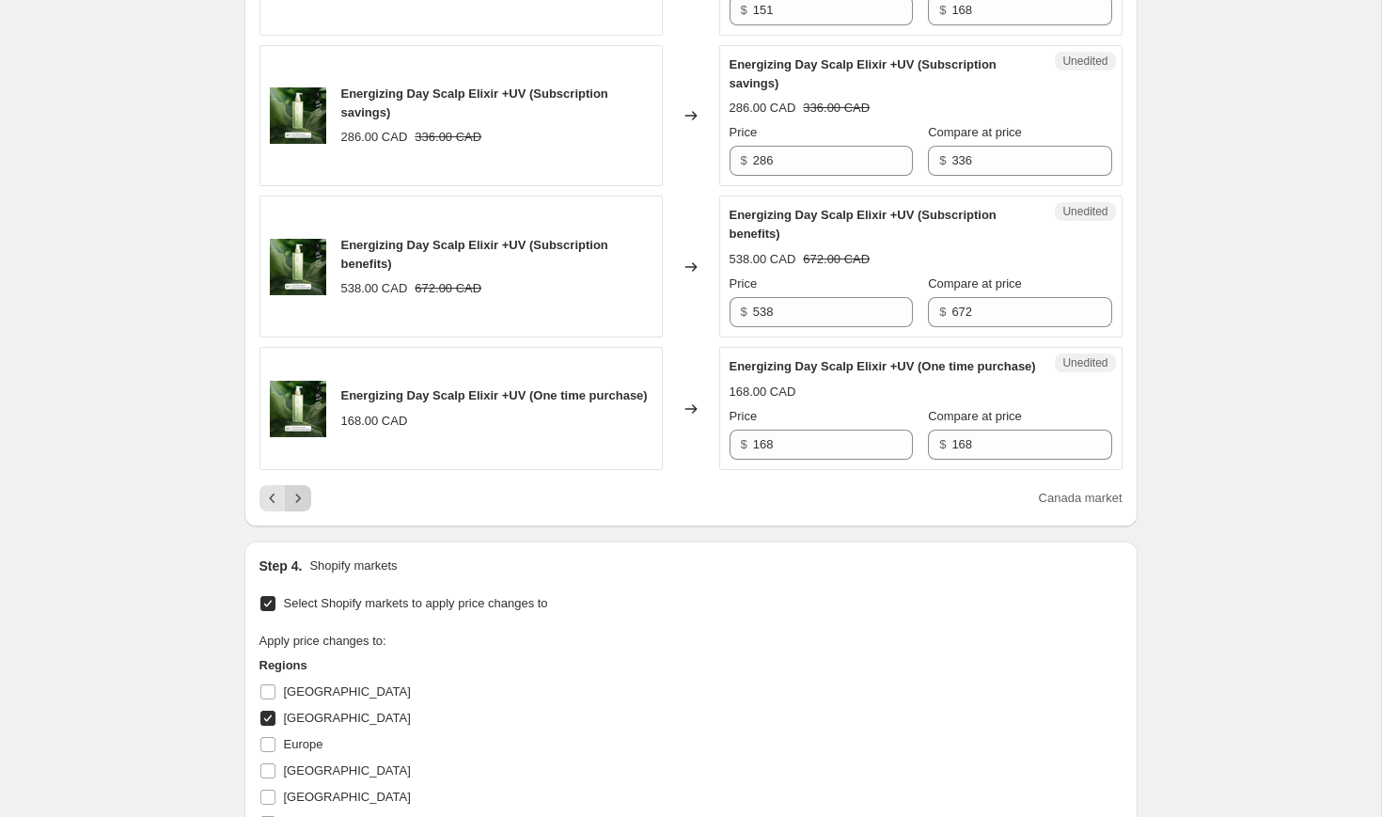
click at [303, 508] on icon "Next" at bounding box center [298, 498] width 19 height 19
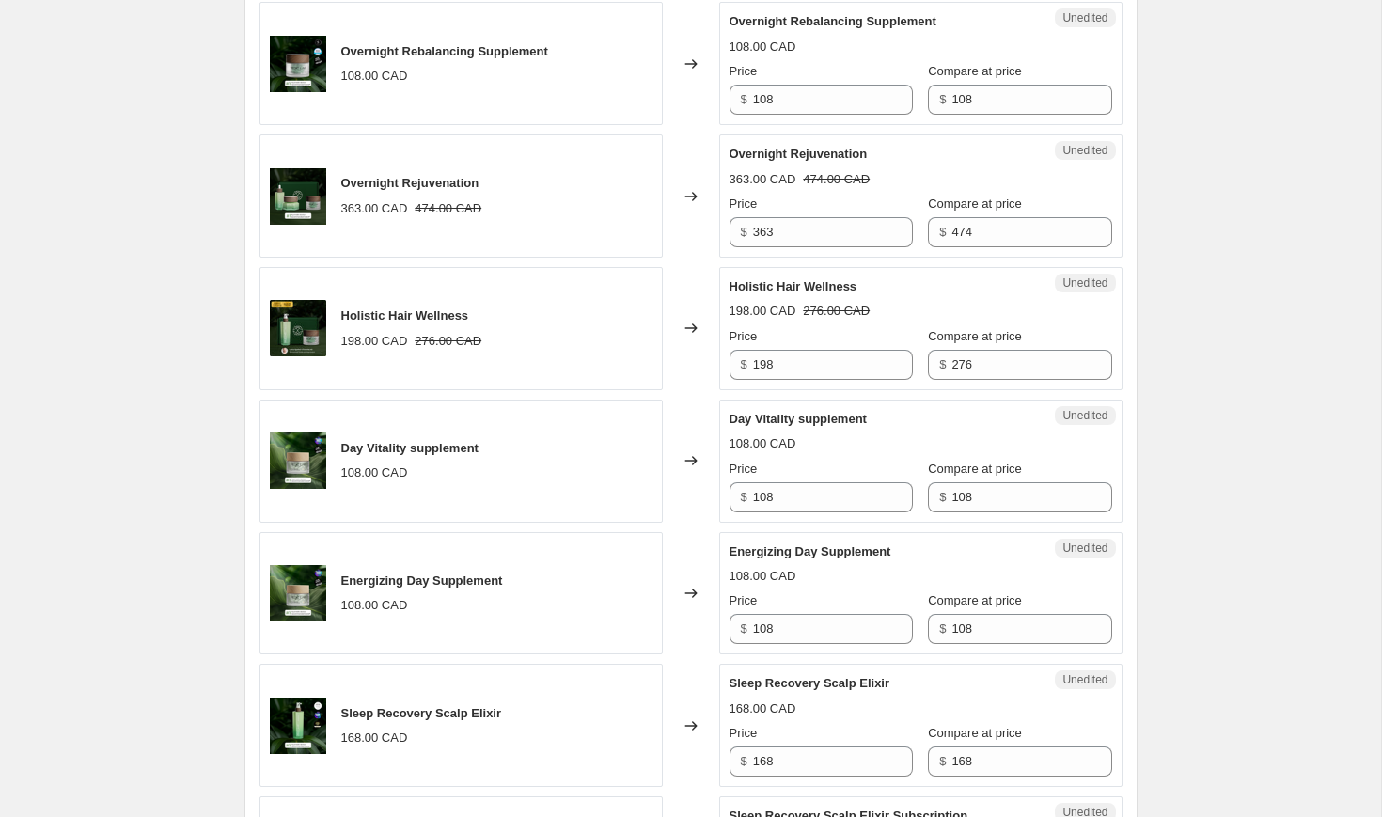
scroll to position [1853, 0]
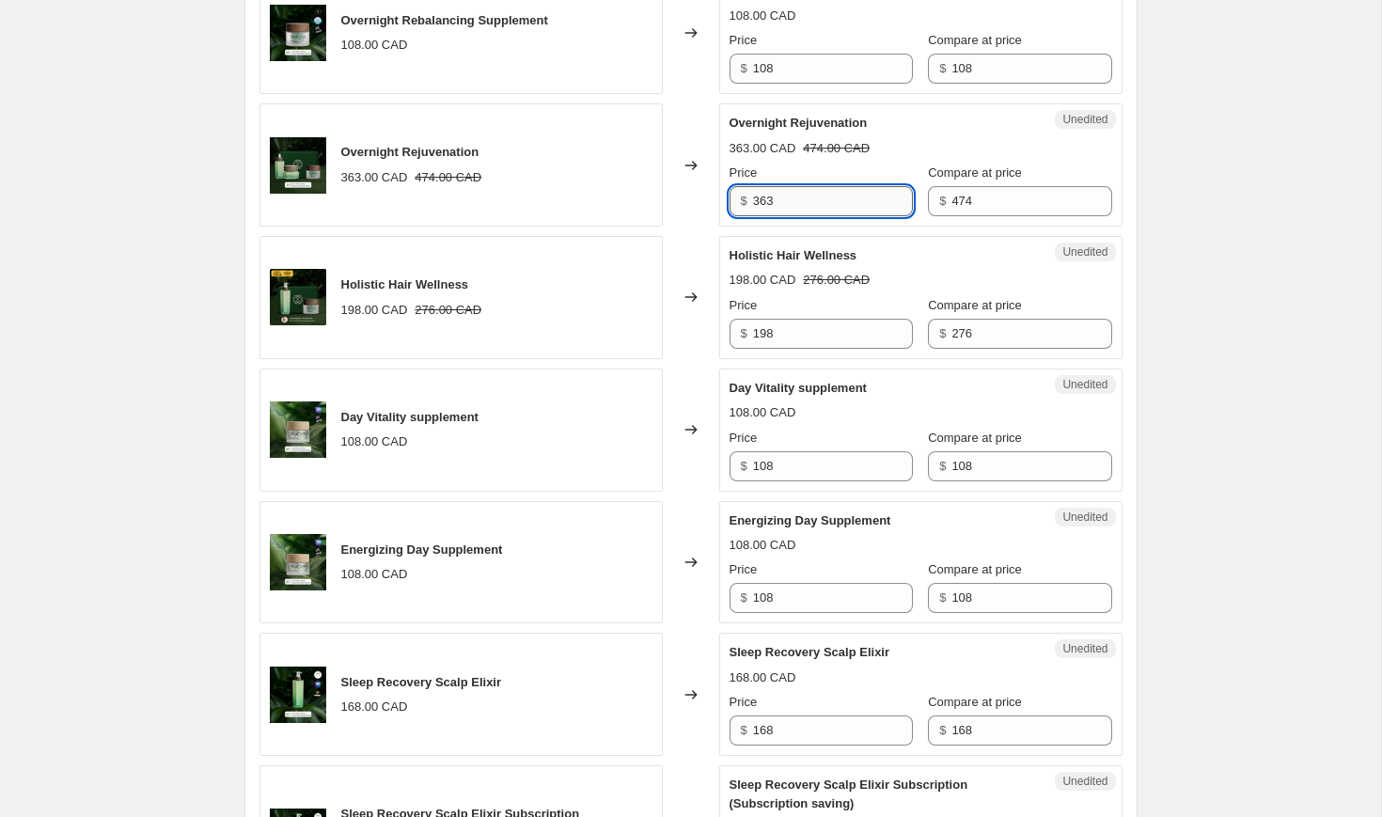
click at [788, 216] on input "363" at bounding box center [833, 201] width 160 height 30
type input "403"
click at [834, 182] on div "Price" at bounding box center [821, 173] width 183 height 19
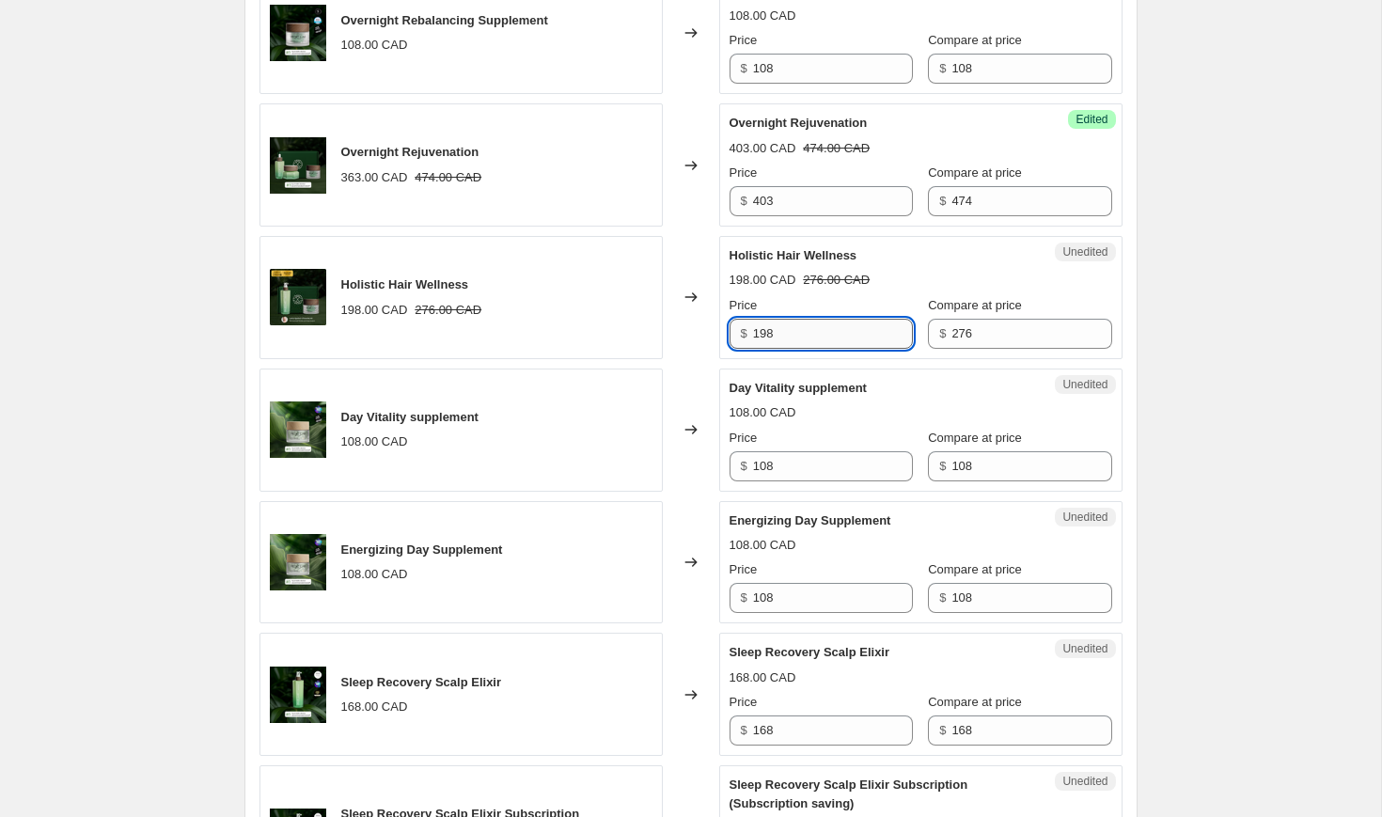
click at [791, 349] on input "198" at bounding box center [833, 334] width 160 height 30
type input "221"
click at [859, 290] on strike "276.00 CAD" at bounding box center [836, 280] width 67 height 19
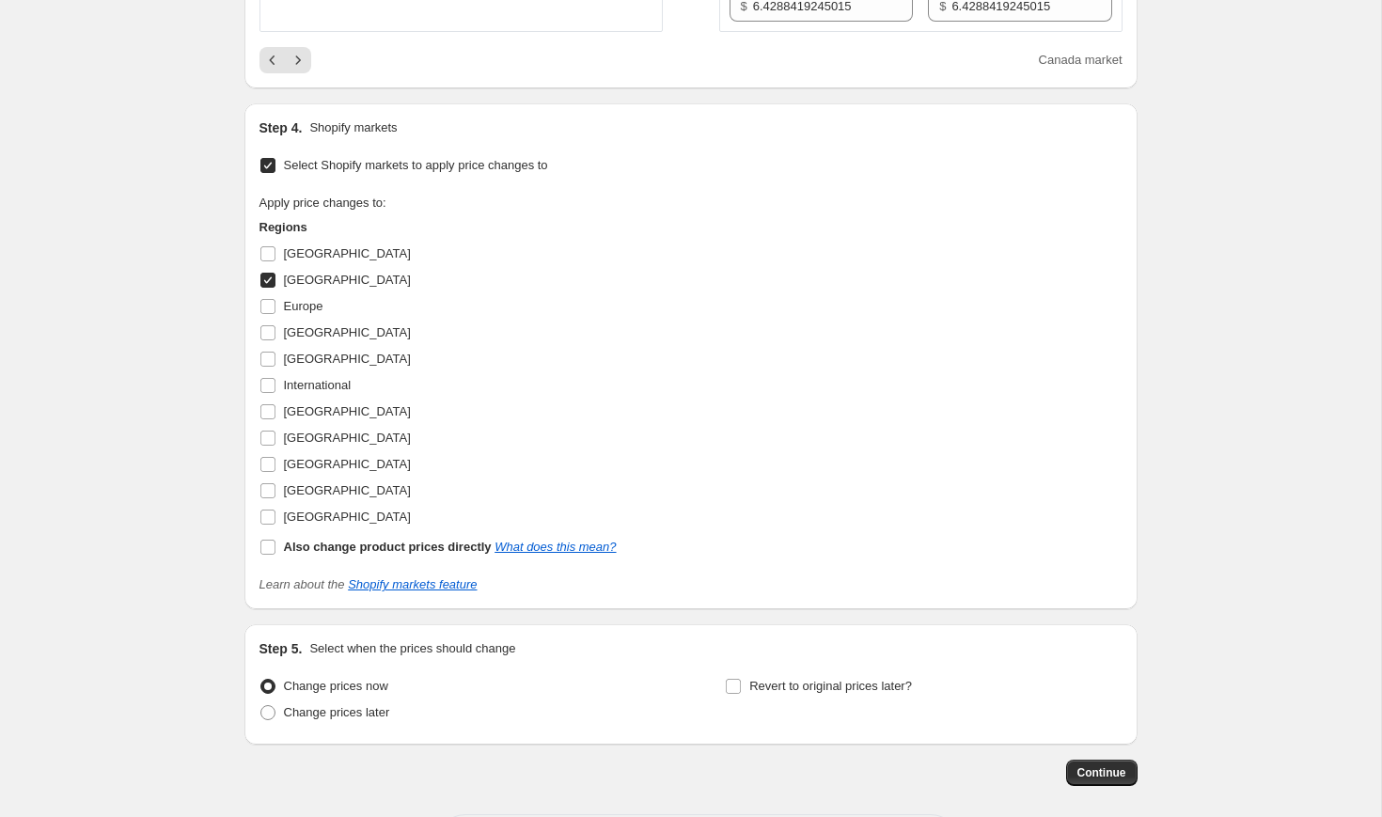
scroll to position [3309, 0]
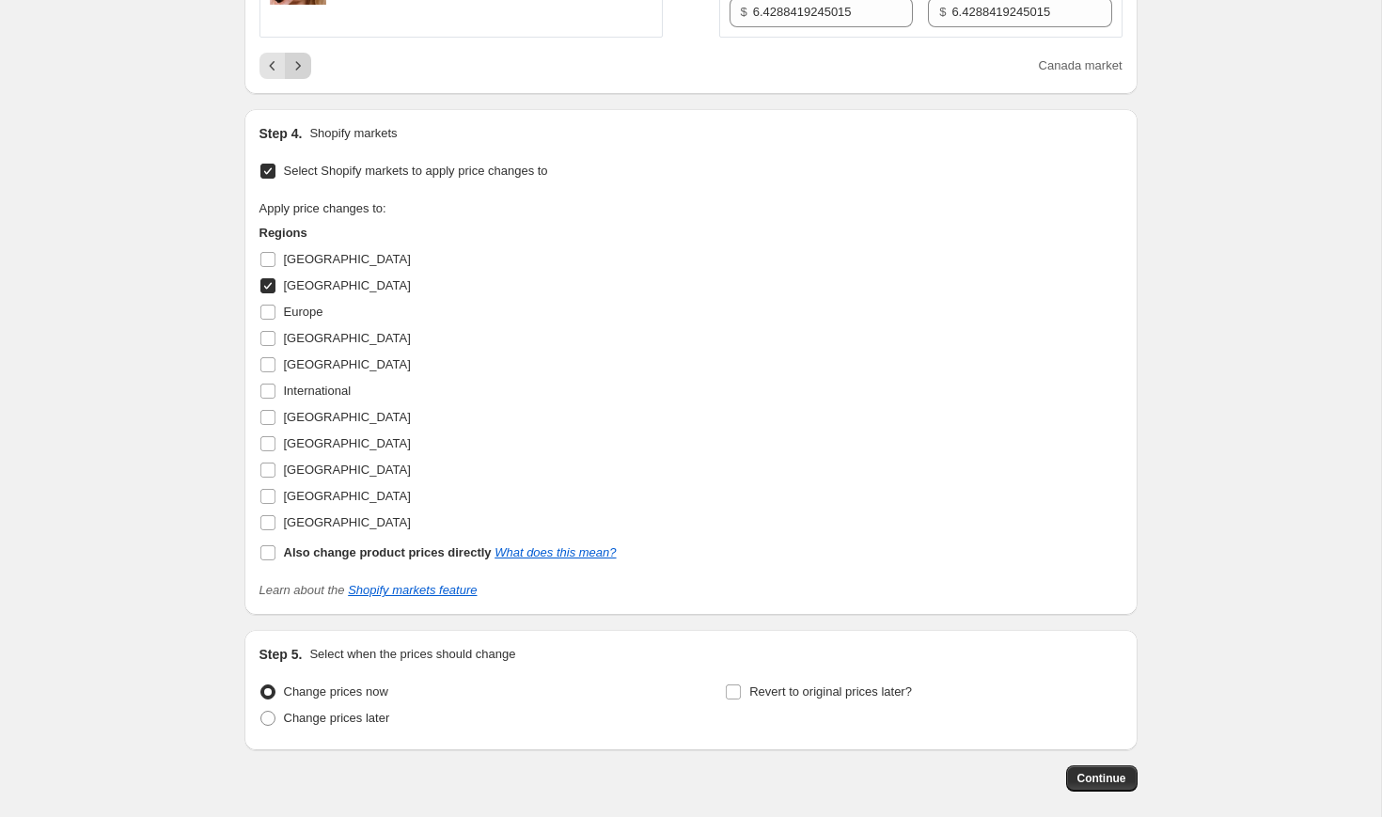
click at [305, 75] on icon "Next" at bounding box center [298, 65] width 19 height 19
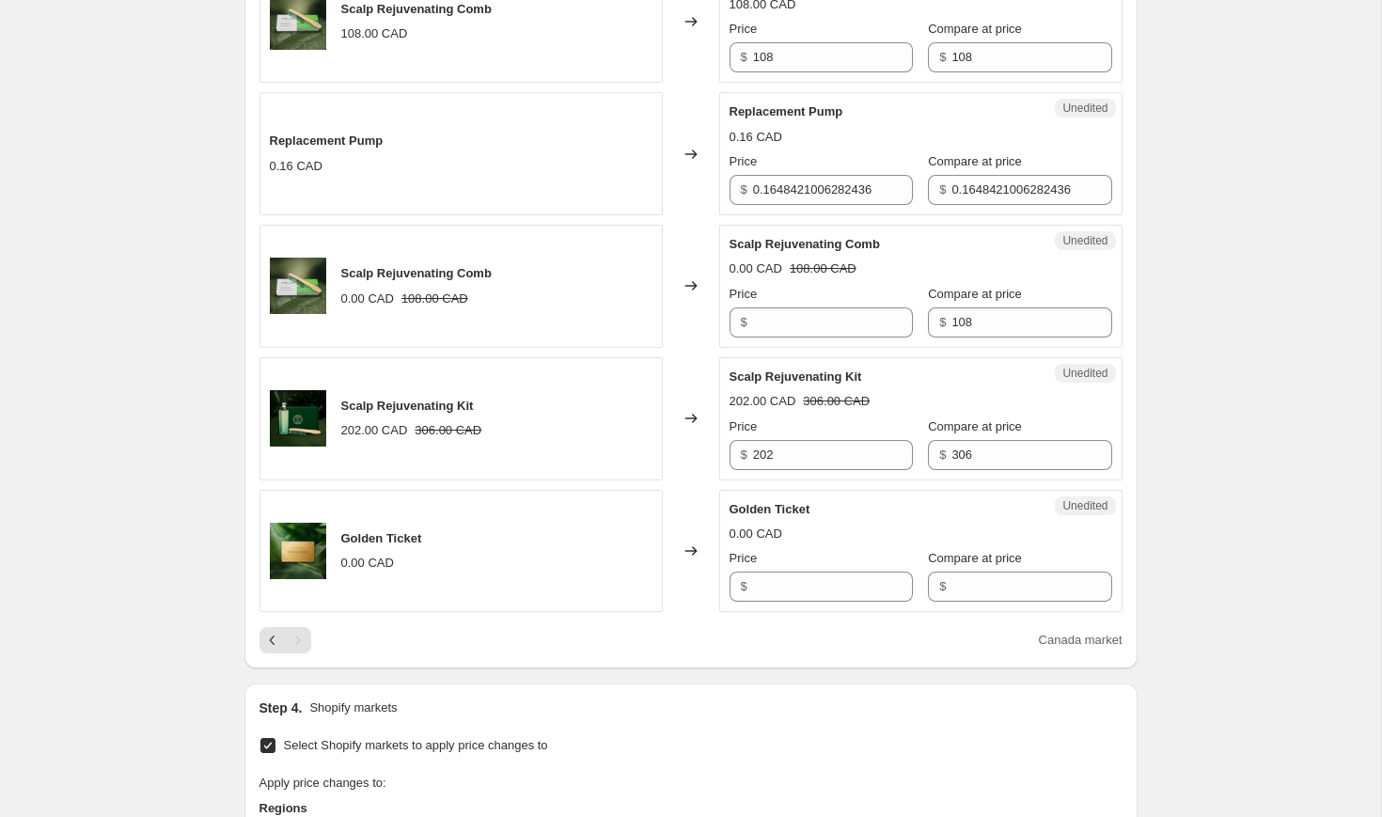
scroll to position [1858, 0]
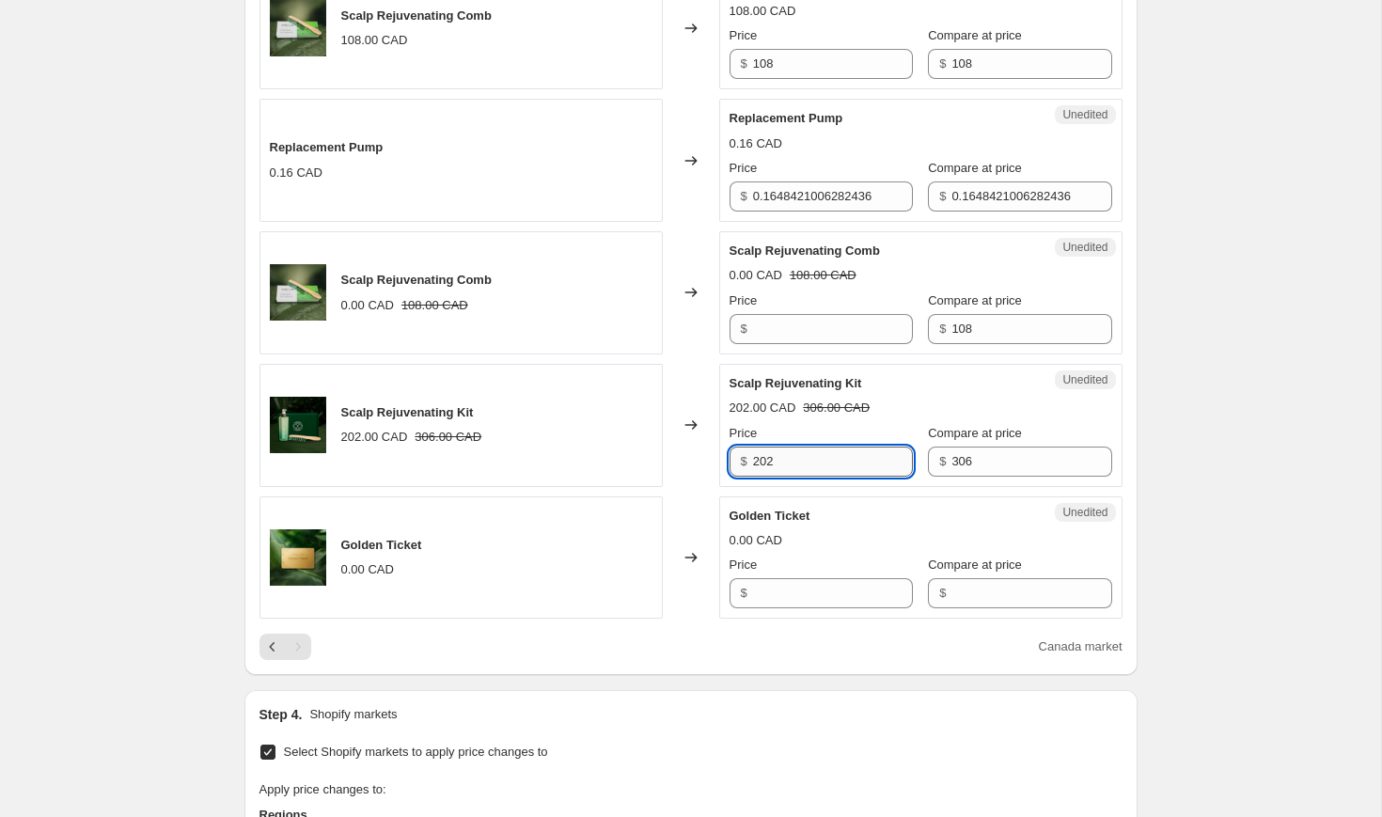
click at [774, 461] on input "202" at bounding box center [833, 462] width 160 height 30
type input "260"
click at [824, 433] on div "Price" at bounding box center [821, 433] width 183 height 19
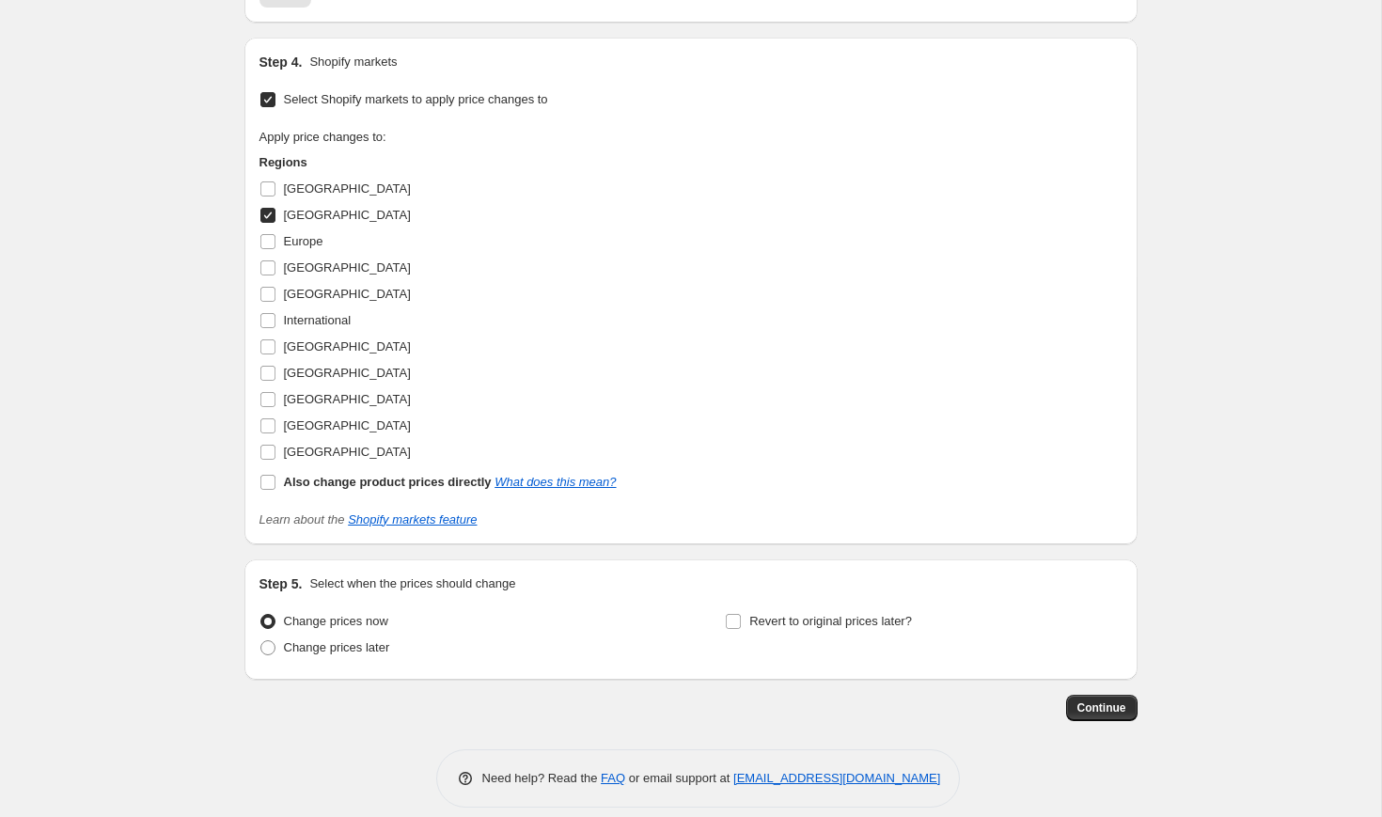
scroll to position [2529, 0]
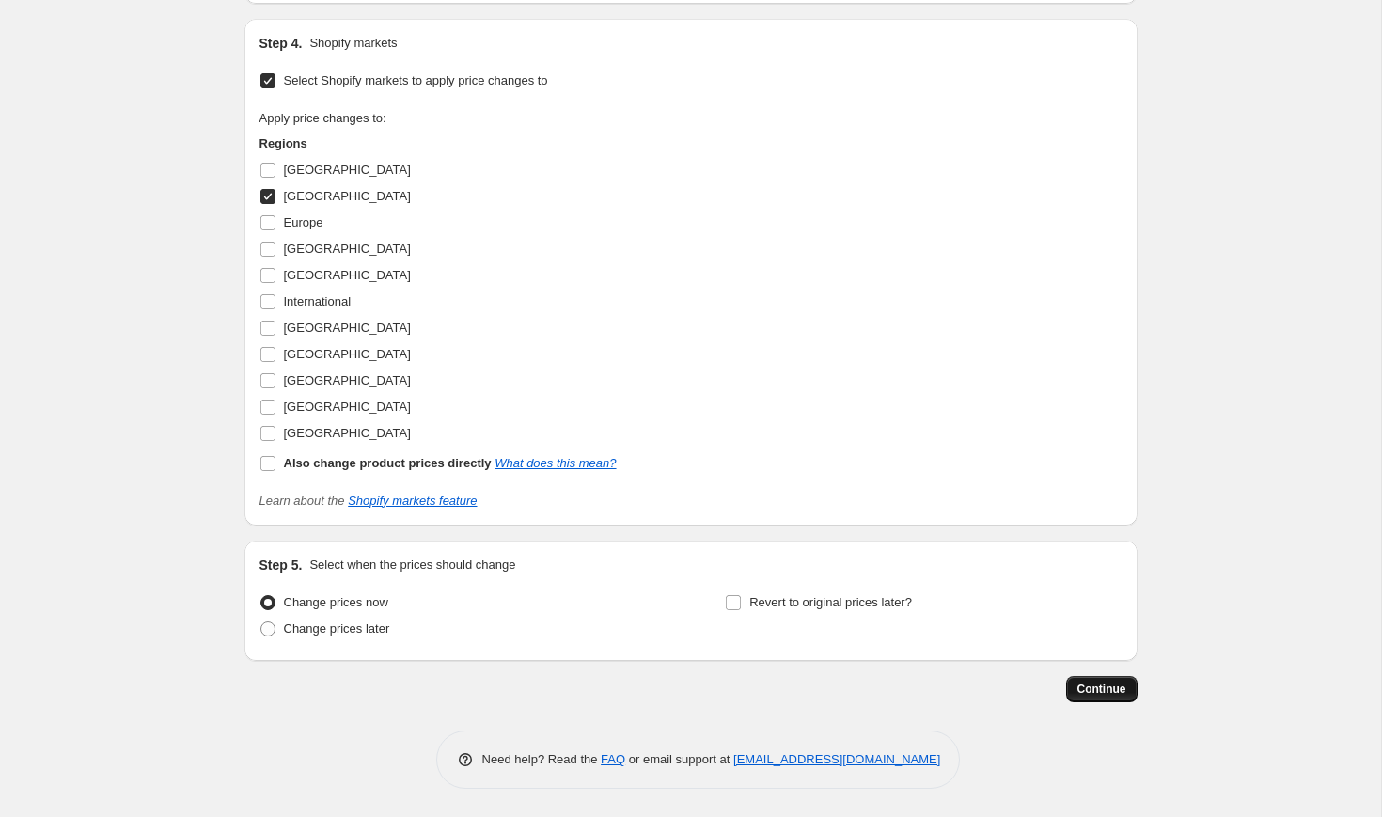
click at [1095, 689] on span "Continue" at bounding box center [1101, 689] width 49 height 15
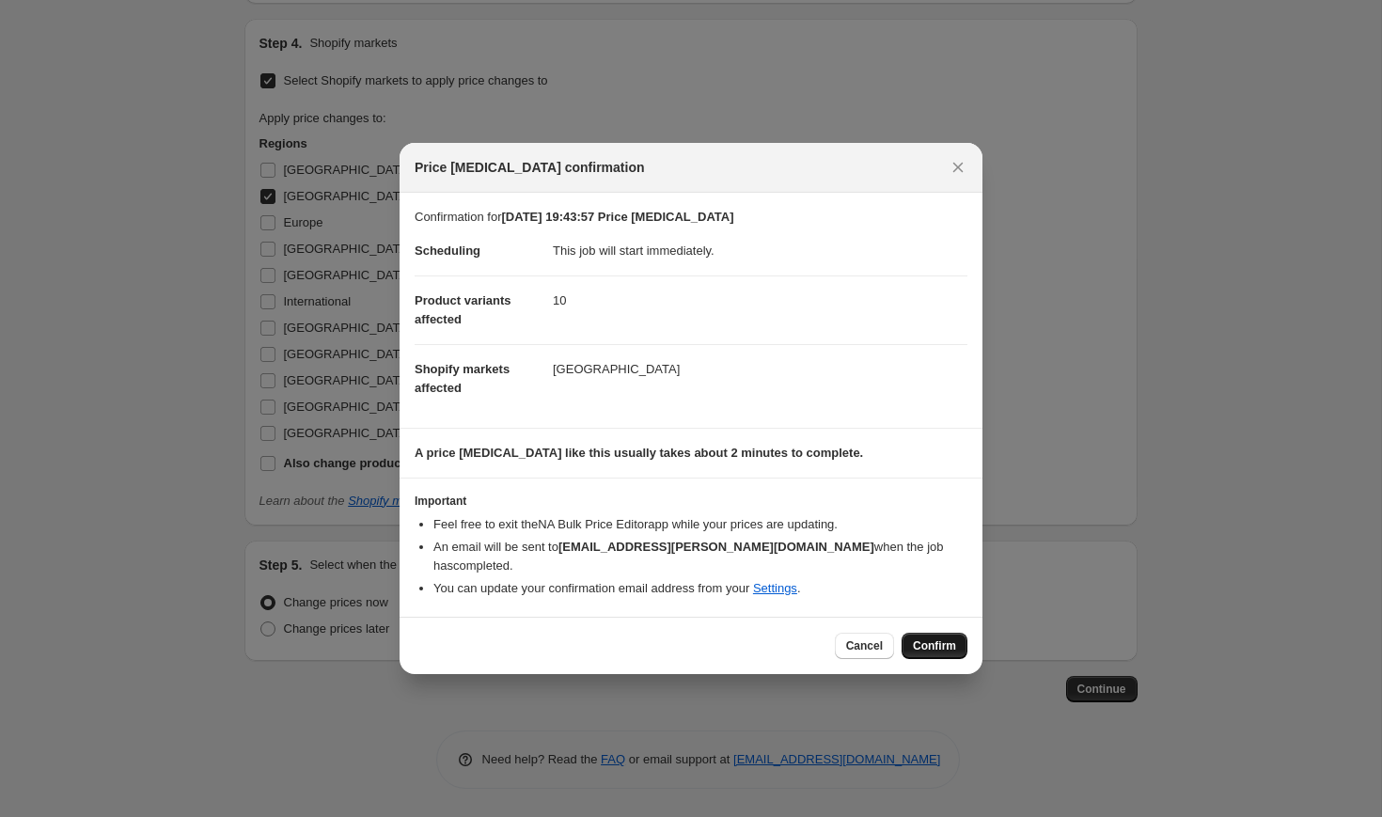
click at [936, 649] on span "Confirm" at bounding box center [934, 645] width 43 height 15
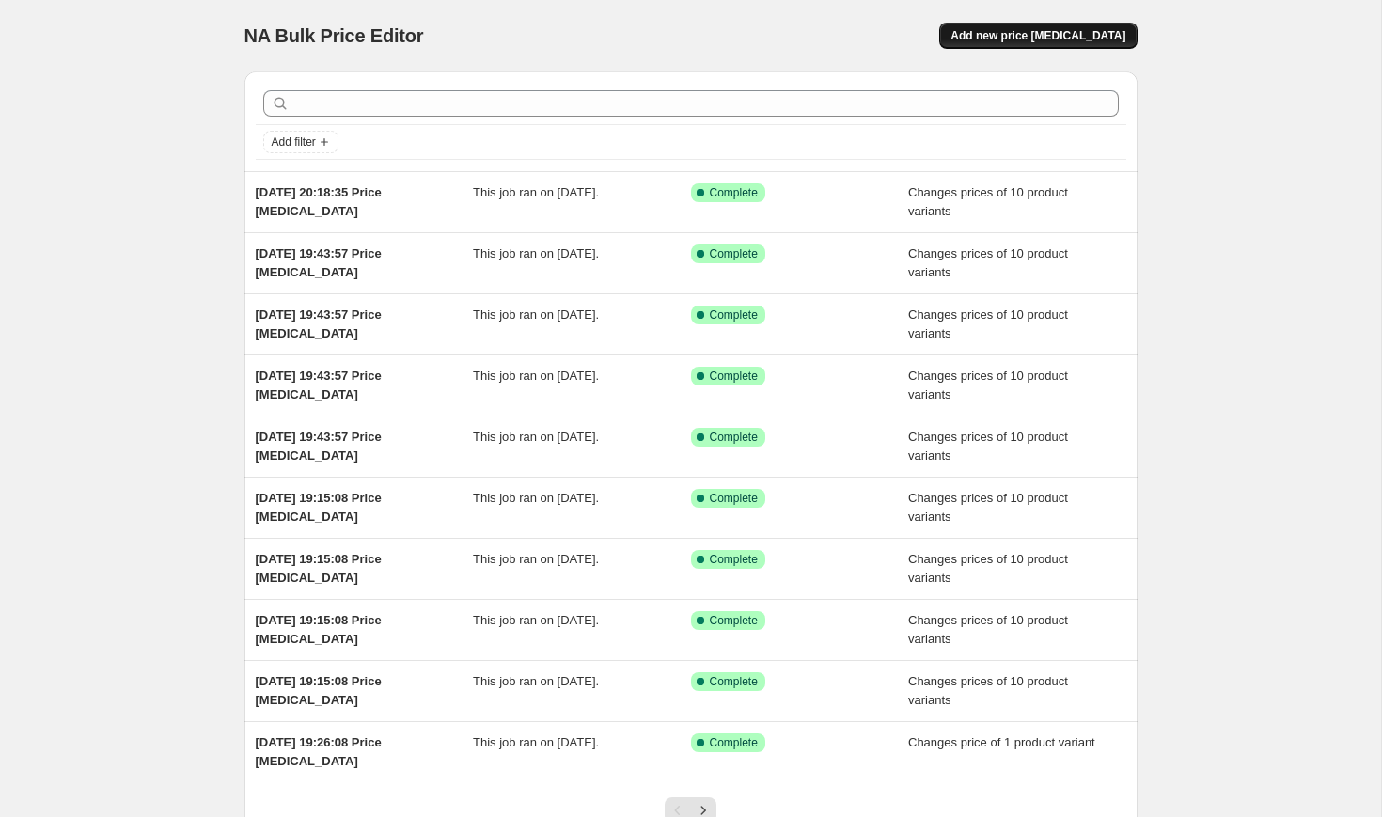
click at [1074, 41] on span "Add new price [MEDICAL_DATA]" at bounding box center [1038, 35] width 175 height 15
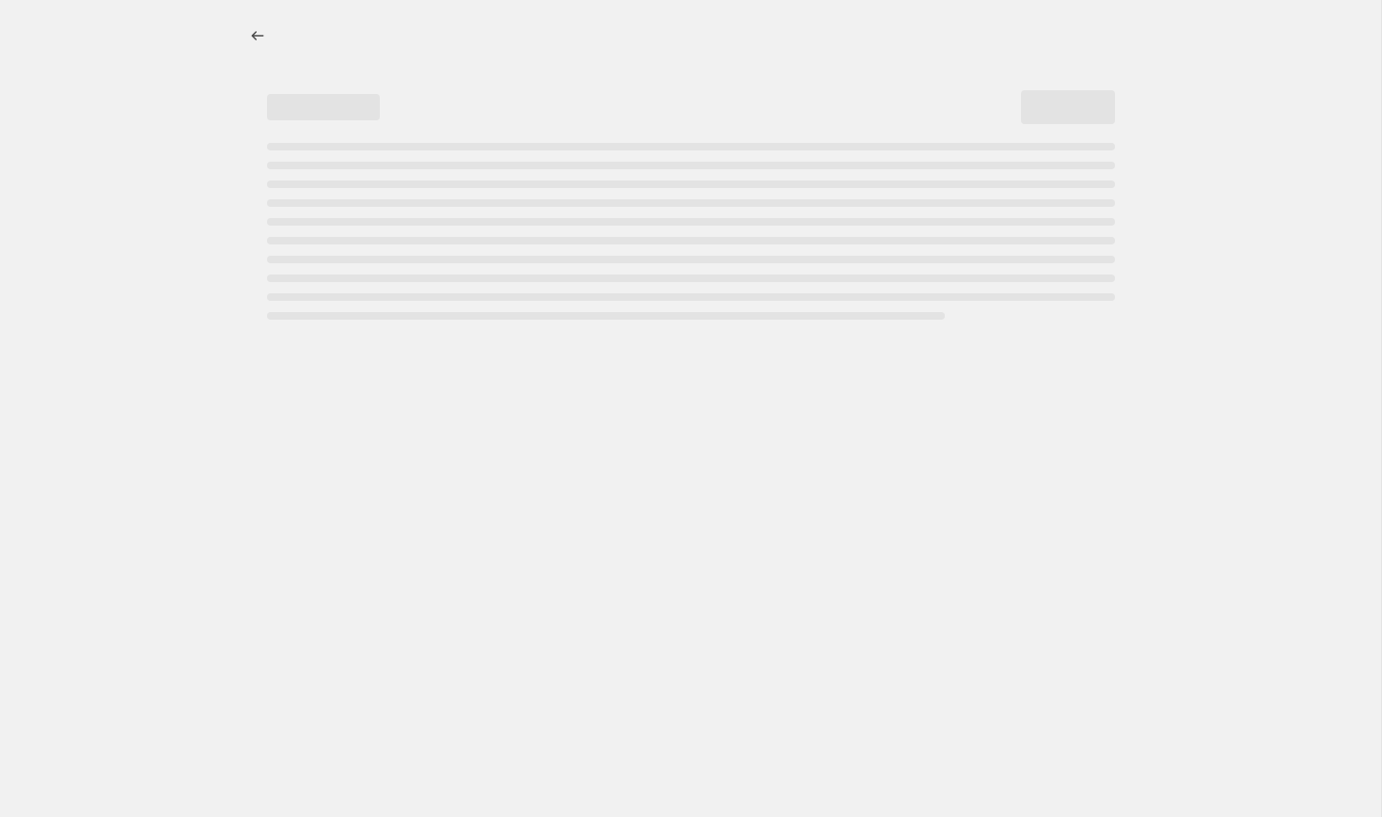
select select "percentage"
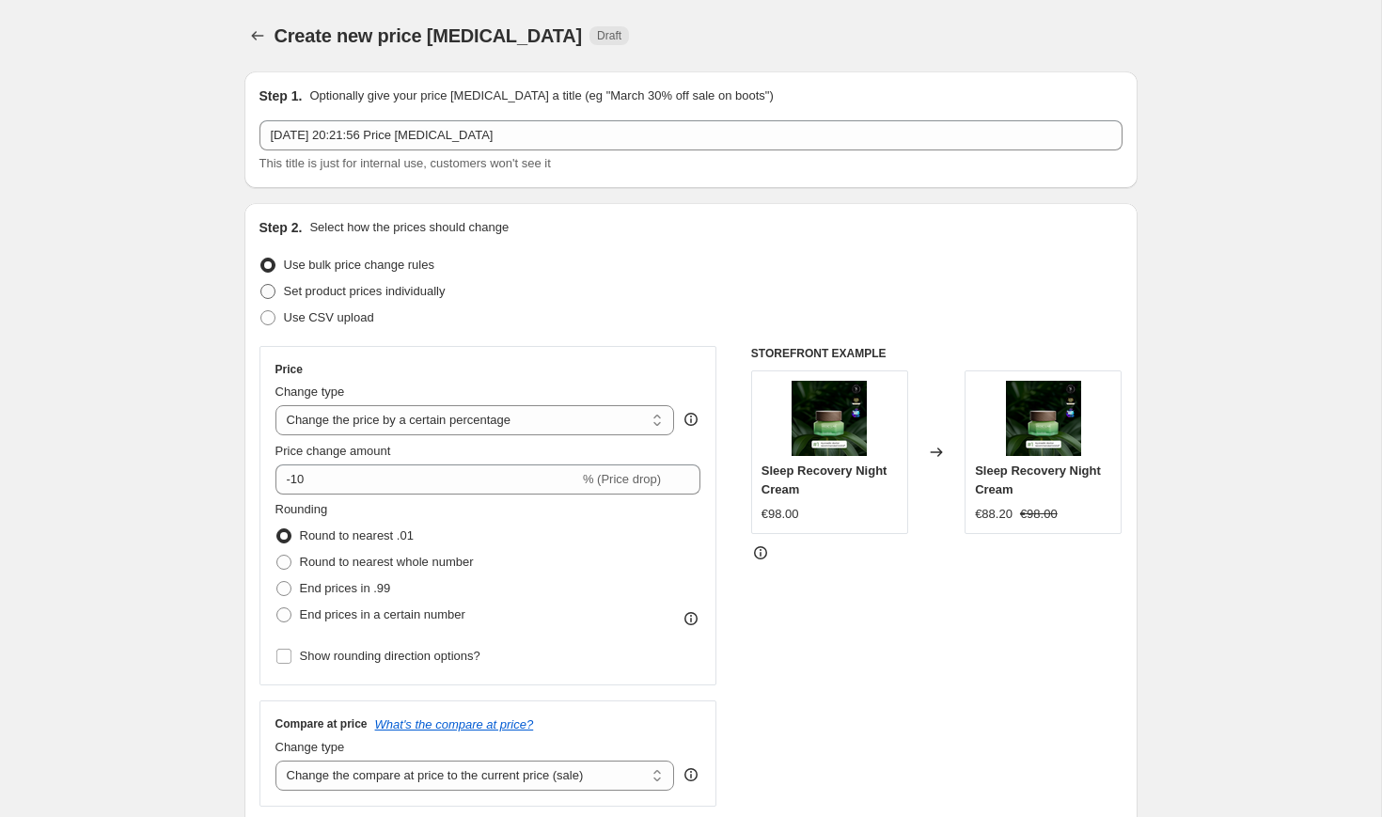
click at [392, 292] on span "Set product prices individually" at bounding box center [365, 291] width 162 height 14
click at [261, 285] on input "Set product prices individually" at bounding box center [260, 284] width 1 height 1
radio input "true"
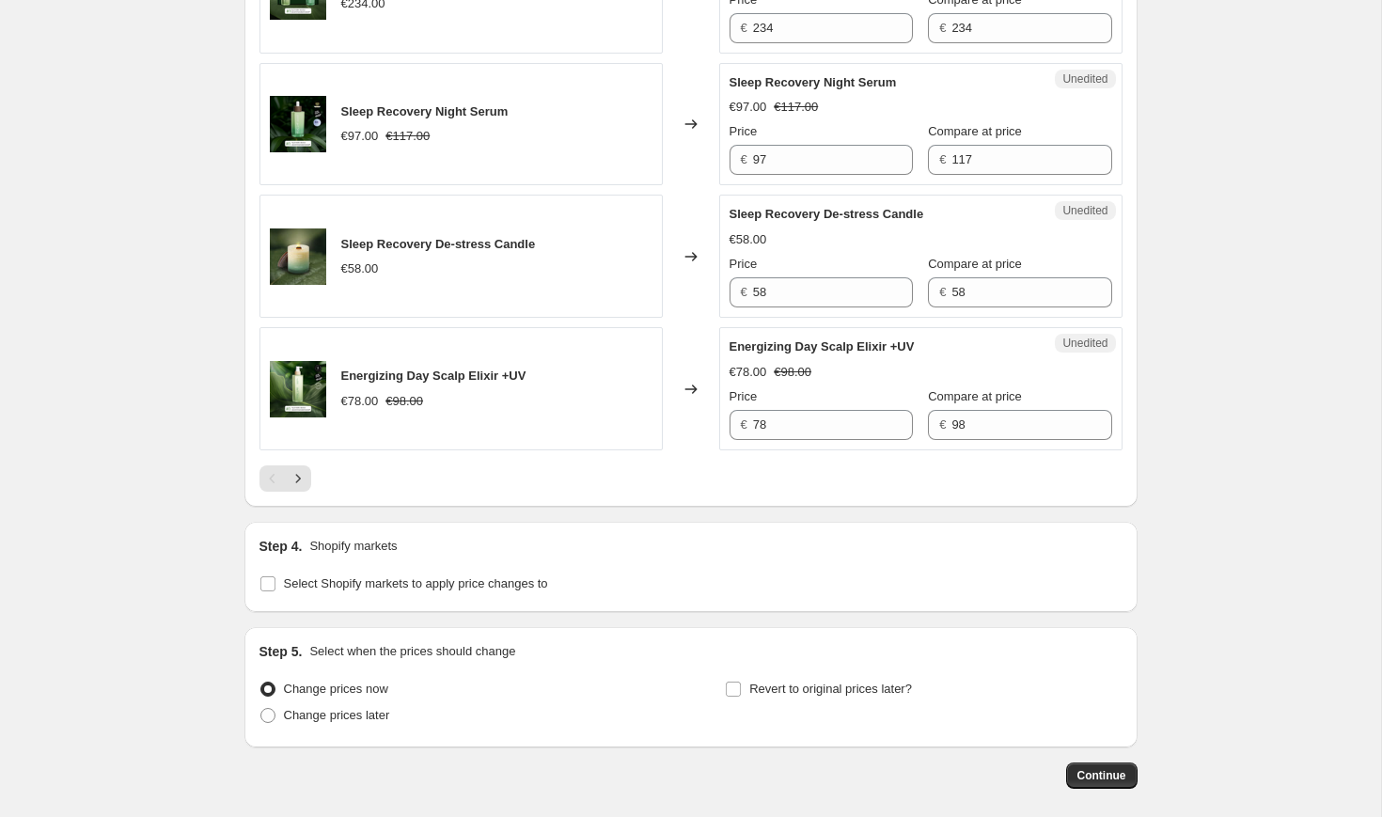
scroll to position [2982, 0]
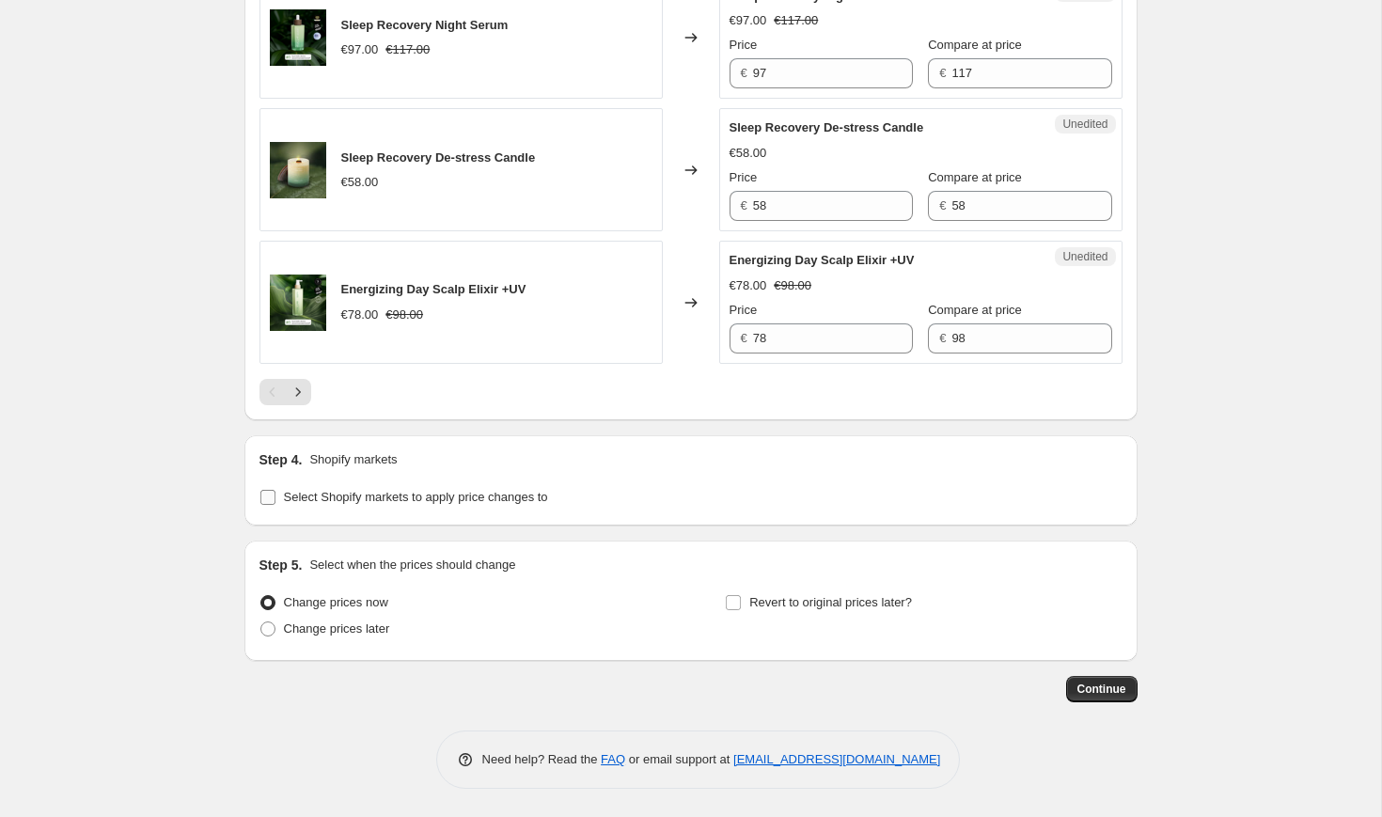
click at [370, 496] on span "Select Shopify markets to apply price changes to" at bounding box center [416, 497] width 264 height 14
click at [275, 496] on input "Select Shopify markets to apply price changes to" at bounding box center [267, 497] width 15 height 15
checkbox input "true"
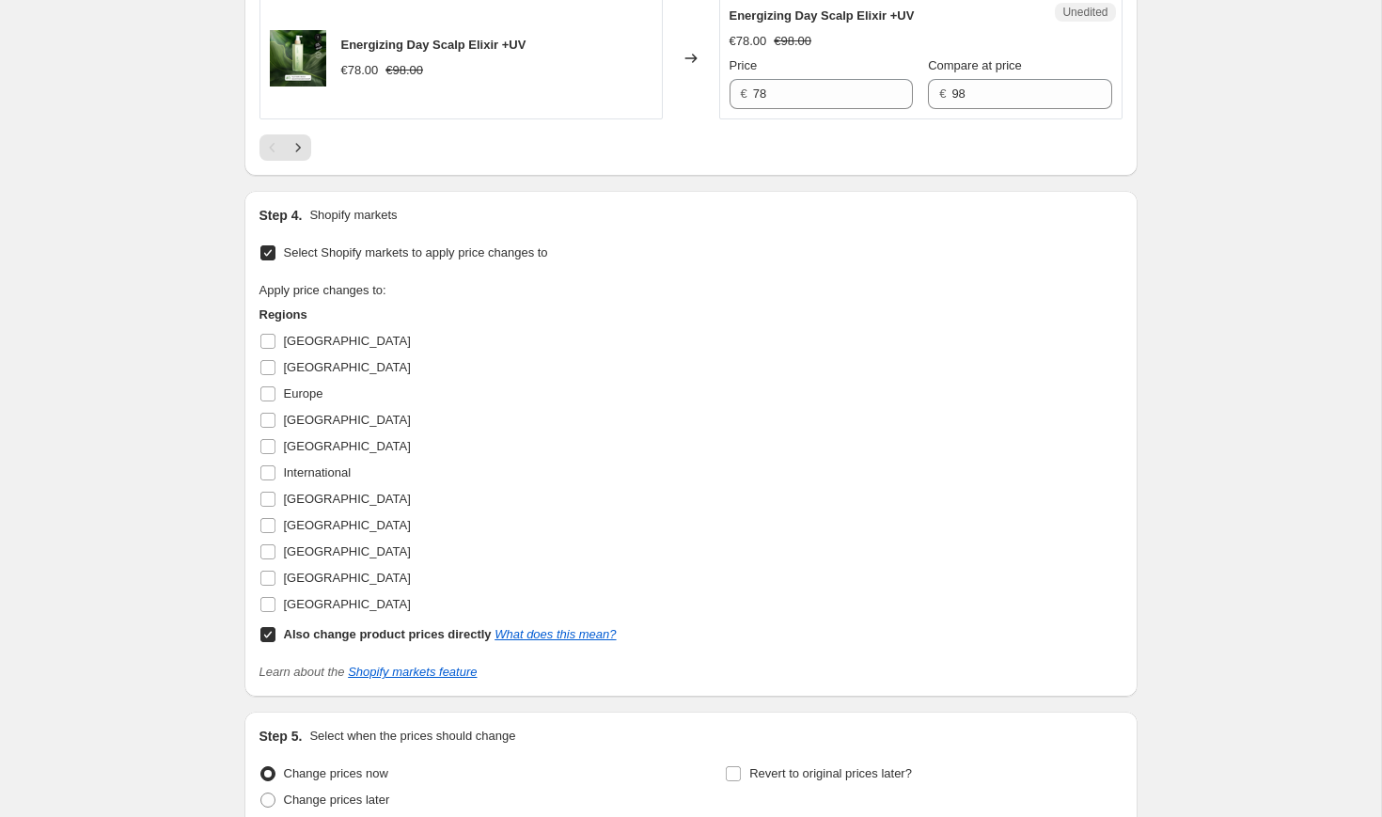
scroll to position [3230, 0]
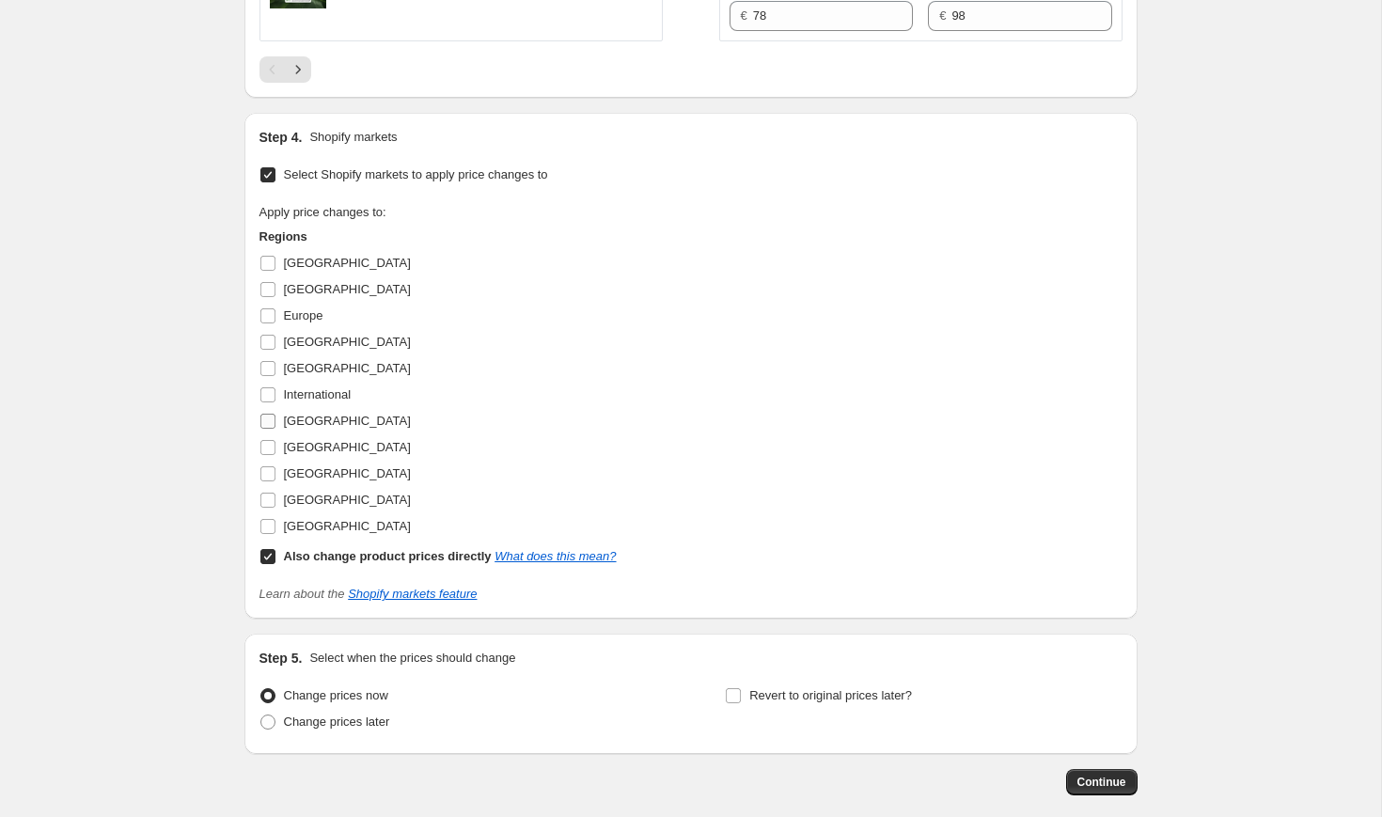
click at [339, 428] on span "[GEOGRAPHIC_DATA]" at bounding box center [347, 421] width 127 height 14
click at [275, 429] on input "[GEOGRAPHIC_DATA]" at bounding box center [267, 421] width 15 height 15
checkbox input "true"
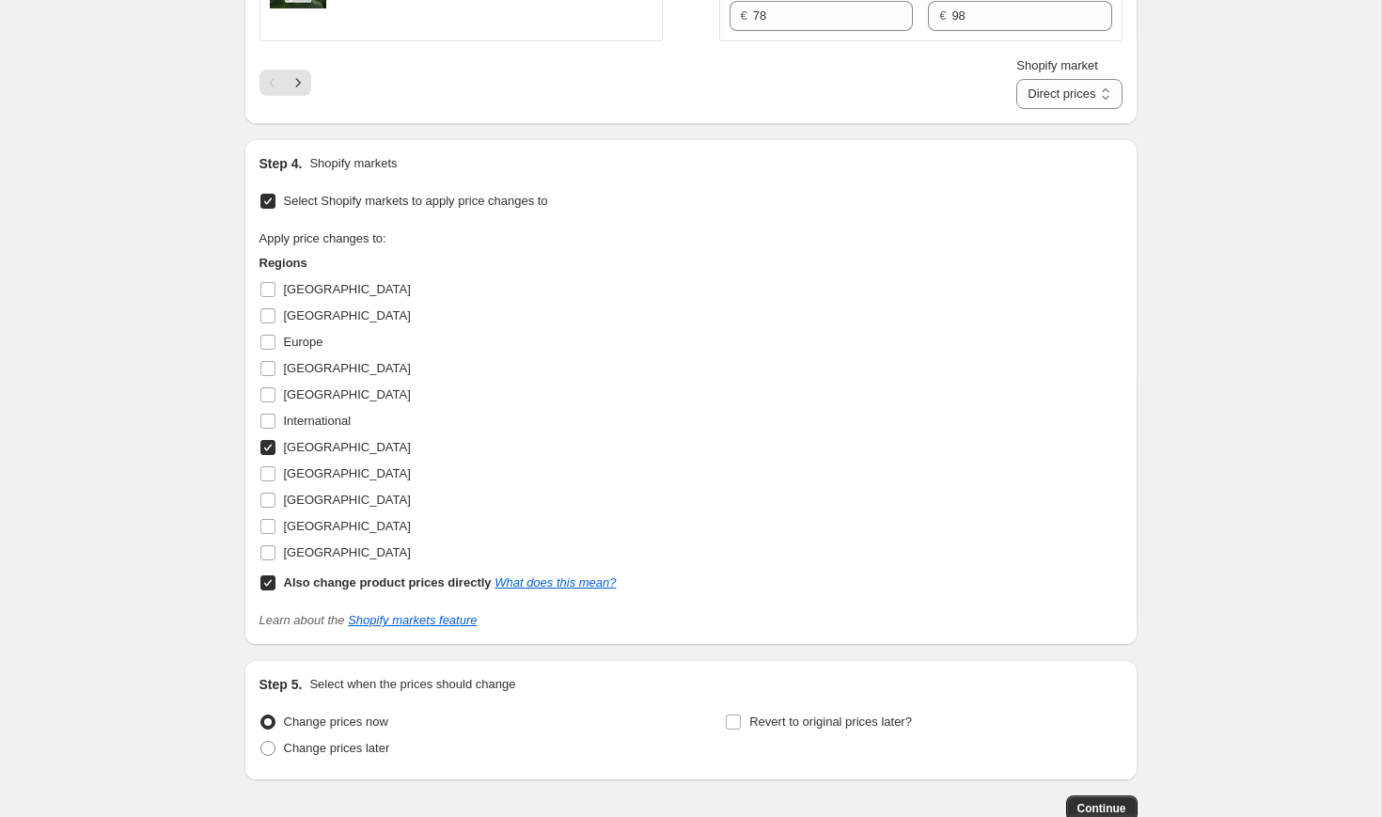
click at [285, 590] on b "Also change product prices directly" at bounding box center [388, 582] width 208 height 14
click at [275, 590] on input "Also change product prices directly What does this mean?" at bounding box center [267, 582] width 15 height 15
checkbox input "false"
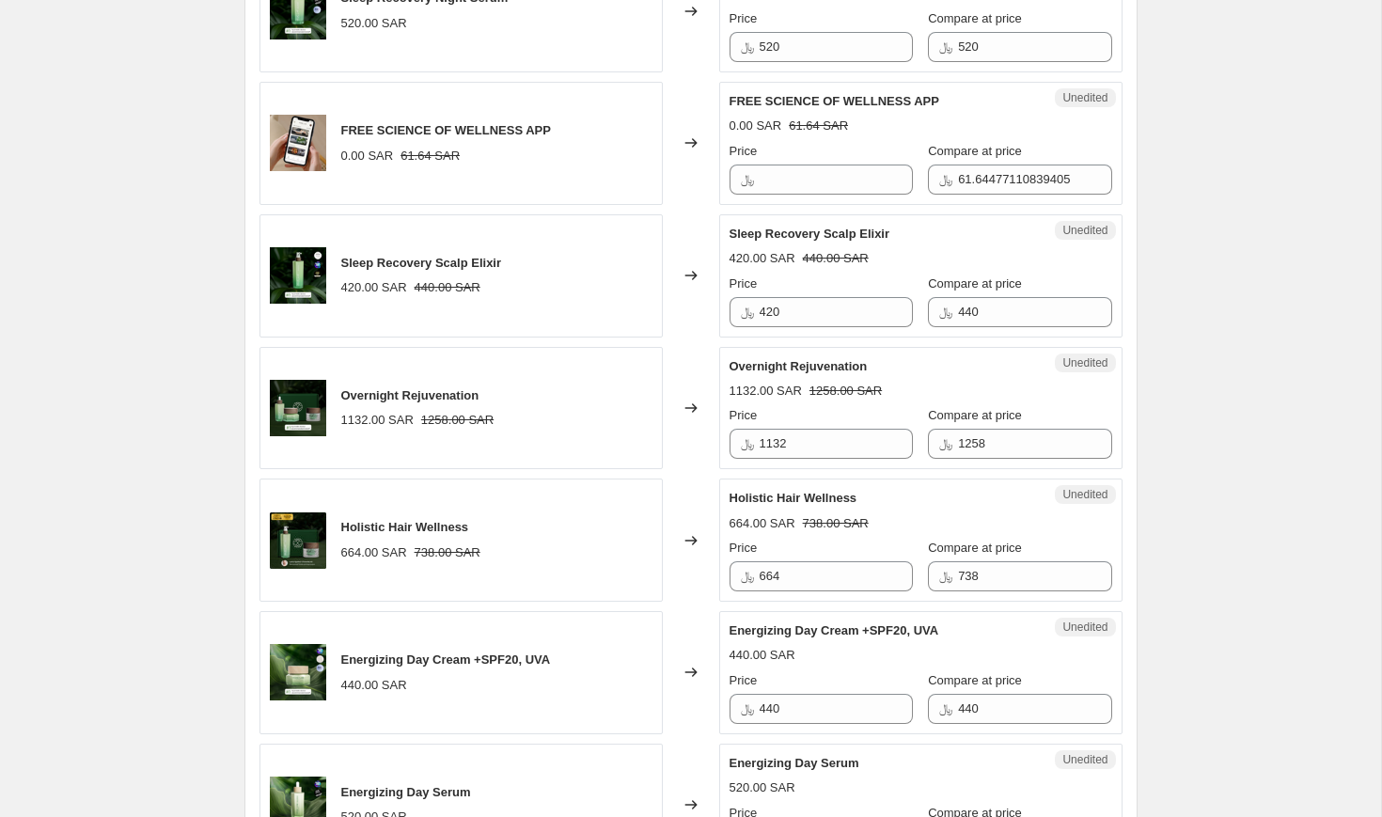
scroll to position [821, 0]
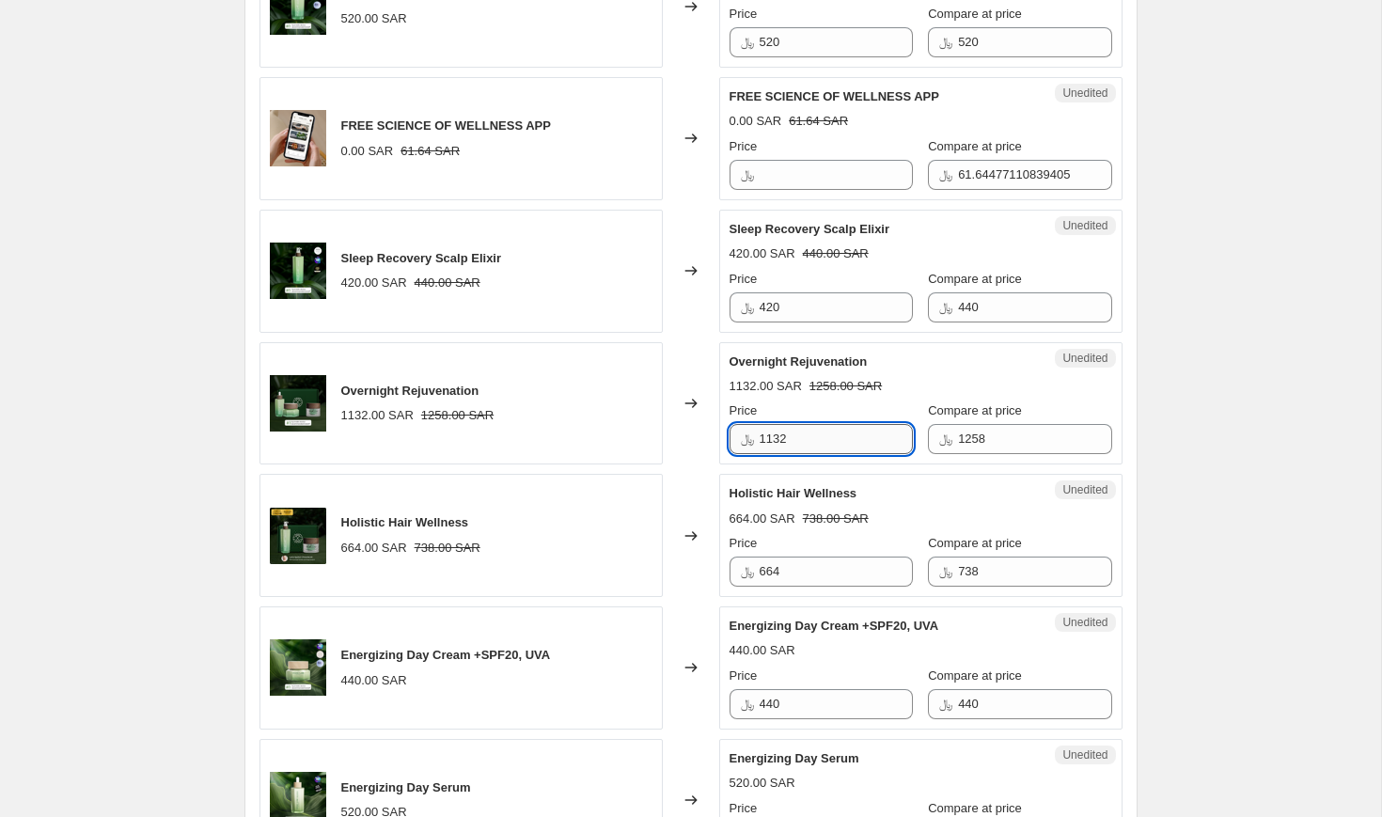
click at [807, 445] on input "1132" at bounding box center [836, 439] width 153 height 30
type input "1069"
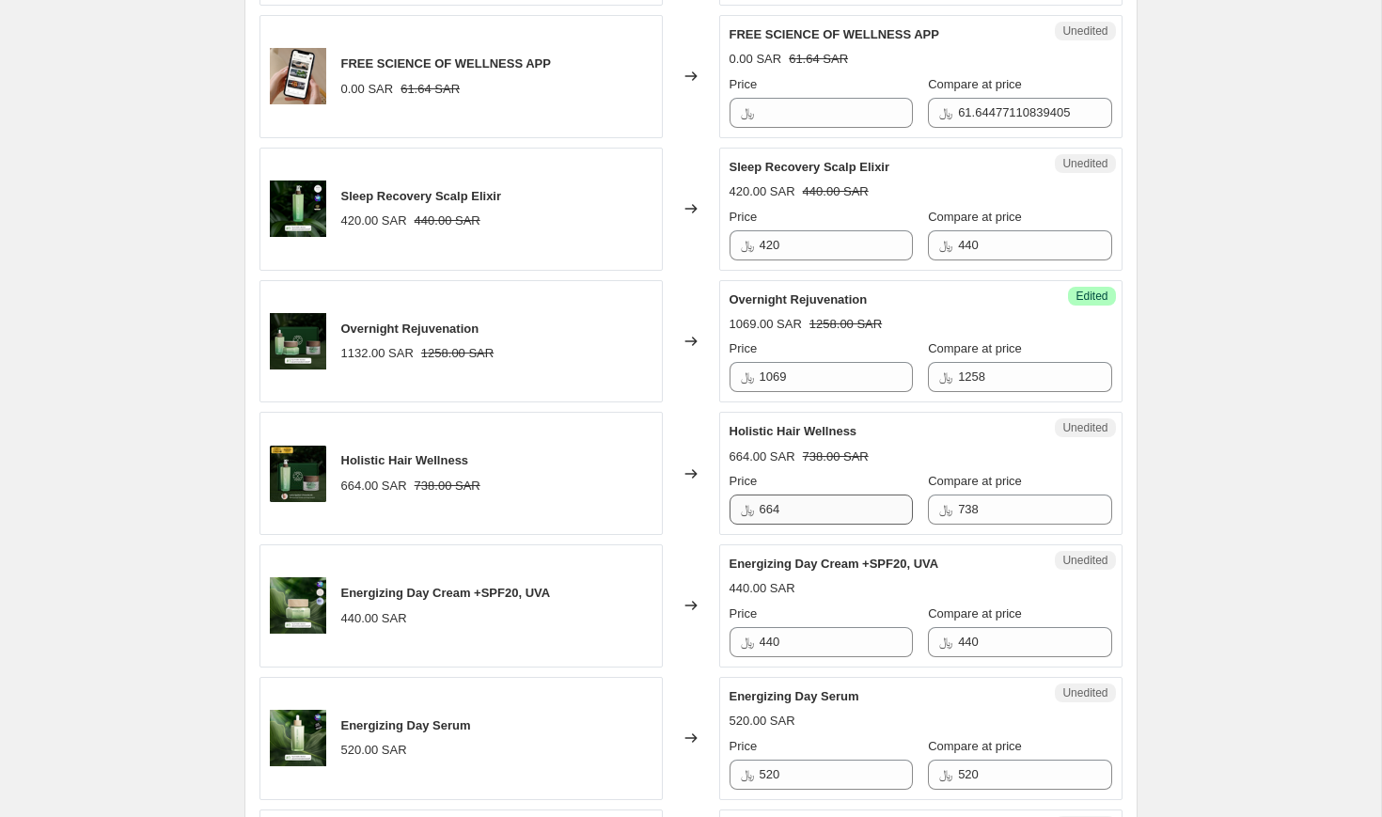
scroll to position [897, 0]
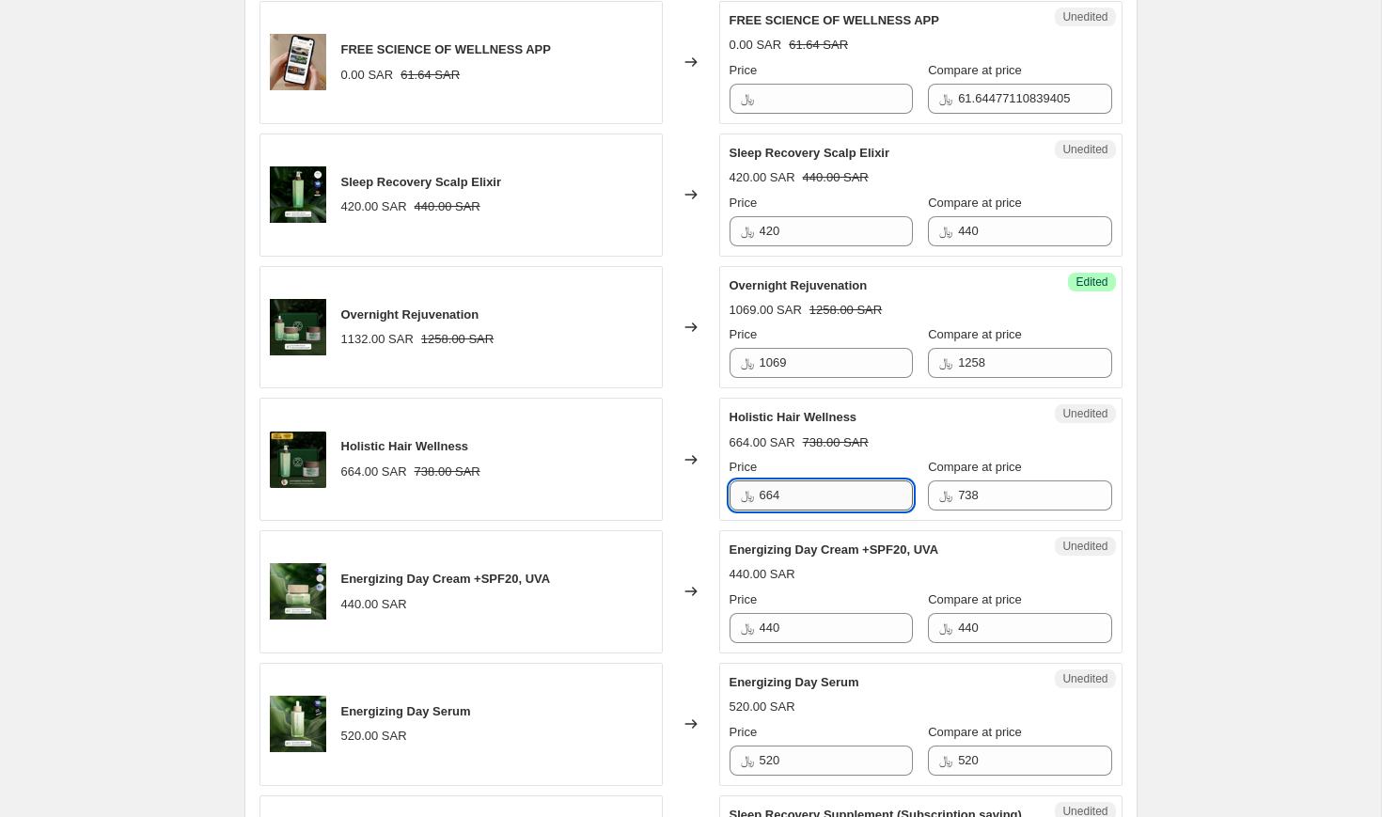
click at [819, 503] on input "664" at bounding box center [836, 495] width 153 height 30
type input "590"
click at [860, 530] on div "Unedited Energizing Day Cream +SPF20, UVA 440.00 SAR Price ﷼ 440 Compare at pri…" at bounding box center [920, 591] width 403 height 123
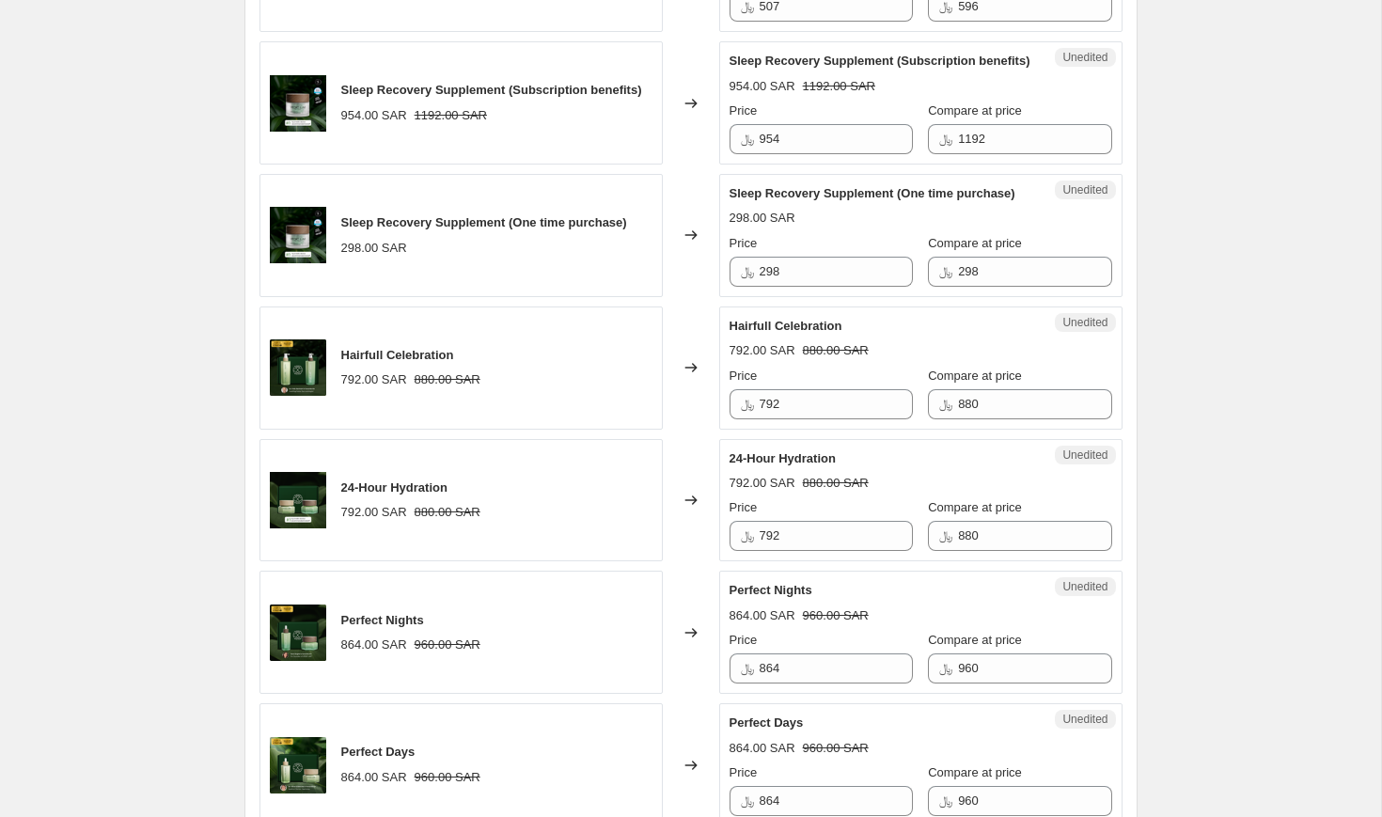
scroll to position [1958, 0]
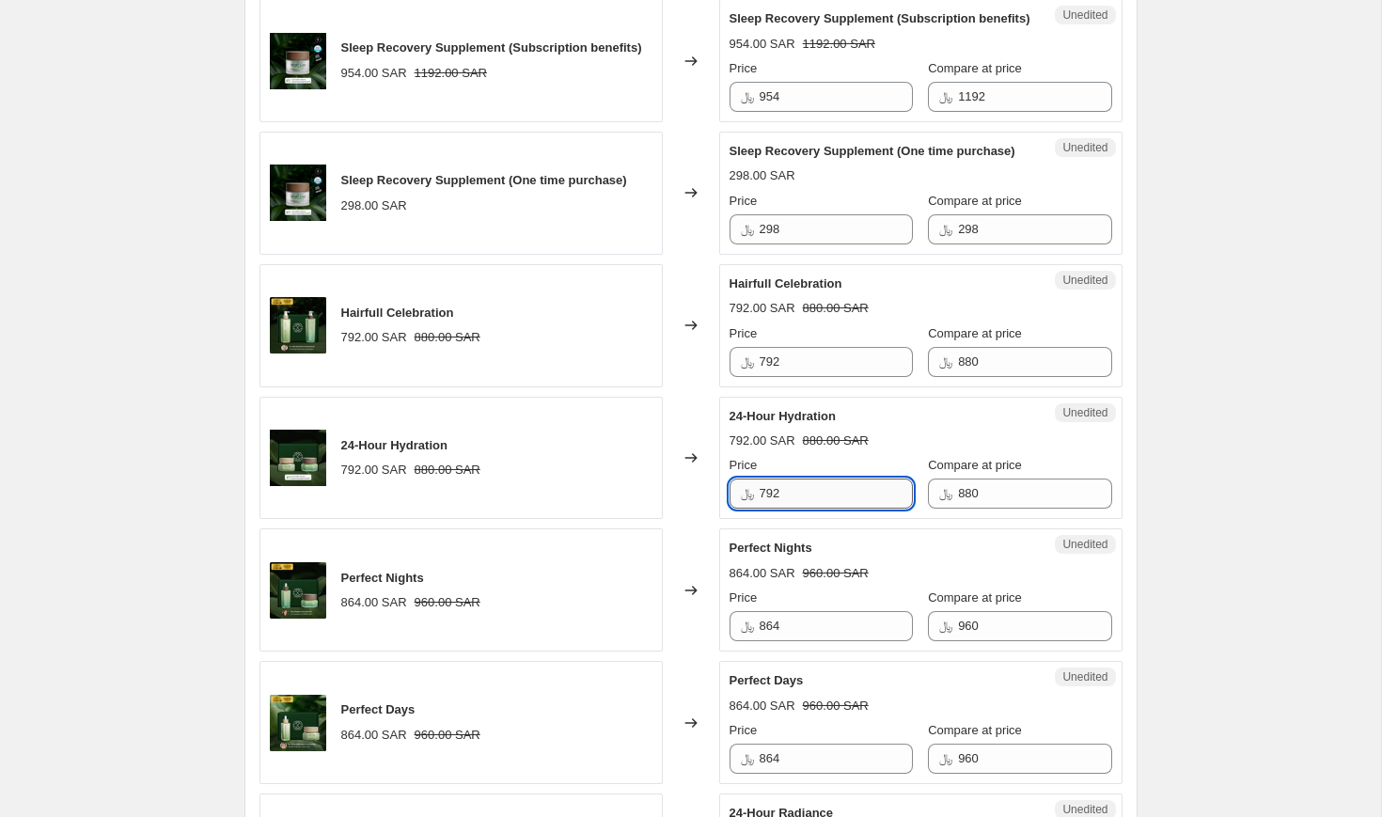
click at [781, 509] on input "792" at bounding box center [836, 494] width 153 height 30
type input "704"
click at [848, 475] on div "Price" at bounding box center [821, 465] width 183 height 19
drag, startPoint x: 807, startPoint y: 566, endPoint x: 747, endPoint y: 566, distance: 59.2
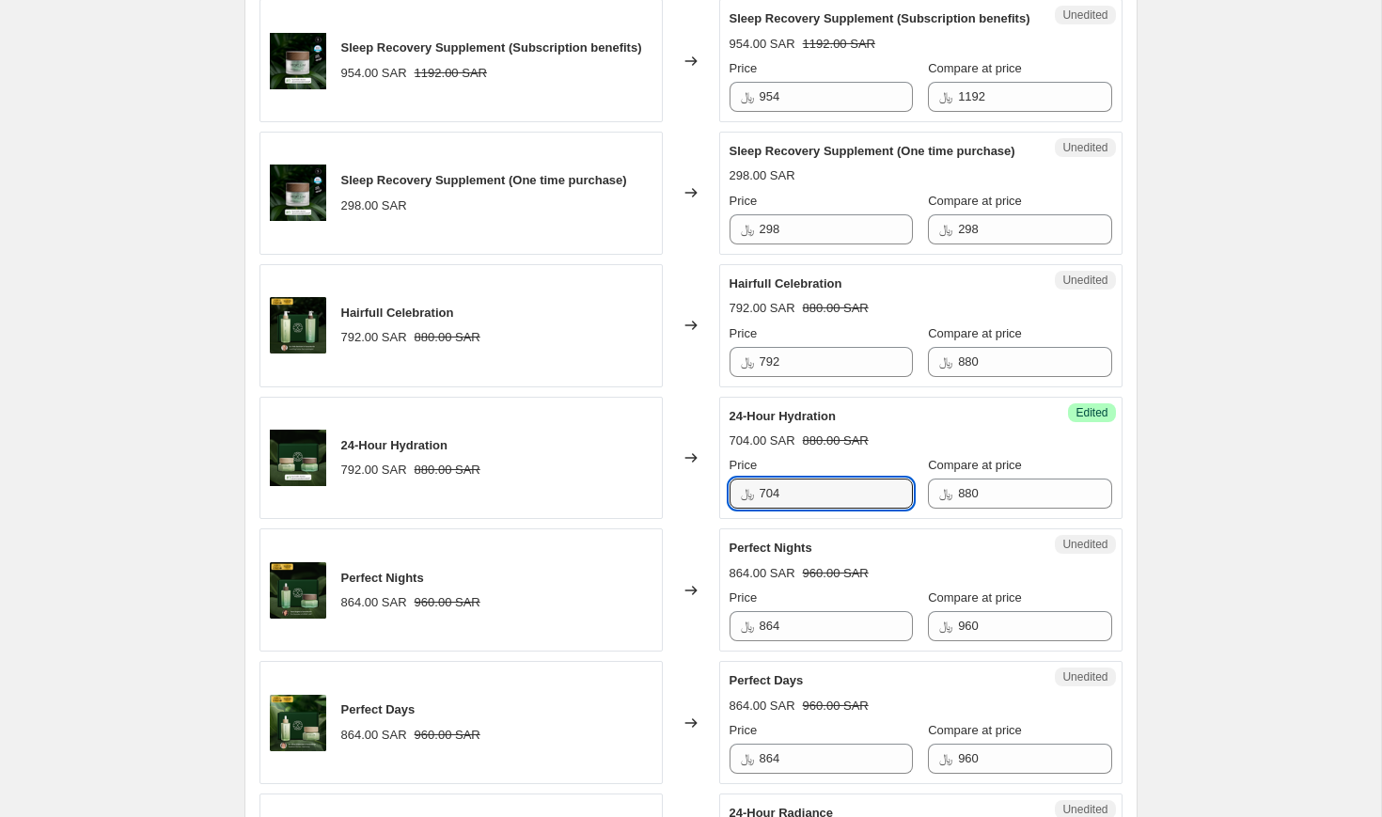
click at [747, 509] on div "﷼ 704" at bounding box center [821, 494] width 183 height 30
type input "704"
click at [802, 377] on input "792" at bounding box center [836, 362] width 153 height 30
paste input "04"
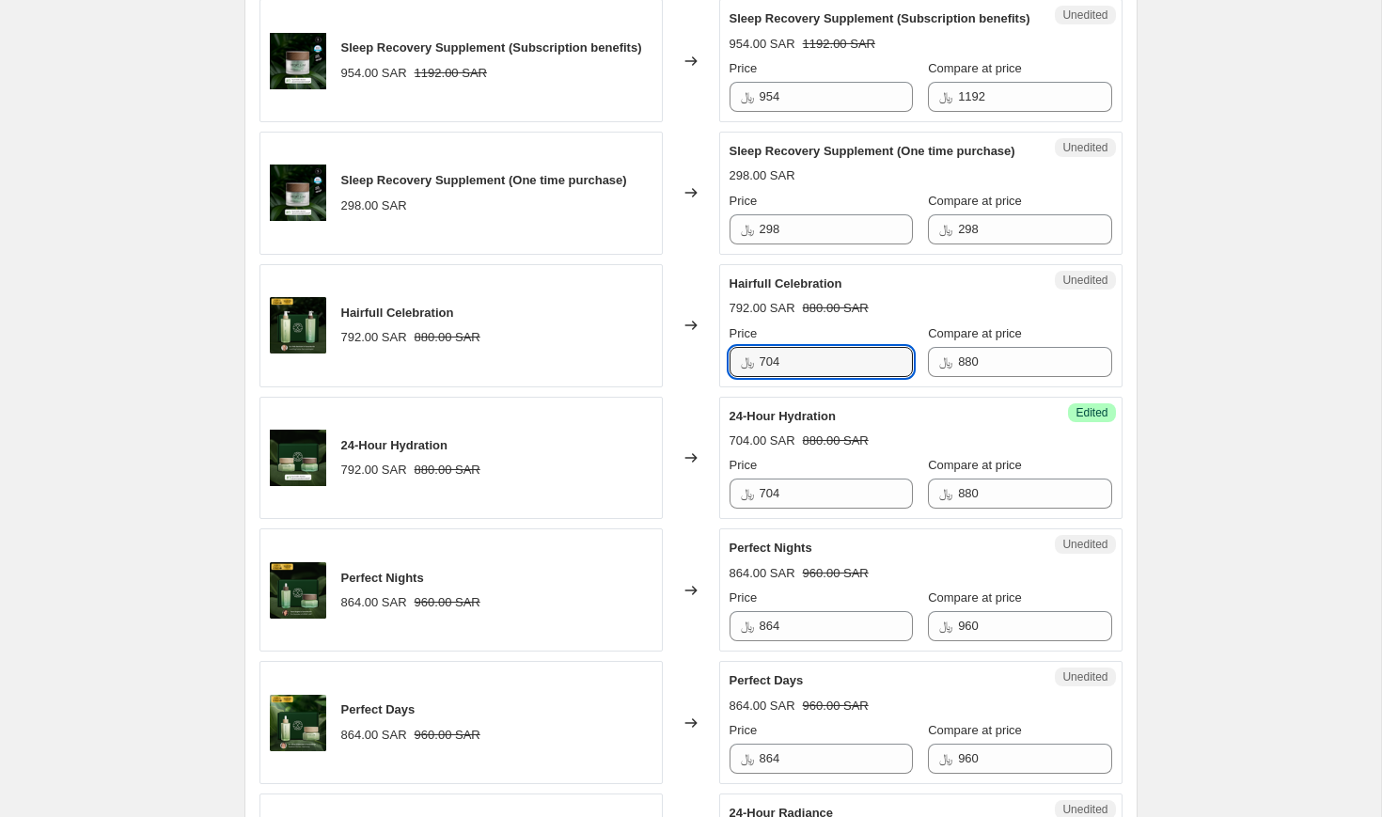
type input "704"
click at [834, 318] on strike "880.00 SAR" at bounding box center [836, 308] width 66 height 19
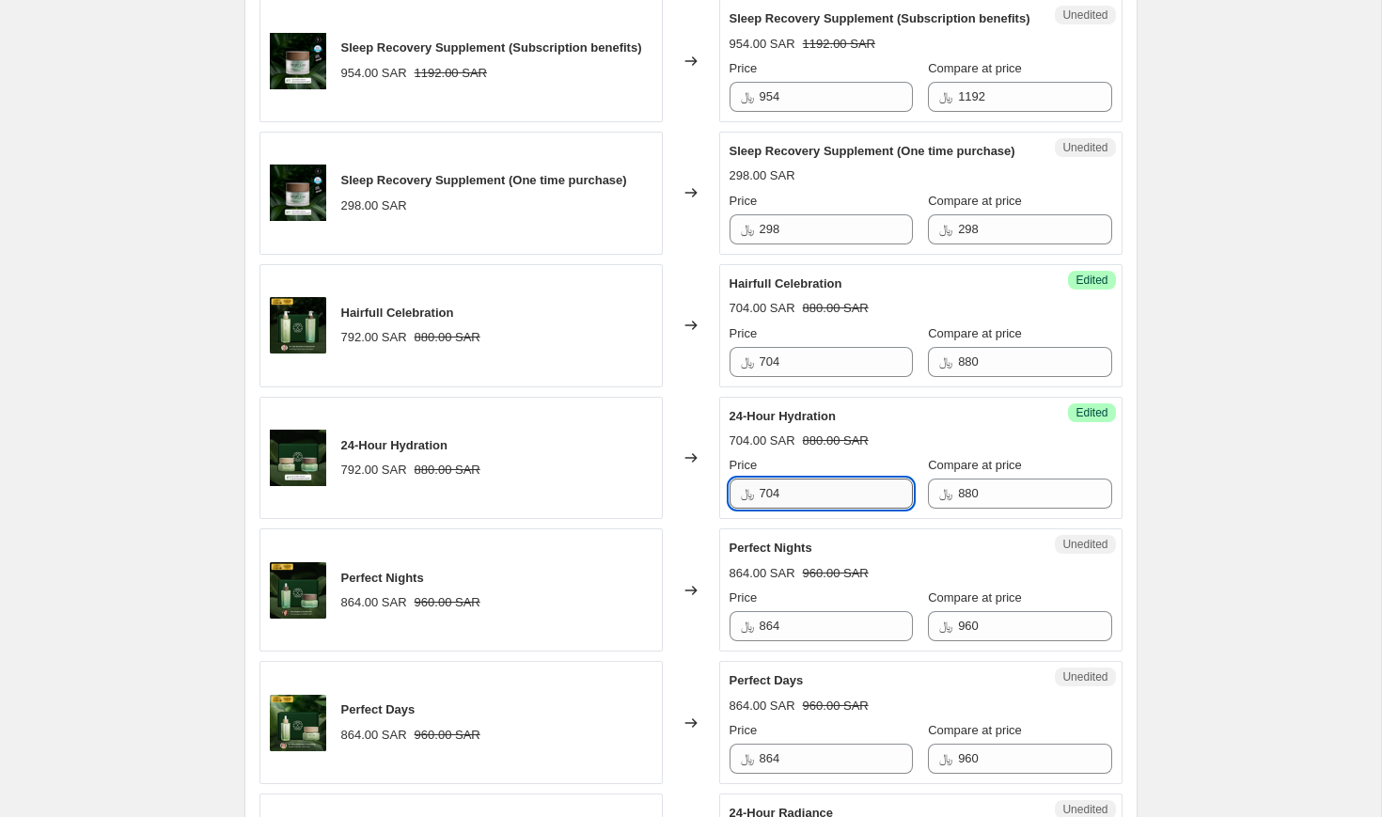
click at [790, 509] on input "704" at bounding box center [836, 494] width 153 height 30
type input "748"
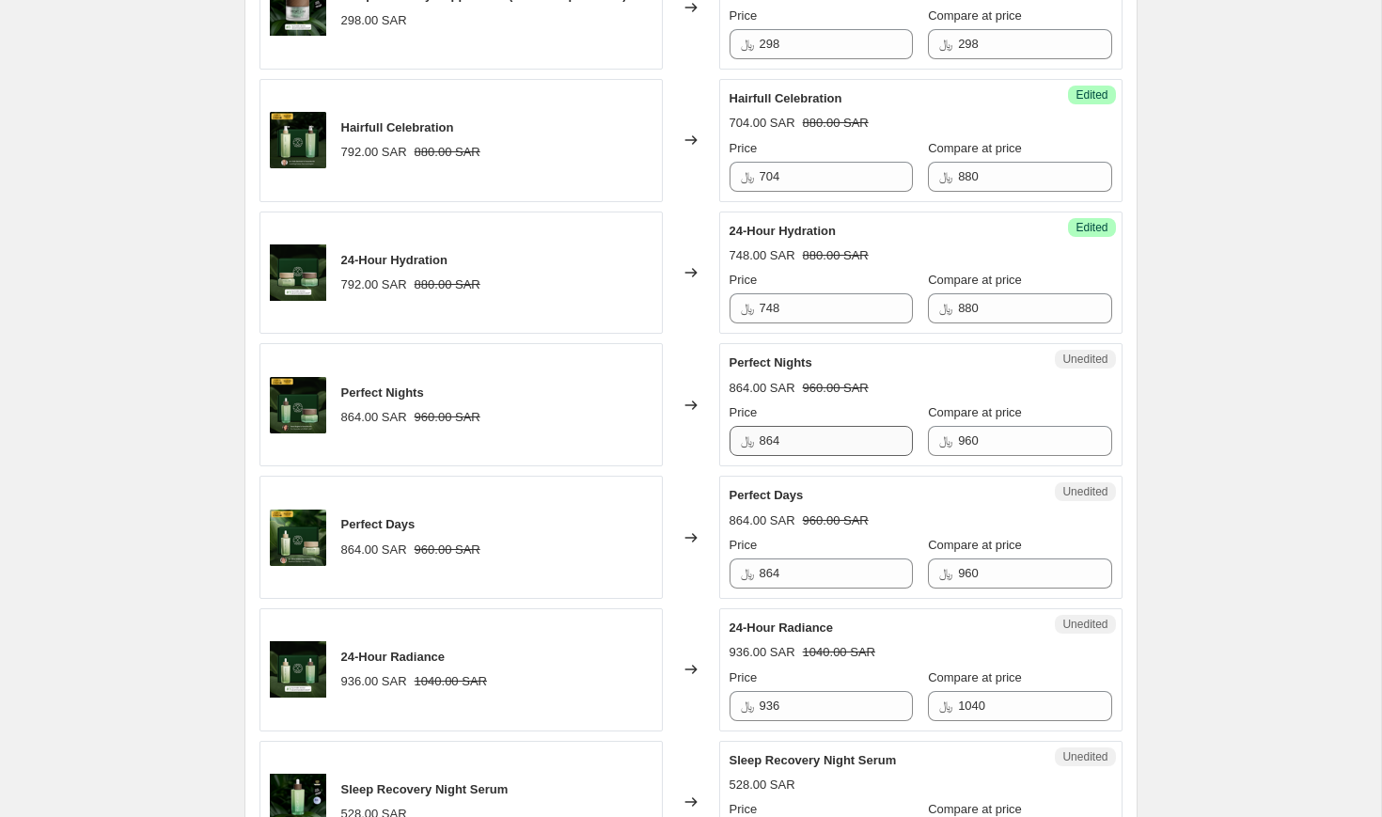
scroll to position [2153, 0]
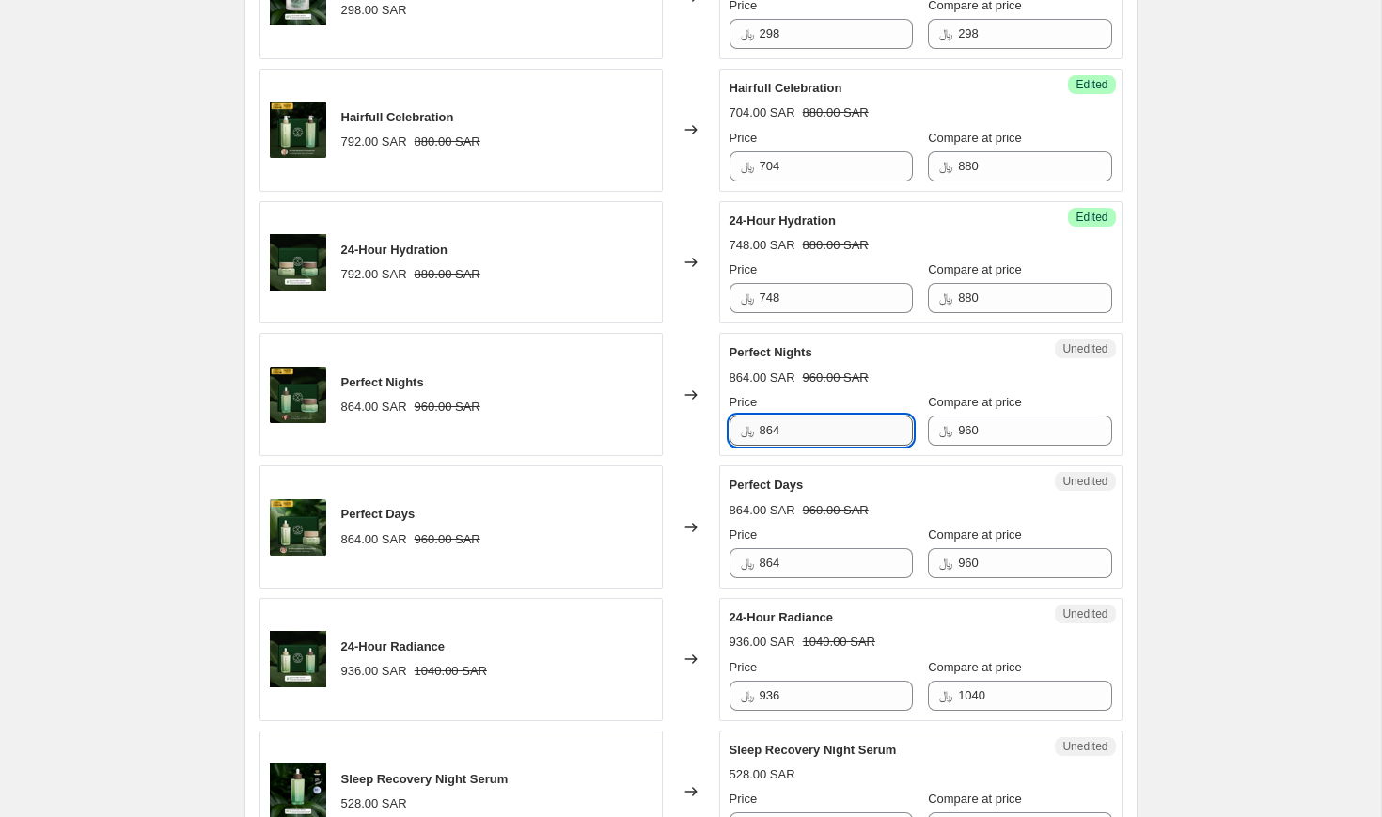
click at [810, 446] on input "864" at bounding box center [836, 431] width 153 height 30
type input "768"
click at [792, 578] on input "864" at bounding box center [836, 563] width 153 height 30
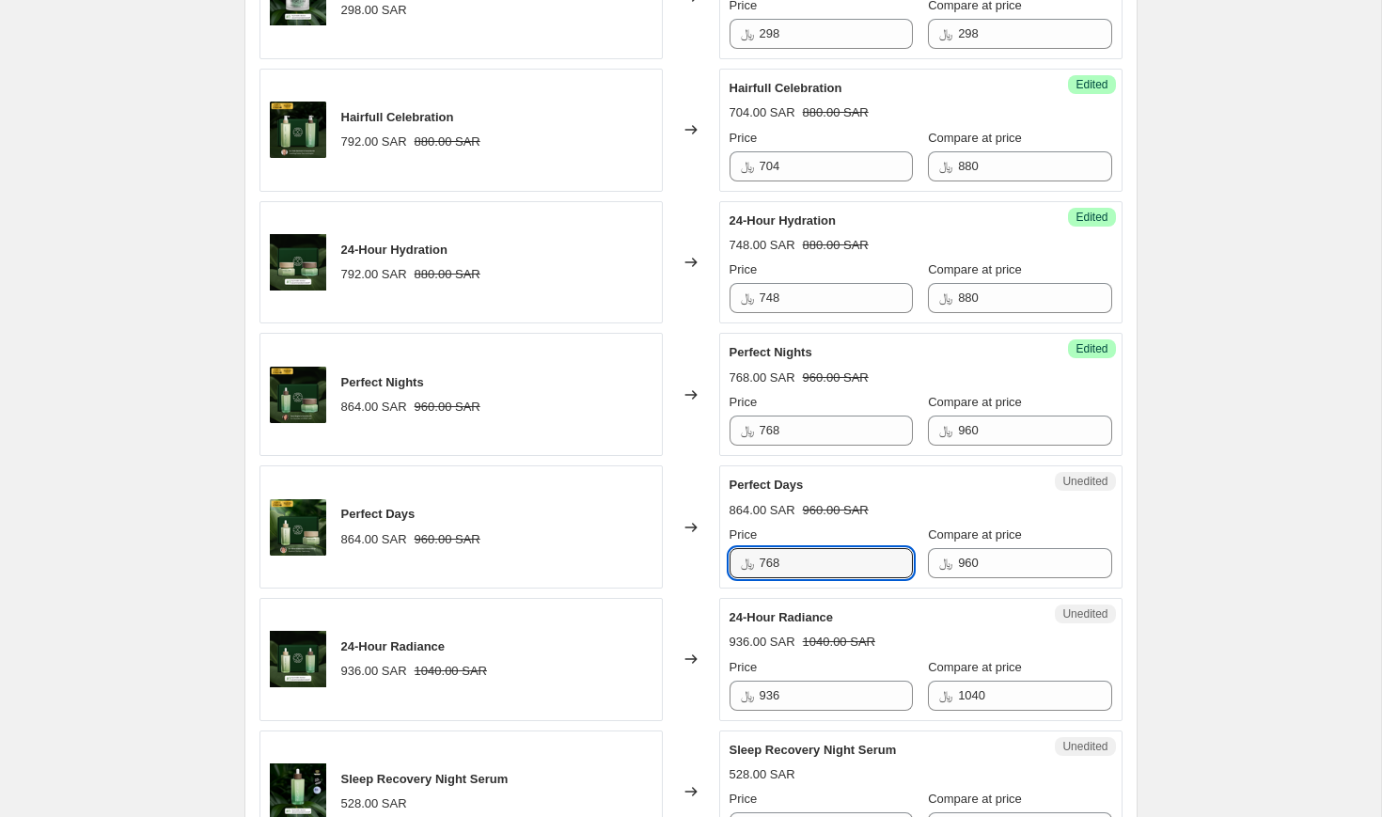
type input "768"
click at [845, 578] on div "Perfect Days 864.00 SAR 960.00 SAR Price ﷼ 768 Compare at price ﷼ 960" at bounding box center [921, 527] width 383 height 102
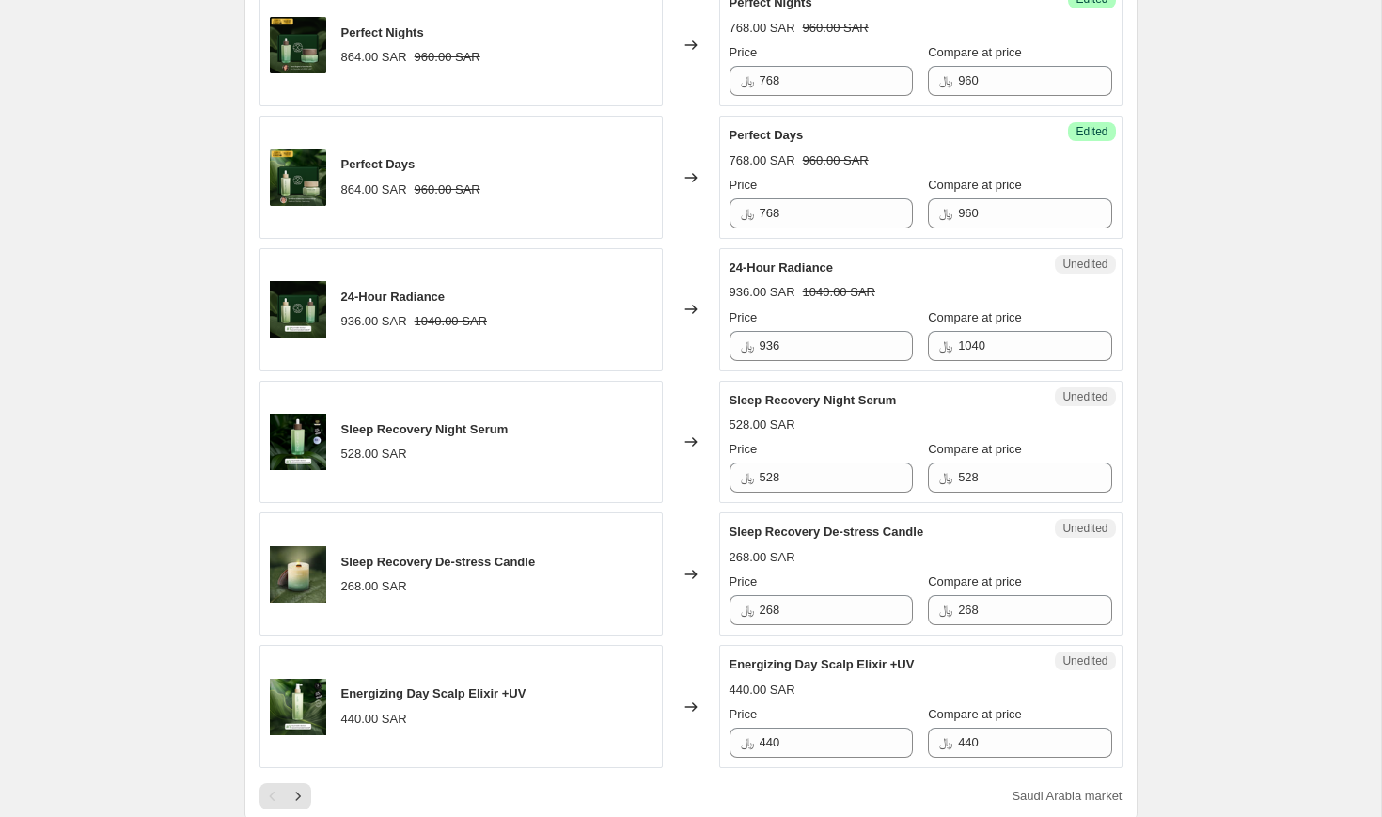
scroll to position [2515, 0]
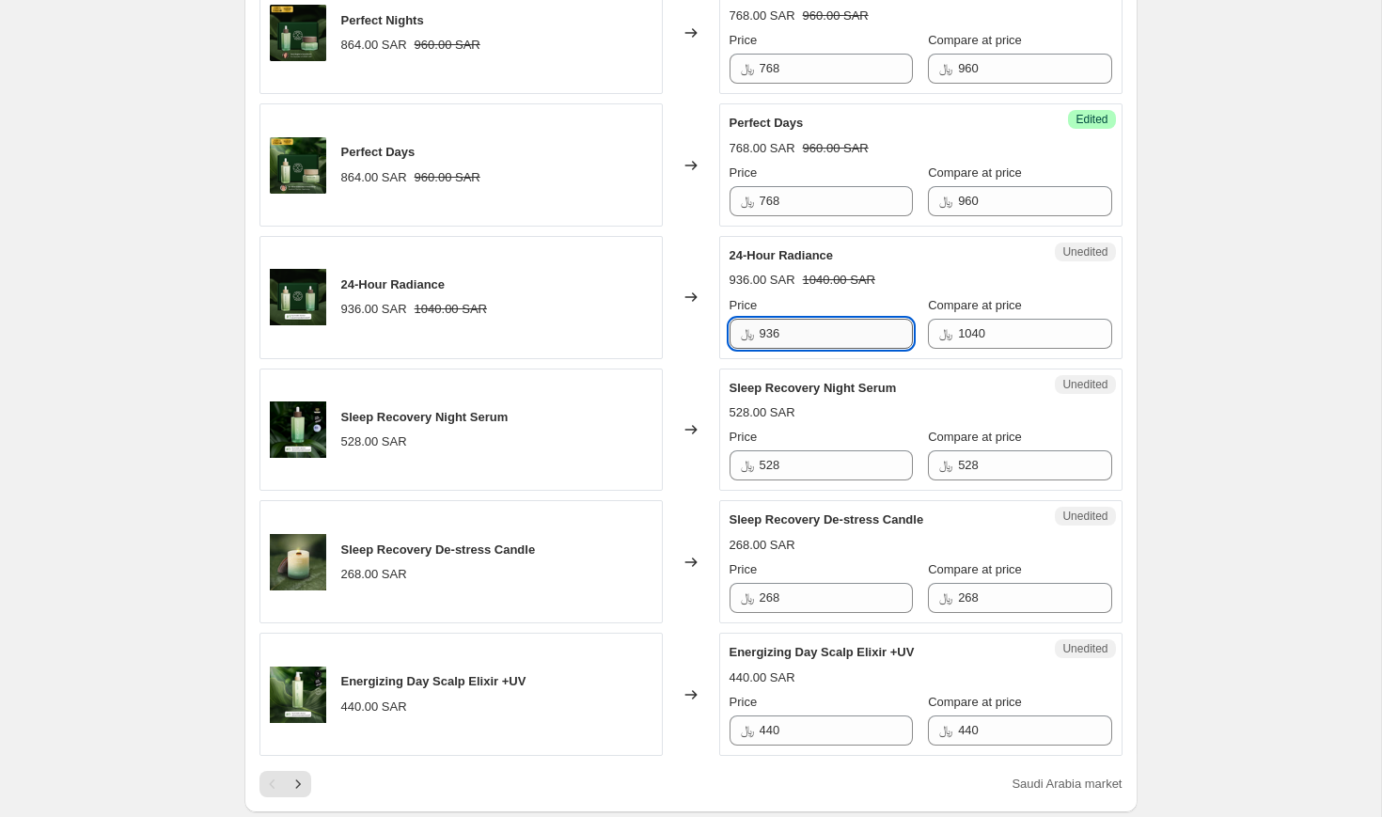
click at [794, 349] on input "936" at bounding box center [836, 334] width 153 height 30
type input "884"
click at [703, 359] on div "Changed to" at bounding box center [691, 297] width 56 height 123
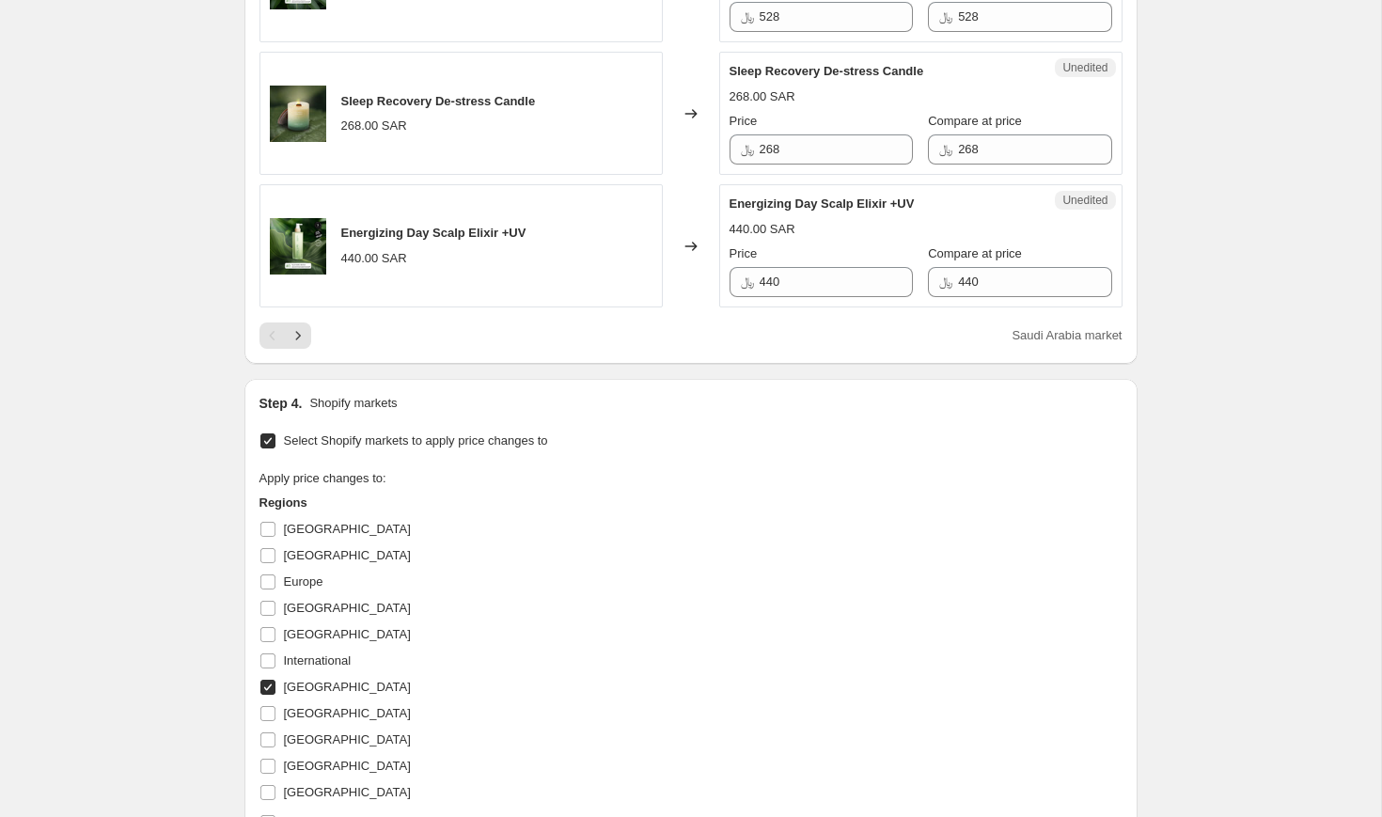
scroll to position [2990, 0]
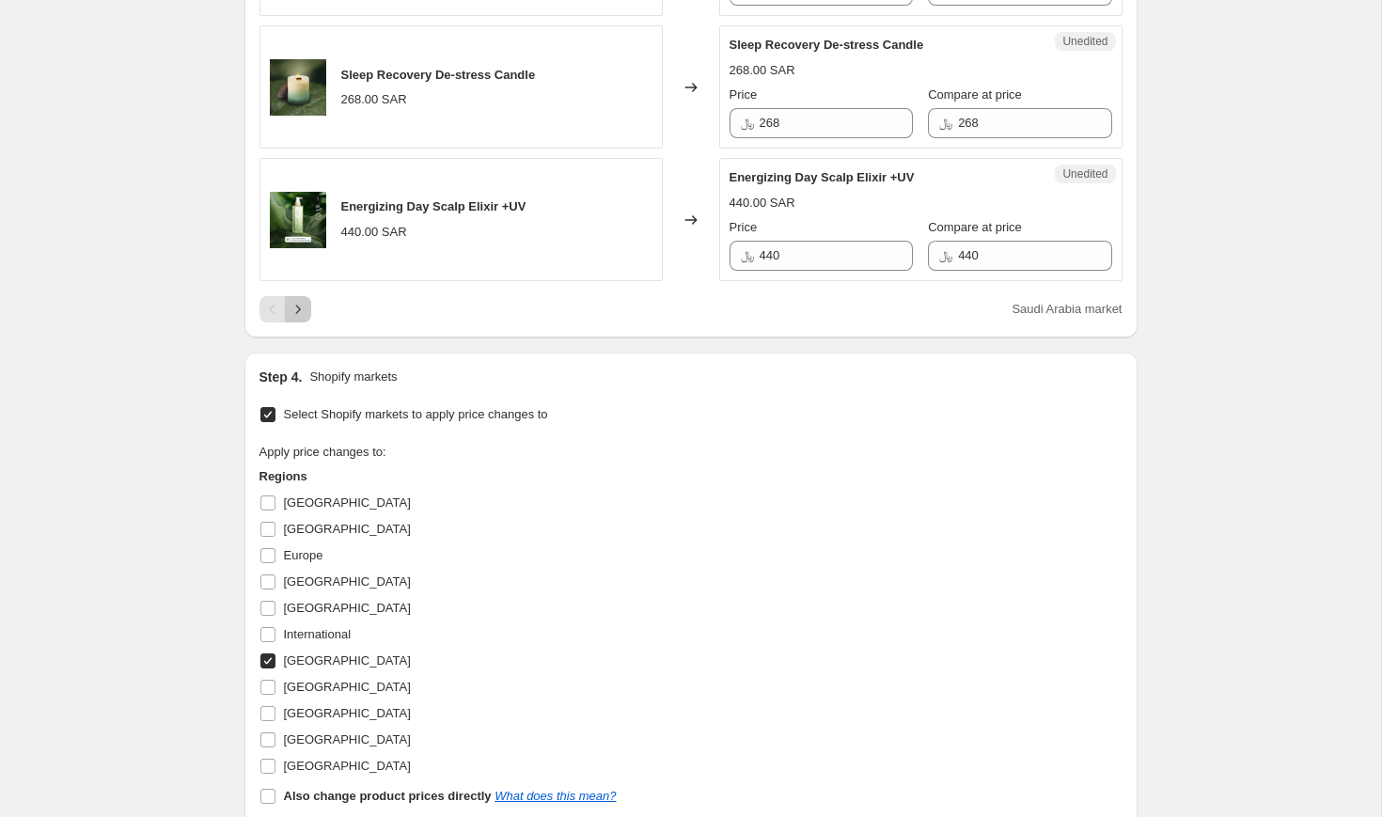
click at [289, 319] on icon "Next" at bounding box center [298, 309] width 19 height 19
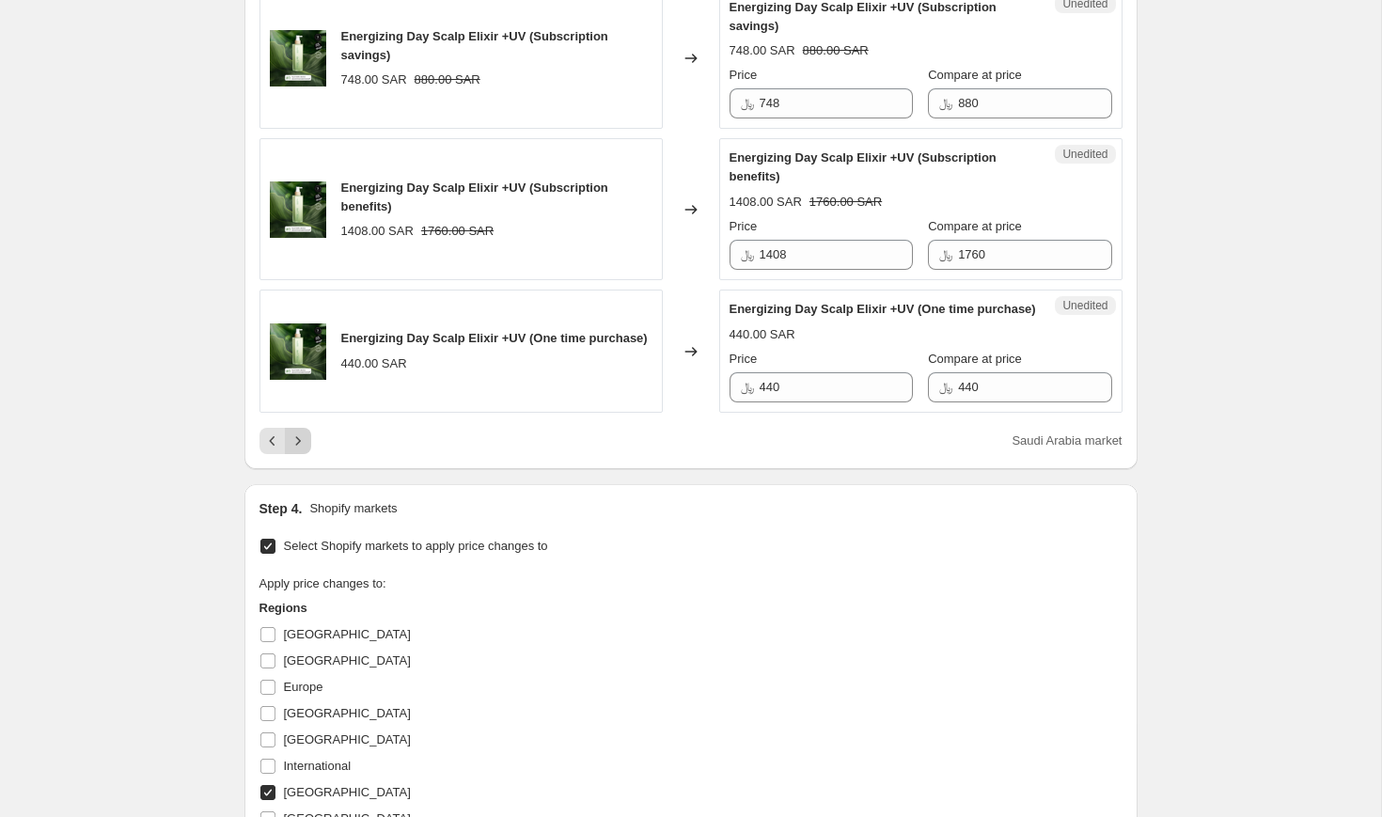
click at [304, 450] on icon "Next" at bounding box center [298, 441] width 19 height 19
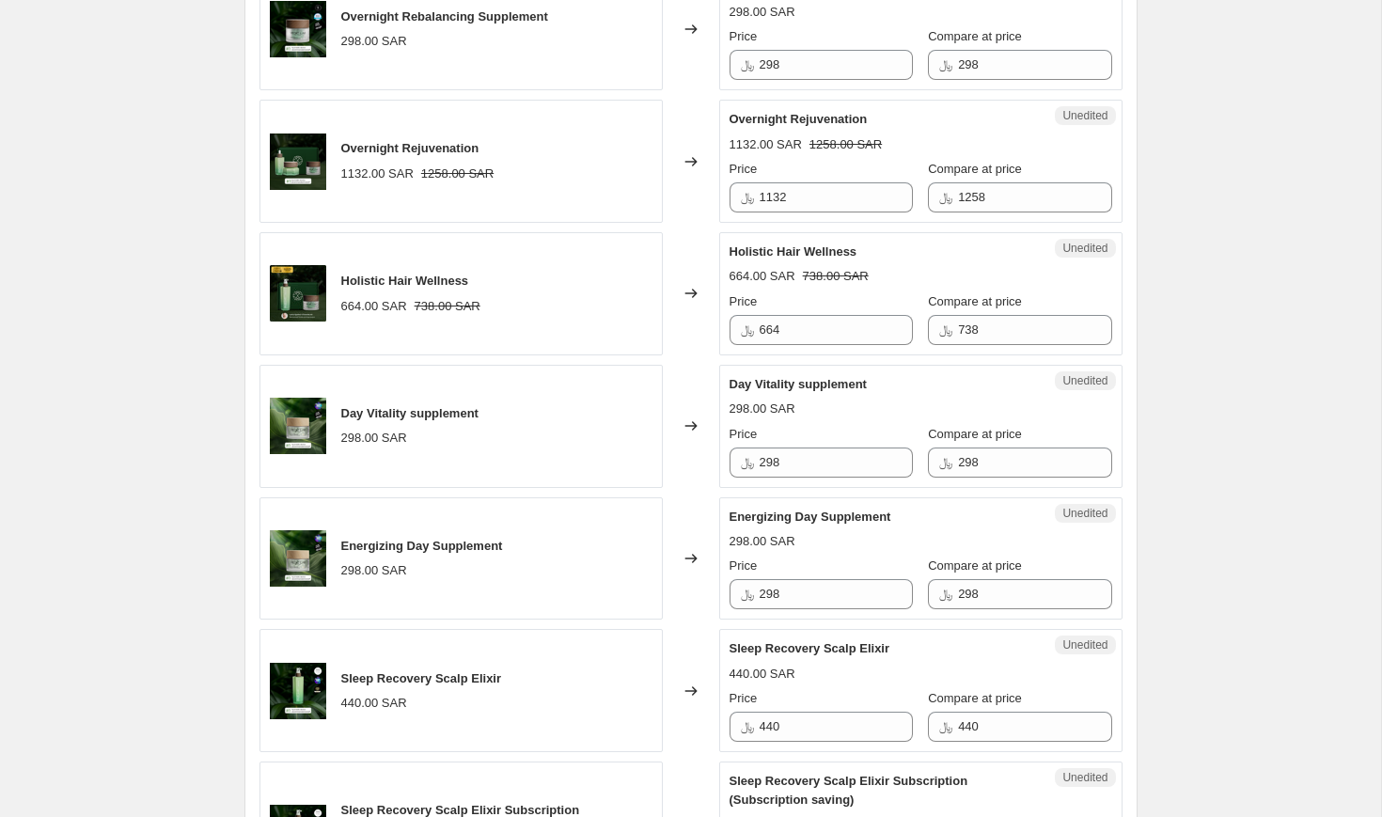
scroll to position [1852, 0]
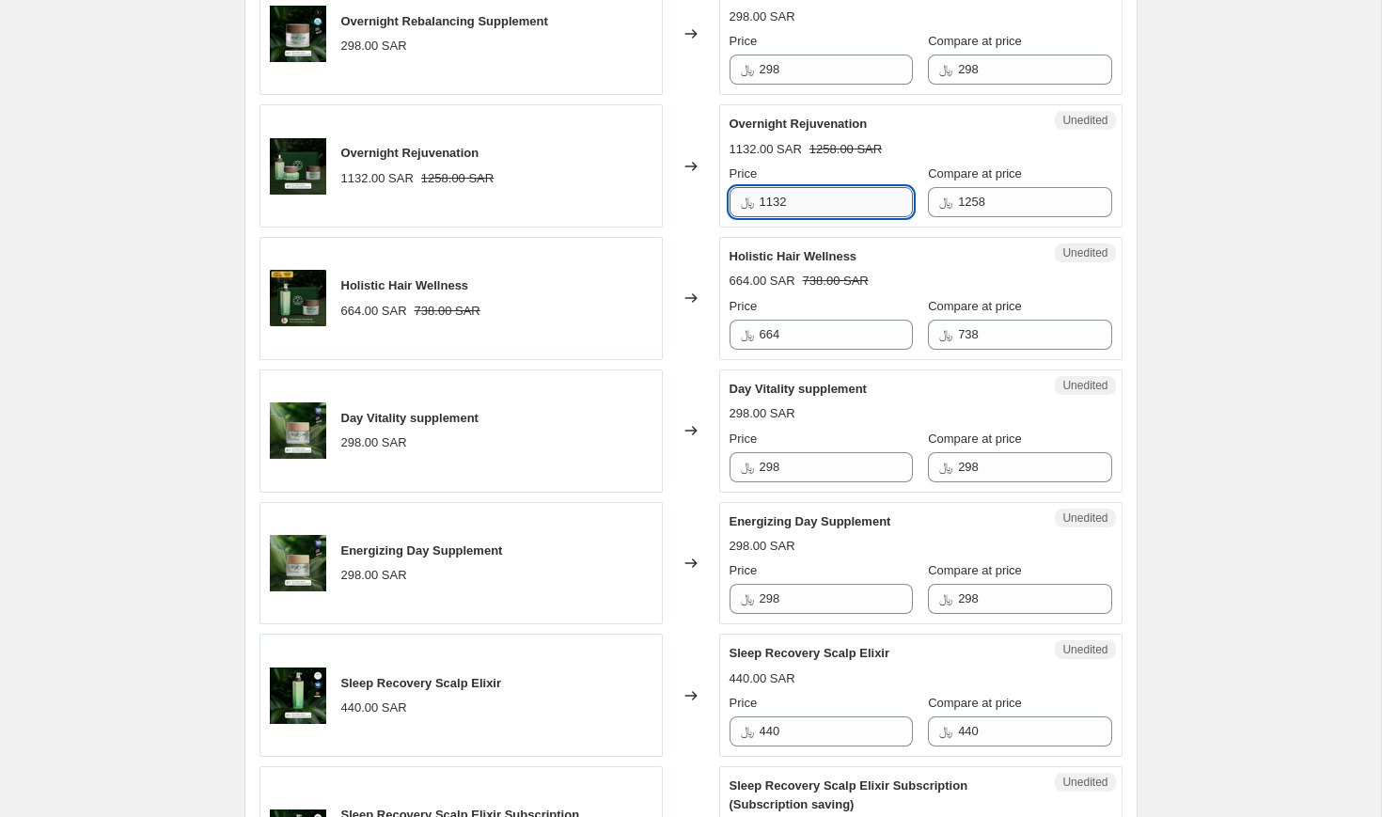
click at [790, 217] on input "1132" at bounding box center [836, 202] width 153 height 30
type input "1069"
click at [823, 385] on div "Sleep Recovery Night Serum (Subscription saving) 468.00 SAR 520.00 SAR Changed …" at bounding box center [690, 137] width 863 height 2713
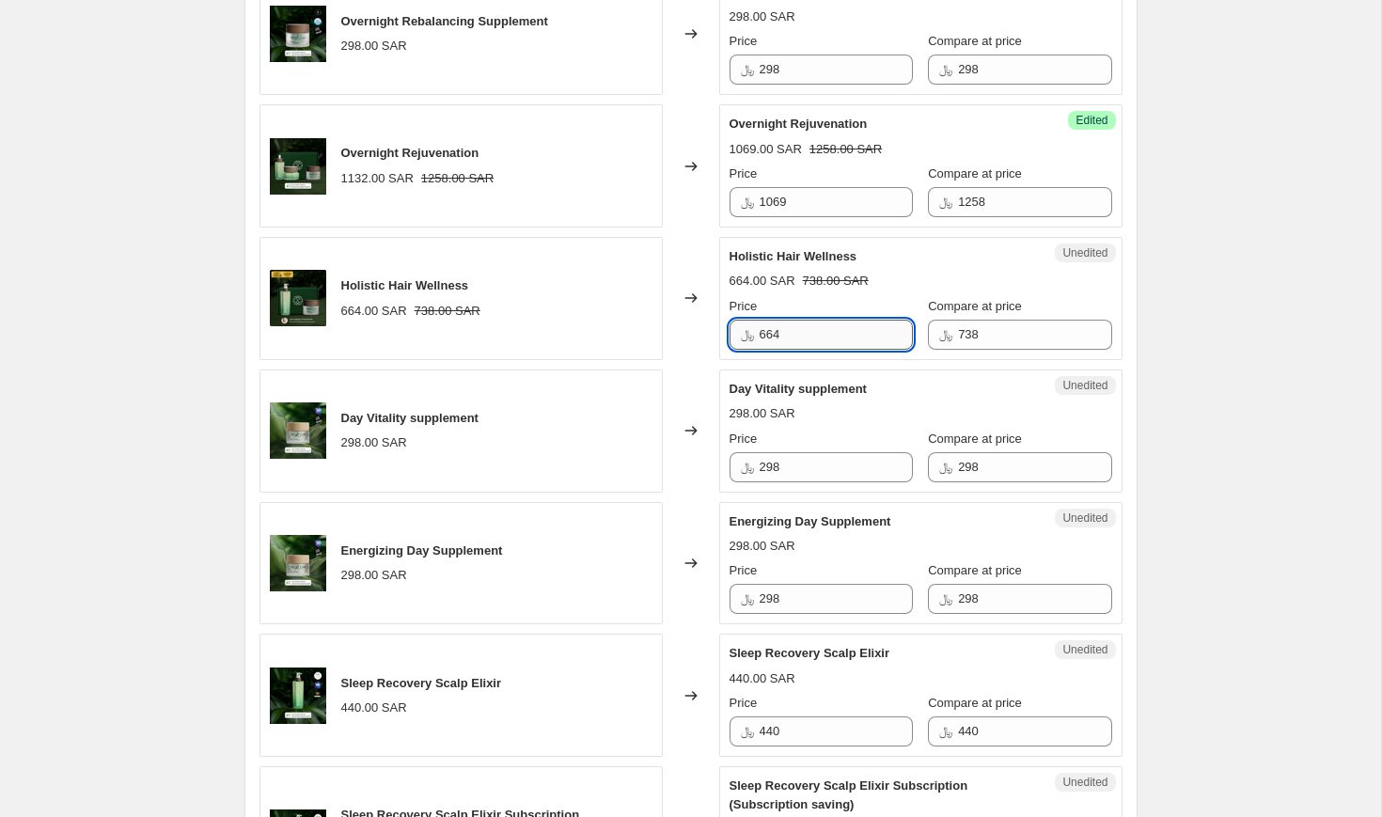
click at [802, 350] on input "664" at bounding box center [836, 335] width 153 height 30
type input "590"
click at [709, 360] on div "Changed to" at bounding box center [691, 298] width 56 height 123
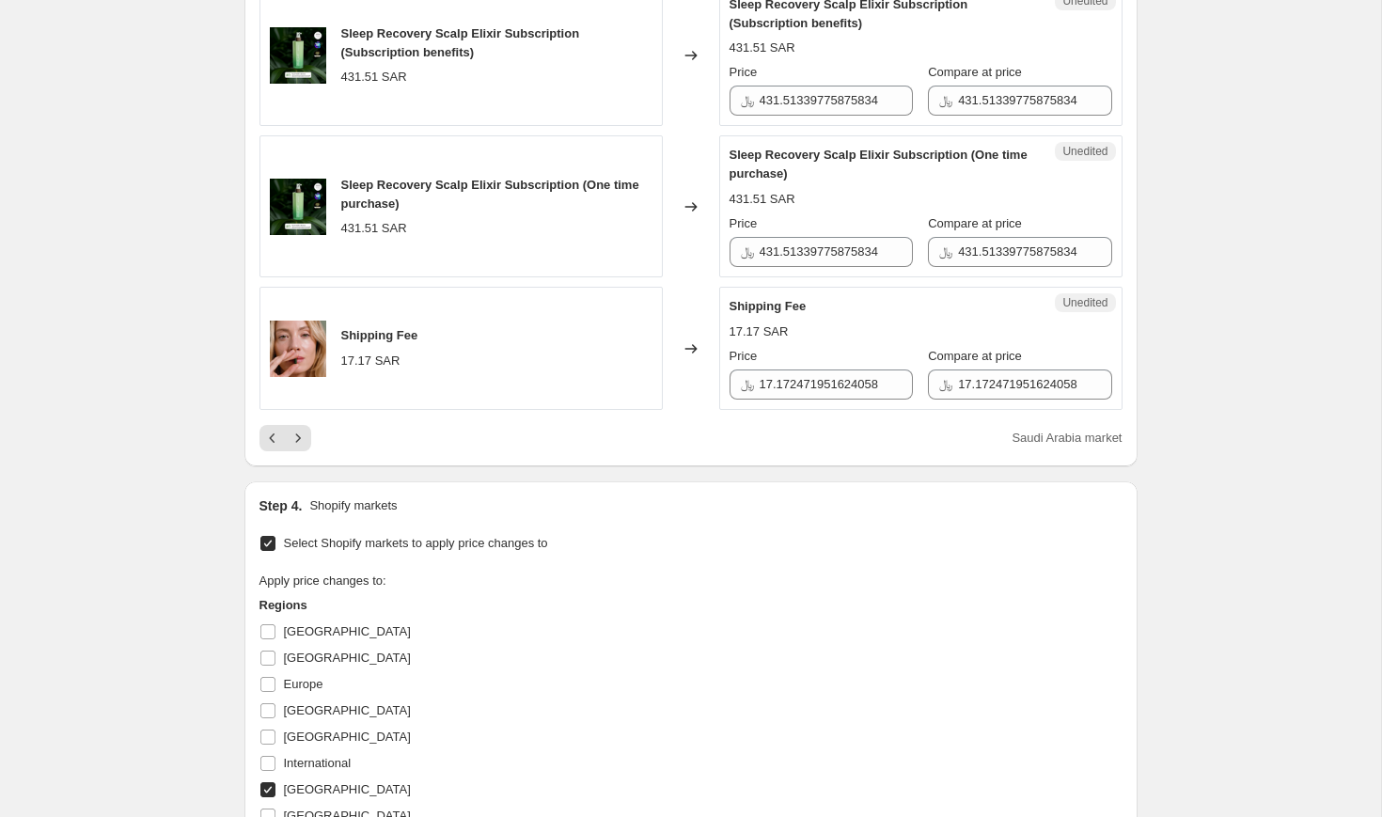
scroll to position [2951, 0]
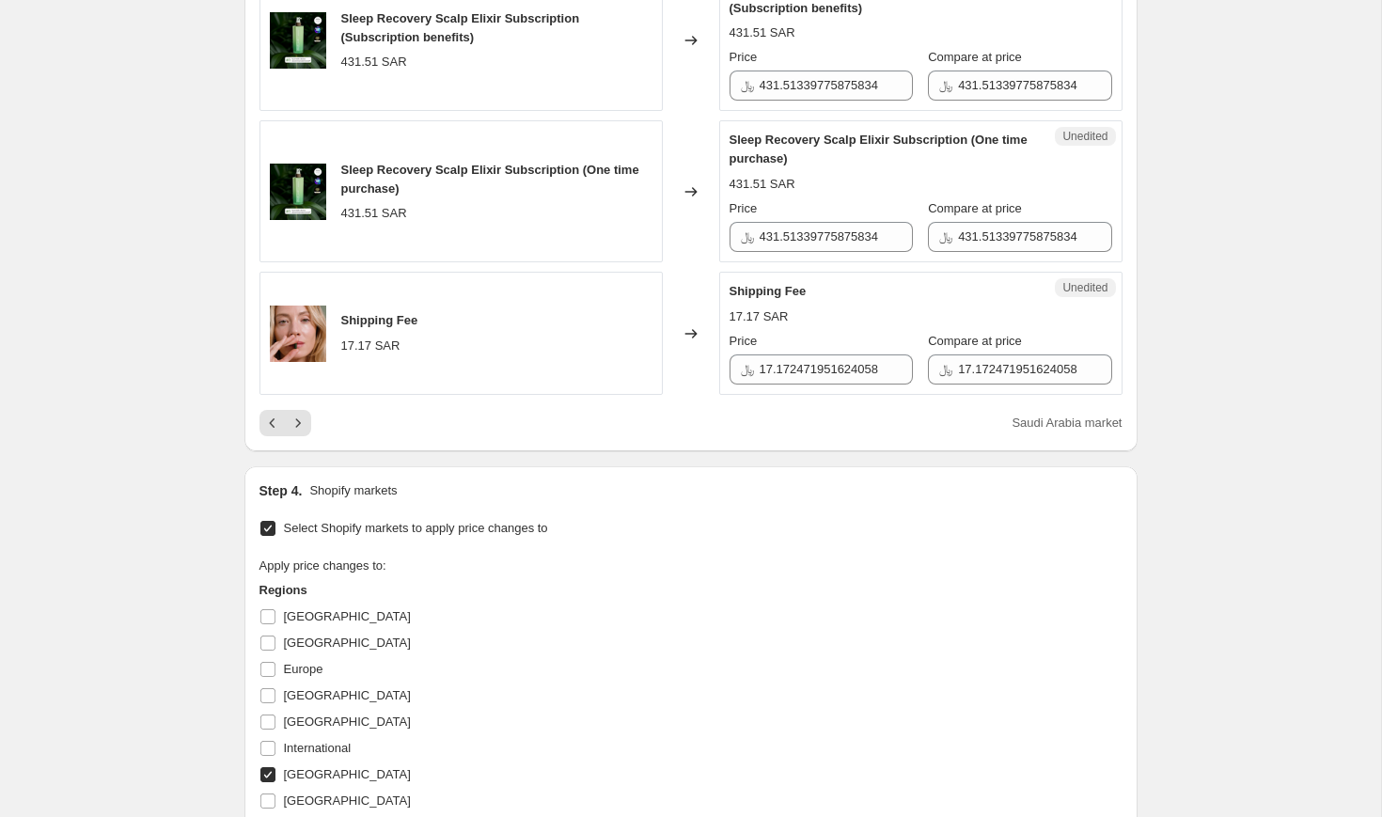
click at [314, 436] on div "Saudi Arabia market" at bounding box center [690, 423] width 863 height 26
click at [304, 432] on icon "Next" at bounding box center [298, 423] width 19 height 19
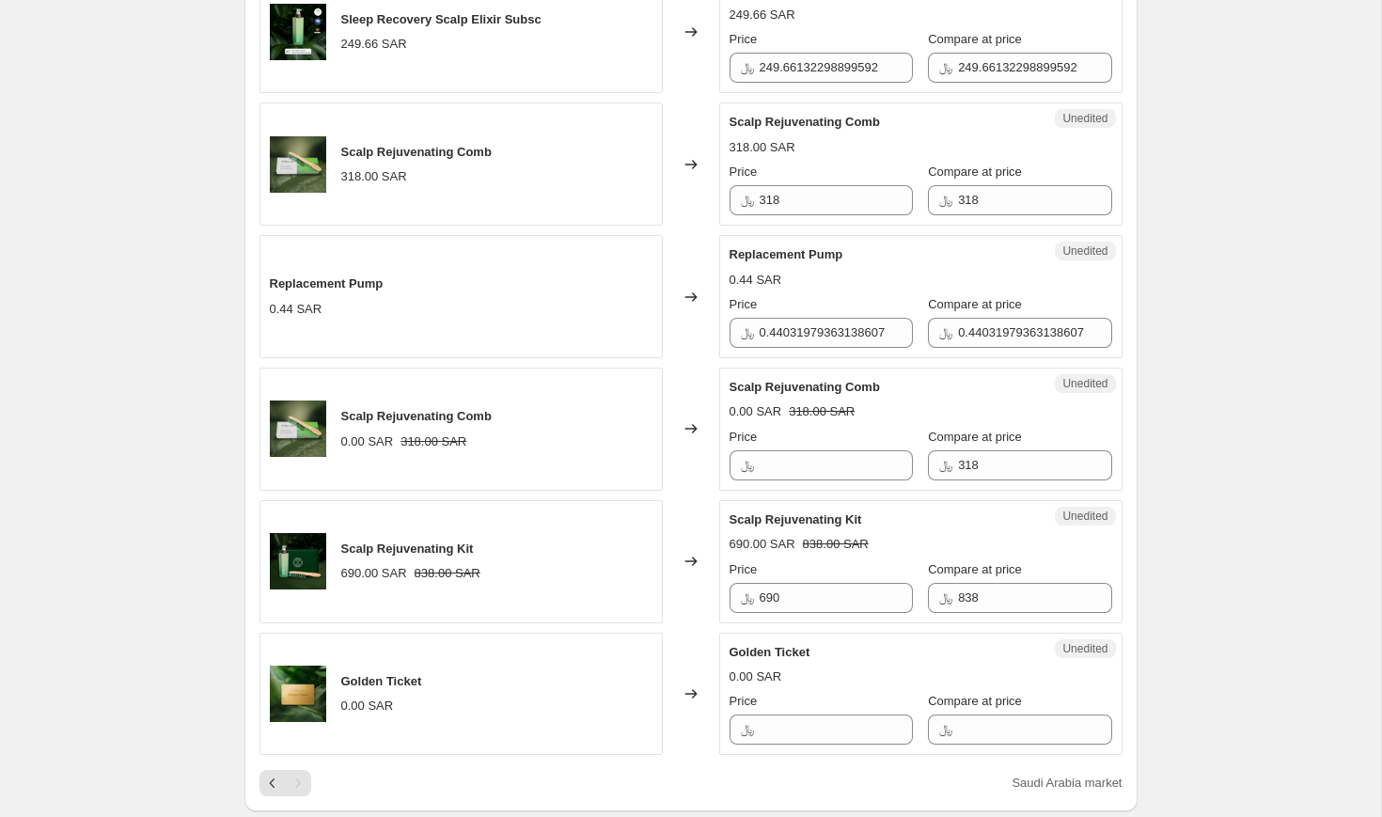
scroll to position [1763, 0]
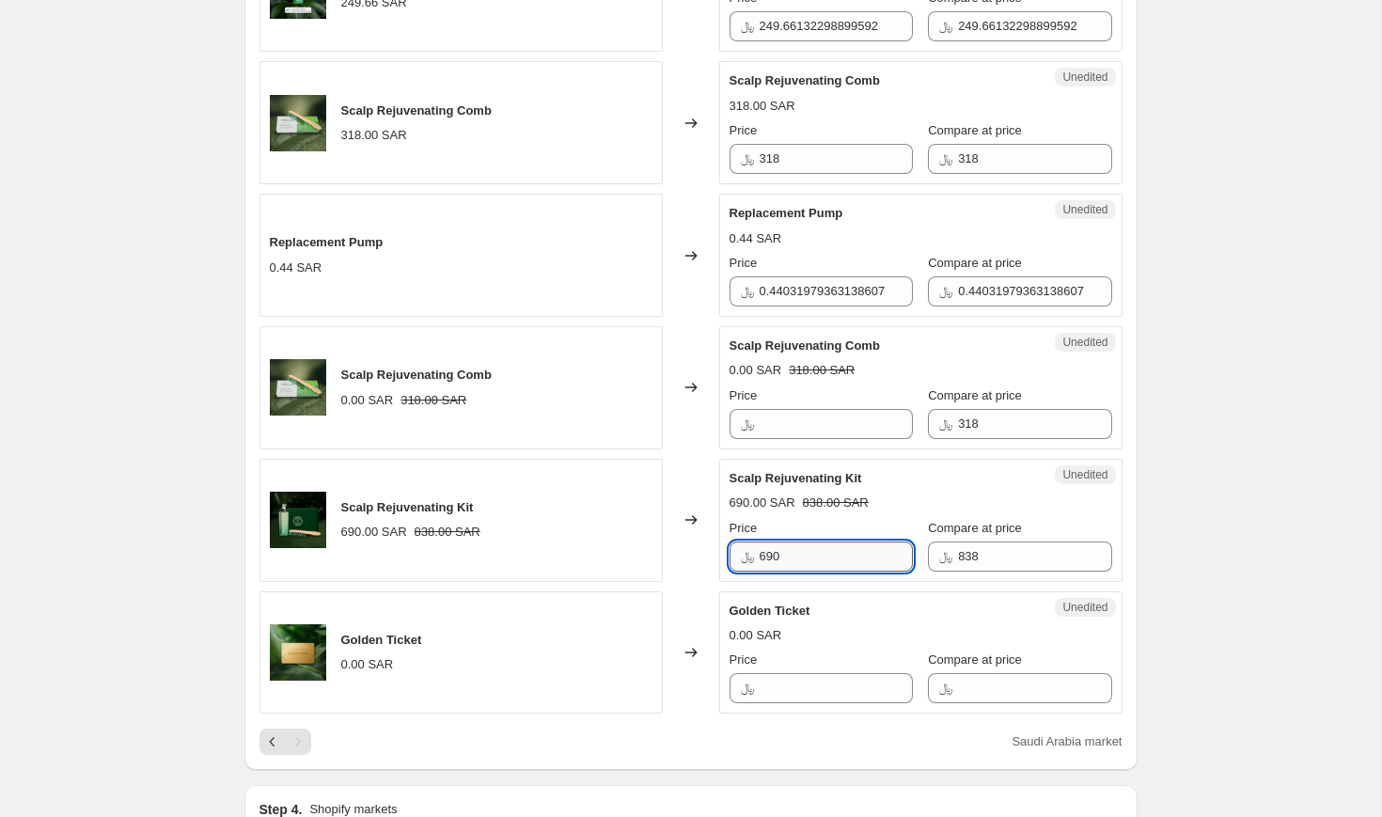
click at [793, 549] on input "690" at bounding box center [836, 557] width 153 height 30
type input "712"
click at [857, 503] on strike "838.00 SAR" at bounding box center [836, 503] width 66 height 19
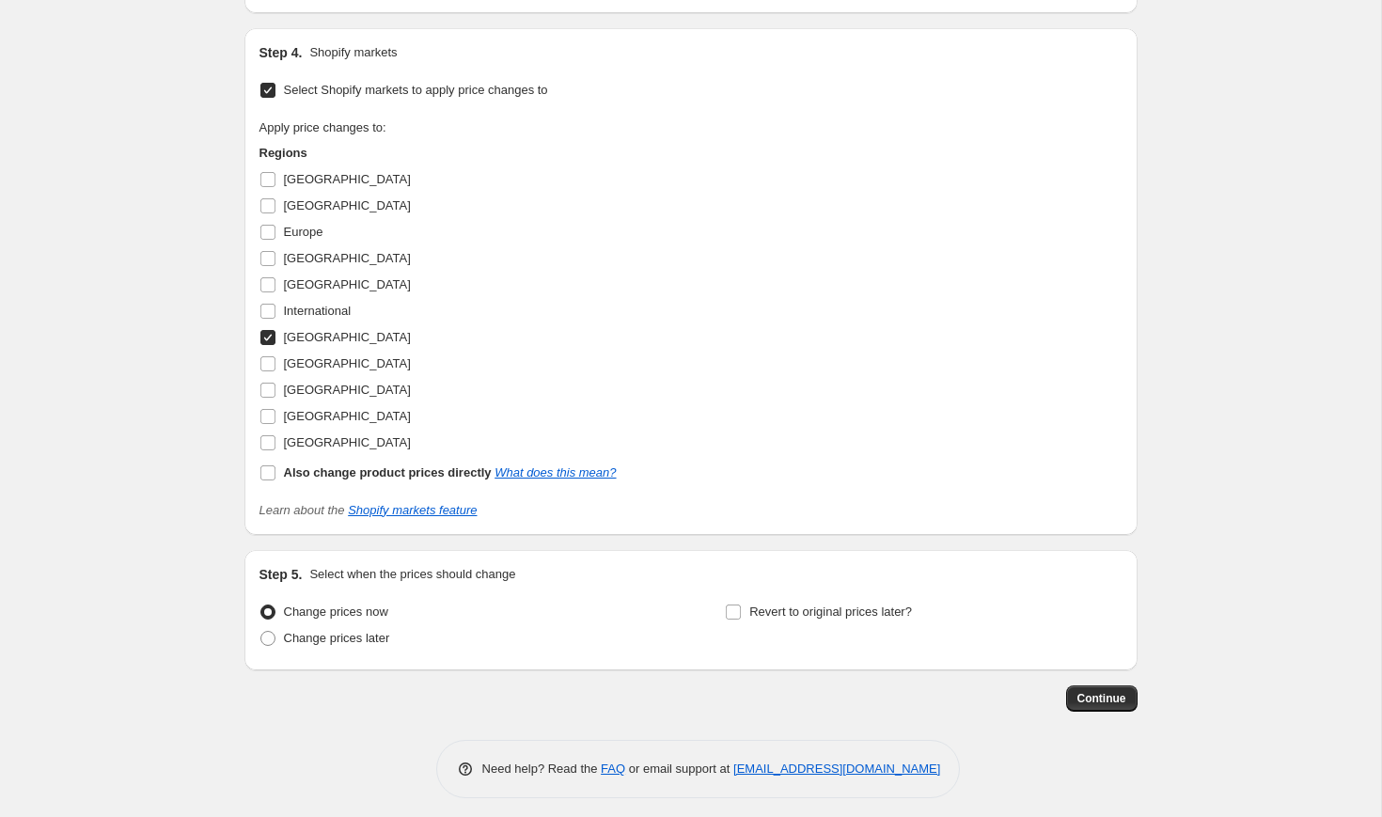
scroll to position [2529, 0]
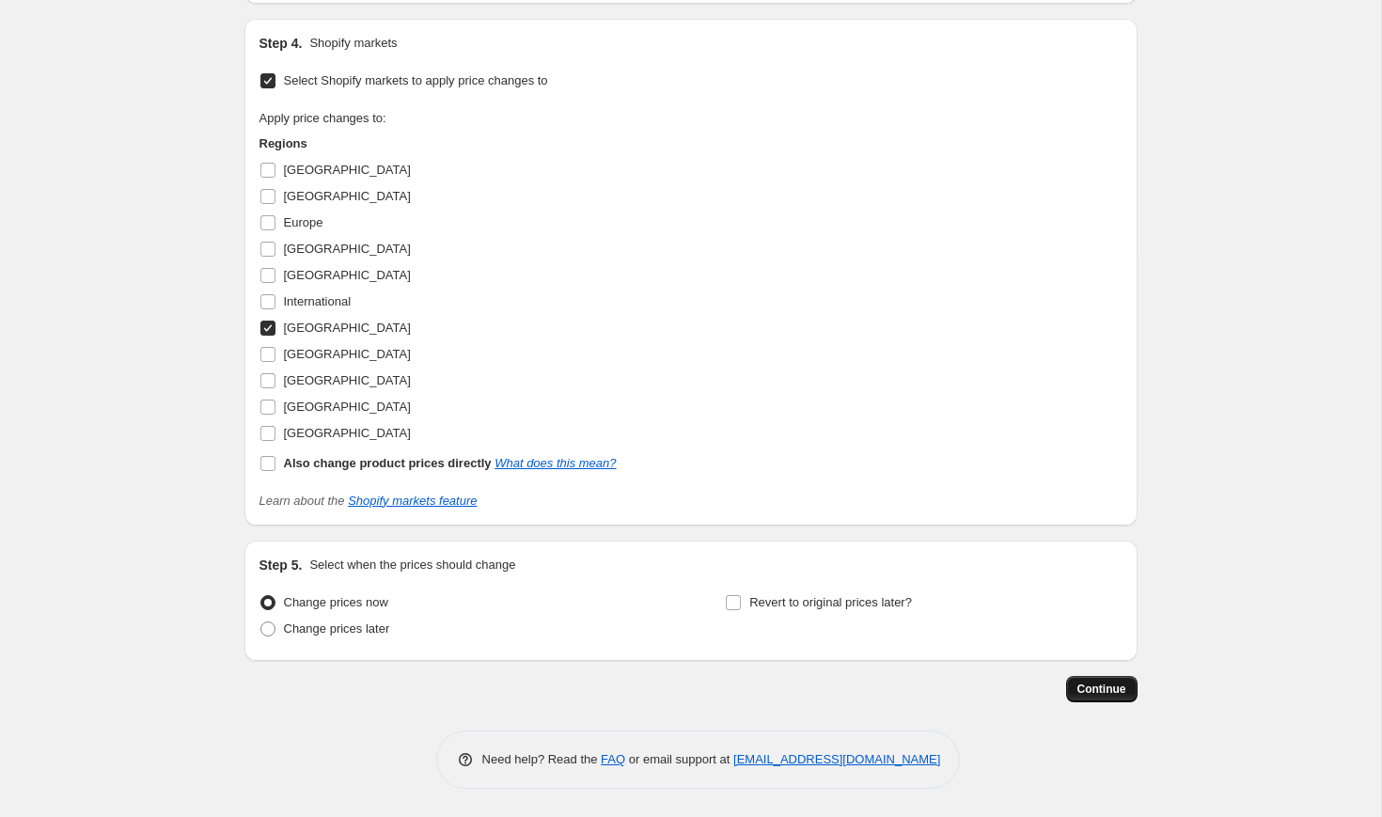
click at [1096, 698] on button "Continue" at bounding box center [1101, 689] width 71 height 26
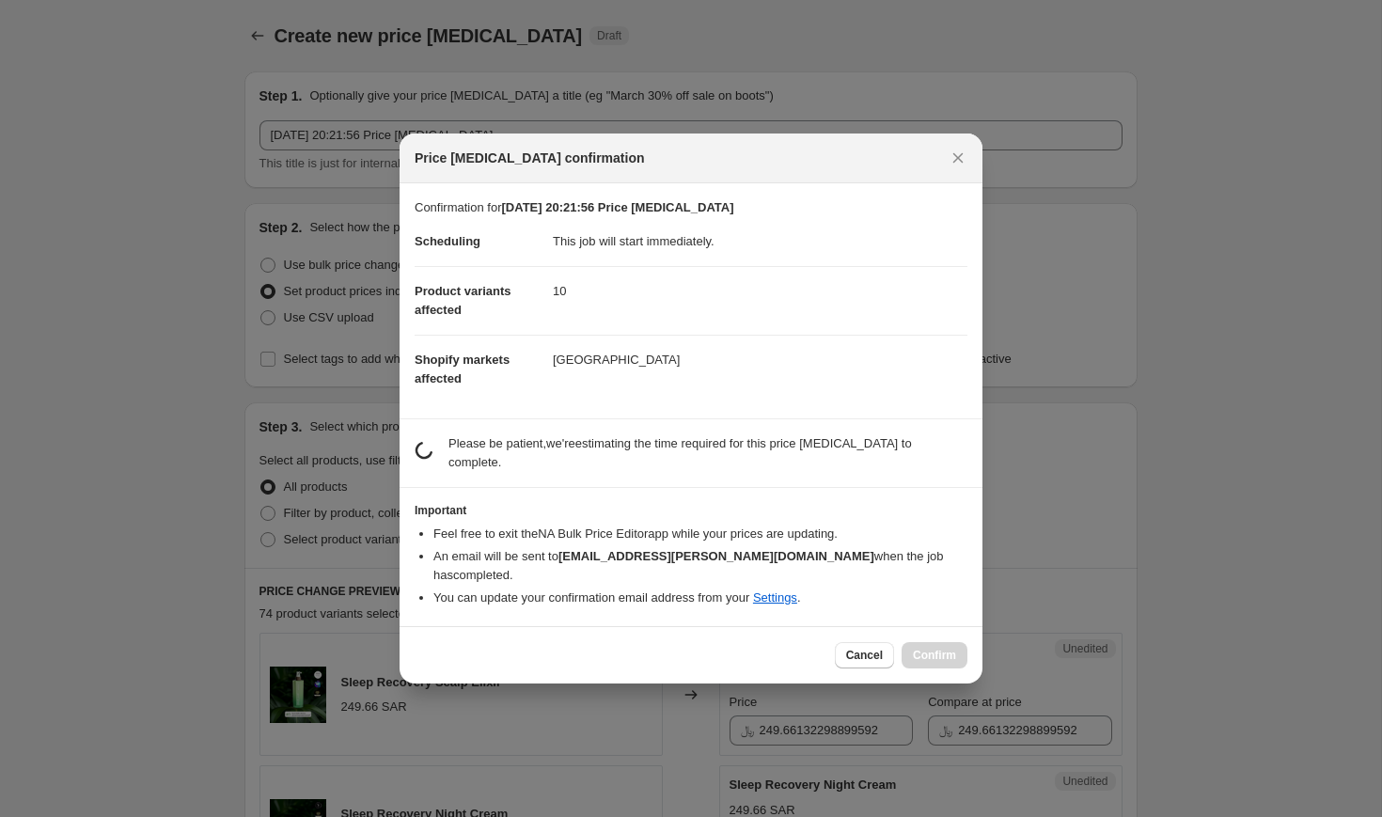
scroll to position [0, 0]
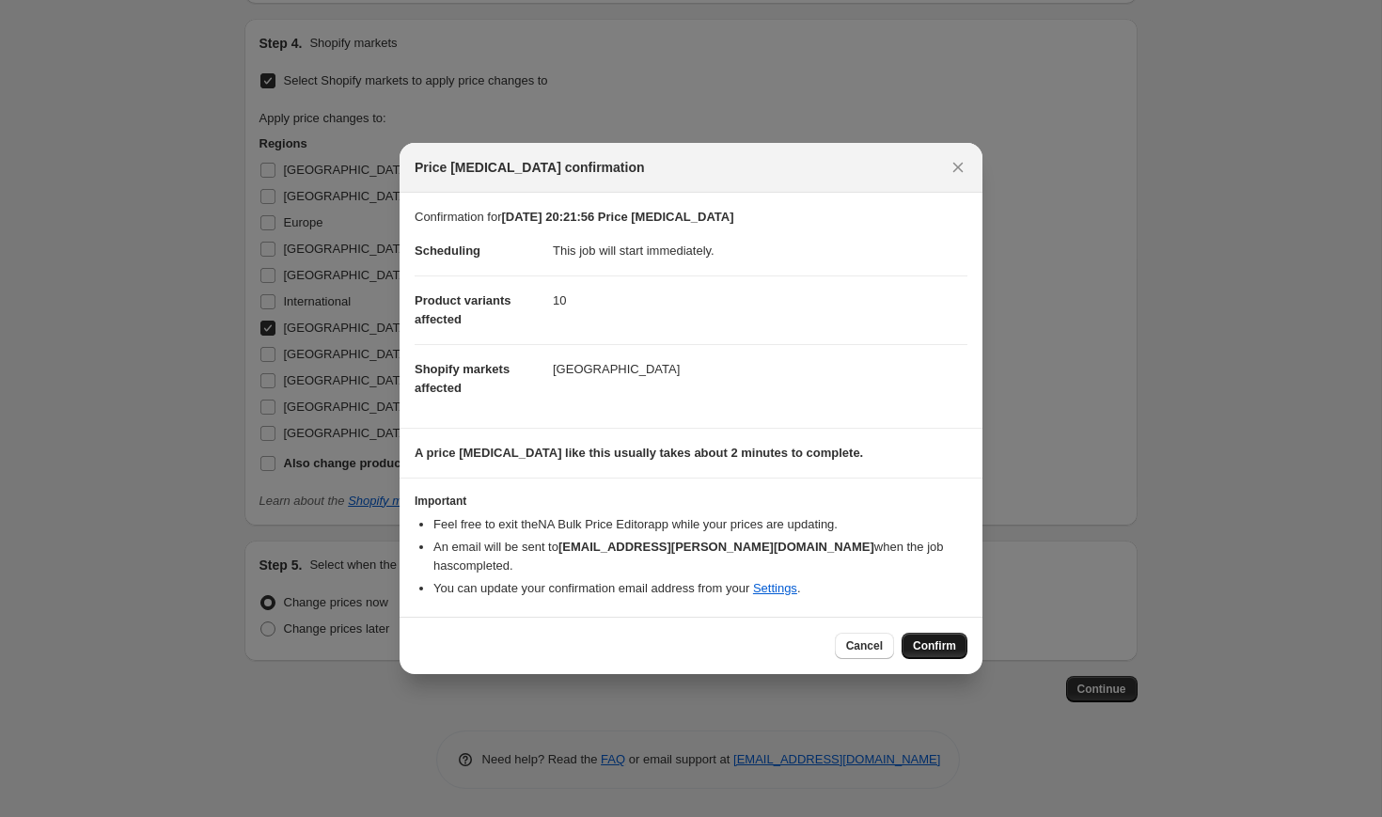
click at [946, 636] on button "Confirm" at bounding box center [935, 646] width 66 height 26
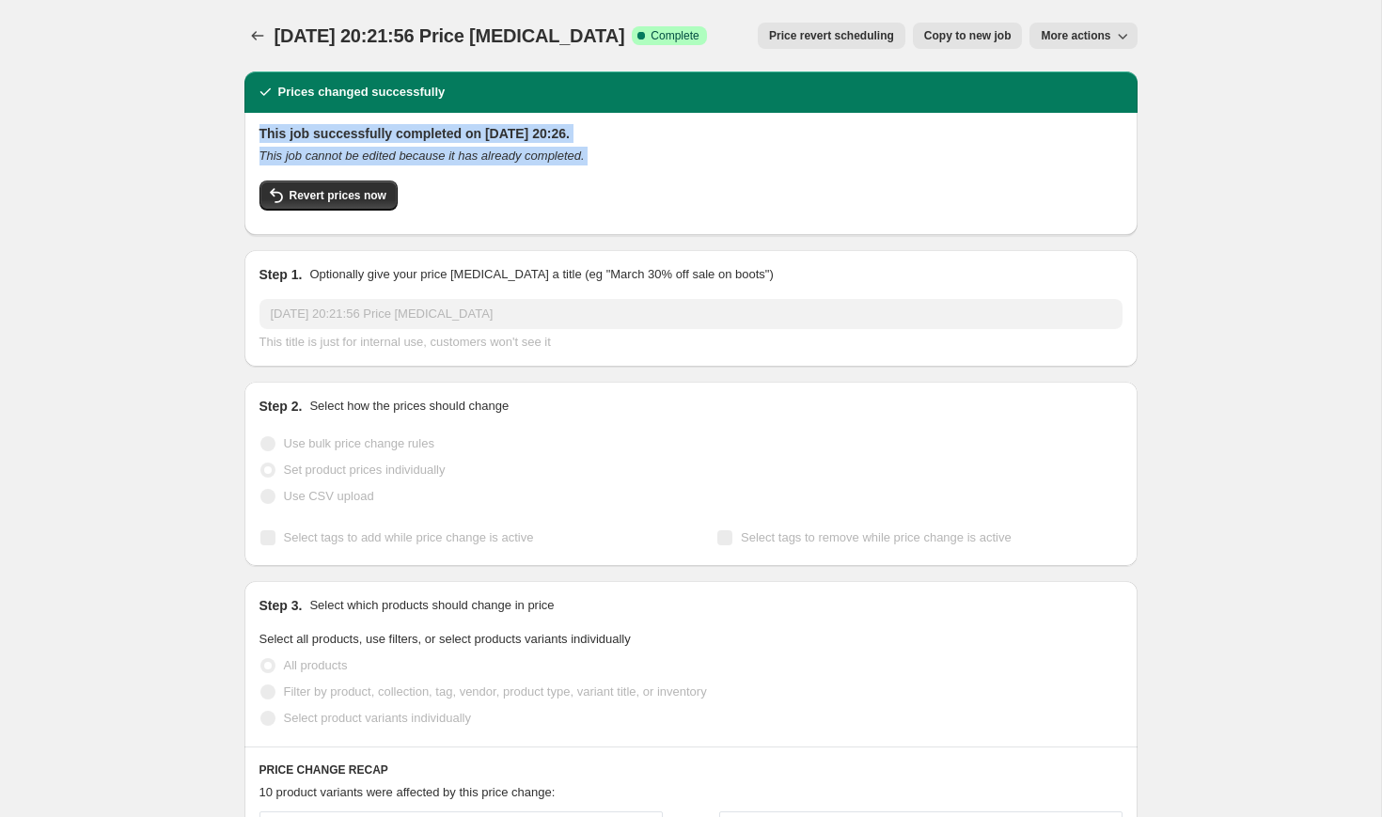
drag, startPoint x: 241, startPoint y: 125, endPoint x: 695, endPoint y: 167, distance: 456.1
click at [695, 167] on div "This job successfully completed on 14 October 2025 at 20:26. This job cannot be…" at bounding box center [690, 172] width 863 height 96
drag, startPoint x: 250, startPoint y: 132, endPoint x: 743, endPoint y: 174, distance: 494.5
click at [748, 174] on div "This job successfully completed on 14 October 2025 at 20:26. This job cannot be…" at bounding box center [690, 174] width 893 height 122
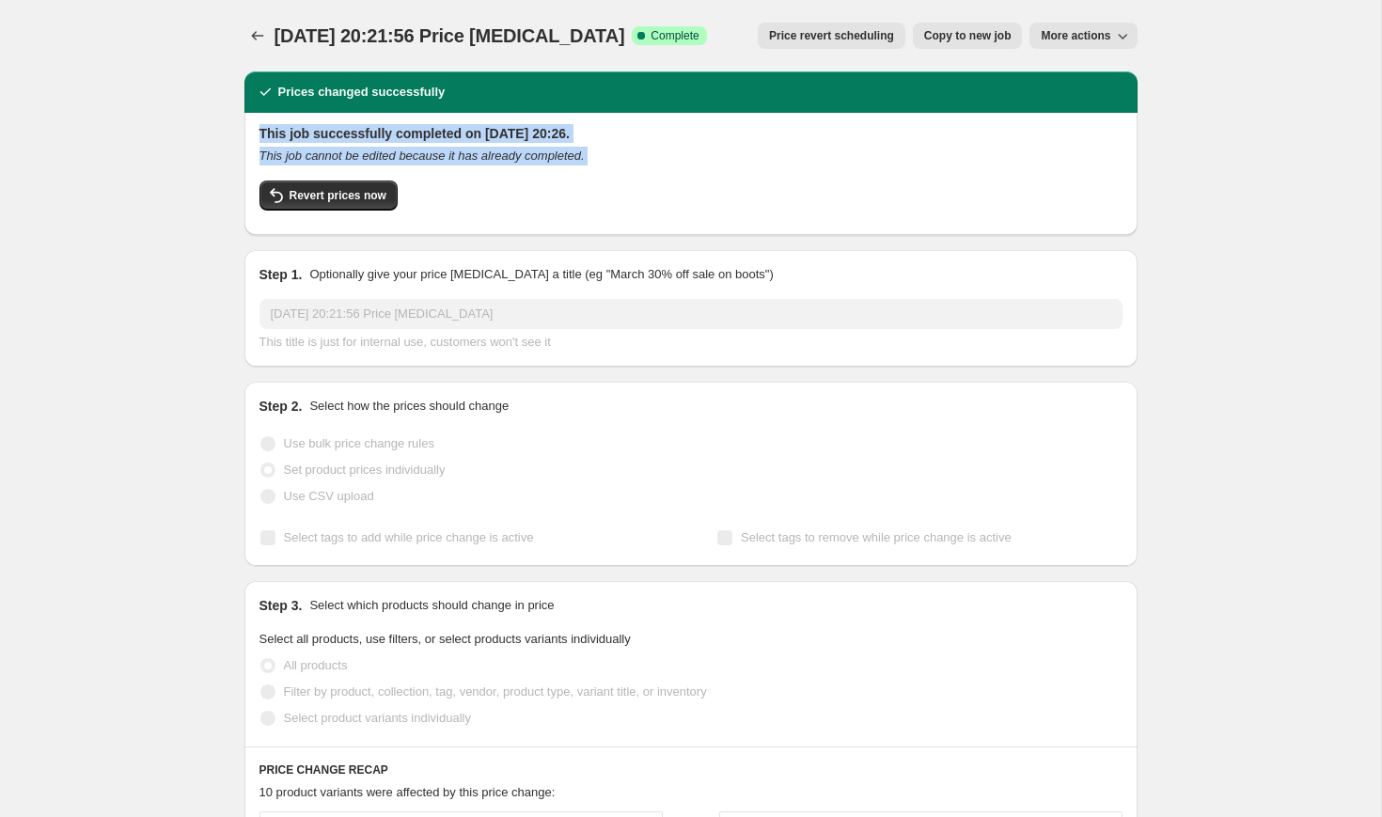
click at [743, 174] on div "This job successfully completed on 14 October 2025 at 20:26. This job cannot be…" at bounding box center [690, 172] width 863 height 96
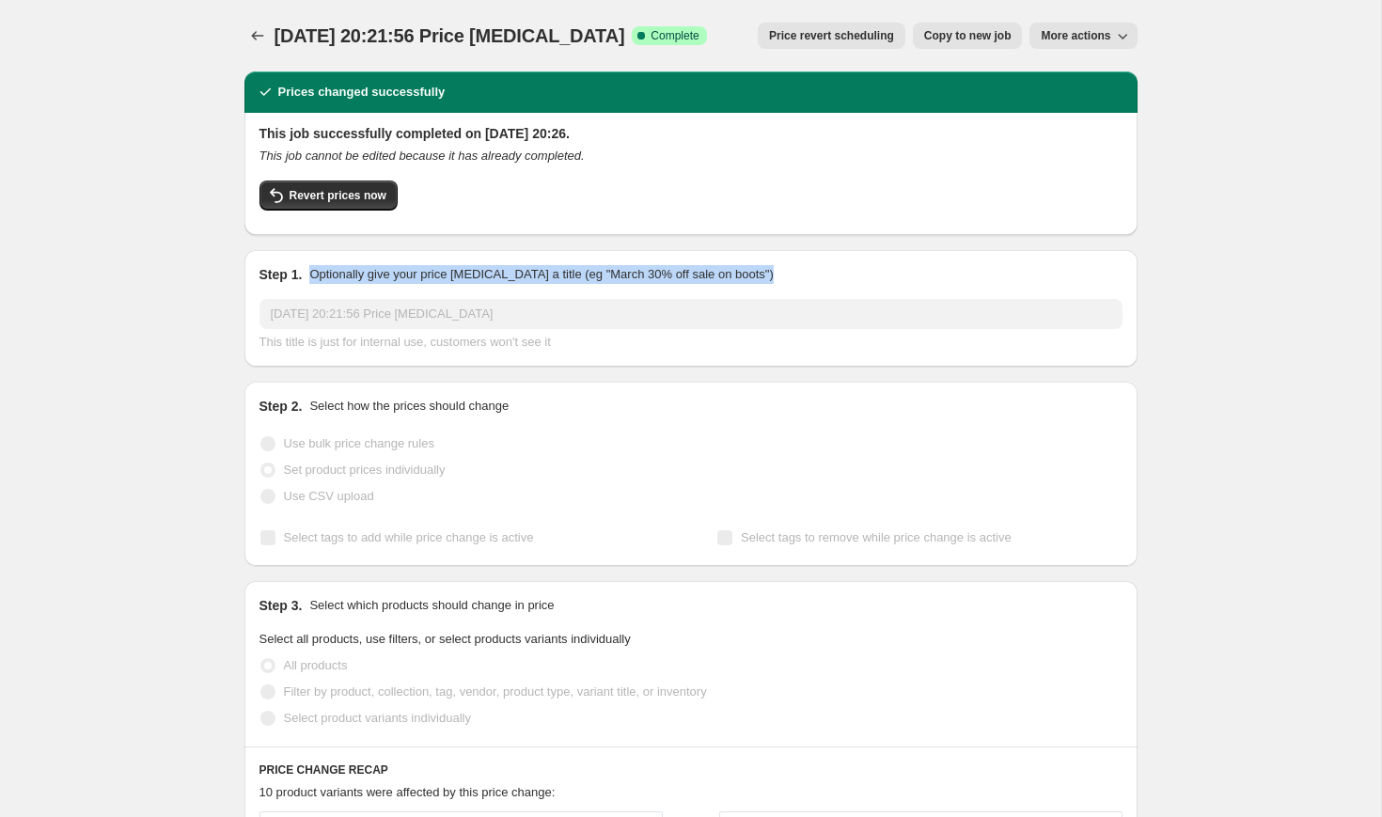
drag, startPoint x: 314, startPoint y: 277, endPoint x: 909, endPoint y: 291, distance: 595.3
click at [909, 291] on div "Step 1. Optionally give your price change job a title (eg "March 30% off sale o…" at bounding box center [690, 308] width 863 height 86
